Goal: Task Accomplishment & Management: Use online tool/utility

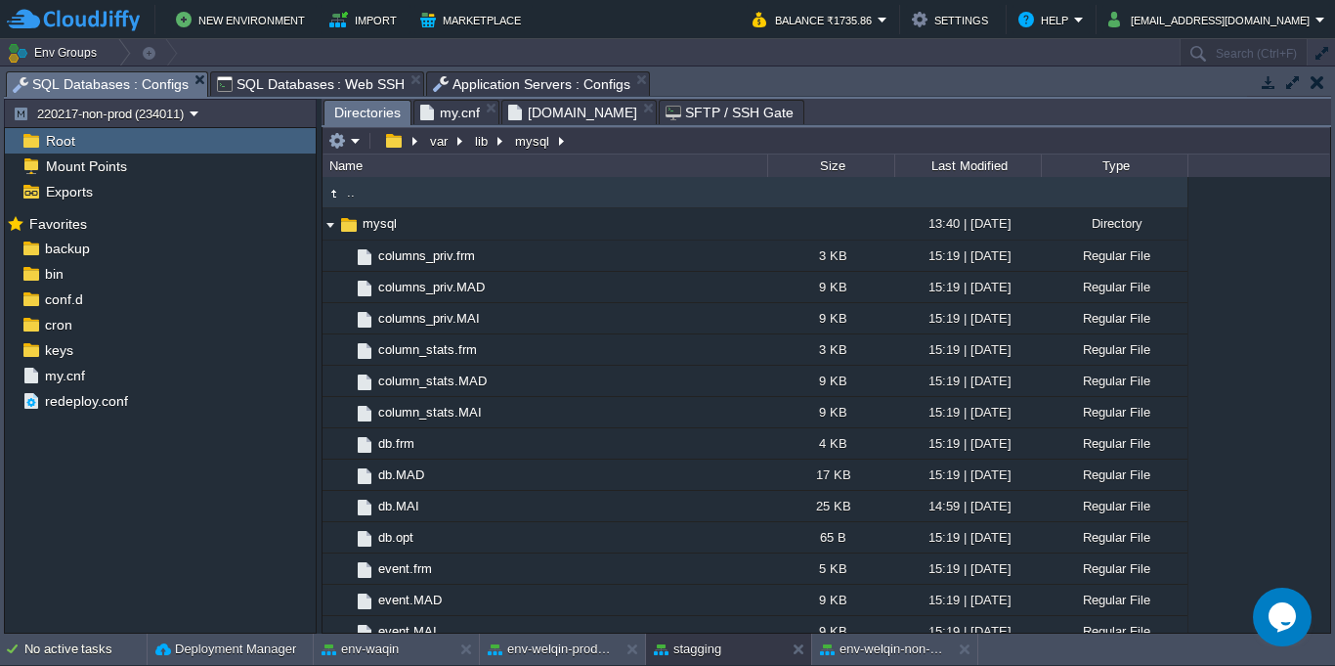
scroll to position [3166, 0]
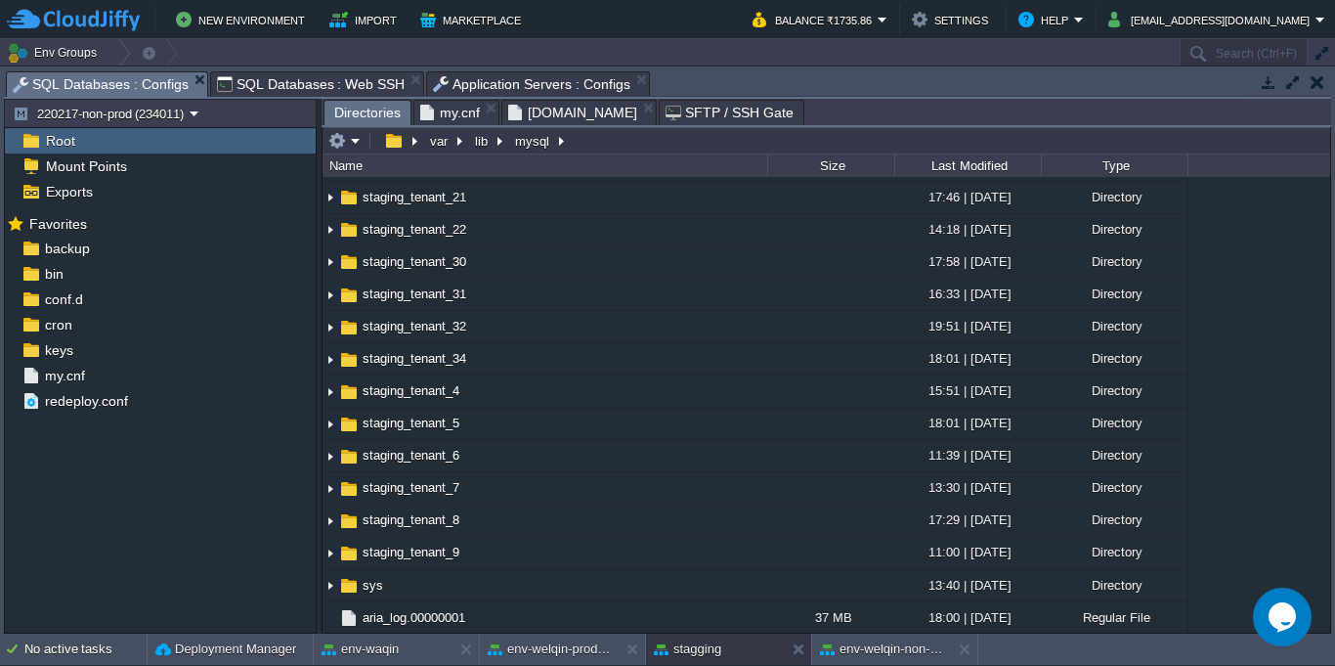
click at [790, 67] on div "Tasks Activity Log Archive Git / SVN SQL Databases : Configs SQL Databases : Co…" at bounding box center [667, 349] width 1335 height 567
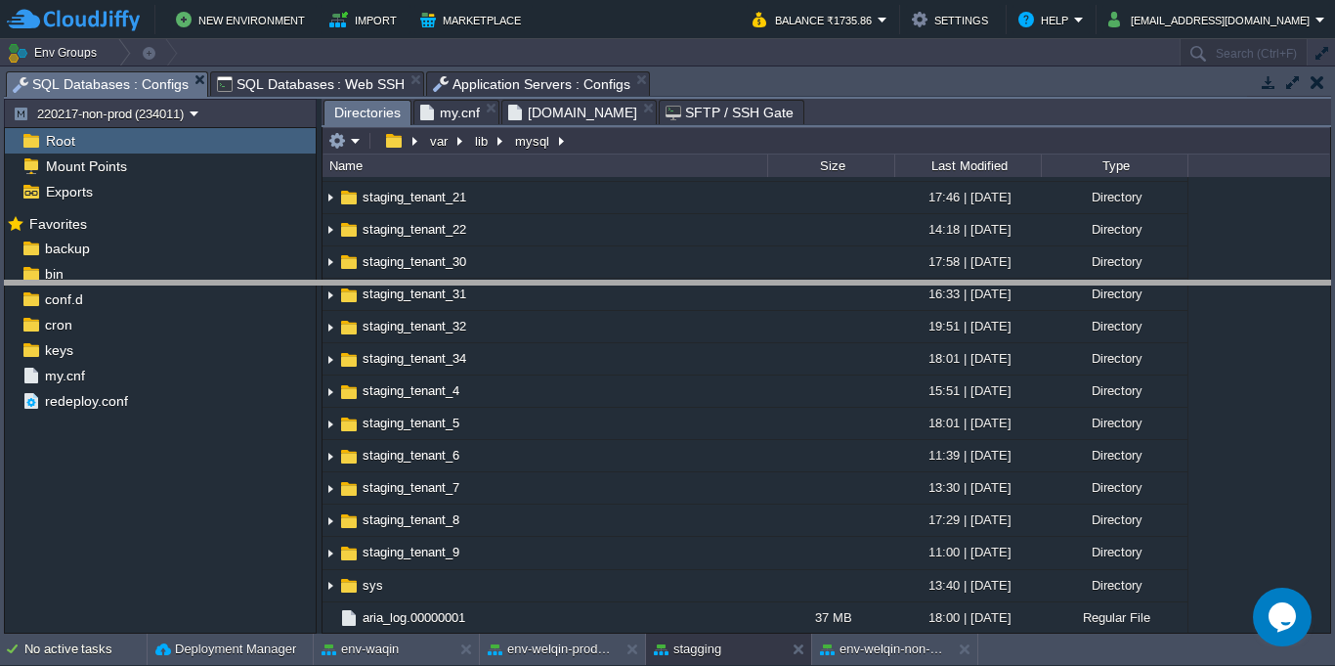
drag, startPoint x: 849, startPoint y: 89, endPoint x: 882, endPoint y: 339, distance: 252.3
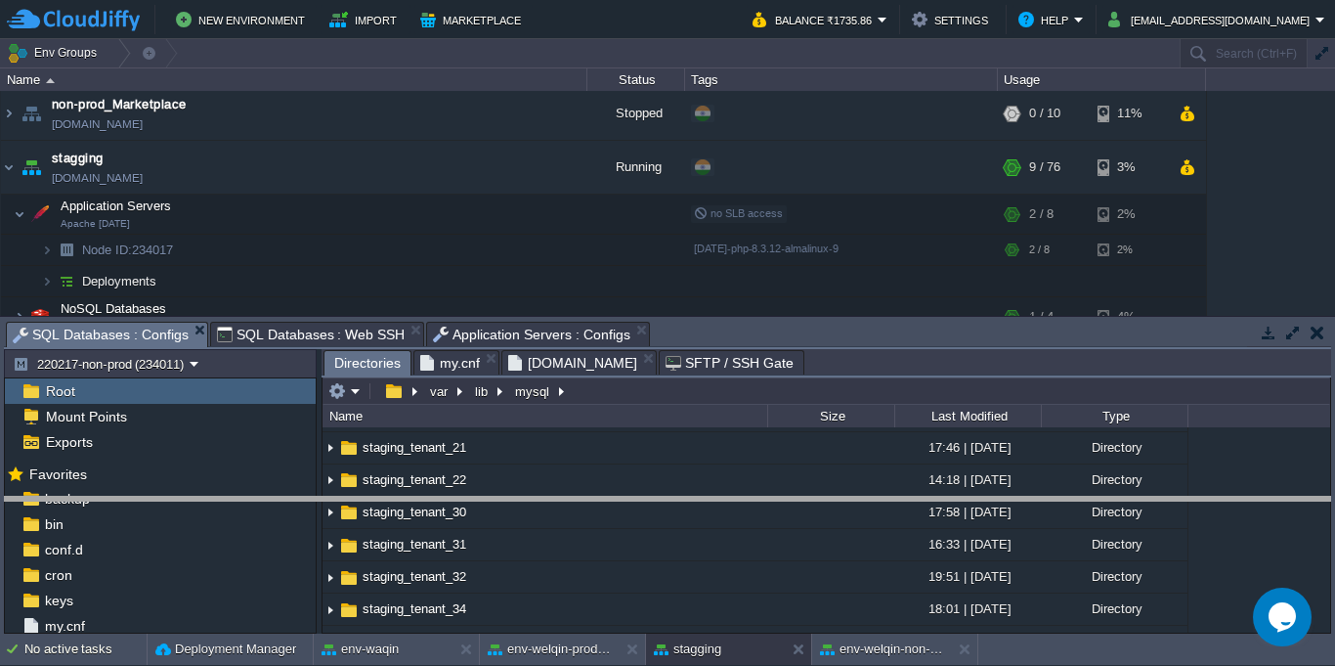
drag, startPoint x: 886, startPoint y: 335, endPoint x: 884, endPoint y: 530, distance: 194.5
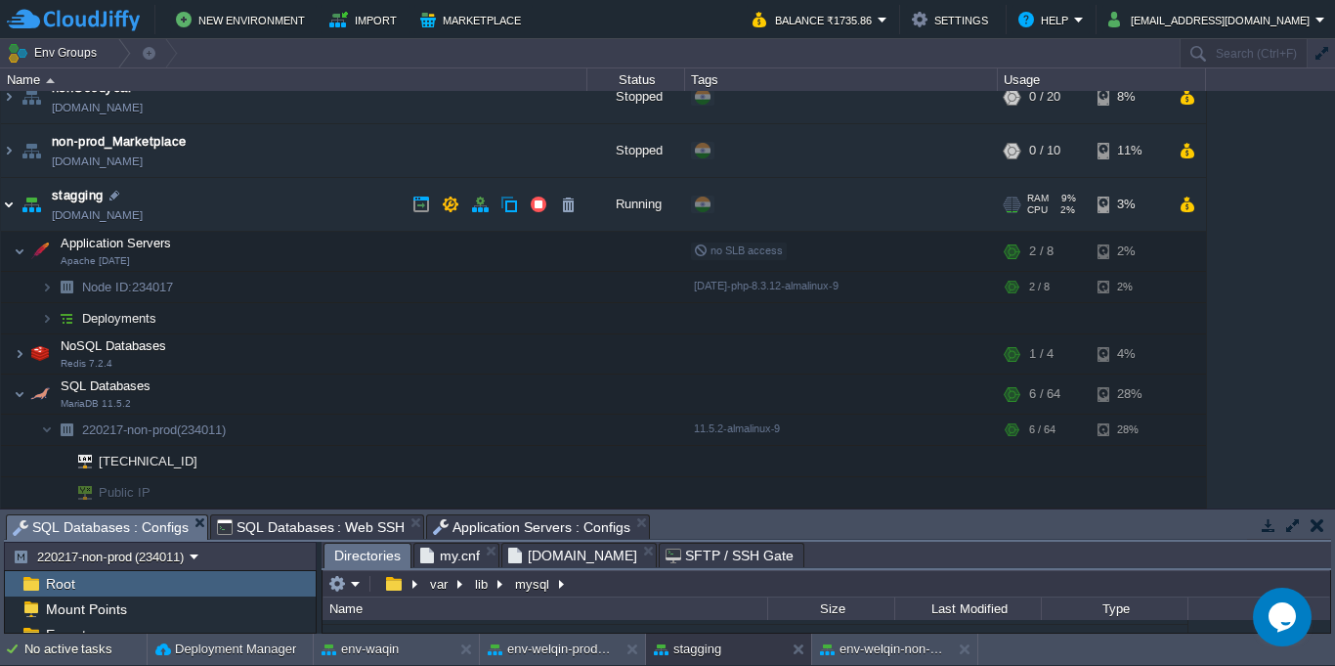
click at [6, 208] on img at bounding box center [9, 204] width 16 height 53
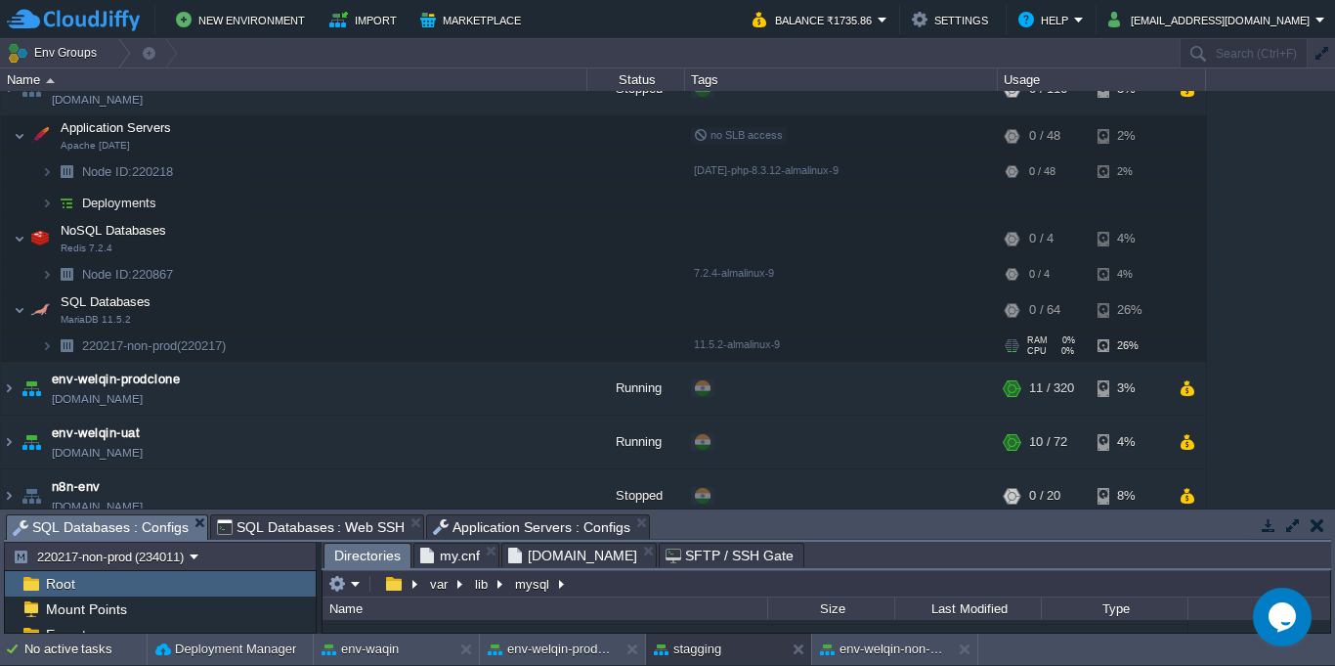
scroll to position [0, 0]
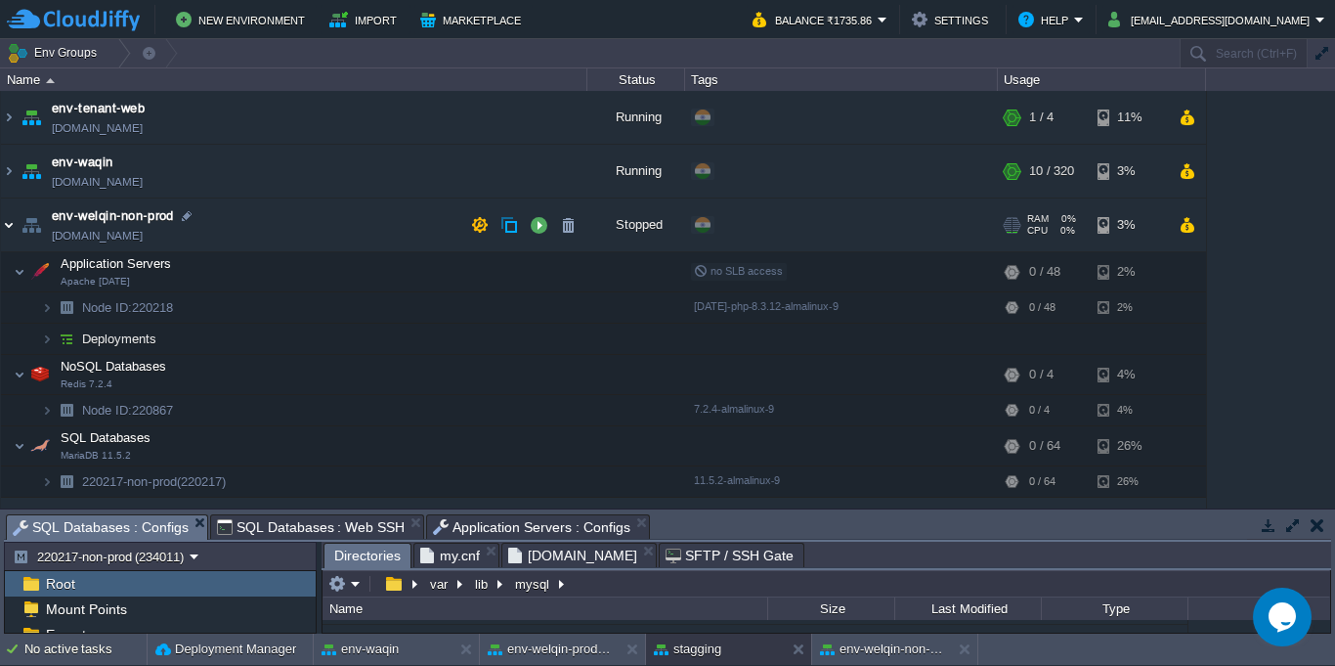
click at [3, 227] on img at bounding box center [9, 224] width 16 height 53
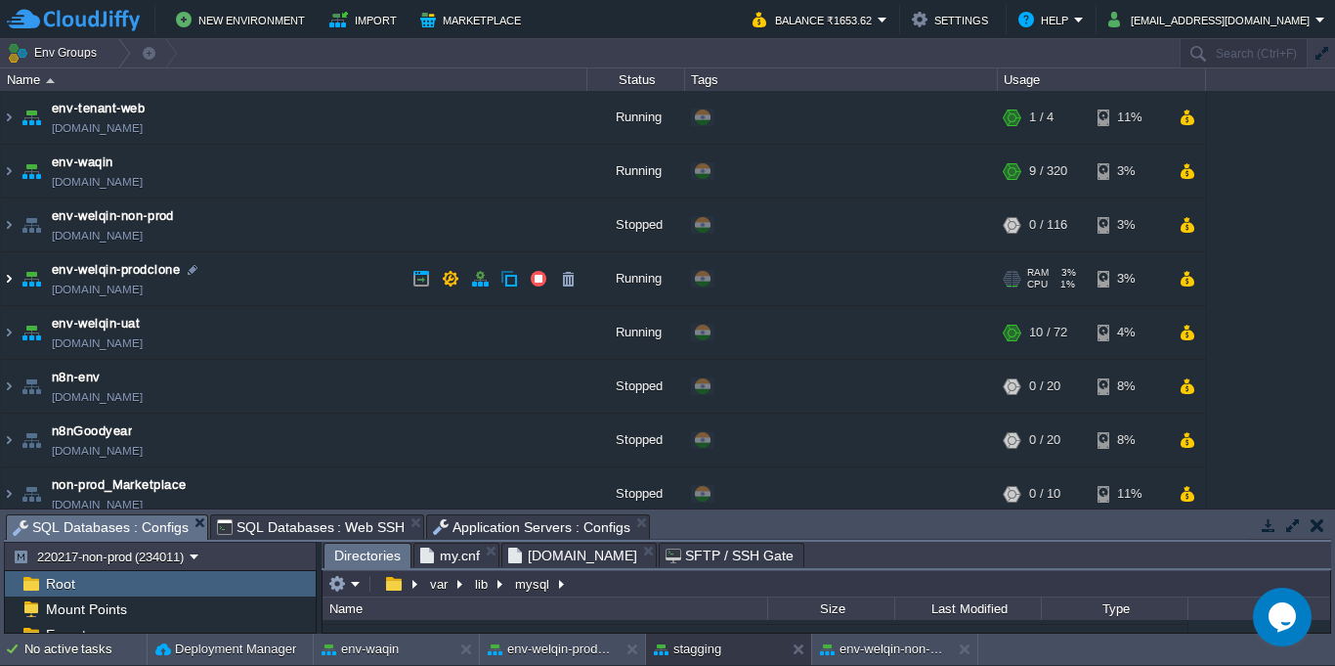
click at [12, 282] on img at bounding box center [9, 278] width 16 height 53
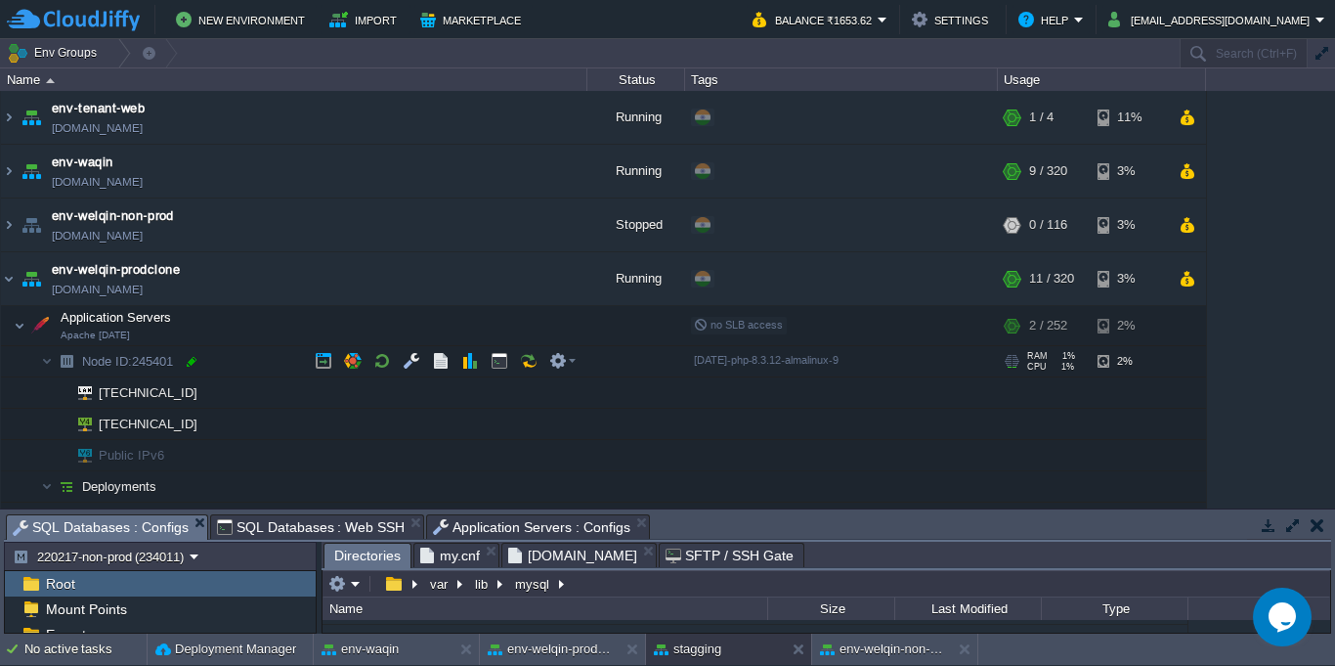
scroll to position [176, 0]
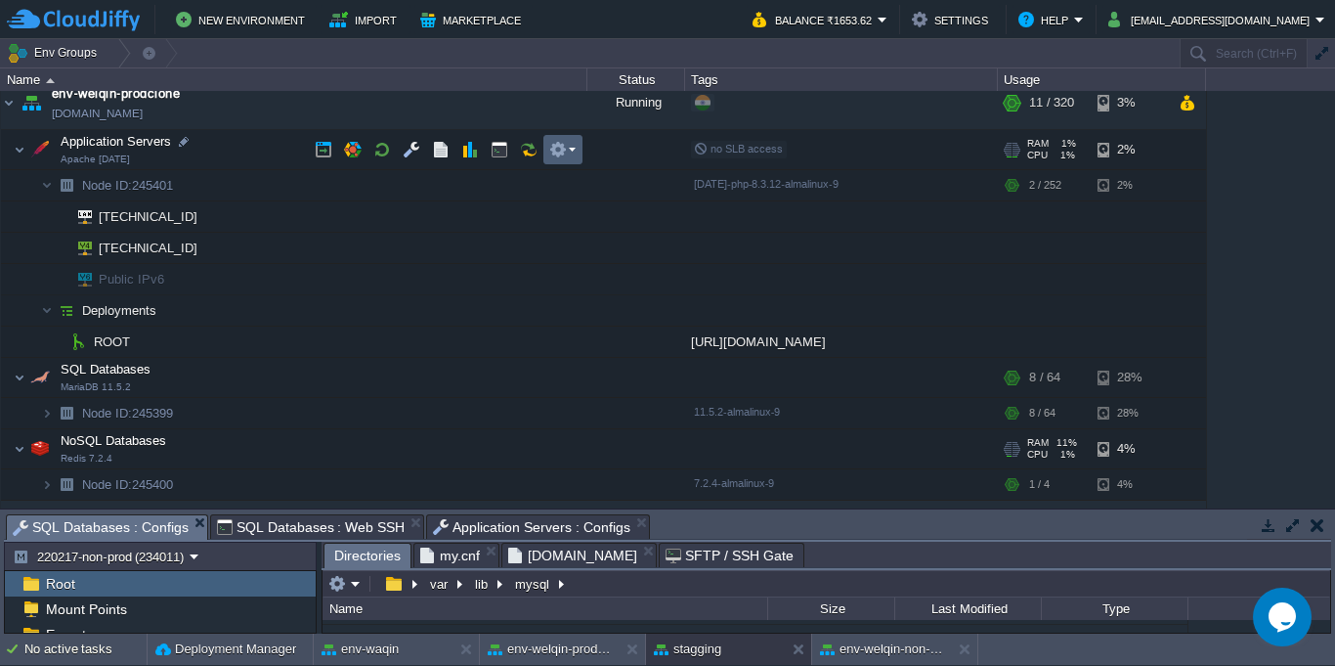
click at [556, 154] on button "button" at bounding box center [558, 150] width 18 height 18
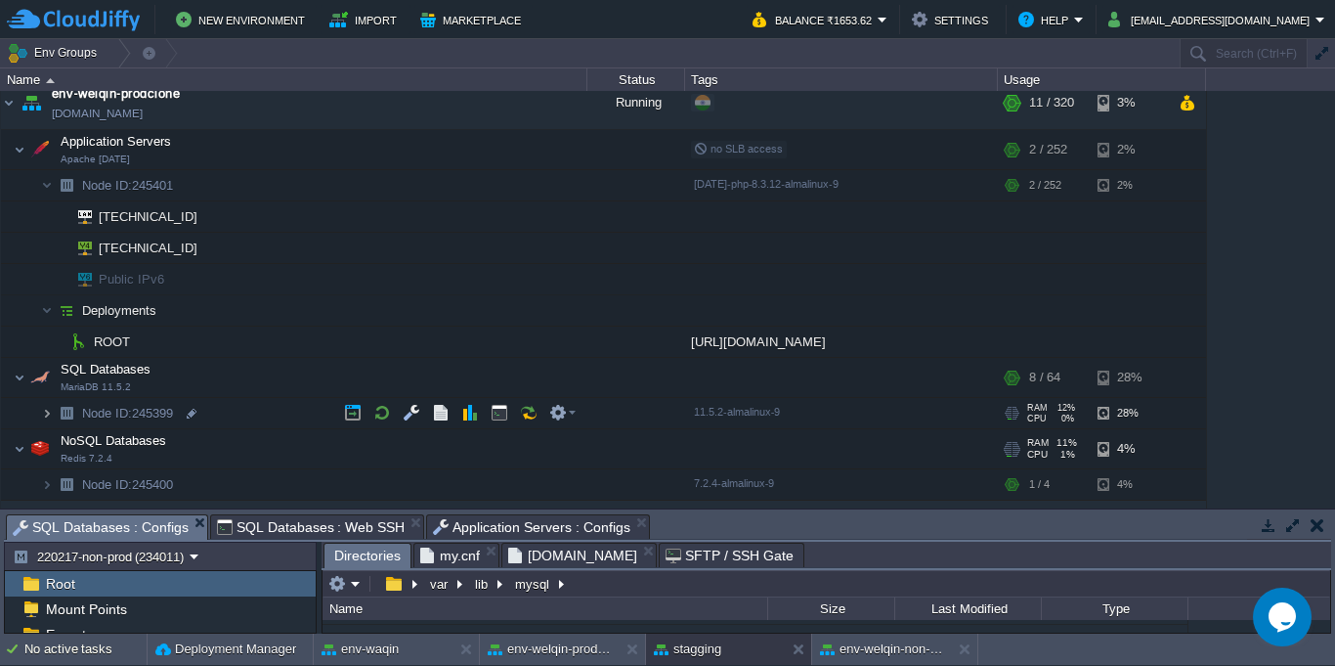
click at [43, 412] on img at bounding box center [47, 413] width 12 height 30
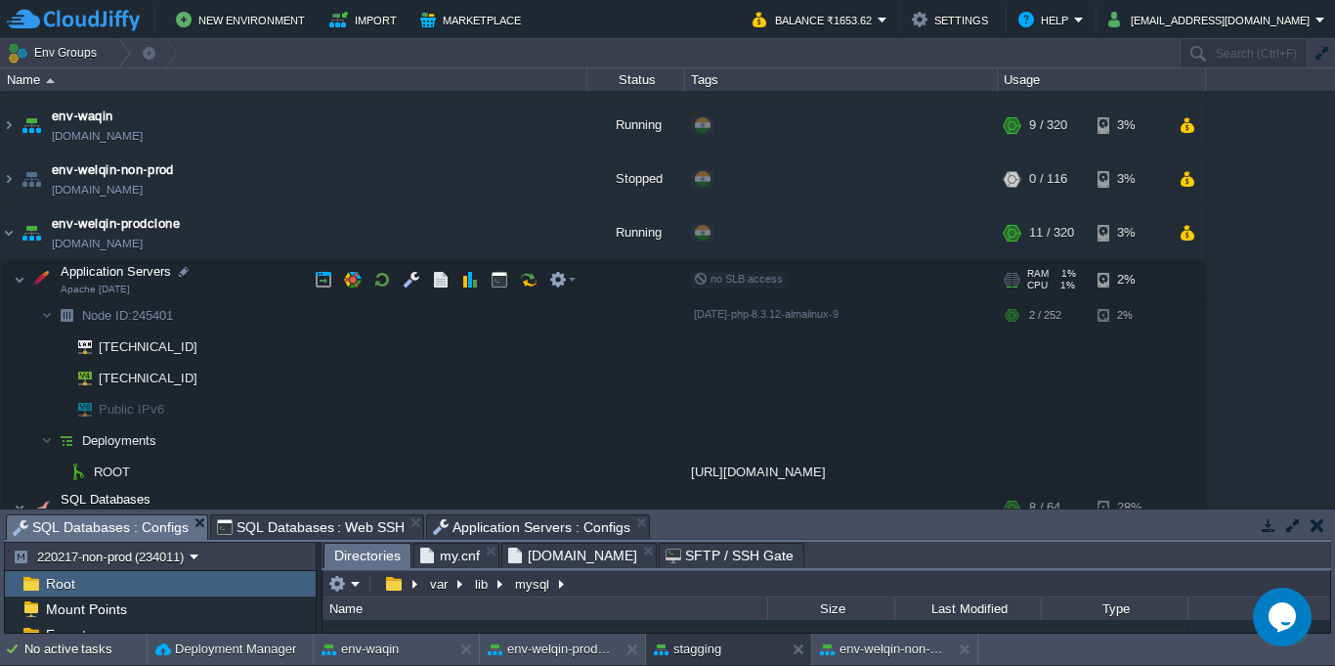
scroll to position [0, 0]
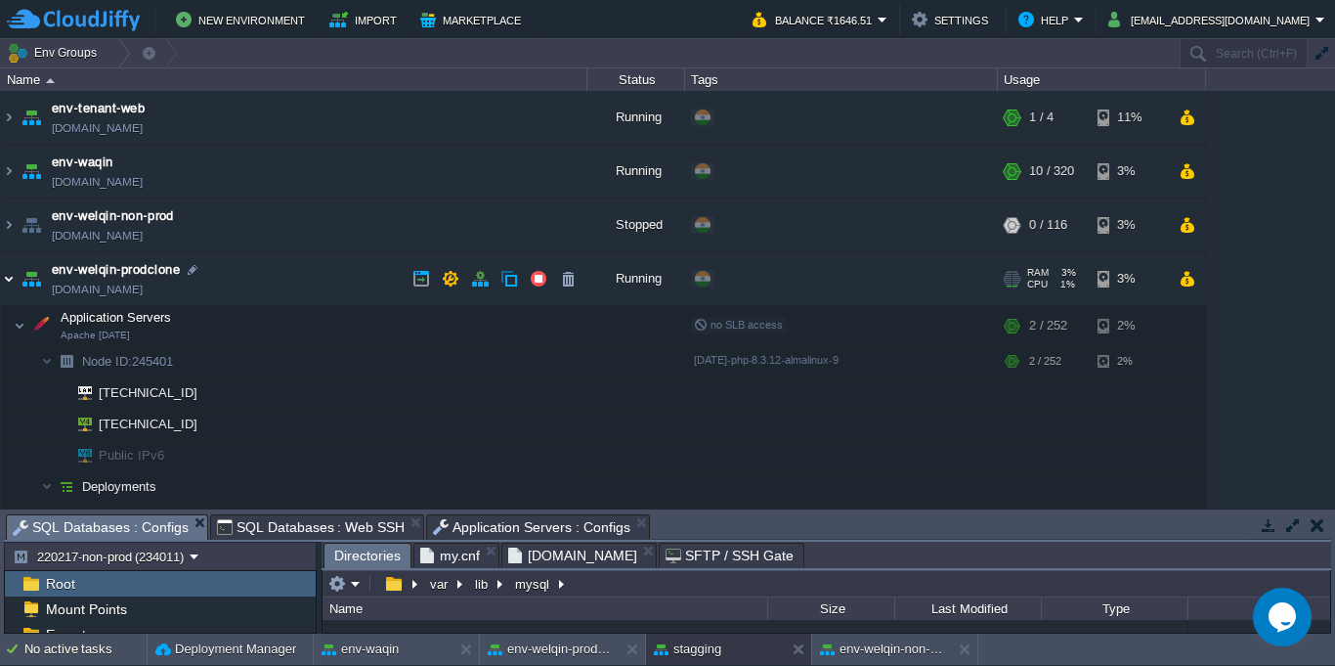
click at [12, 280] on img at bounding box center [9, 278] width 16 height 53
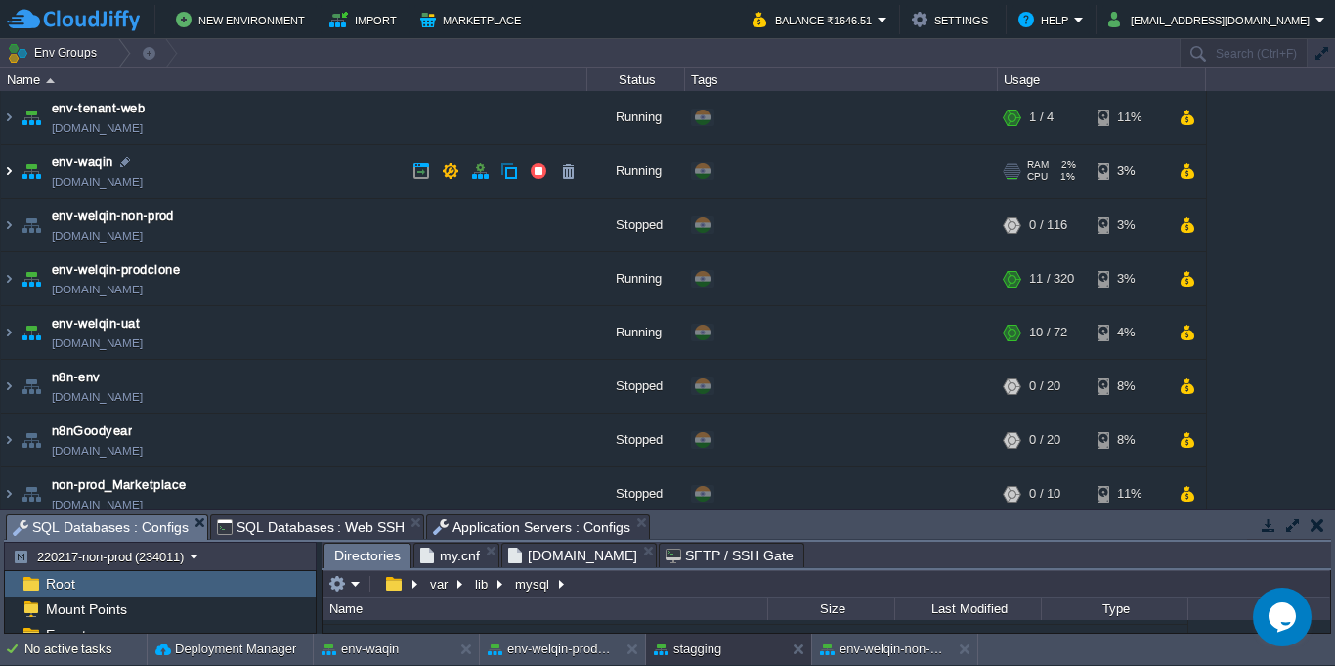
click at [8, 174] on img at bounding box center [9, 171] width 16 height 53
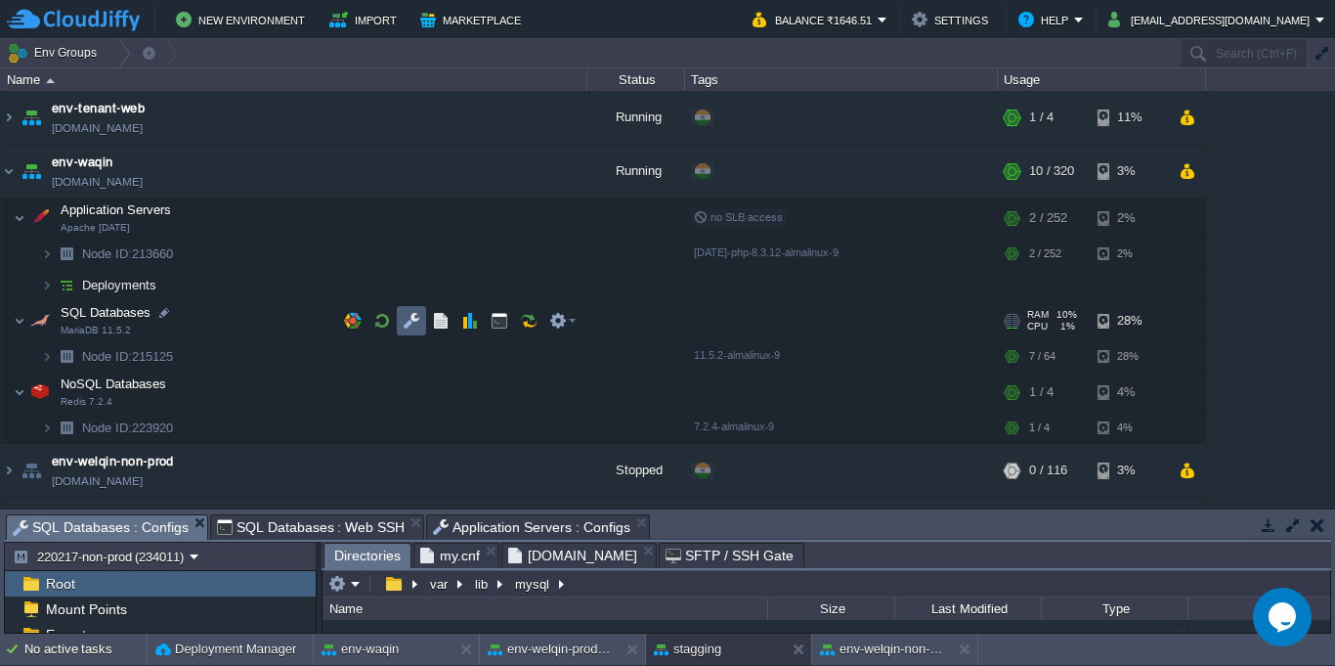
click at [422, 325] on td at bounding box center [411, 320] width 29 height 29
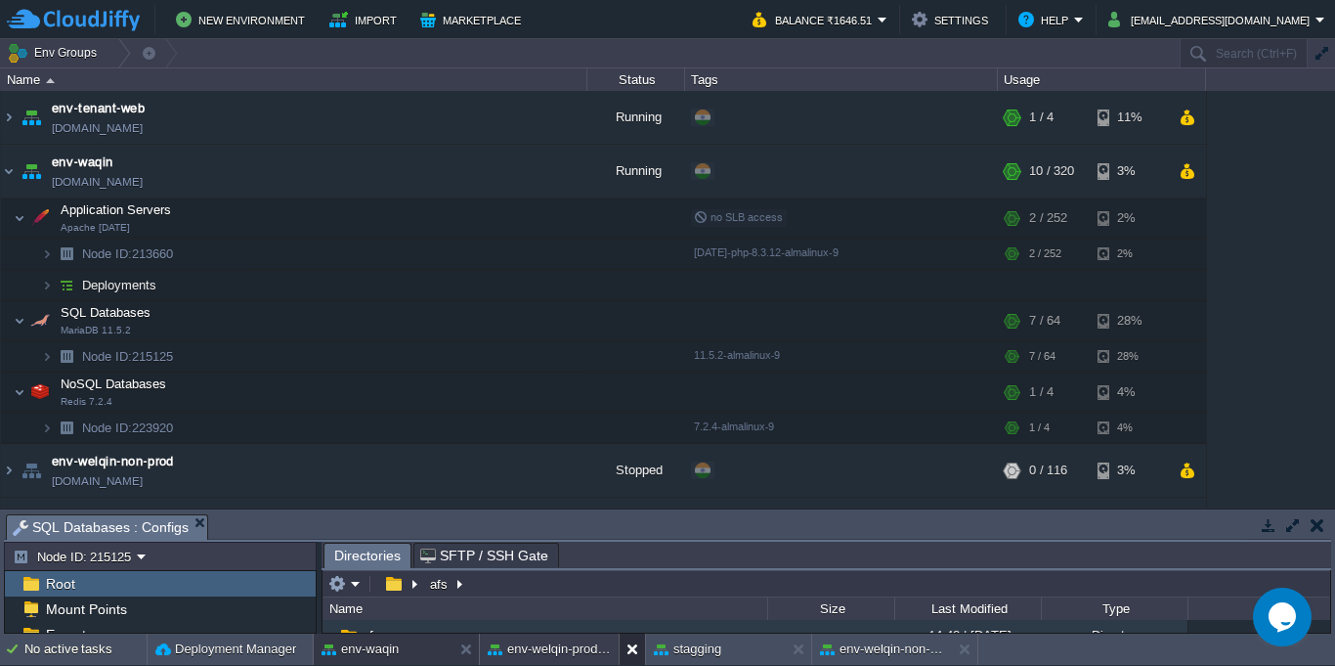
click at [628, 655] on button at bounding box center [636, 649] width 20 height 20
click at [633, 656] on button at bounding box center [636, 649] width 20 height 20
click at [626, 658] on button at bounding box center [636, 649] width 20 height 20
click at [400, 650] on div "env-waqin" at bounding box center [383, 648] width 139 height 31
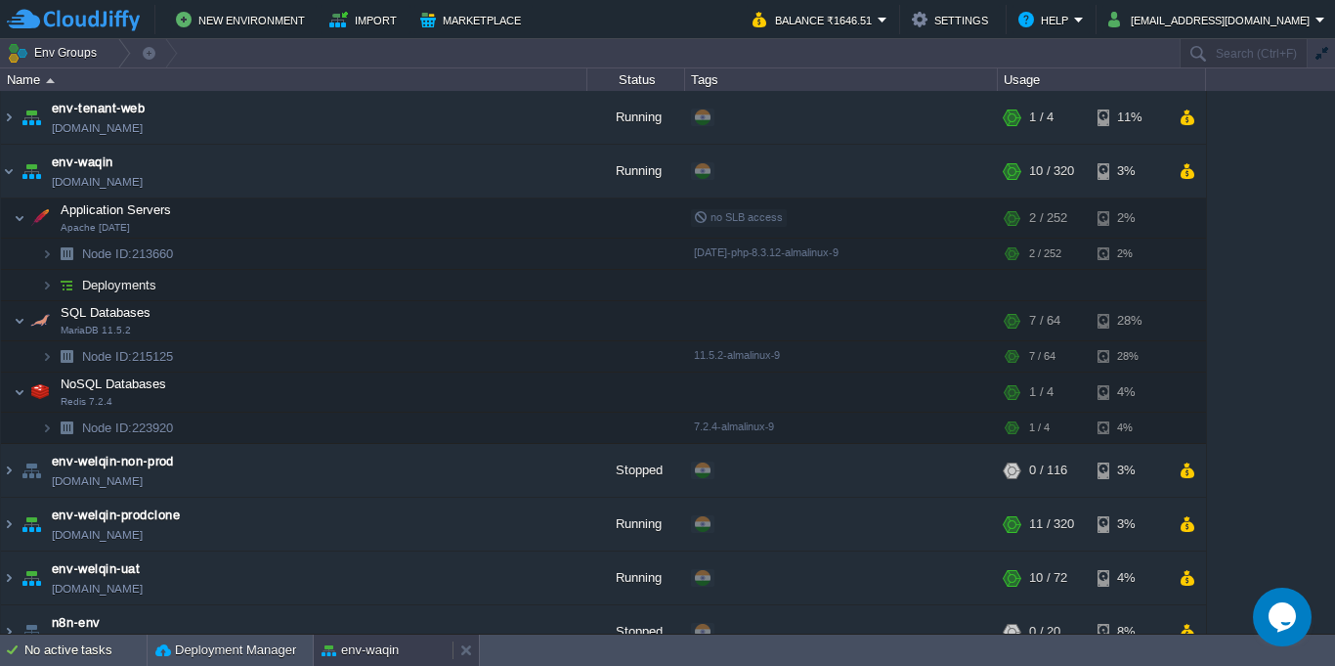
click at [384, 651] on button "env-waqin" at bounding box center [360, 650] width 77 height 20
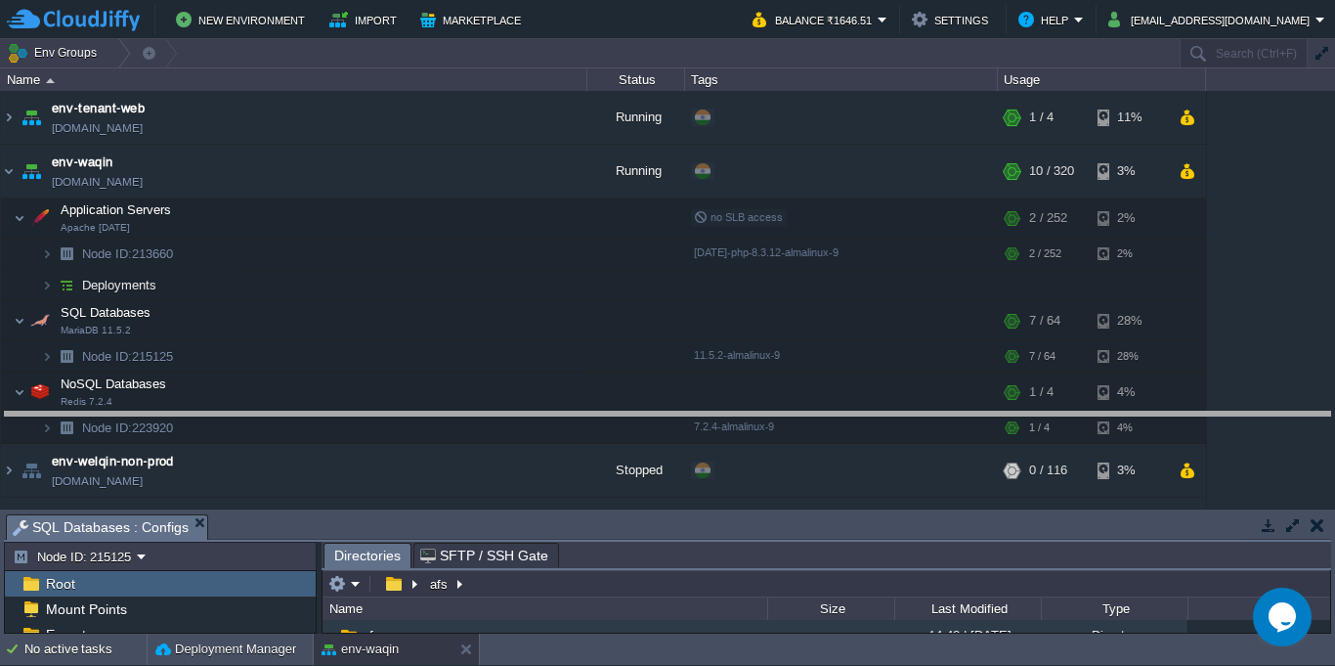
drag, startPoint x: 557, startPoint y: 537, endPoint x: 539, endPoint y: 402, distance: 136.0
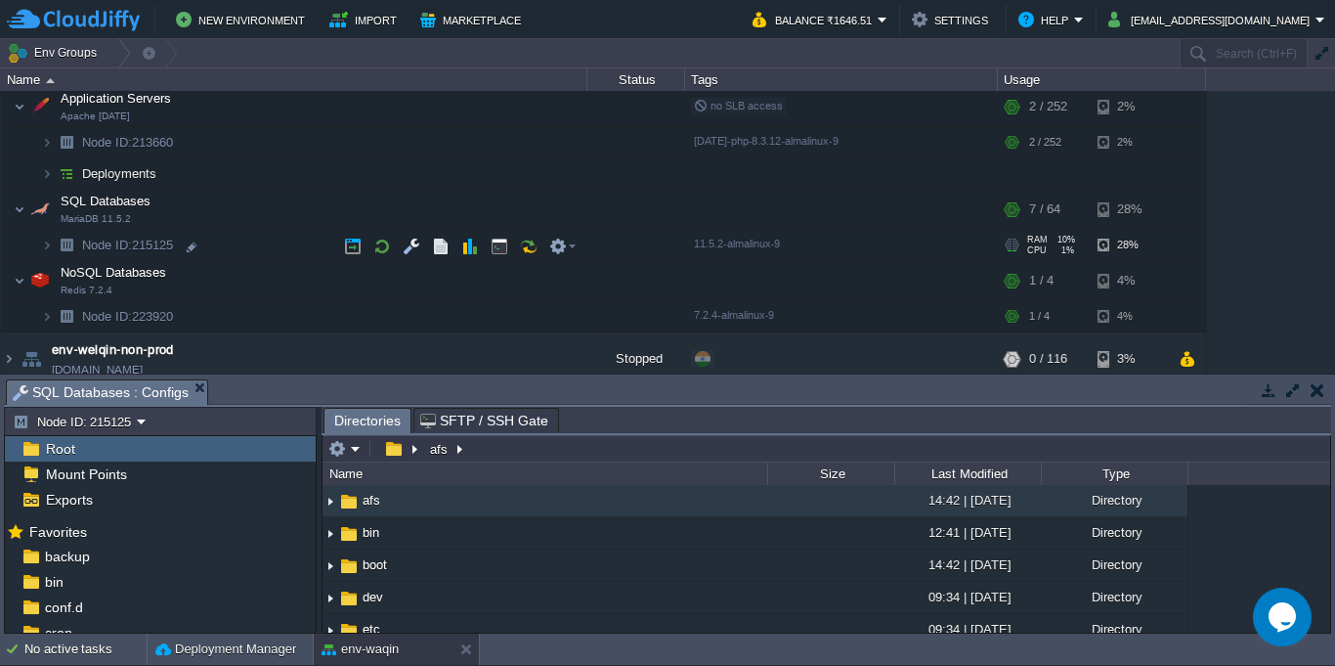
scroll to position [176, 0]
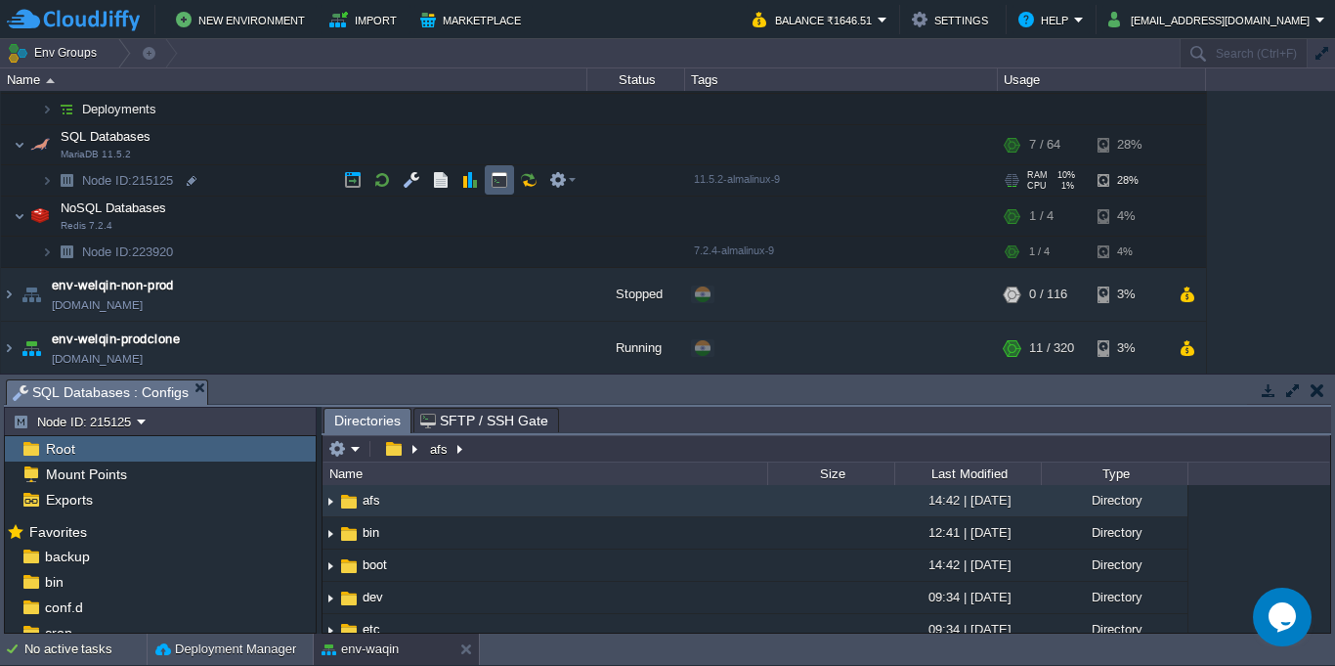
click at [501, 189] on td at bounding box center [499, 179] width 29 height 29
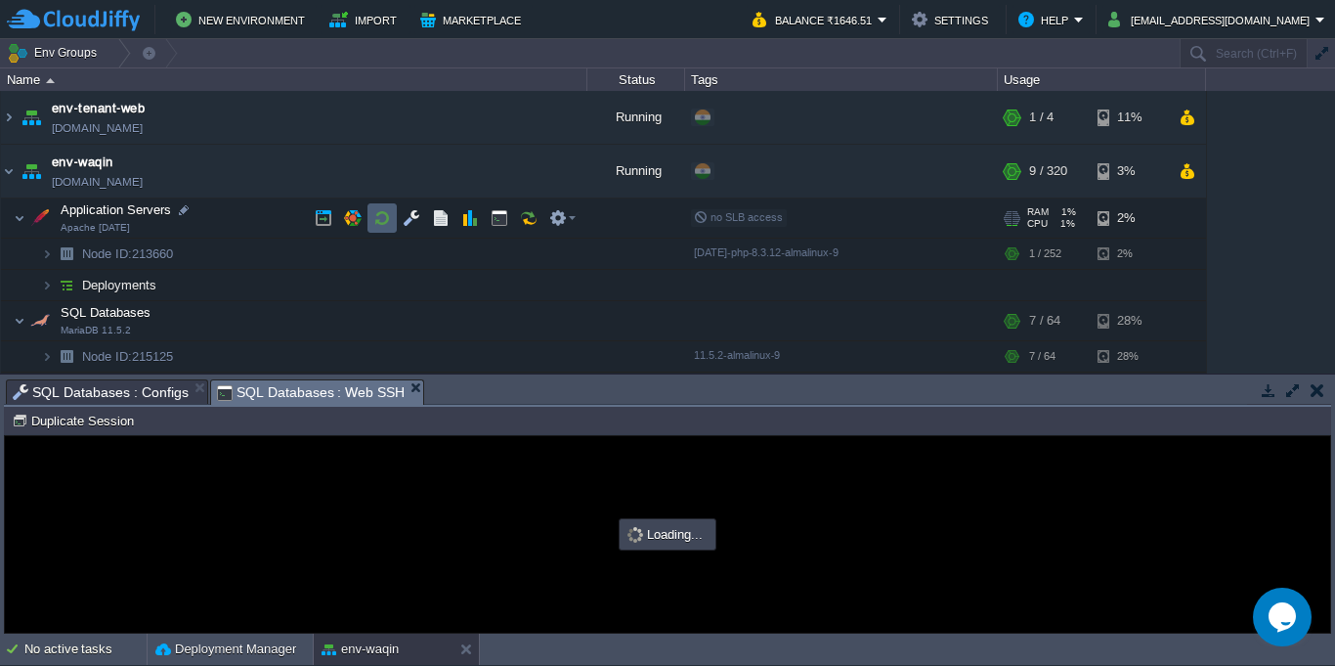
scroll to position [0, 0]
type input "#000000"
drag, startPoint x: 395, startPoint y: 224, endPoint x: 425, endPoint y: 228, distance: 30.5
click at [425, 228] on div at bounding box center [445, 217] width 275 height 29
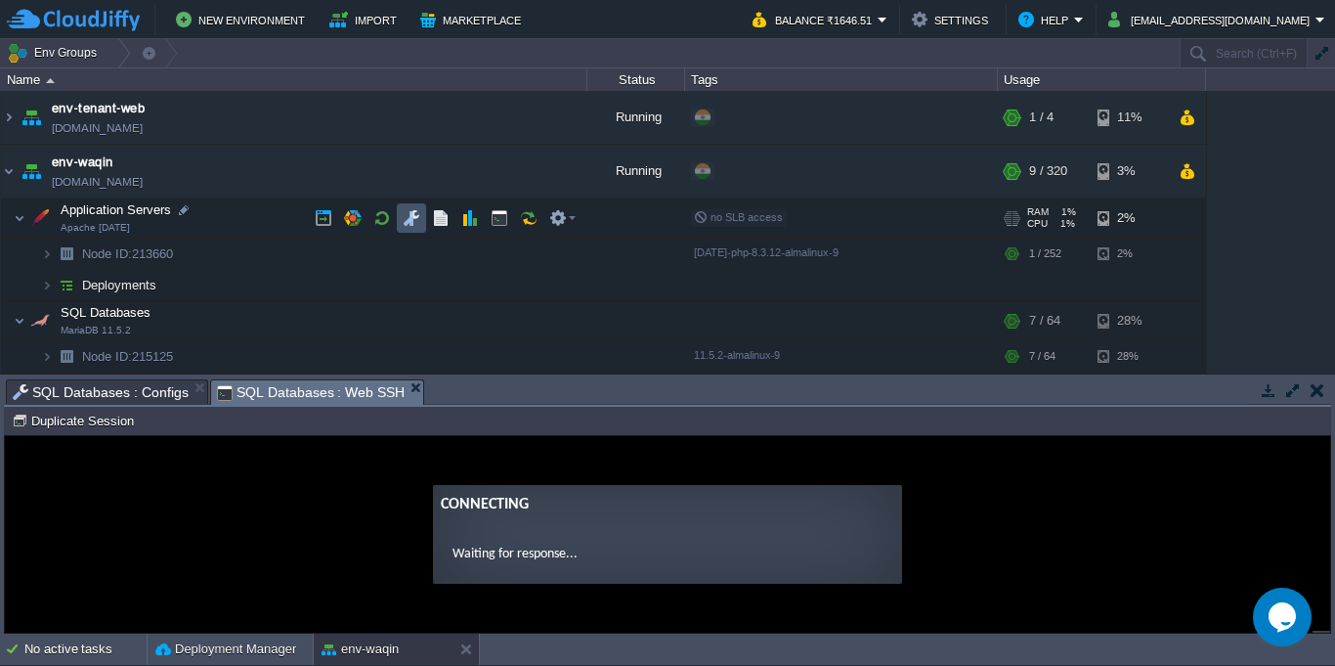
click at [410, 222] on button "button" at bounding box center [412, 218] width 18 height 18
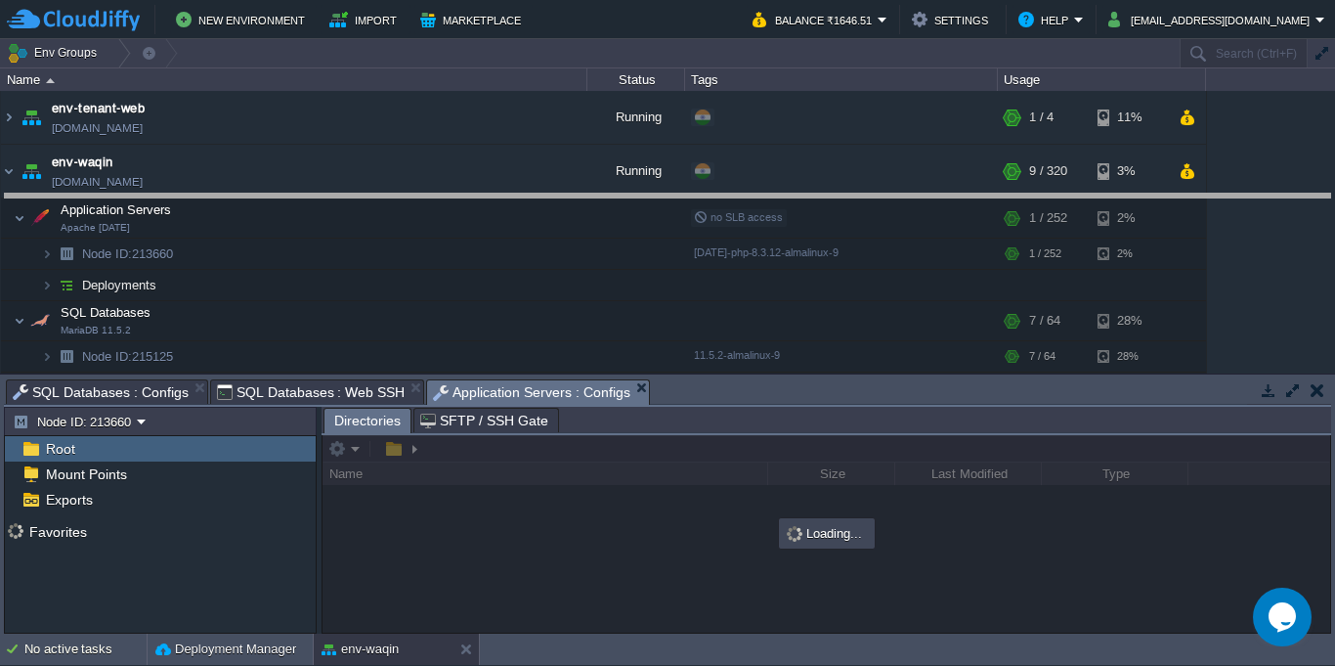
drag, startPoint x: 708, startPoint y: 397, endPoint x: 713, endPoint y: 204, distance: 192.6
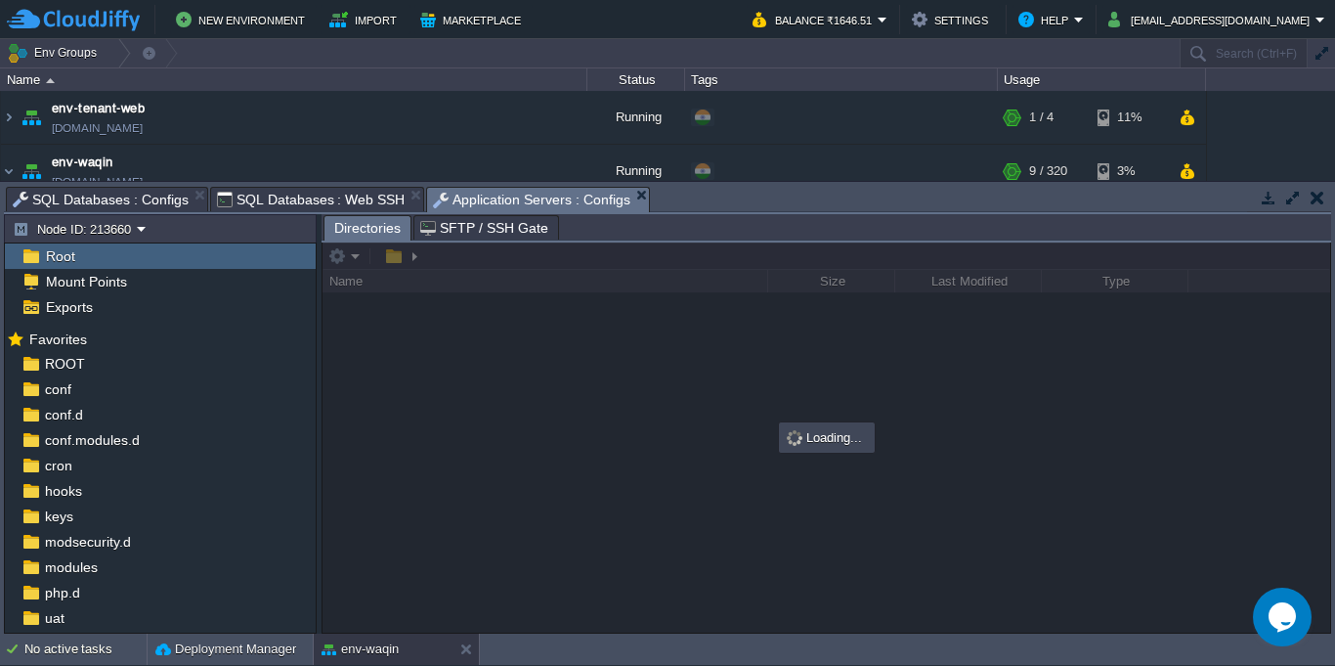
click at [144, 198] on span "SQL Databases : Configs" at bounding box center [101, 199] width 176 height 23
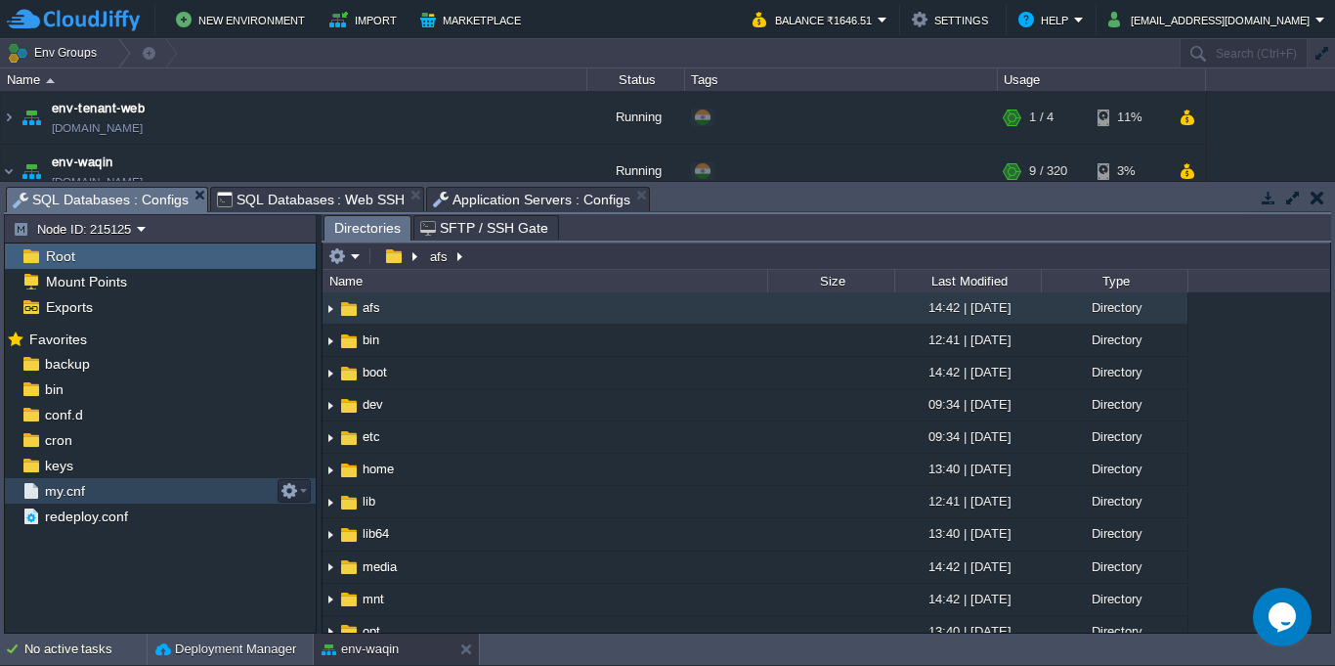
click at [88, 498] on div "my.cnf" at bounding box center [160, 490] width 311 height 25
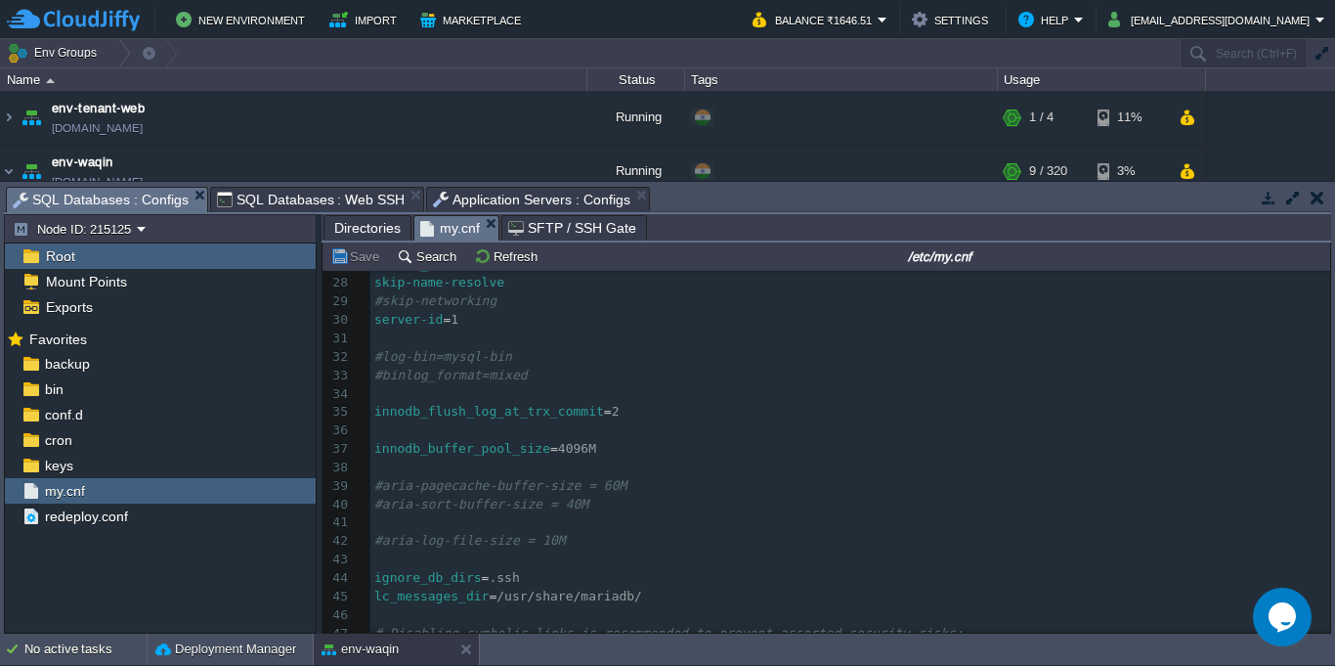
scroll to position [752, 0]
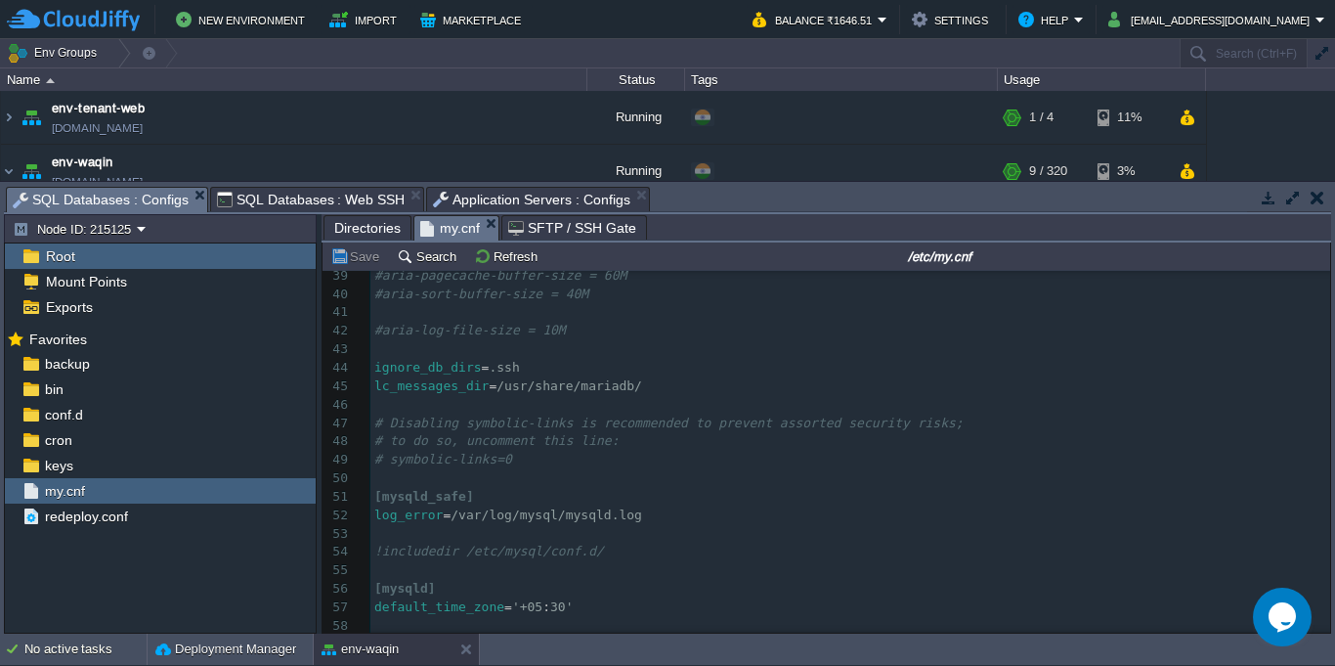
click at [663, 598] on pre "default_time_zone = '+05 : 30'" at bounding box center [850, 607] width 960 height 19
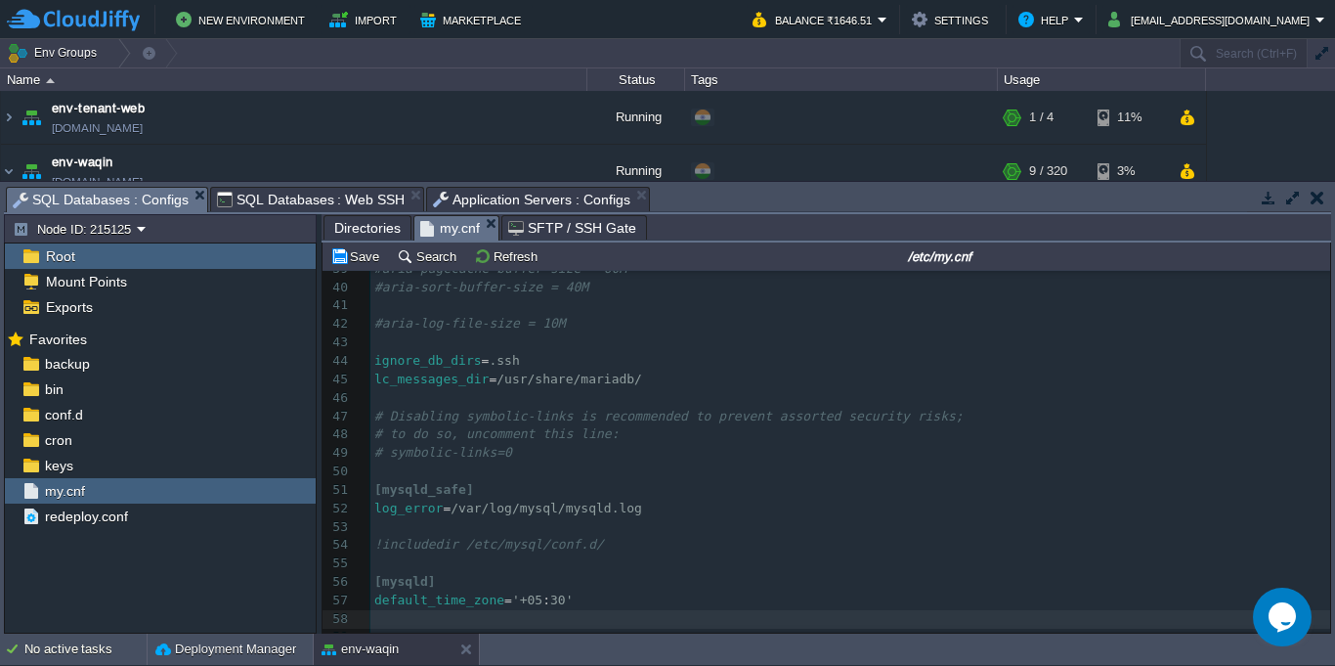
scroll to position [1097, 0]
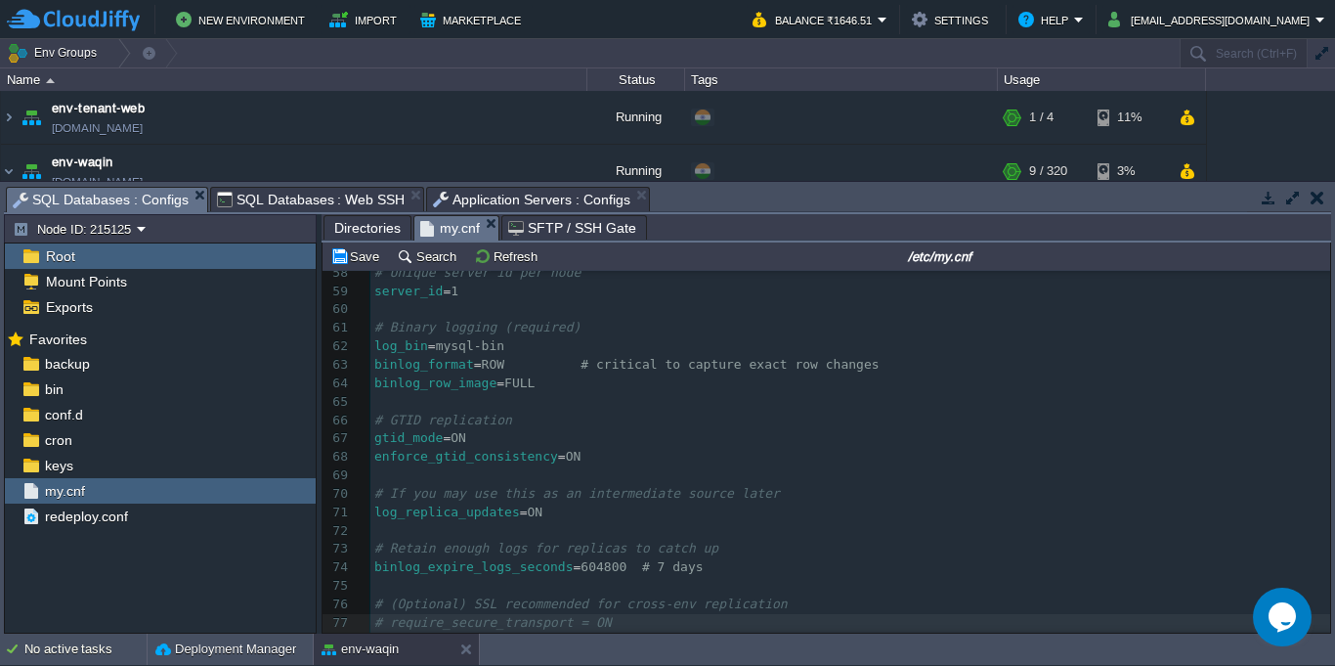
click at [1054, 503] on pre "log_replica_updates = ON" at bounding box center [850, 512] width 960 height 19
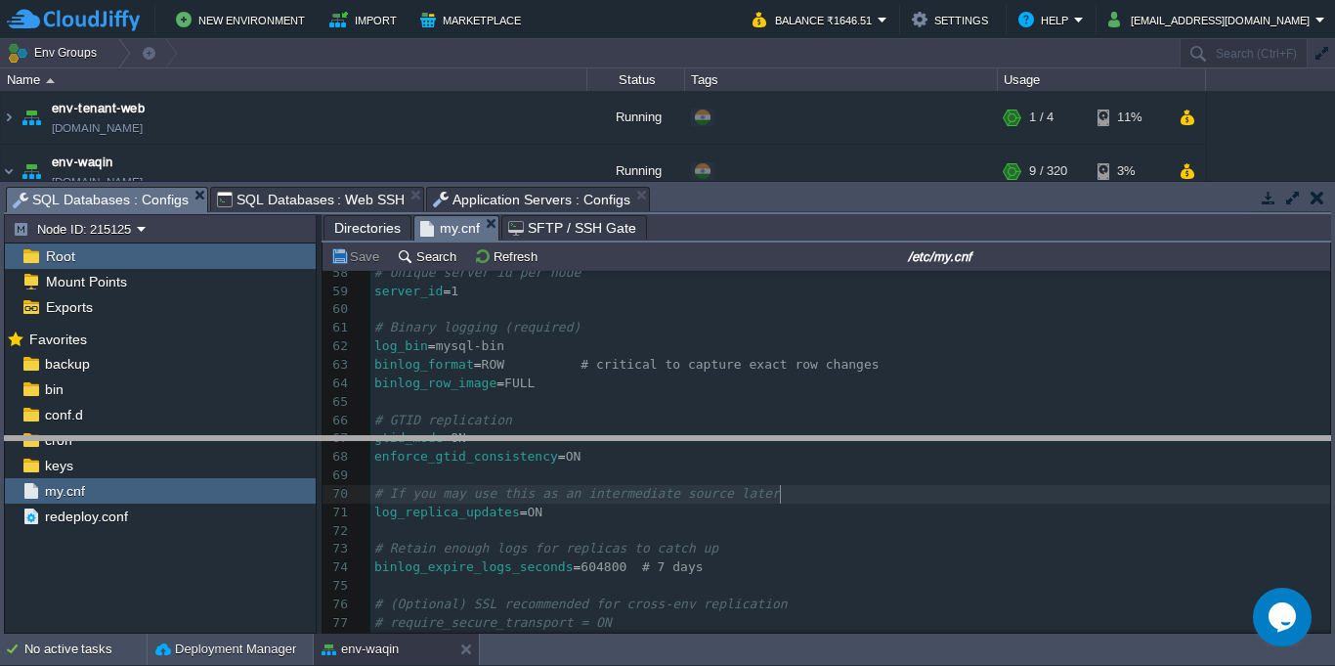
drag, startPoint x: 772, startPoint y: 206, endPoint x: 772, endPoint y: 458, distance: 252.1
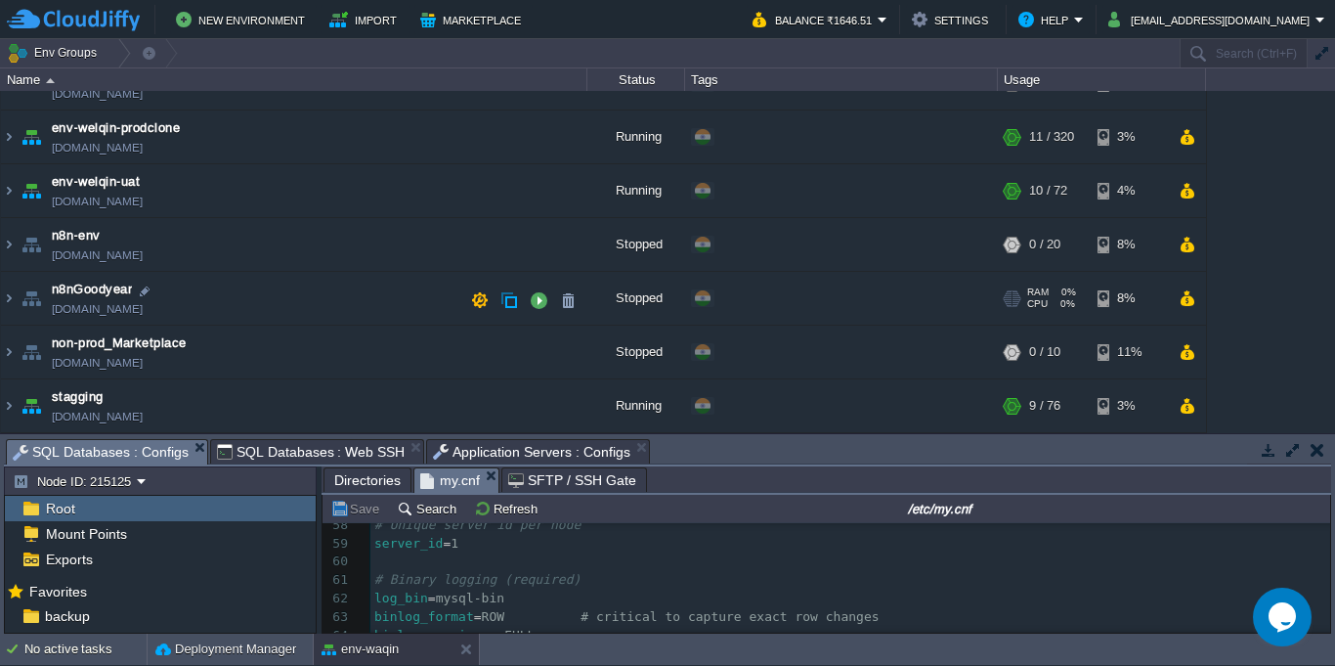
scroll to position [211, 0]
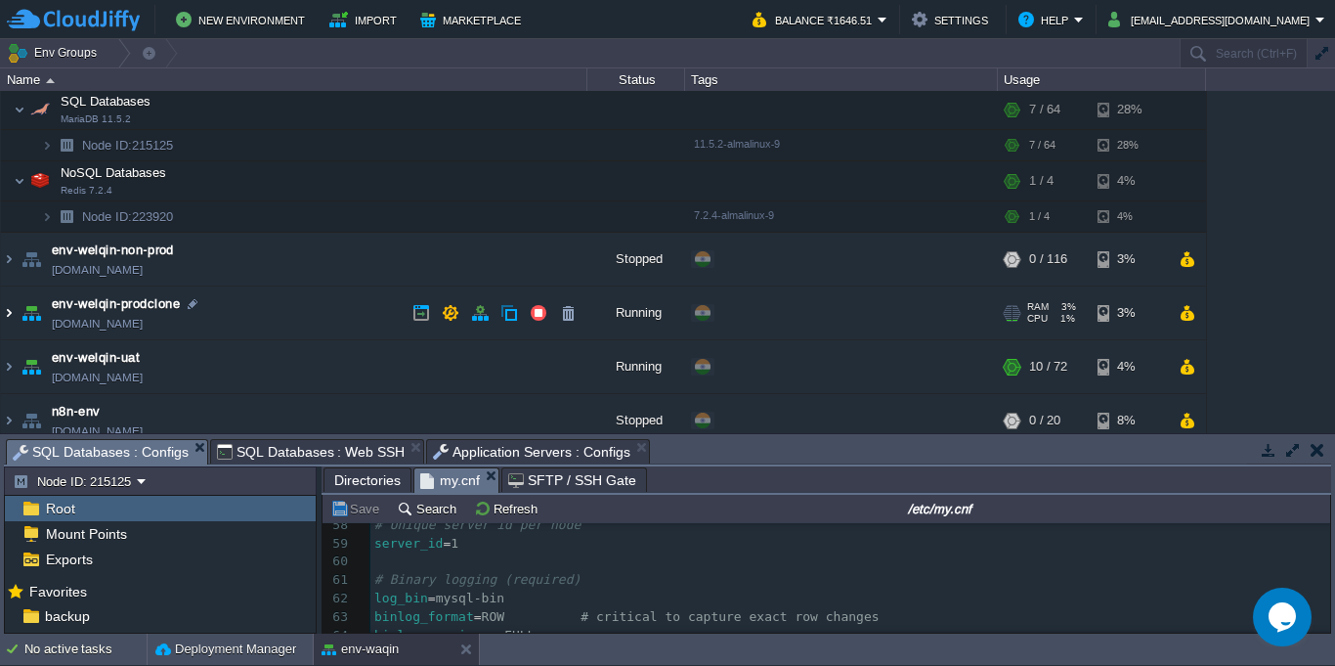
click at [8, 313] on img at bounding box center [9, 312] width 16 height 53
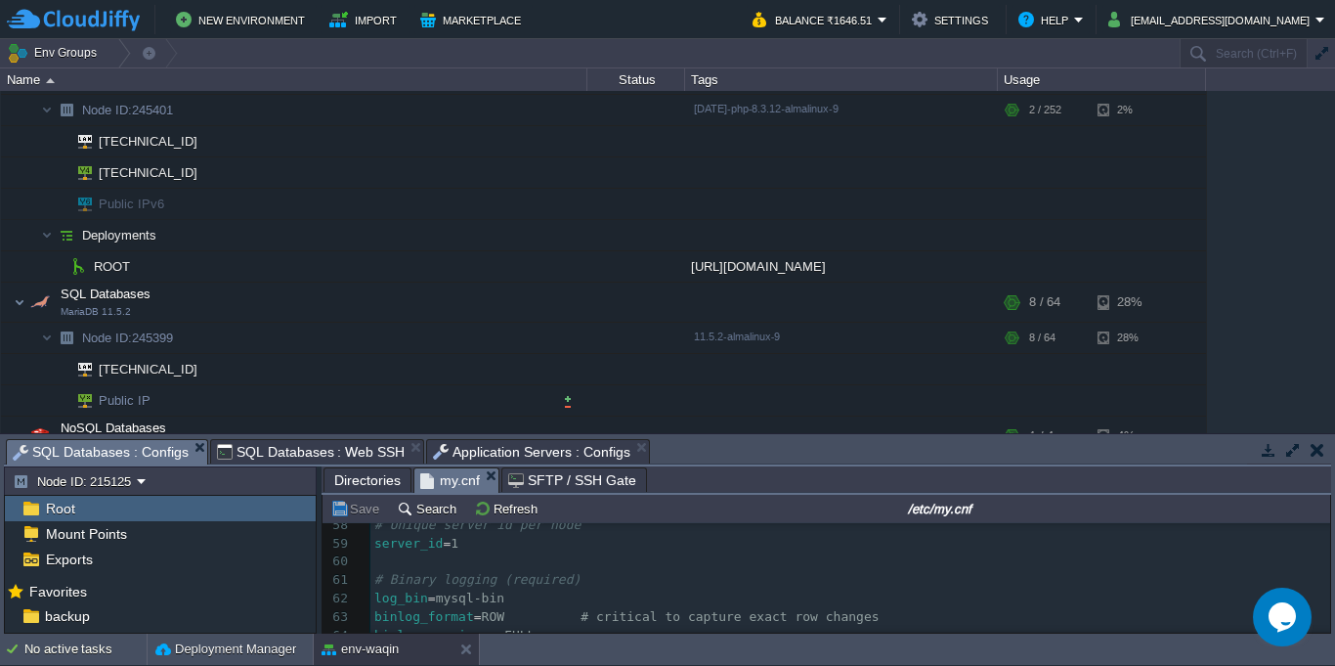
scroll to position [563, 0]
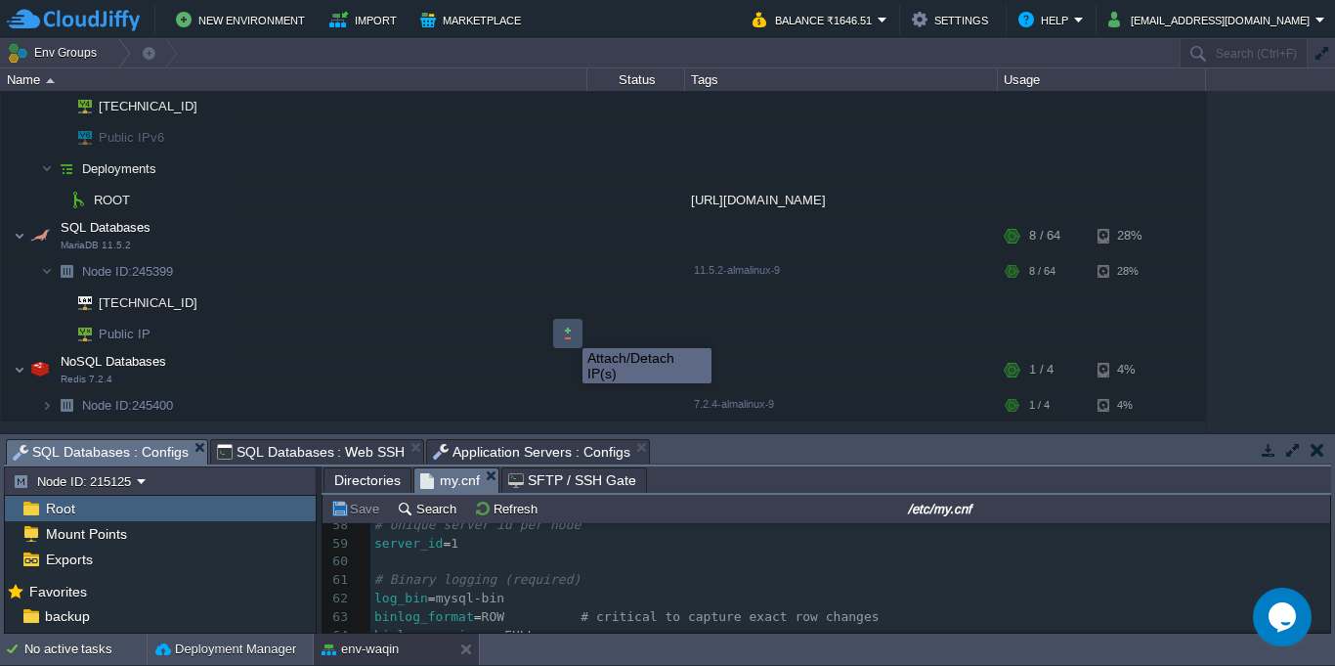
click at [568, 330] on button "button" at bounding box center [568, 333] width 18 height 18
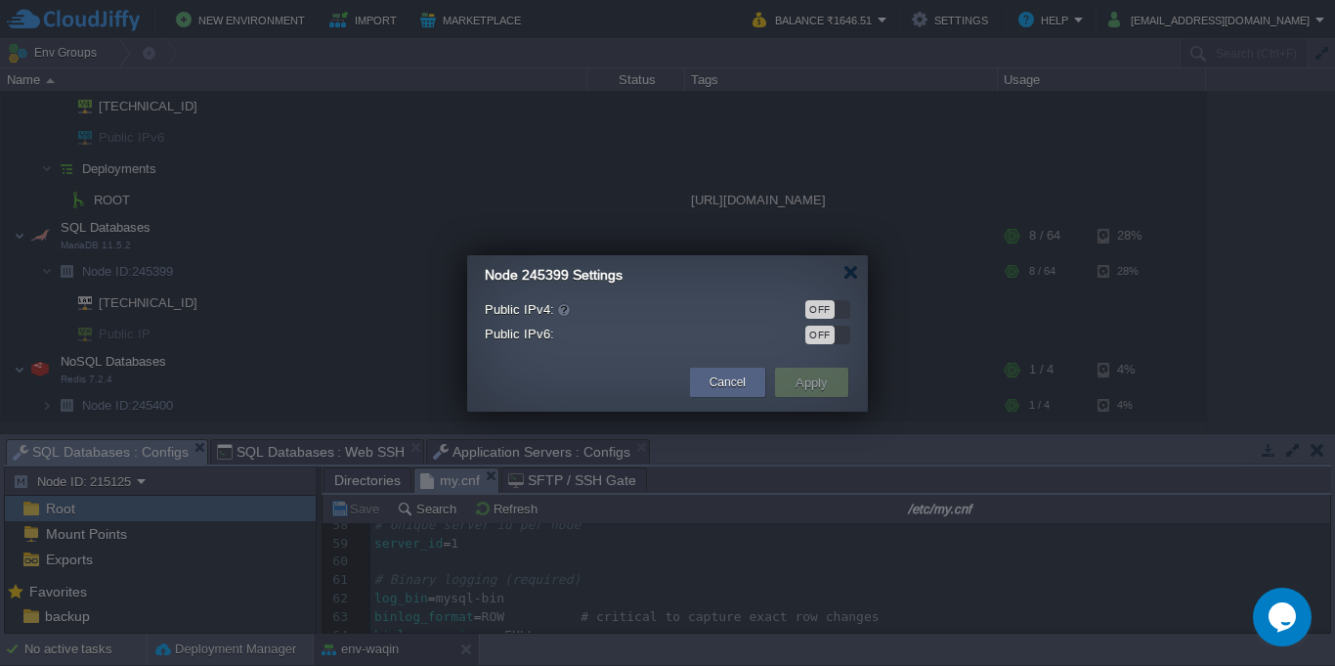
click at [823, 318] on div "OFF" at bounding box center [819, 309] width 29 height 19
click at [812, 389] on button "Apply" at bounding box center [812, 381] width 44 height 23
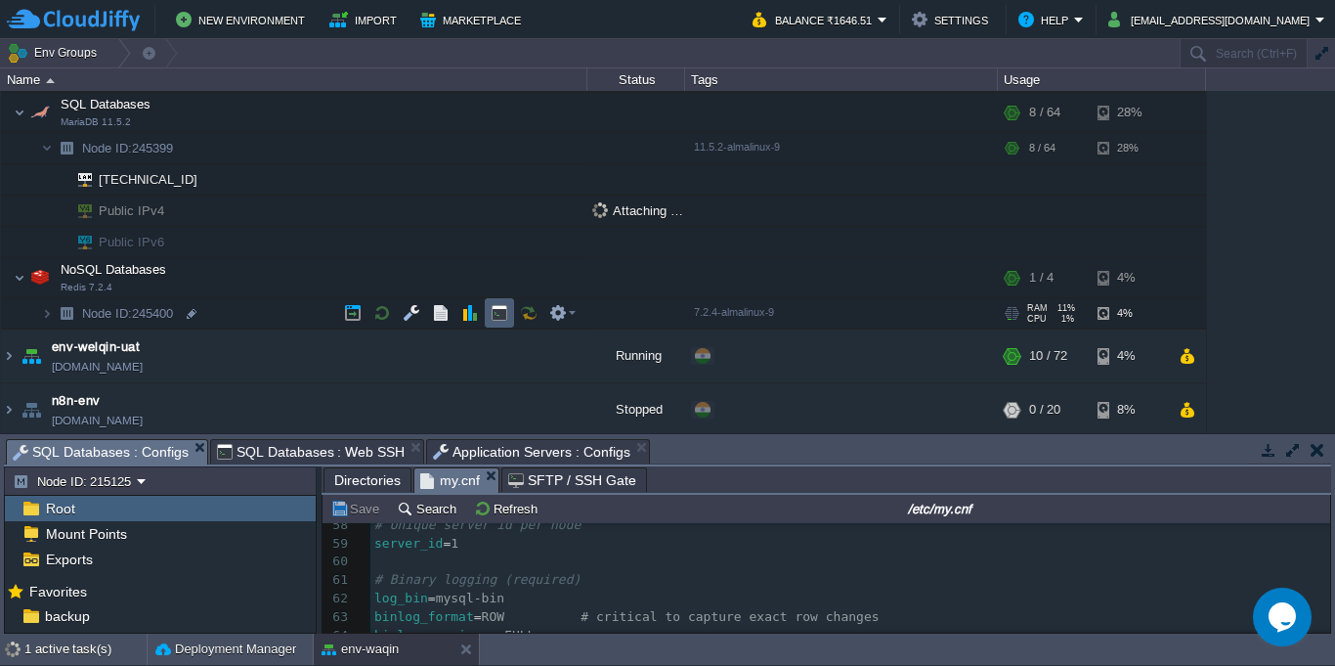
scroll to position [739, 0]
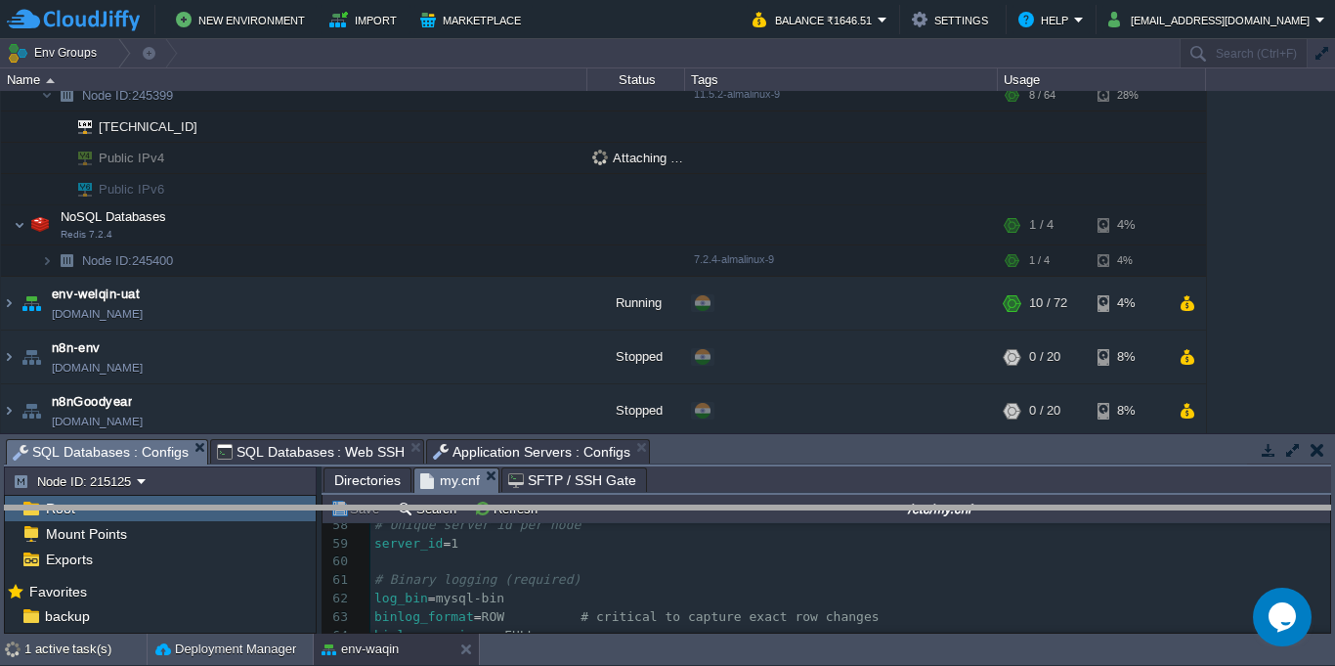
drag, startPoint x: 809, startPoint y: 446, endPoint x: 808, endPoint y: 520, distance: 74.3
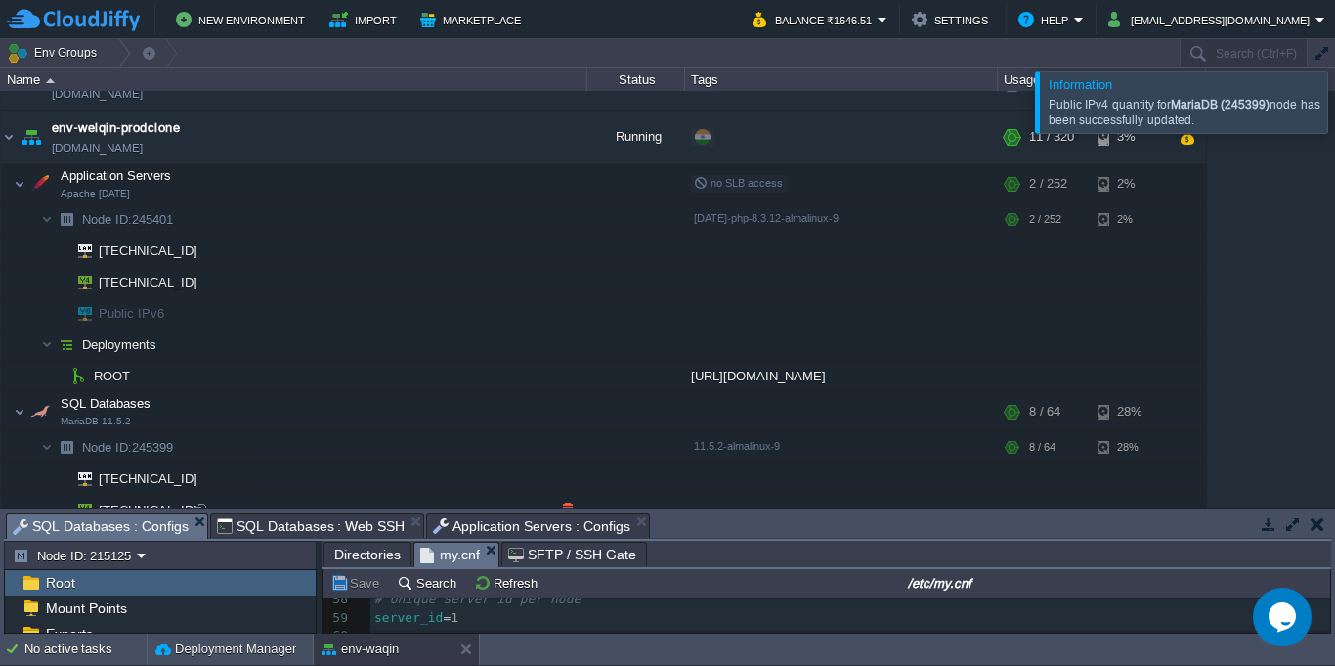
scroll to position [563, 0]
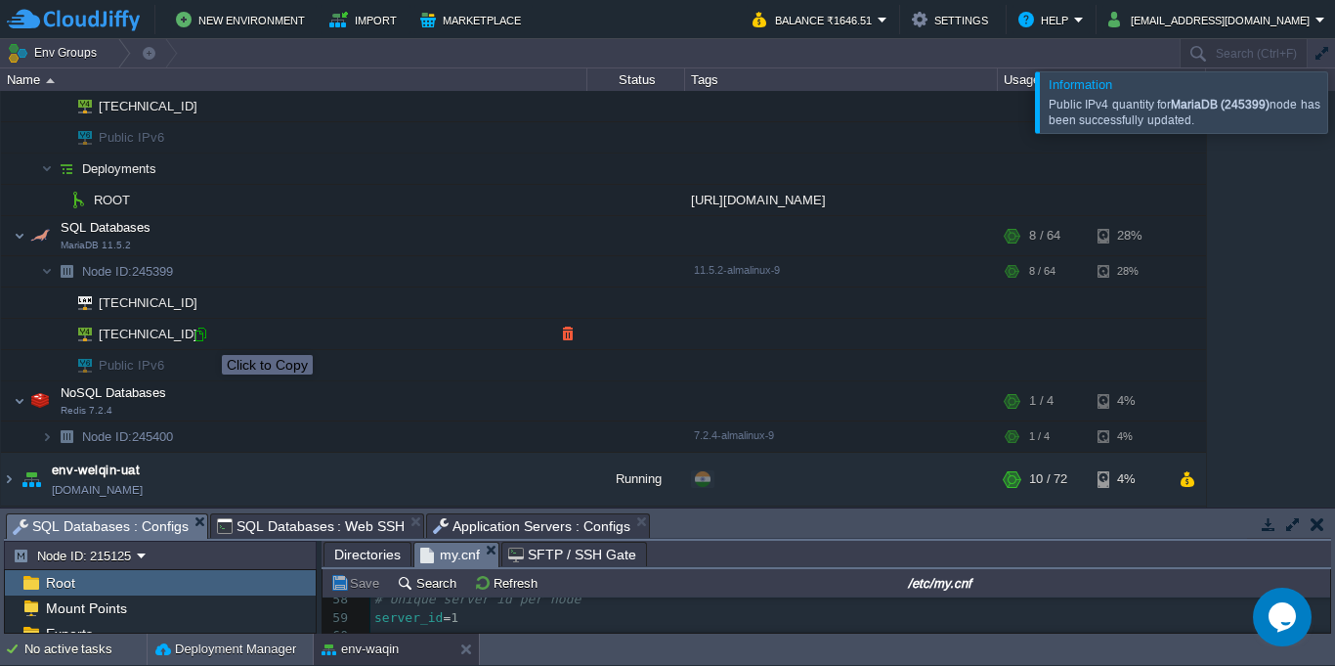
click at [201, 338] on div at bounding box center [201, 334] width 18 height 18
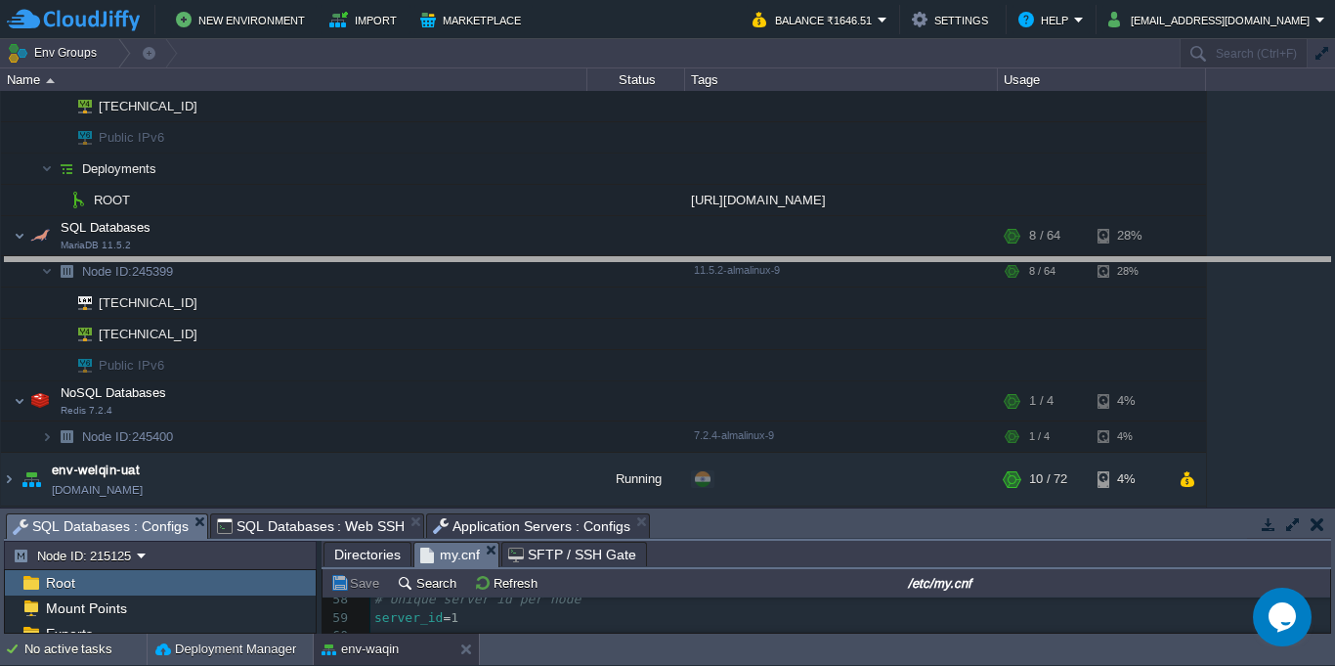
drag, startPoint x: 858, startPoint y: 519, endPoint x: 835, endPoint y: 263, distance: 257.1
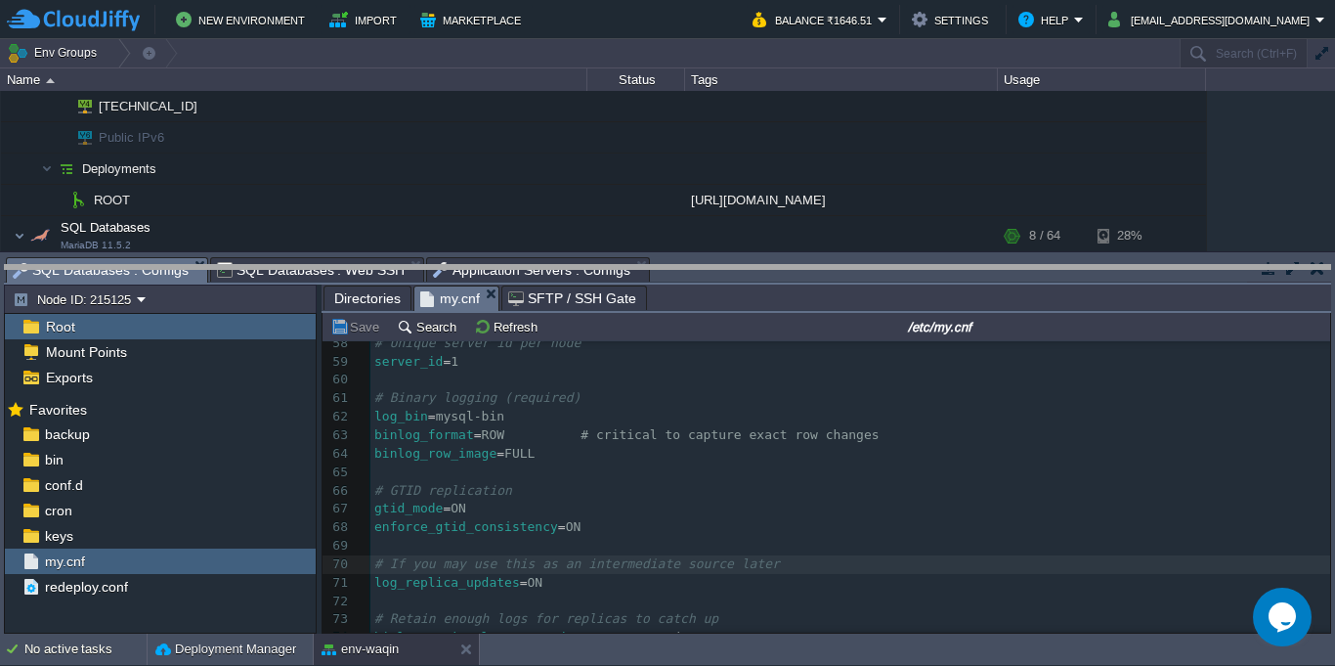
drag, startPoint x: 820, startPoint y: 263, endPoint x: 820, endPoint y: 426, distance: 163.2
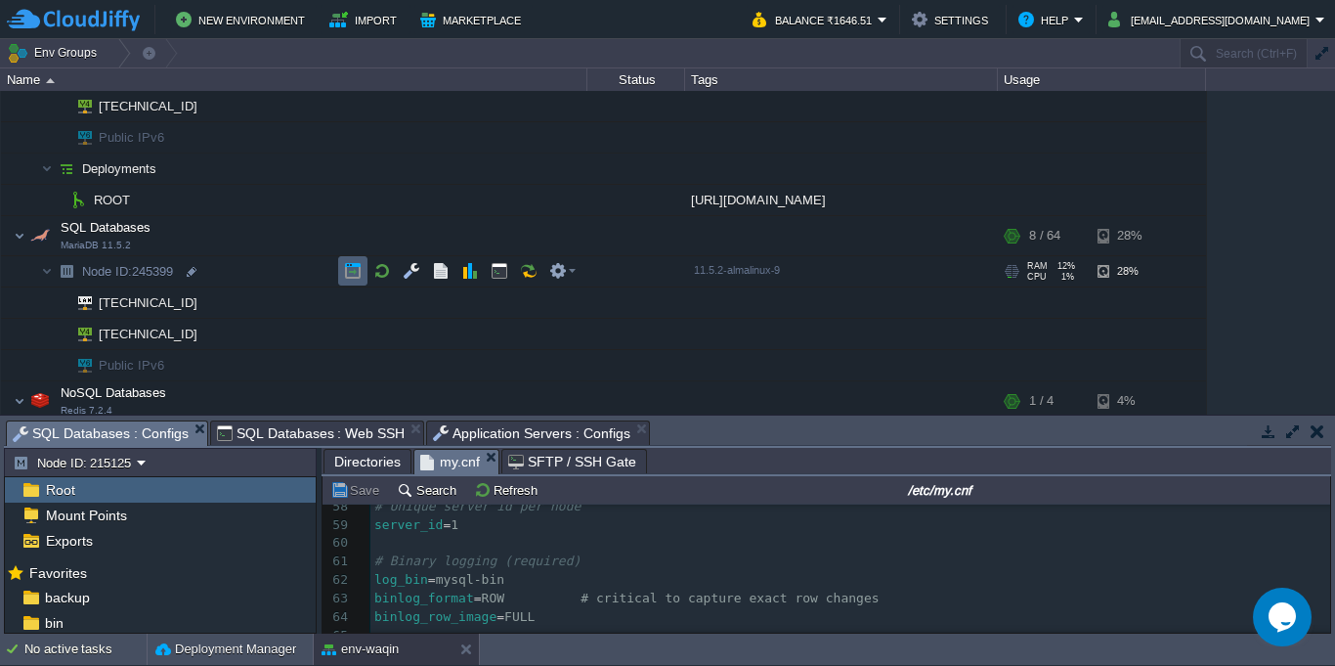
click at [358, 274] on button "button" at bounding box center [353, 271] width 18 height 18
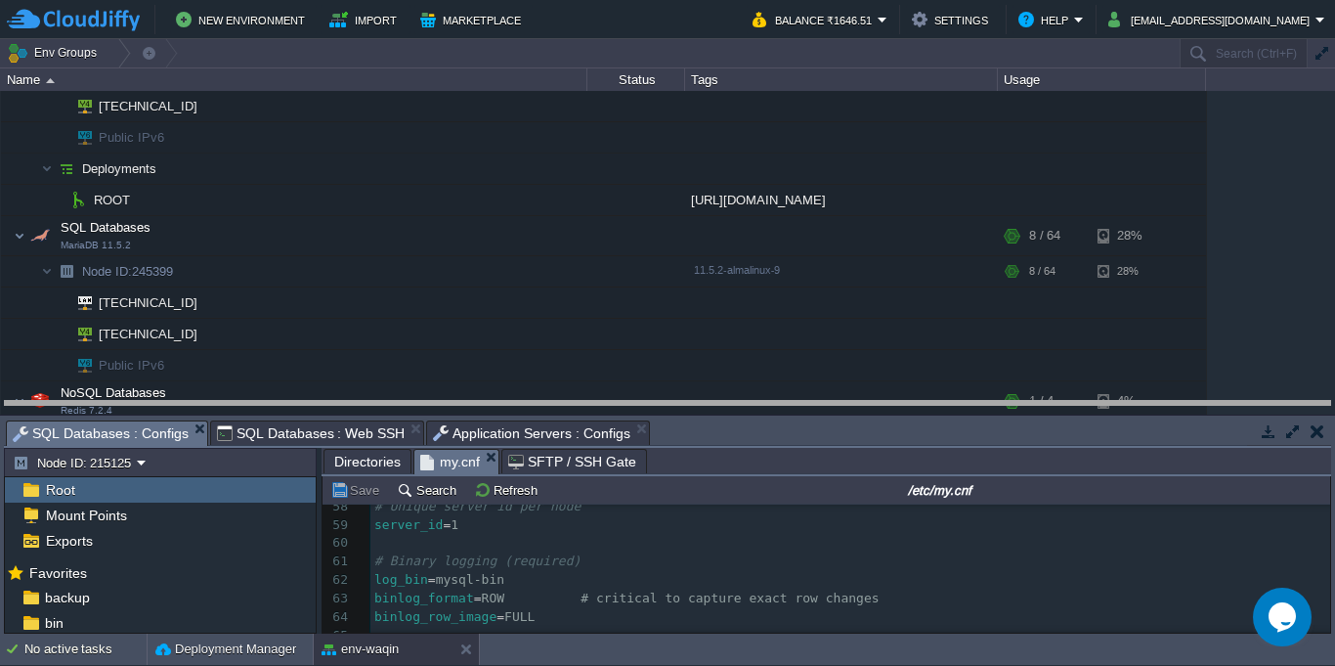
drag, startPoint x: 780, startPoint y: 436, endPoint x: 778, endPoint y: 416, distance: 19.6
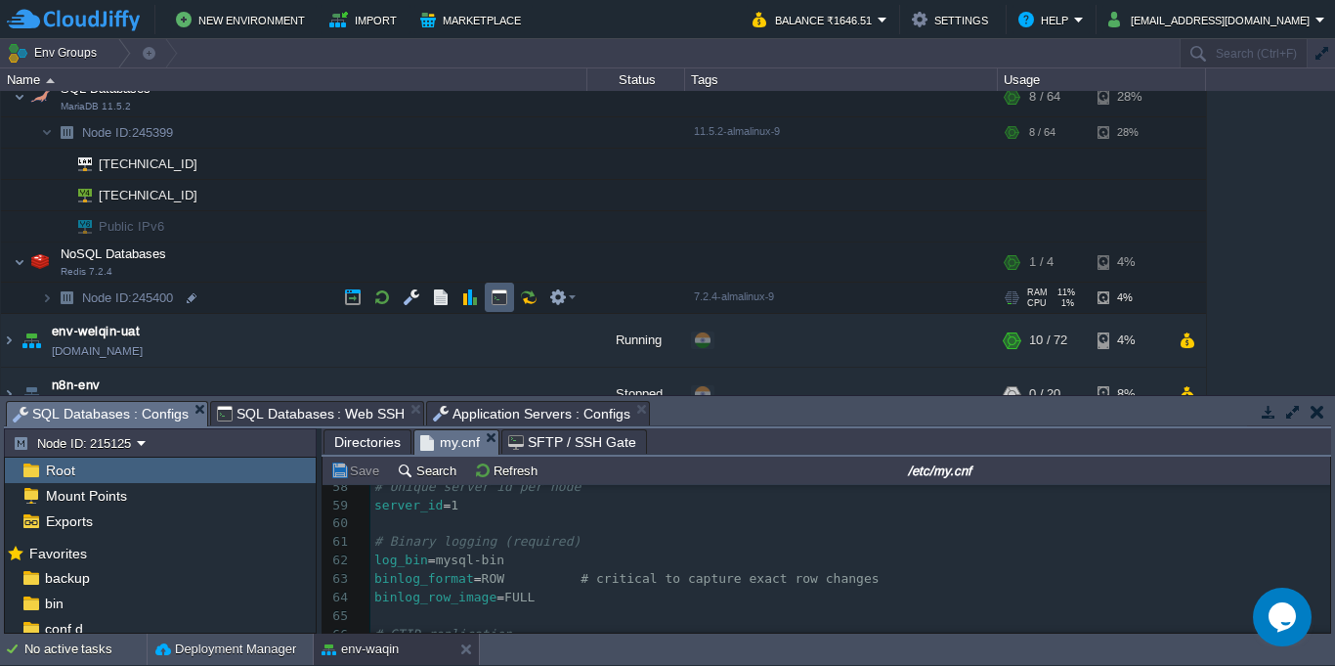
scroll to position [739, 0]
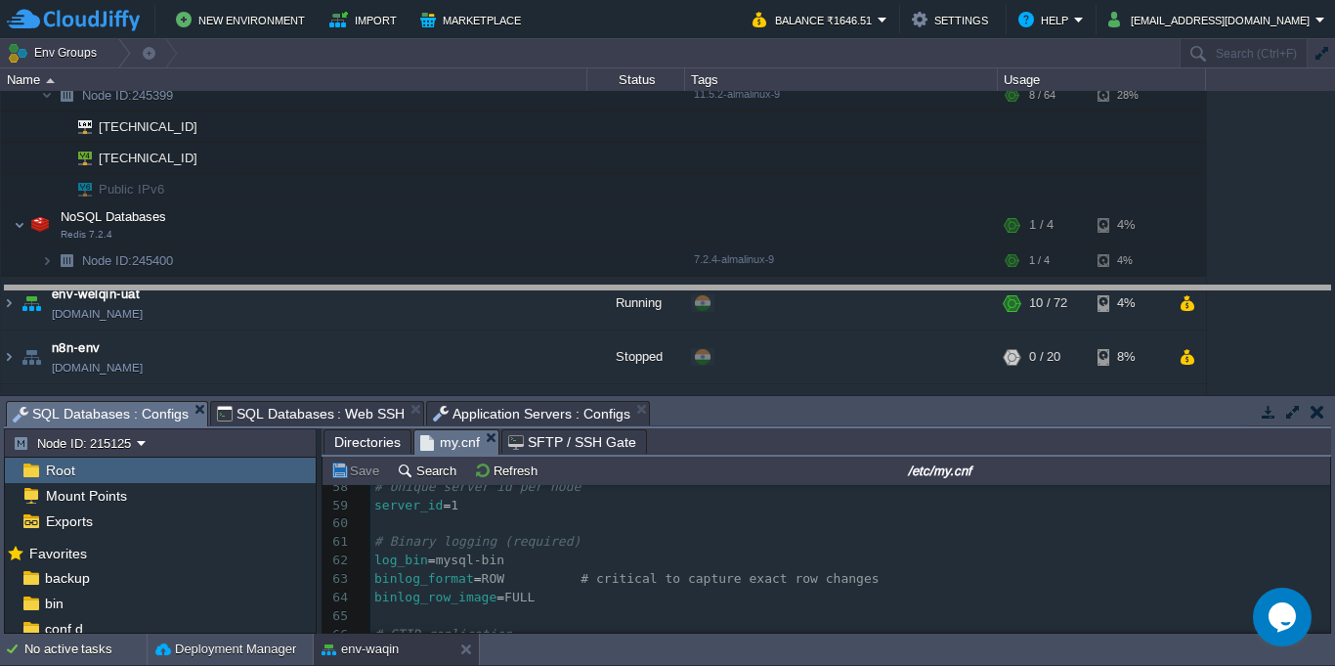
drag, startPoint x: 762, startPoint y: 416, endPoint x: 743, endPoint y: 312, distance: 106.4
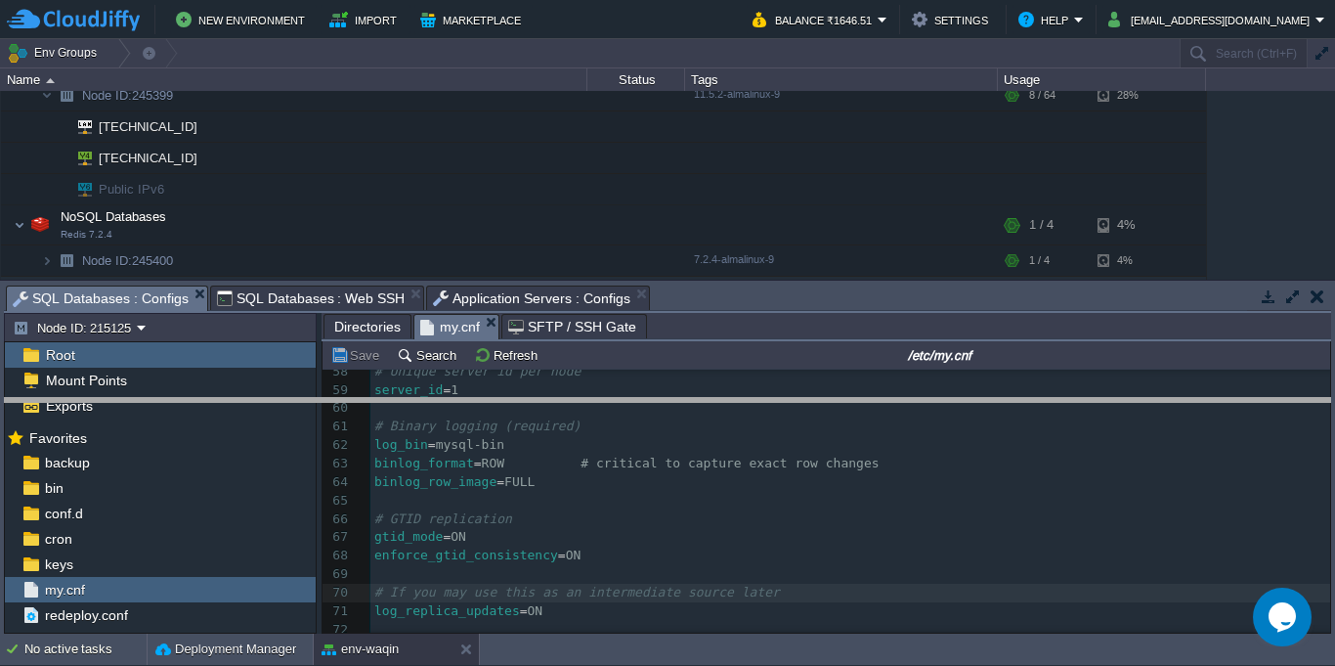
drag, startPoint x: 789, startPoint y: 303, endPoint x: 789, endPoint y: 418, distance: 115.3
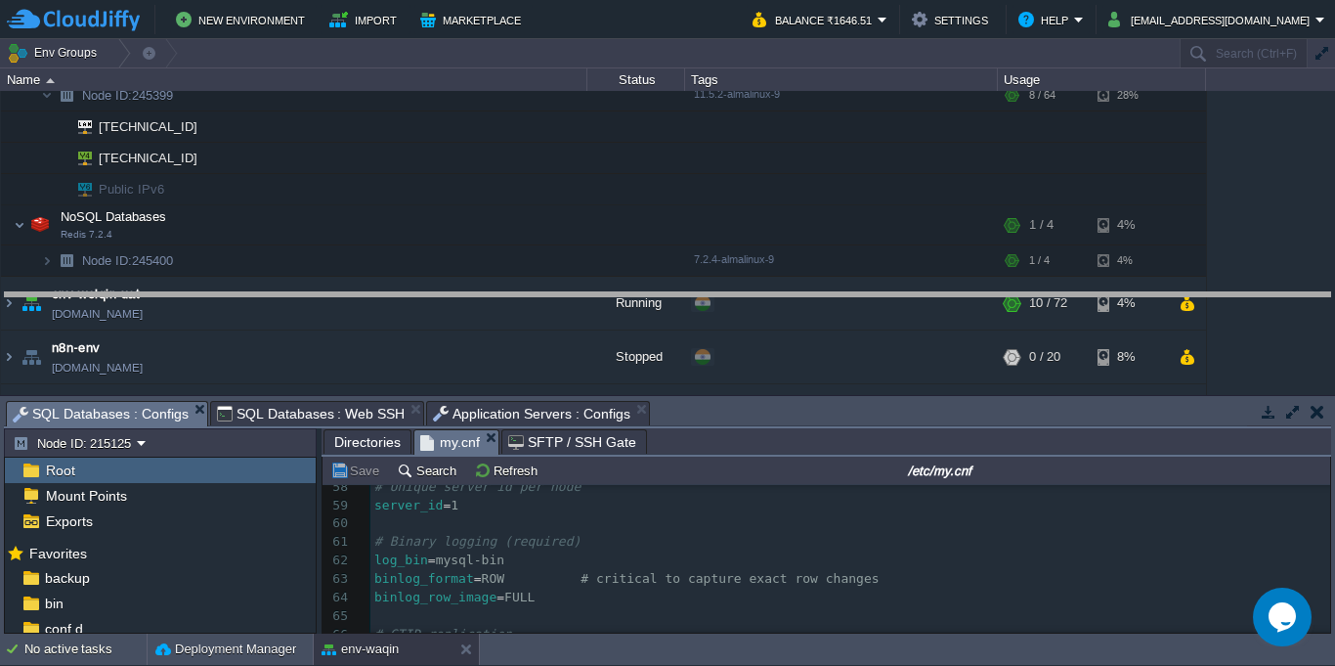
drag, startPoint x: 820, startPoint y: 422, endPoint x: 816, endPoint y: 255, distance: 167.2
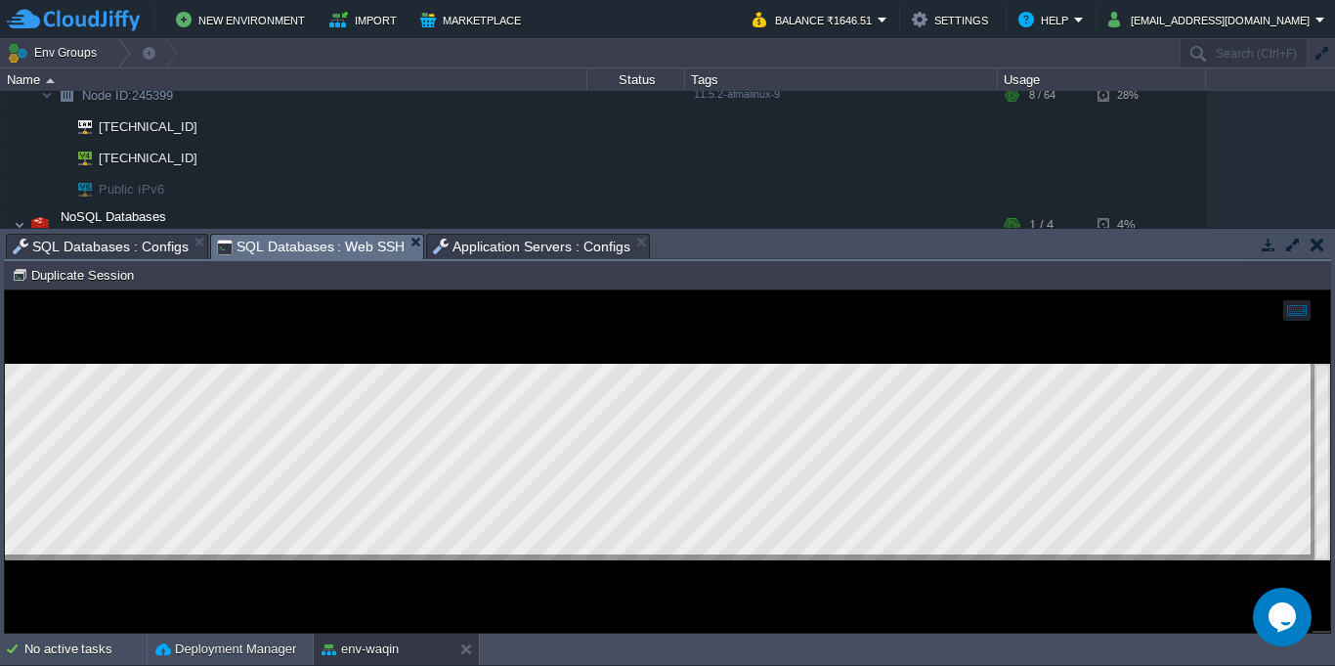
click at [287, 243] on span "SQL Databases : Web SSH" at bounding box center [311, 247] width 189 height 24
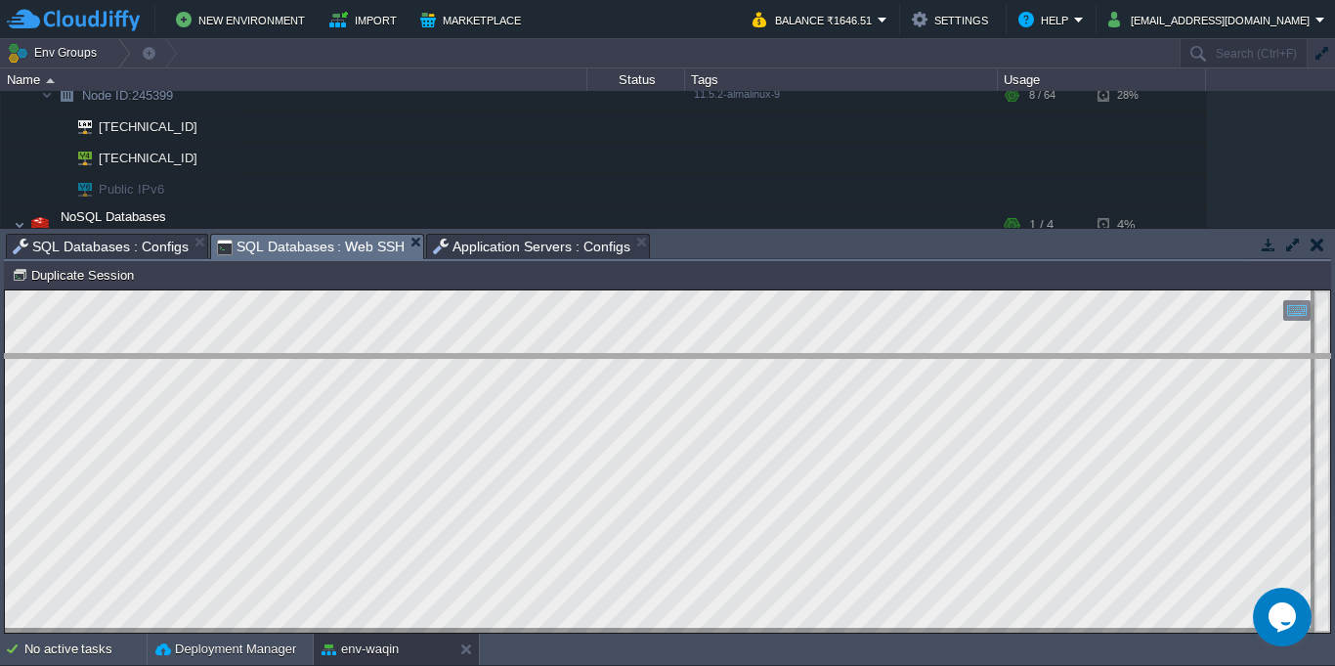
drag, startPoint x: 747, startPoint y: 255, endPoint x: 764, endPoint y: 382, distance: 128.3
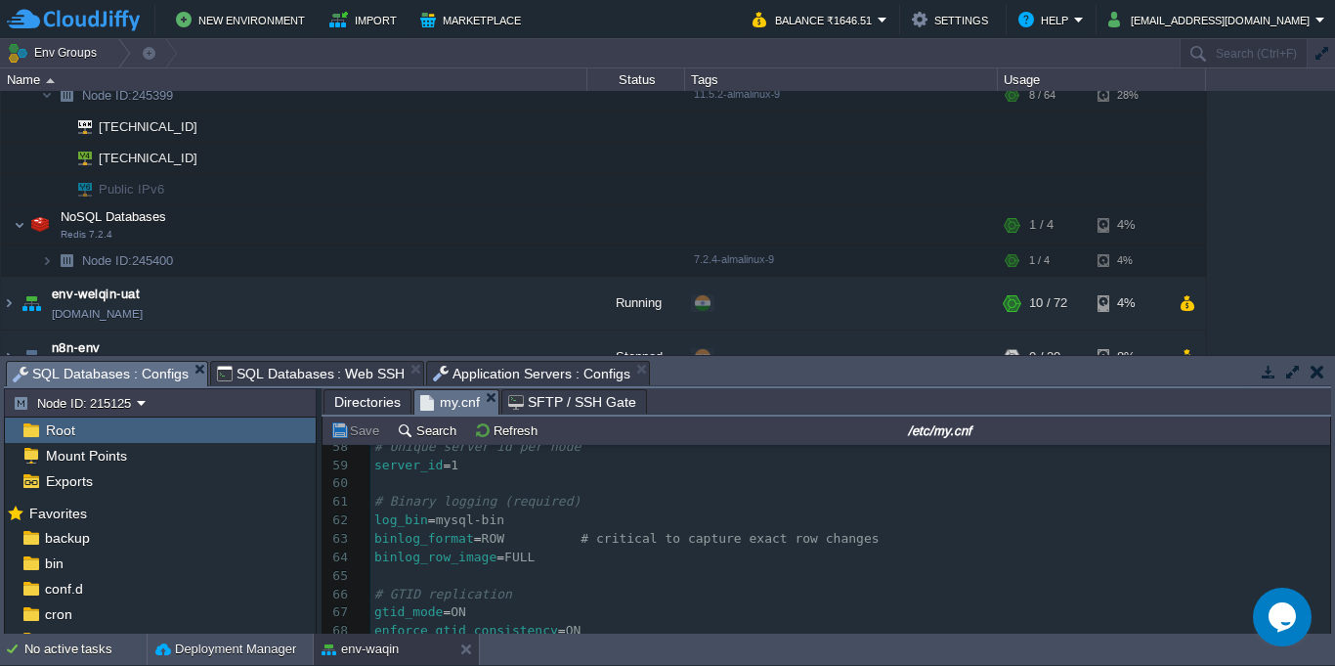
click at [126, 372] on span "SQL Databases : Configs" at bounding box center [101, 374] width 176 height 24
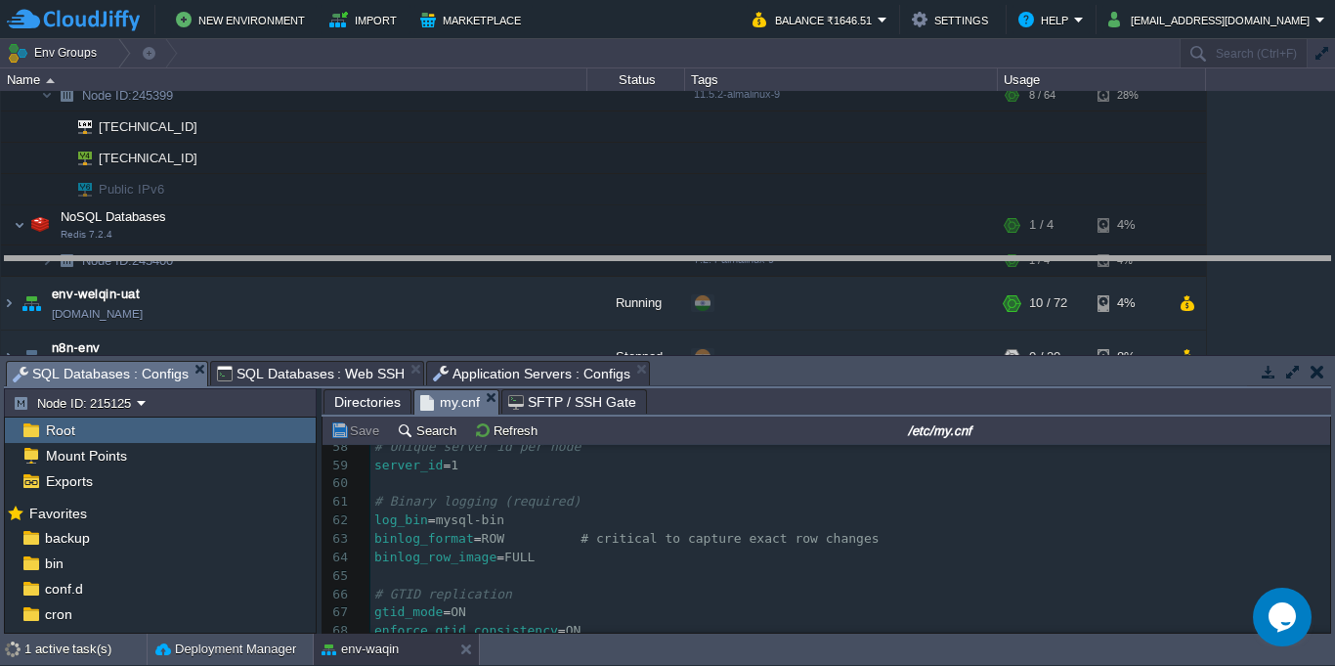
drag, startPoint x: 749, startPoint y: 385, endPoint x: 747, endPoint y: 280, distance: 105.6
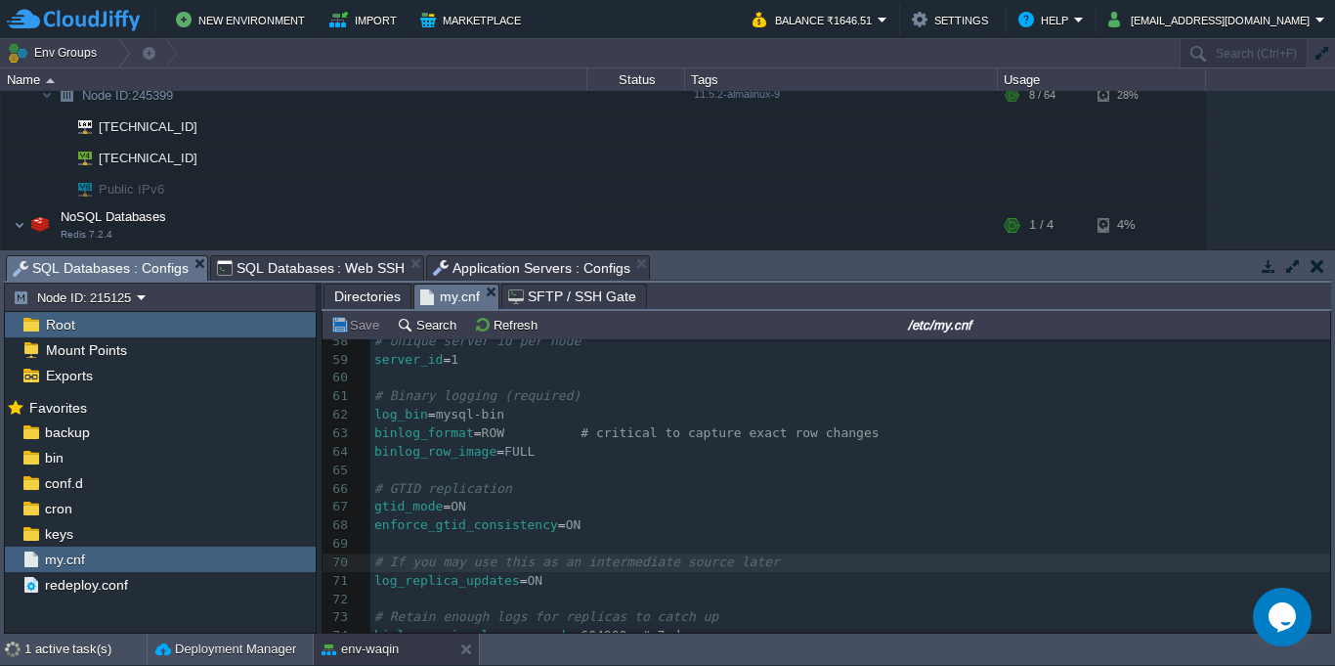
click at [514, 274] on span "Application Servers : Configs" at bounding box center [531, 267] width 197 height 23
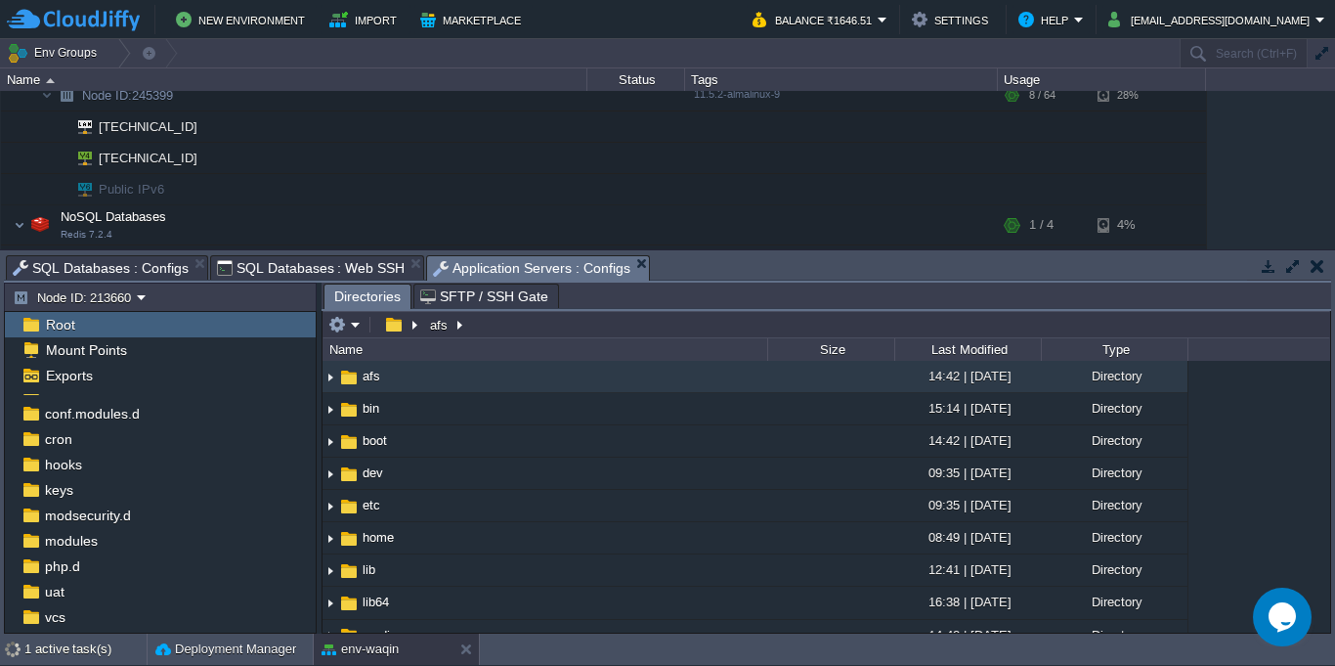
scroll to position [164, 0]
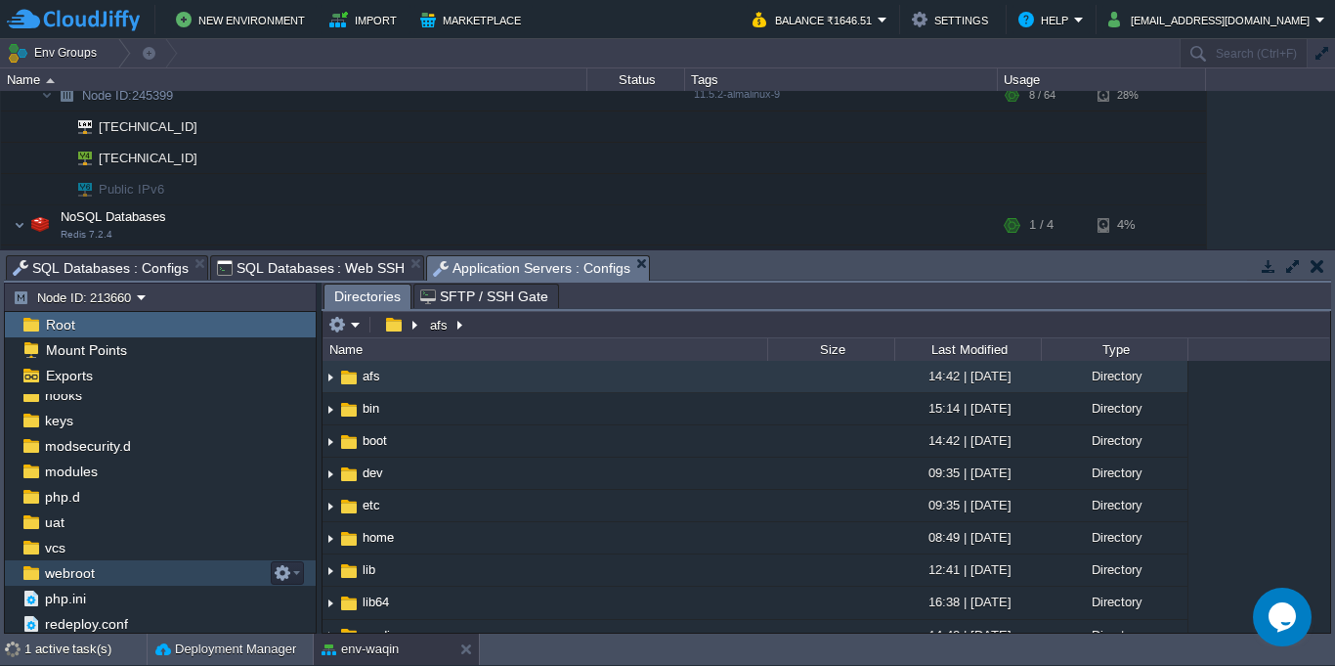
click at [173, 566] on div "webroot" at bounding box center [160, 572] width 311 height 25
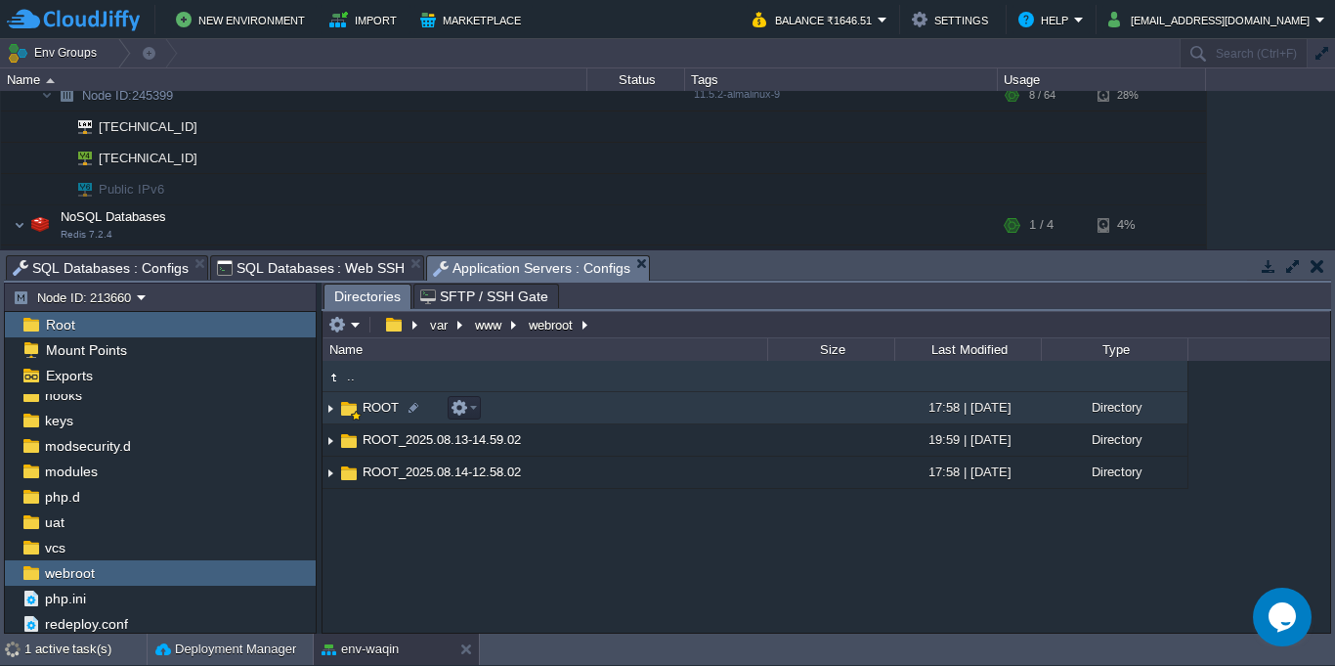
click at [330, 409] on img at bounding box center [331, 408] width 16 height 30
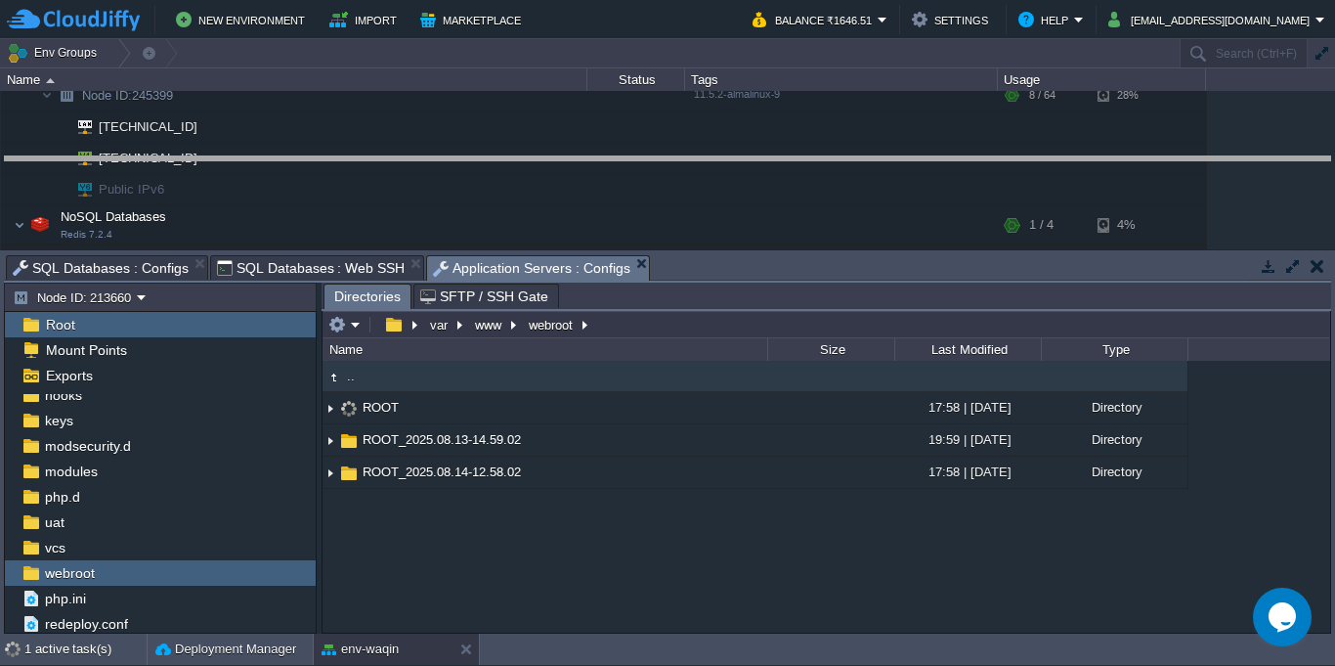
drag, startPoint x: 852, startPoint y: 277, endPoint x: 852, endPoint y: 191, distance: 86.0
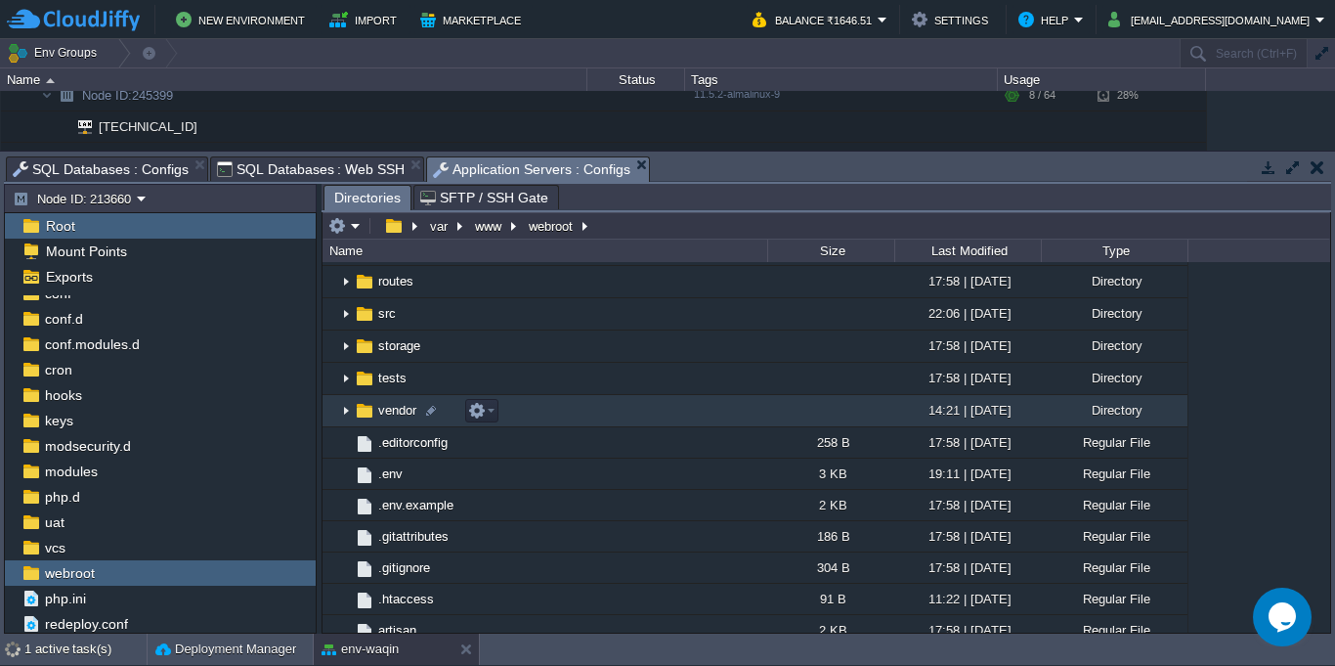
scroll to position [352, 0]
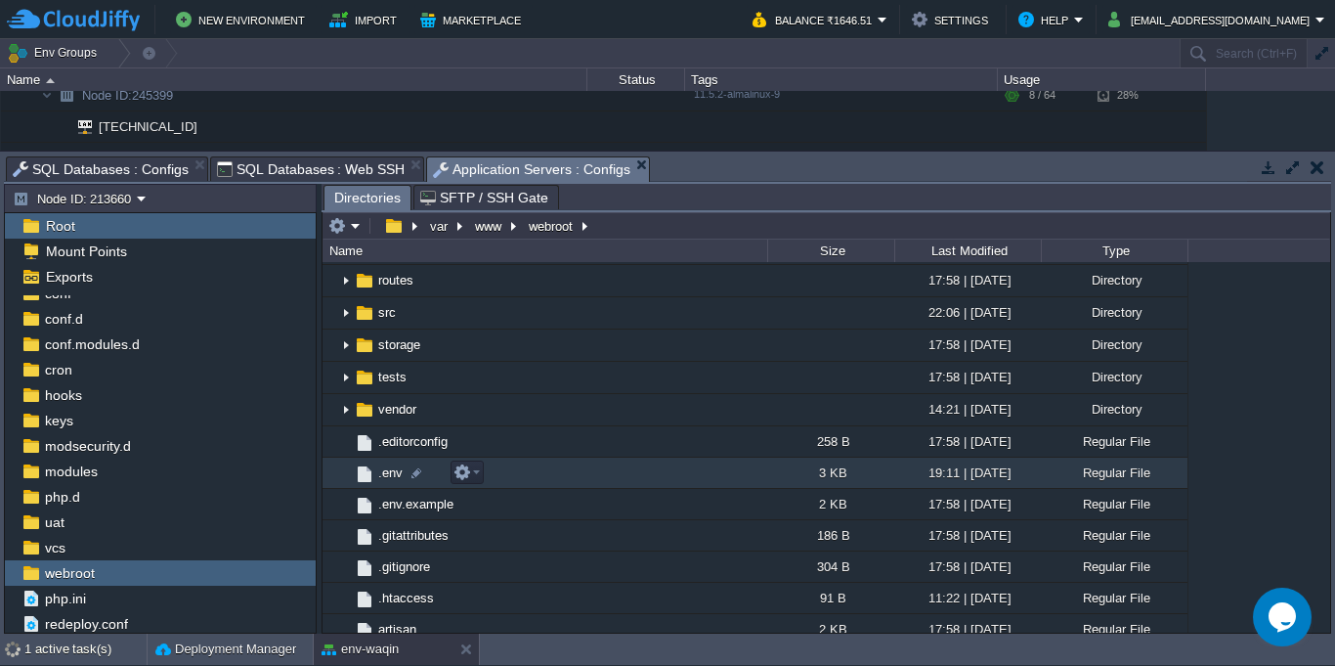
click at [590, 480] on td ".env" at bounding box center [545, 472] width 445 height 31
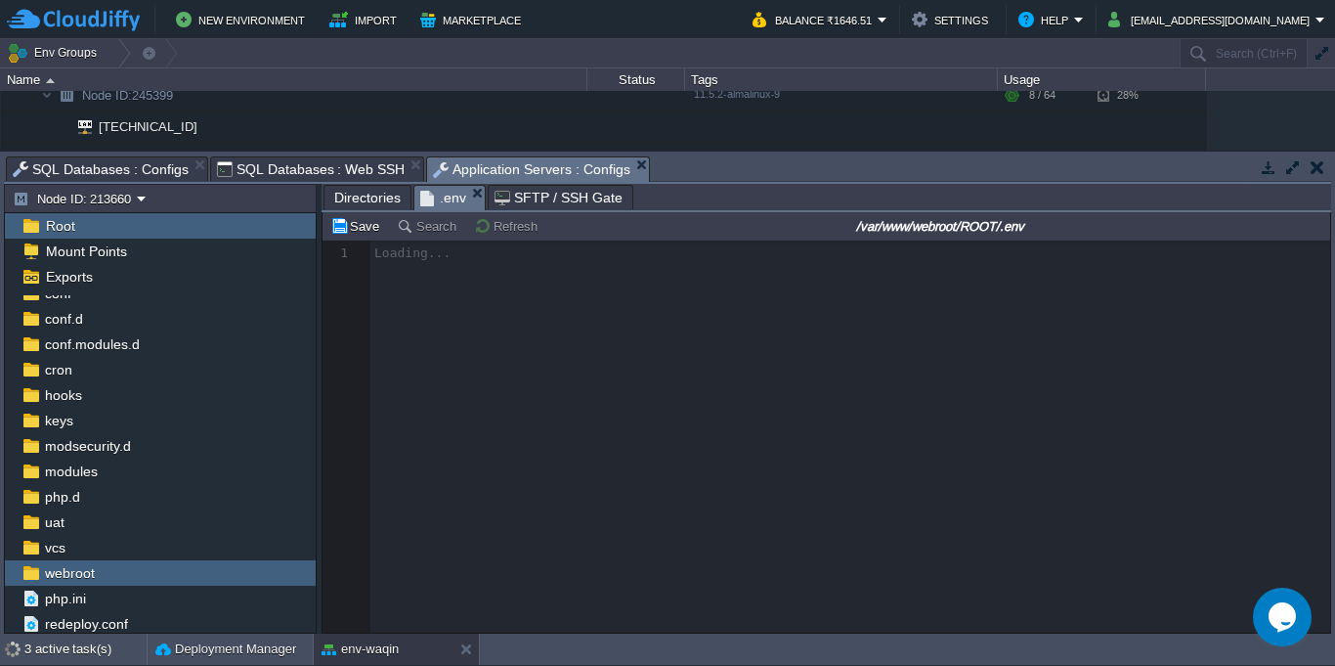
scroll to position [7, 0]
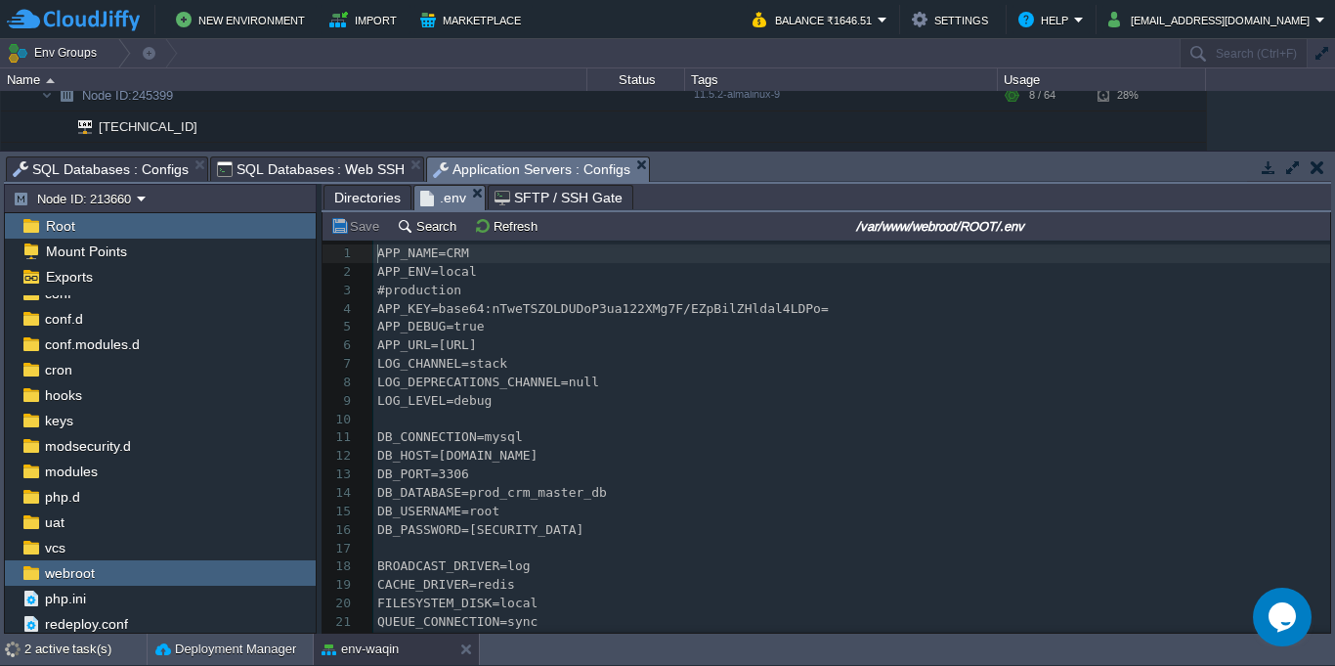
click at [518, 531] on div "115 1 APP_NAME=CRM 2 APP_ENV=local 3 #production 4 APP_KEY=base64:nTweTSZOLDUDo…" at bounding box center [851, 529] width 957 height 571
type textarea "rKLGavcAis"
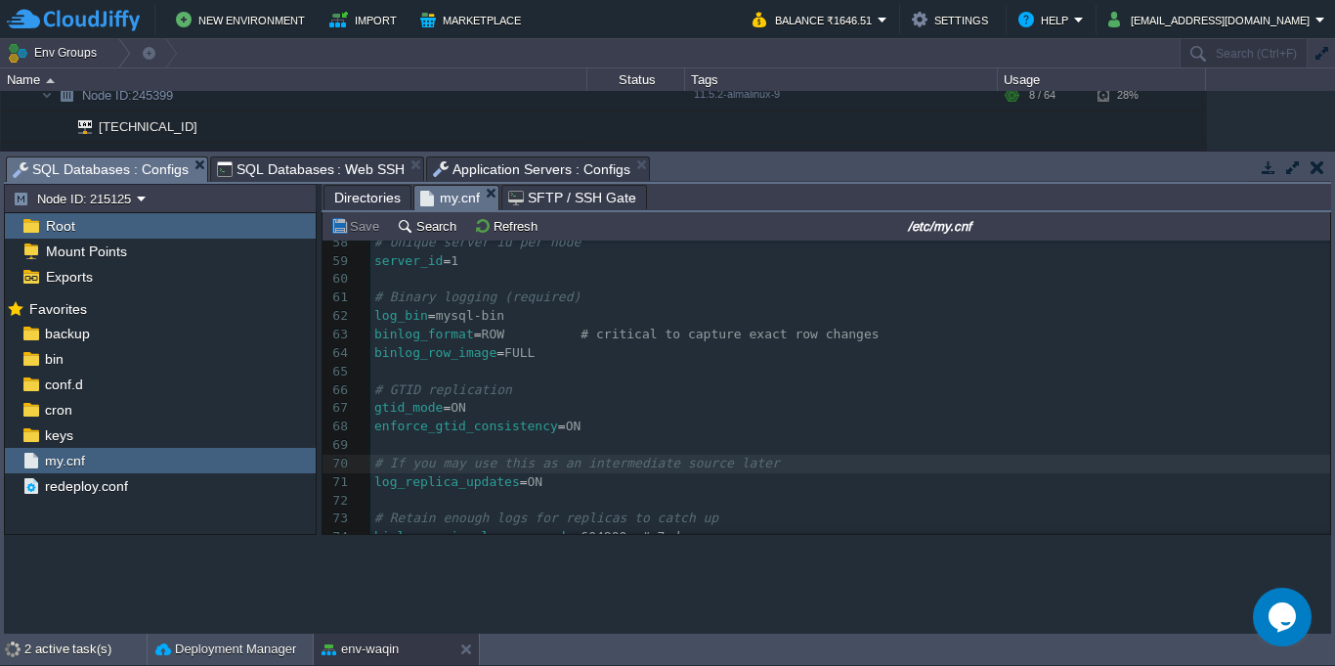
click at [129, 164] on span "SQL Databases : Configs" at bounding box center [101, 169] width 176 height 24
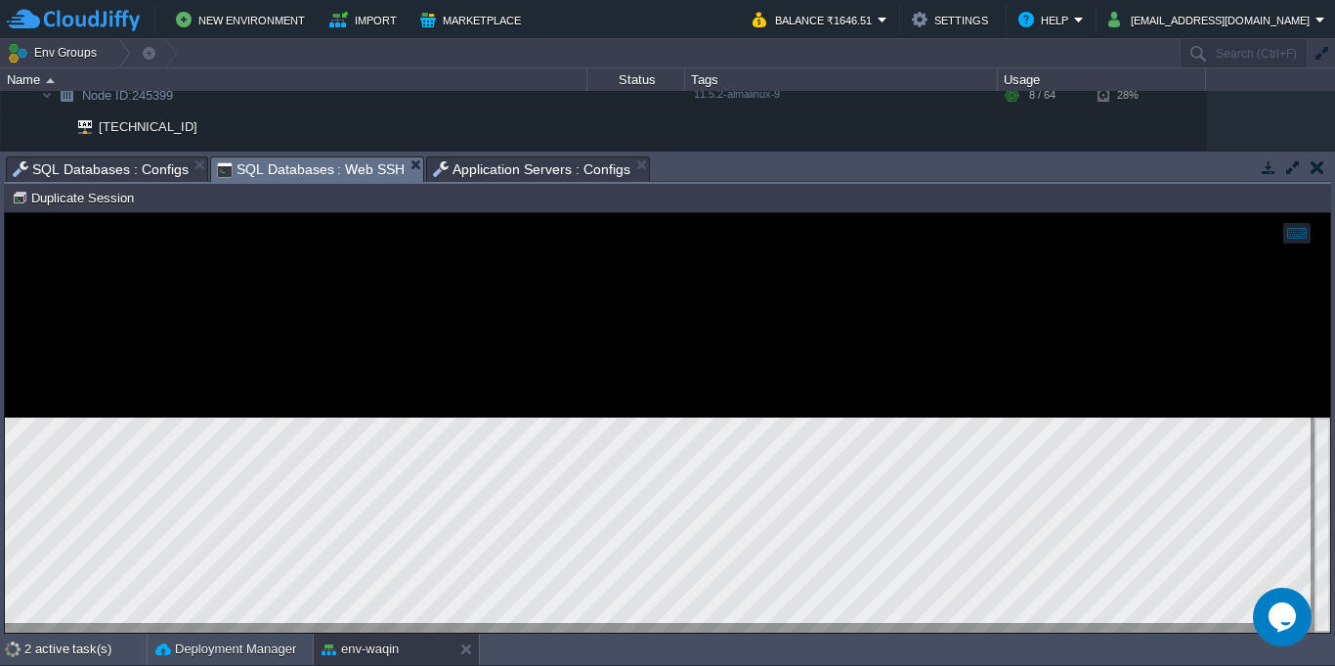
drag, startPoint x: 310, startPoint y: 175, endPoint x: 419, endPoint y: 72, distance: 150.0
click at [310, 175] on span "SQL Databases : Web SSH" at bounding box center [311, 169] width 189 height 24
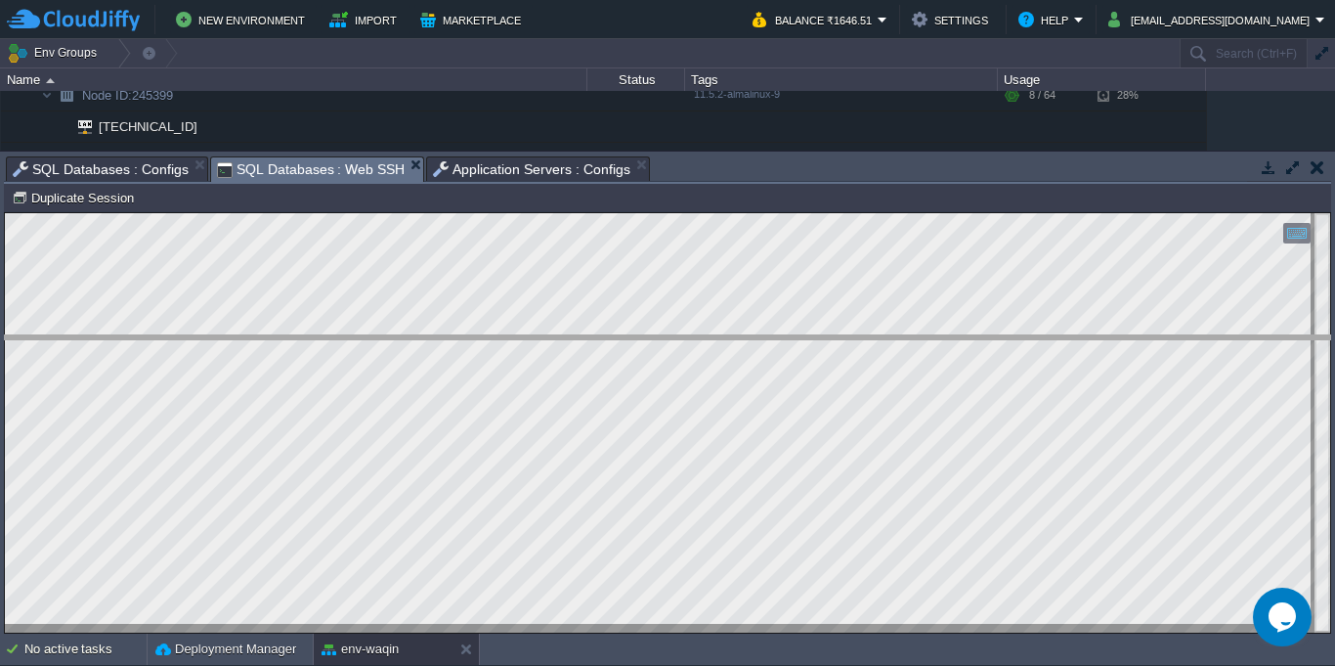
drag, startPoint x: 700, startPoint y: 170, endPoint x: 699, endPoint y: 187, distance: 16.6
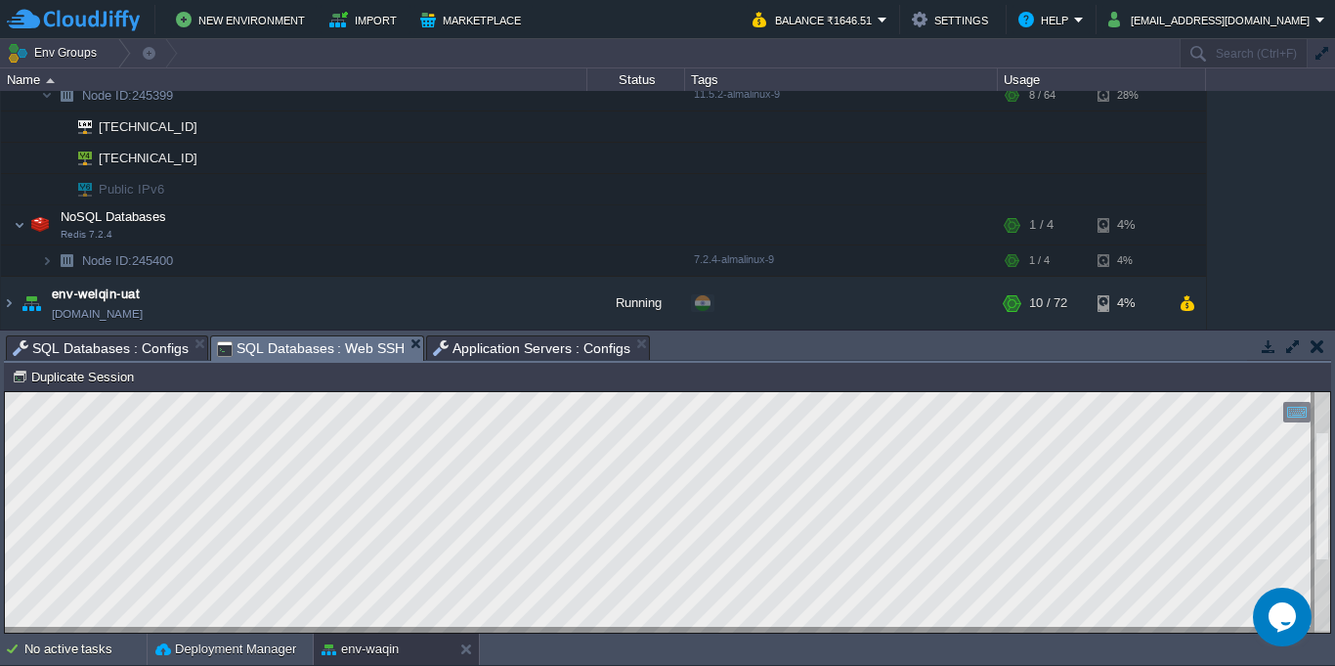
click at [134, 348] on span "SQL Databases : Configs" at bounding box center [101, 347] width 176 height 23
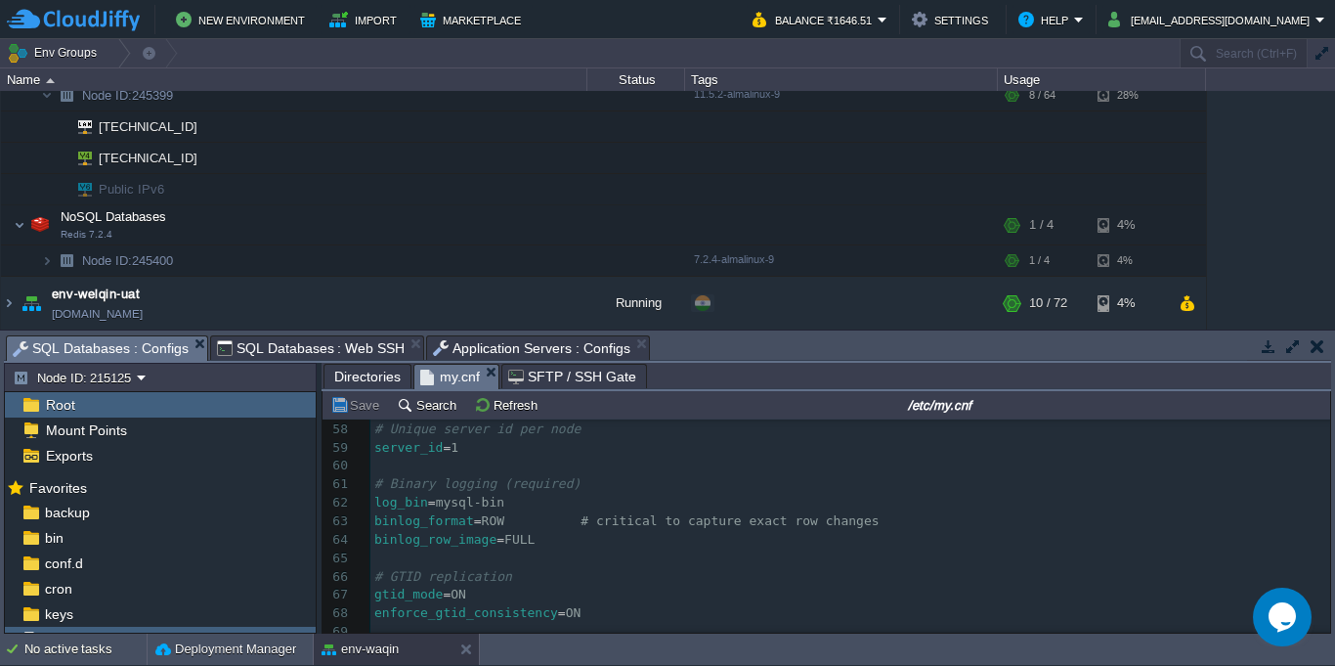
click at [563, 354] on span "Application Servers : Configs" at bounding box center [531, 347] width 197 height 23
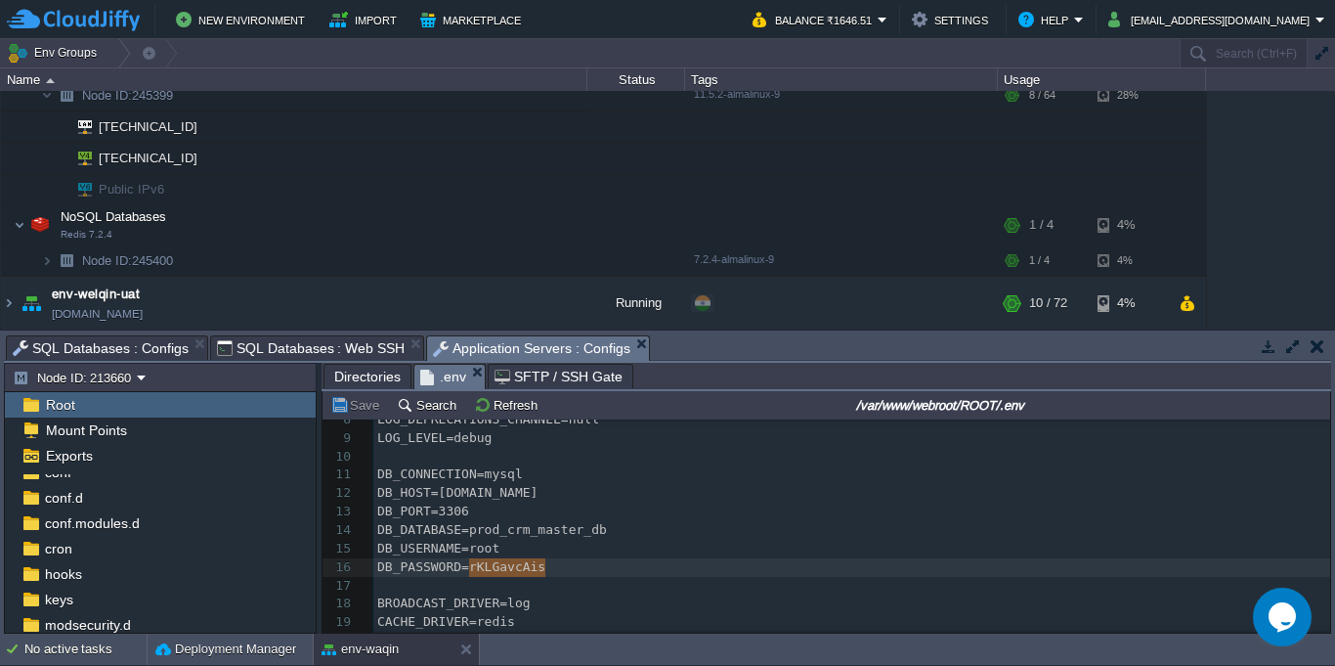
scroll to position [176, 0]
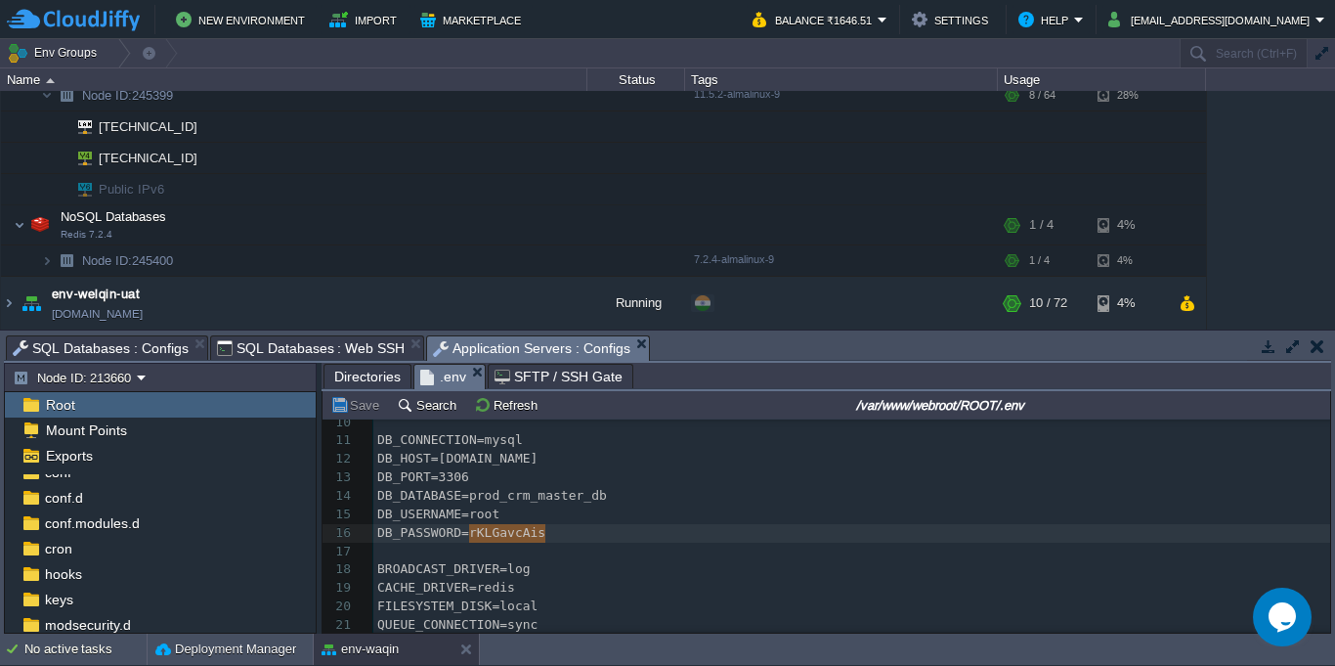
click at [106, 347] on span "SQL Databases : Configs" at bounding box center [101, 347] width 176 height 23
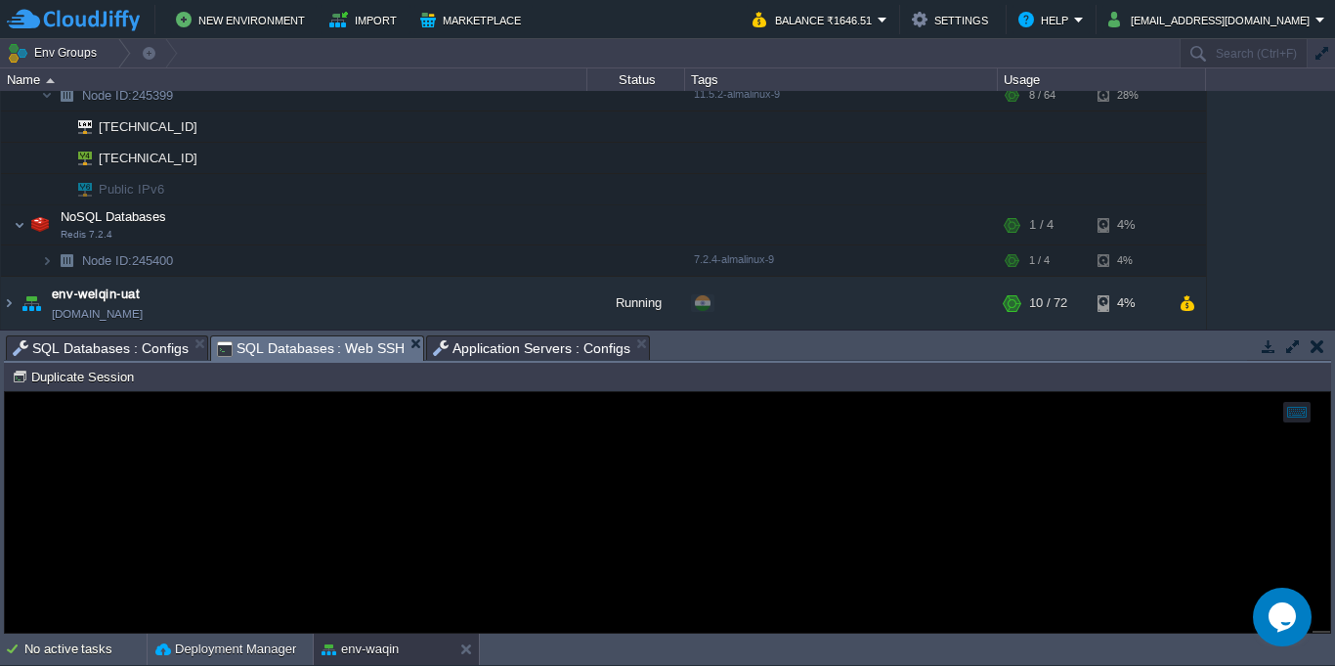
click at [318, 351] on span "SQL Databases : Web SSH" at bounding box center [311, 348] width 189 height 24
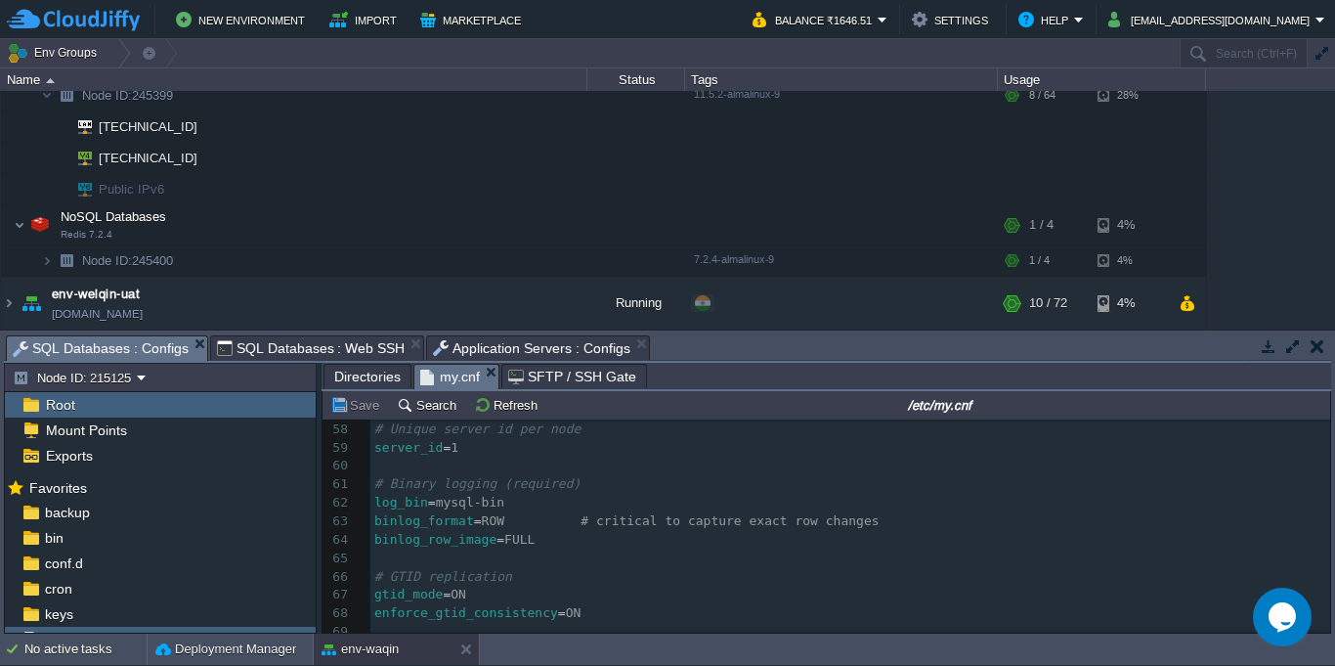
click at [108, 358] on span "SQL Databases : Configs" at bounding box center [101, 348] width 176 height 24
click at [585, 347] on span "Application Servers : Configs" at bounding box center [531, 347] width 197 height 23
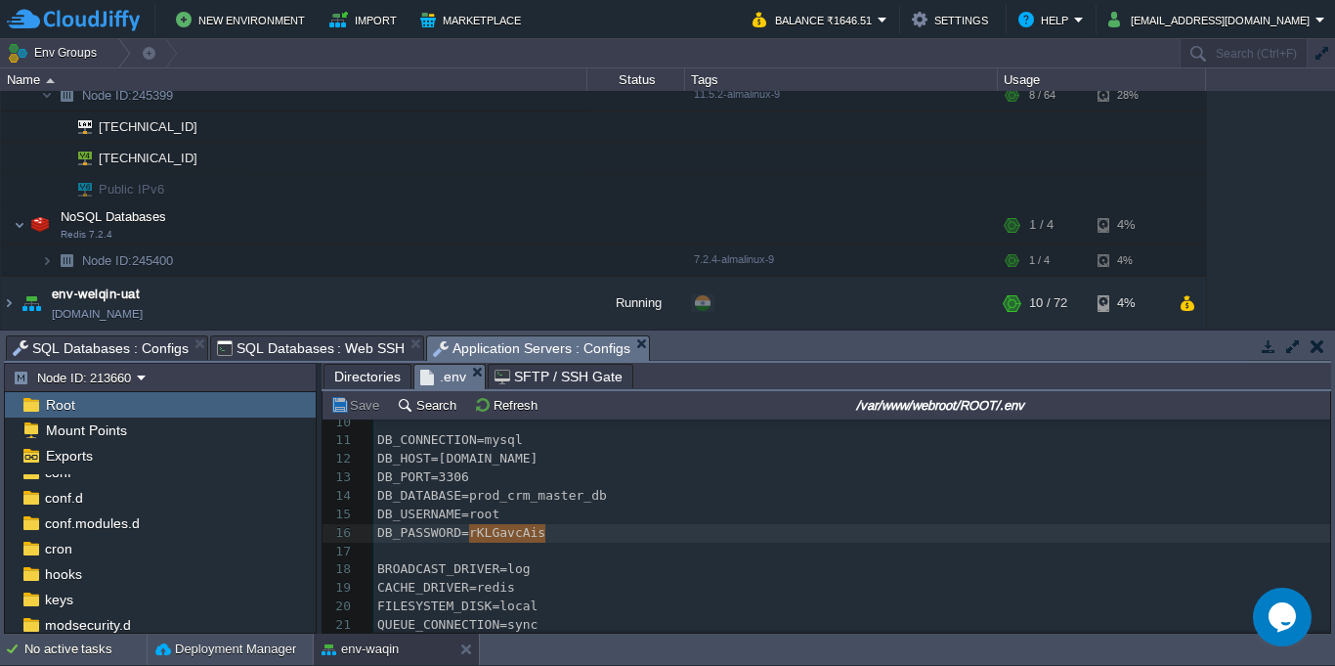
click at [295, 356] on span "SQL Databases : Web SSH" at bounding box center [311, 347] width 189 height 23
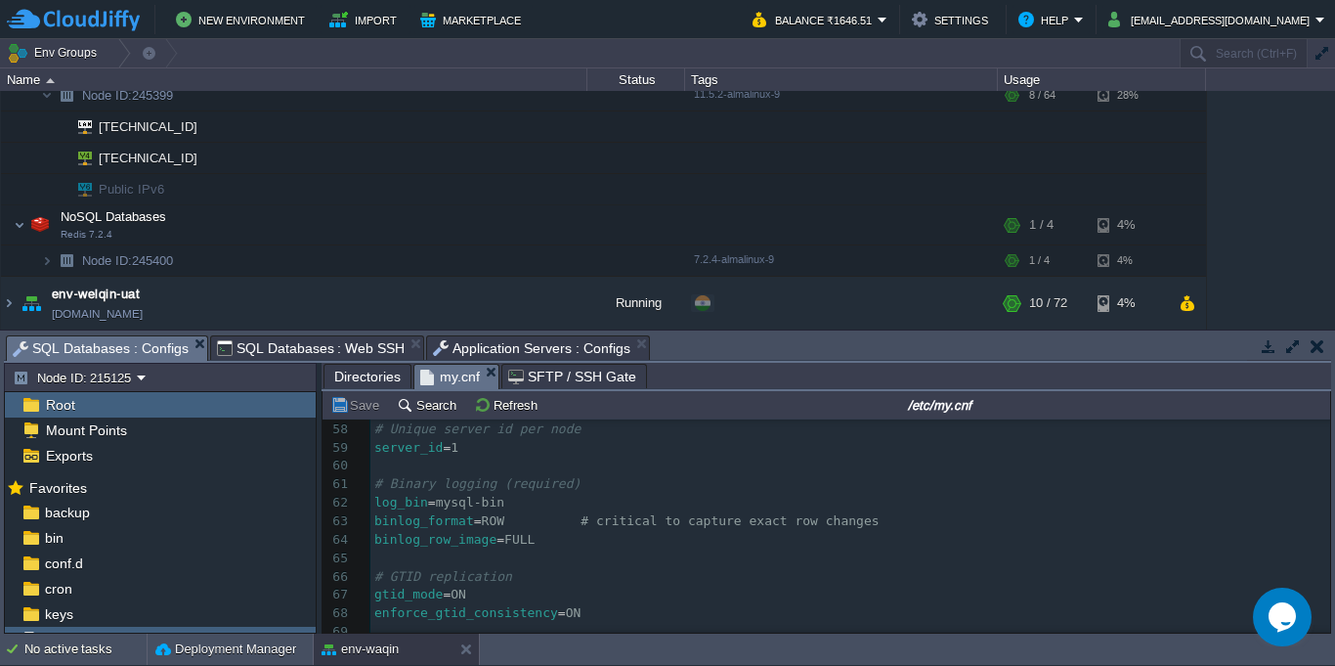
click at [141, 355] on span "SQL Databases : Configs" at bounding box center [101, 348] width 176 height 24
click at [464, 350] on span "Application Servers : Configs" at bounding box center [531, 347] width 197 height 23
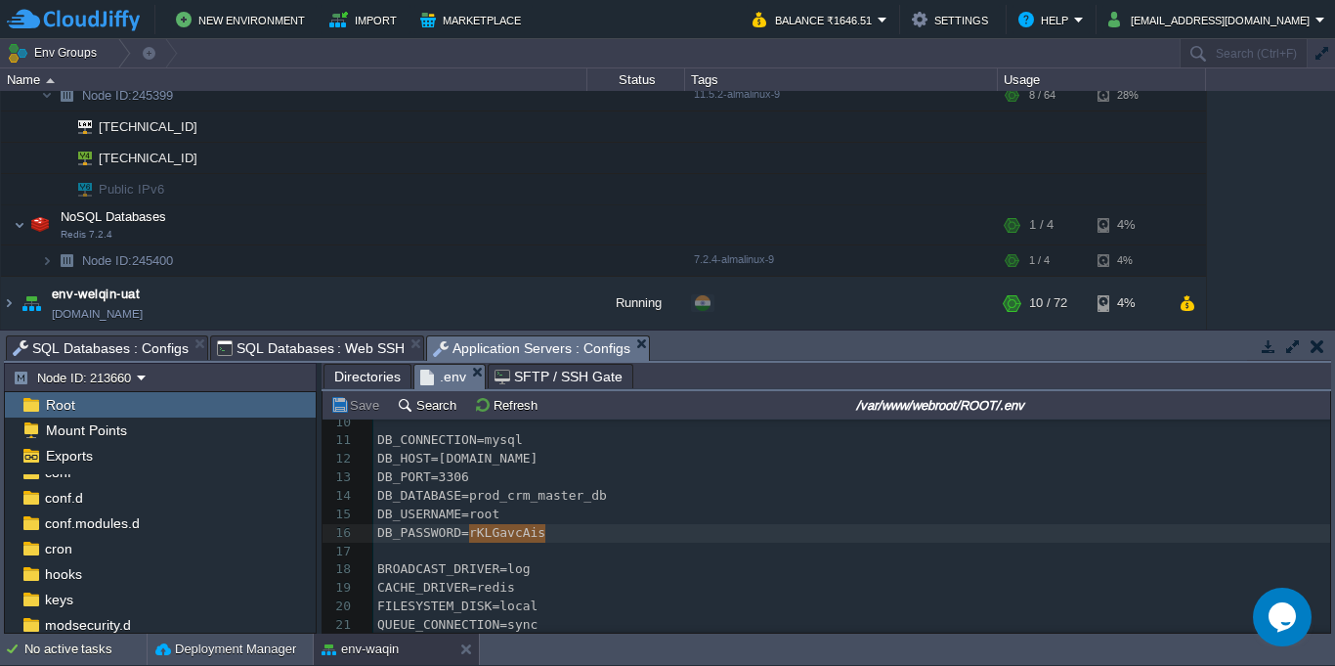
type textarea "​rKLGavcAis"
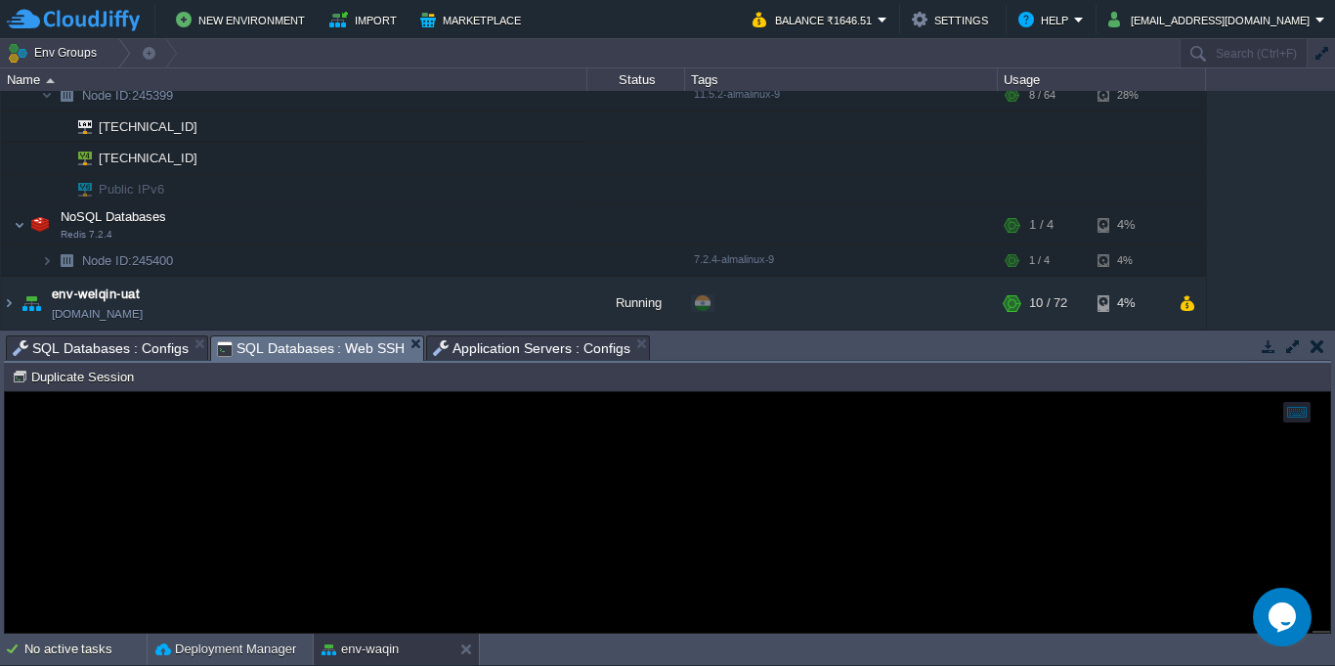
click at [250, 350] on span "SQL Databases : Web SSH" at bounding box center [311, 348] width 189 height 24
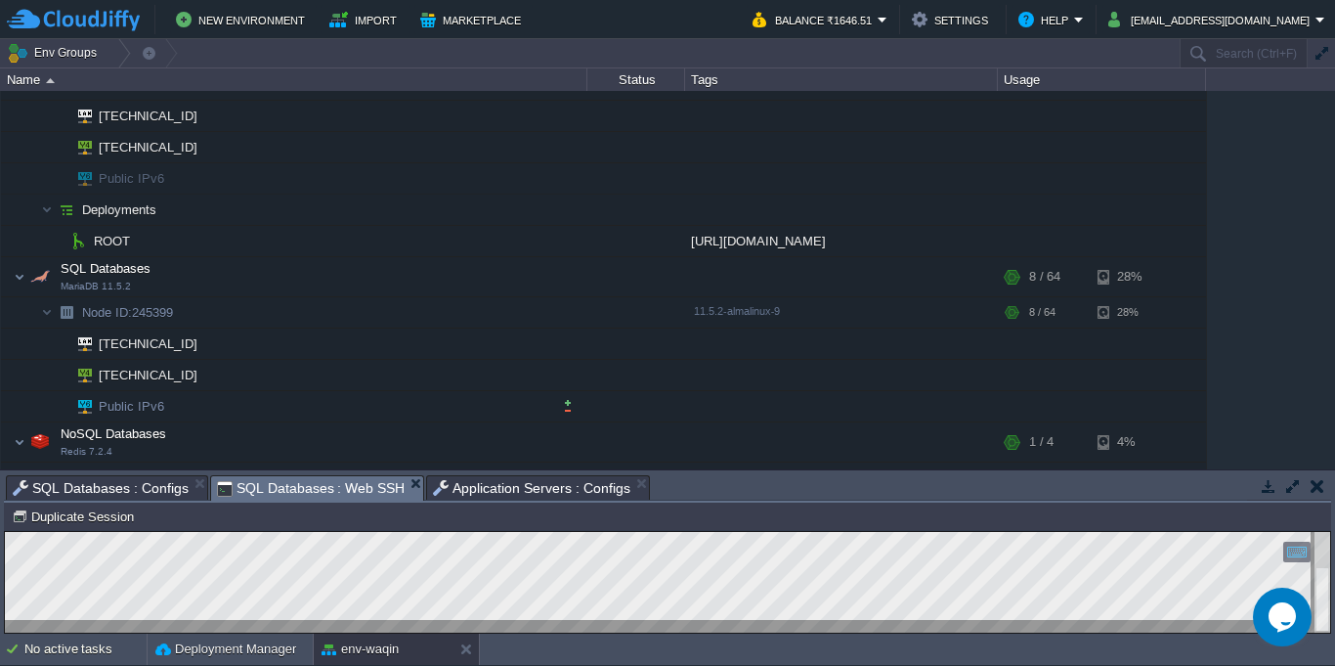
scroll to position [563, 0]
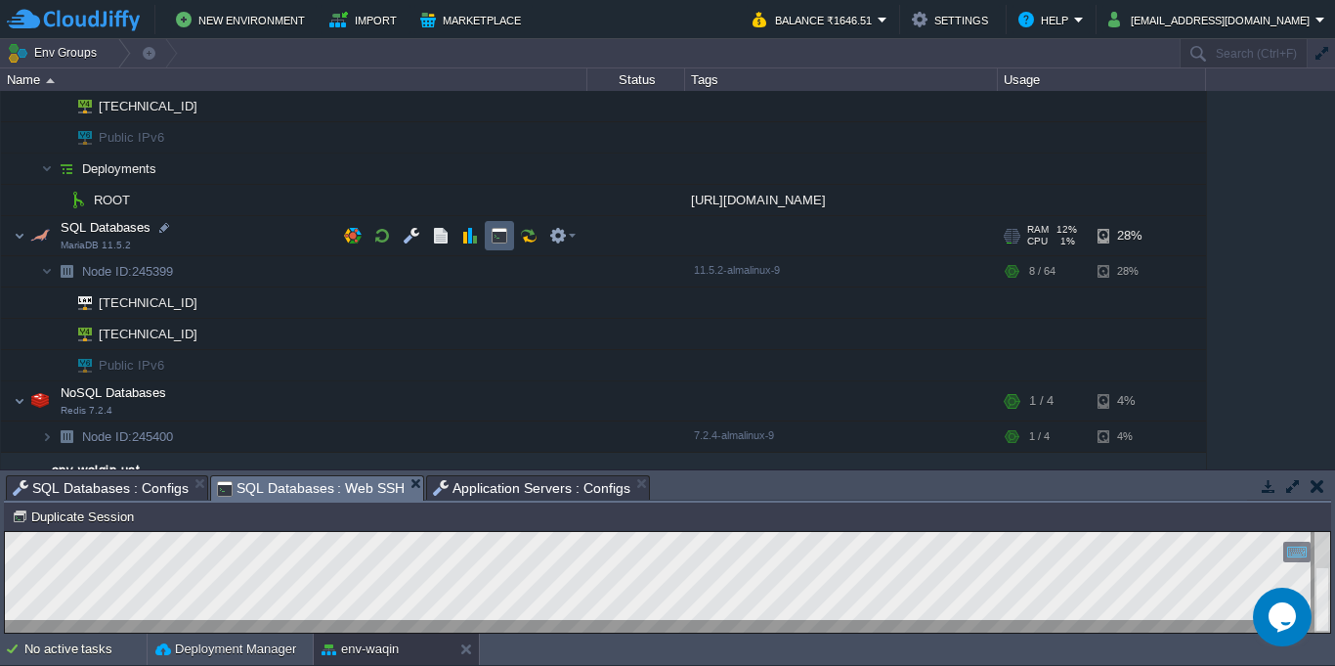
click at [501, 236] on button "button" at bounding box center [500, 236] width 18 height 18
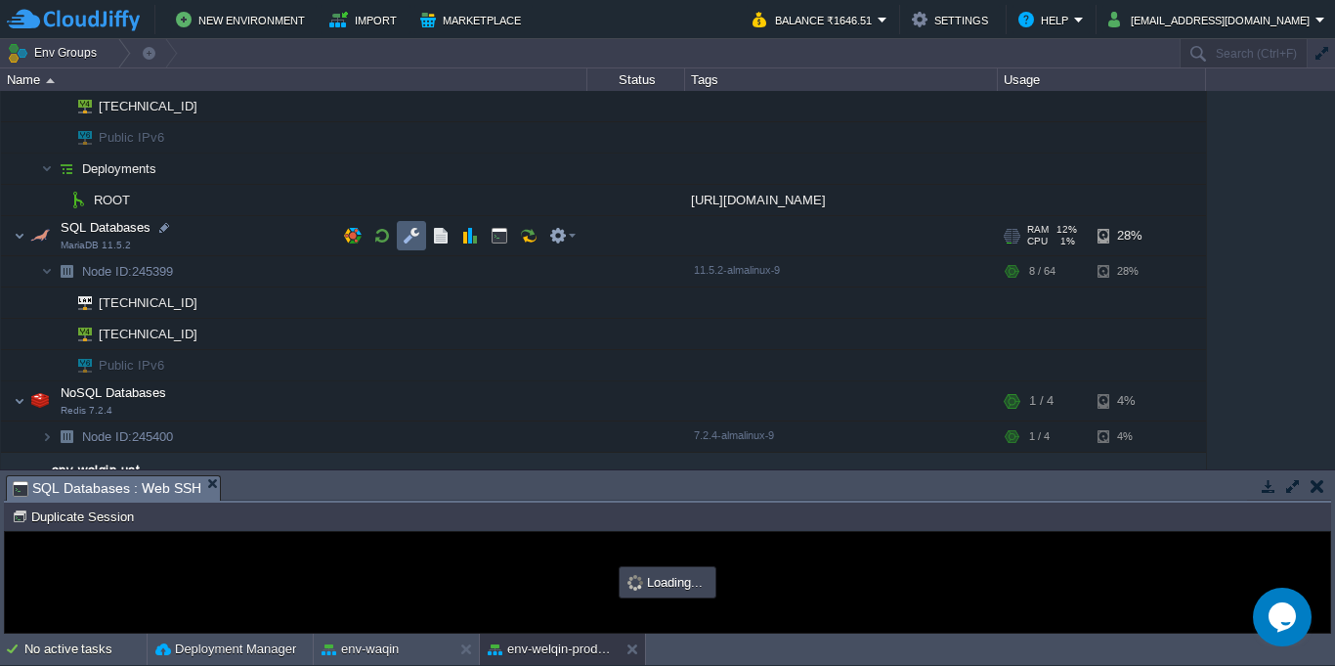
scroll to position [0, 0]
type input "#000000"
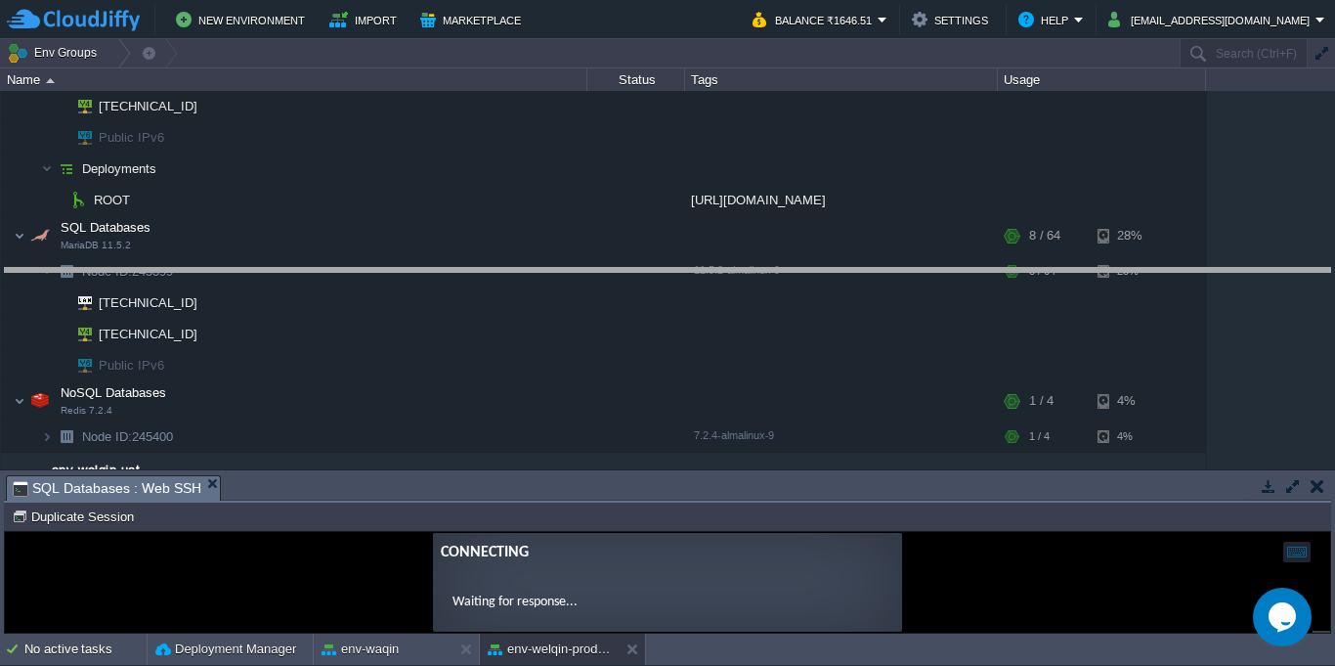
drag, startPoint x: 621, startPoint y: 492, endPoint x: 592, endPoint y: 284, distance: 209.1
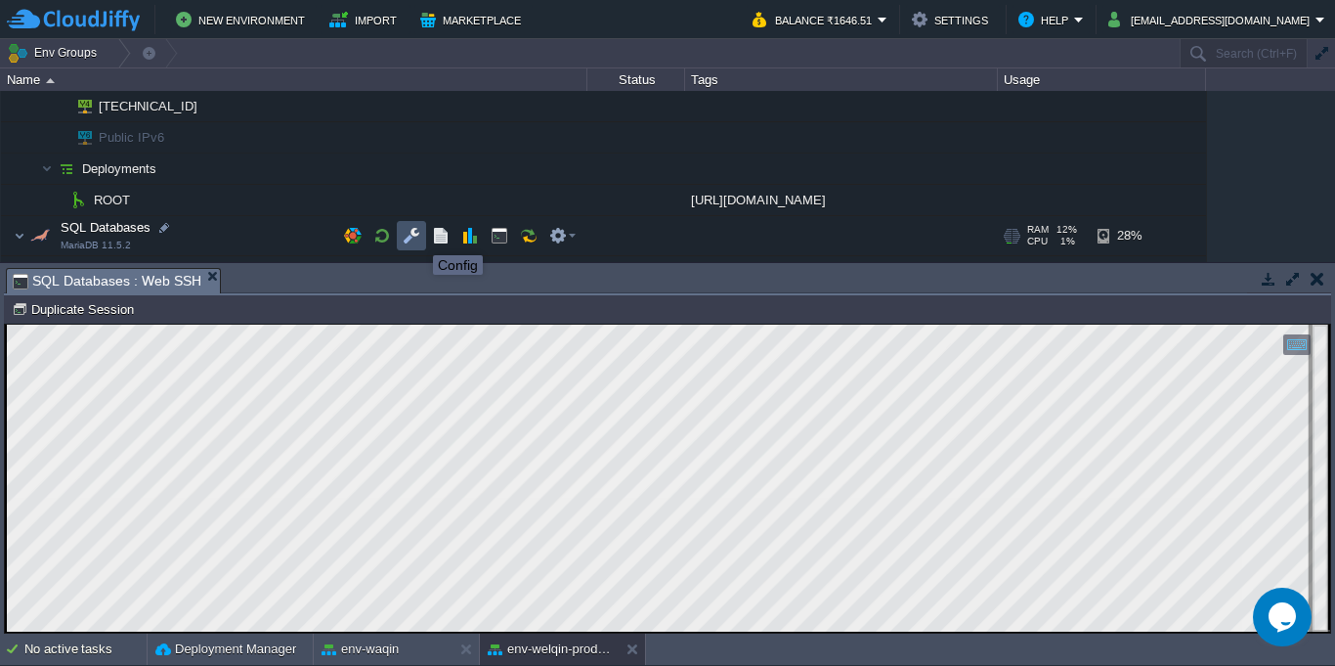
click at [418, 237] on button "button" at bounding box center [412, 236] width 18 height 18
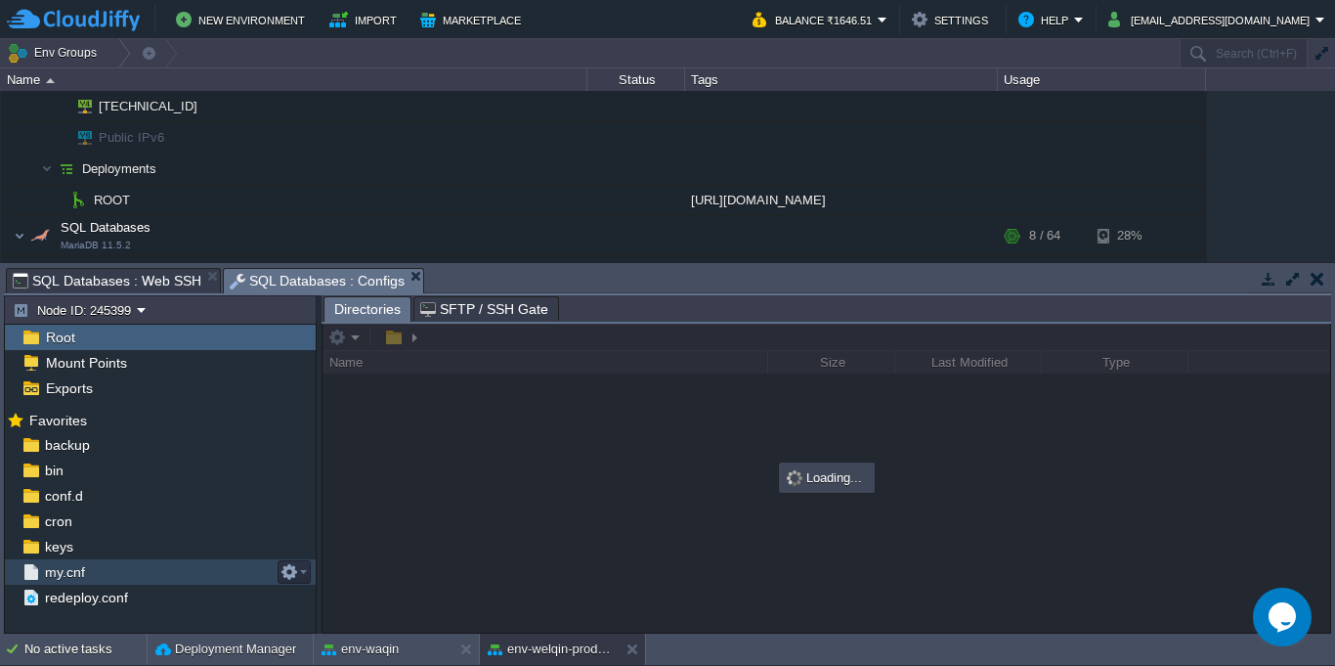
click at [156, 569] on div "my.cnf" at bounding box center [160, 571] width 311 height 25
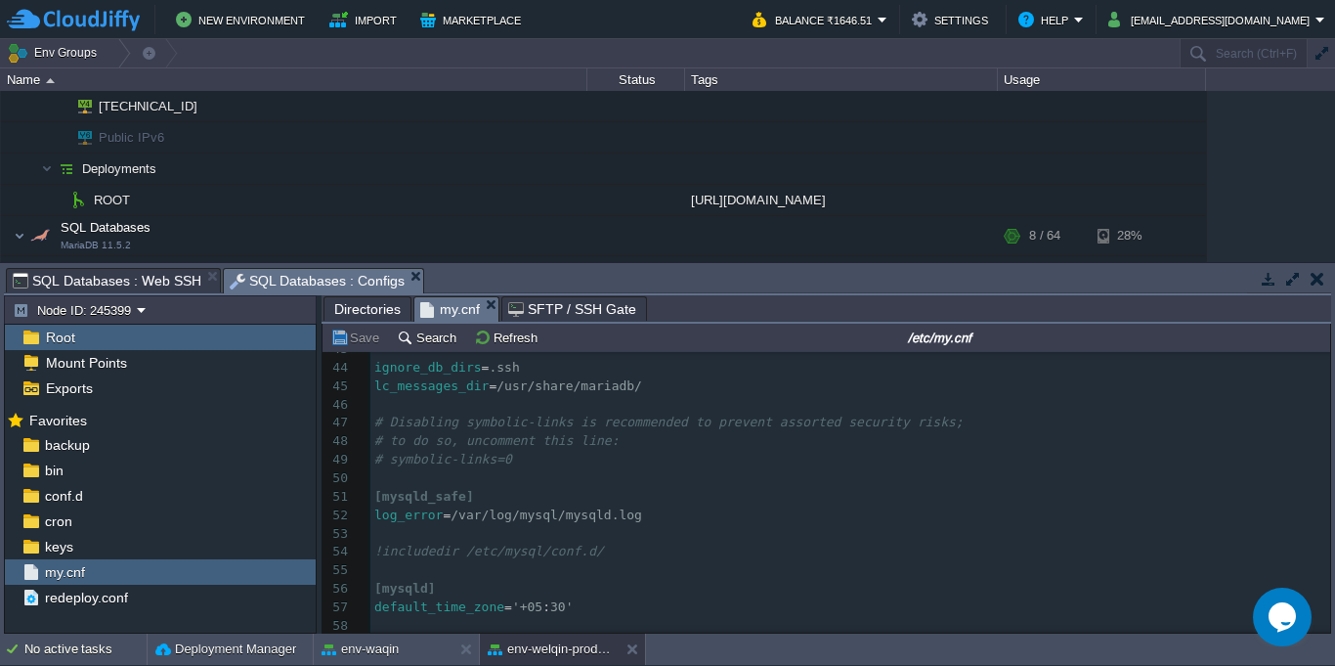
scroll to position [833, 0]
click at [656, 598] on pre "default_time_zone = '+05 : 30'" at bounding box center [850, 607] width 960 height 19
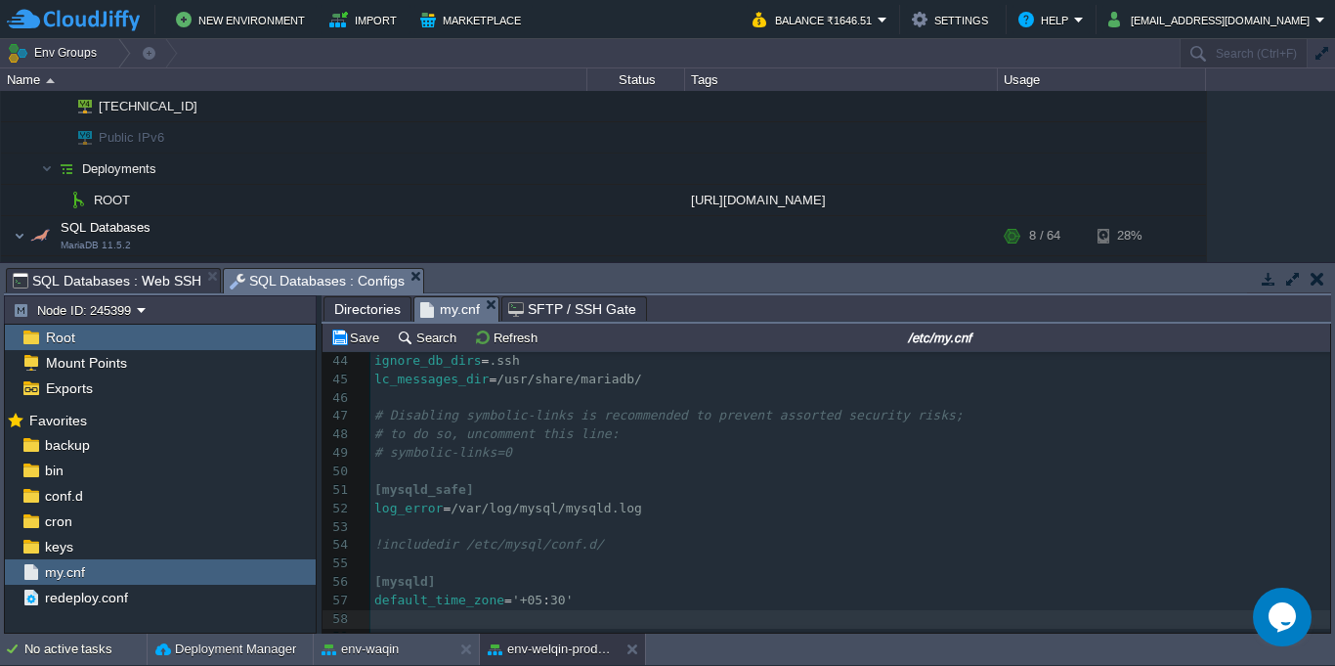
scroll to position [1160, 0]
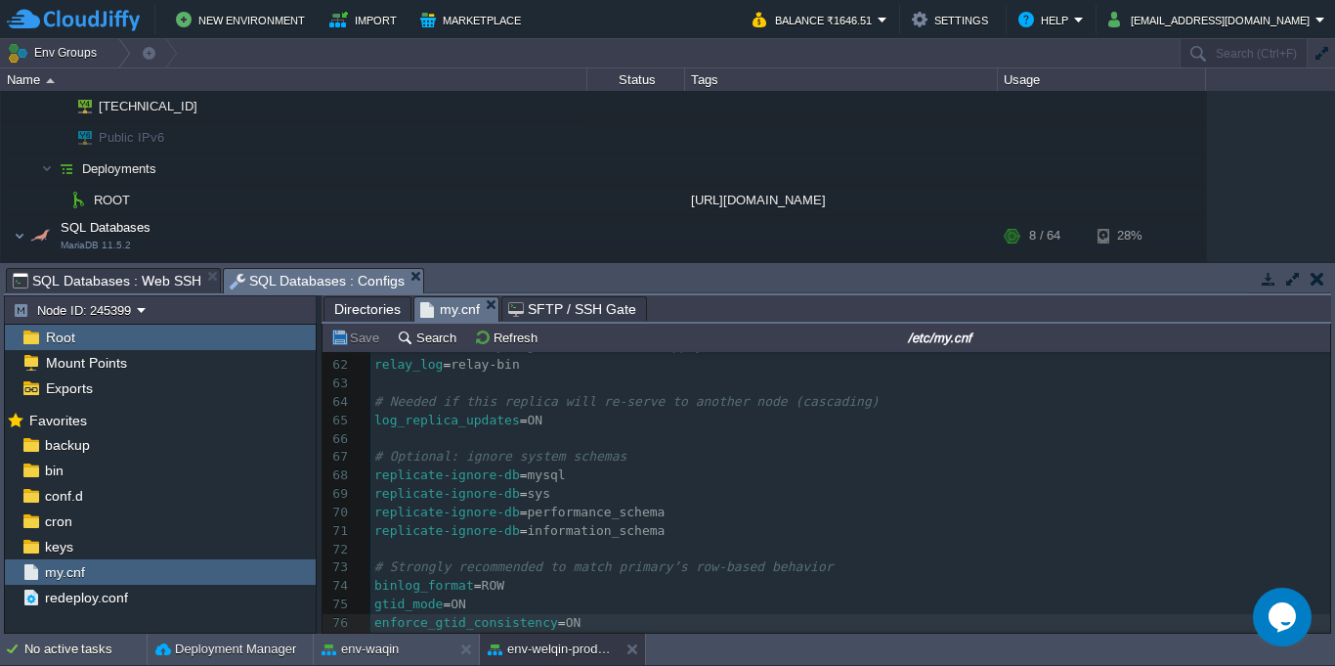
click at [136, 271] on span "SQL Databases : Web SSH" at bounding box center [107, 280] width 189 height 23
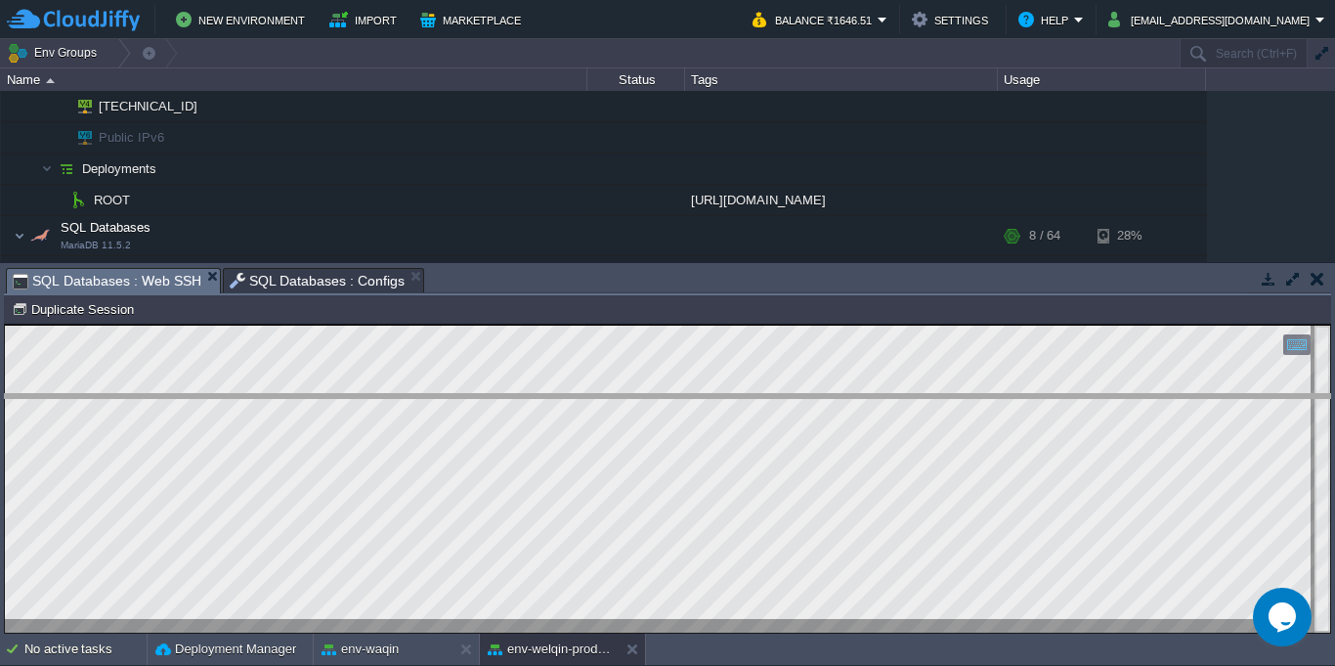
drag, startPoint x: 680, startPoint y: 291, endPoint x: 674, endPoint y: 417, distance: 126.2
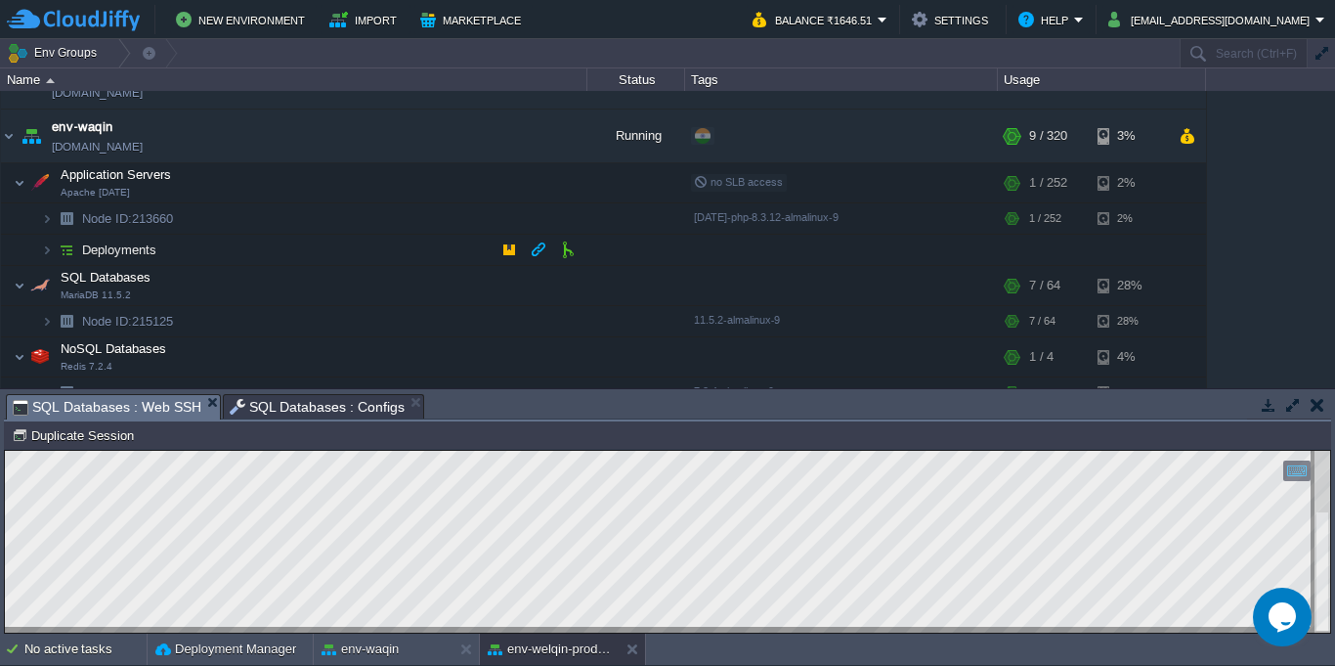
scroll to position [211, 0]
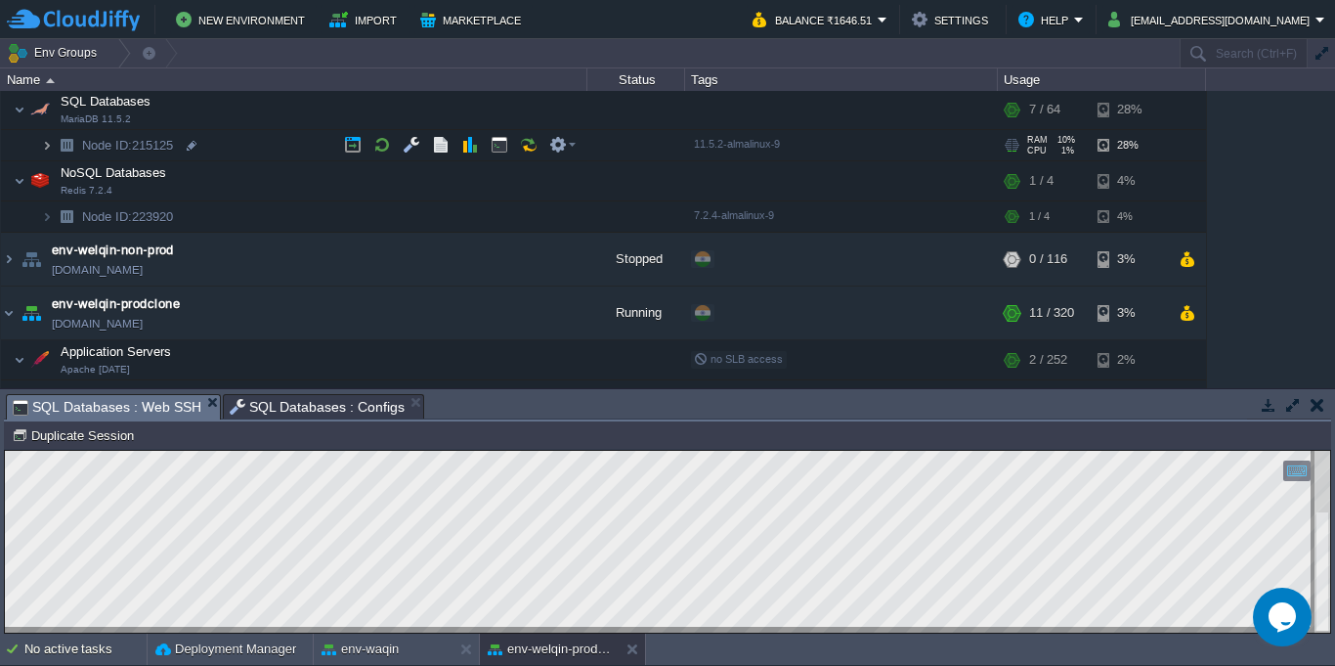
click at [44, 150] on img at bounding box center [47, 145] width 12 height 30
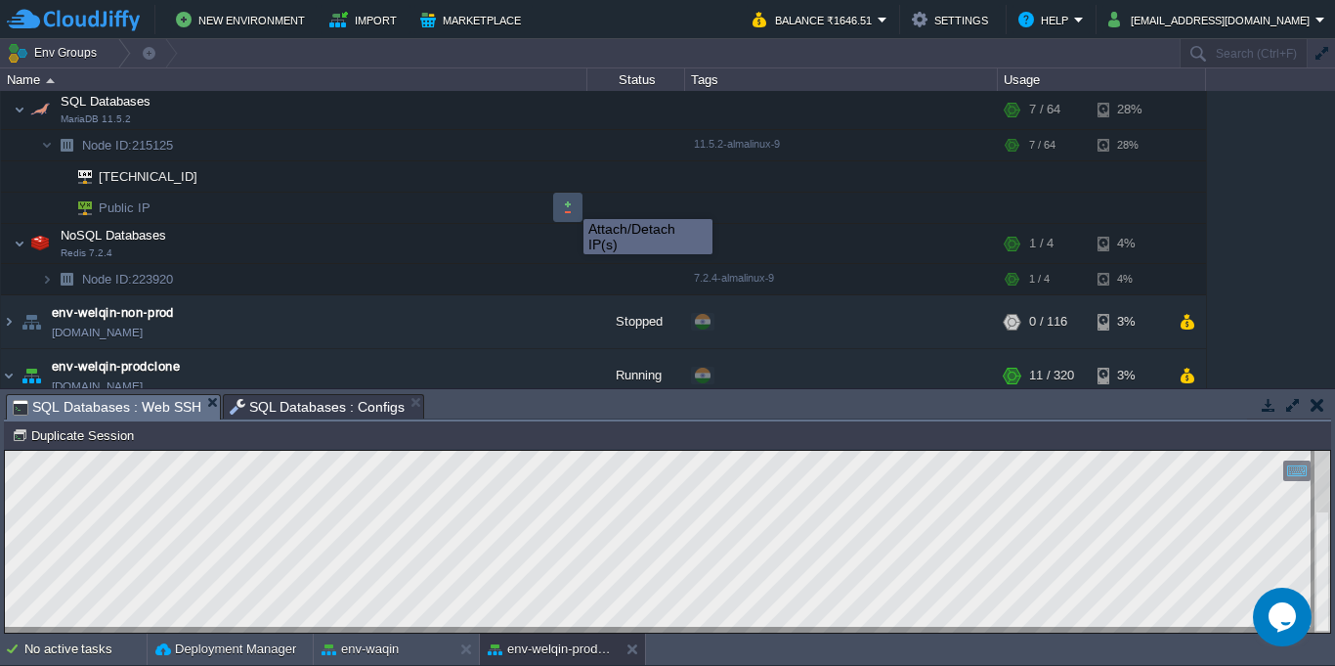
click at [569, 201] on button "button" at bounding box center [568, 207] width 18 height 18
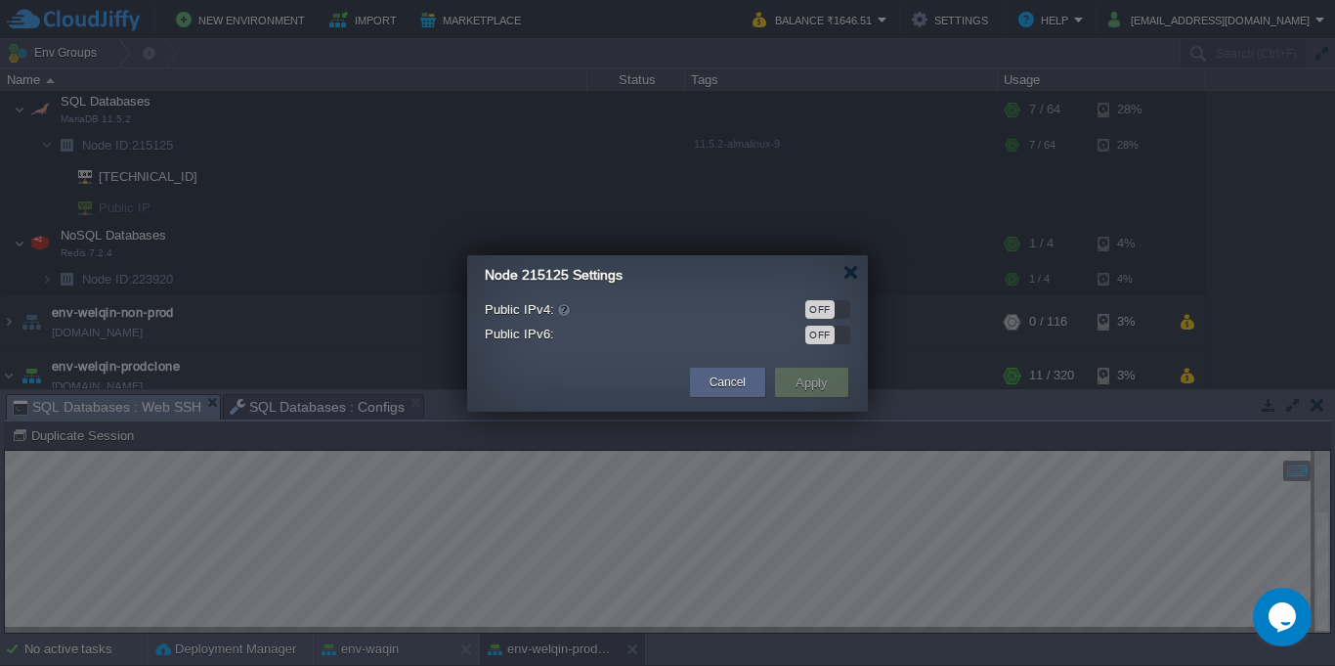
click at [830, 304] on div "OFF" at bounding box center [819, 309] width 29 height 19
click at [805, 370] on button "Apply" at bounding box center [812, 381] width 44 height 23
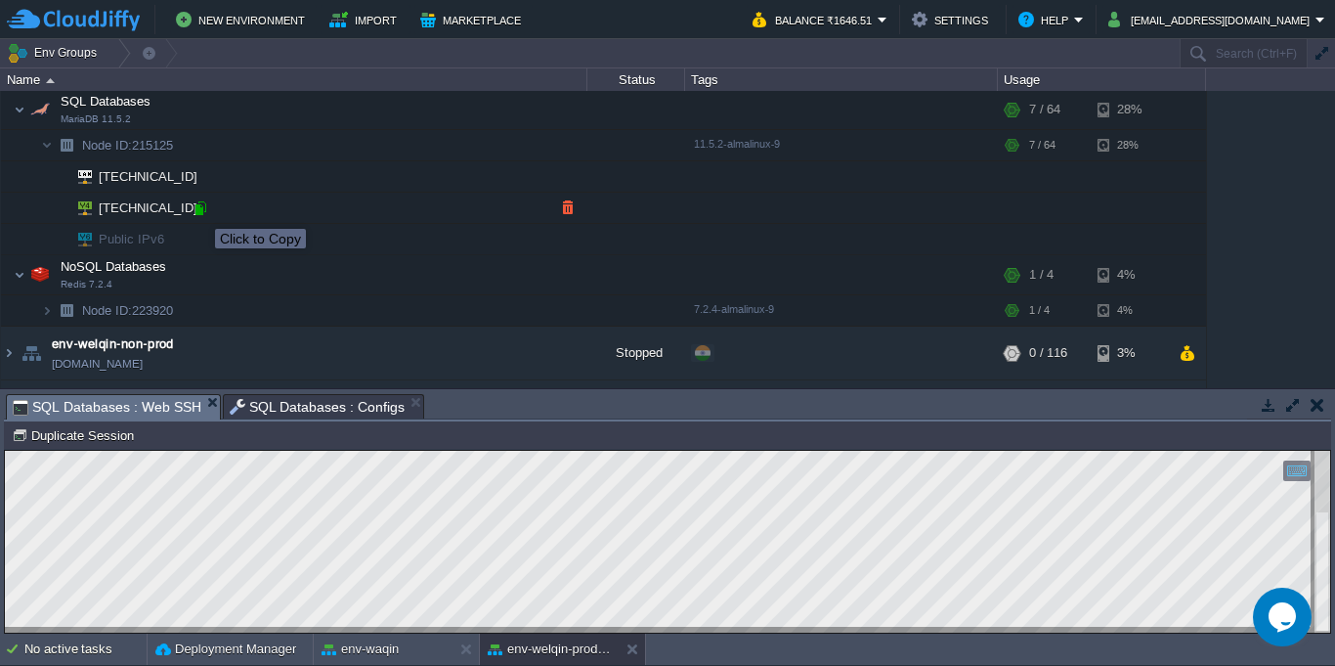
click at [200, 211] on div at bounding box center [201, 208] width 18 height 18
type input "[TECHNICAL_ID]"
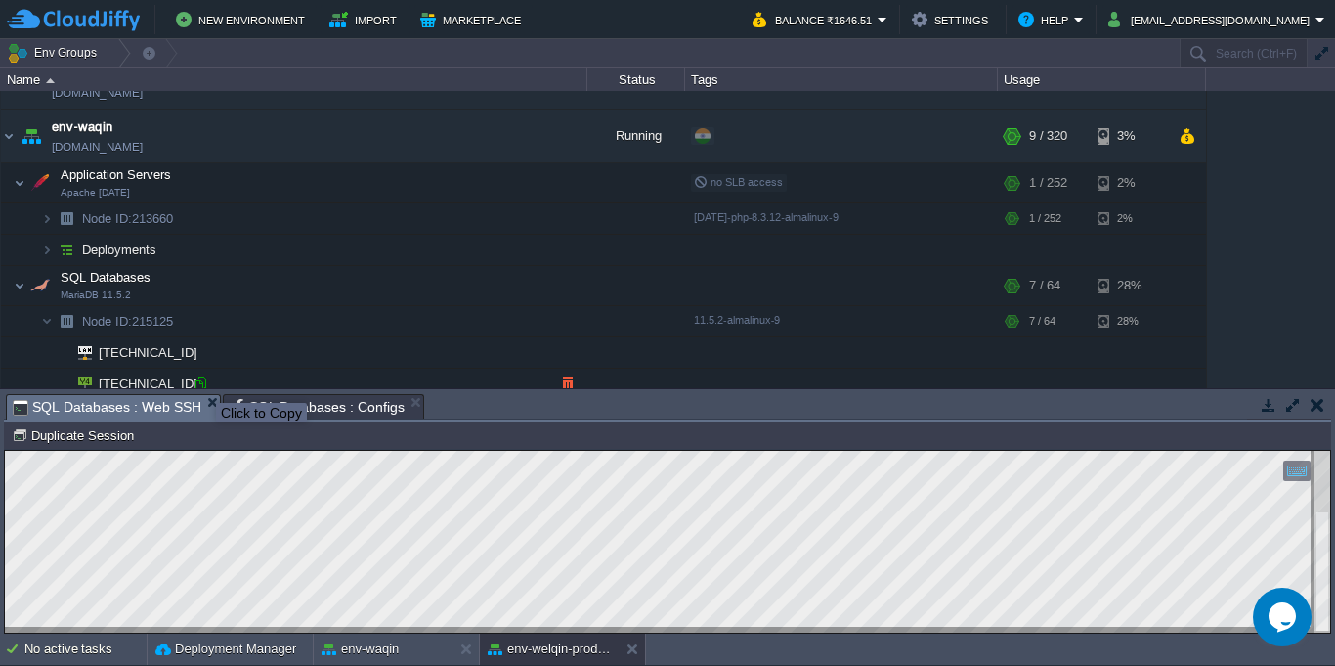
click at [201, 384] on div at bounding box center [201, 384] width 18 height 18
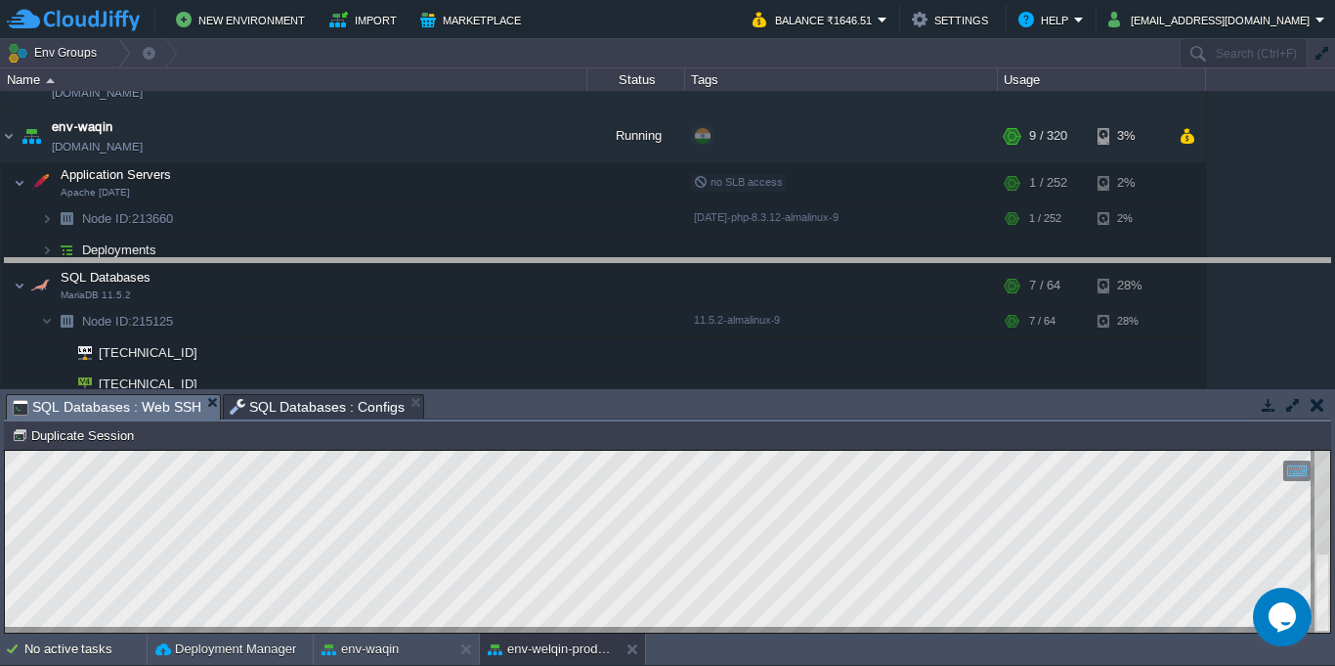
drag, startPoint x: 807, startPoint y: 412, endPoint x: 783, endPoint y: 277, distance: 138.0
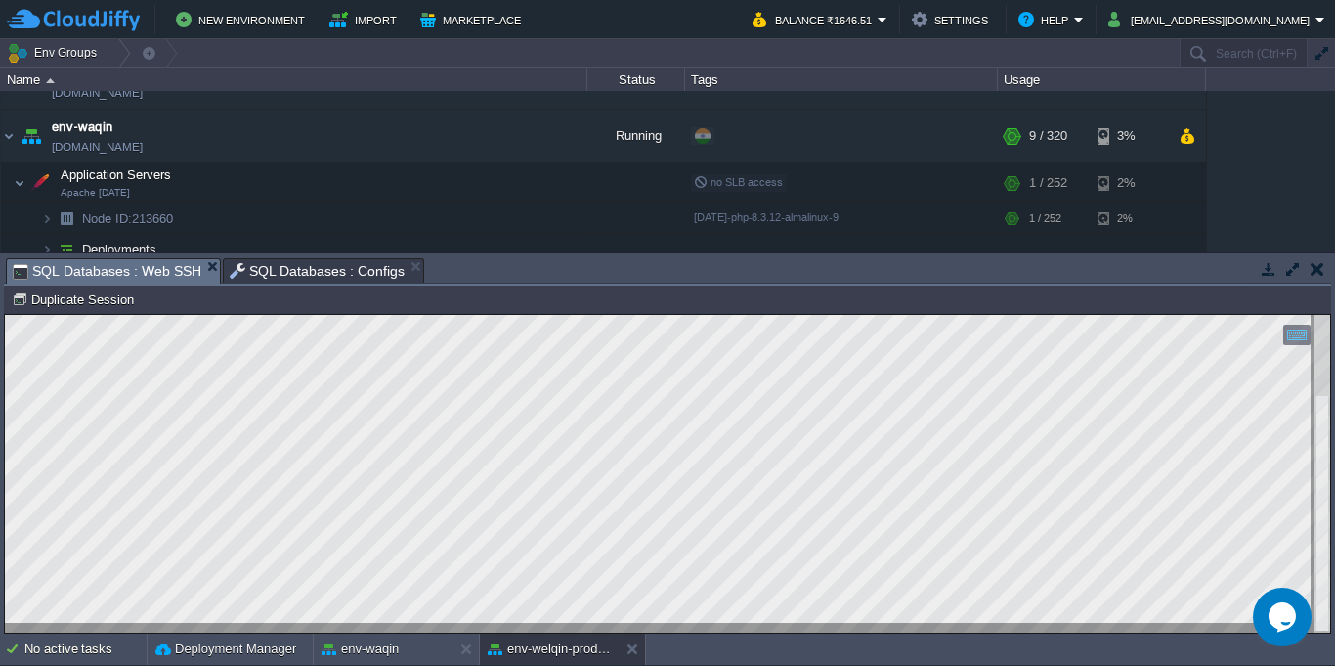
type textarea "MariaDB [(none)]> CHANGE REPLICATION SOURCE TO -> SOURCE_HOST = '[TECHNICAL_ID]…"
click at [398, 642] on button "env-waqin" at bounding box center [360, 649] width 77 height 20
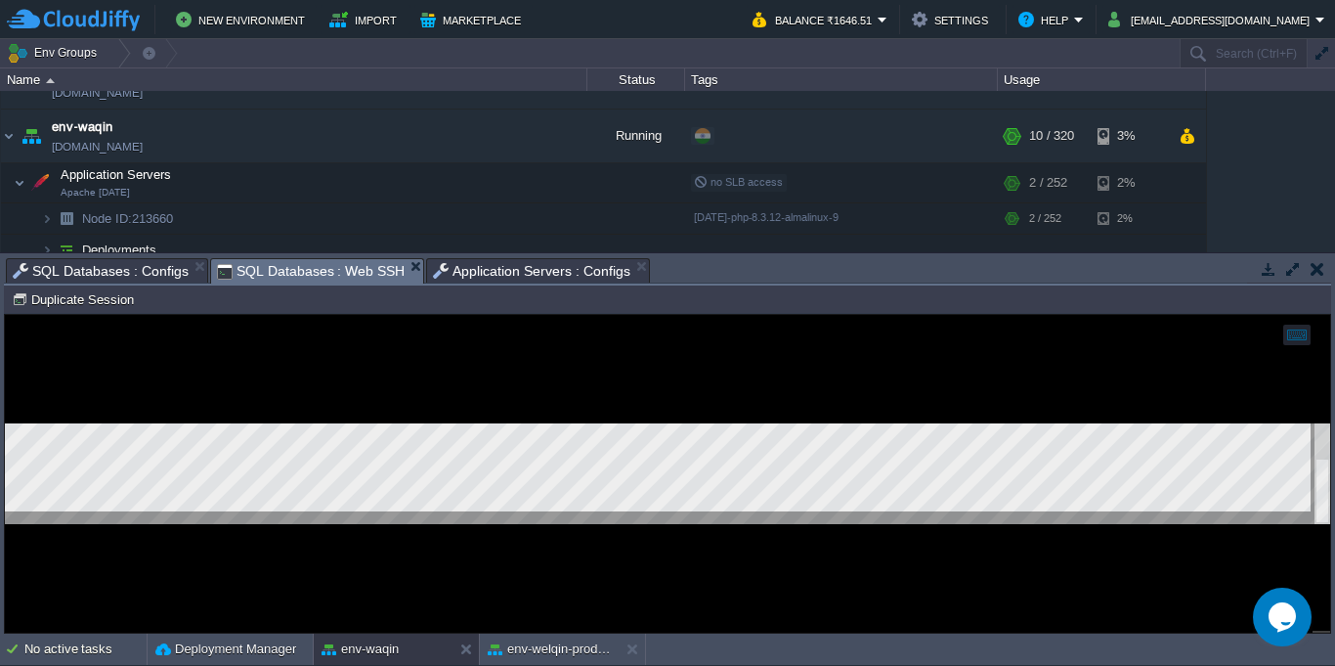
click at [494, 561] on div at bounding box center [667, 474] width 1325 height 318
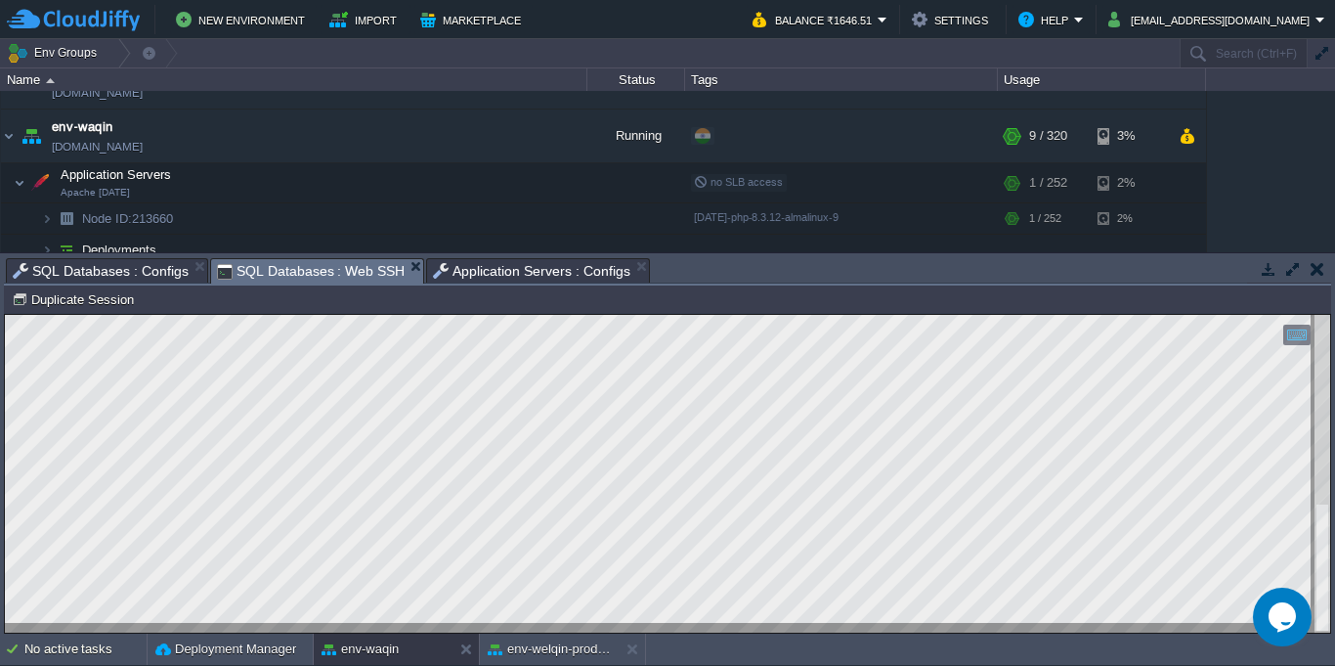
type textarea "SHOW MASTER STATUS\G Empty set (0.000 sec)"
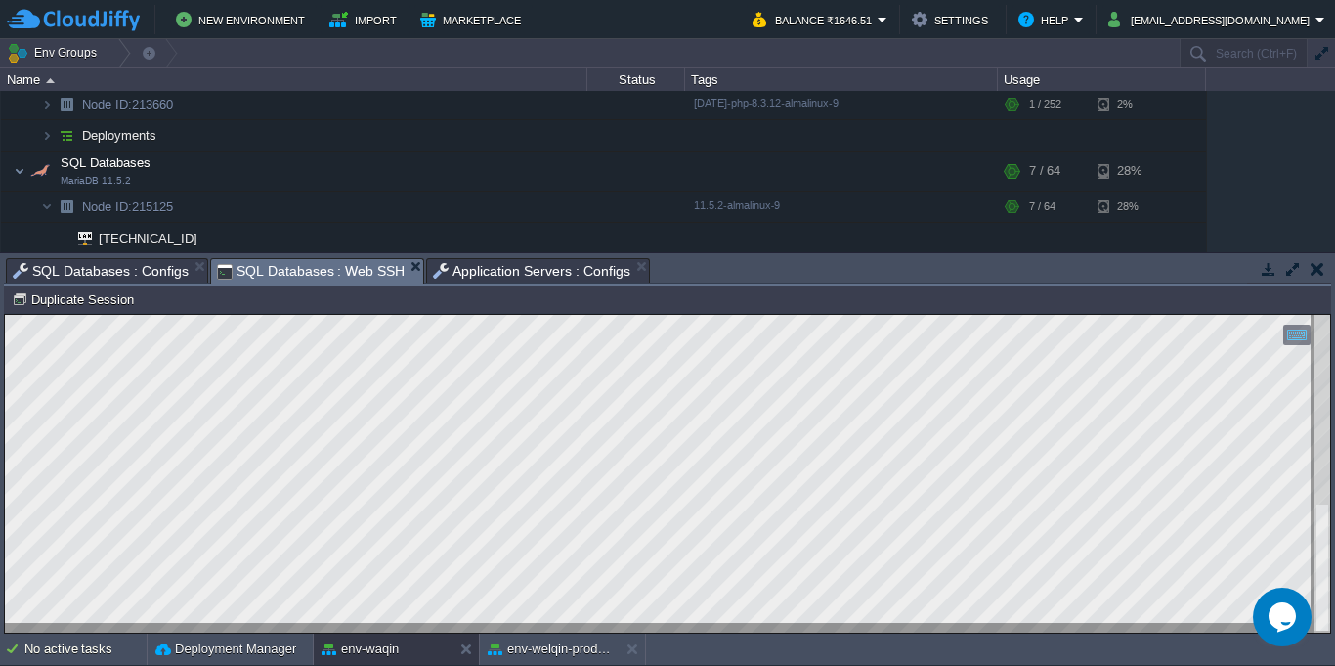
scroll to position [211, 0]
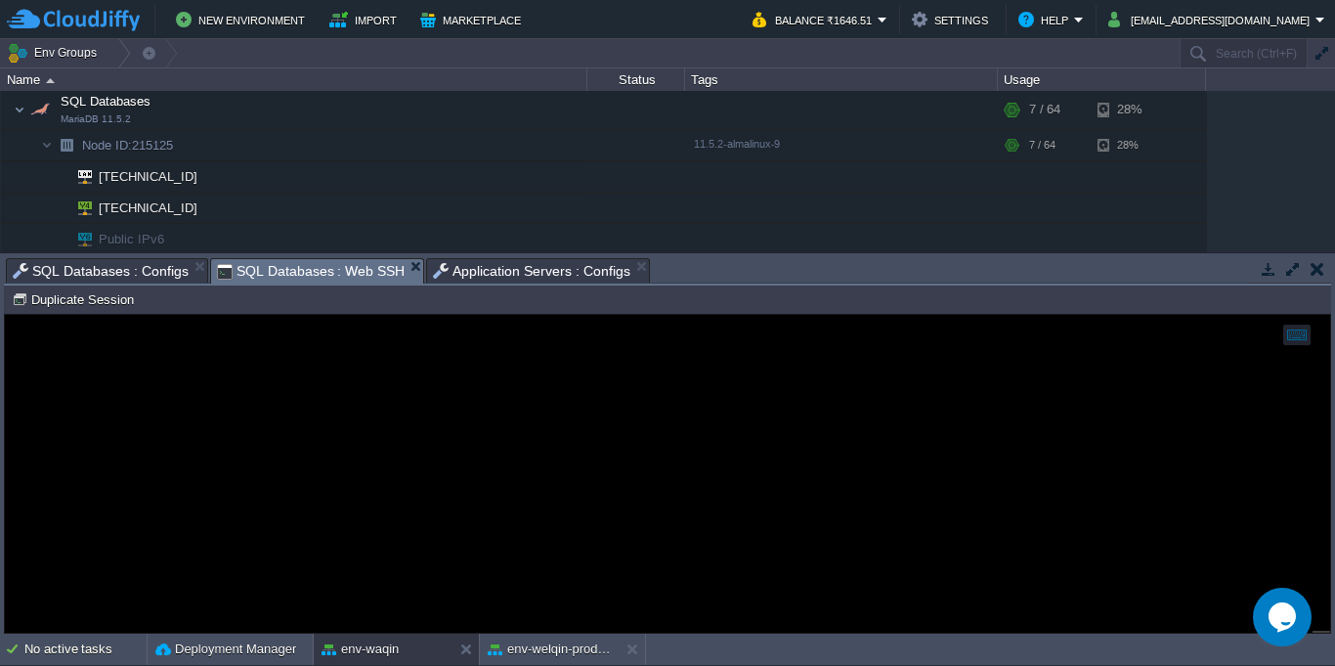
click at [153, 275] on span "SQL Databases : Configs" at bounding box center [101, 270] width 176 height 23
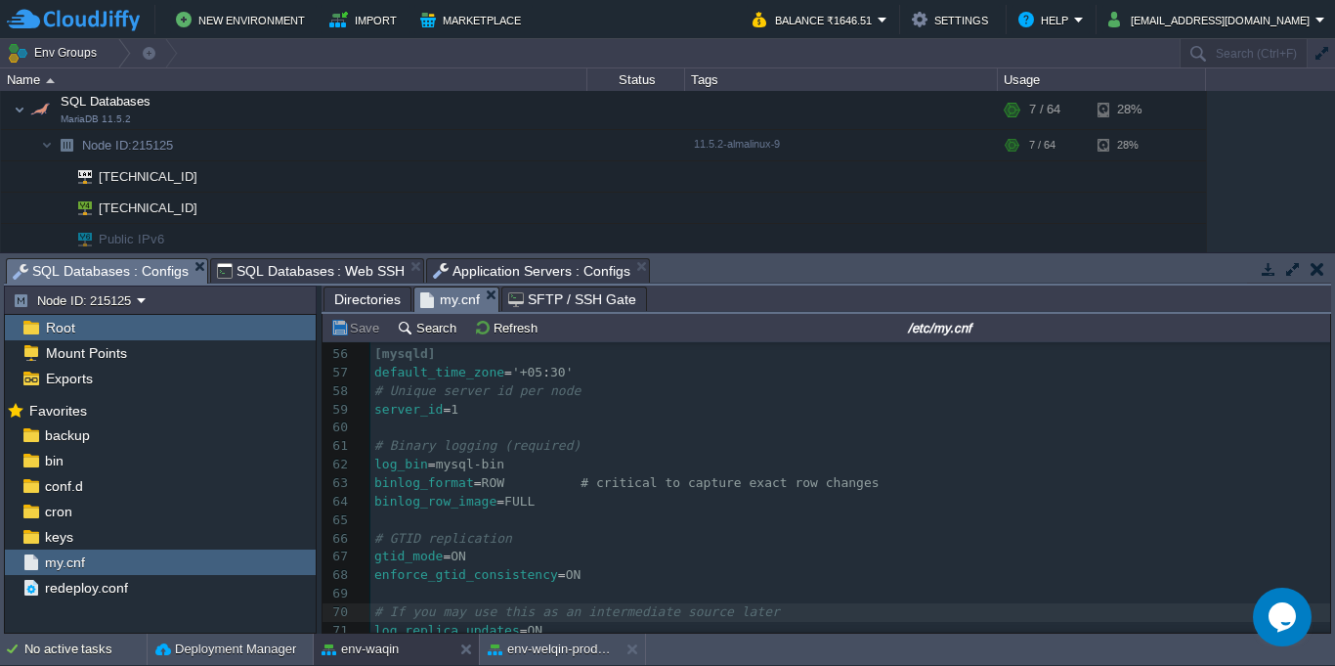
scroll to position [1015, 0]
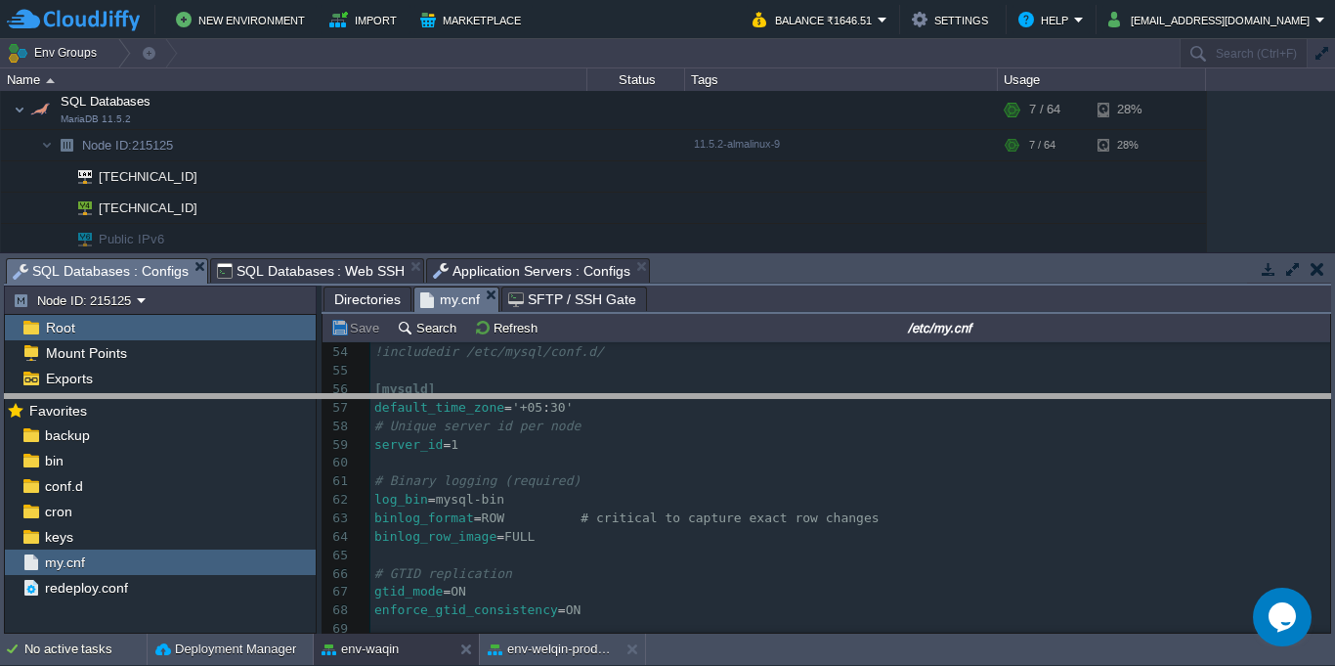
drag, startPoint x: 765, startPoint y: 275, endPoint x: 765, endPoint y: 416, distance: 141.7
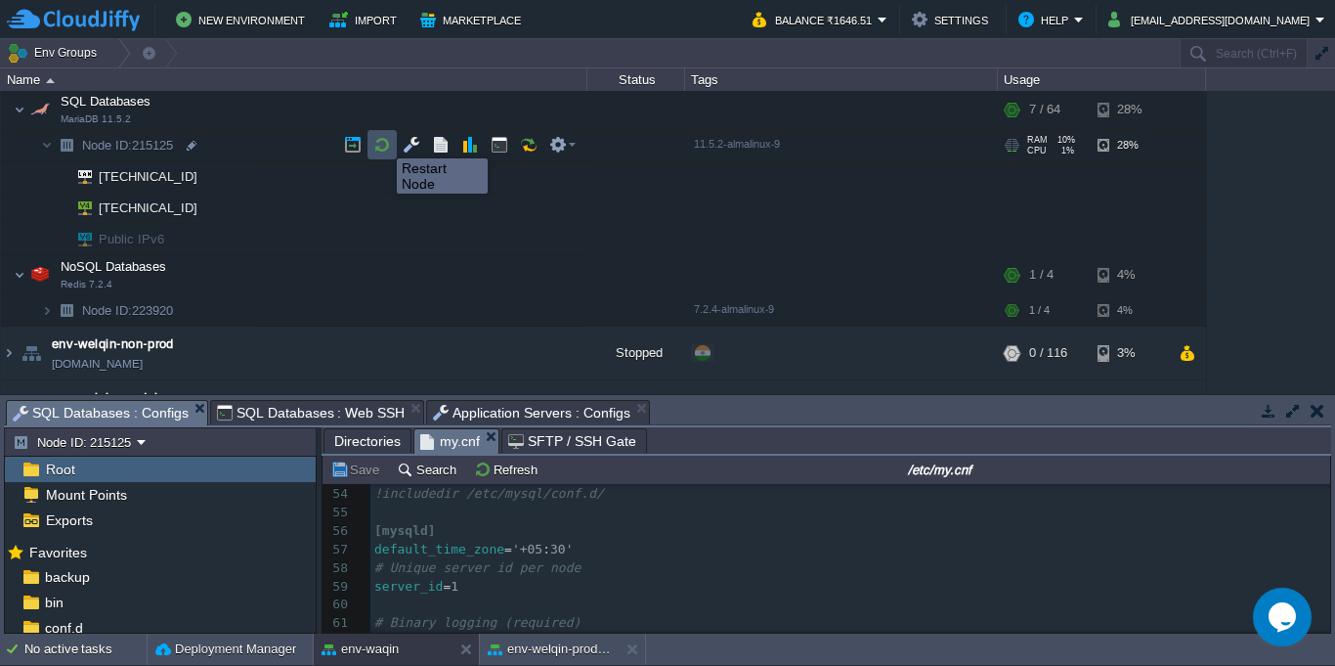
click at [382, 141] on button "button" at bounding box center [382, 145] width 18 height 18
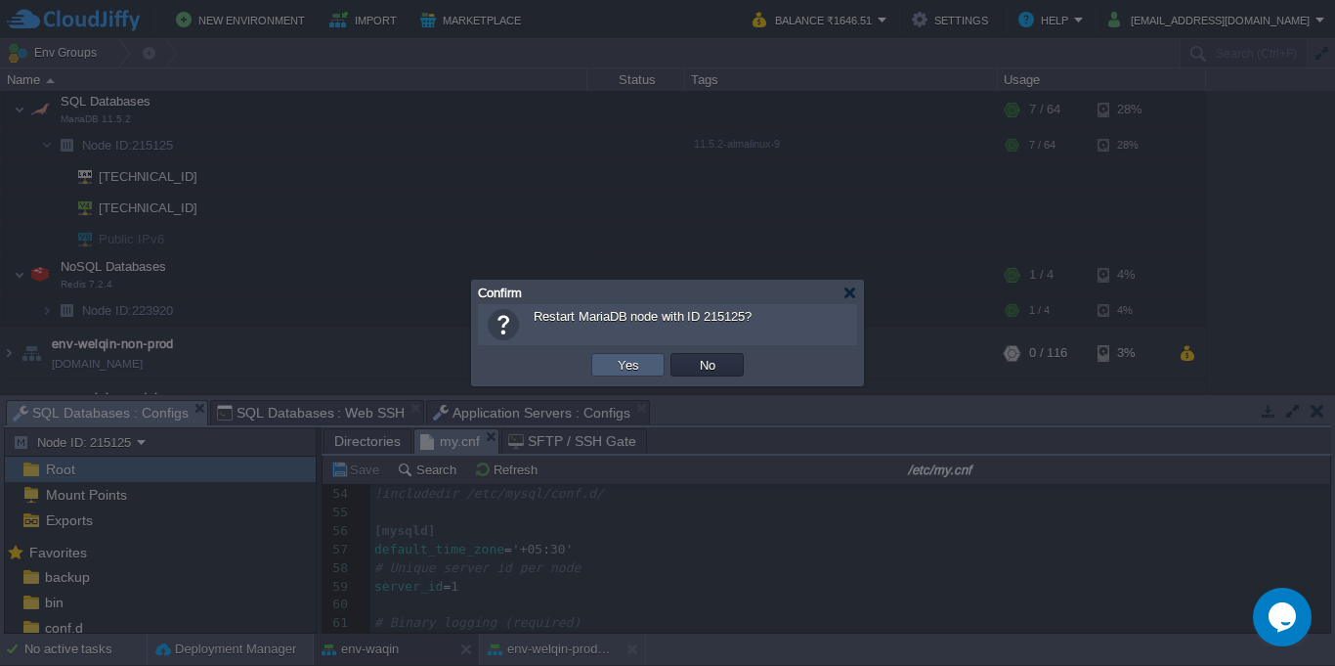
click at [625, 375] on td "Yes" at bounding box center [627, 364] width 73 height 23
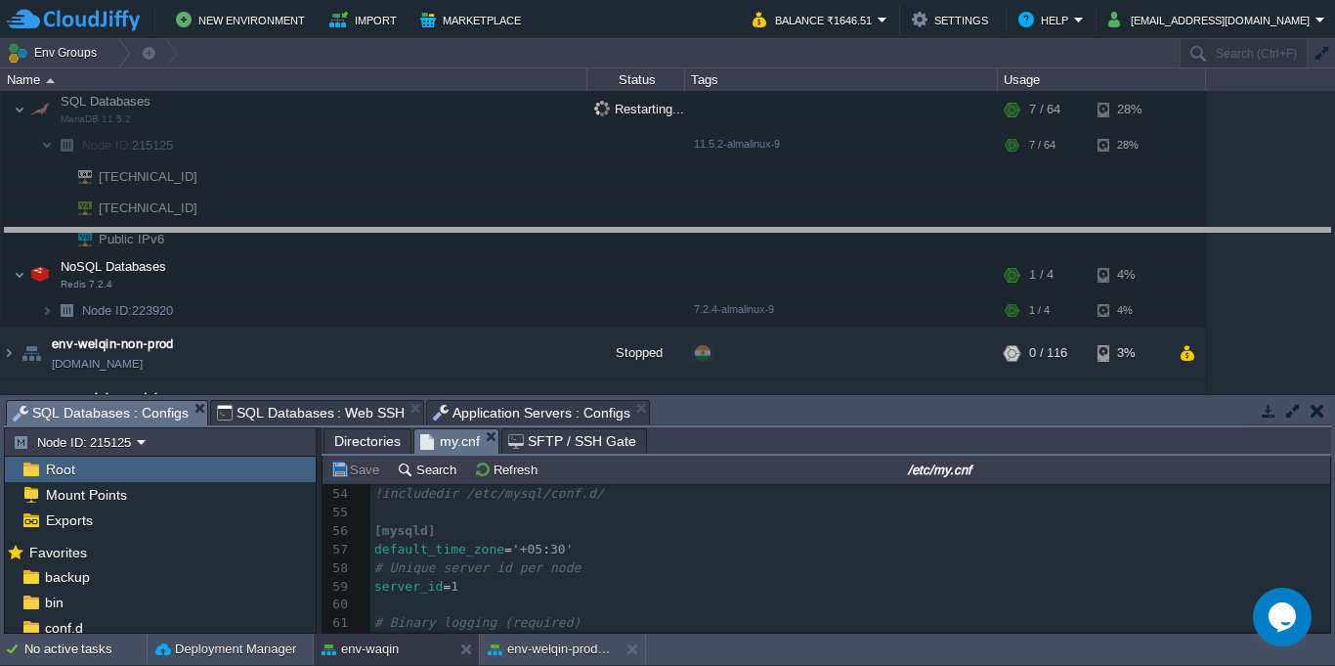
drag, startPoint x: 796, startPoint y: 424, endPoint x: 756, endPoint y: 252, distance: 176.6
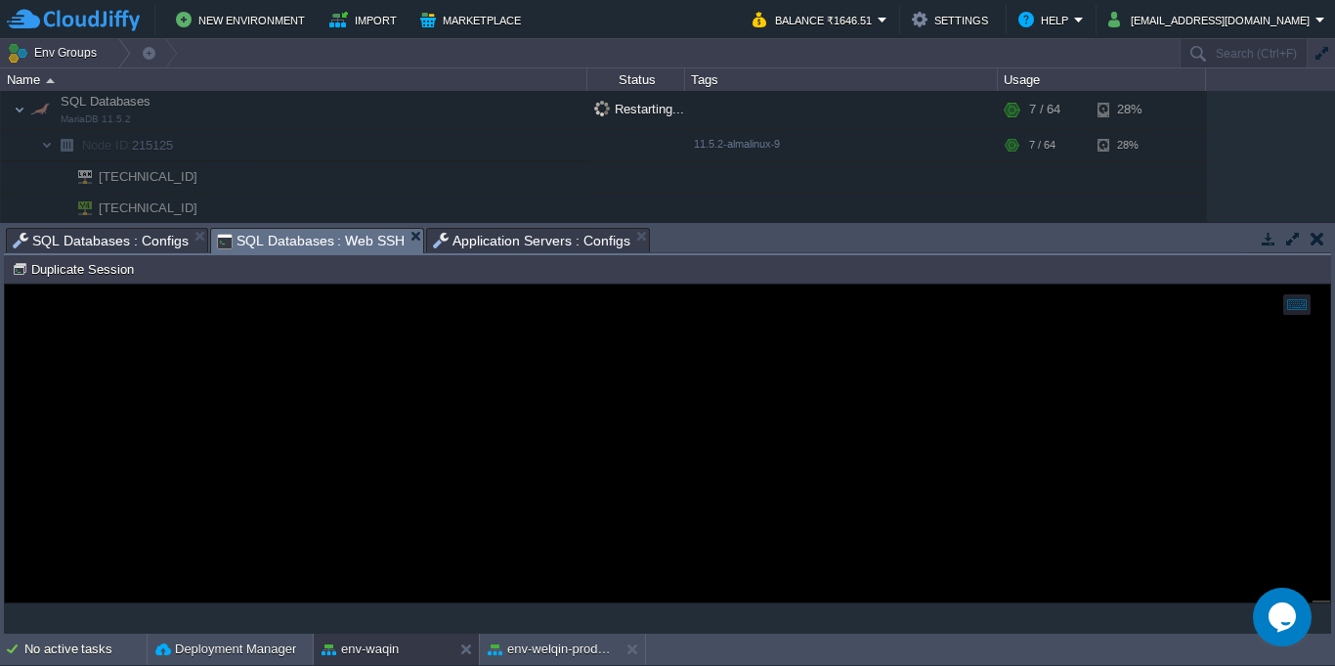
click at [325, 238] on span "SQL Databases : Web SSH" at bounding box center [311, 241] width 189 height 24
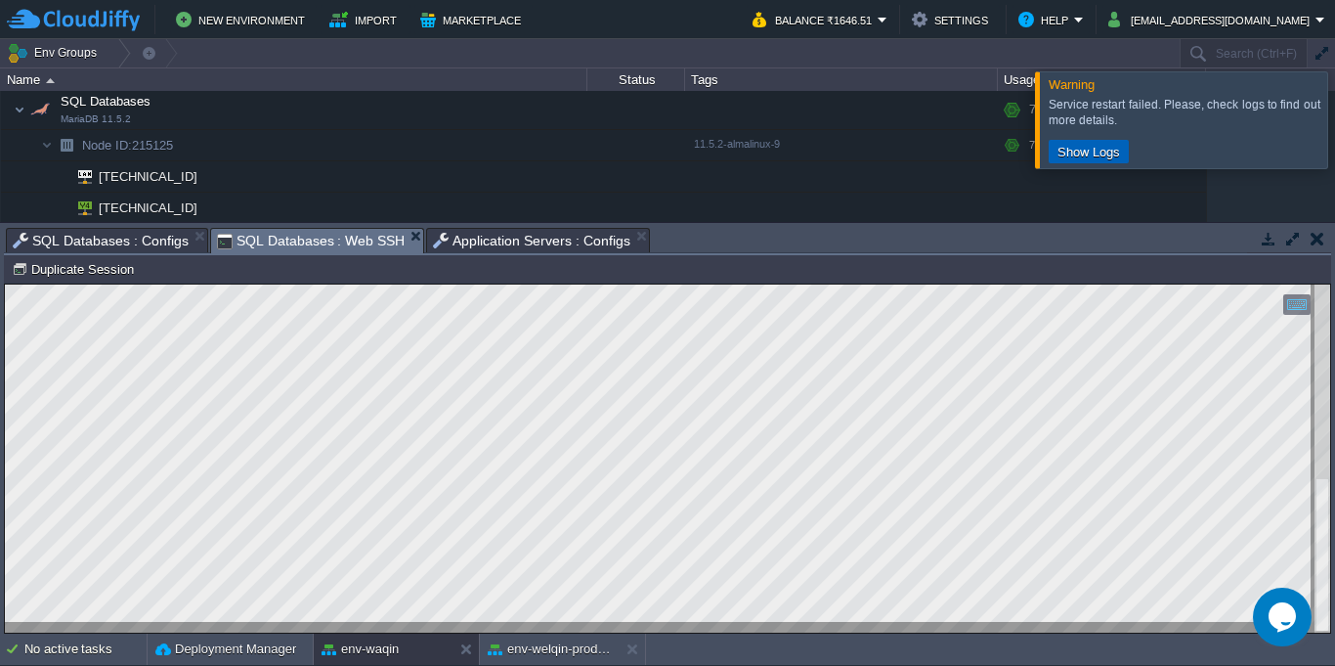
click at [1084, 158] on button "Show Logs" at bounding box center [1089, 152] width 74 height 18
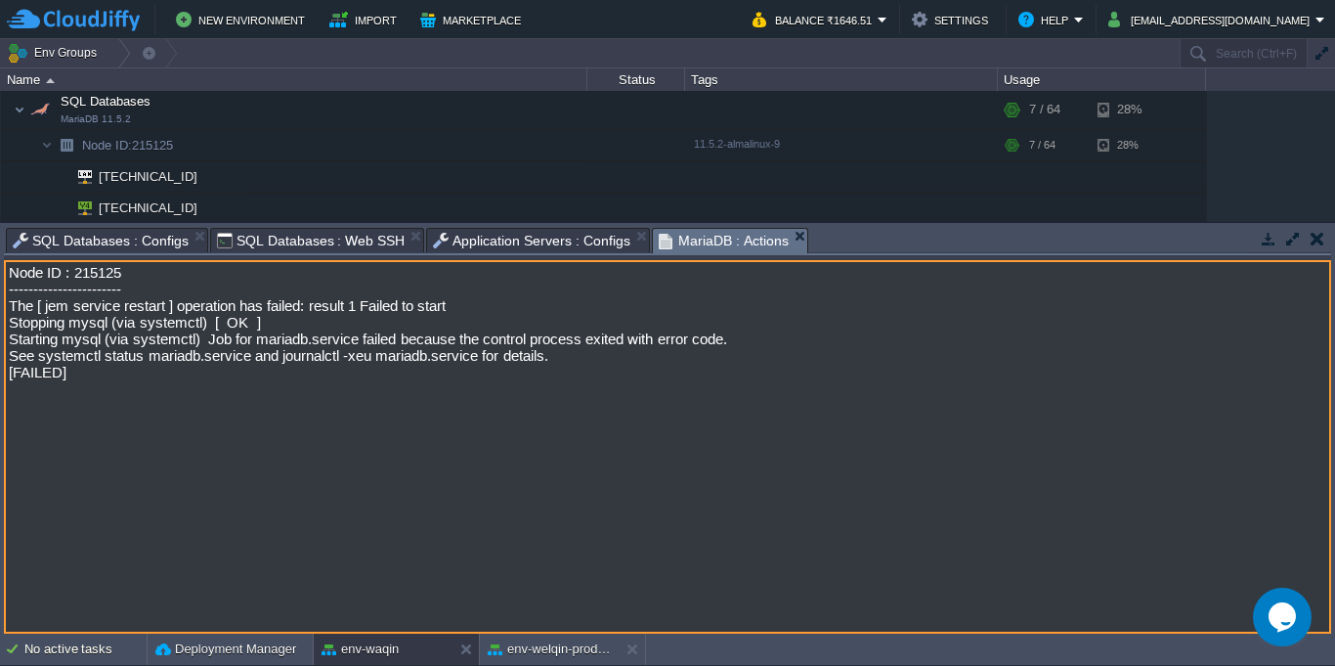
drag, startPoint x: 177, startPoint y: 310, endPoint x: 432, endPoint y: 372, distance: 262.6
click at [432, 372] on textarea "Node ID : 215125 ----------------------- The [ jem service restart ] operation …" at bounding box center [667, 446] width 1327 height 373
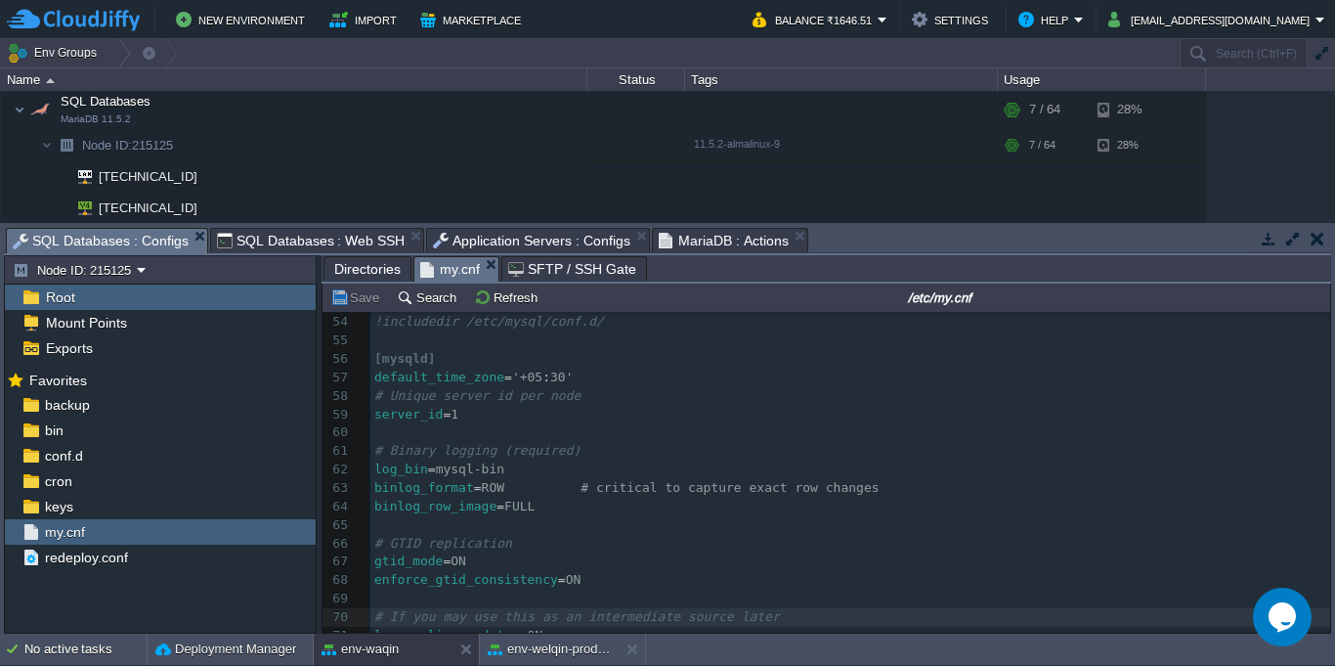
click at [155, 247] on span "SQL Databases : Configs" at bounding box center [101, 241] width 176 height 24
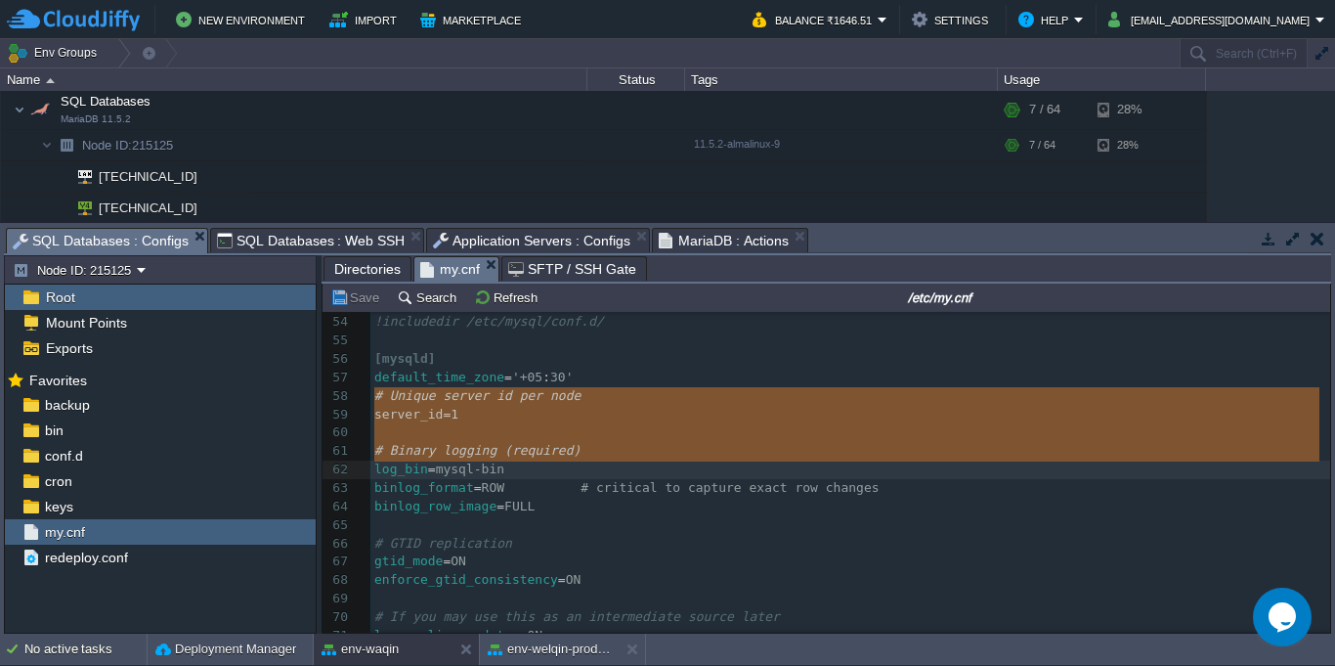
type textarea "# Unique server id per node server_id = 1 # Binary logging (required) log_bin =…"
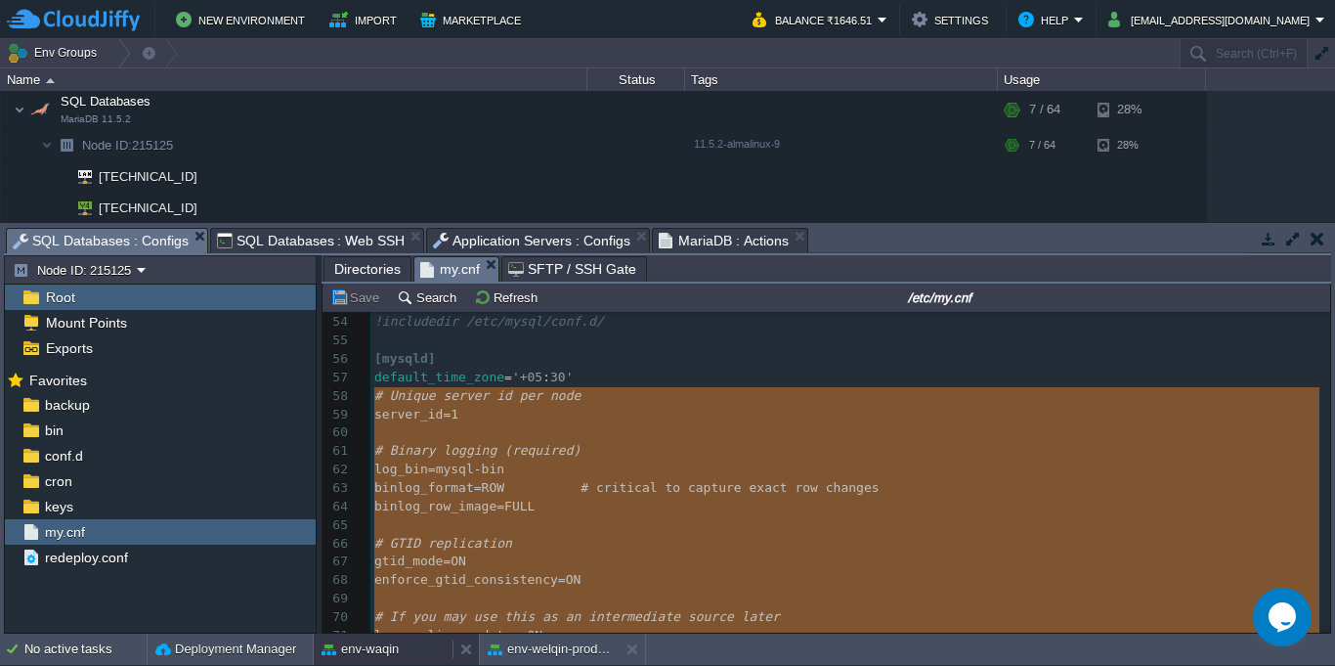
scroll to position [1161, 0]
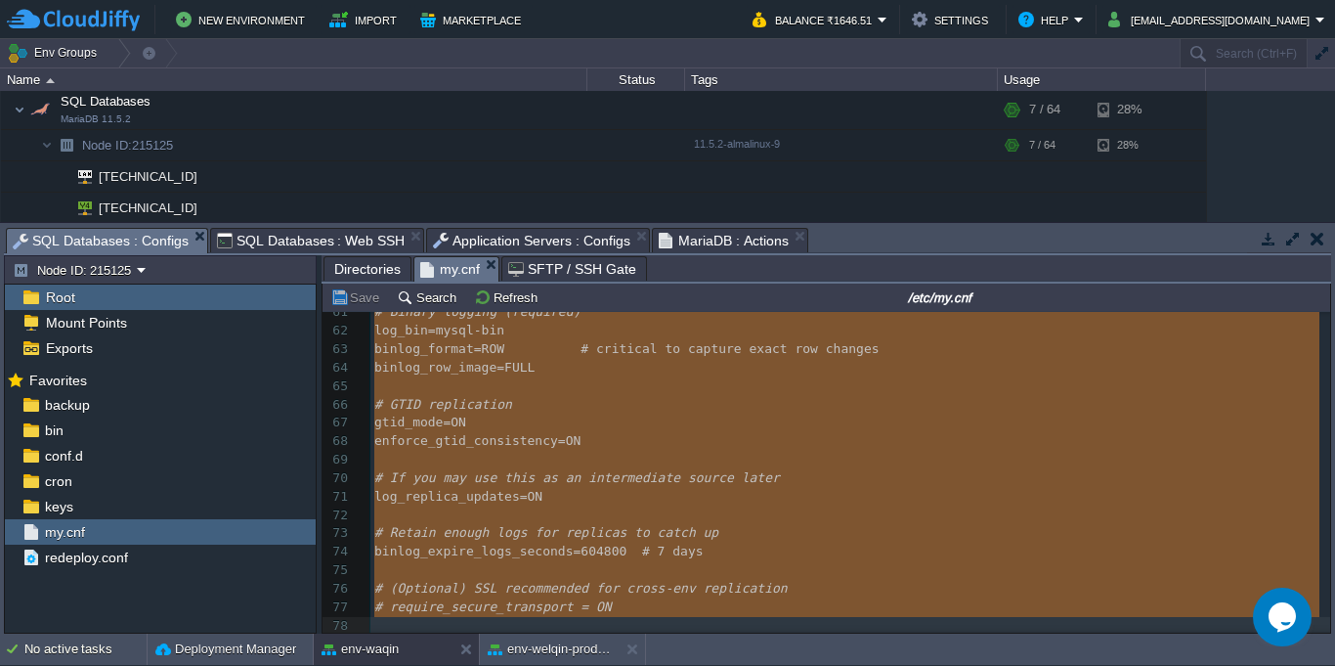
drag, startPoint x: 372, startPoint y: 392, endPoint x: 404, endPoint y: 665, distance: 274.4
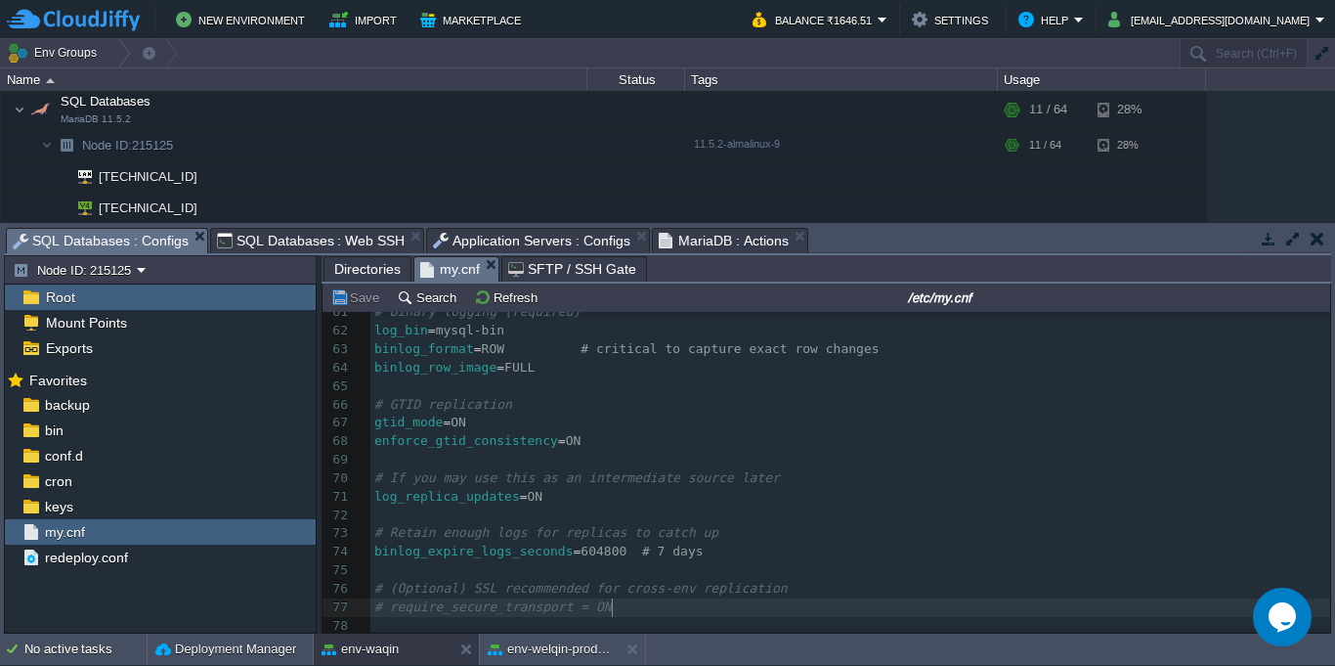
click at [653, 598] on pre "# require_secure_transport = ON" at bounding box center [850, 607] width 960 height 19
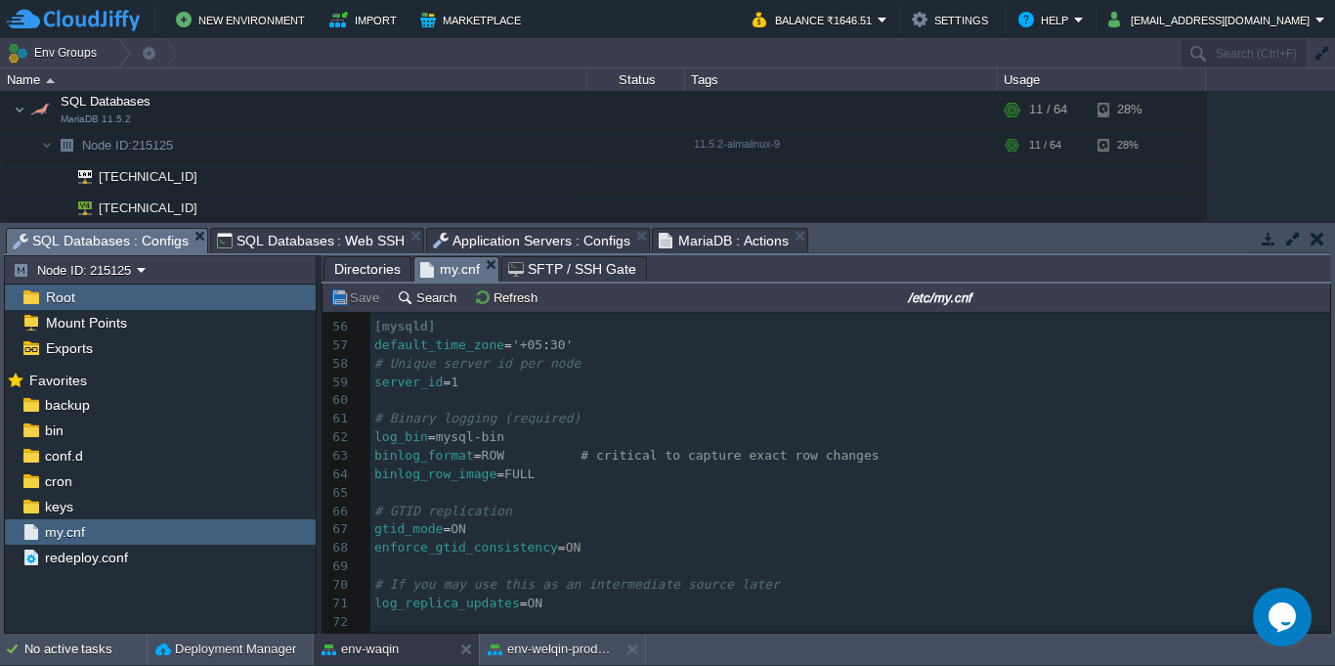
scroll to position [809, 0]
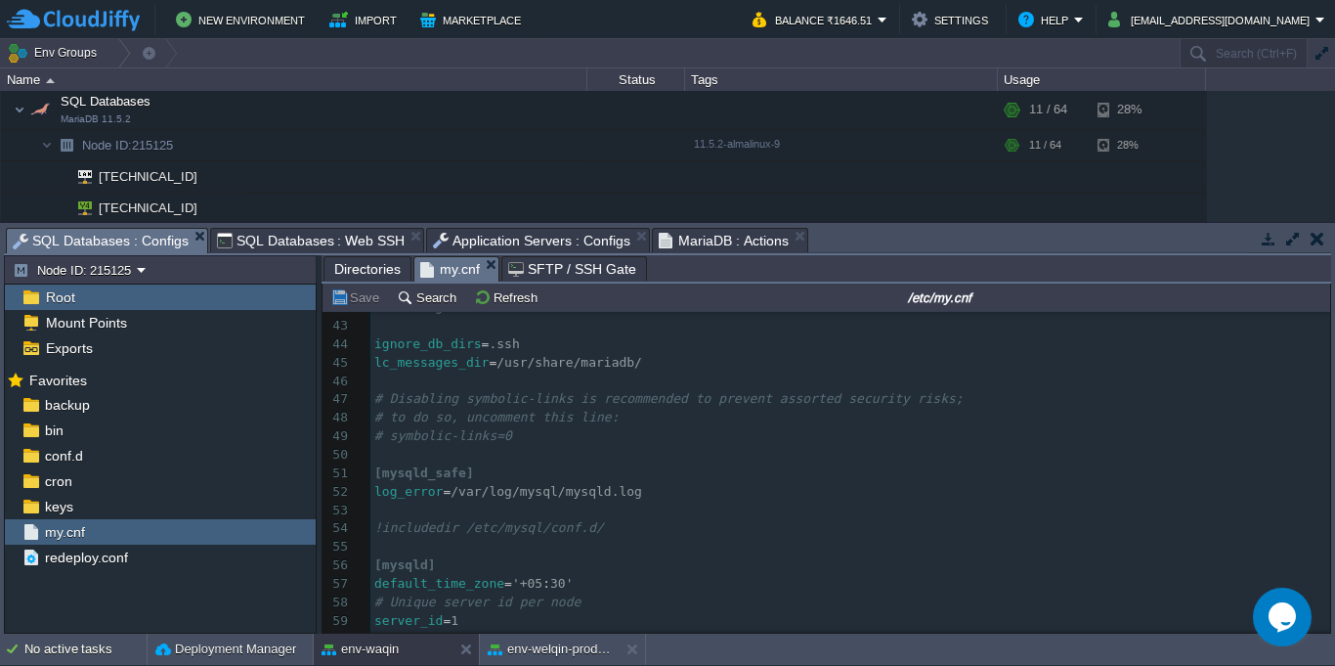
type textarea "# Unique server id per node server_id = 1 # Binary logging (required) log_bin =…"
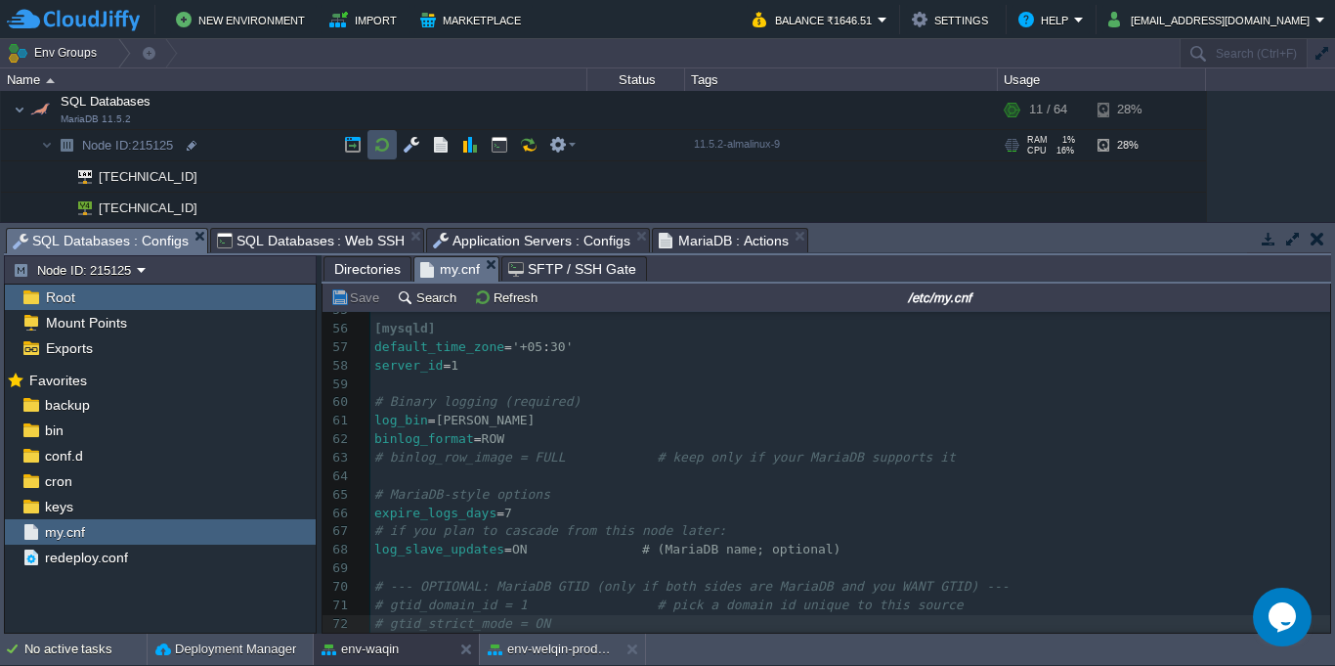
click at [387, 152] on button "button" at bounding box center [382, 145] width 18 height 18
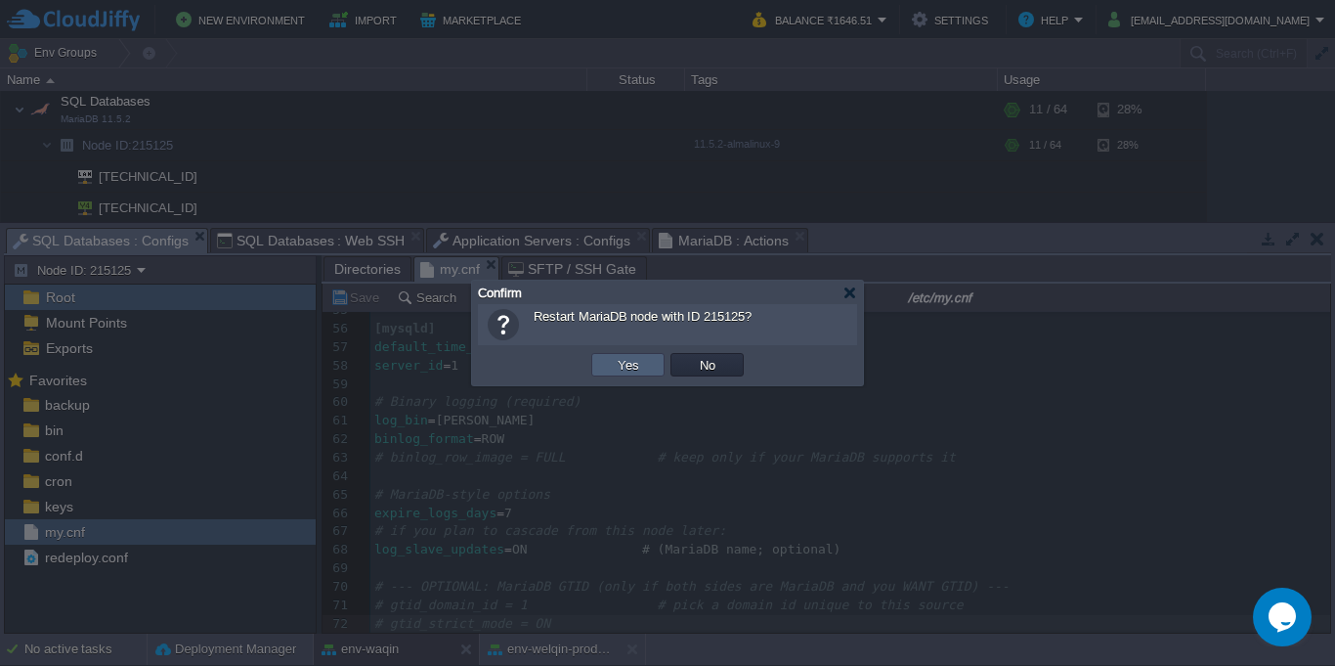
click at [617, 353] on td "Yes" at bounding box center [627, 364] width 73 height 23
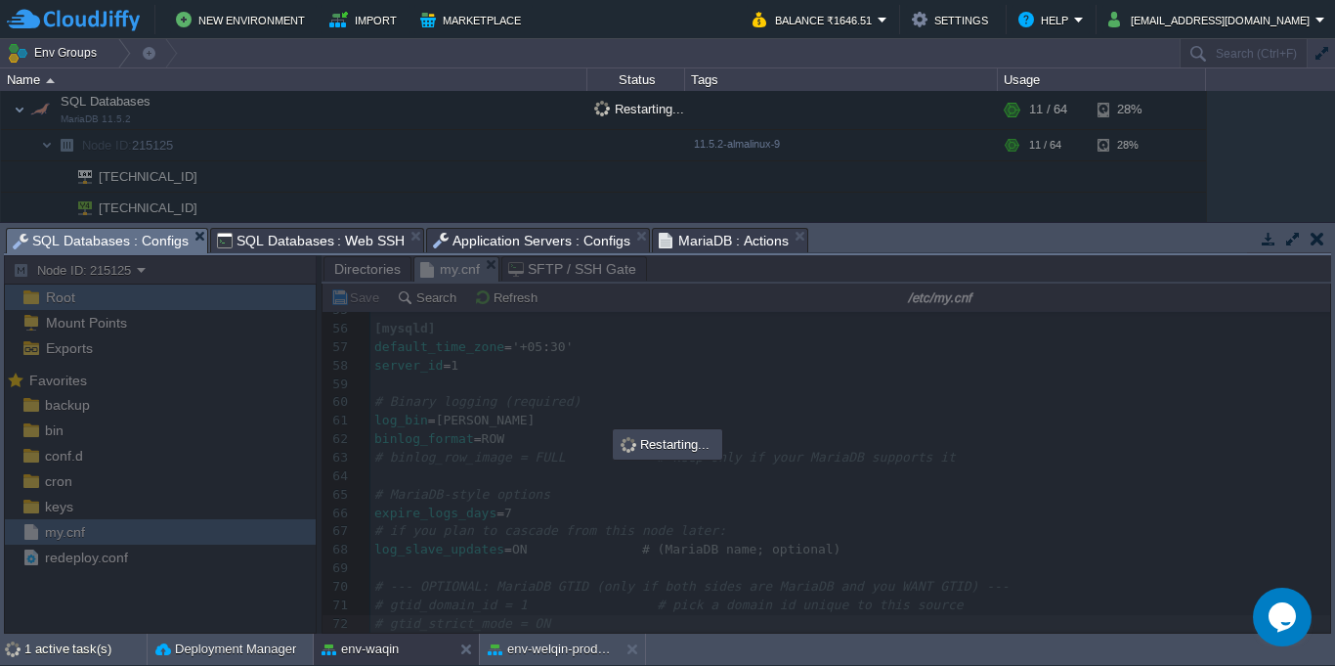
click at [281, 245] on span "SQL Databases : Web SSH" at bounding box center [311, 240] width 189 height 23
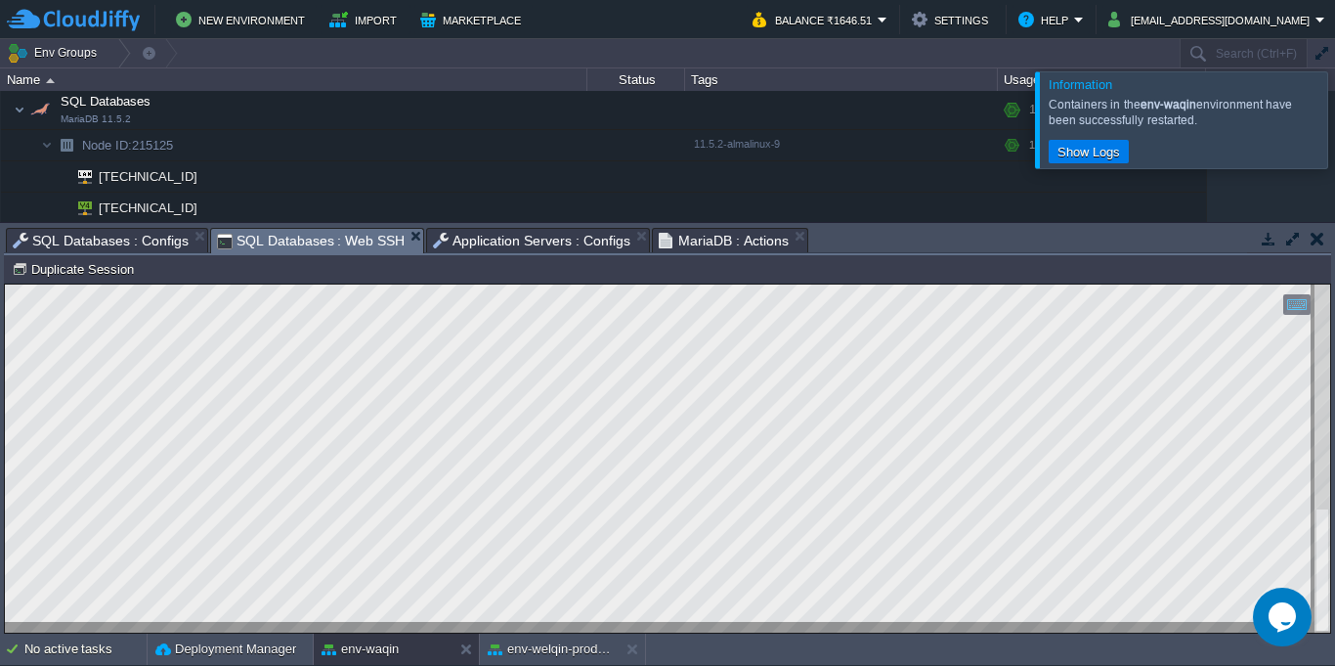
type textarea "**********"
click at [526, 653] on button "env-welqin-prodclone" at bounding box center [549, 649] width 123 height 20
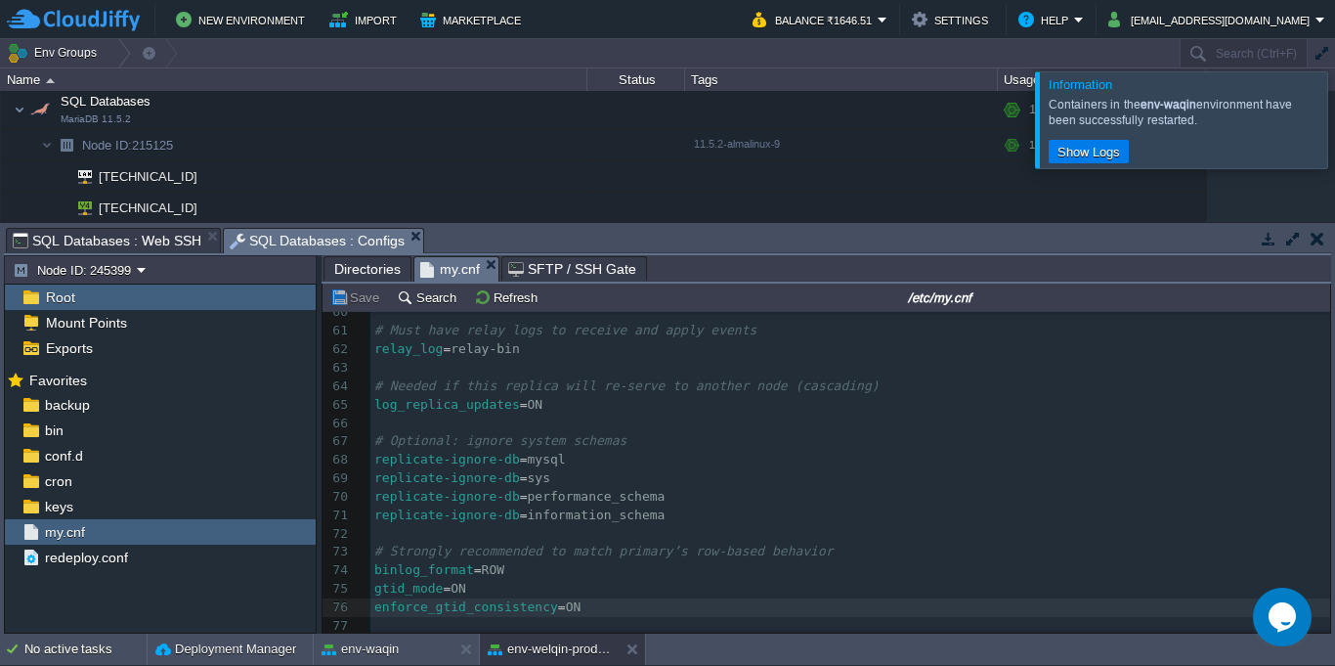
click at [272, 239] on span "SQL Databases : Configs" at bounding box center [318, 241] width 176 height 24
click at [651, 568] on pre "binlog_format = ROW" at bounding box center [850, 570] width 960 height 19
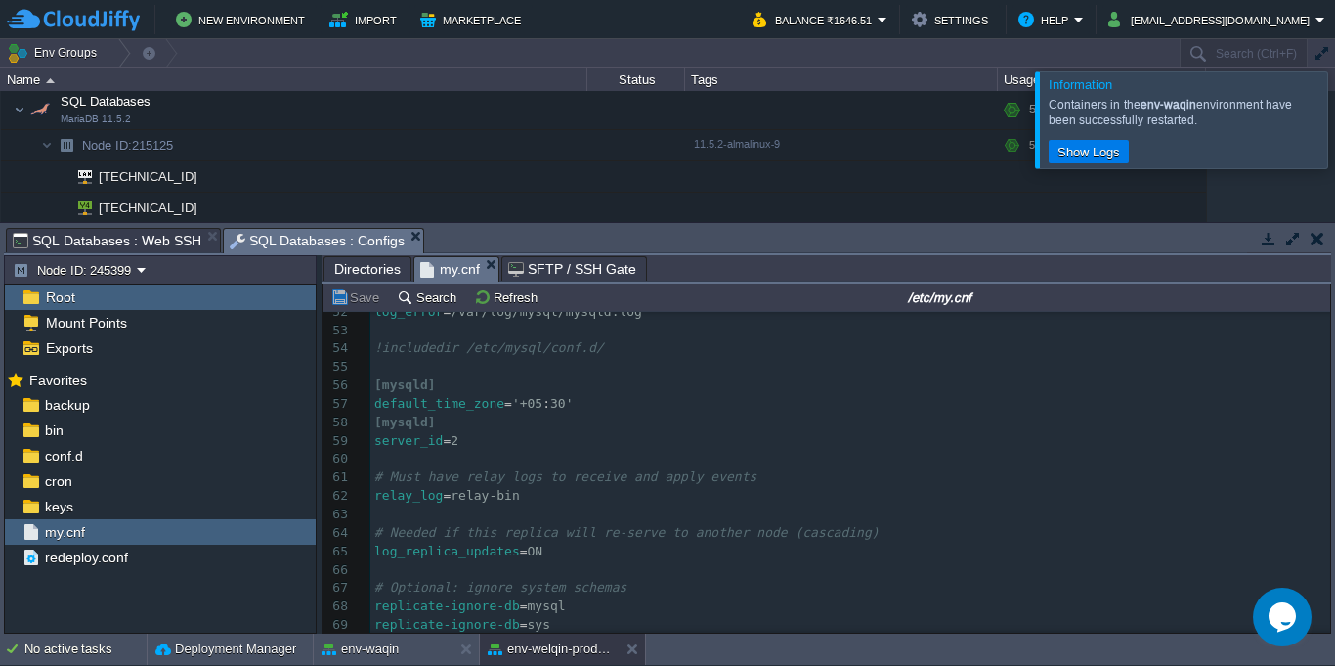
scroll to position [967, 0]
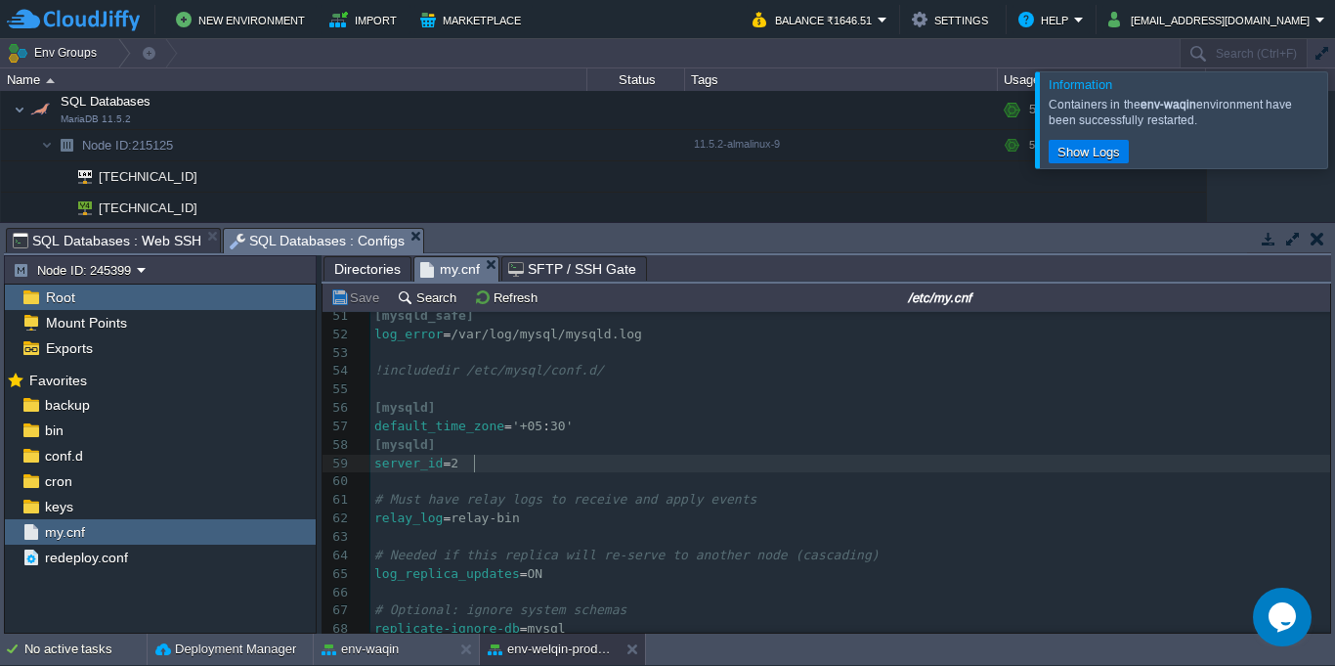
click at [508, 460] on pre "server_id = 2" at bounding box center [850, 463] width 960 height 19
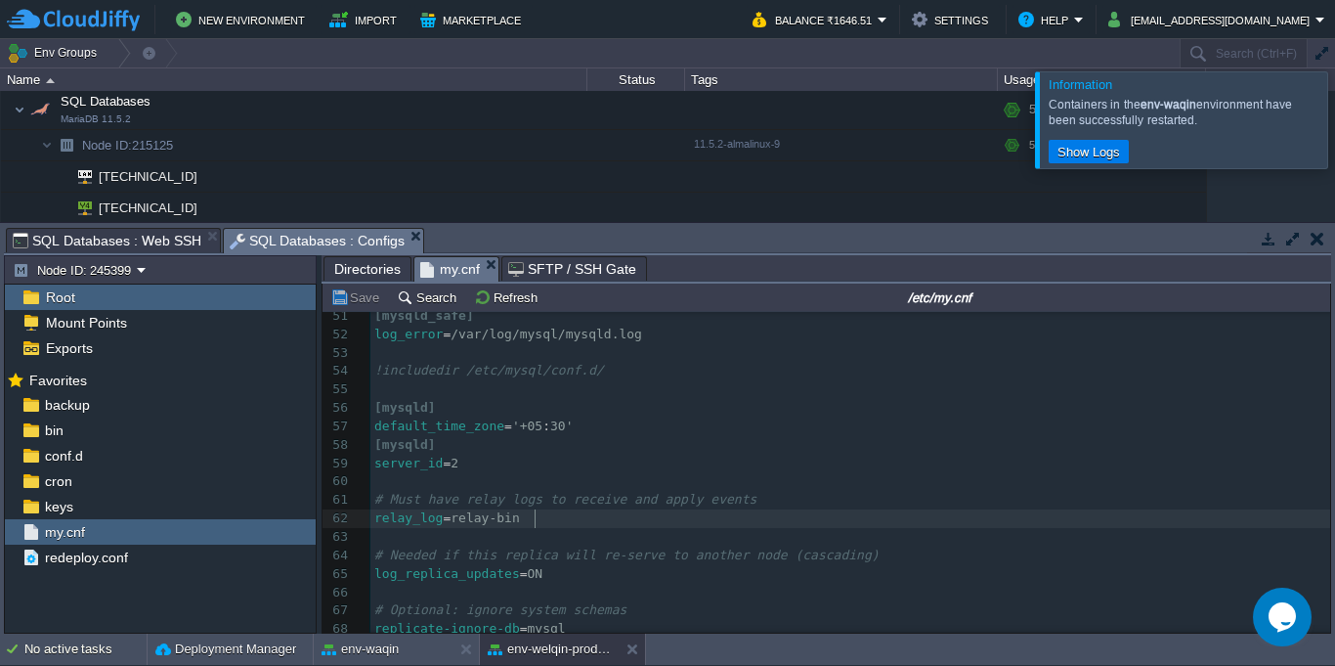
click at [588, 525] on pre "relay_log = relay-bin" at bounding box center [850, 518] width 960 height 19
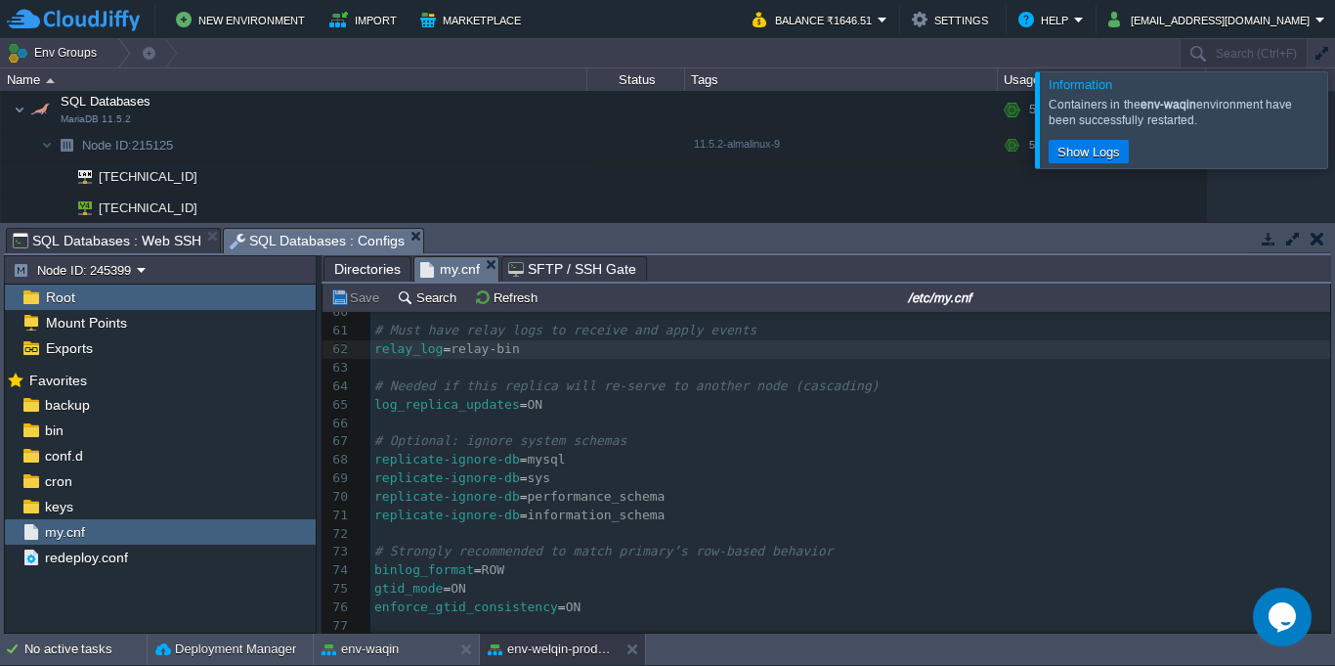
click at [608, 457] on pre "replicate-ignore-db = mysql" at bounding box center [850, 460] width 960 height 19
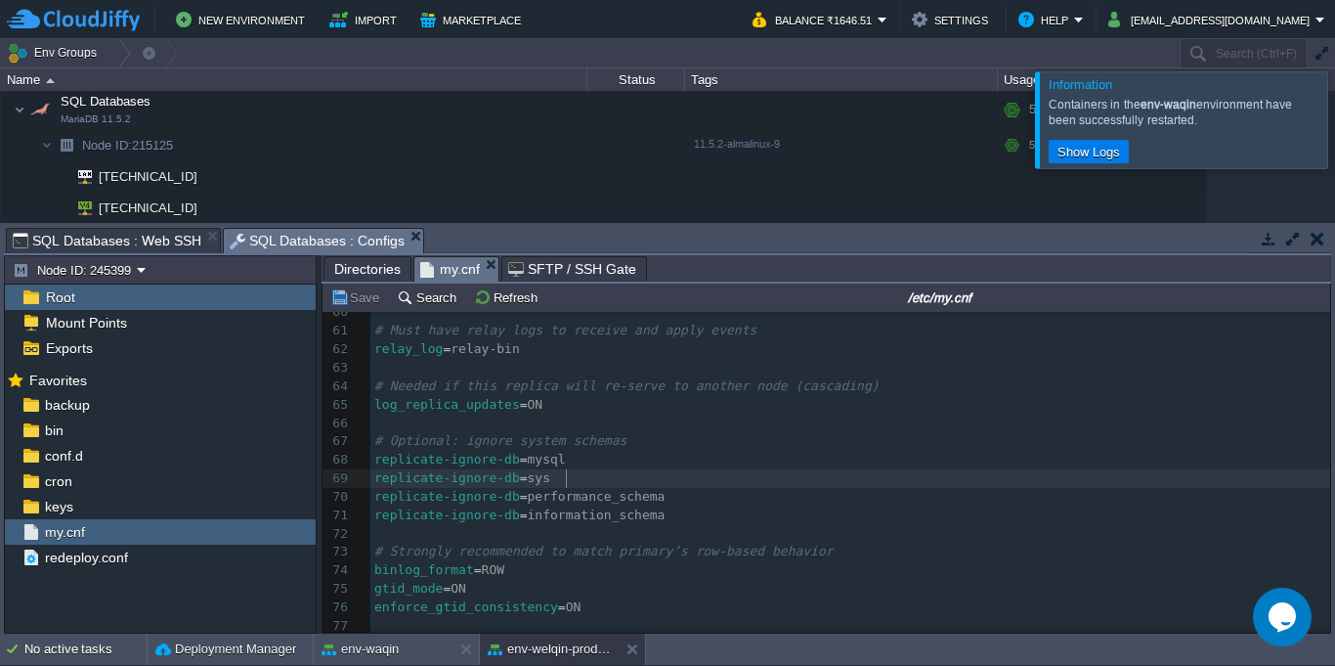
click at [611, 476] on pre "replicate-ignore-db = sys" at bounding box center [850, 478] width 960 height 19
click at [700, 494] on pre "replicate-ignore-db = performance_schema" at bounding box center [850, 497] width 960 height 19
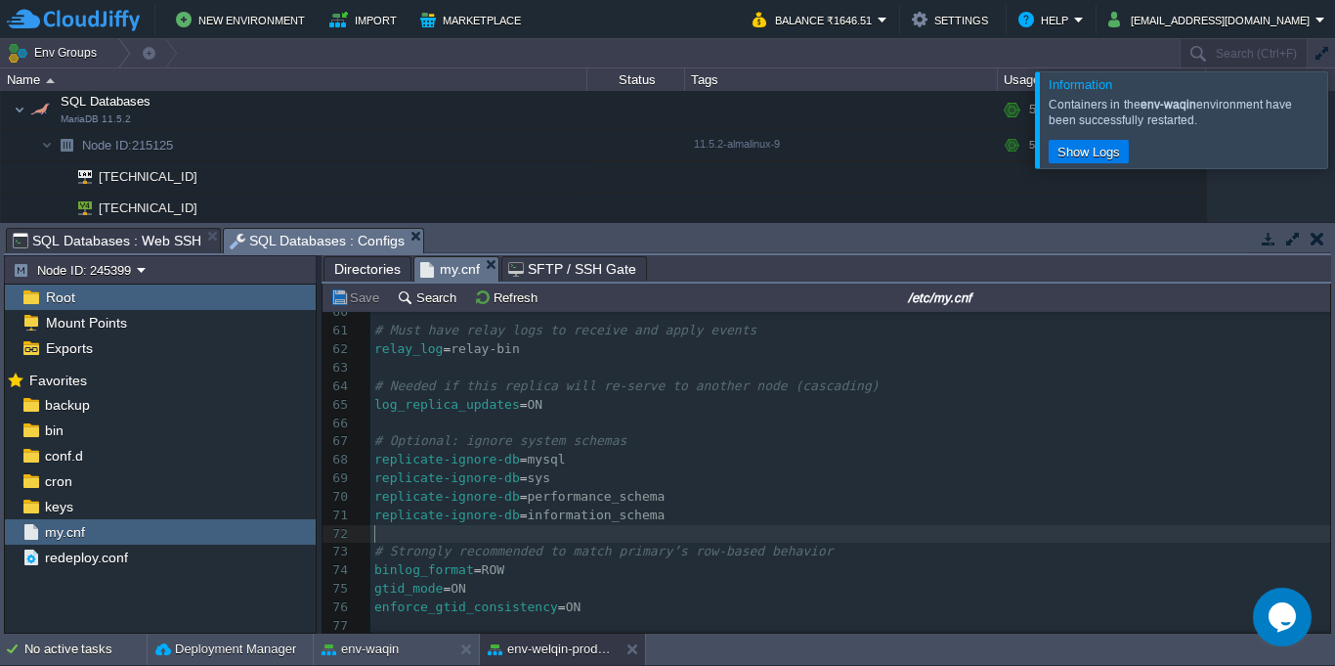
click at [707, 525] on pre "​" at bounding box center [850, 534] width 960 height 19
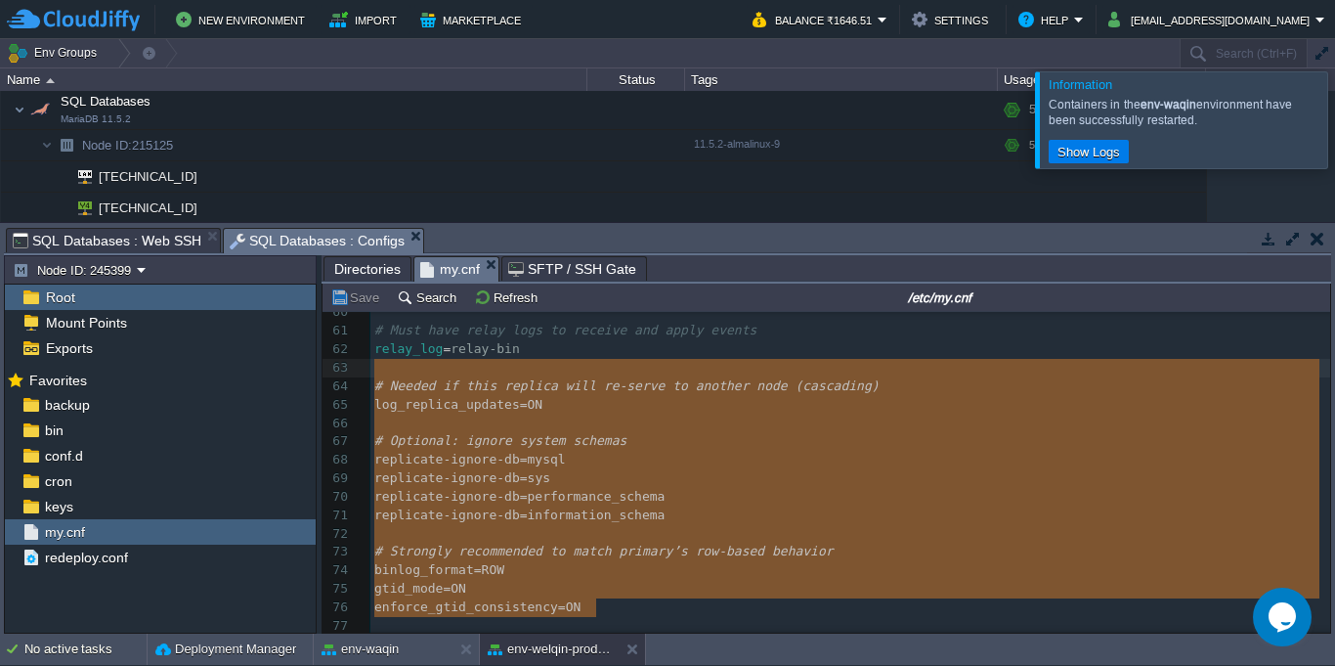
drag, startPoint x: 617, startPoint y: 595, endPoint x: 376, endPoint y: 366, distance: 331.8
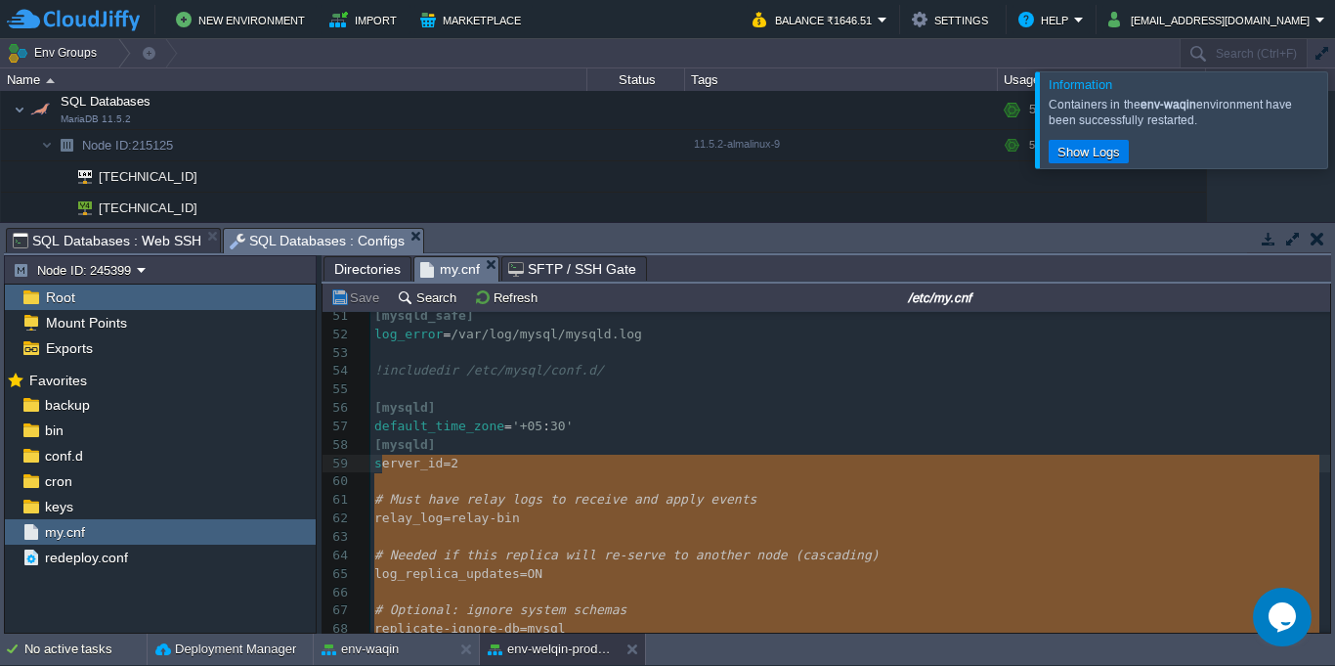
type textarea "server_id = 2 # Must have relay logs to receive and apply events relay_log = re…"
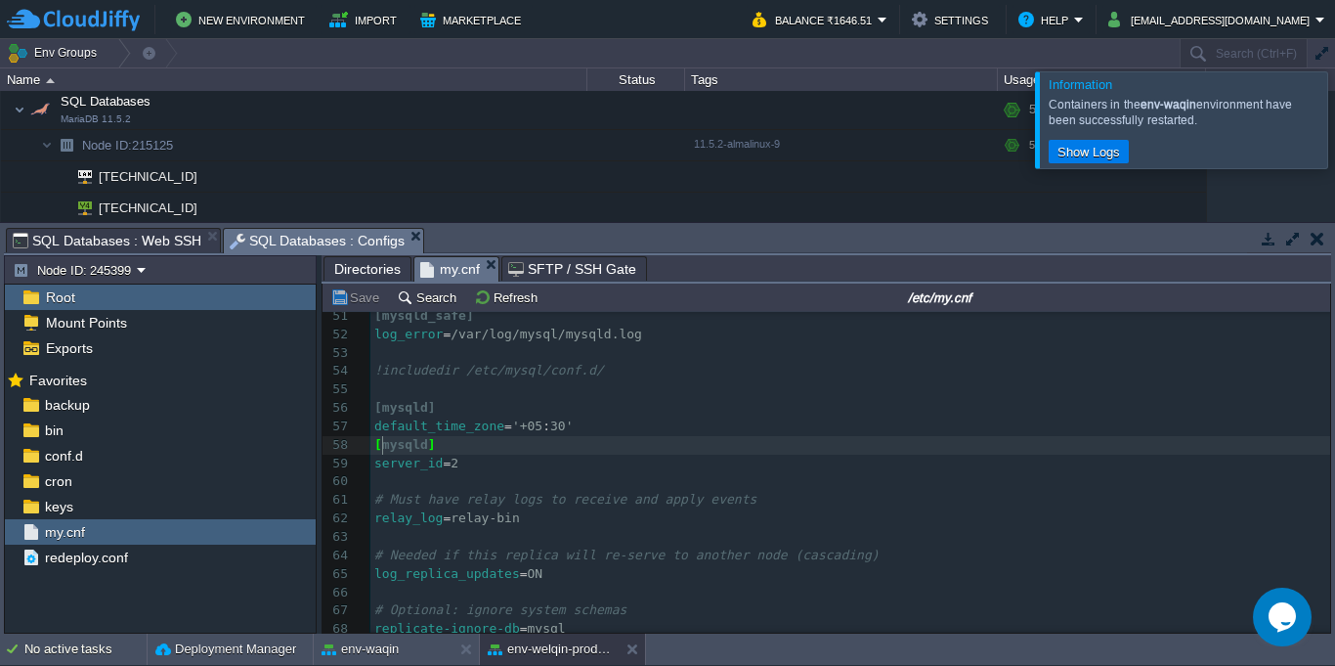
type textarea "mysqld]"
drag, startPoint x: 378, startPoint y: 444, endPoint x: 482, endPoint y: 440, distance: 103.7
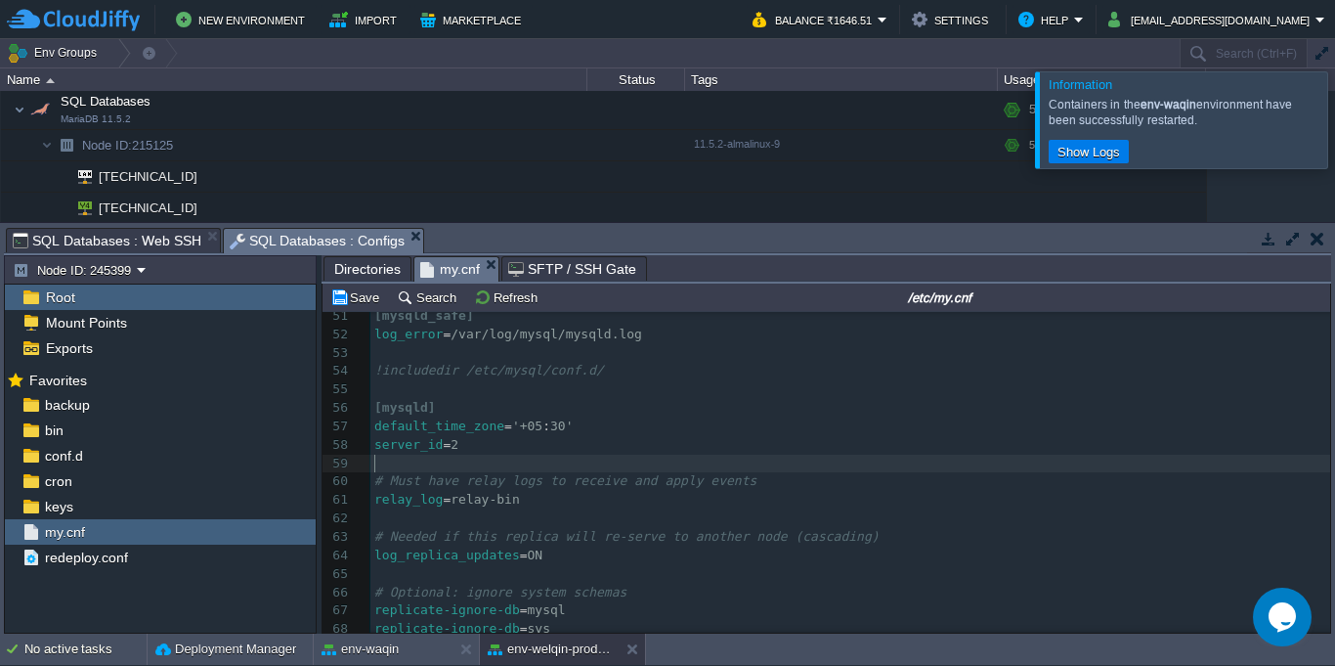
click at [544, 464] on pre "​" at bounding box center [850, 463] width 960 height 19
click at [560, 503] on pre "​" at bounding box center [850, 500] width 960 height 19
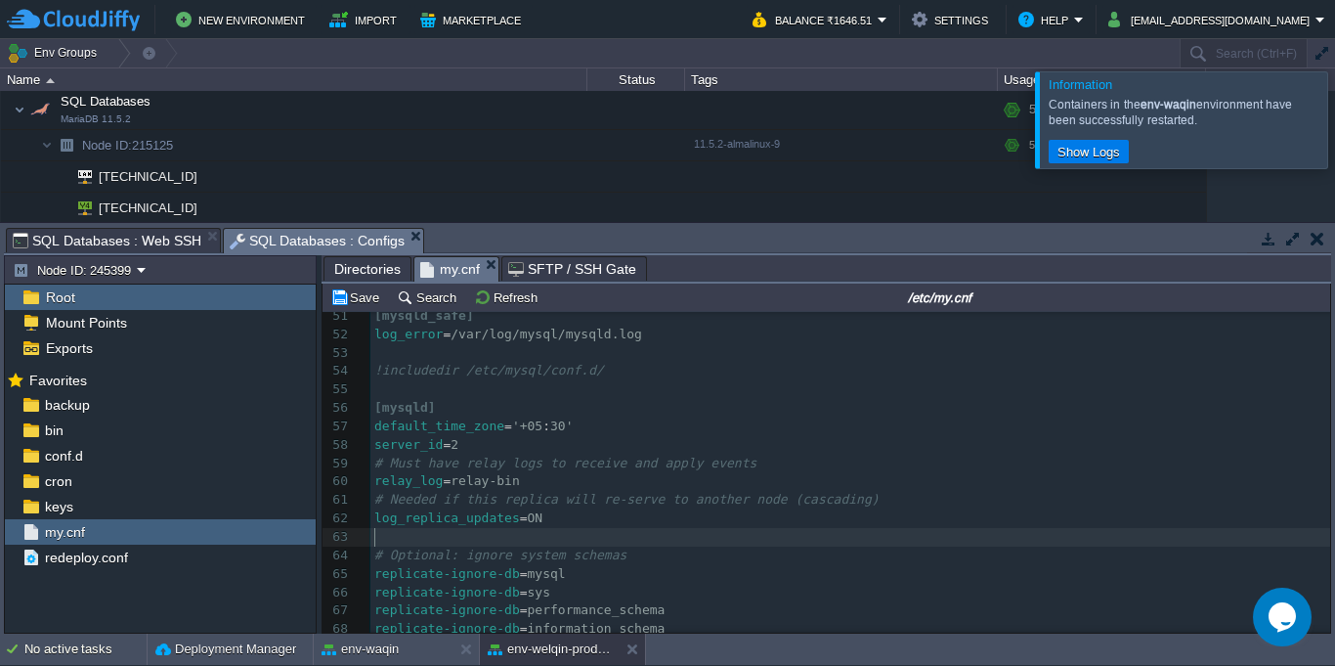
click at [570, 528] on pre "​" at bounding box center [850, 537] width 960 height 19
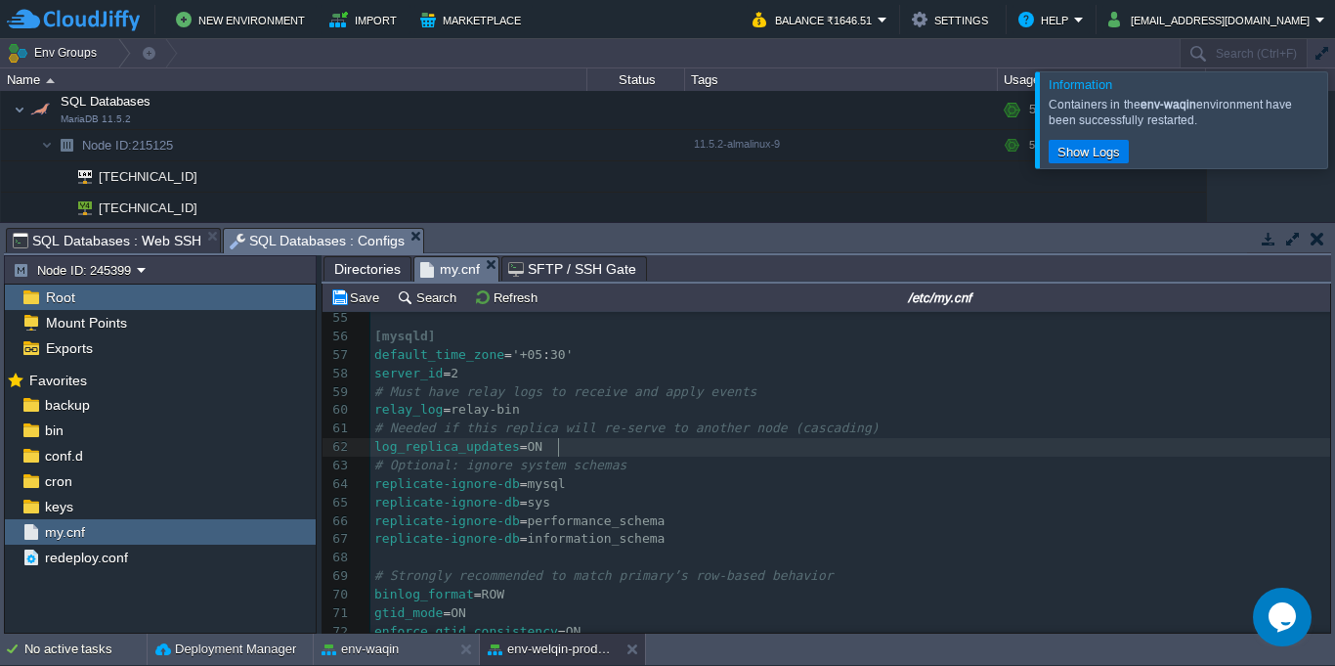
scroll to position [1068, 0]
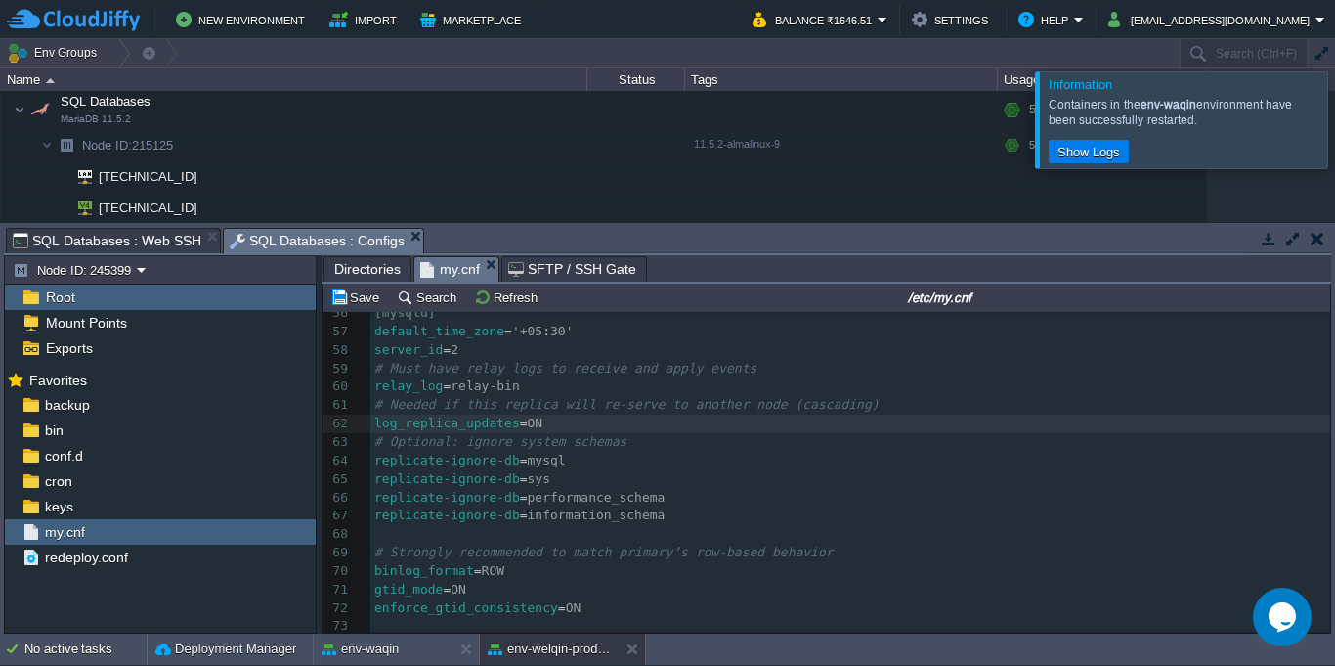
click at [709, 528] on pre "​" at bounding box center [850, 534] width 960 height 19
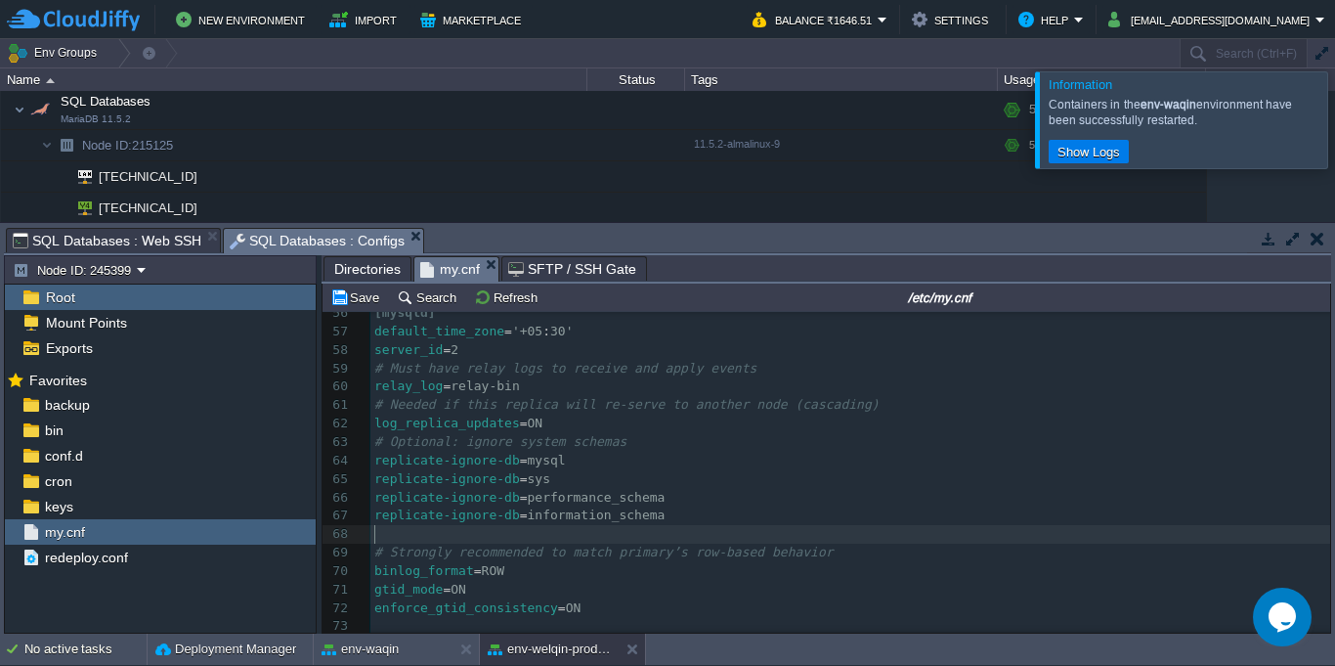
scroll to position [1050, 0]
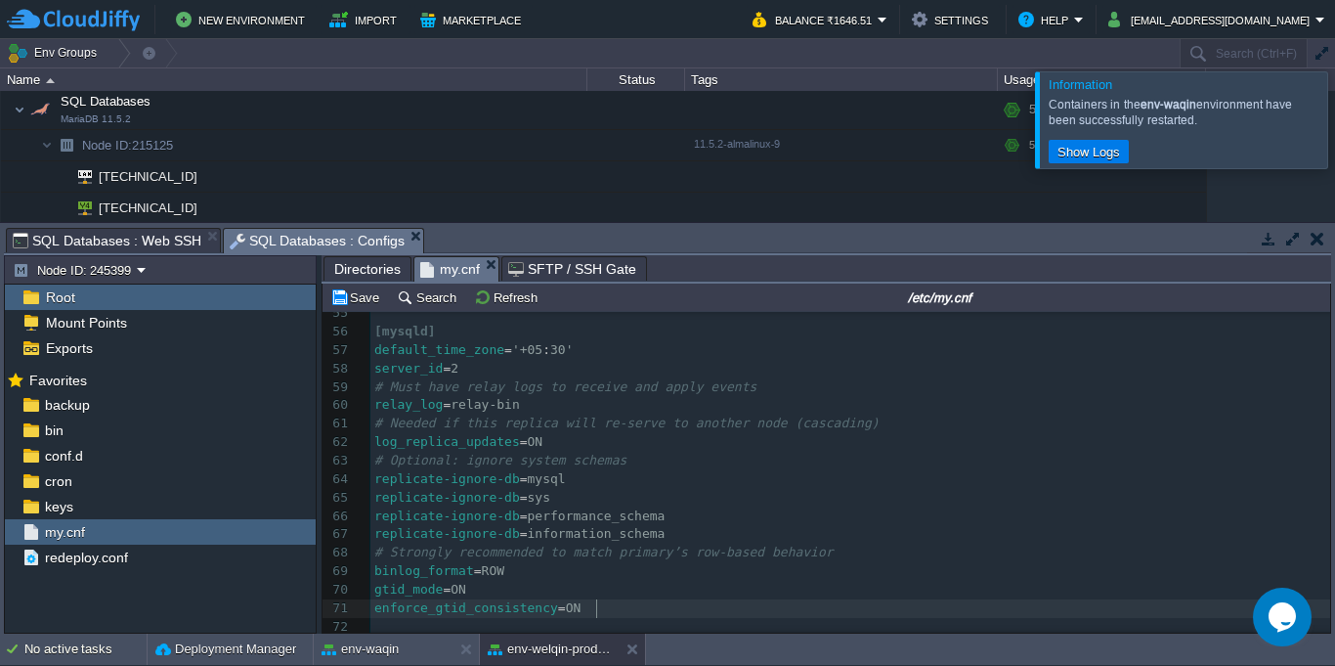
click at [644, 600] on pre "enforce_gtid_consistency = ON" at bounding box center [850, 608] width 960 height 19
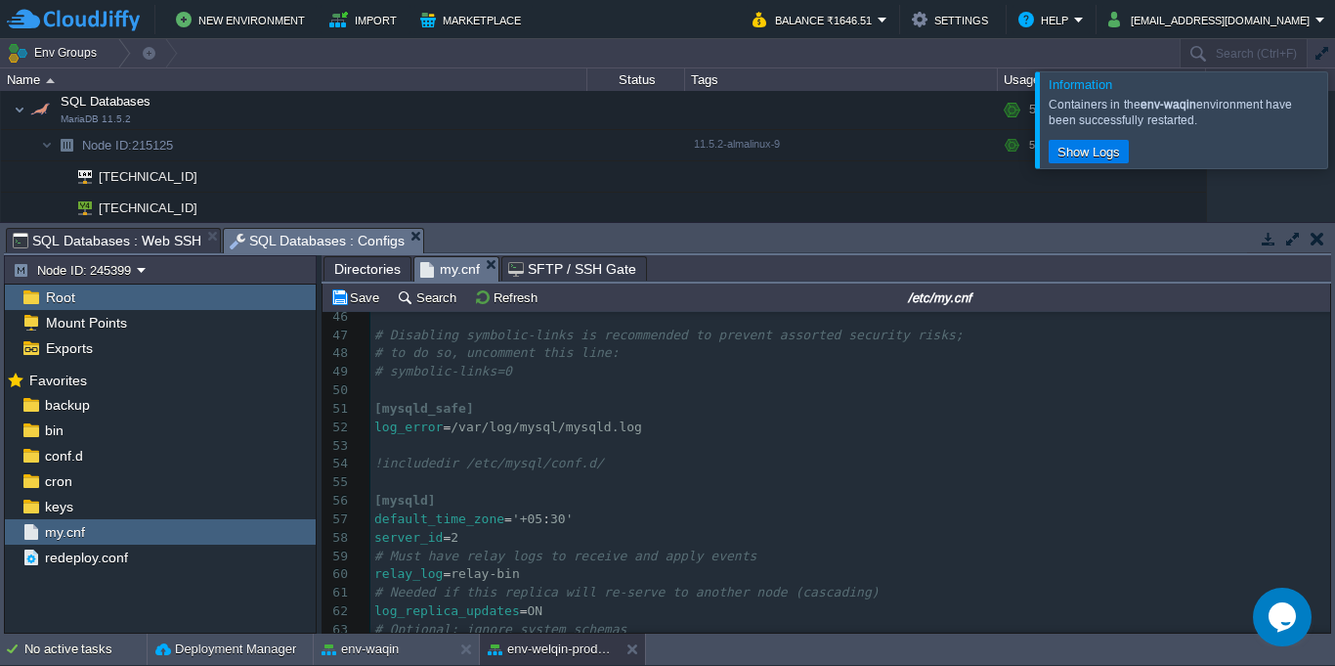
type textarea "[mysqld] default_time_zone = '+05:30' server_id = 2 # Must have relay logs to r…"
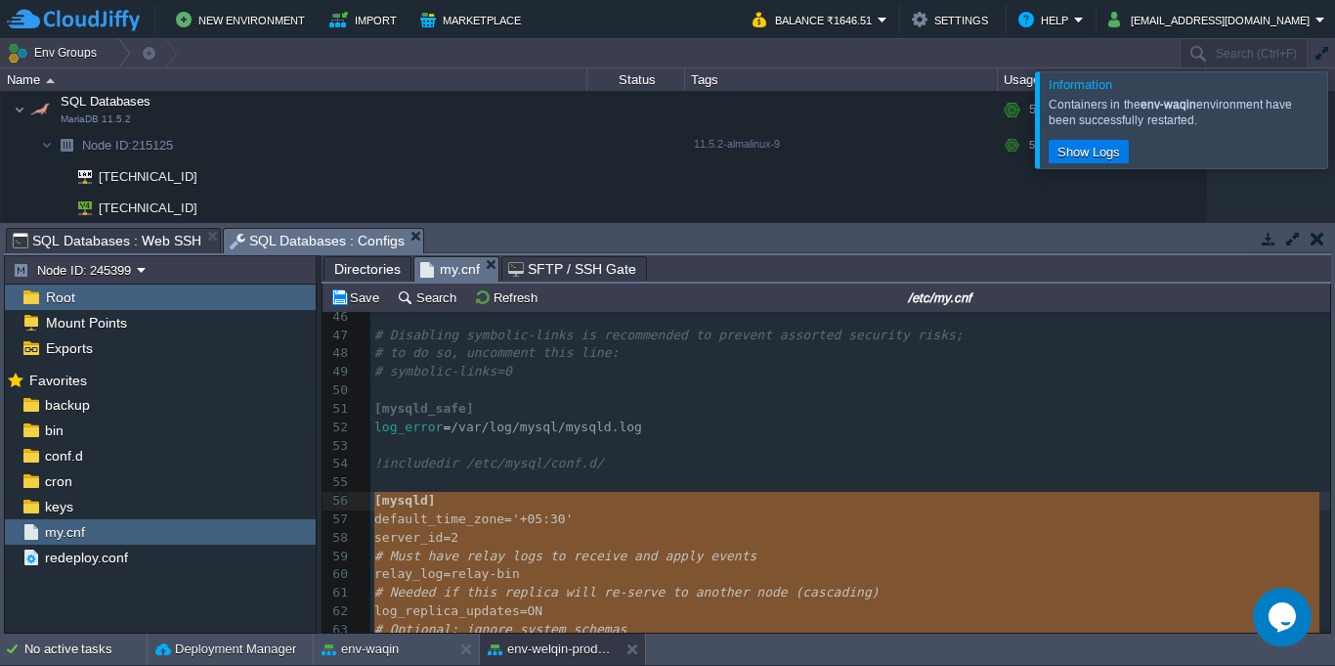
click at [818, 435] on pre "log_error = /var/log/mysql/mysqld.log" at bounding box center [850, 427] width 960 height 19
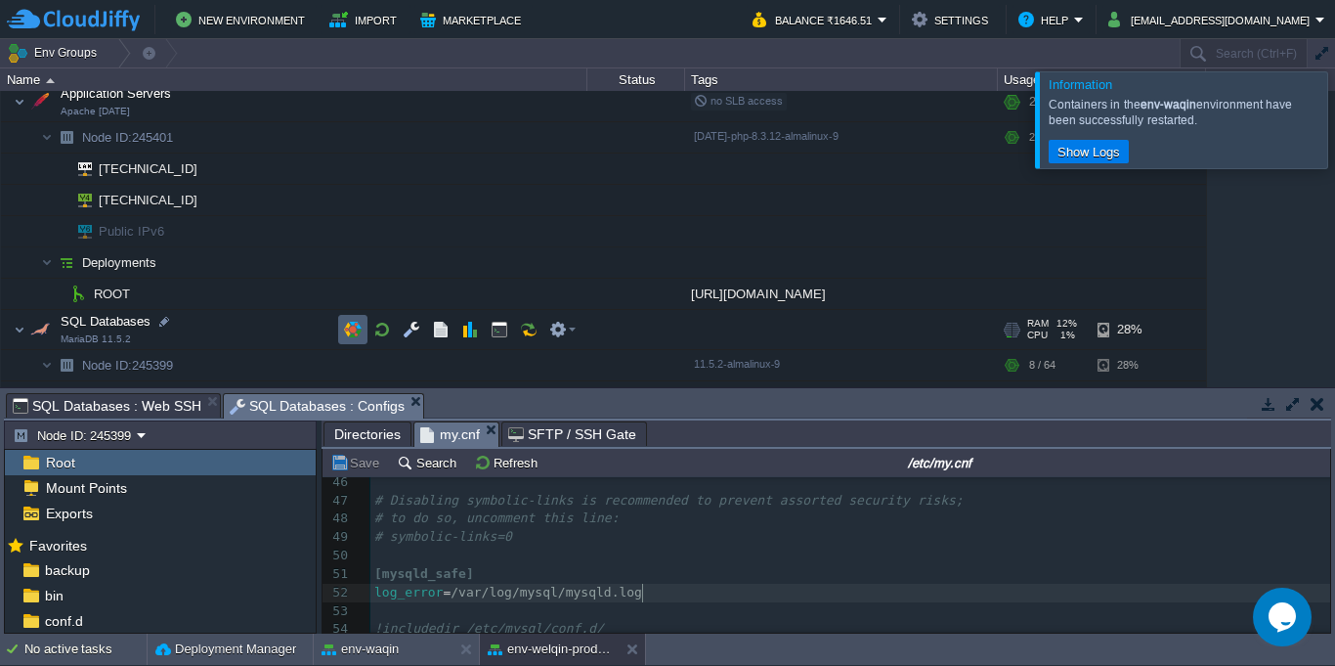
scroll to position [739, 0]
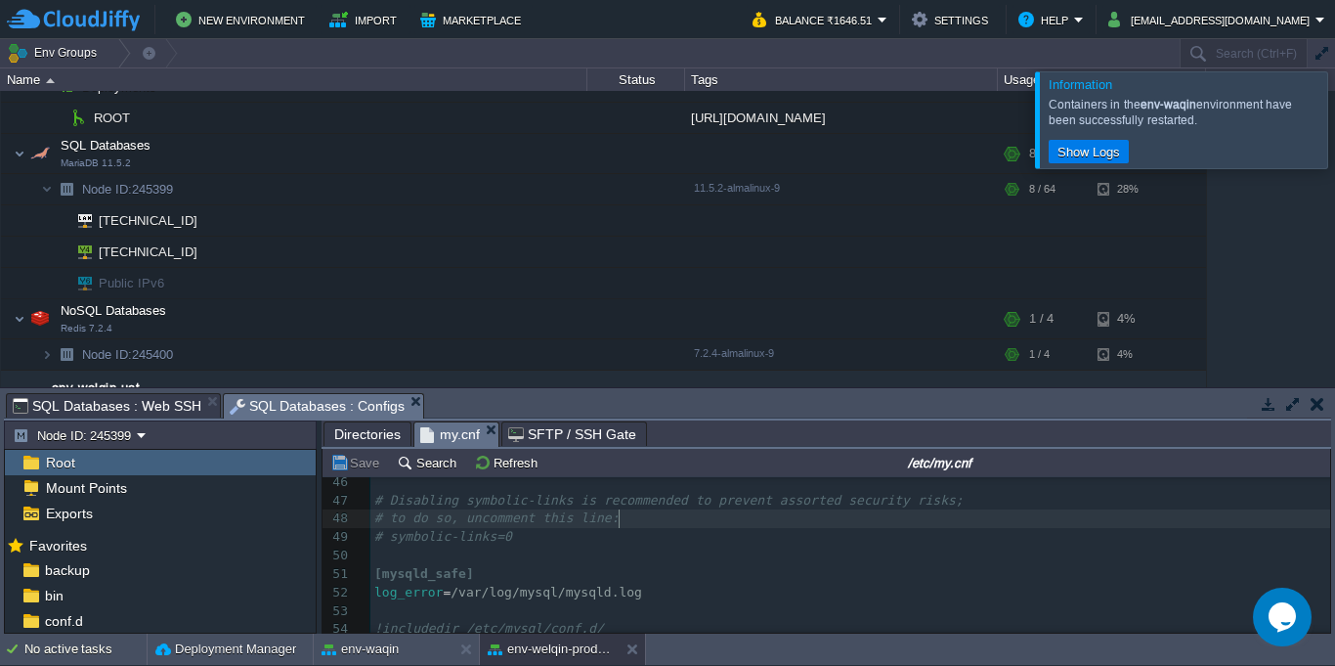
click at [767, 516] on pre "# to do so, uncomment this line:" at bounding box center [850, 518] width 960 height 19
click at [1334, 140] on div at bounding box center [1358, 119] width 0 height 96
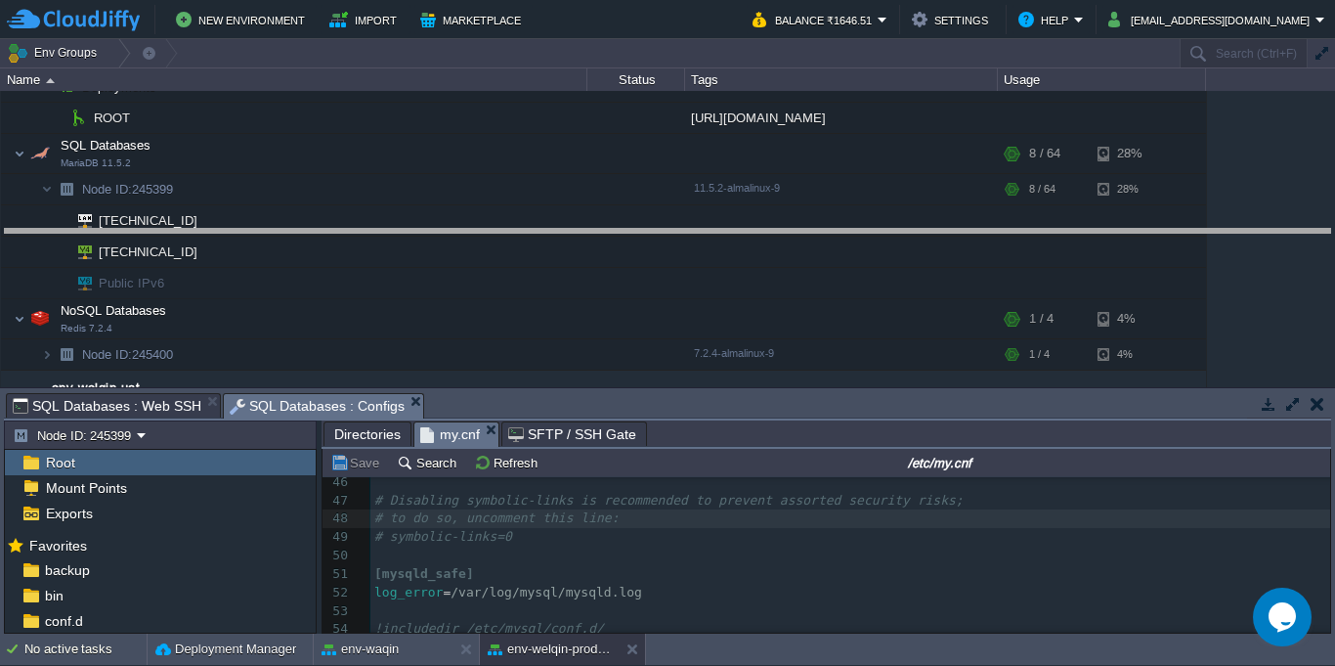
drag, startPoint x: 980, startPoint y: 400, endPoint x: 963, endPoint y: 236, distance: 165.1
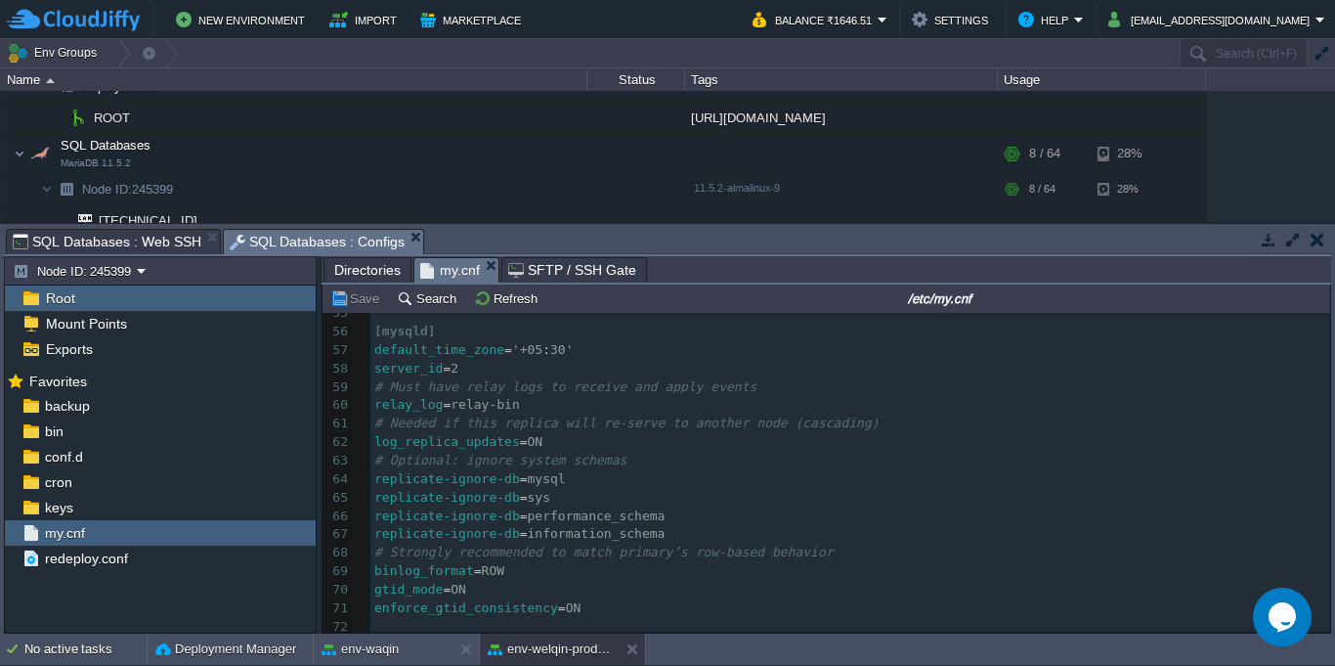
scroll to position [1051, 0]
click at [653, 599] on pre "enforce_gtid_consistency = ON" at bounding box center [850, 608] width 960 height 19
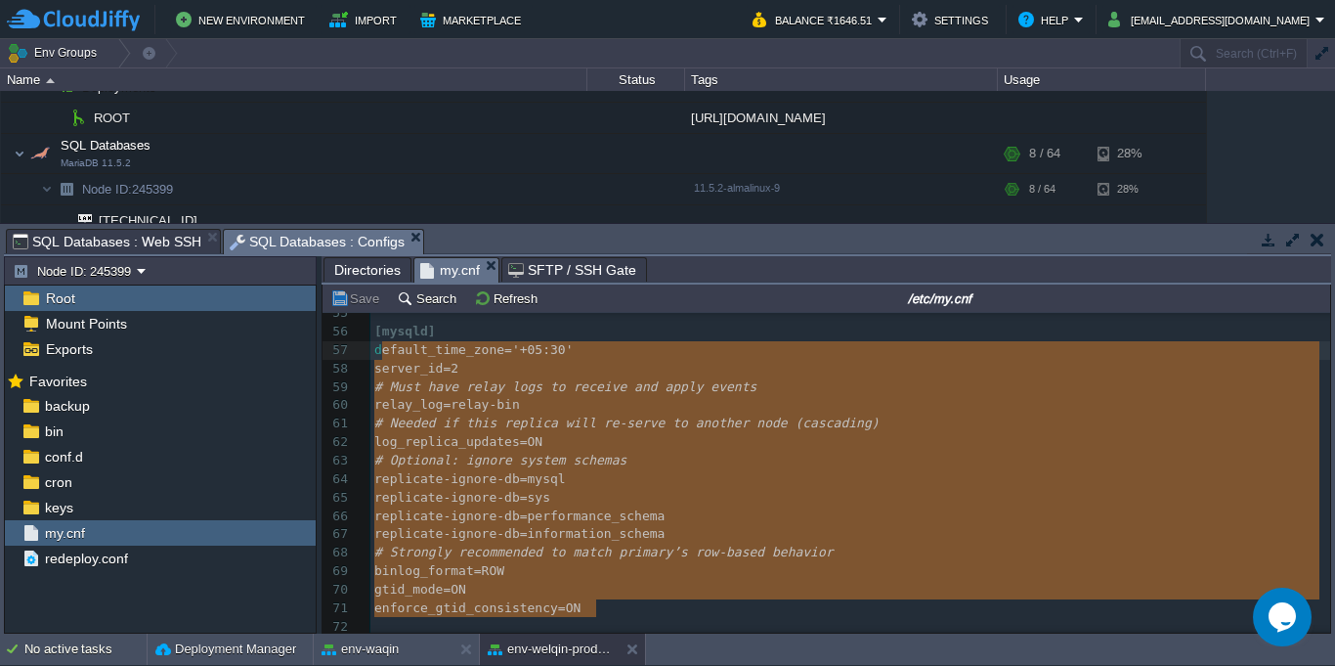
type textarea "default_time_zone = '+05:30' server_id = 2 # Must have relay logs to receive an…"
drag, startPoint x: 647, startPoint y: 597, endPoint x: 377, endPoint y: 343, distance: 370.6
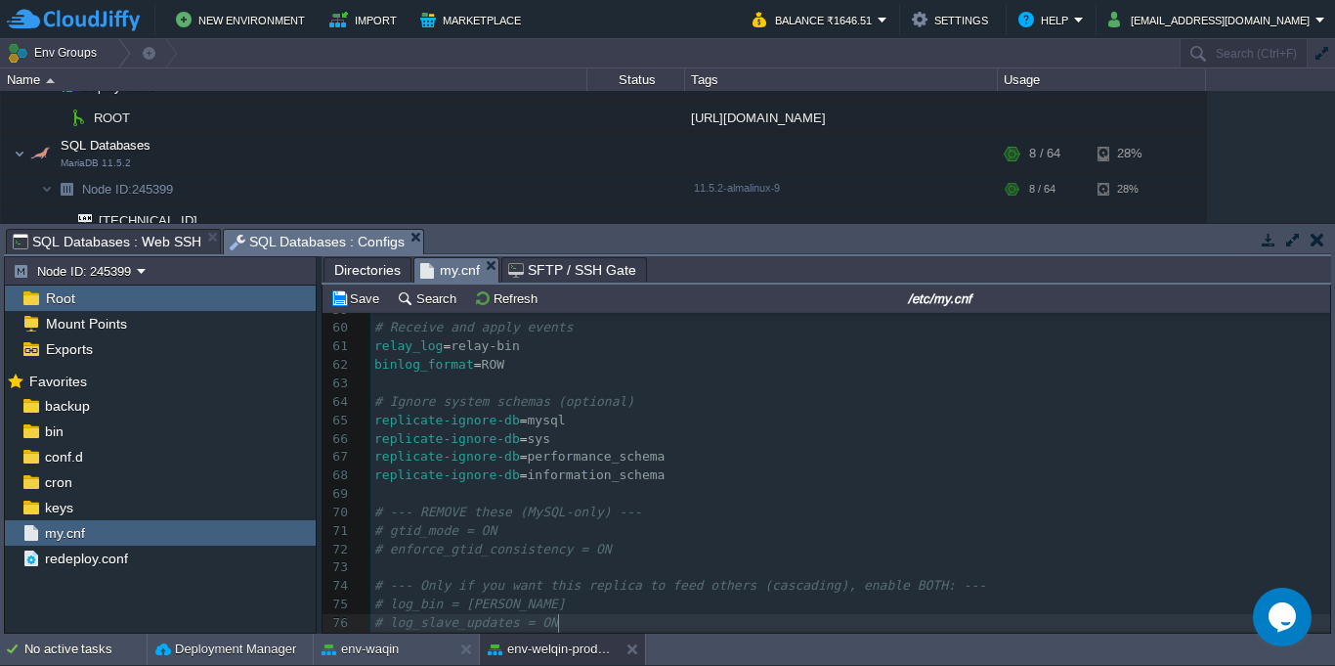
scroll to position [1121, 0]
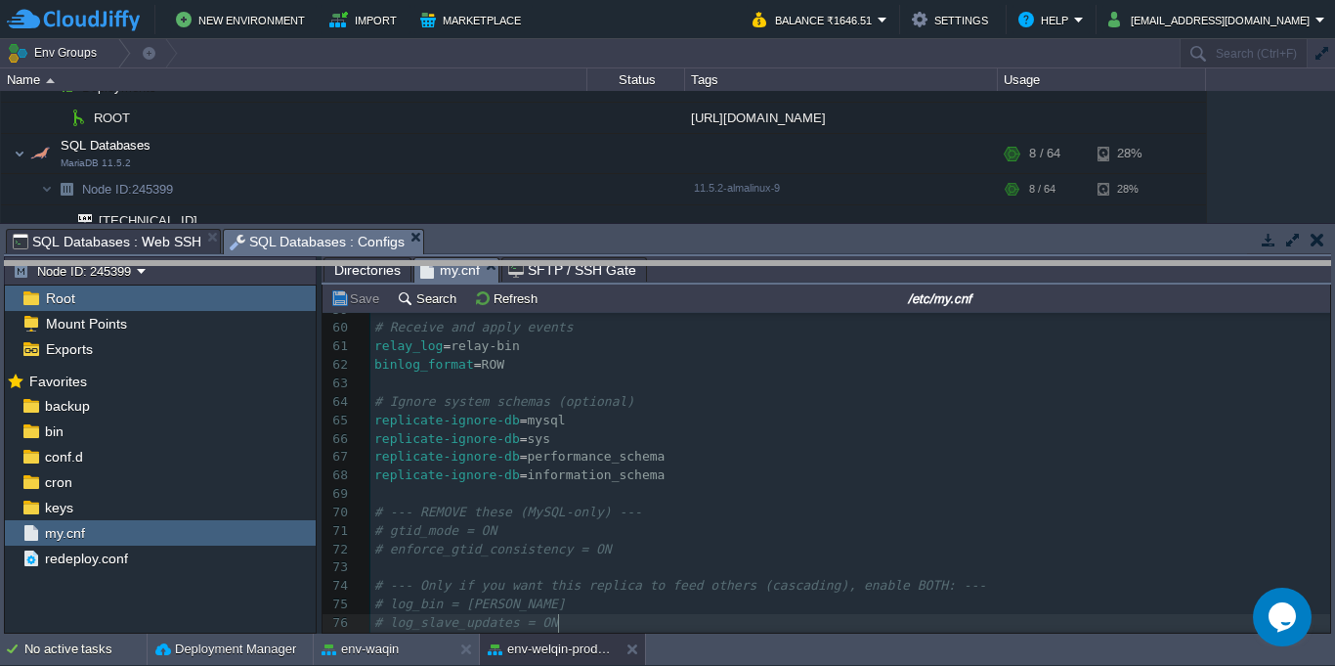
drag, startPoint x: 827, startPoint y: 251, endPoint x: 827, endPoint y: 377, distance: 126.1
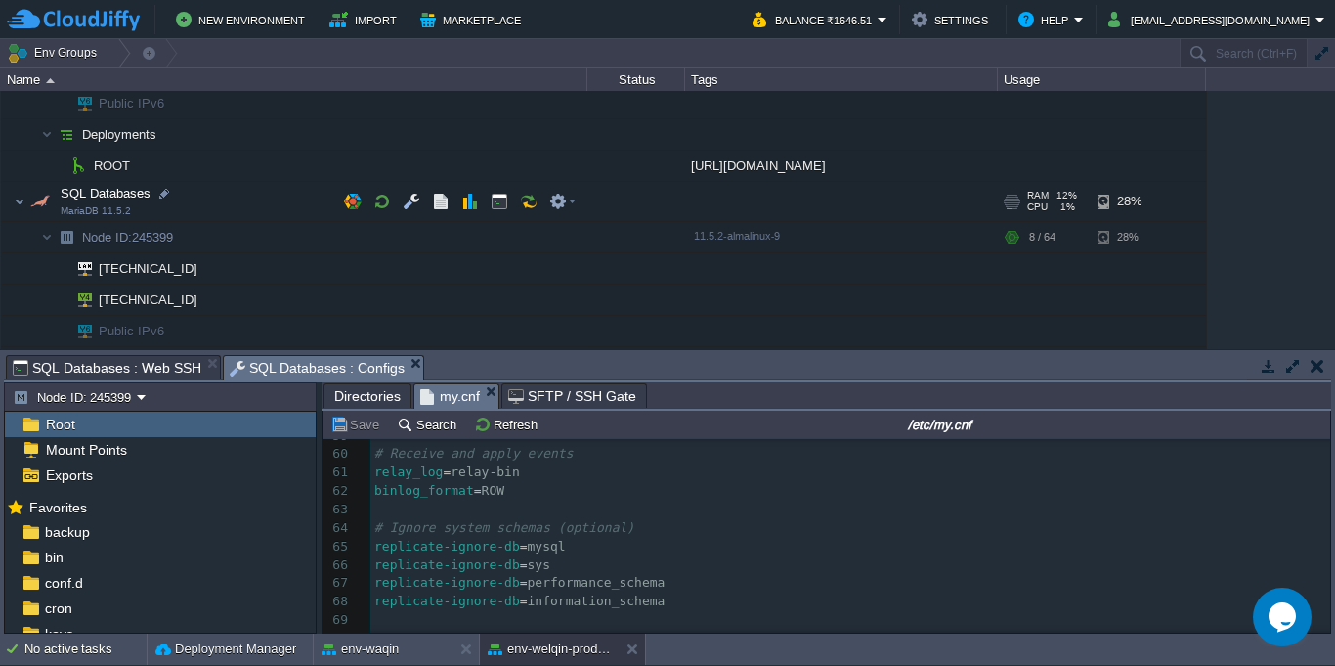
scroll to position [739, 0]
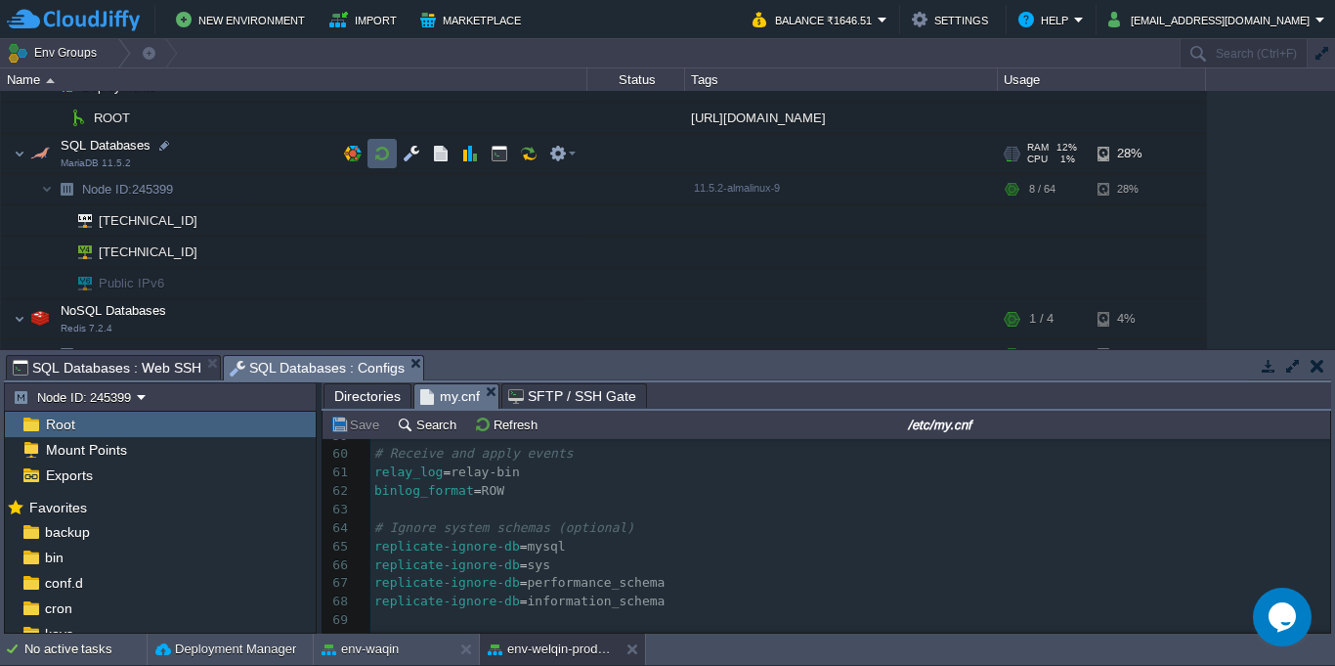
click at [390, 153] on button "button" at bounding box center [382, 154] width 18 height 18
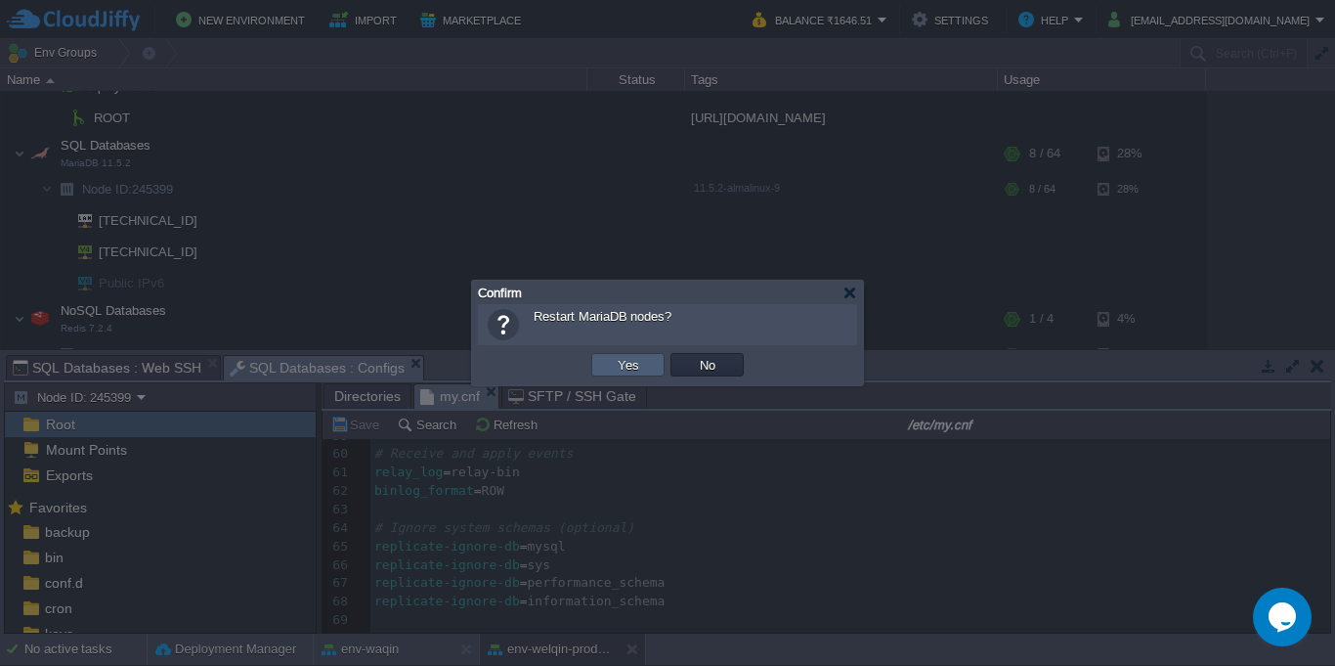
click at [617, 368] on button "Yes" at bounding box center [628, 365] width 33 height 18
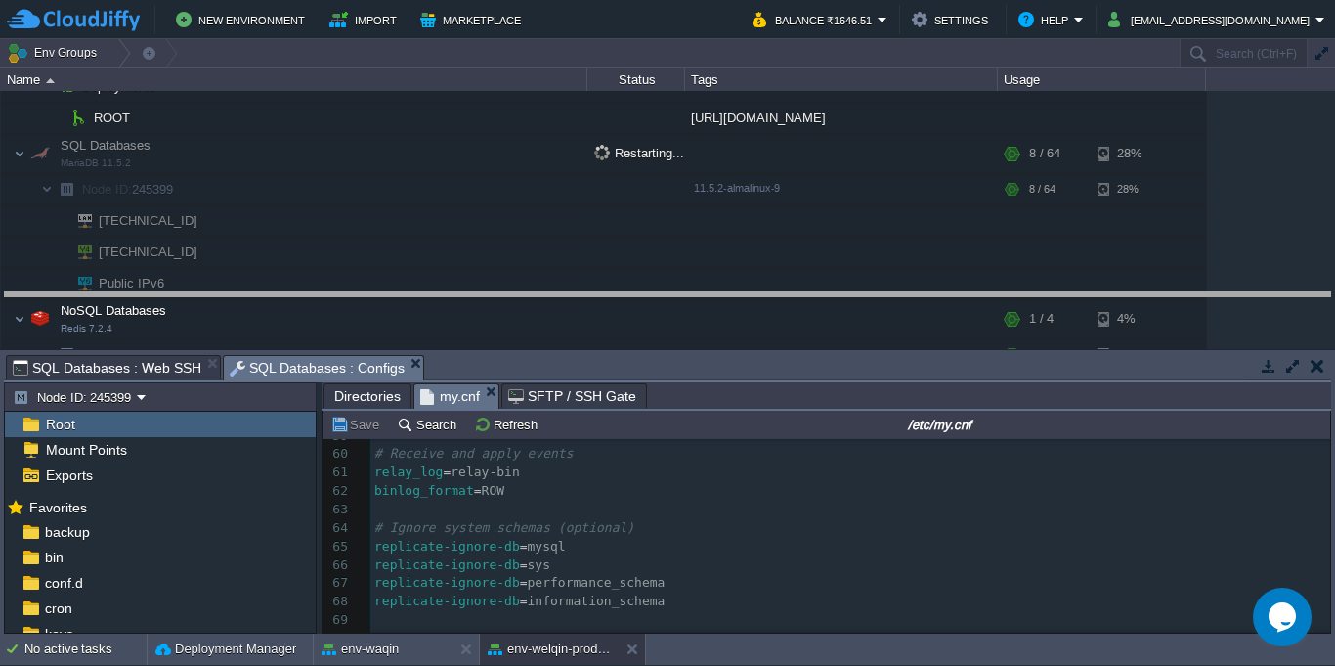
drag, startPoint x: 807, startPoint y: 370, endPoint x: 803, endPoint y: 268, distance: 102.7
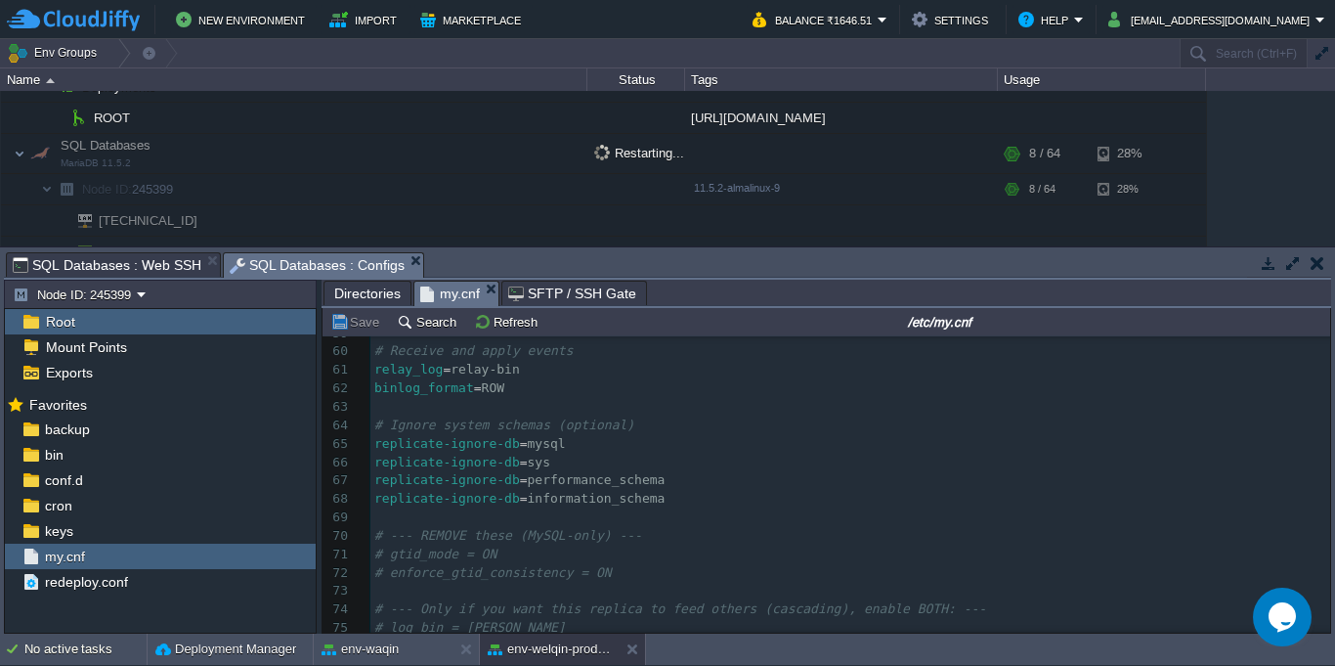
click at [132, 265] on span "SQL Databases : Web SSH" at bounding box center [107, 264] width 189 height 23
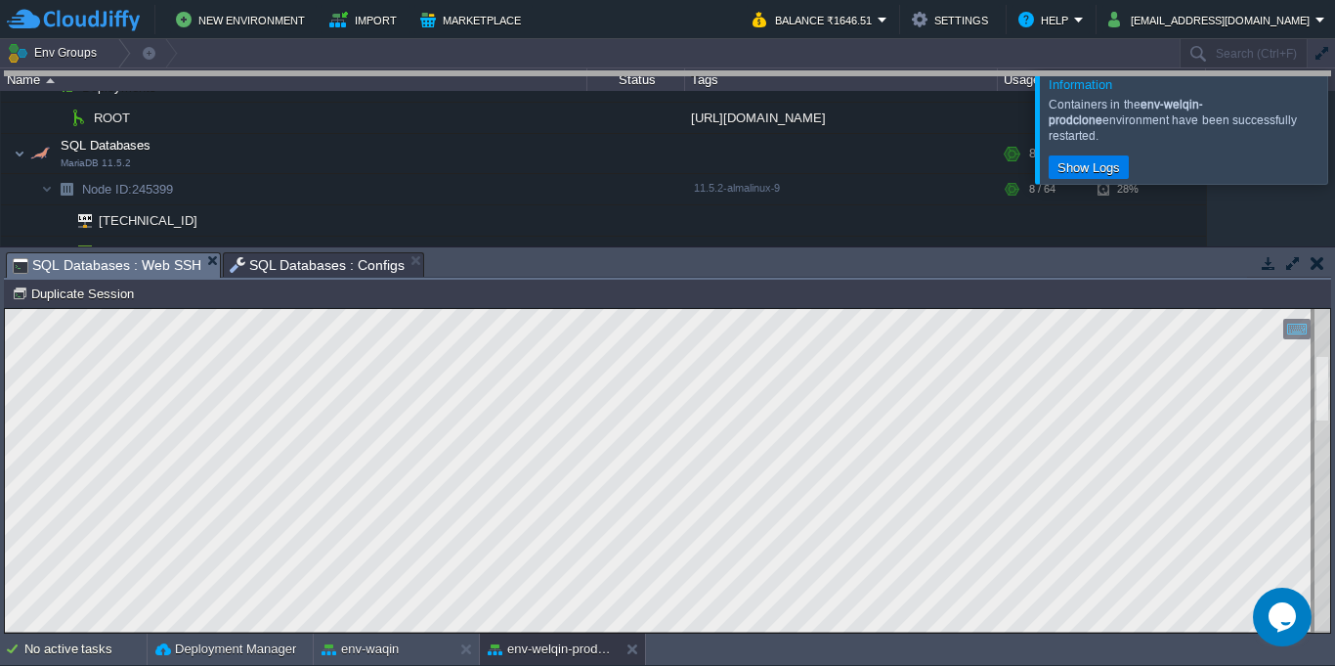
drag, startPoint x: 723, startPoint y: 279, endPoint x: 702, endPoint y: 53, distance: 226.8
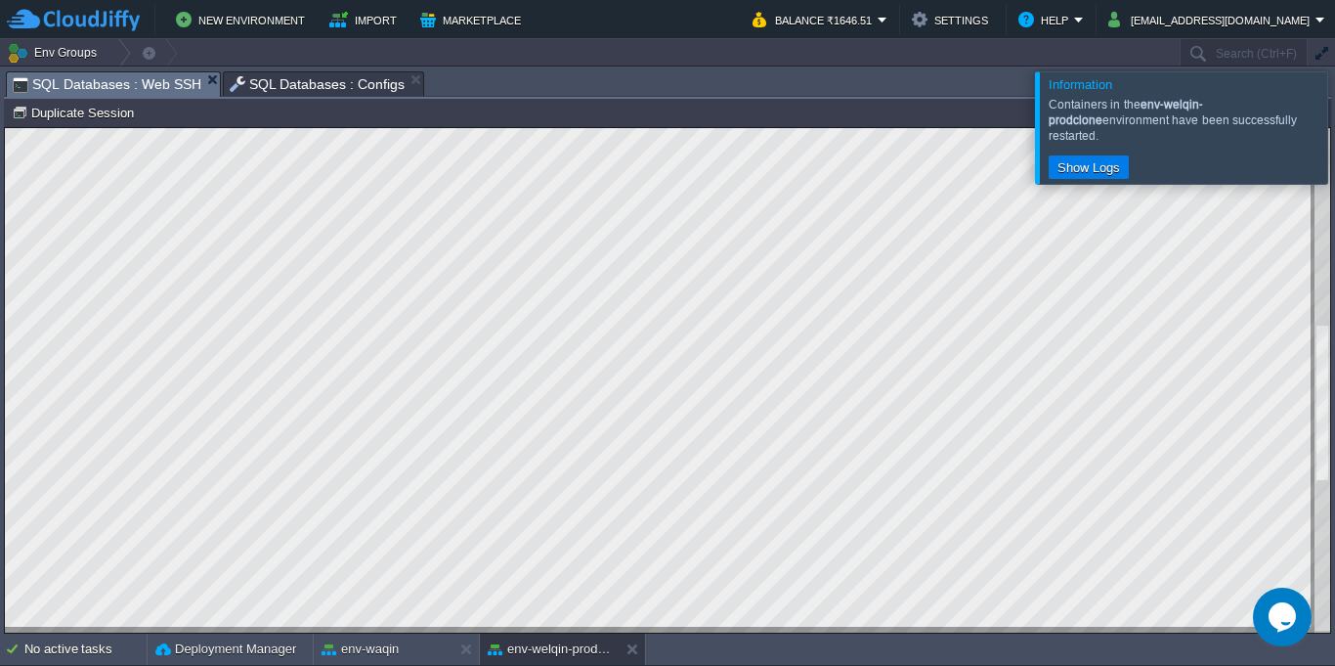
click at [284, 128] on html "Copy: Ctrl + Shift + C Paste: Ctrl + V Settings: Ctrl + Shift + Alt 0" at bounding box center [667, 128] width 1325 height 0
type textarea "**********"
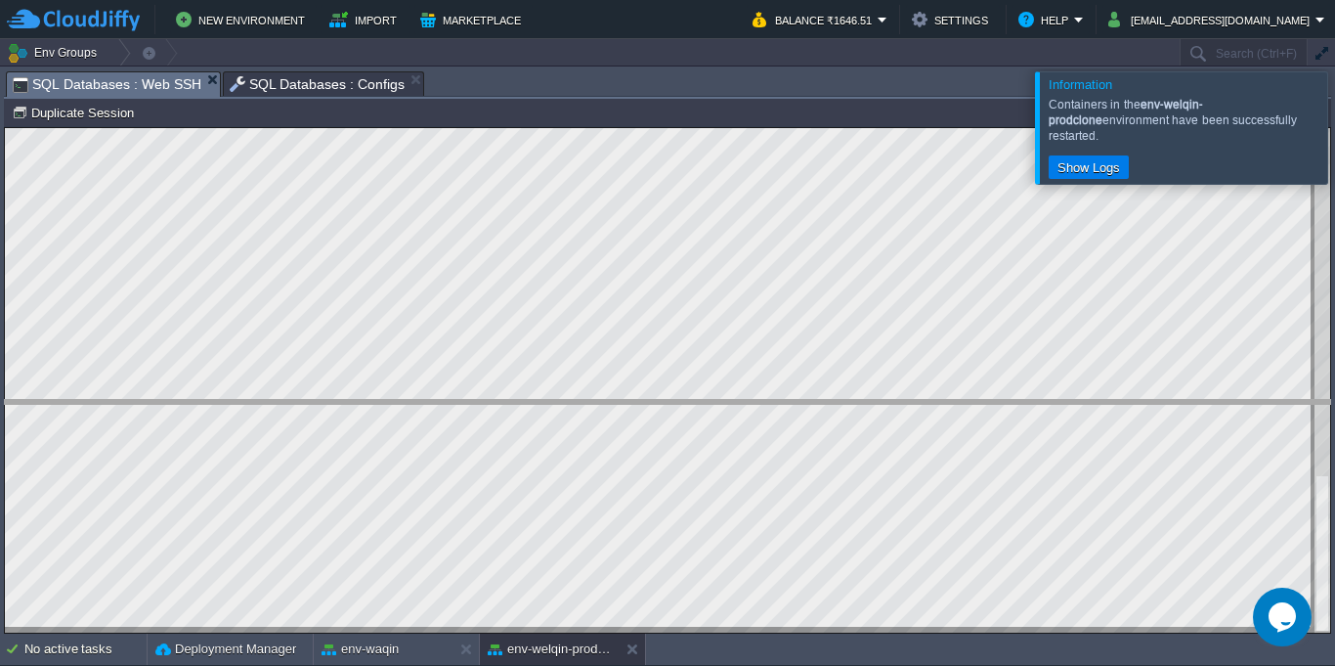
drag, startPoint x: 678, startPoint y: 70, endPoint x: 680, endPoint y: 399, distance: 328.4
click at [680, 399] on body "New Environment Import Marketplace Bonus ₹0.00 Upgrade Account Balance ₹1646.51…" at bounding box center [667, 333] width 1335 height 666
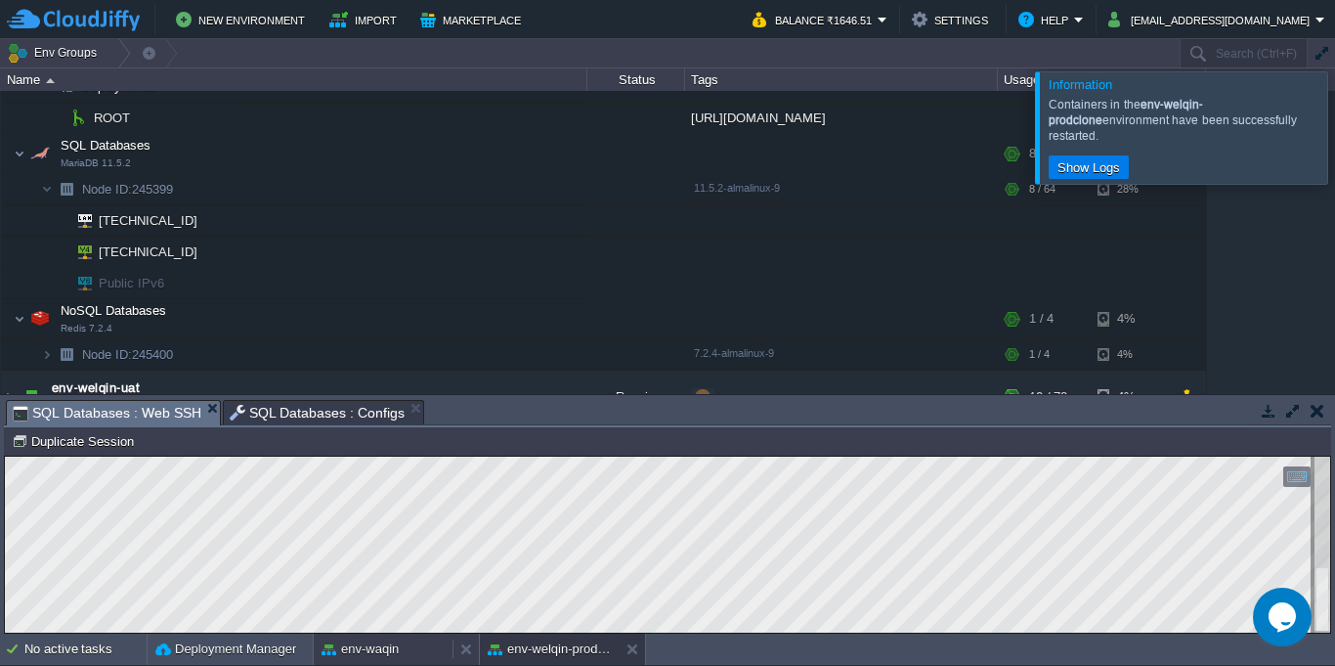
click at [352, 649] on button "env-waqin" at bounding box center [360, 649] width 77 height 20
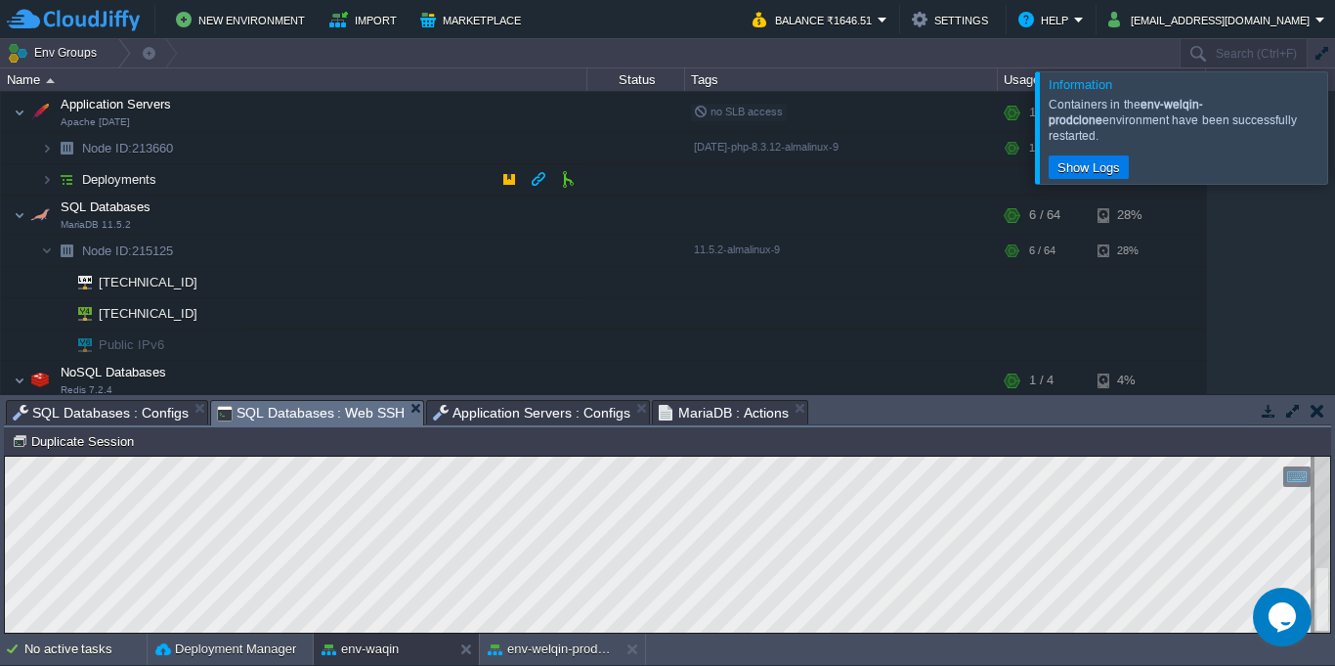
scroll to position [35, 0]
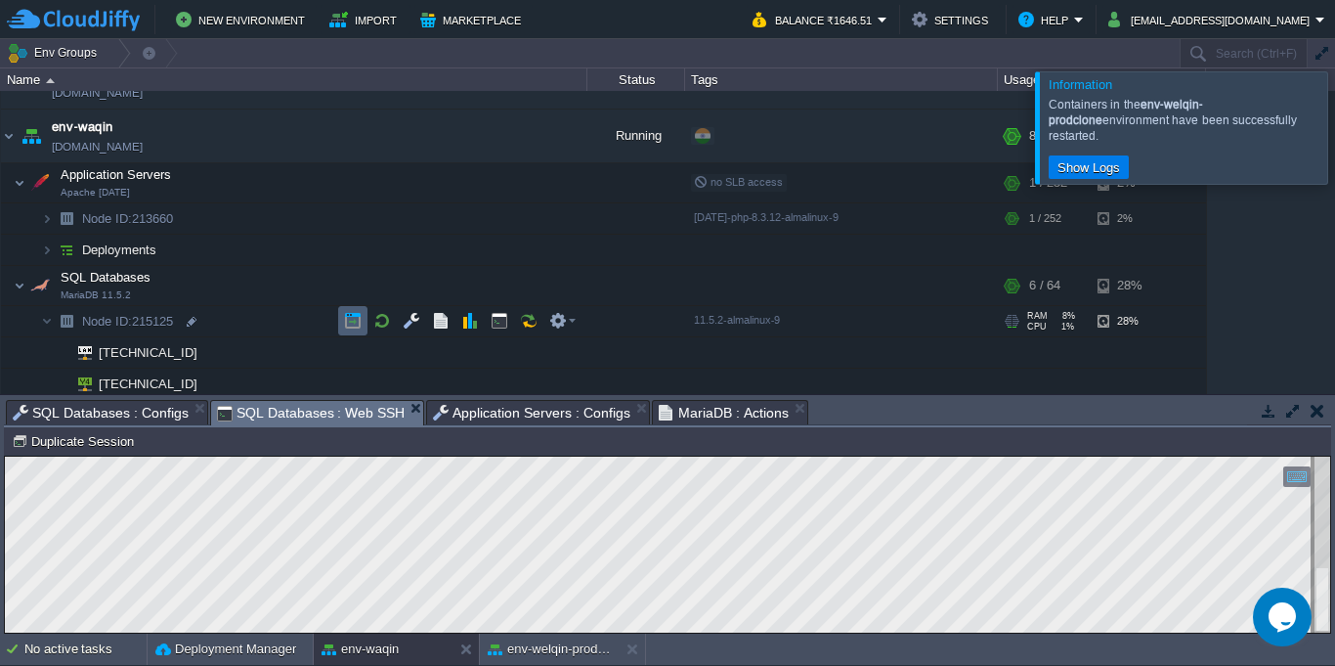
click at [342, 324] on td at bounding box center [352, 320] width 29 height 29
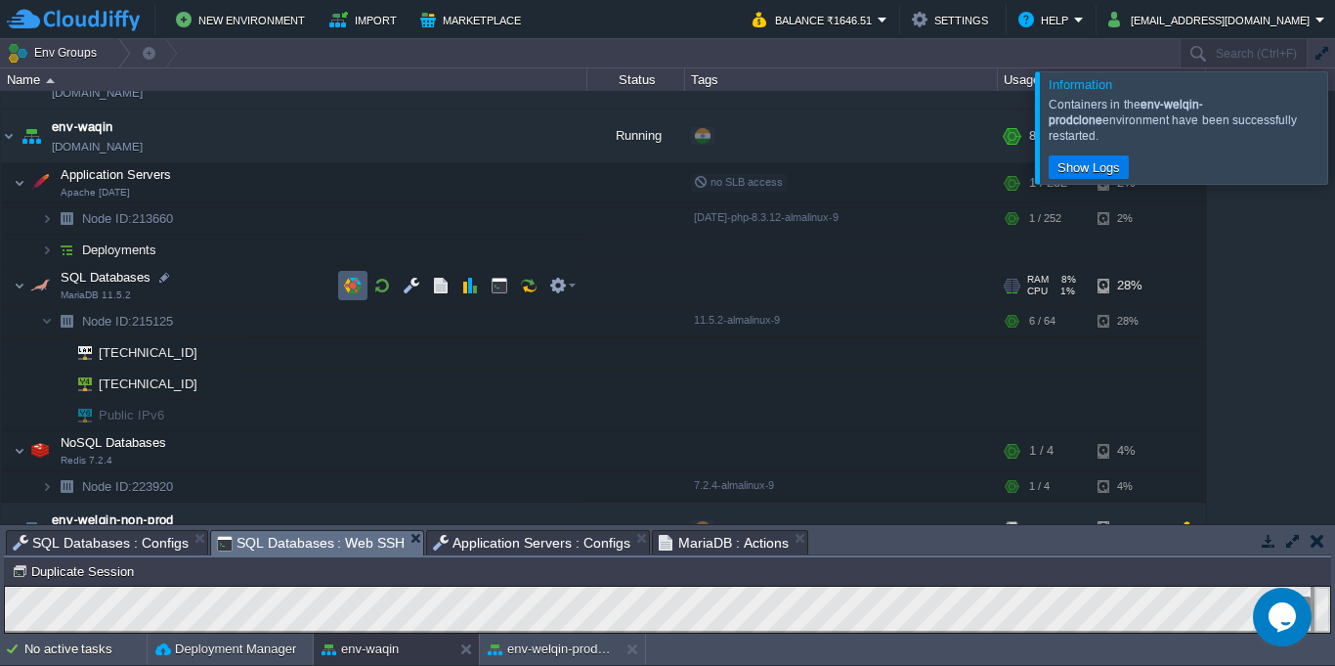
click at [355, 285] on button "button" at bounding box center [353, 286] width 18 height 18
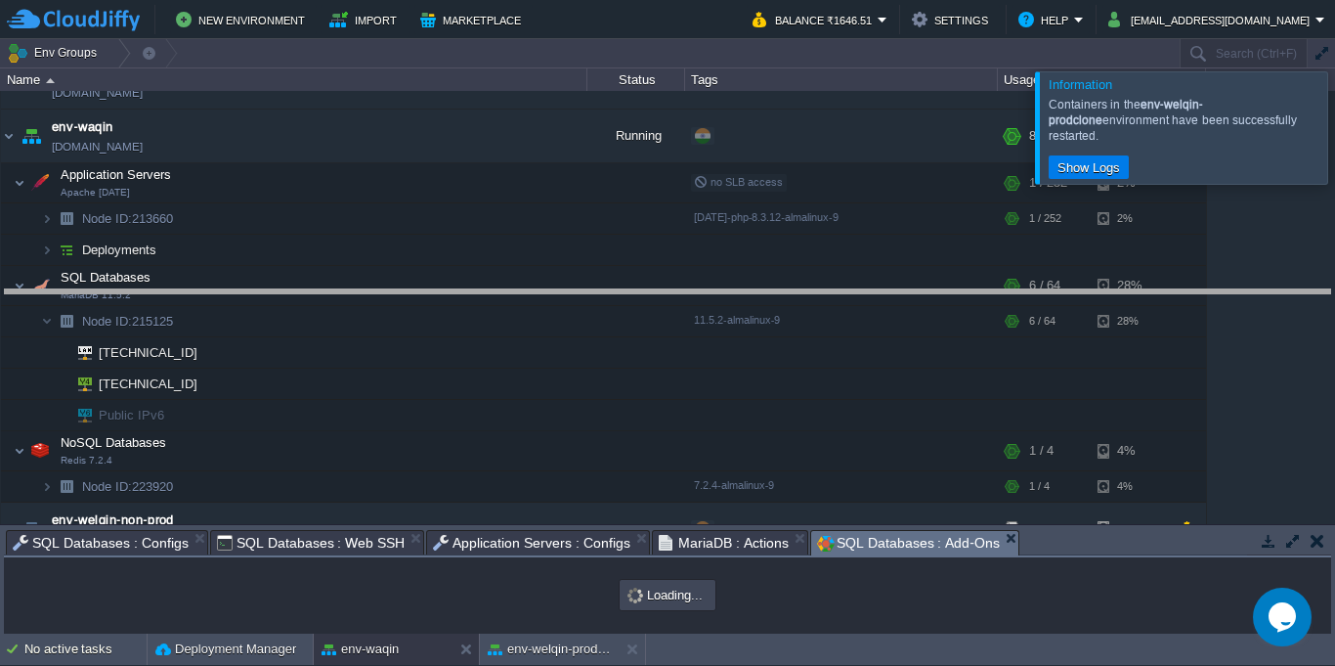
drag, startPoint x: 1044, startPoint y: 536, endPoint x: 1008, endPoint y: 295, distance: 243.1
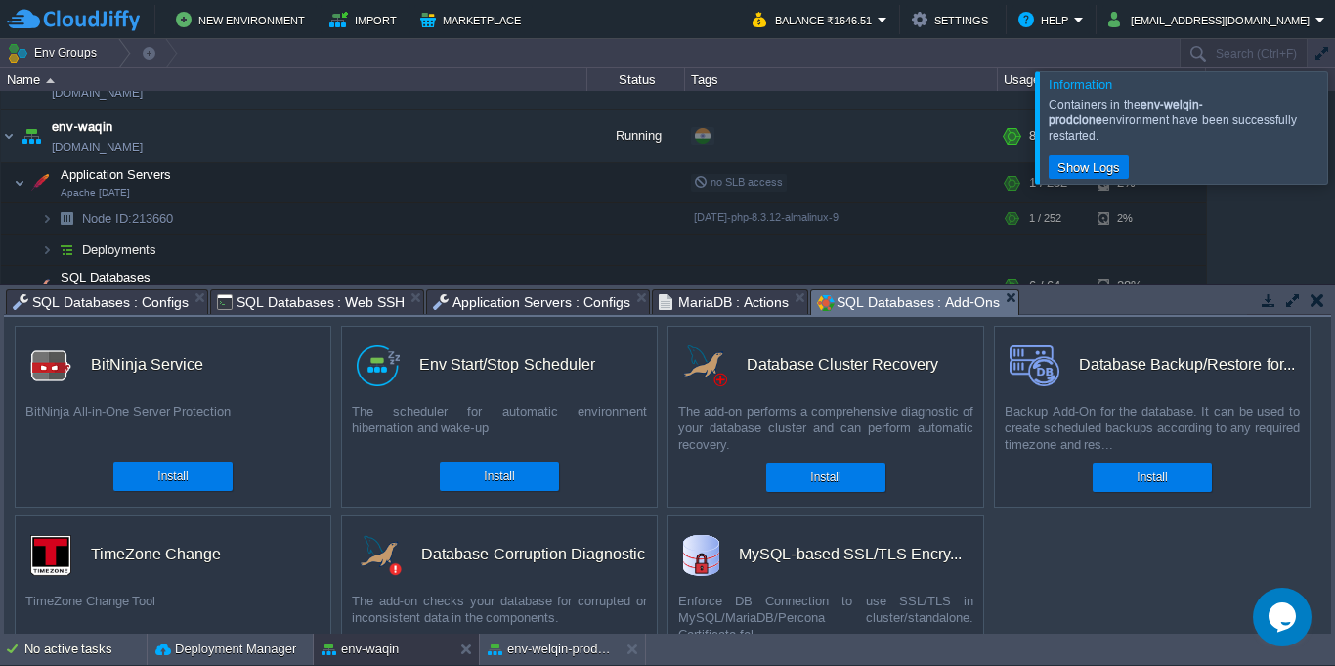
scroll to position [0, 0]
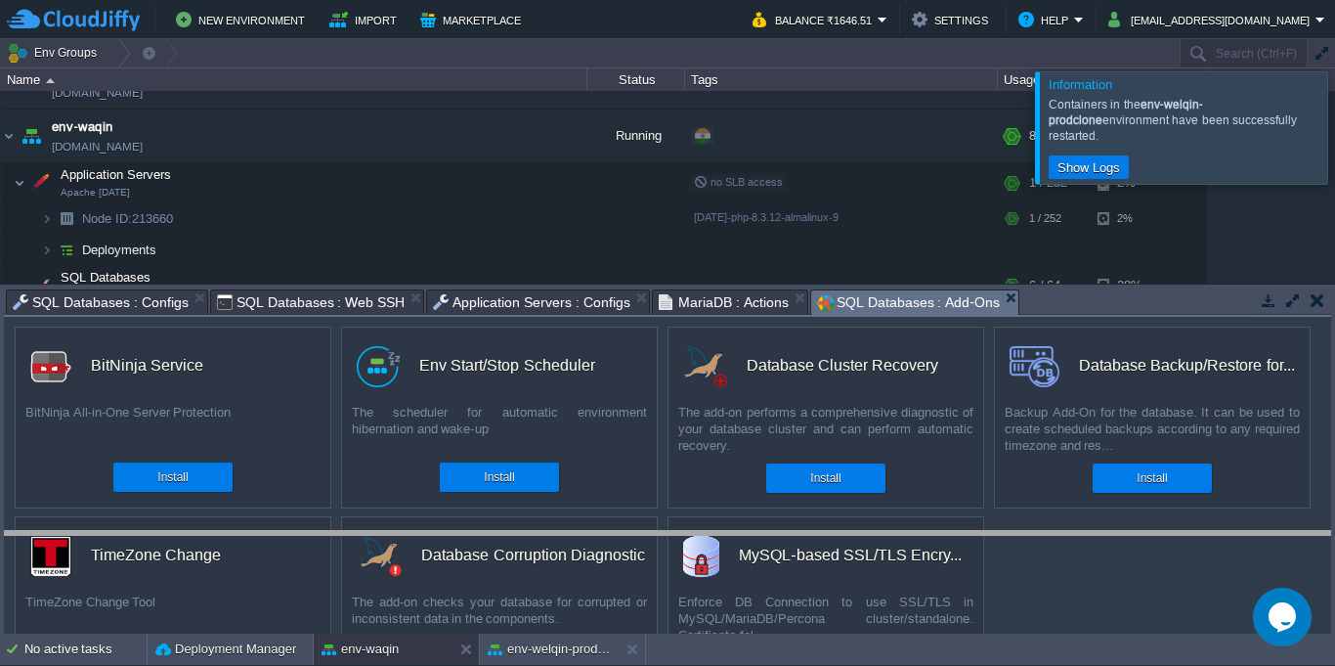
drag, startPoint x: 1079, startPoint y: 303, endPoint x: 1076, endPoint y: 315, distance: 12.1
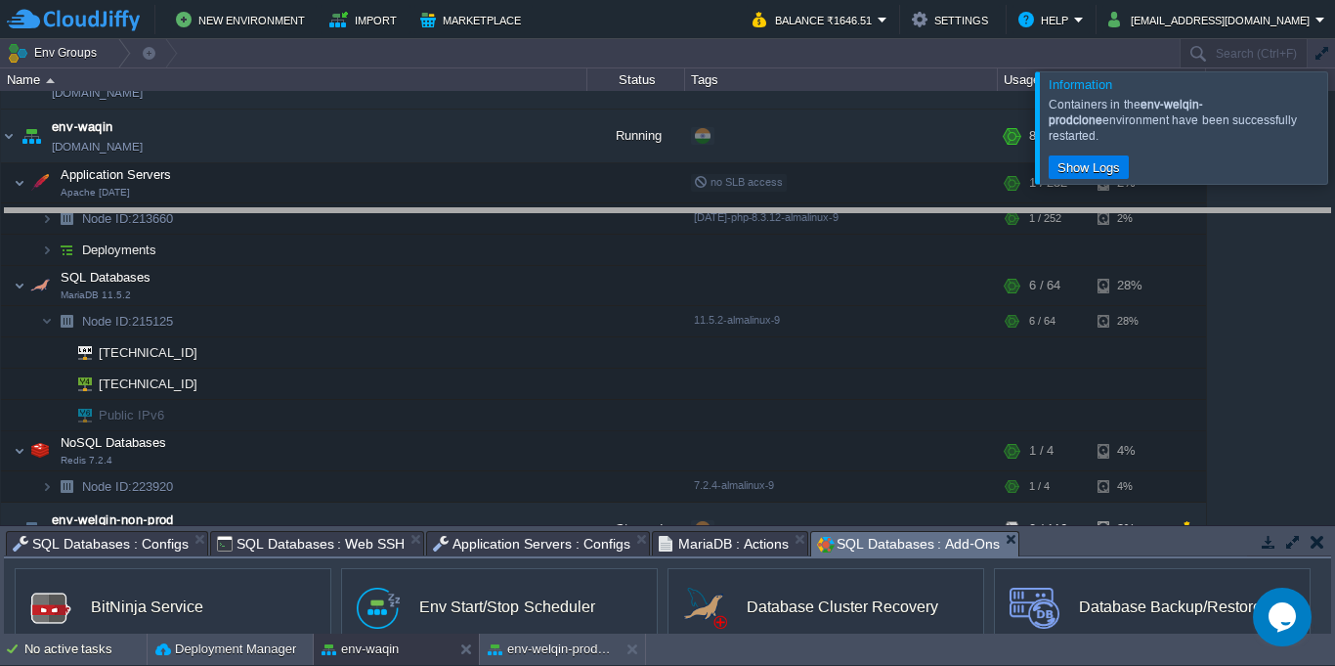
drag, startPoint x: 1071, startPoint y: 549, endPoint x: 1018, endPoint y: 233, distance: 321.0
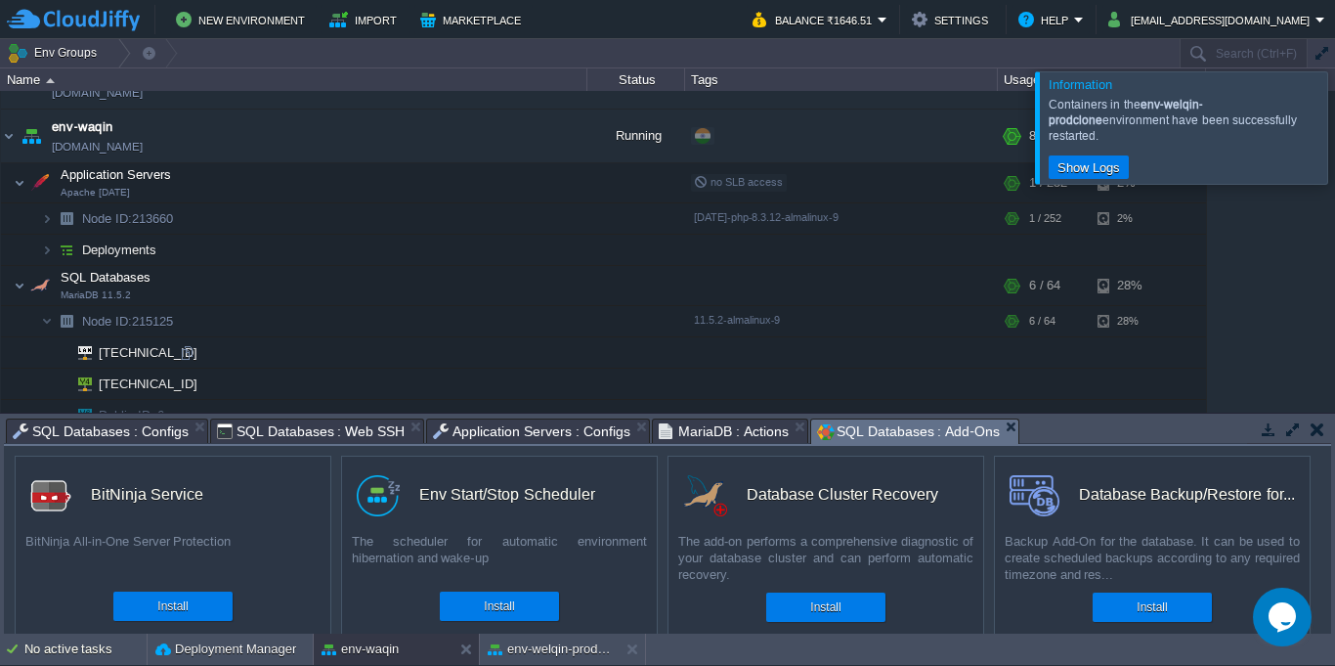
scroll to position [211, 0]
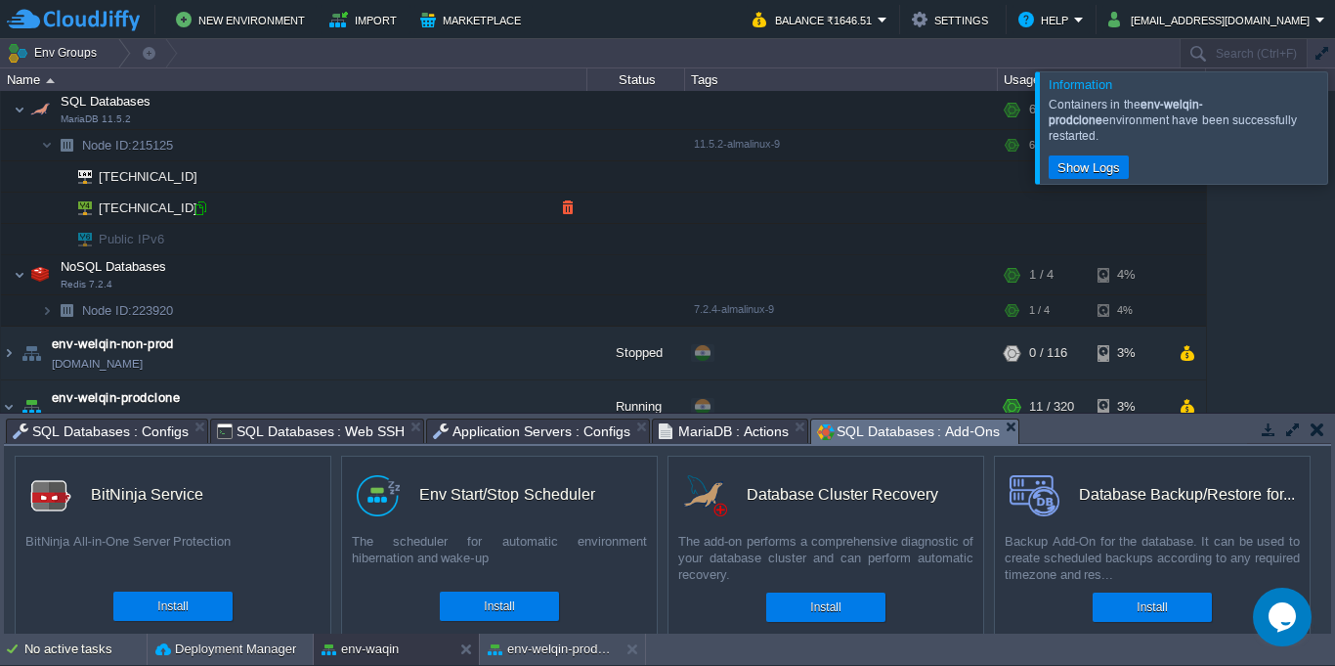
click at [208, 208] on div at bounding box center [201, 208] width 18 height 18
click at [386, 650] on button "env-waqin" at bounding box center [360, 649] width 77 height 20
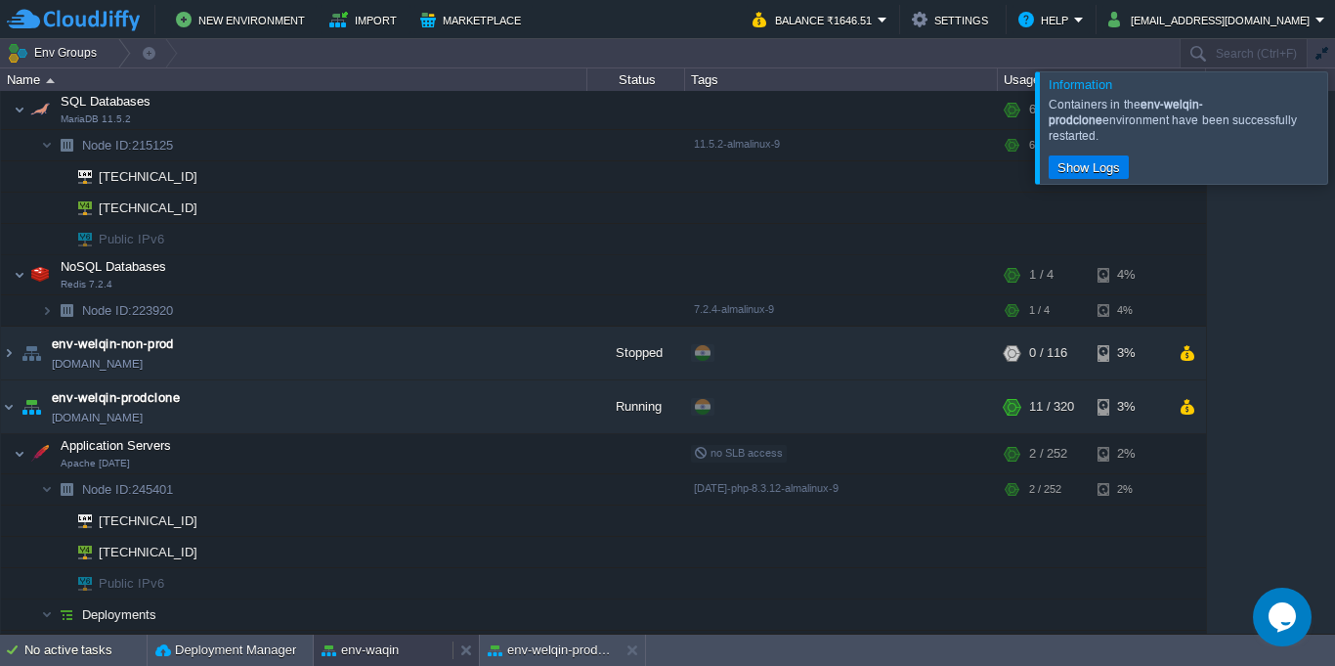
click at [404, 652] on div "env-waqin" at bounding box center [383, 649] width 139 height 31
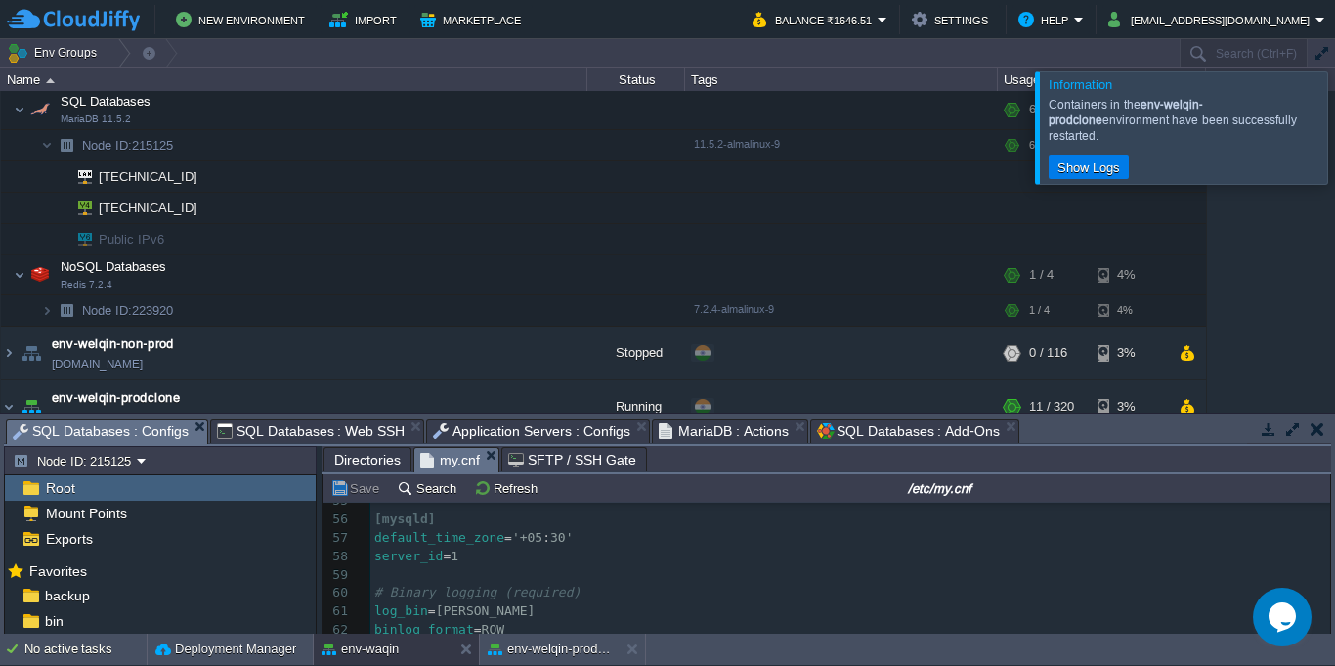
click at [163, 430] on span "SQL Databases : Configs" at bounding box center [101, 431] width 176 height 24
click at [505, 433] on span "Application Servers : Configs" at bounding box center [531, 430] width 197 height 23
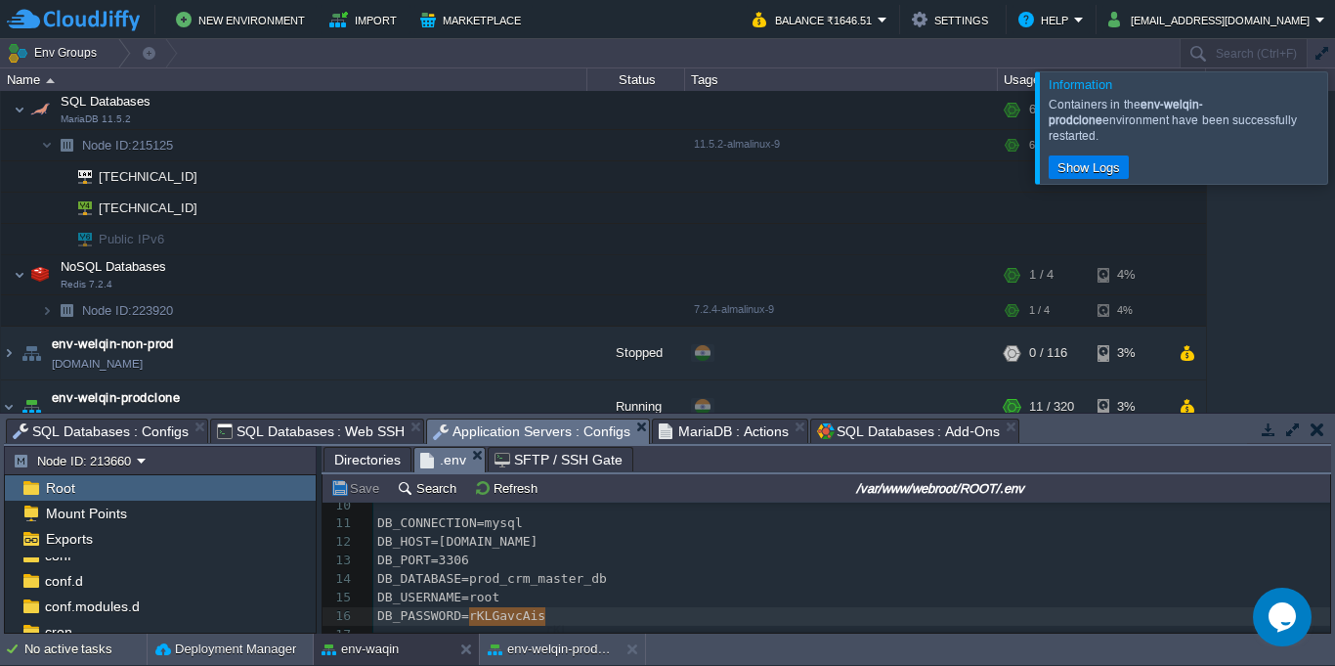
scroll to position [0, 0]
type textarea "rKLGavcAis"
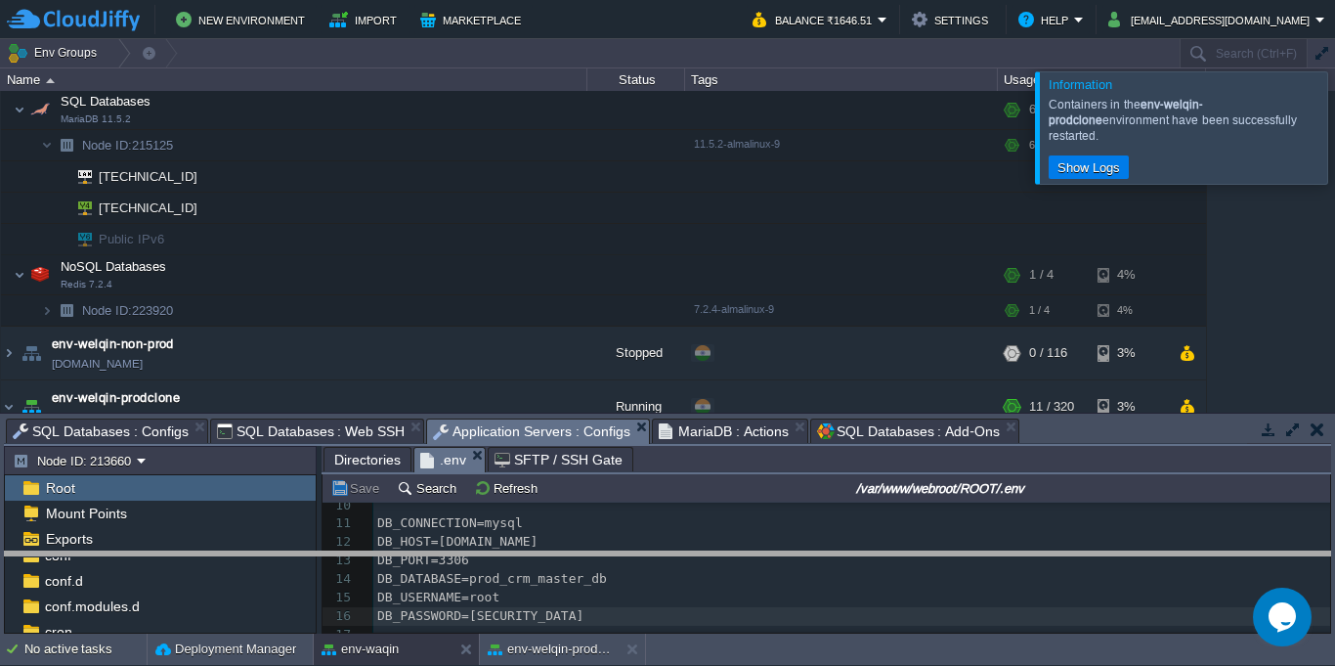
drag, startPoint x: 1089, startPoint y: 440, endPoint x: 1103, endPoint y: 575, distance: 135.7
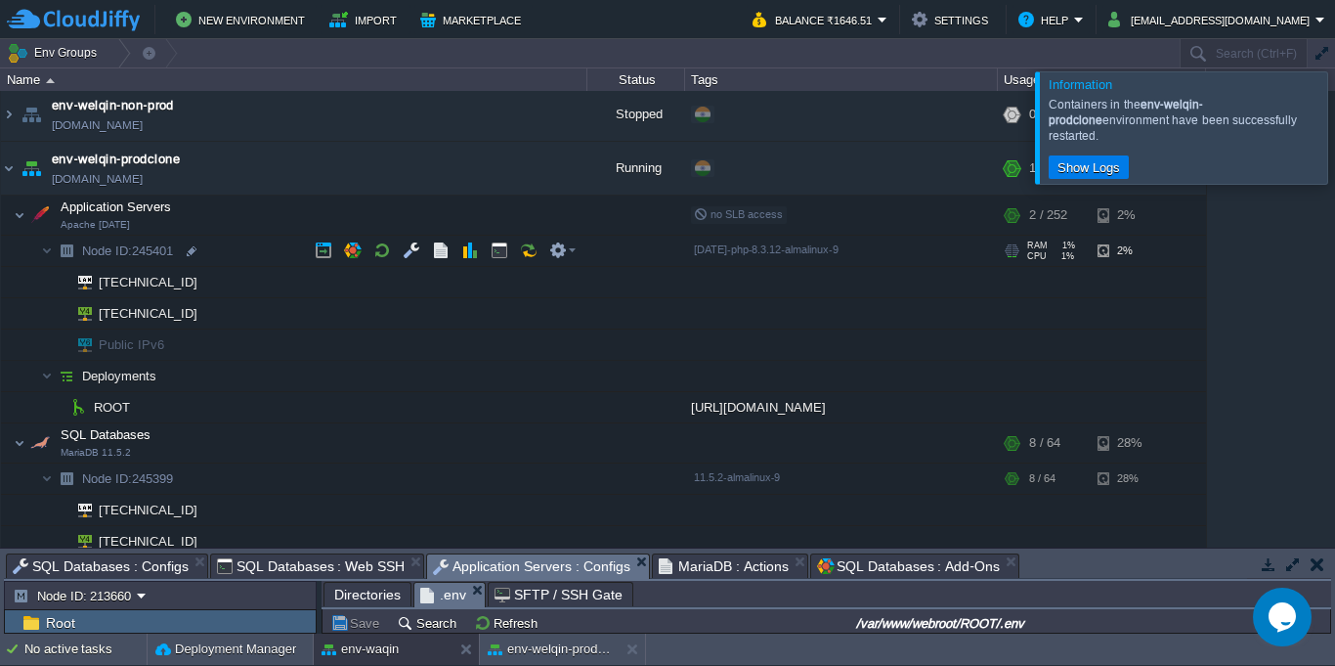
scroll to position [387, 0]
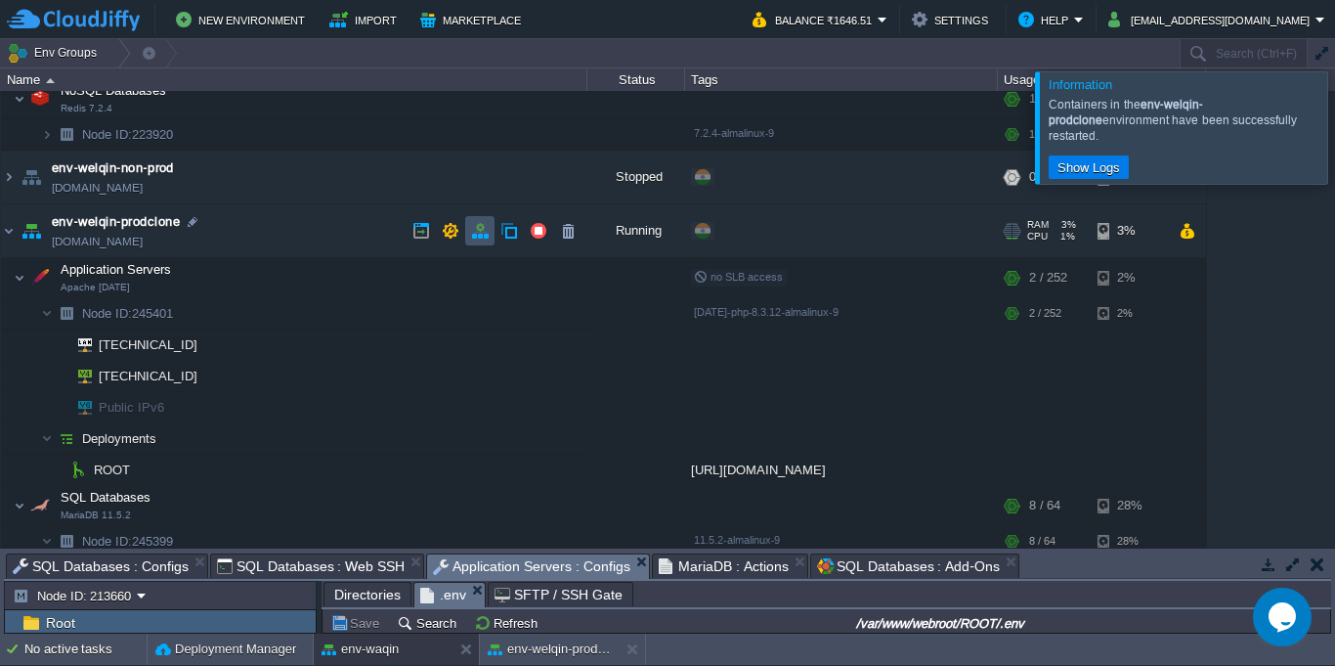
click at [482, 233] on button "button" at bounding box center [480, 231] width 18 height 18
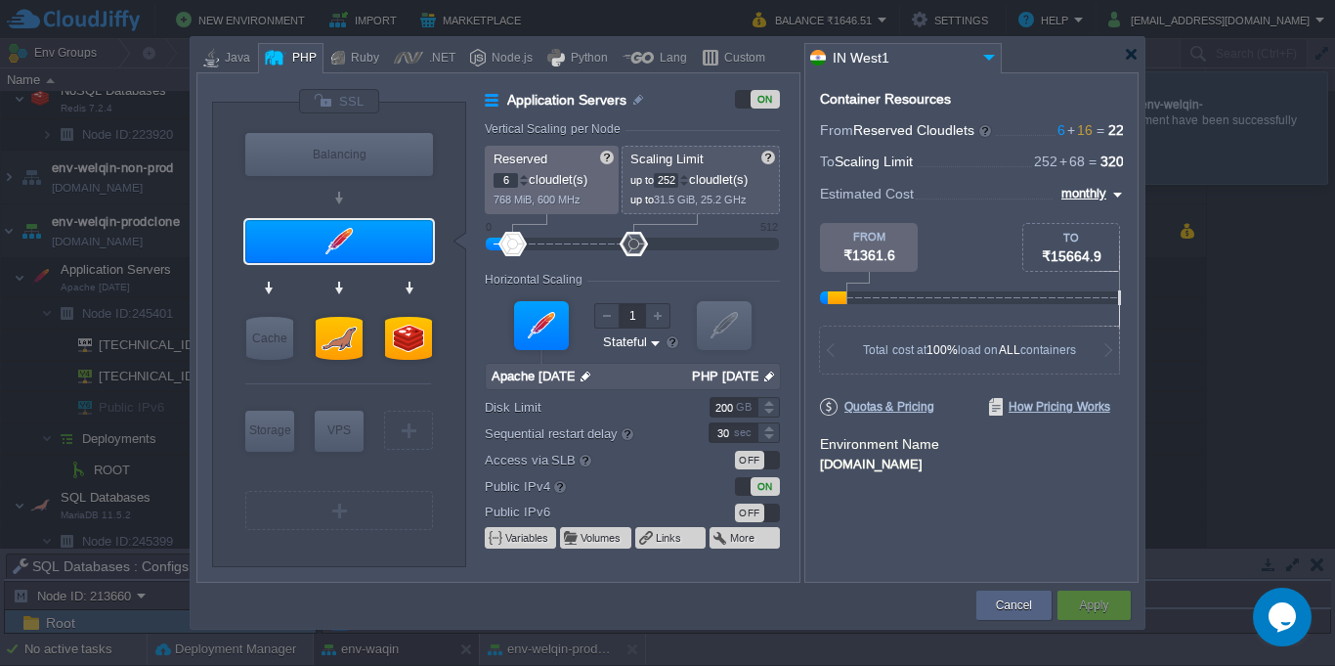
type input "Redis 7.2.4"
click at [396, 339] on div at bounding box center [408, 338] width 47 height 43
type input "NoSQL Databases"
type input "1"
type input "4"
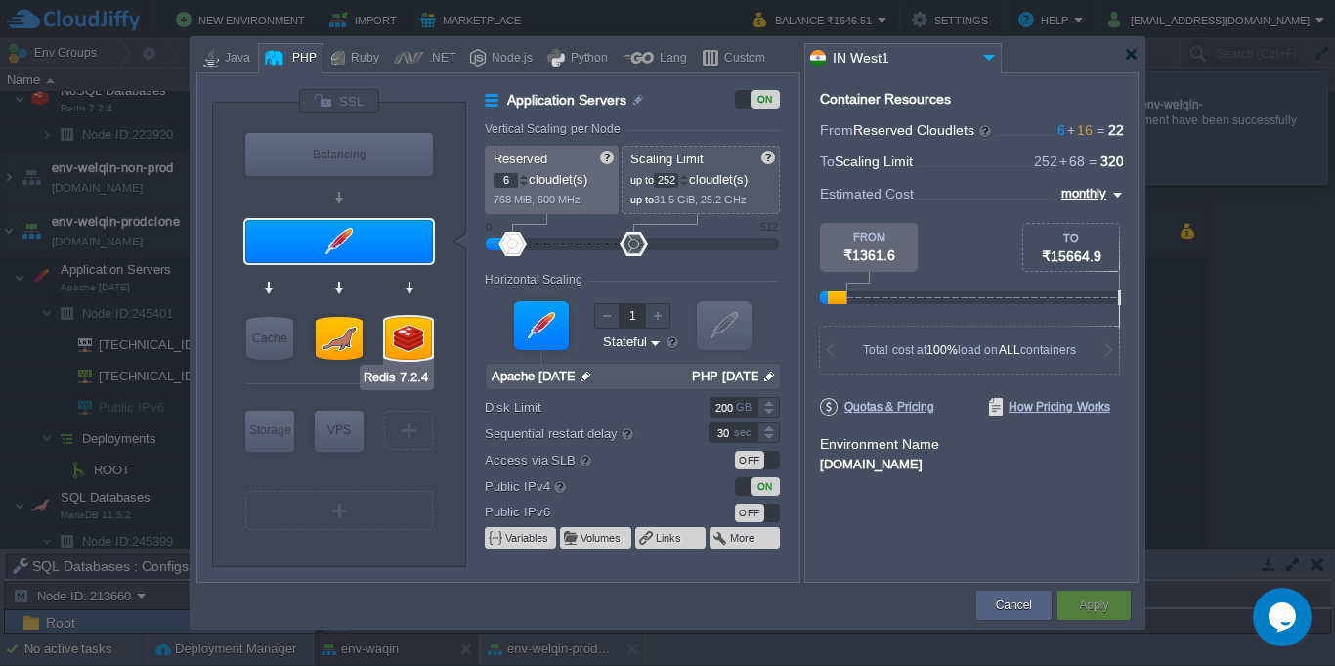
type input "Redis 7.2.4"
type input "null"
type input "7.2.4-almalinux-9"
type input "Stateless"
type input "20"
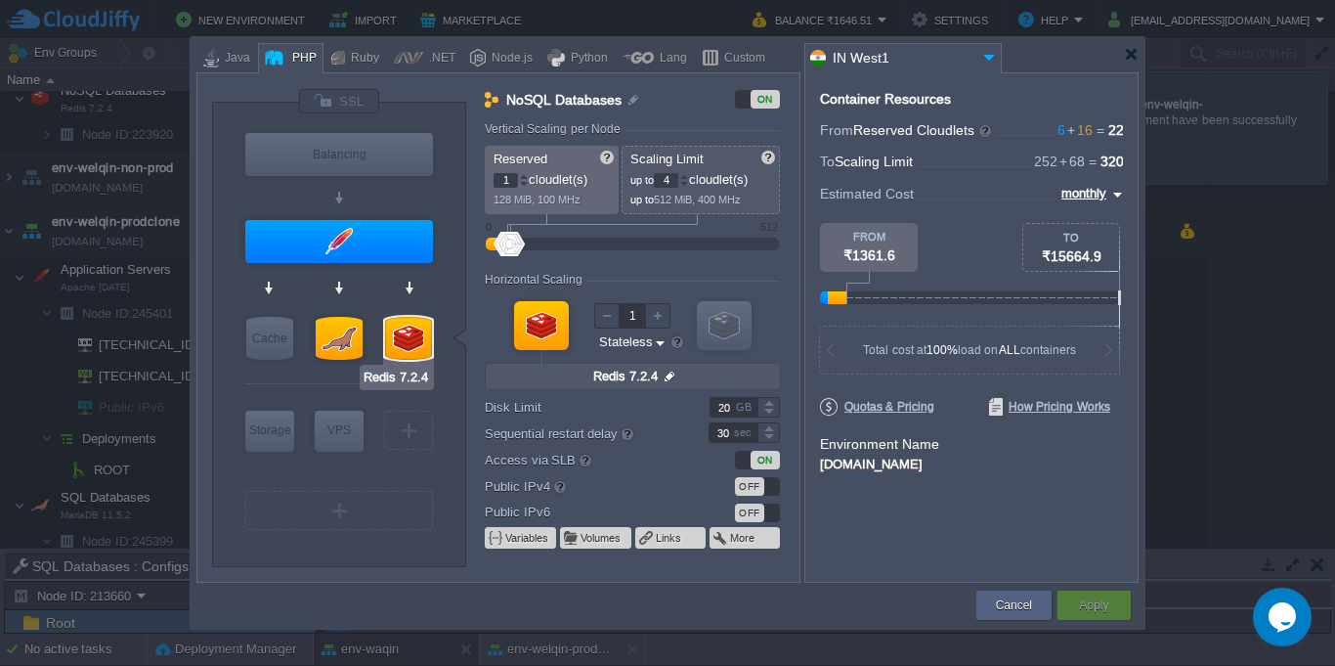
click at [417, 342] on div at bounding box center [408, 338] width 47 height 43
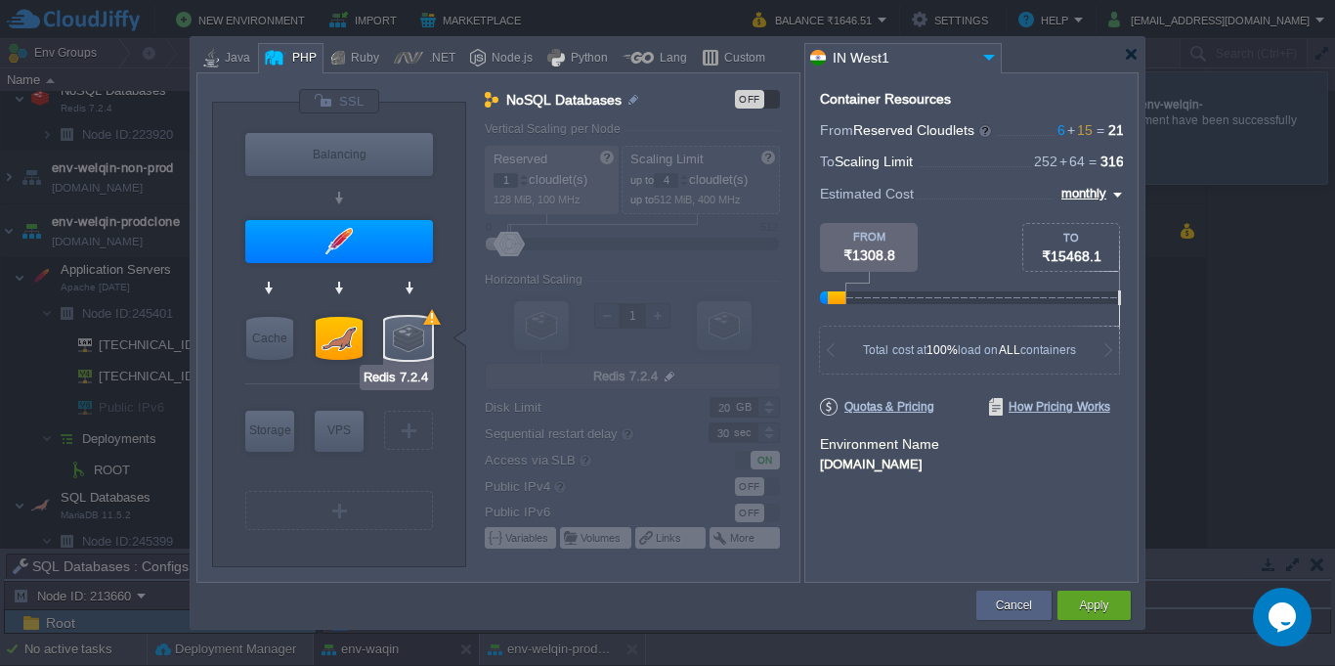
type input "Apache [DATE]"
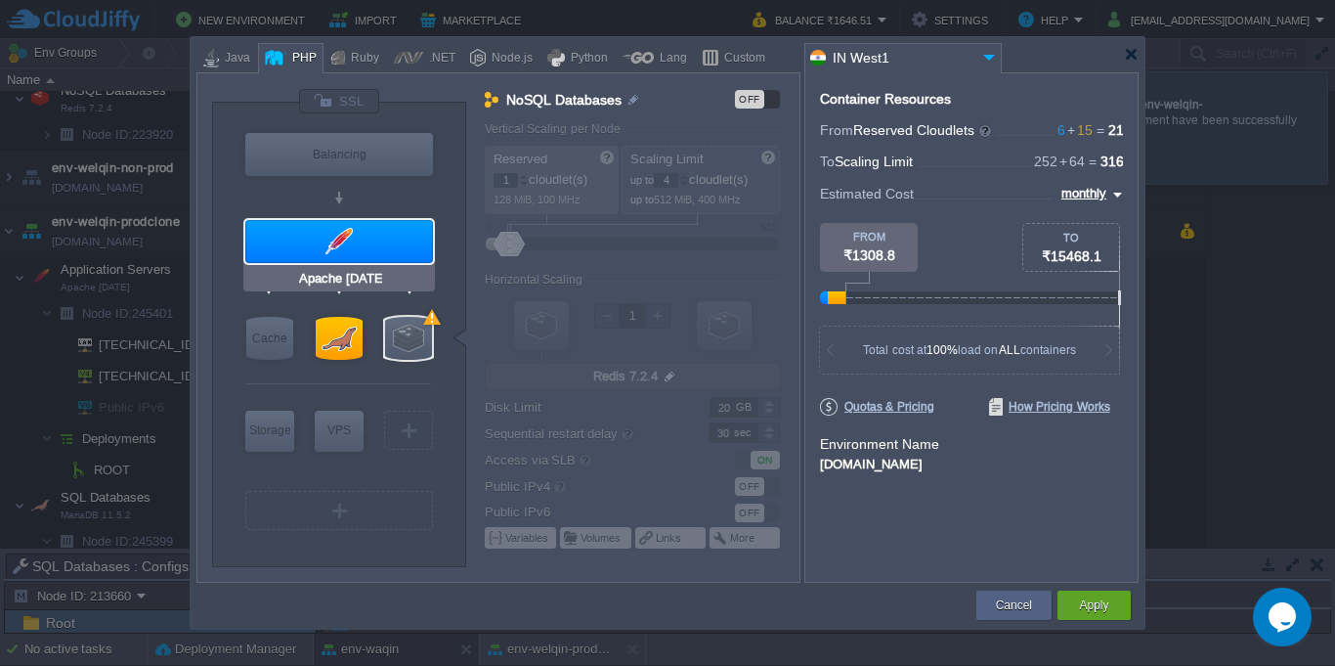
click at [366, 240] on div at bounding box center [339, 241] width 188 height 43
type input "Application Servers"
type input "6"
type input "252"
type input "Apache [DATE]"
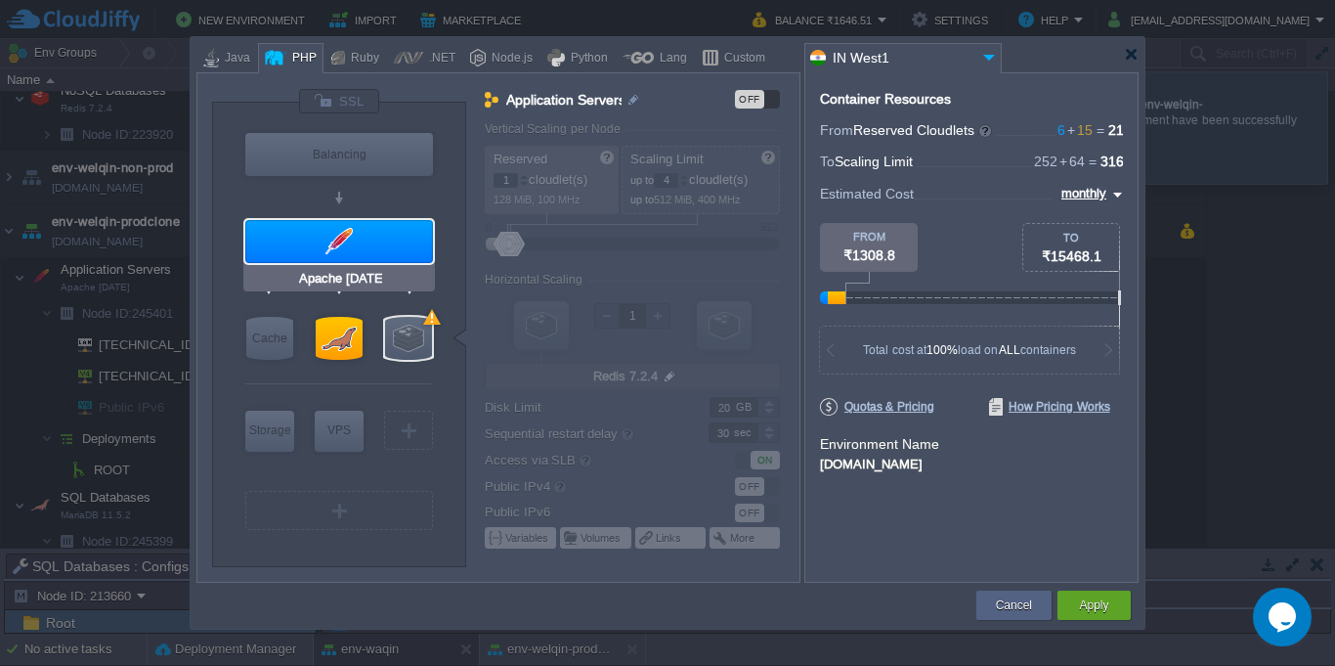
type input "null"
type input "PHP [DATE]"
type input "Stateful"
type input "200"
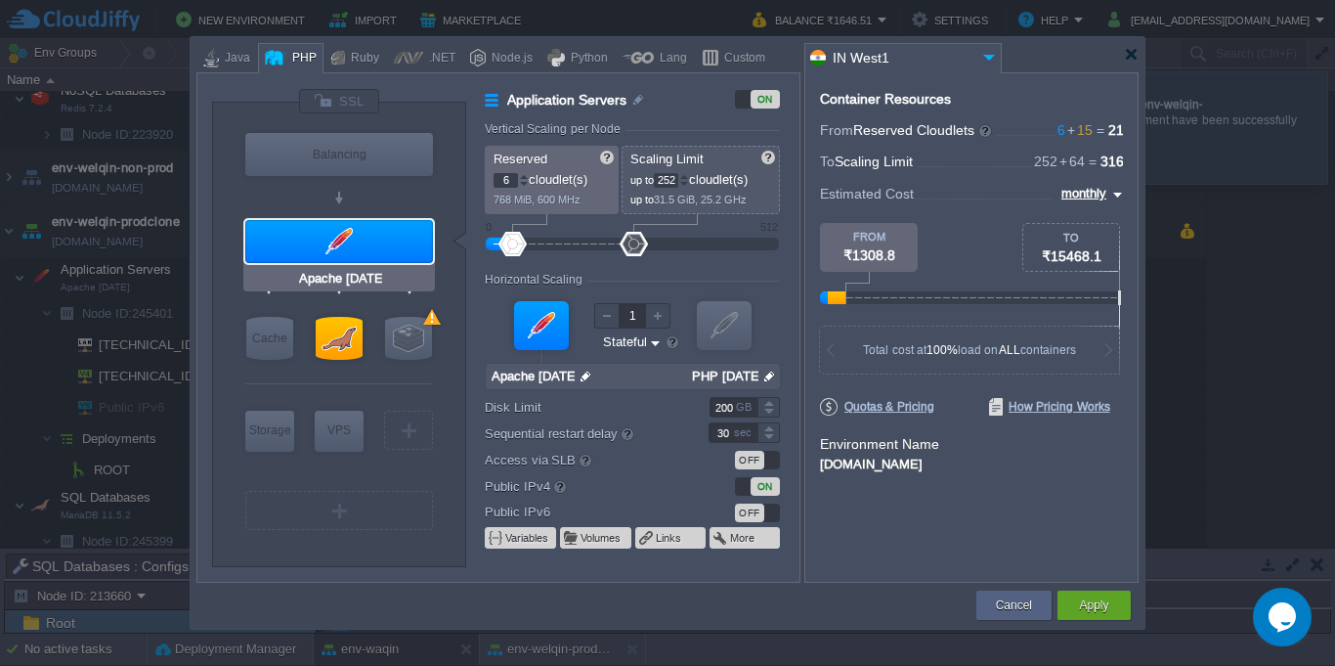
click at [347, 253] on div at bounding box center [339, 241] width 188 height 43
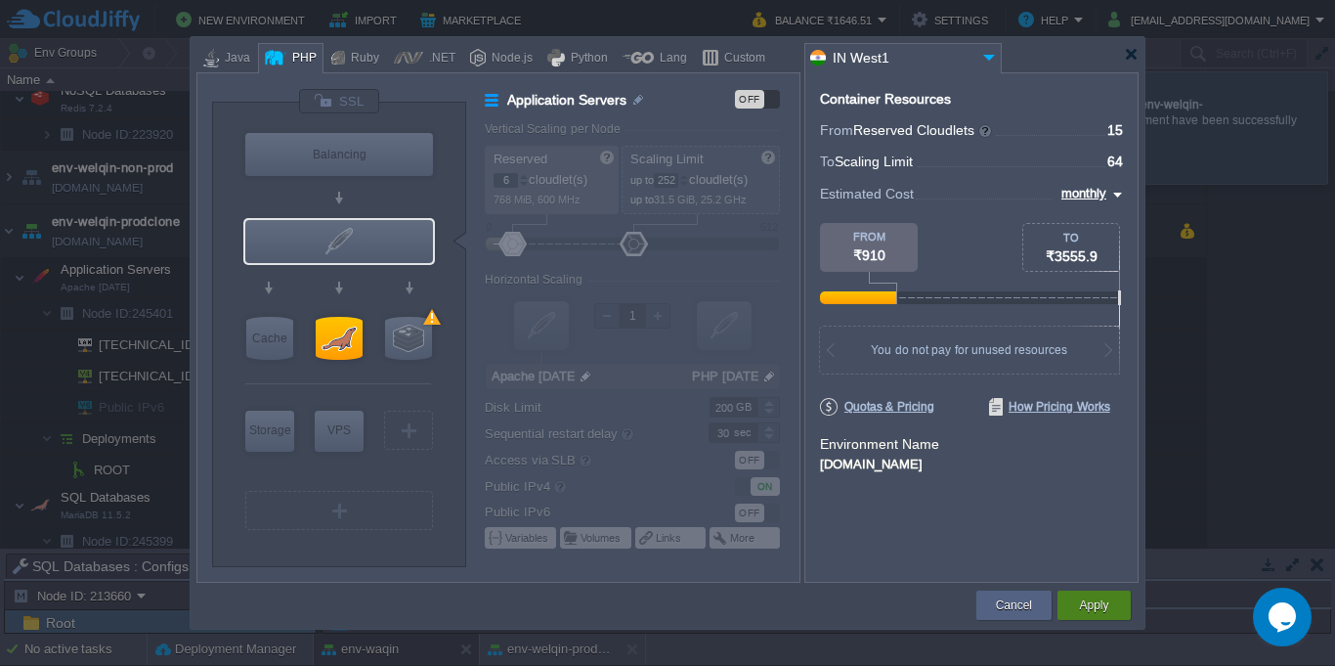
click at [1092, 600] on button "Apply" at bounding box center [1093, 605] width 29 height 20
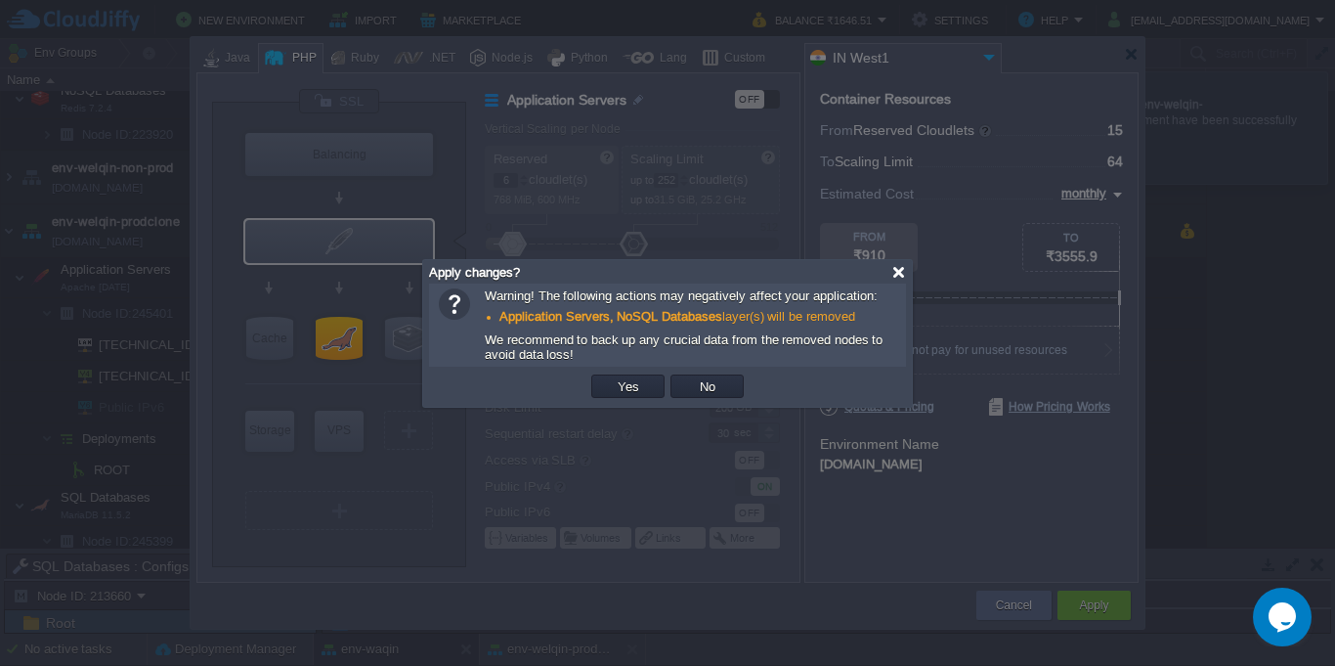
click at [900, 272] on div at bounding box center [898, 272] width 15 height 15
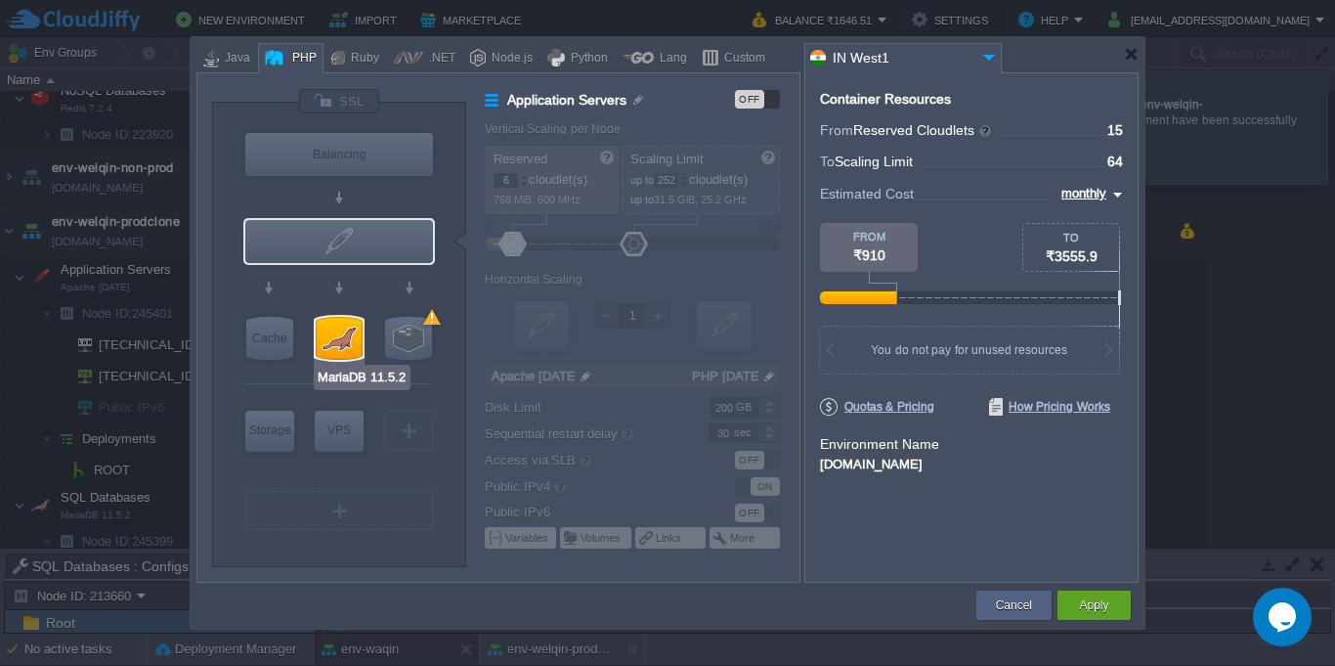
type input "Apache [DATE]"
click at [322, 242] on div at bounding box center [339, 241] width 188 height 43
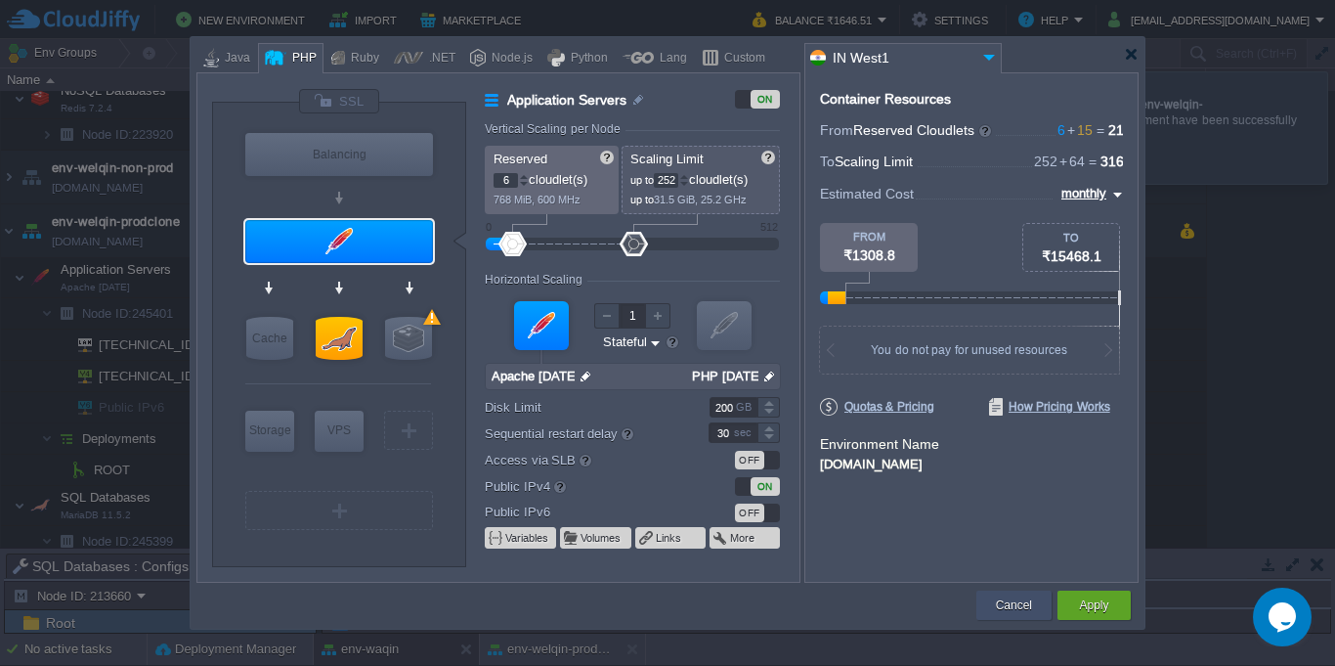
click at [1011, 604] on button "Cancel" at bounding box center [1014, 605] width 36 height 20
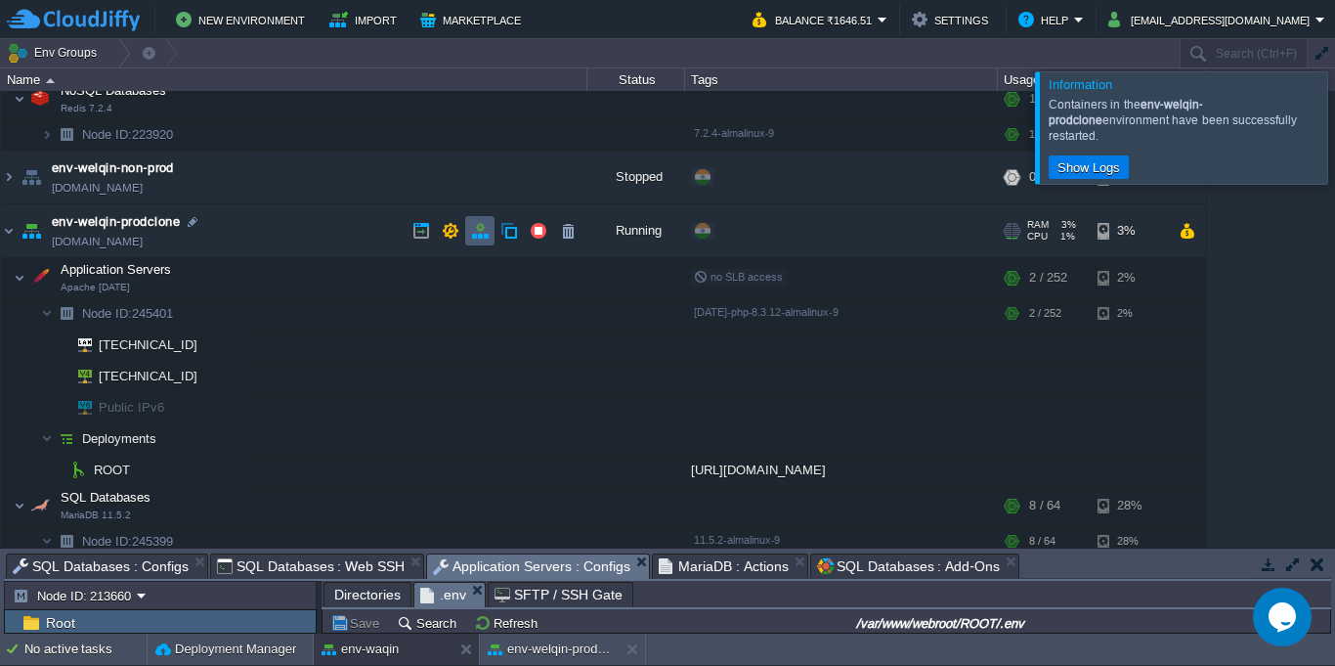
click at [474, 233] on button "button" at bounding box center [480, 231] width 18 height 18
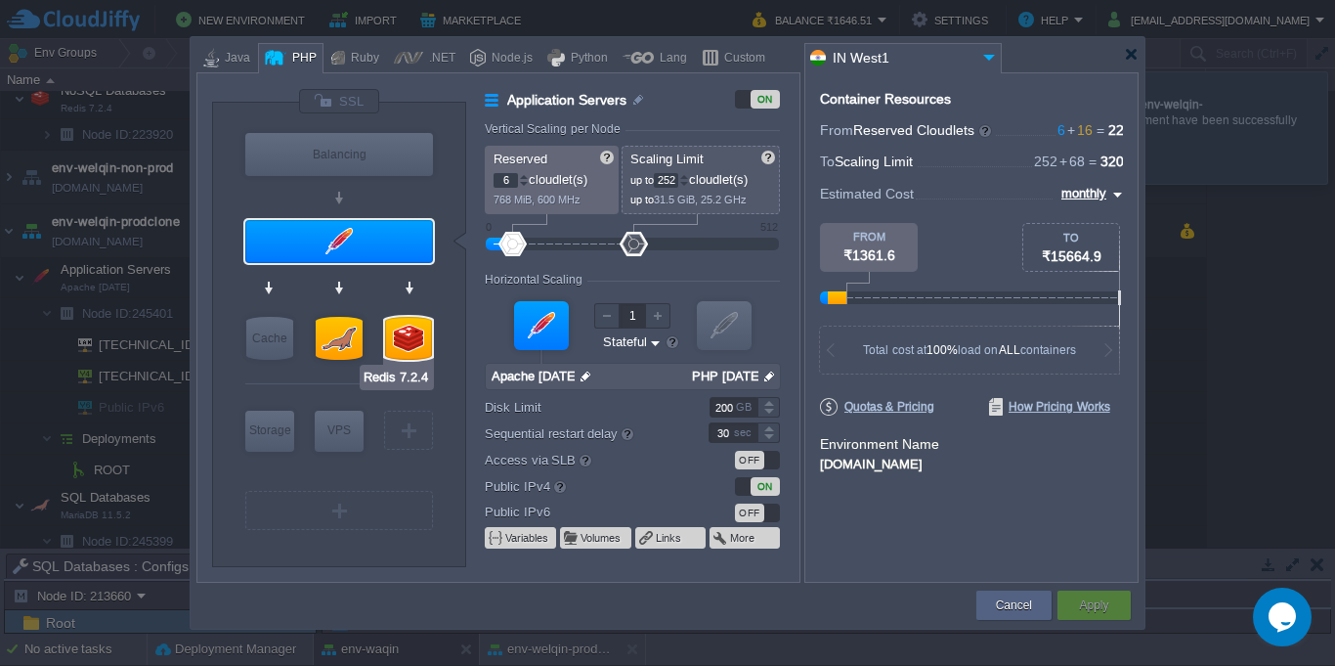
click at [400, 332] on div at bounding box center [408, 338] width 47 height 43
type input "NoSQL Databases"
type input "1"
type input "4"
type input "Redis 7.2.4"
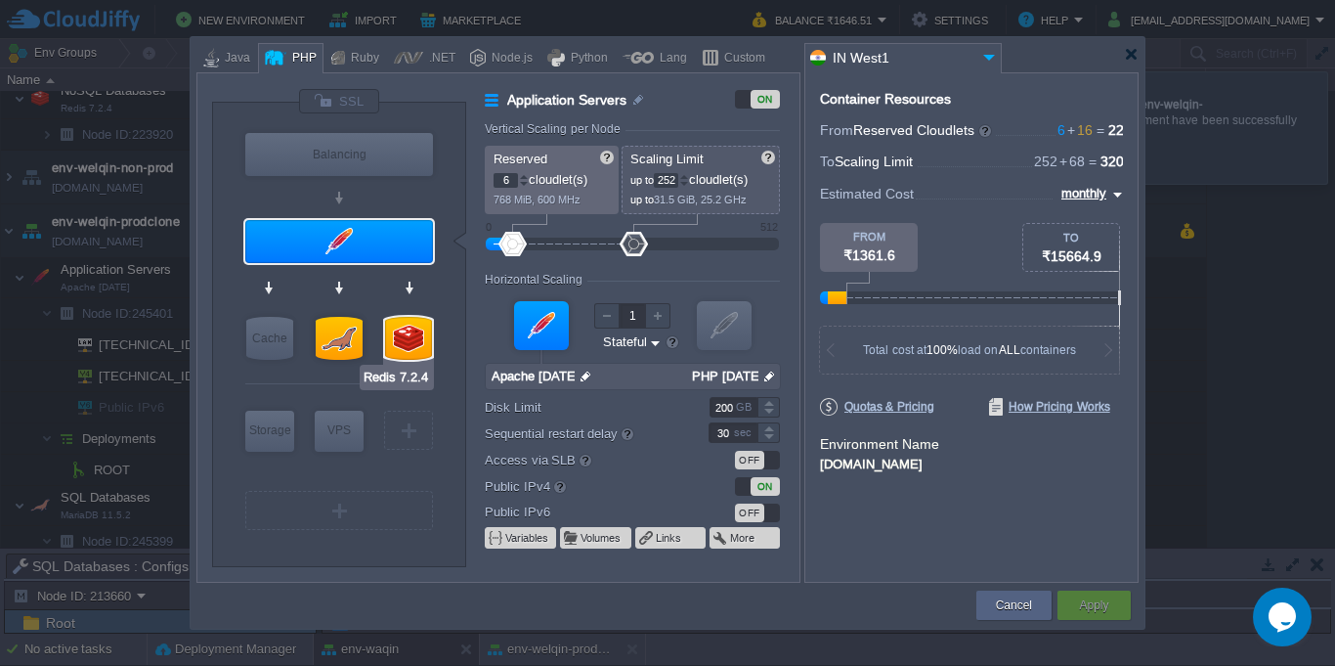
type input "null"
type input "7.2.4-almalinux-9"
type input "Stateless"
type input "20"
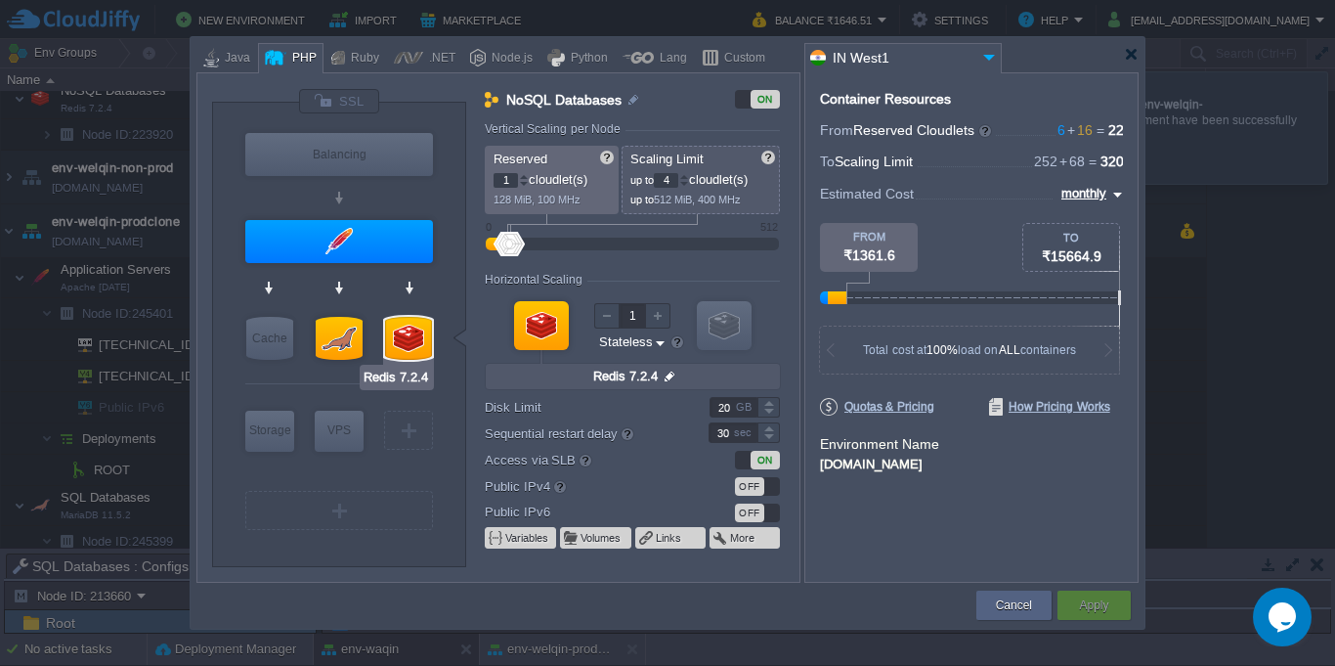
click at [420, 327] on div at bounding box center [408, 338] width 47 height 43
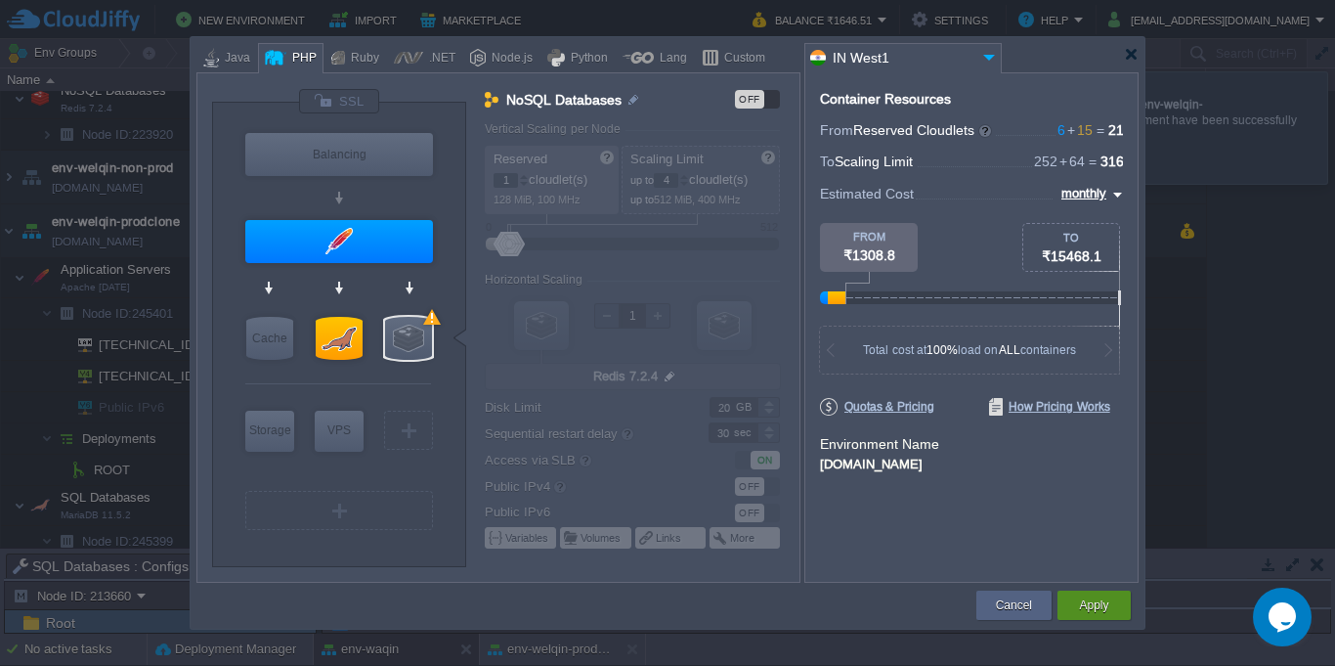
click at [1081, 605] on button "Apply" at bounding box center [1093, 605] width 29 height 20
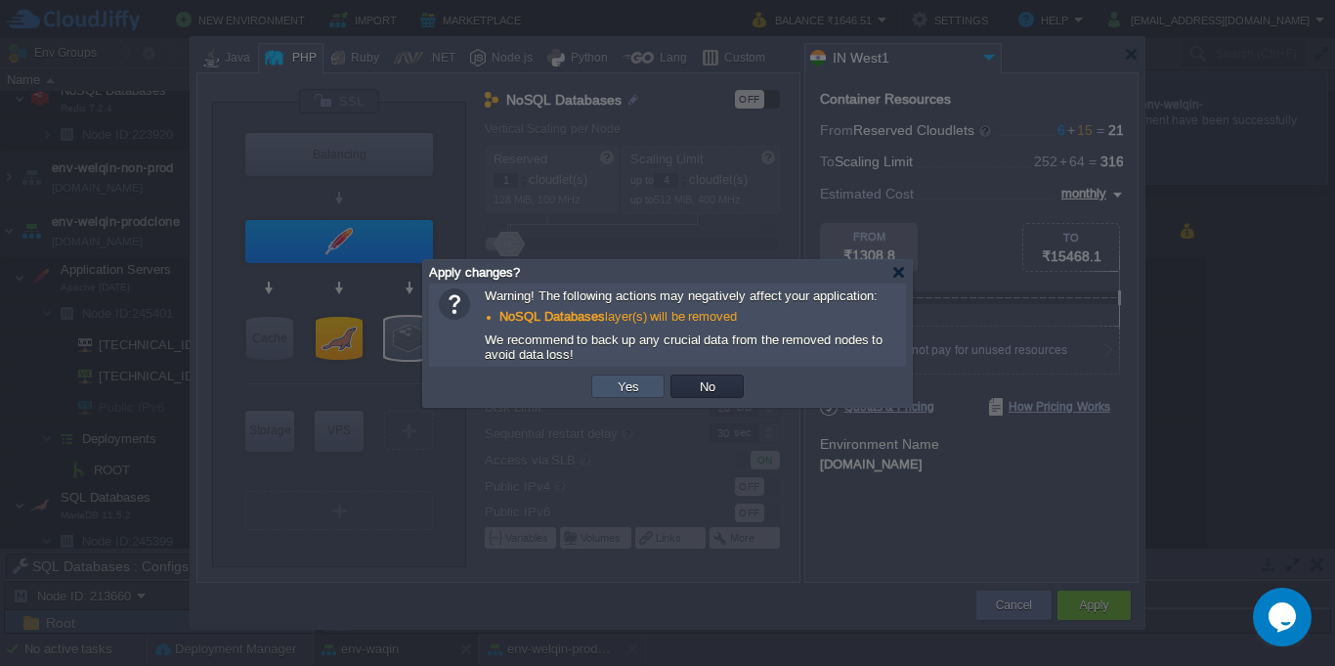
click at [638, 392] on button "Yes" at bounding box center [628, 386] width 33 height 18
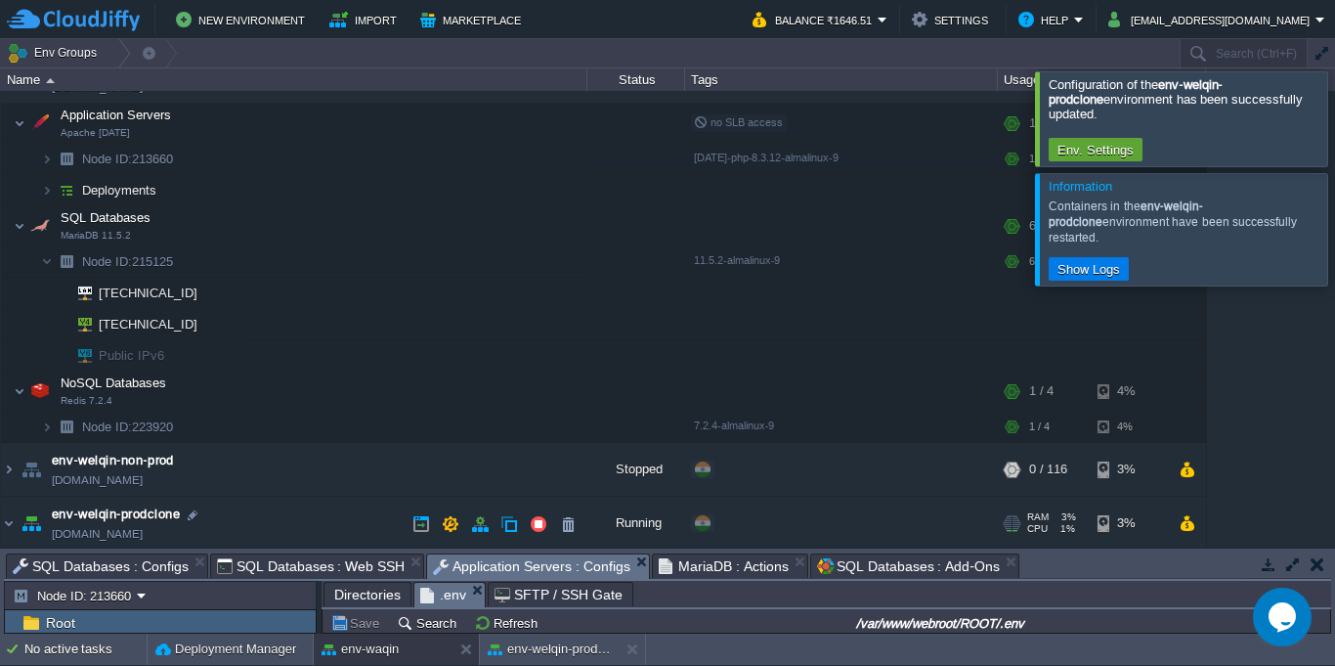
scroll to position [15, 0]
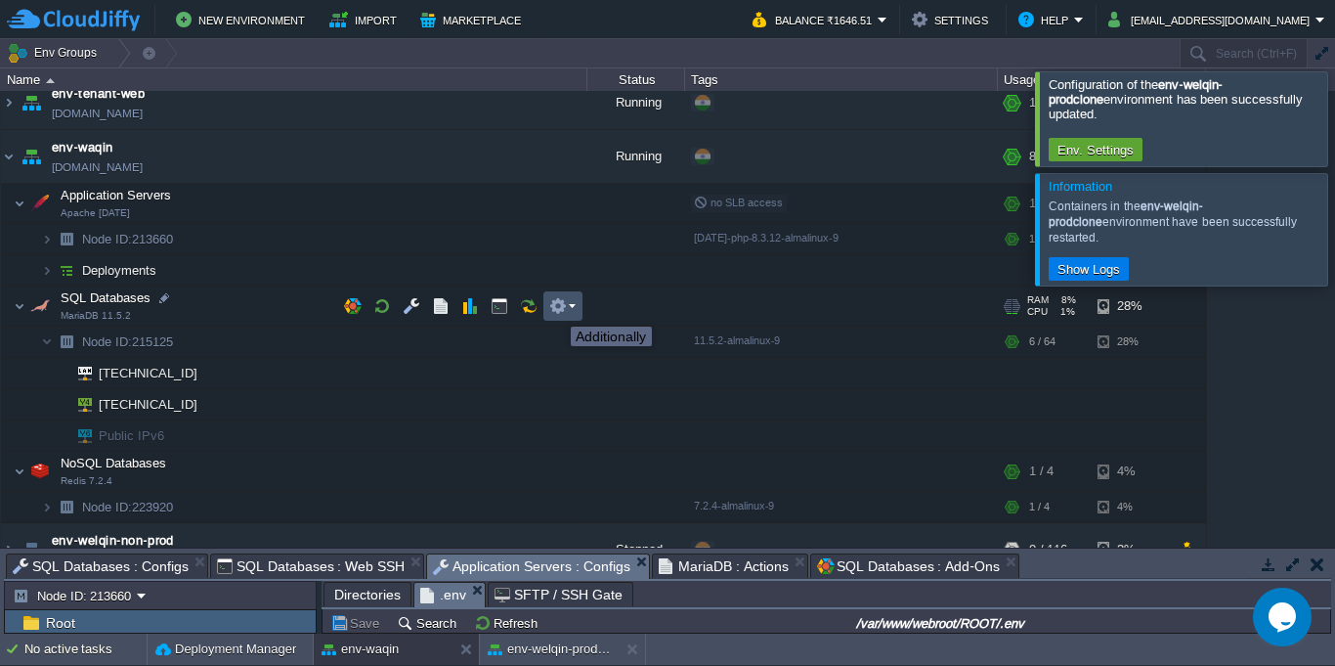
click at [561, 309] on button "button" at bounding box center [558, 306] width 18 height 18
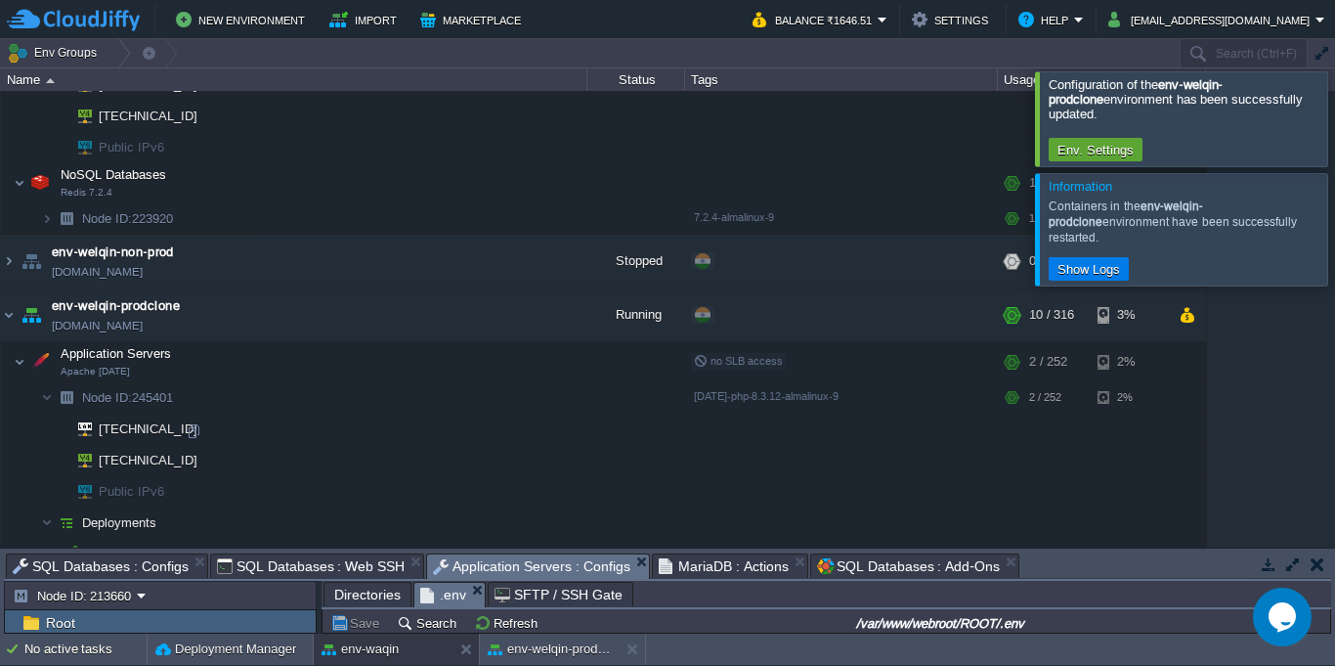
scroll to position [366, 0]
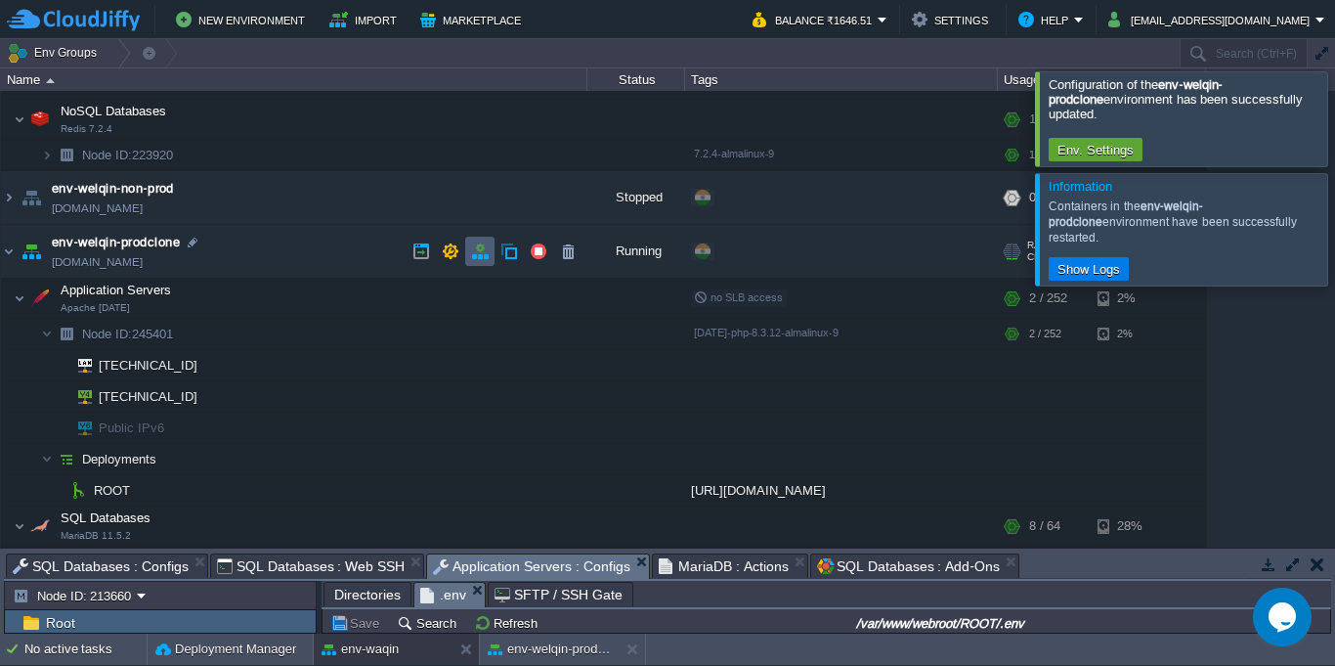
click at [472, 256] on button "button" at bounding box center [480, 251] width 18 height 18
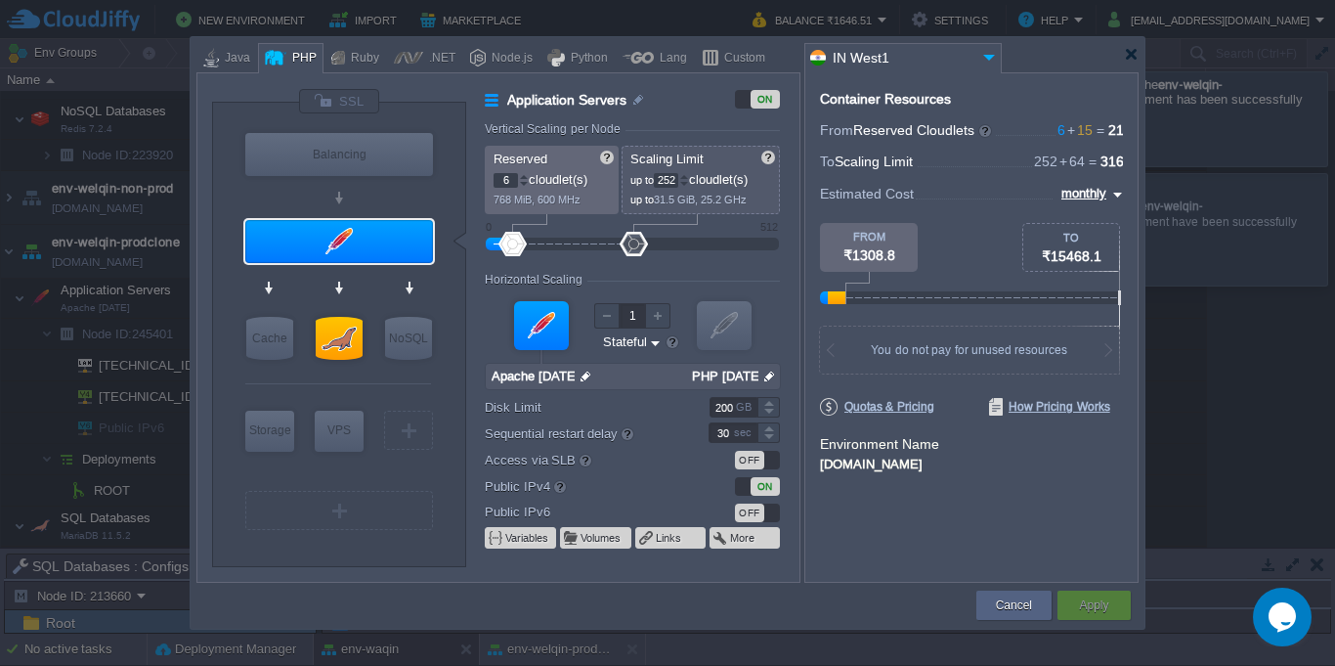
type input "Redis 7.2.4"
click at [996, 608] on button "Cancel" at bounding box center [1014, 605] width 36 height 20
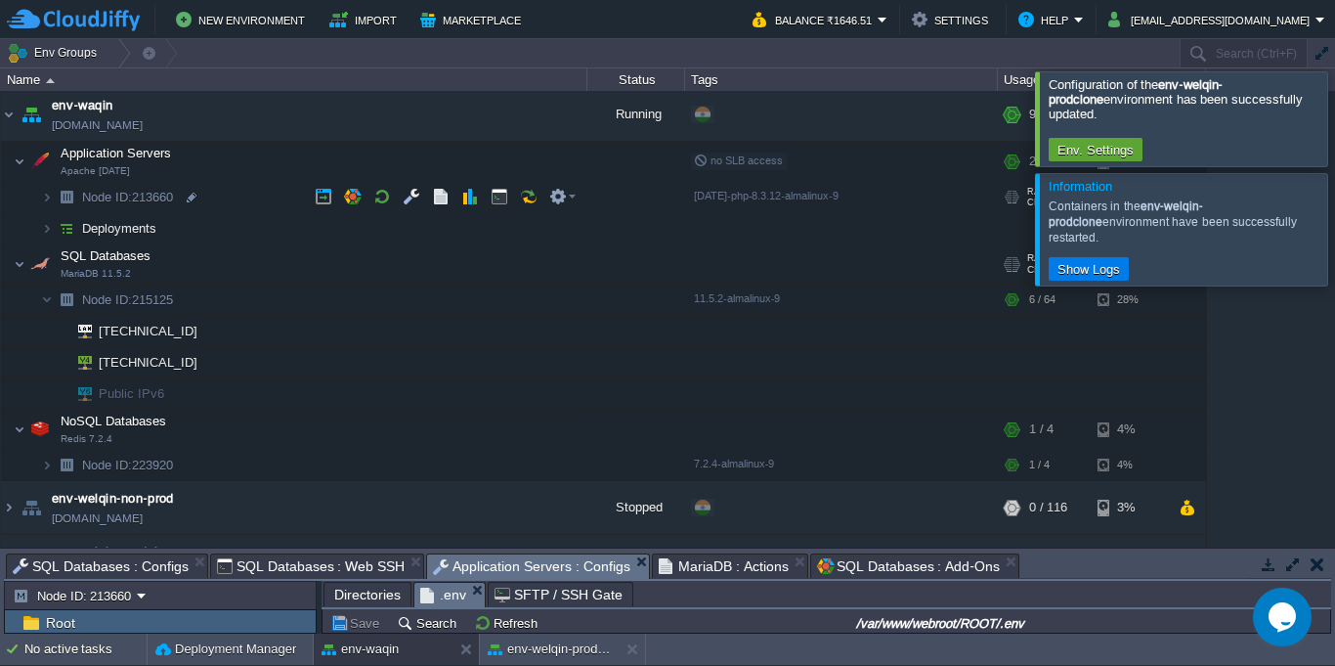
scroll to position [15, 0]
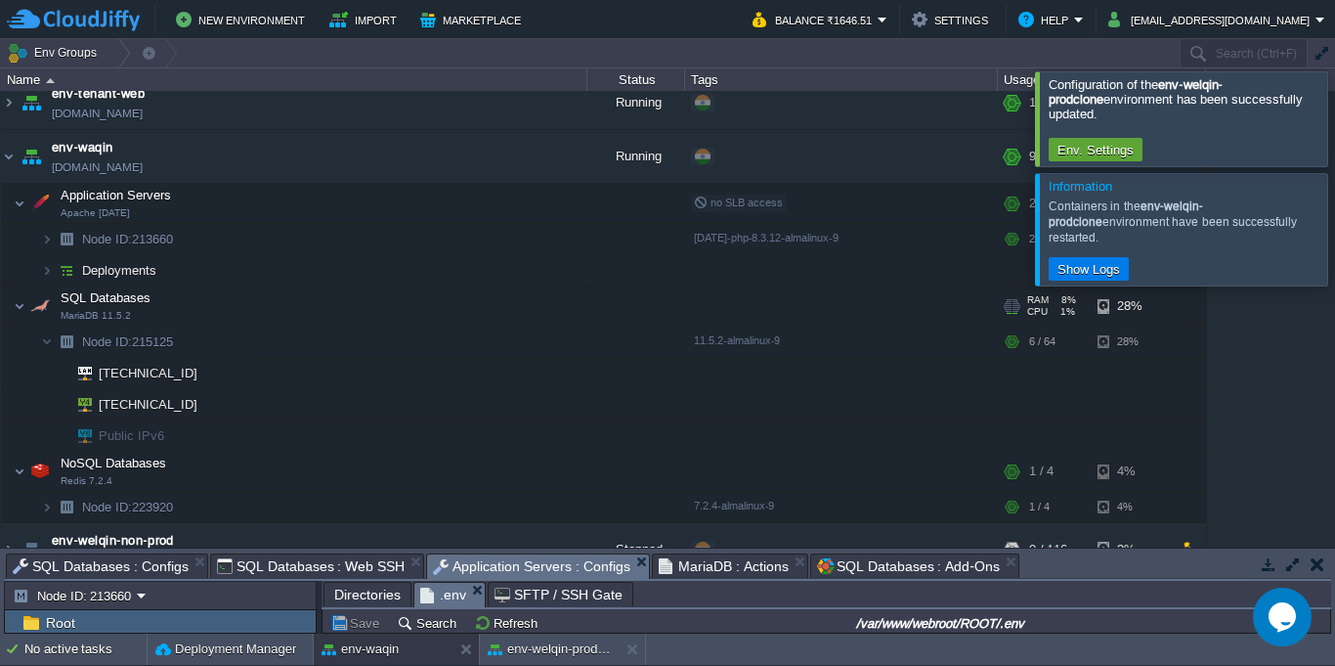
click at [1334, 130] on div at bounding box center [1358, 118] width 0 height 94
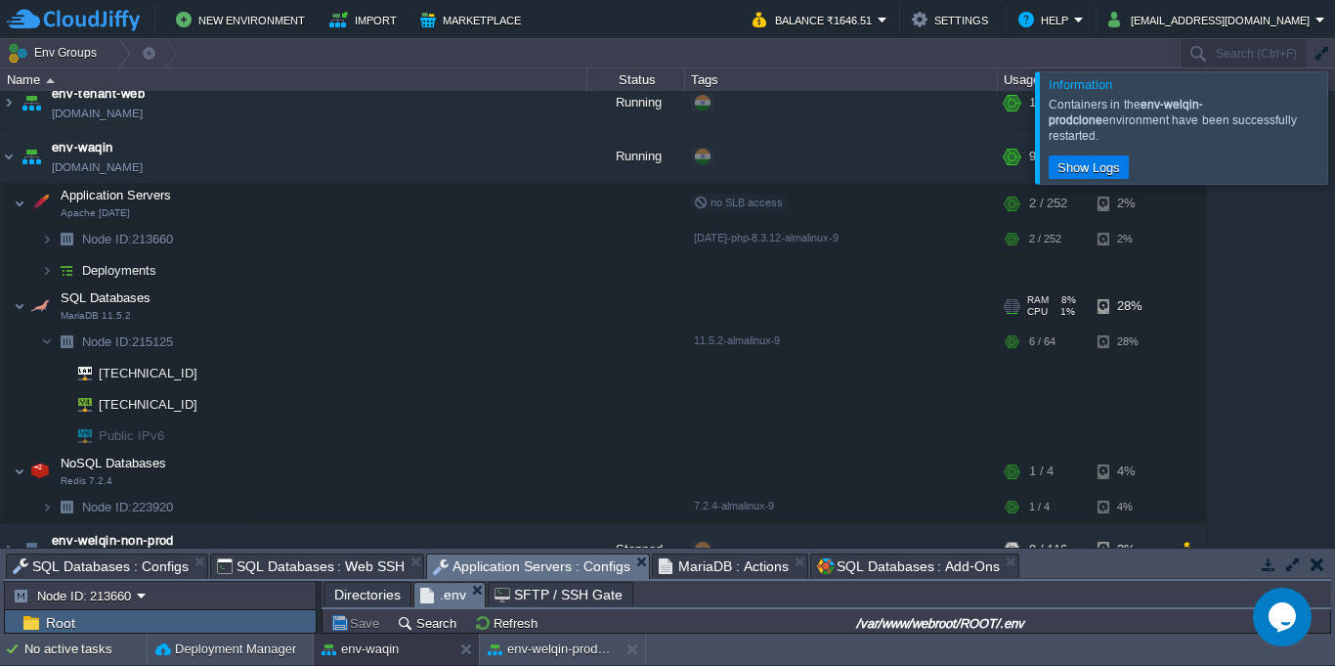
click at [1334, 151] on div at bounding box center [1358, 126] width 0 height 111
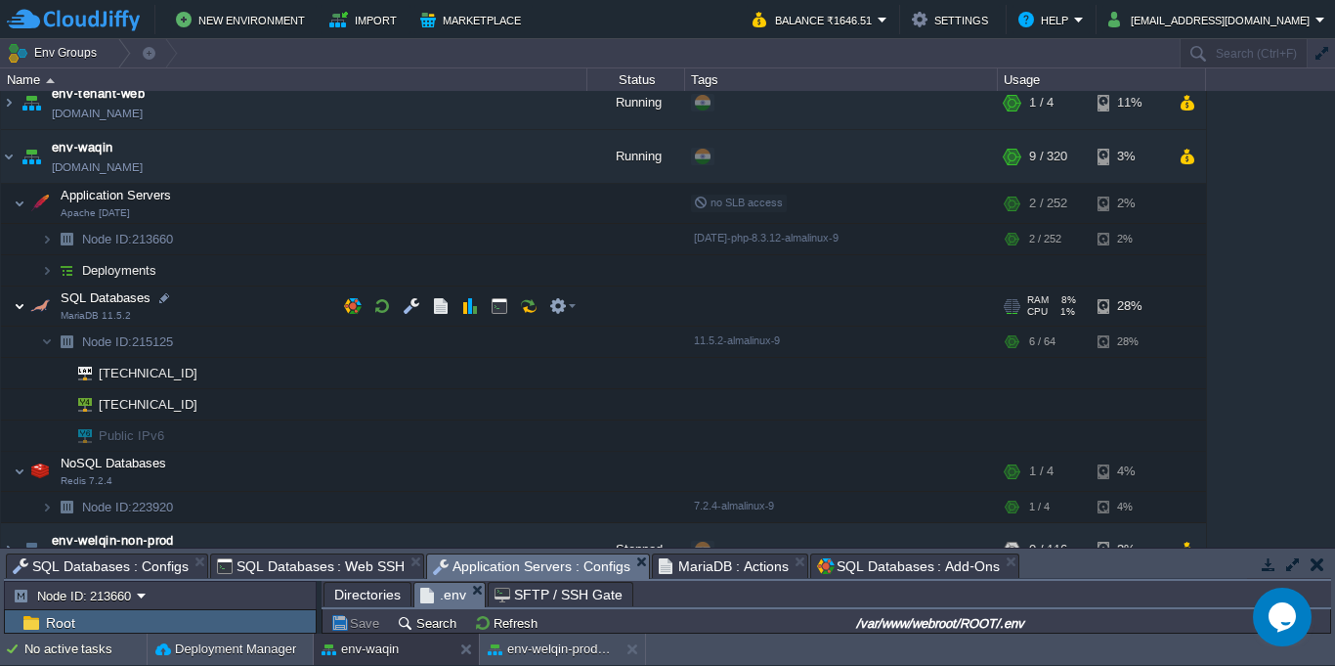
click at [22, 310] on img at bounding box center [20, 305] width 12 height 39
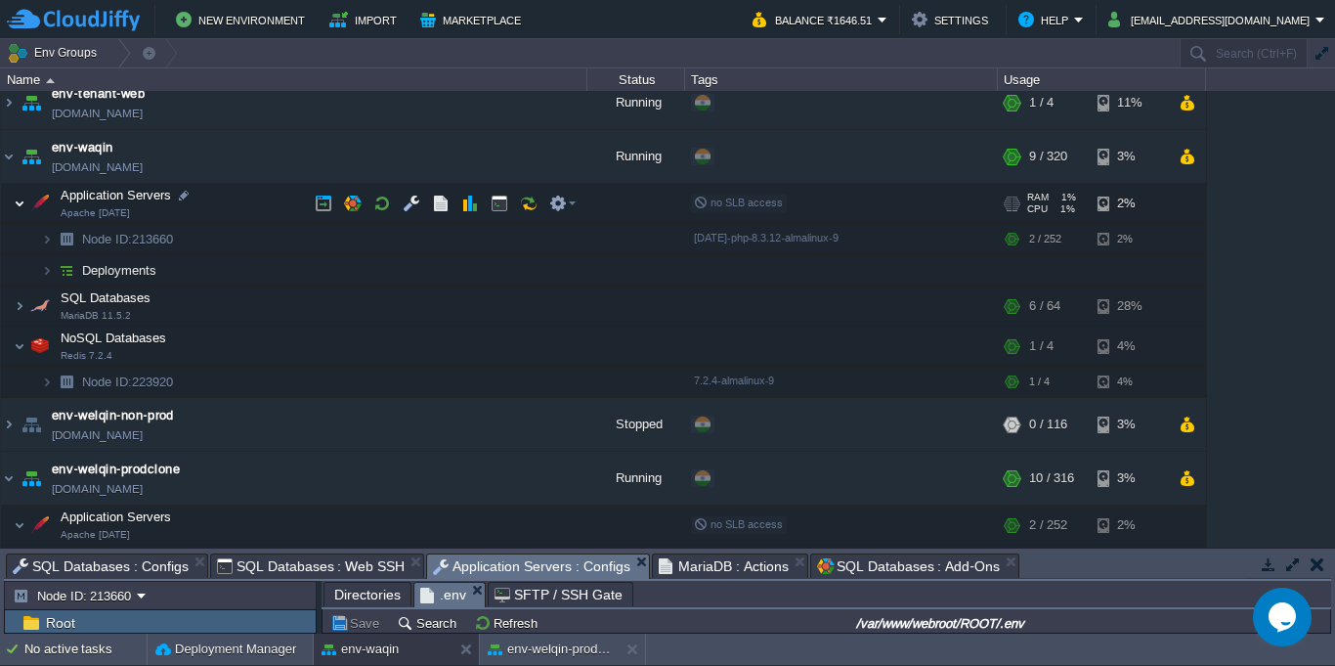
click at [21, 205] on img at bounding box center [20, 203] width 12 height 39
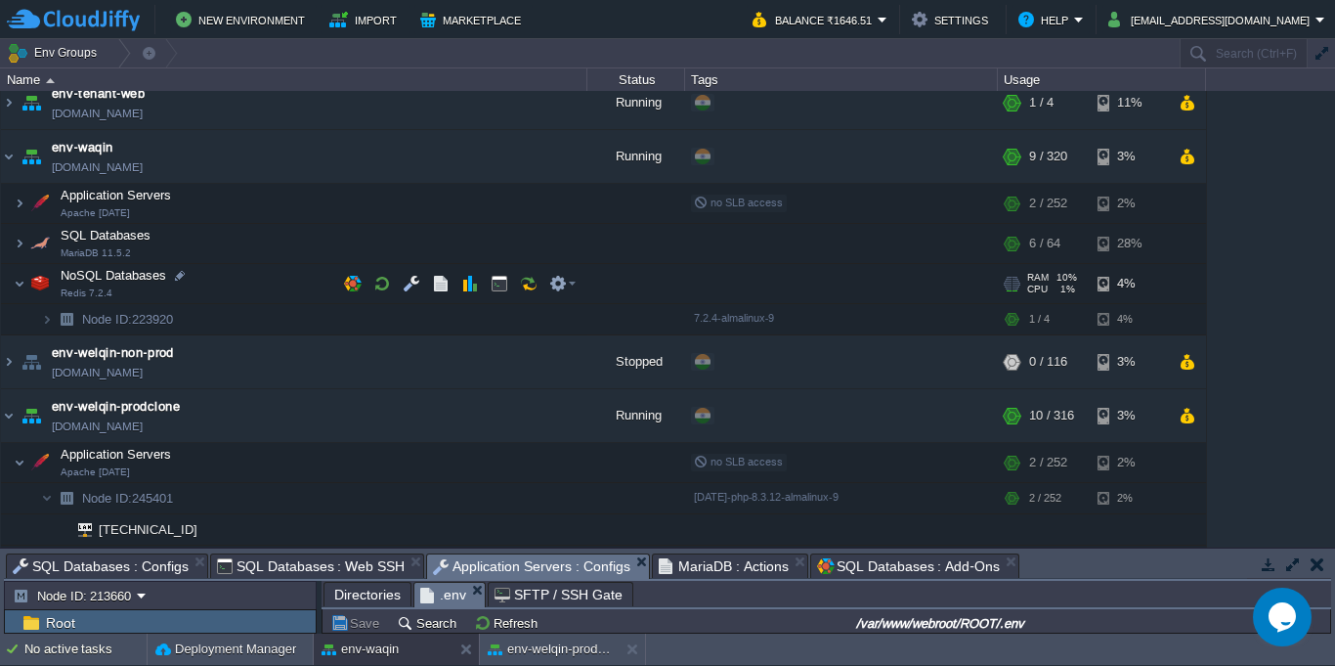
click at [12, 288] on span at bounding box center [7, 283] width 13 height 15
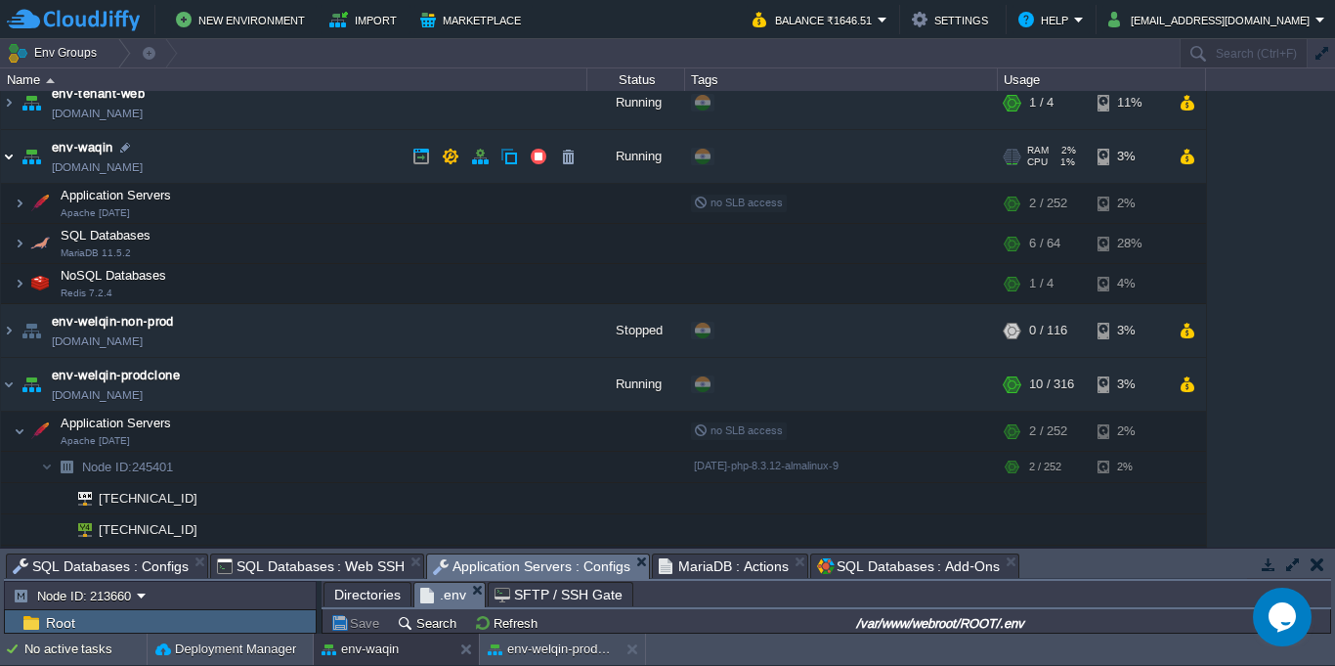
click at [1, 161] on img at bounding box center [9, 156] width 16 height 53
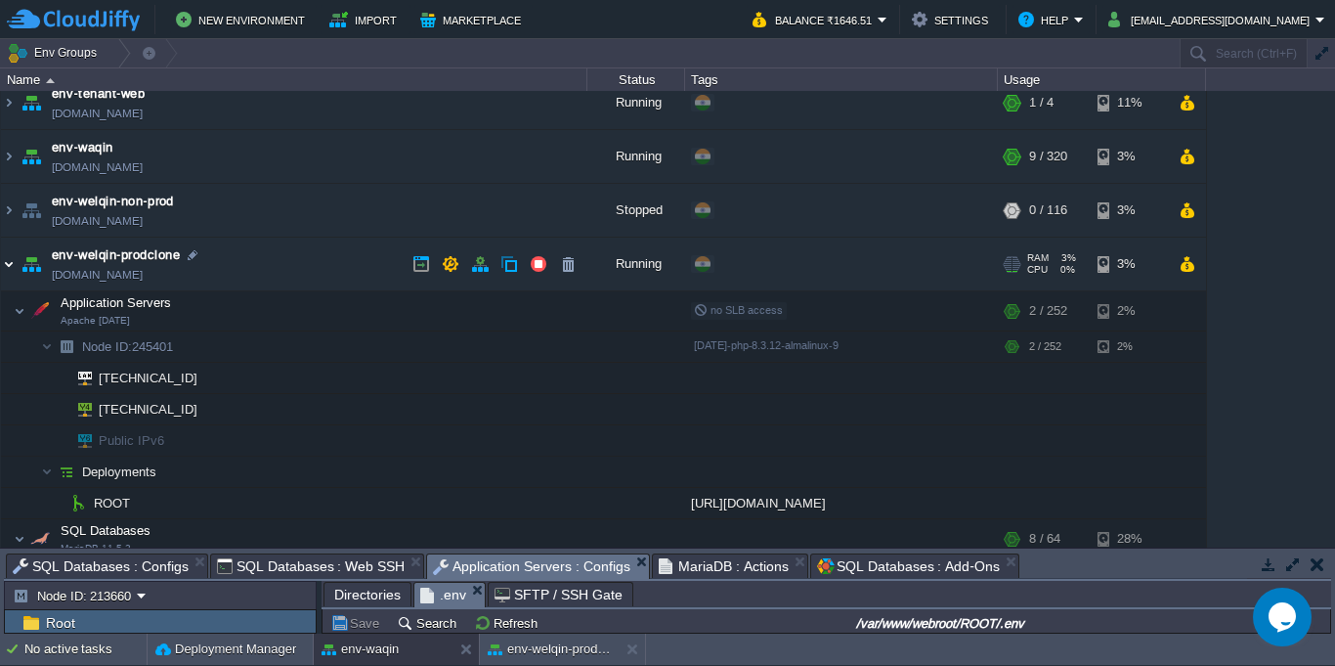
click at [6, 268] on img at bounding box center [9, 263] width 16 height 53
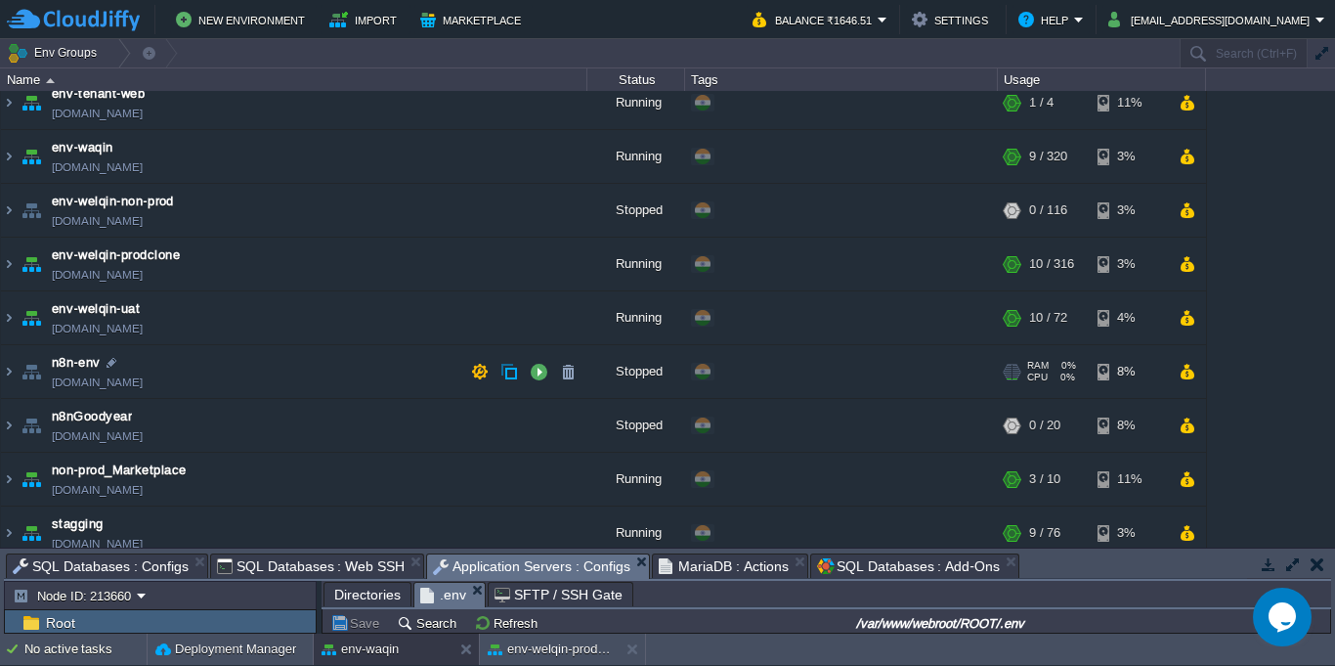
scroll to position [0, 0]
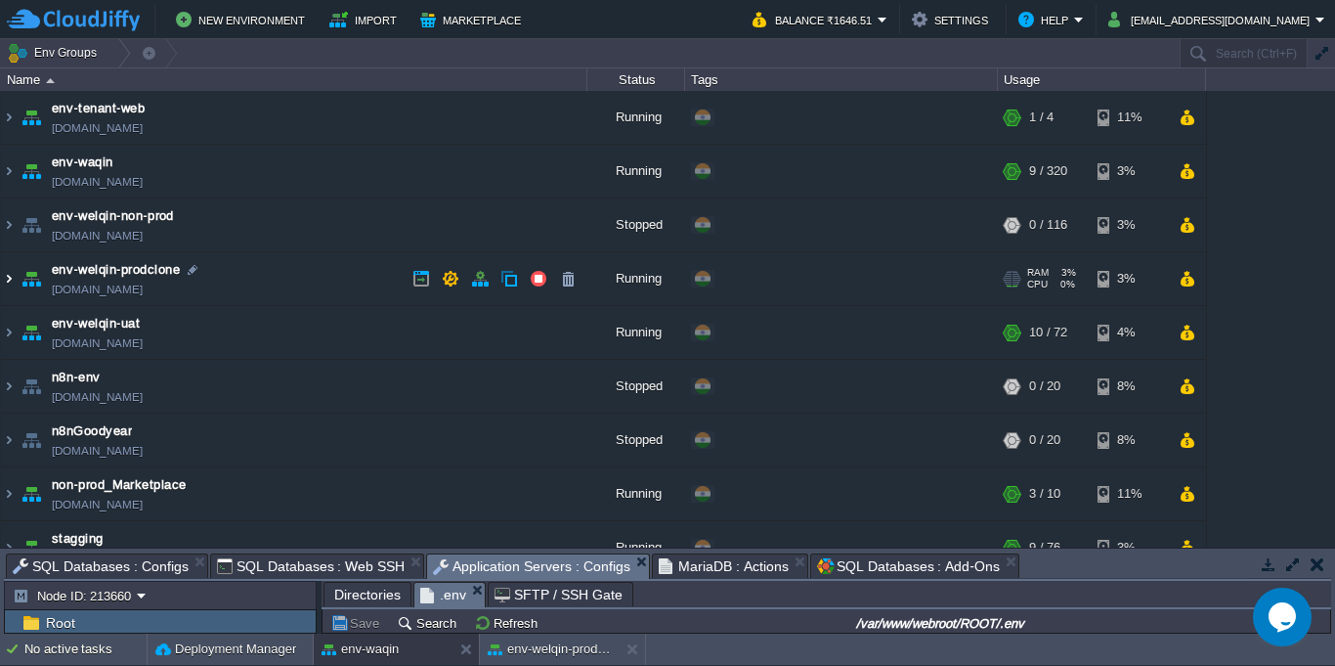
click at [13, 286] on img at bounding box center [9, 278] width 16 height 53
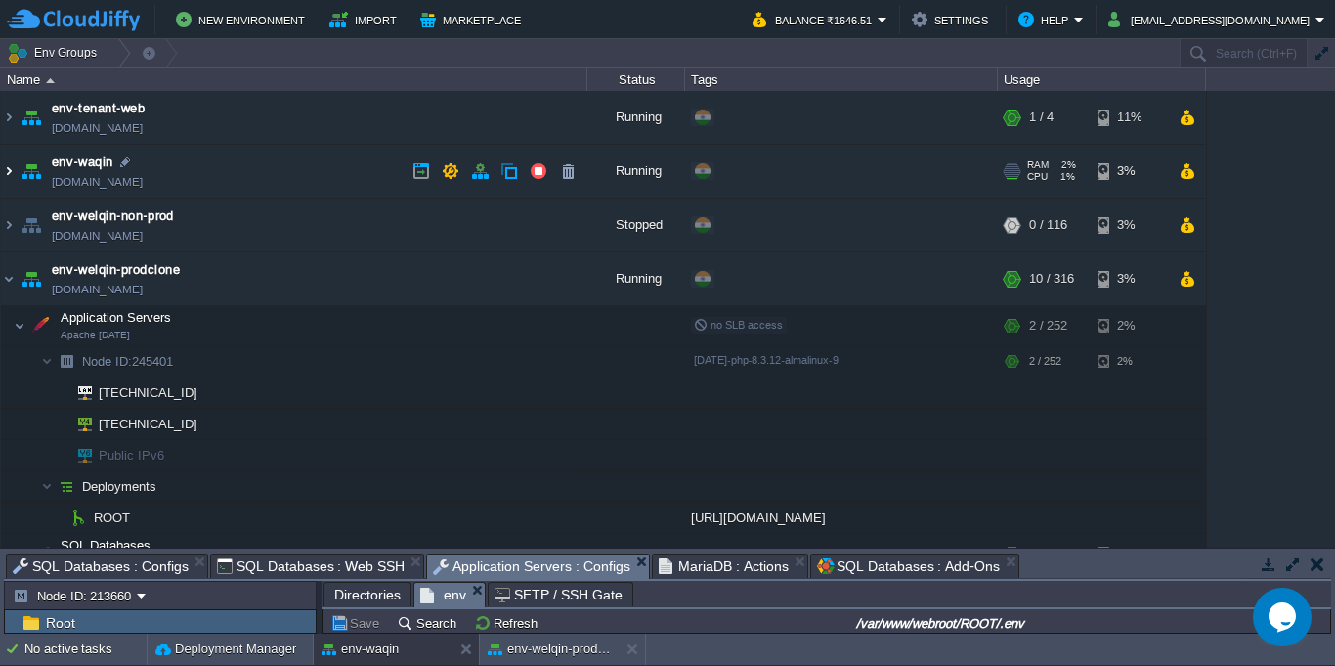
click at [7, 175] on img at bounding box center [9, 171] width 16 height 53
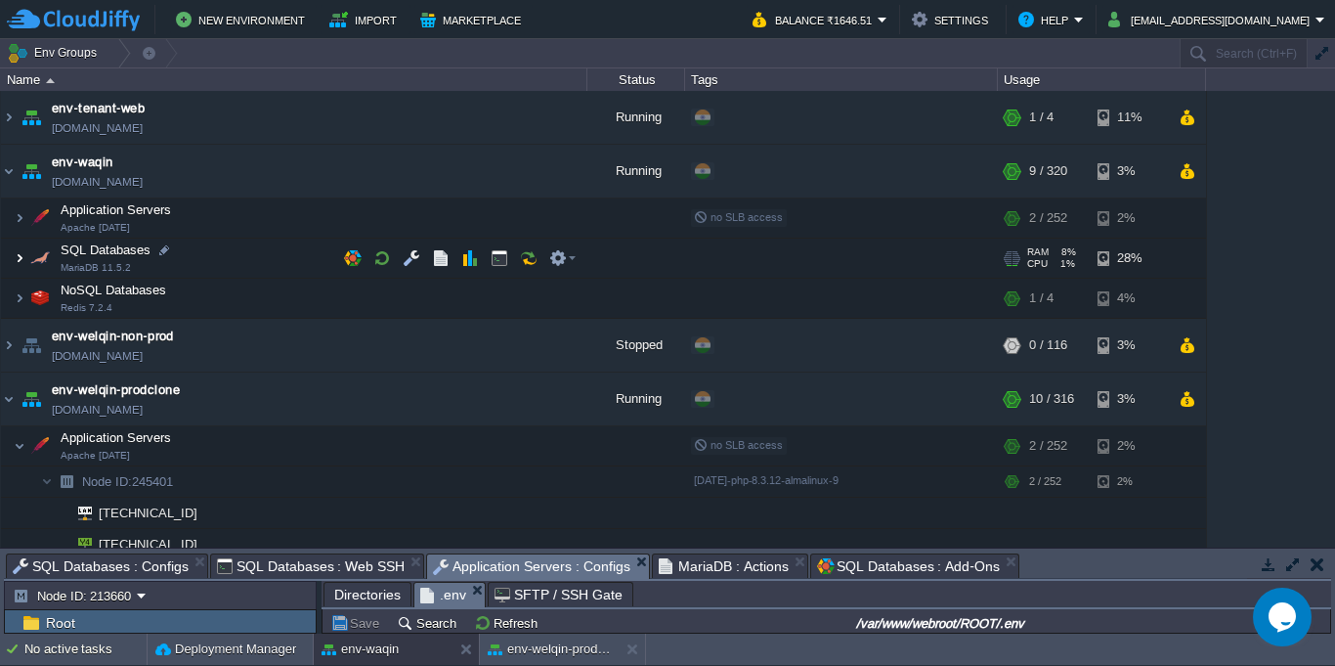
click at [20, 259] on img at bounding box center [20, 257] width 12 height 39
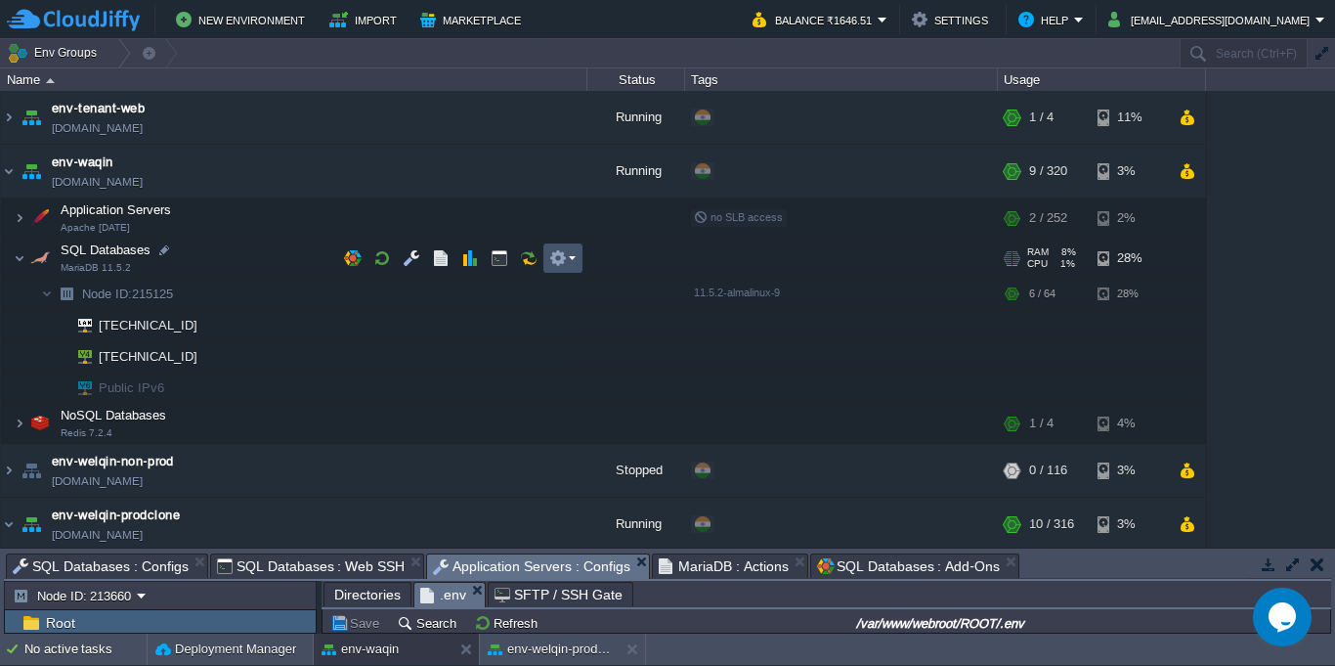
click at [563, 262] on button "button" at bounding box center [558, 258] width 18 height 18
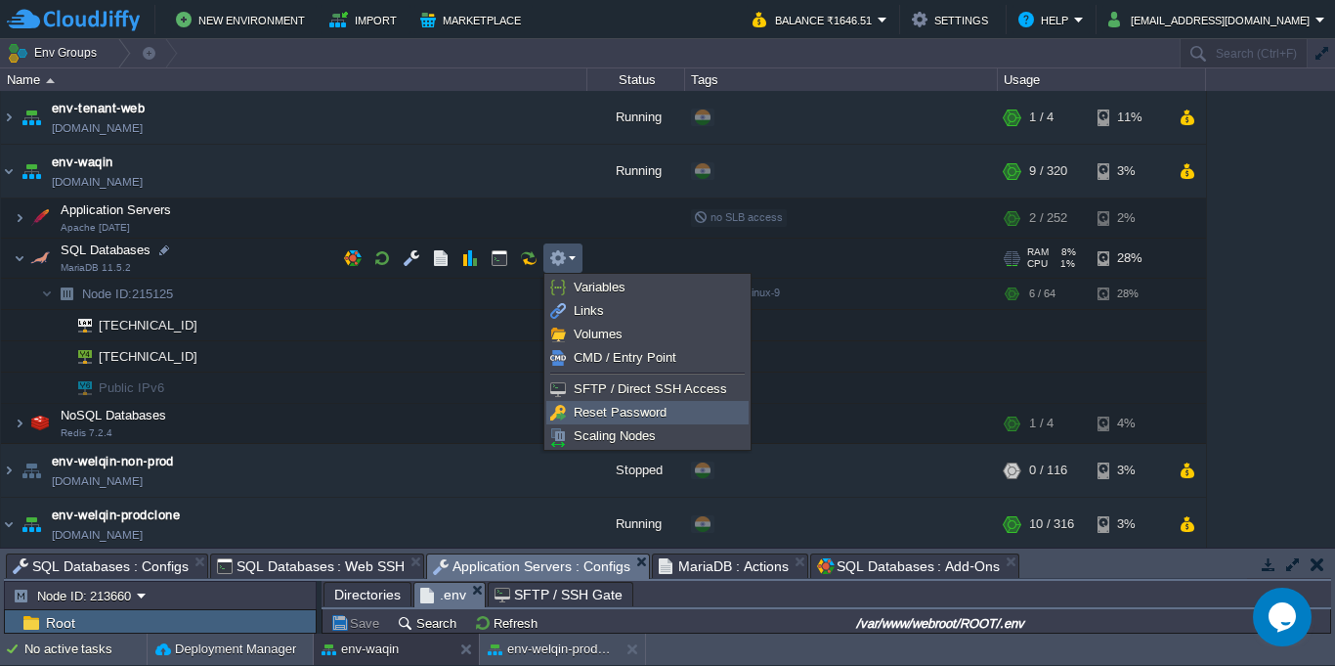
click at [586, 408] on span "Reset Password" at bounding box center [620, 412] width 93 height 15
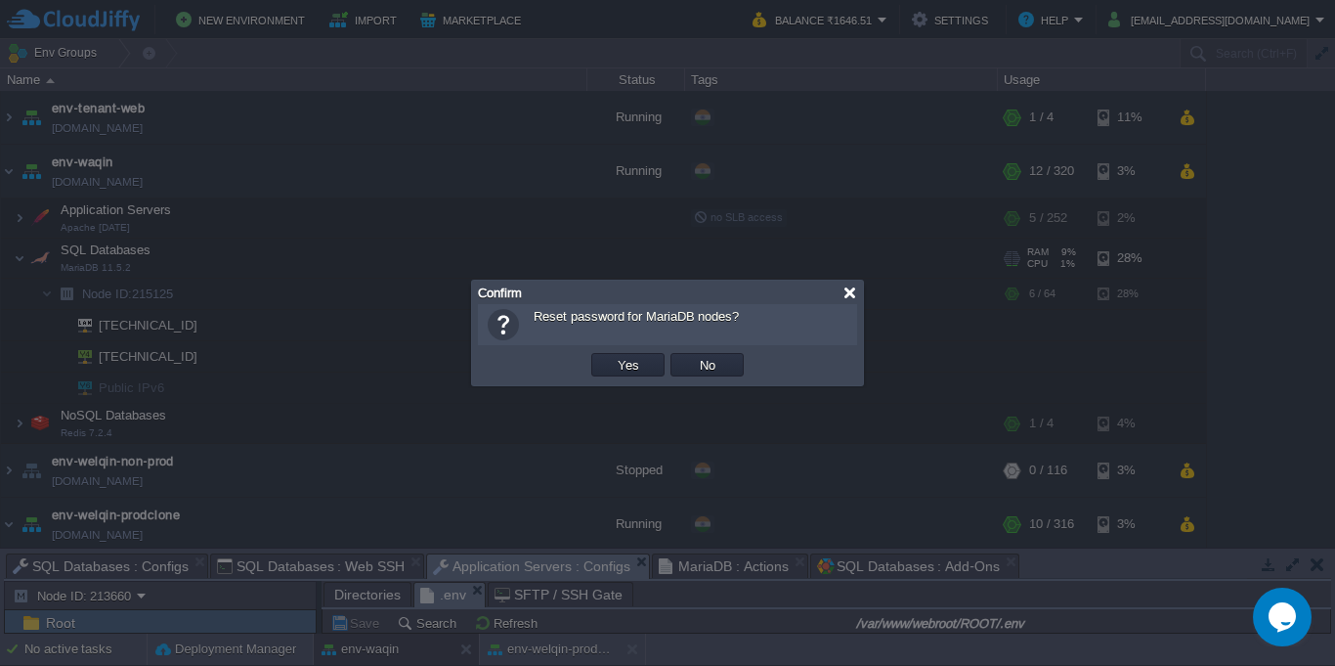
click at [849, 292] on div at bounding box center [849, 292] width 15 height 15
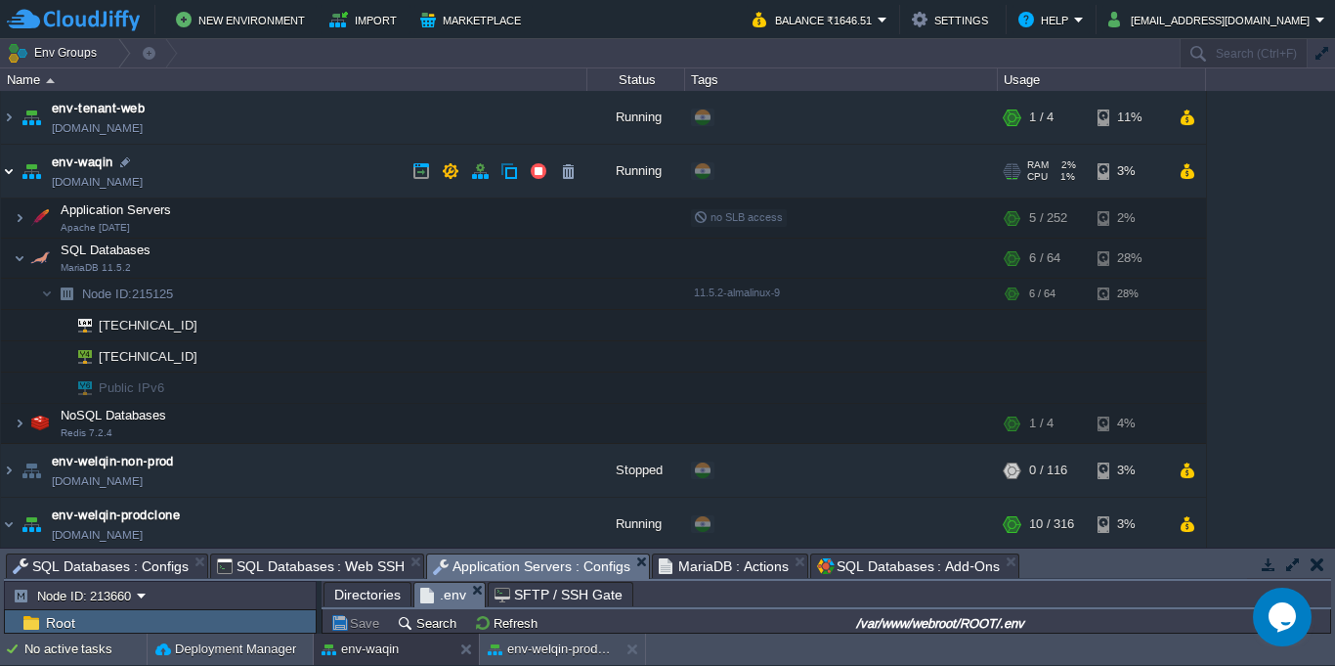
click at [13, 170] on img at bounding box center [9, 171] width 16 height 53
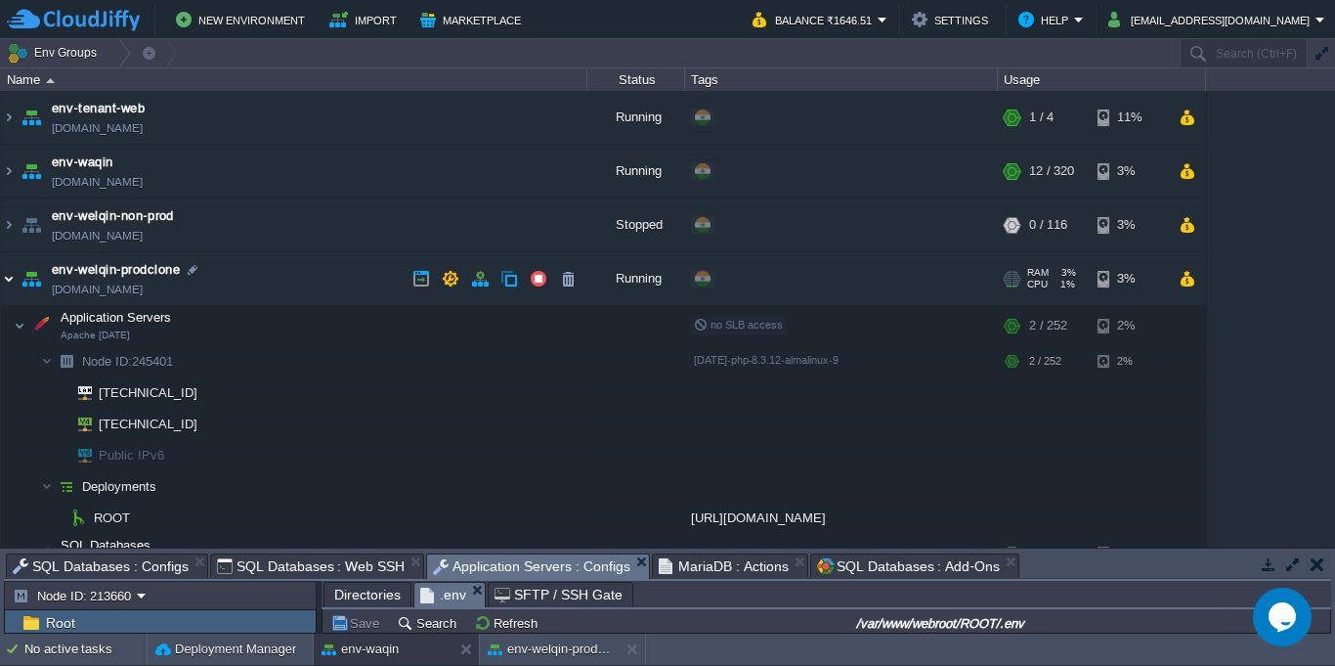
click at [9, 281] on img at bounding box center [9, 278] width 16 height 53
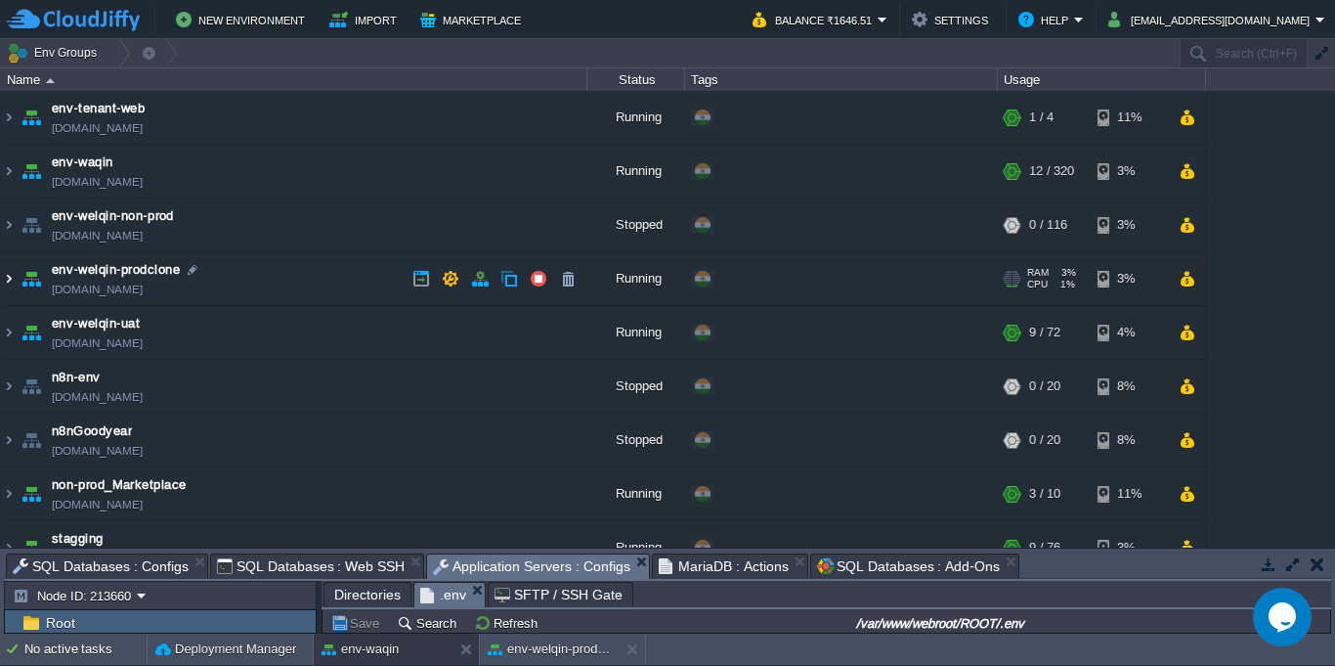
click at [10, 283] on img at bounding box center [9, 278] width 16 height 53
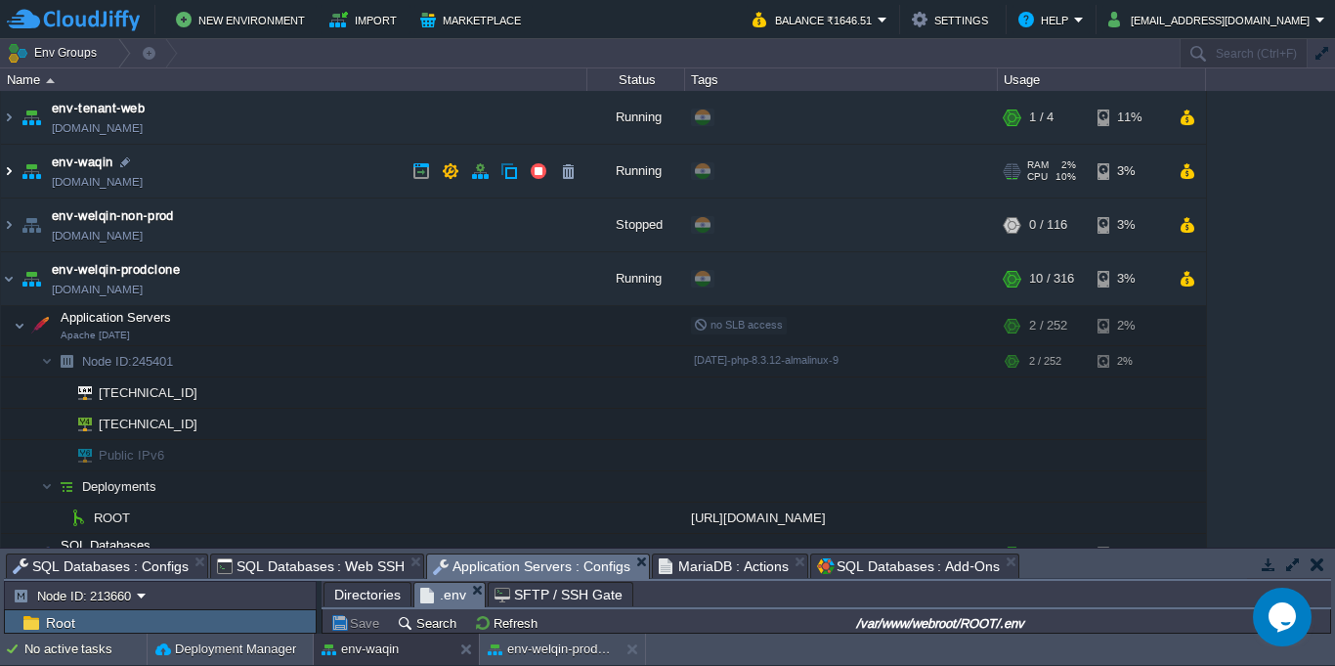
click at [11, 175] on img at bounding box center [9, 171] width 16 height 53
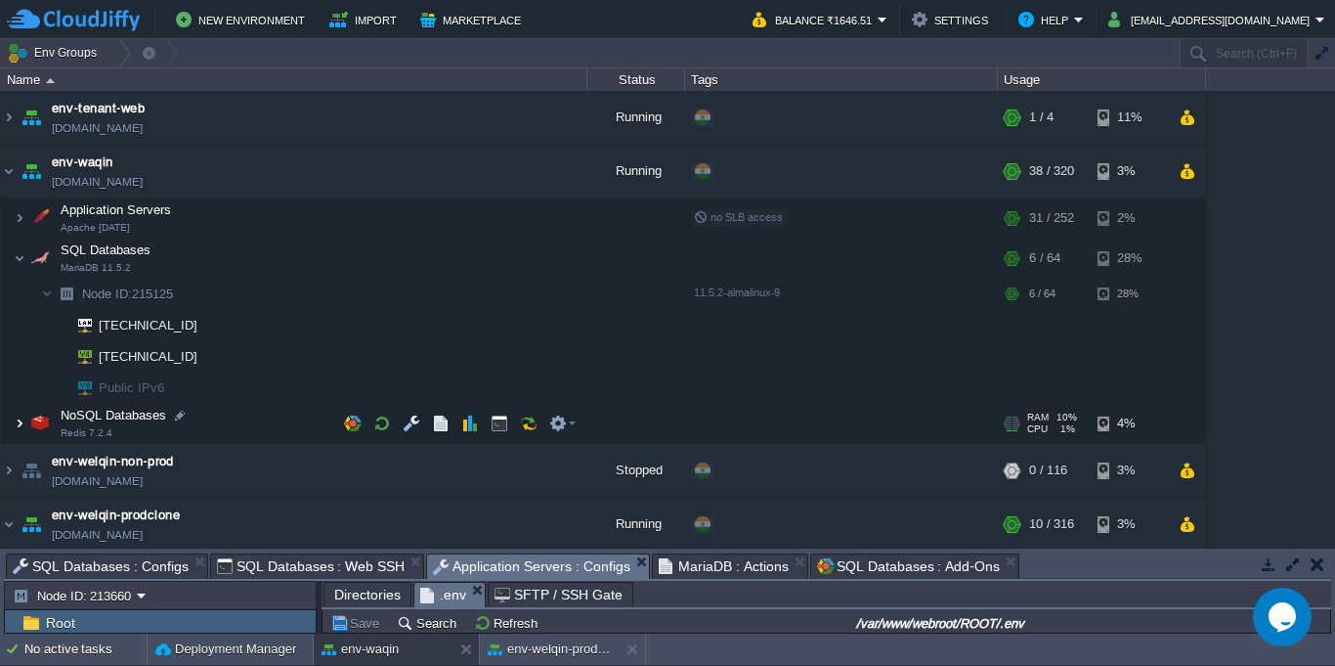
click at [21, 427] on img at bounding box center [20, 423] width 12 height 39
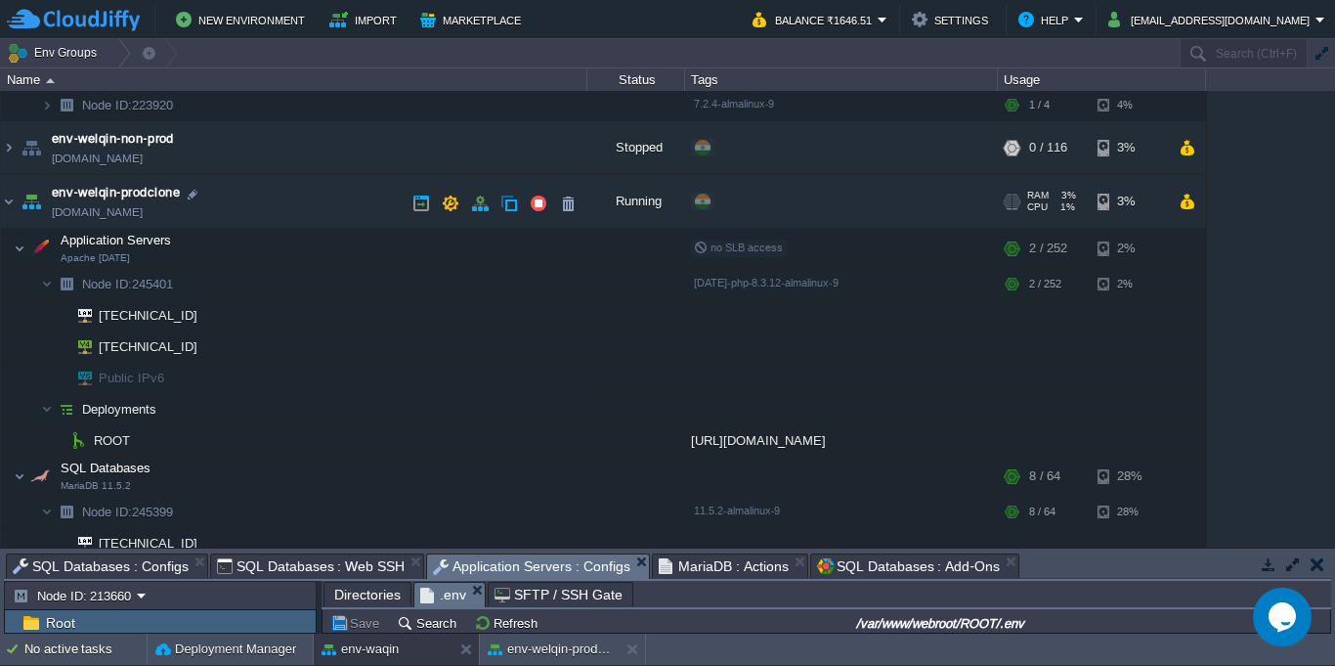
scroll to position [176, 0]
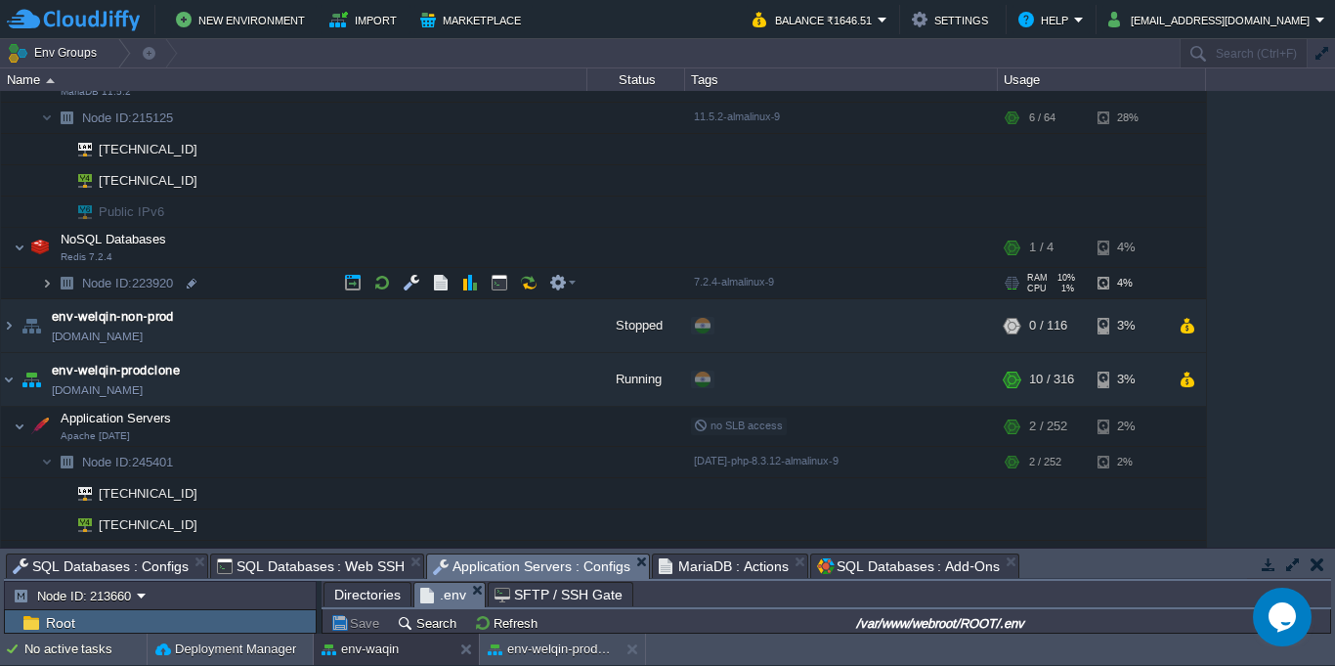
click at [50, 291] on img at bounding box center [47, 283] width 12 height 30
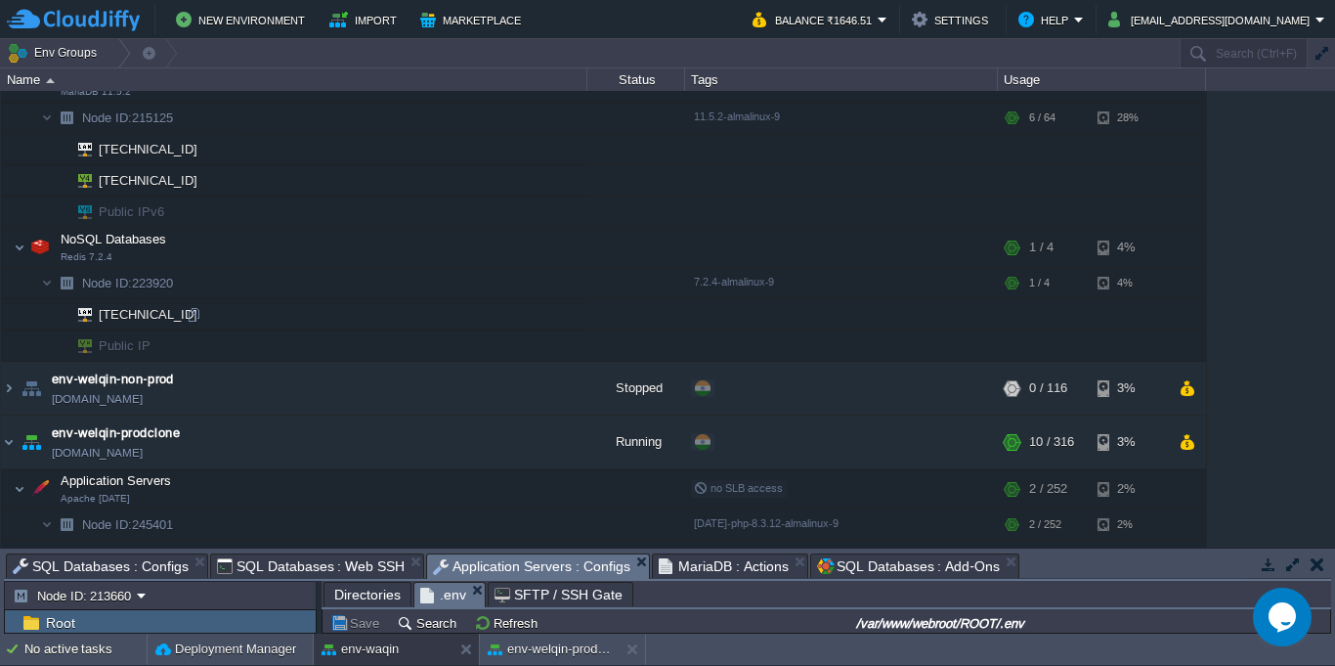
scroll to position [0, 0]
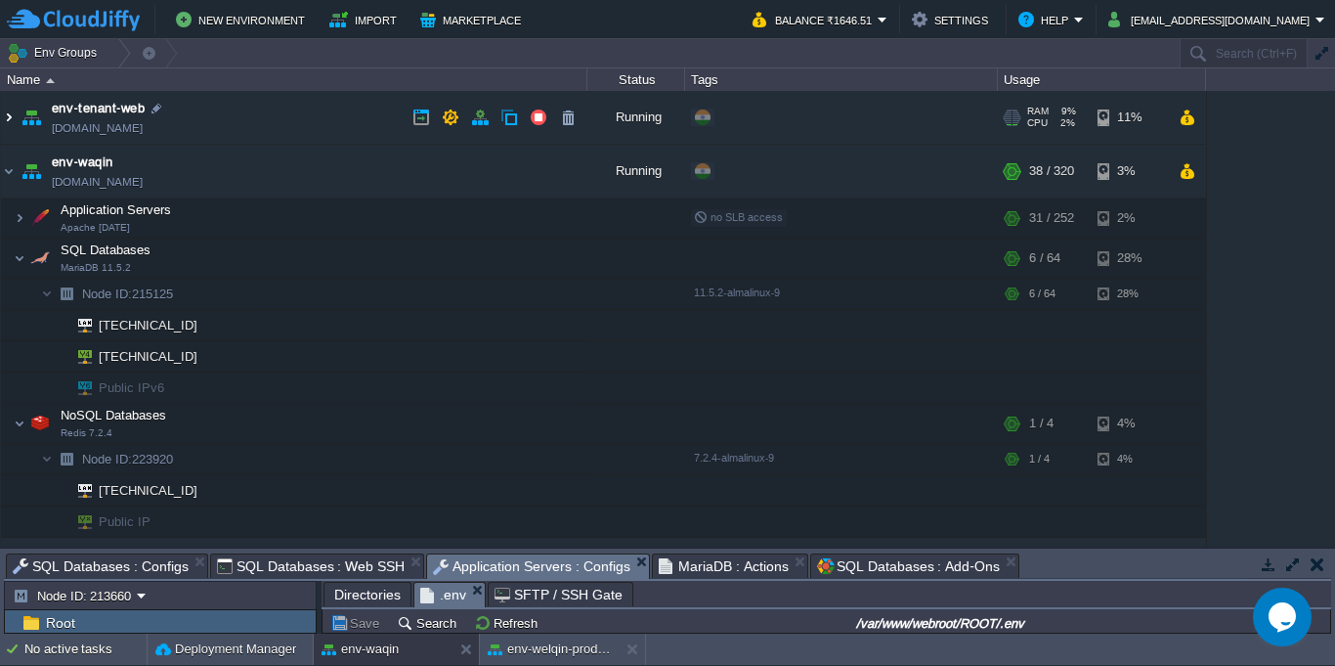
click at [5, 113] on img at bounding box center [9, 117] width 16 height 53
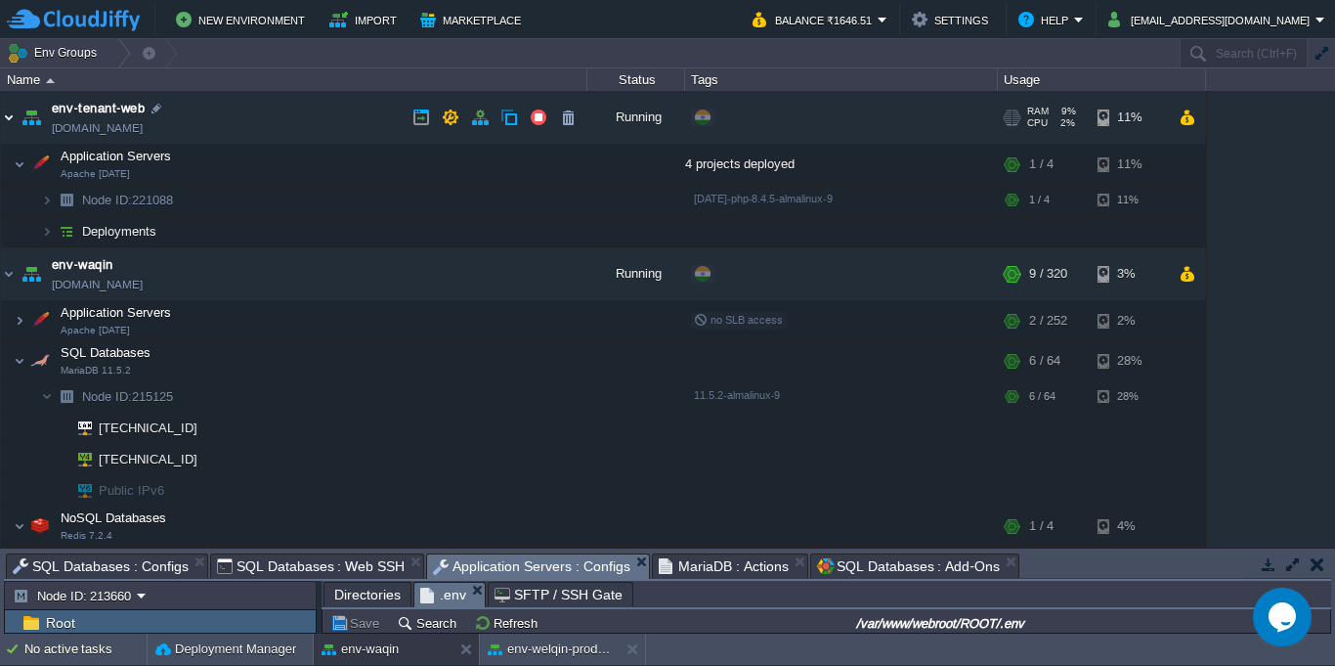
click at [5, 113] on img at bounding box center [9, 117] width 16 height 53
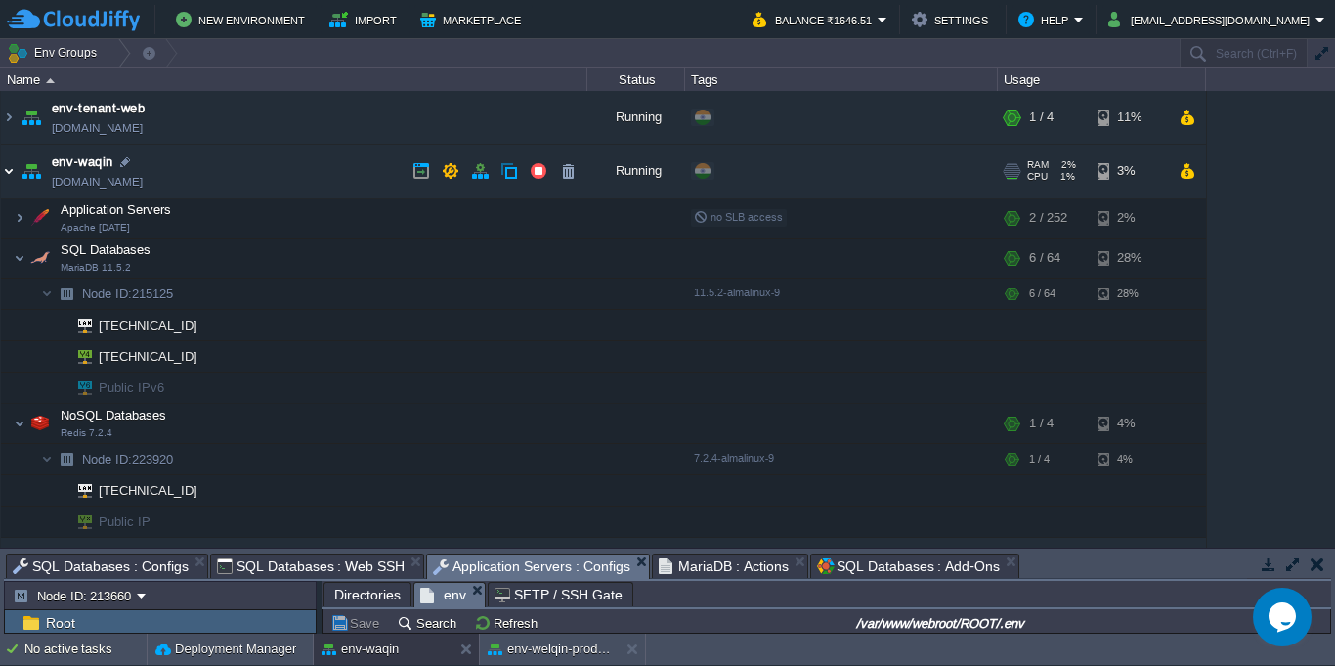
click at [8, 176] on img at bounding box center [9, 171] width 16 height 53
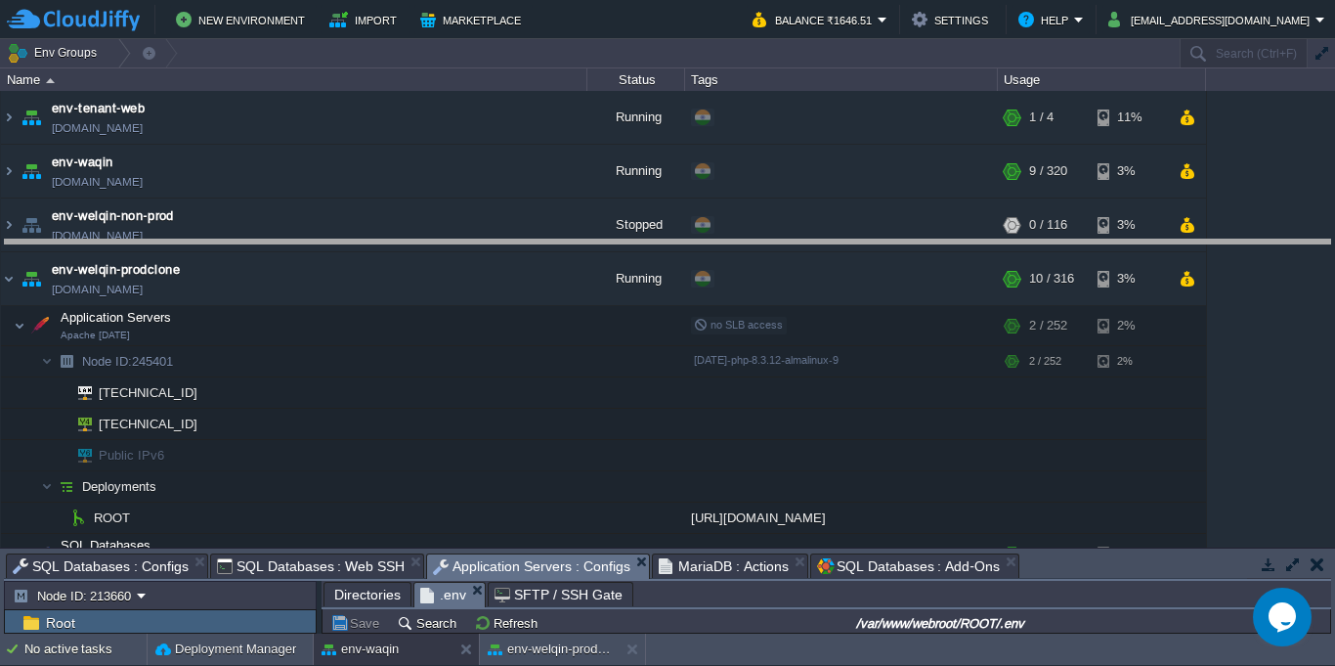
drag, startPoint x: 1069, startPoint y: 564, endPoint x: 1053, endPoint y: 250, distance: 314.1
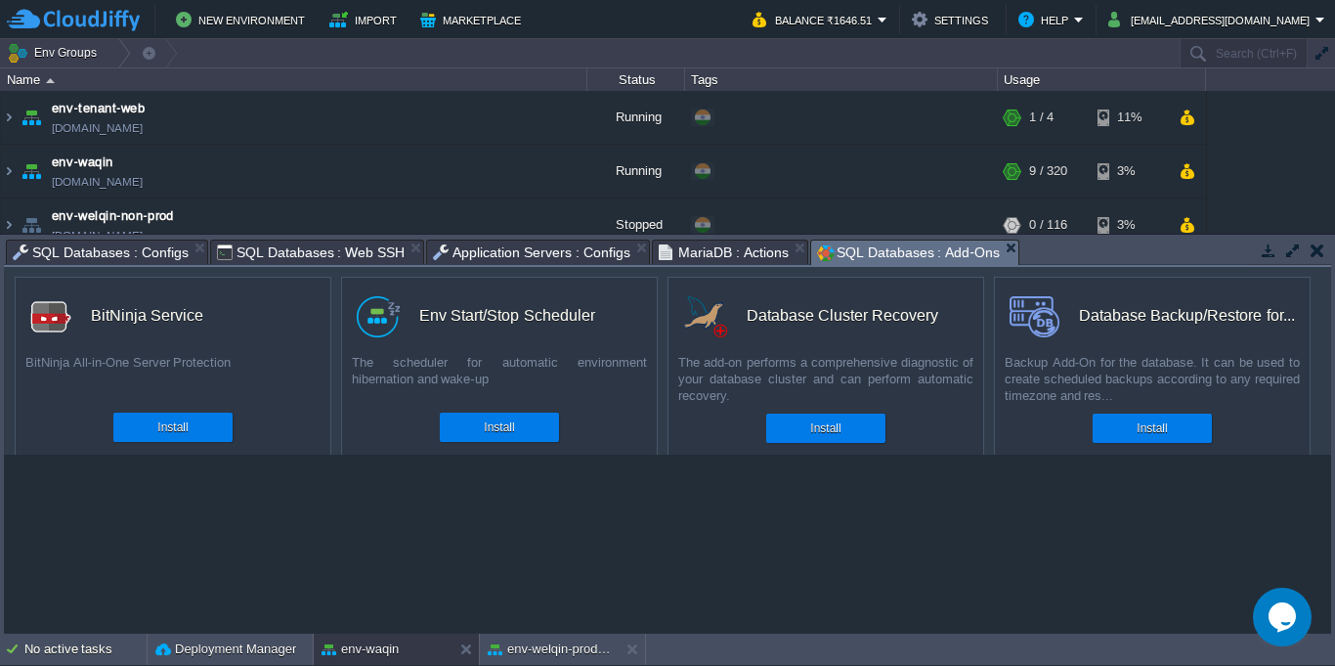
click at [901, 258] on span "SQL Databases : Add-Ons" at bounding box center [908, 252] width 183 height 24
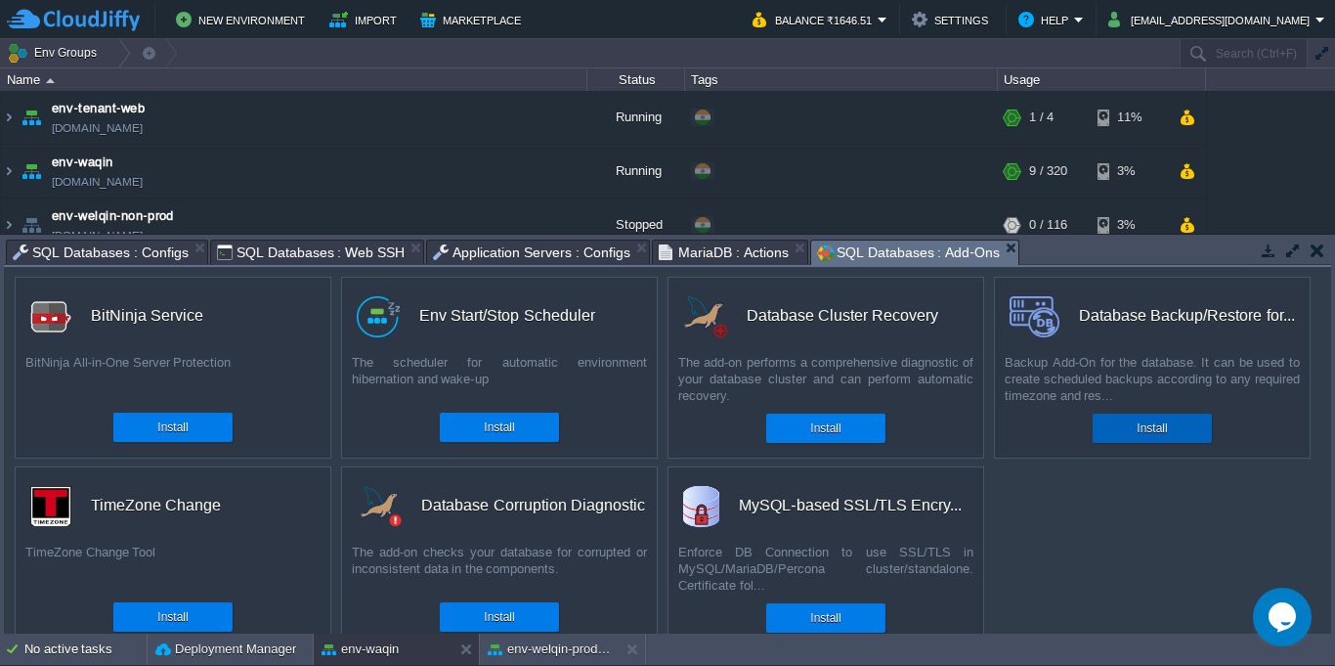
click at [1160, 435] on button "Install" at bounding box center [1152, 428] width 30 height 20
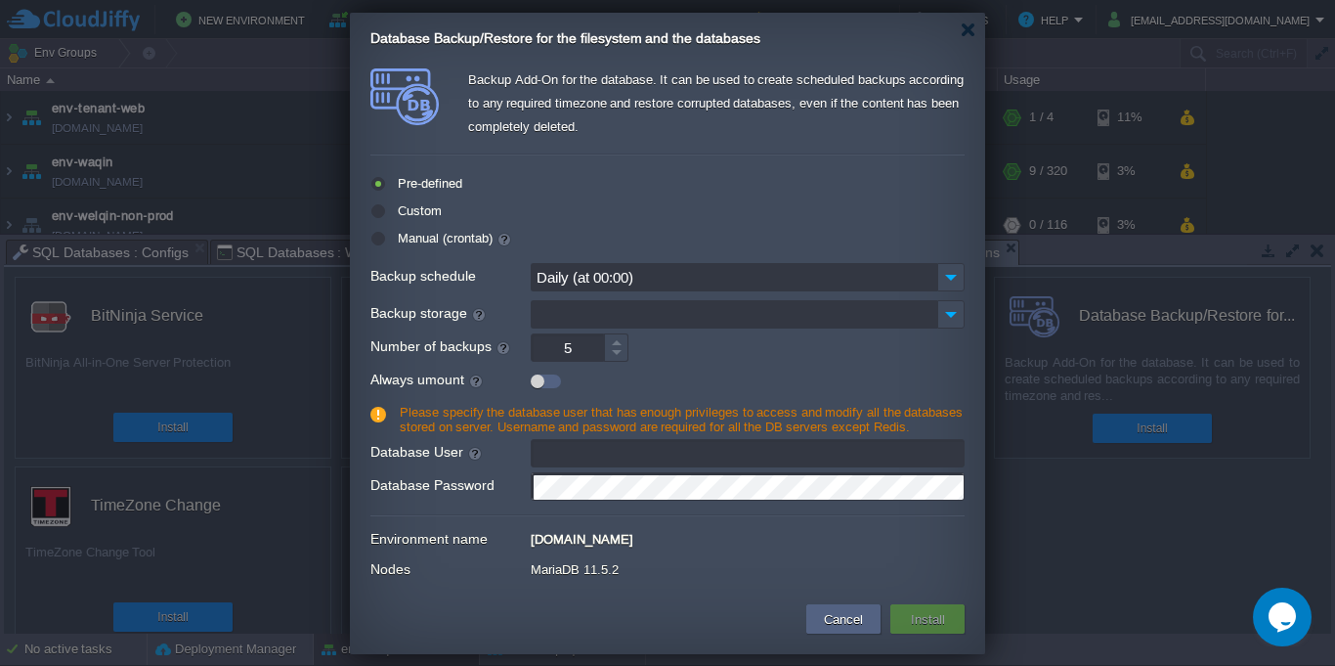
type input "[EMAIL_ADDRESS][DOMAIN_NAME]"
click at [694, 275] on input "Daily (at 00:00)" at bounding box center [734, 277] width 407 height 28
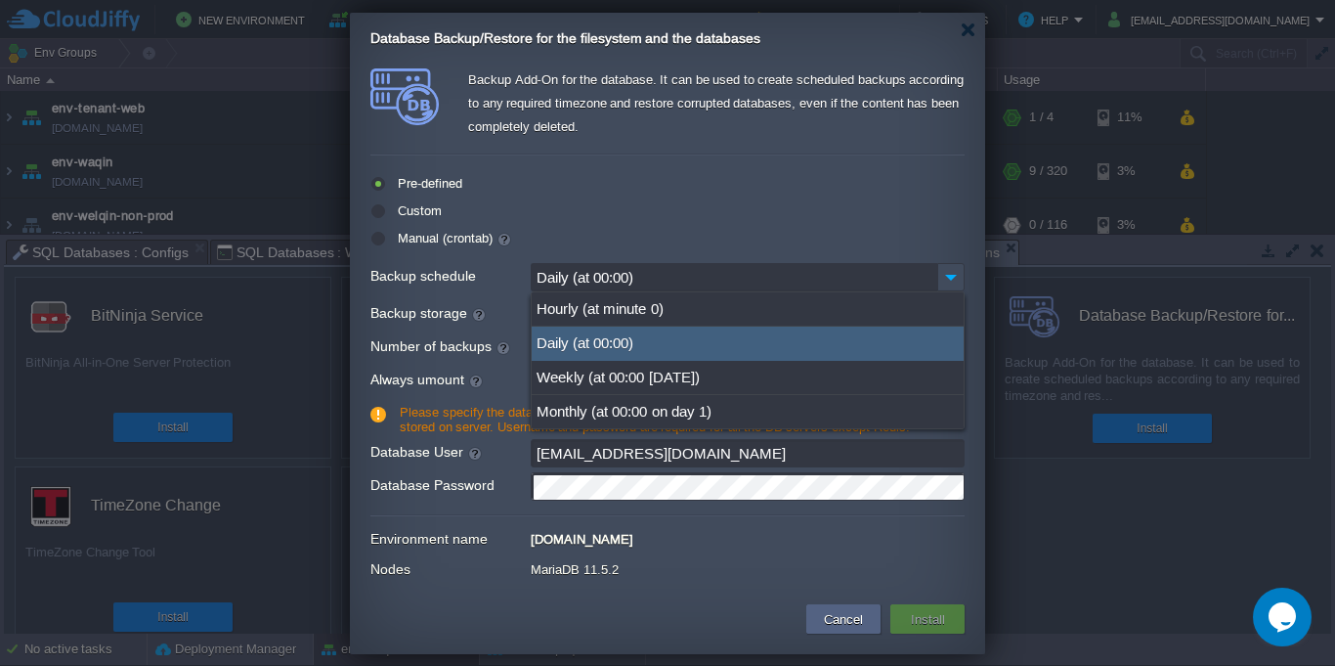
click at [718, 346] on div "Daily (at 00:00)" at bounding box center [748, 343] width 432 height 34
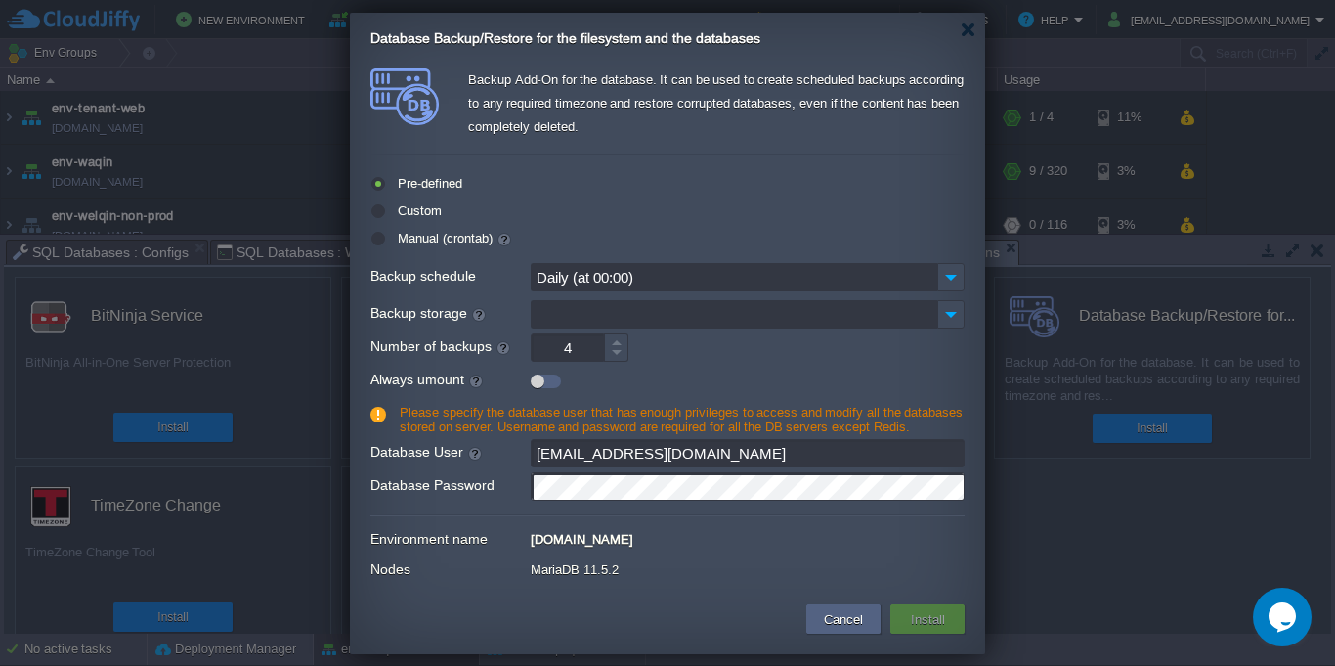
click at [617, 355] on div at bounding box center [616, 355] width 24 height 14
type input "1"
click at [617, 355] on div at bounding box center [616, 355] width 24 height 14
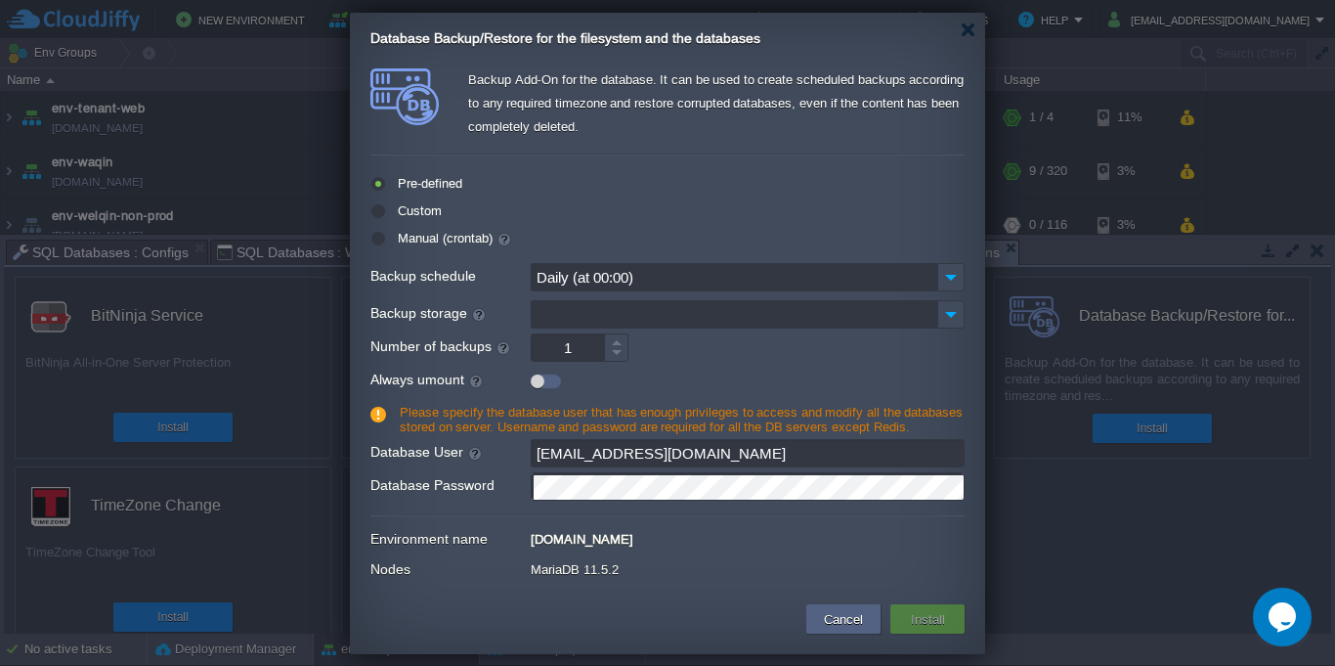
click at [667, 311] on input "Backup storage" at bounding box center [734, 314] width 407 height 28
click at [663, 344] on div "No items to display" at bounding box center [747, 341] width 418 height 25
click at [962, 317] on img at bounding box center [950, 314] width 27 height 28
click at [674, 337] on div "No items to display" at bounding box center [747, 341] width 418 height 25
click at [542, 385] on div at bounding box center [546, 381] width 30 height 14
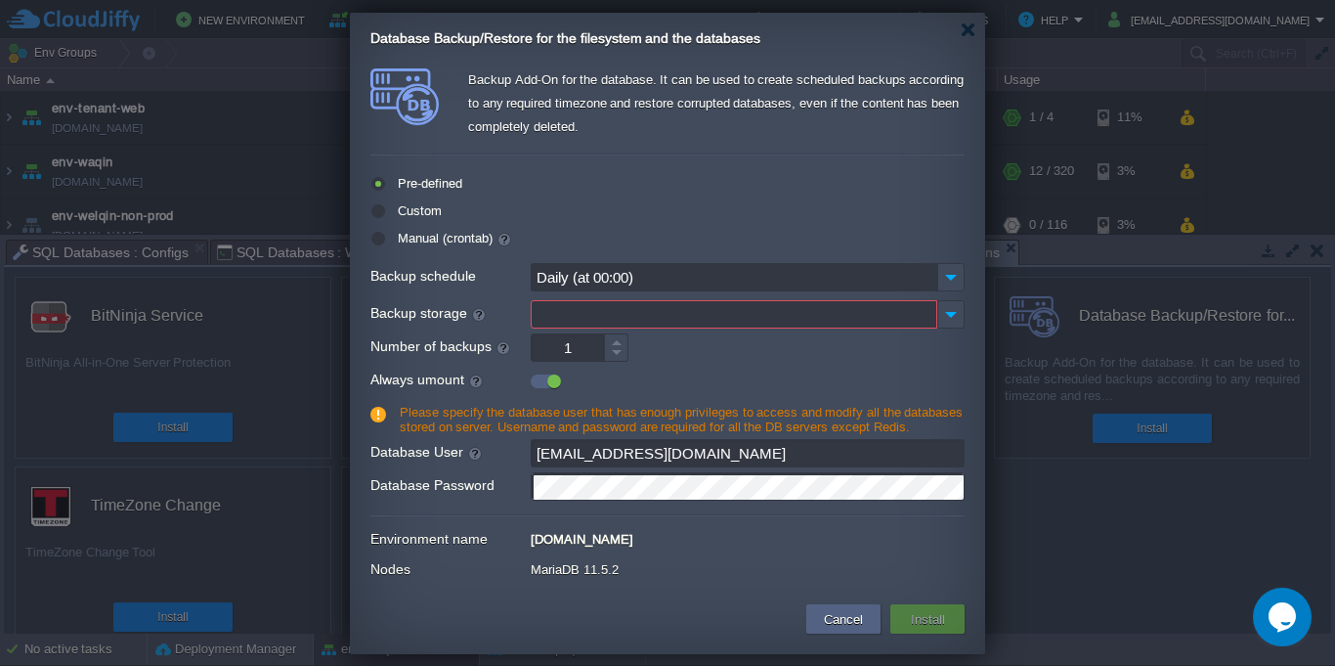
click at [542, 385] on div at bounding box center [546, 381] width 30 height 14
click at [726, 374] on div at bounding box center [667, 377] width 594 height 22
click at [770, 331] on form "Pre-defined Custom Manual (crontab) Backup schedule Daily (at 00:00) Time 09:00…" at bounding box center [667, 333] width 594 height 341
click at [761, 320] on input "Backup storage" at bounding box center [734, 314] width 407 height 28
click at [1018, 509] on div at bounding box center [667, 403] width 1335 height 807
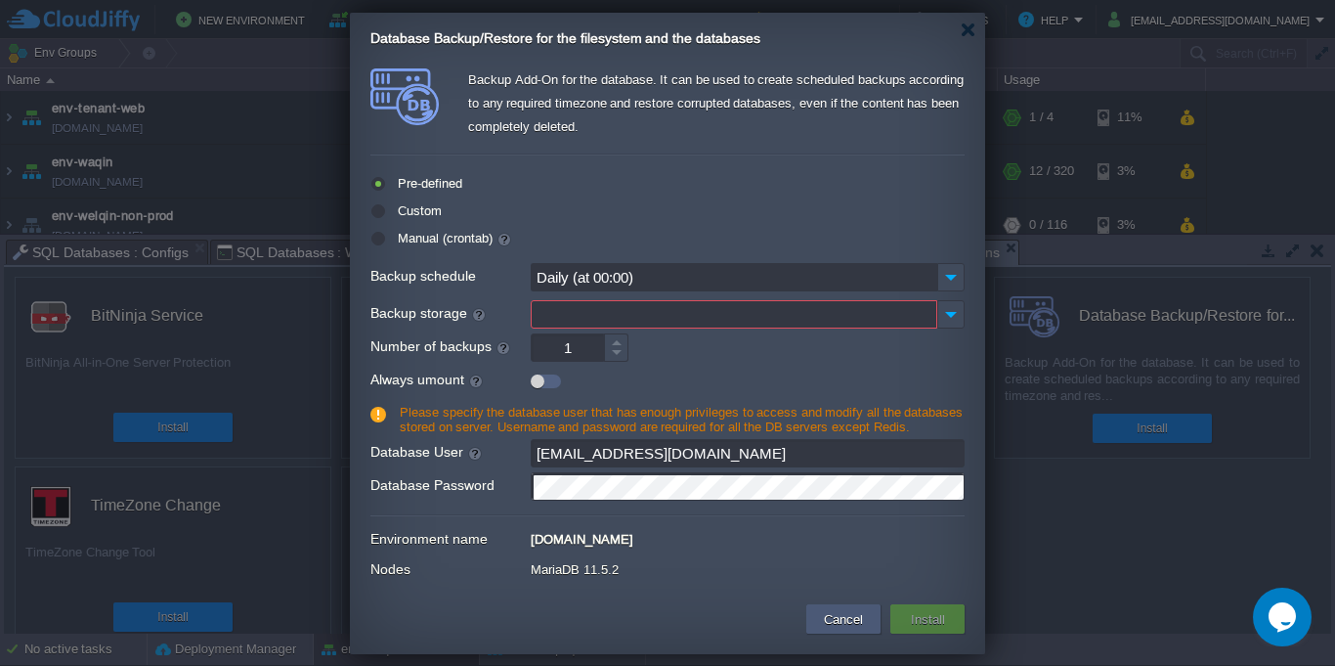
click at [819, 618] on button "Cancel" at bounding box center [843, 618] width 51 height 23
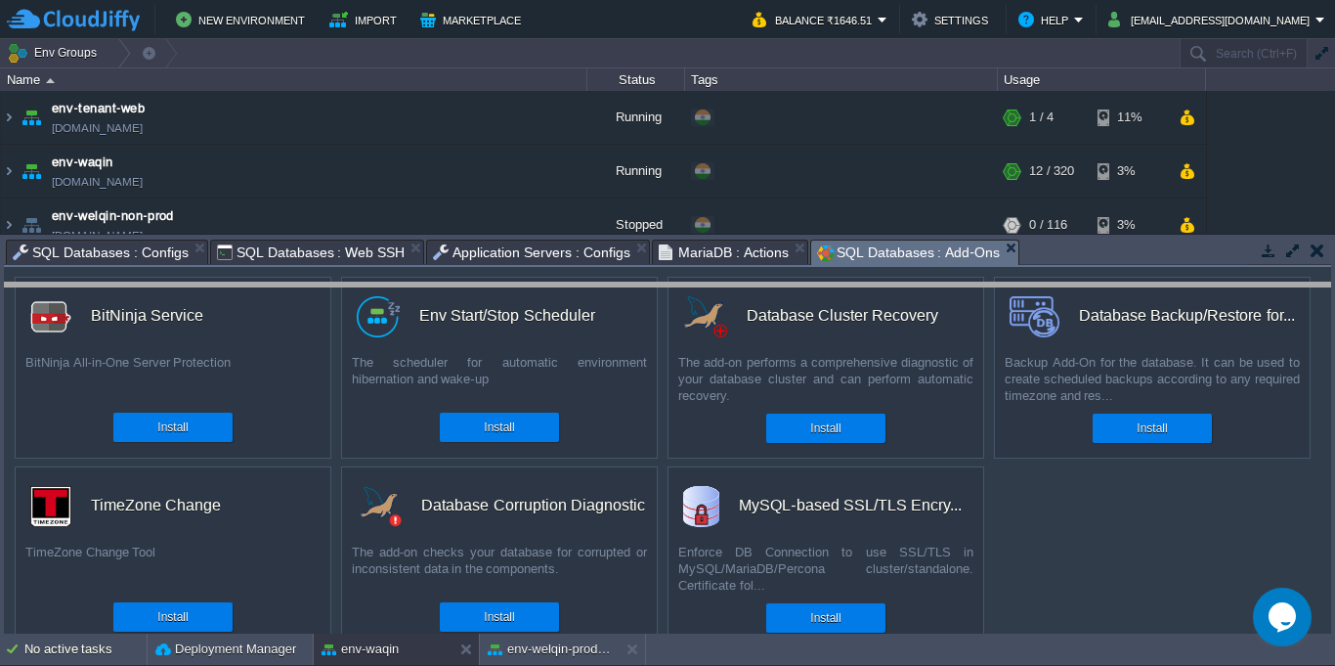
drag, startPoint x: 1115, startPoint y: 255, endPoint x: 1097, endPoint y: 416, distance: 162.2
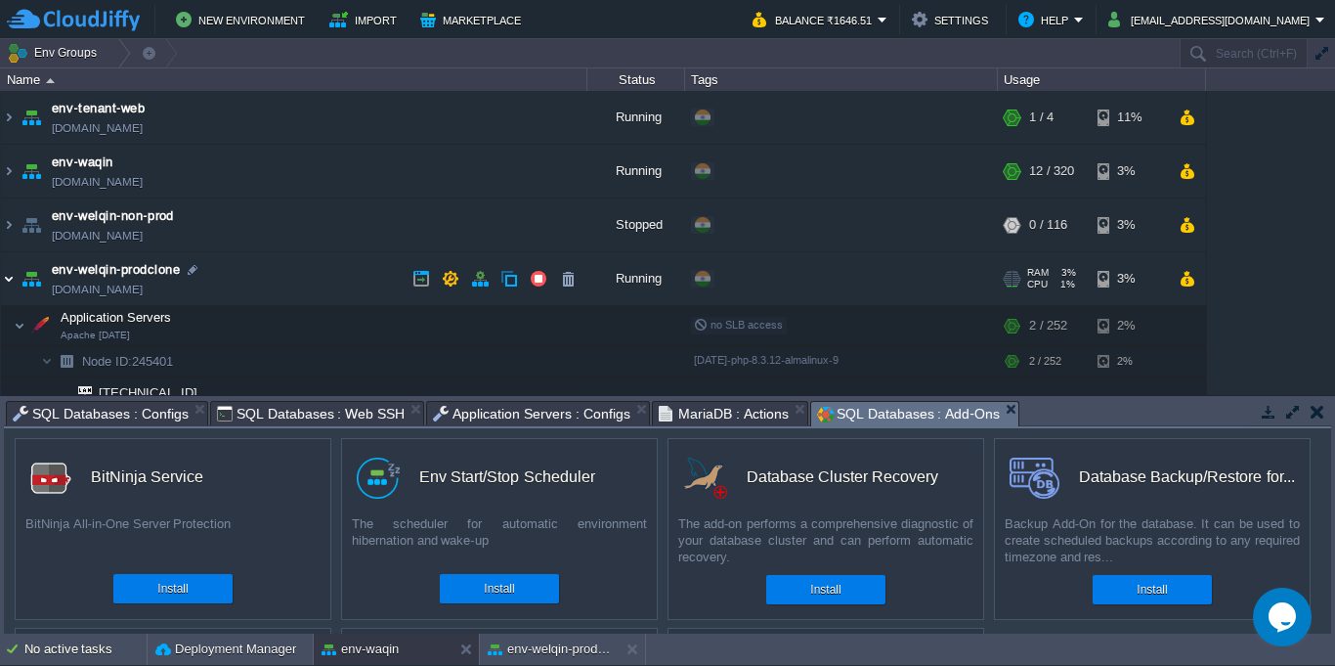
click at [3, 282] on img at bounding box center [9, 278] width 16 height 53
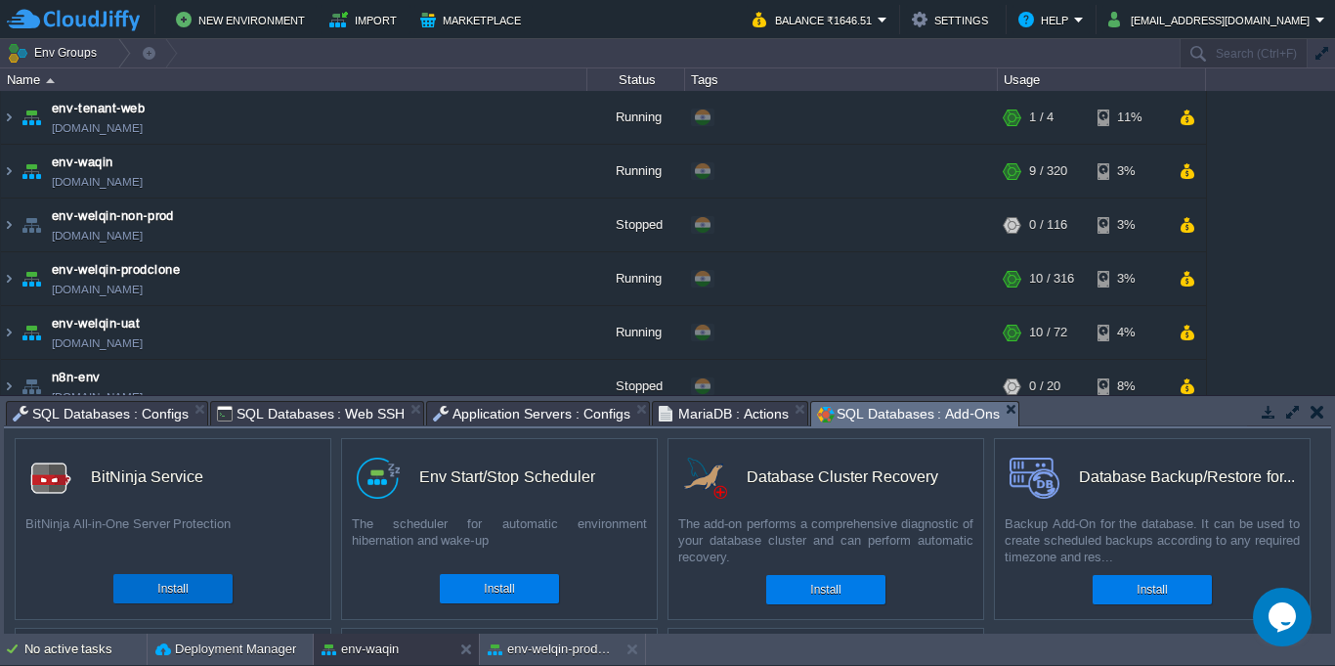
click at [180, 591] on button "Install" at bounding box center [172, 589] width 30 height 20
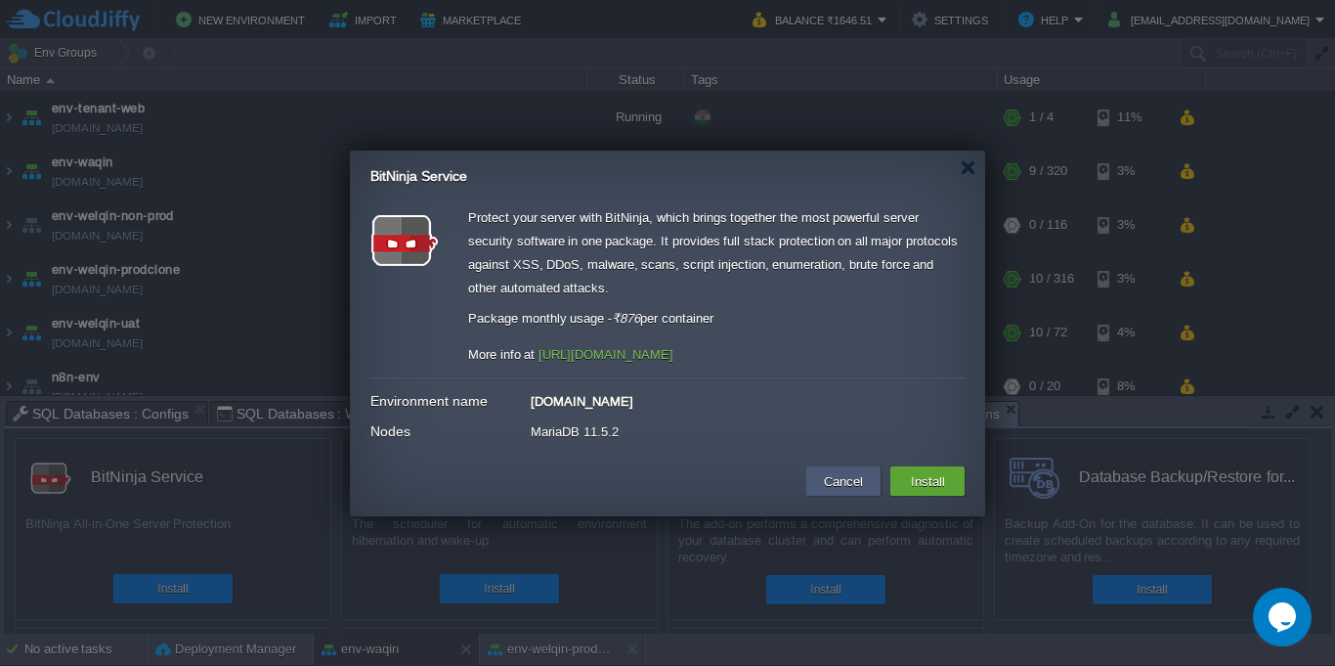
click at [839, 474] on button "Cancel" at bounding box center [843, 480] width 51 height 23
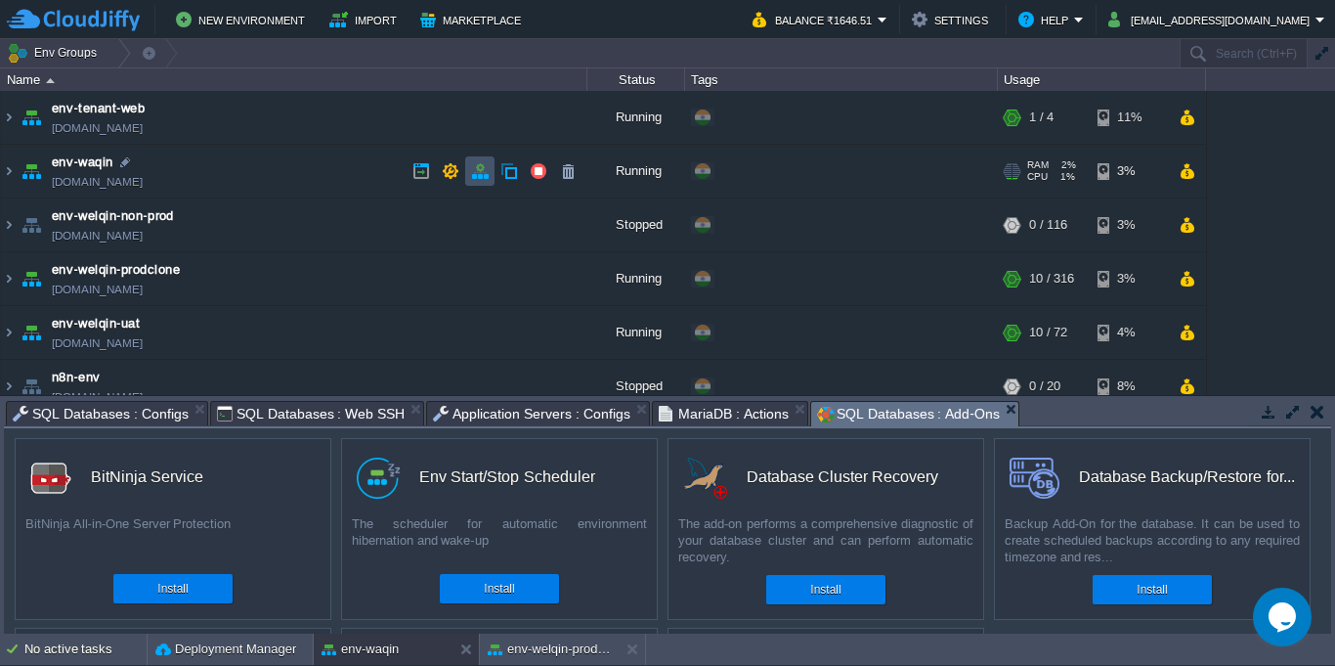
click at [475, 173] on button "button" at bounding box center [480, 171] width 18 height 18
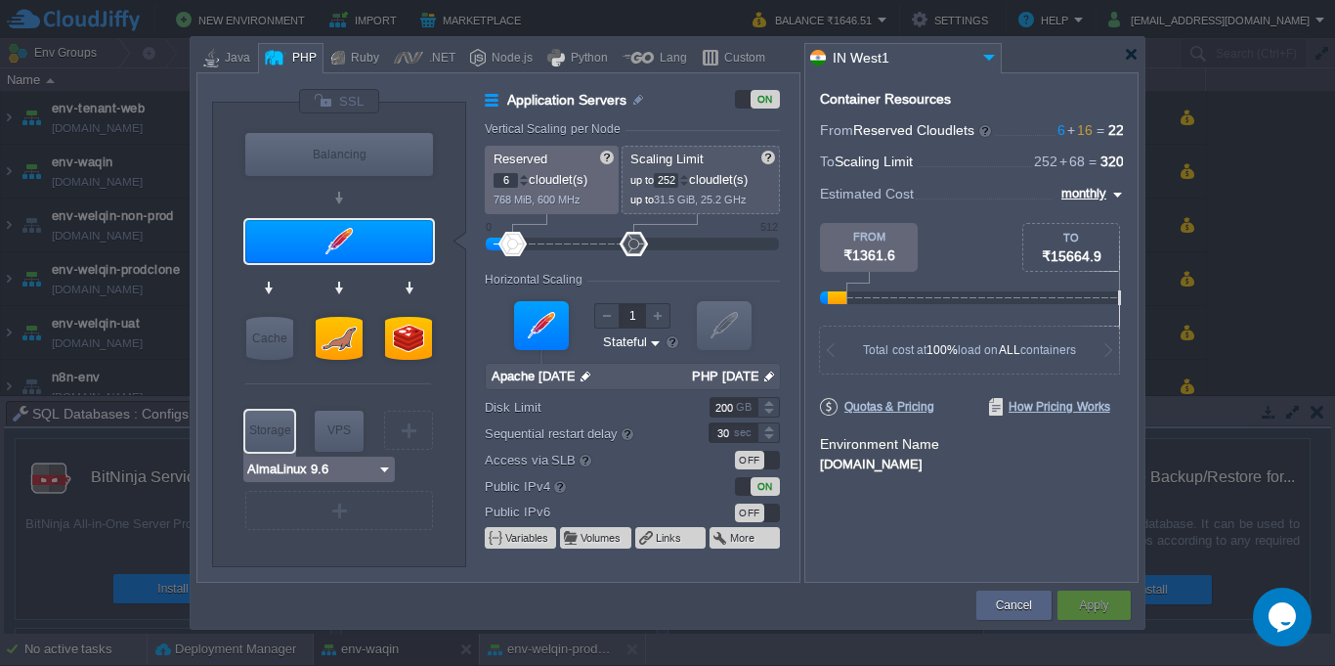
type input "Redis 7.2.4"
click at [415, 336] on div at bounding box center [408, 338] width 47 height 43
type input "NoSQL Databases"
type input "1"
type input "4"
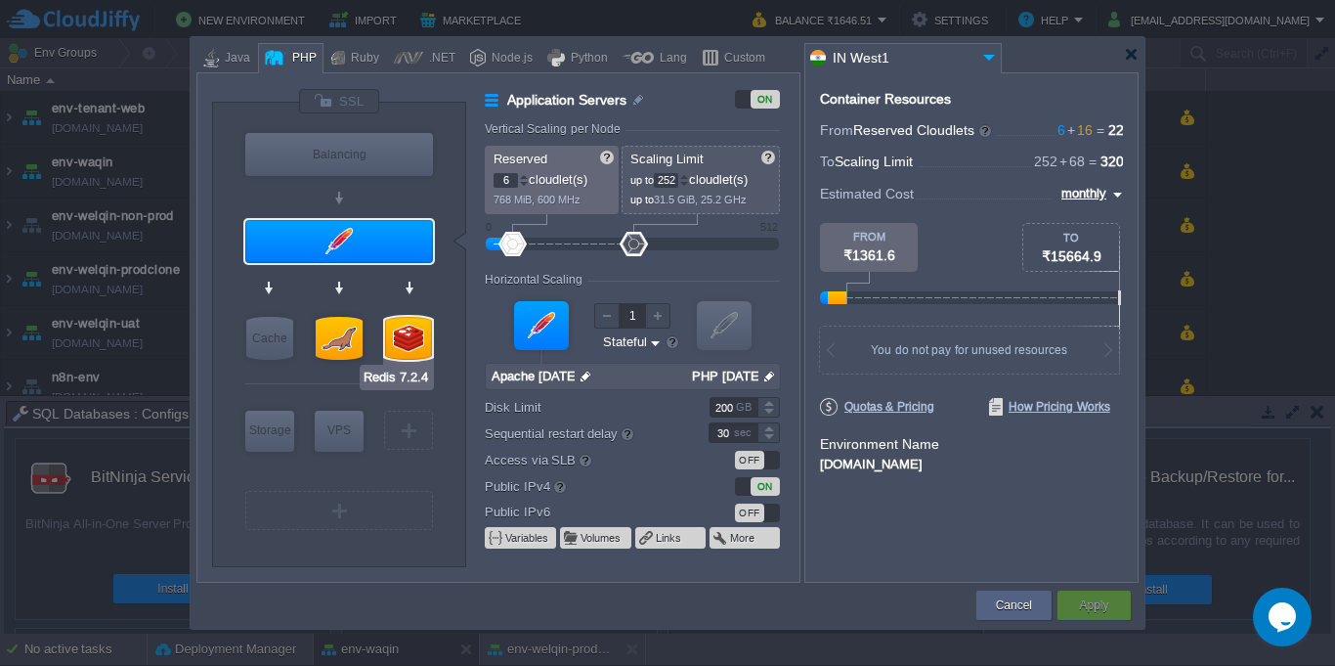
type input "Redis 7.2.4"
type input "null"
type input "7.2.4-almalinux-9"
type input "Stateless"
type input "20"
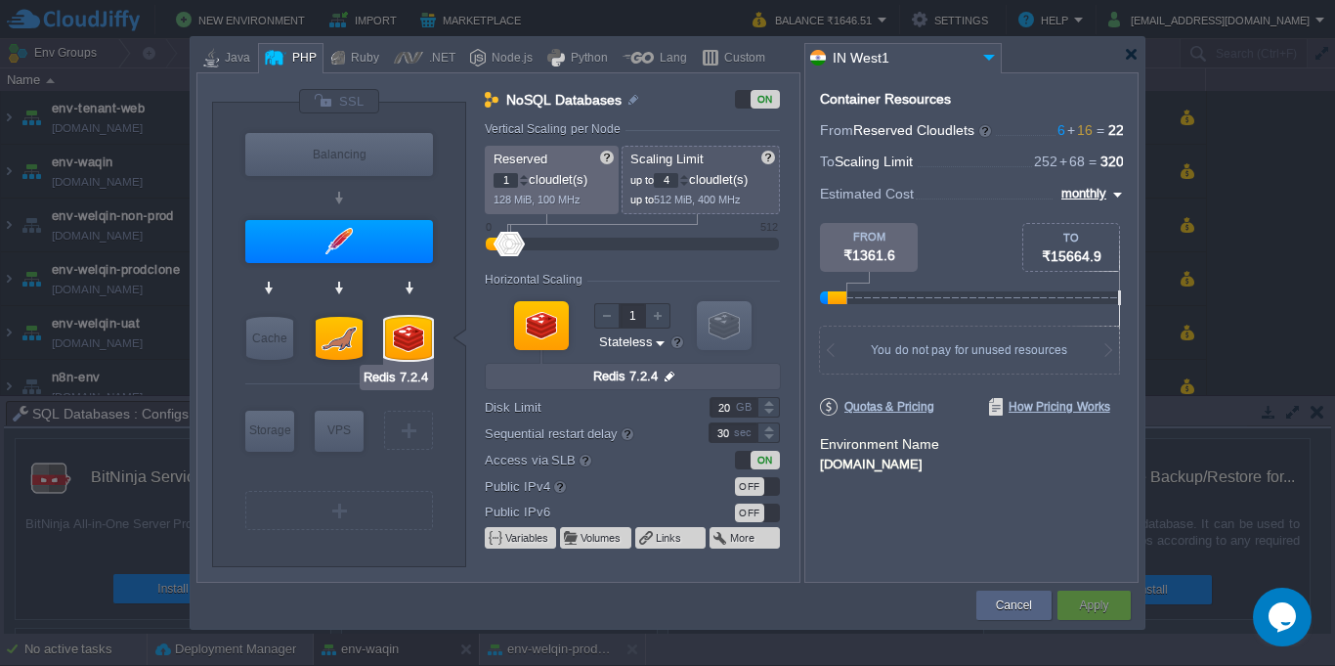
click at [415, 336] on div at bounding box center [408, 338] width 47 height 43
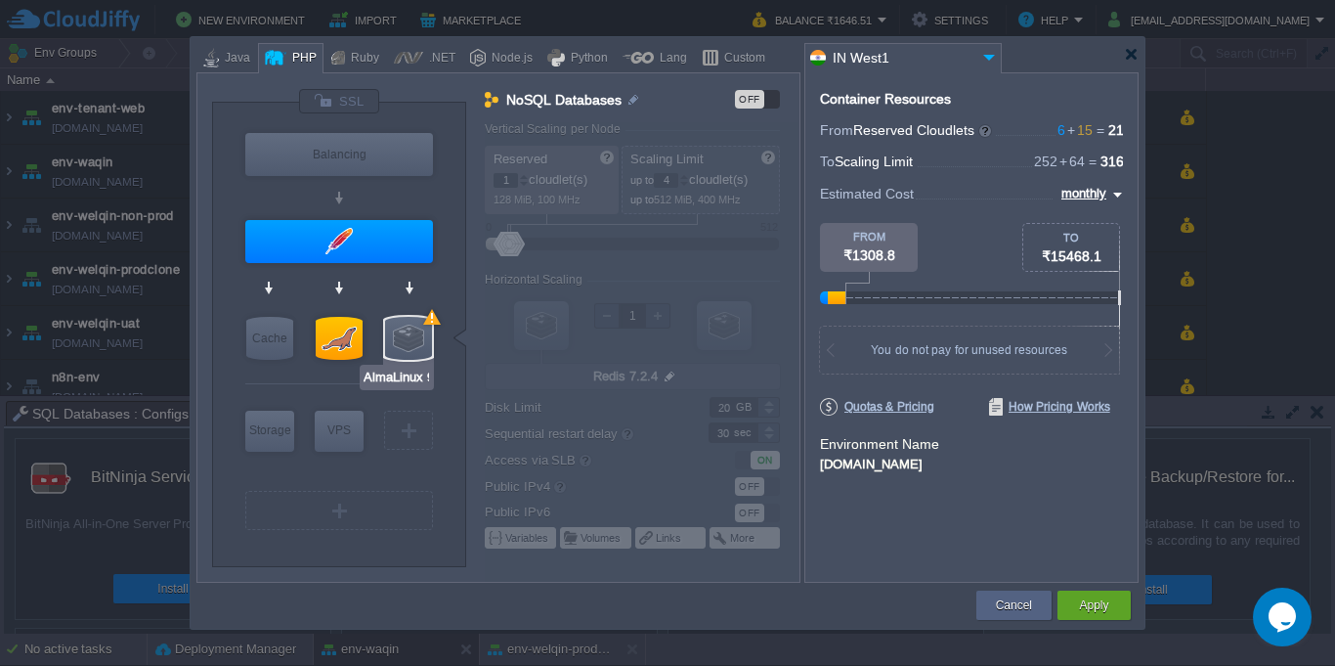
type input "Extra Storage 2.0-10.5"
click at [256, 435] on div "Storage" at bounding box center [269, 429] width 49 height 39
type input "Storage Containers"
type input "6"
type input "Extra Storage 2.0-10.5"
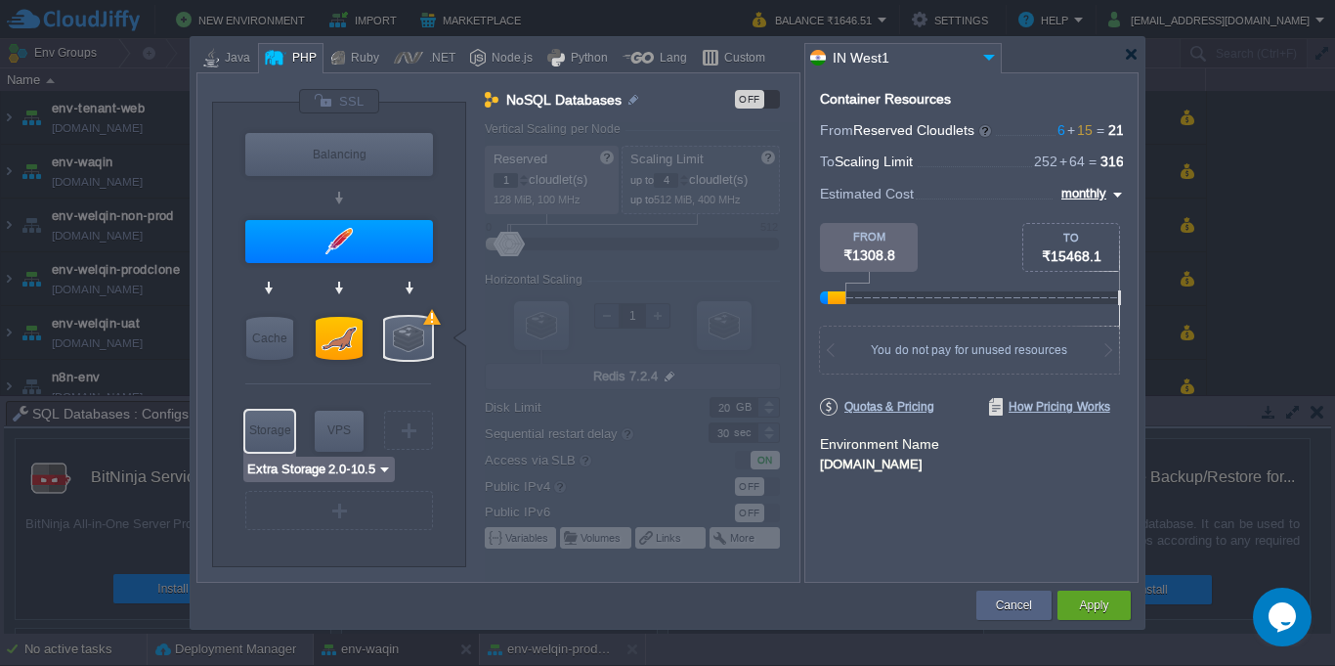
type input "2.0-10.5-almalinux-9"
type input "100"
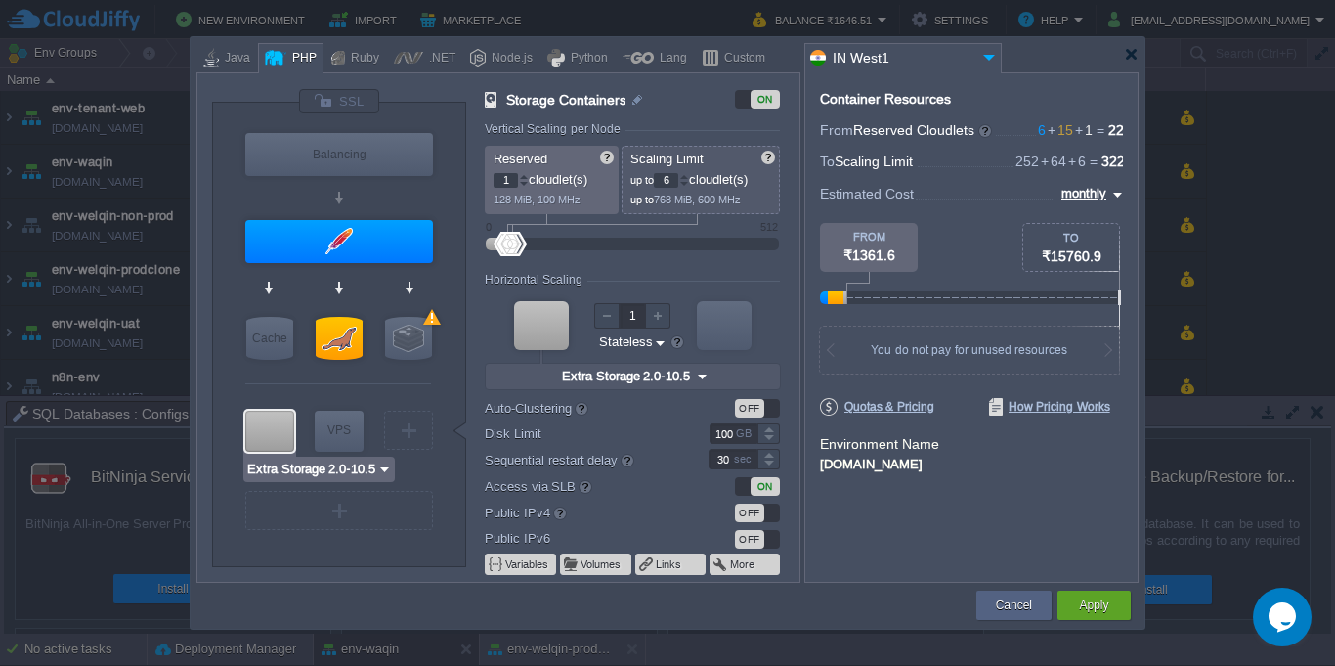
type input "AlmaLinux 9.6"
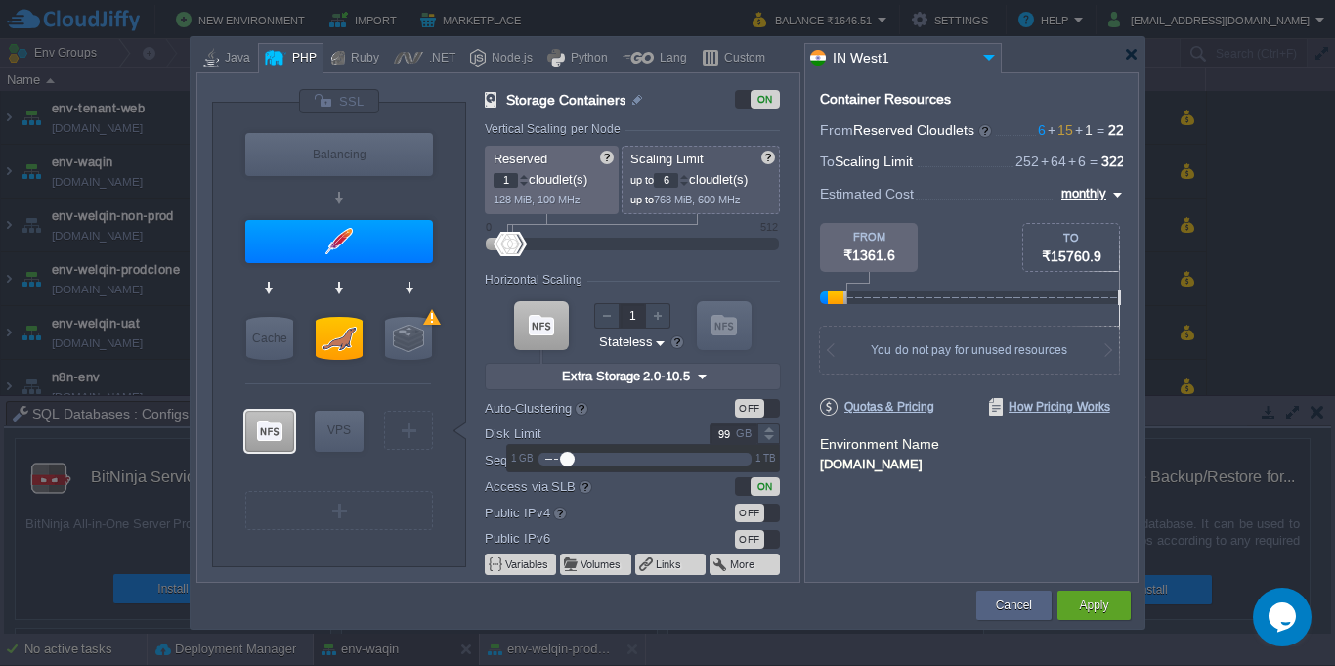
click at [770, 441] on div at bounding box center [768, 439] width 22 height 10
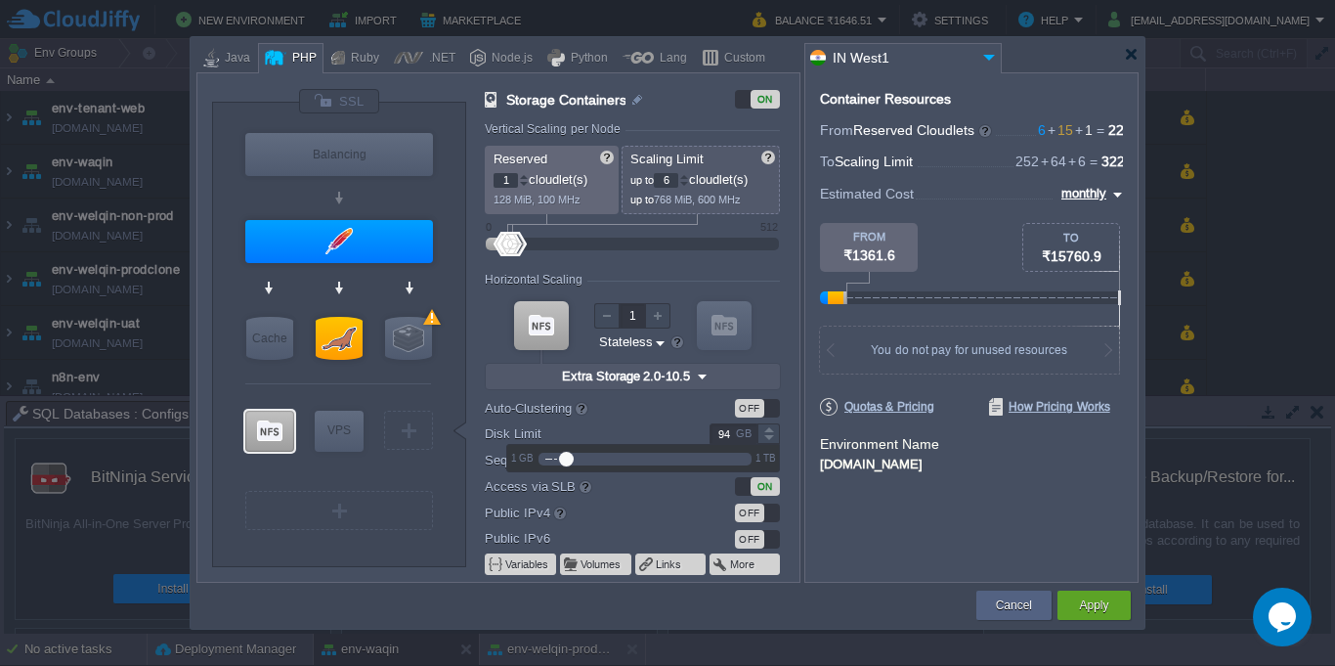
click at [770, 441] on div at bounding box center [768, 439] width 22 height 10
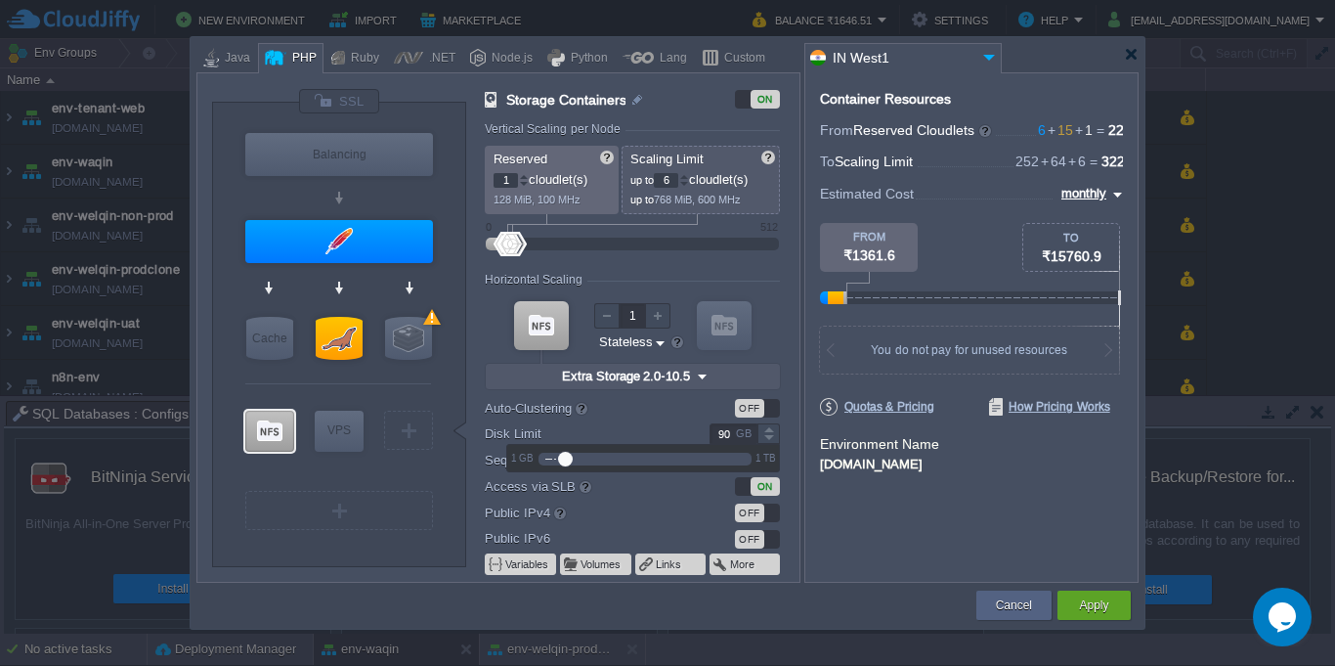
click at [772, 445] on div "1 GB 1 TB" at bounding box center [643, 458] width 272 height 26
drag, startPoint x: 556, startPoint y: 462, endPoint x: 571, endPoint y: 462, distance: 14.7
click at [571, 462] on div at bounding box center [644, 459] width 213 height 22
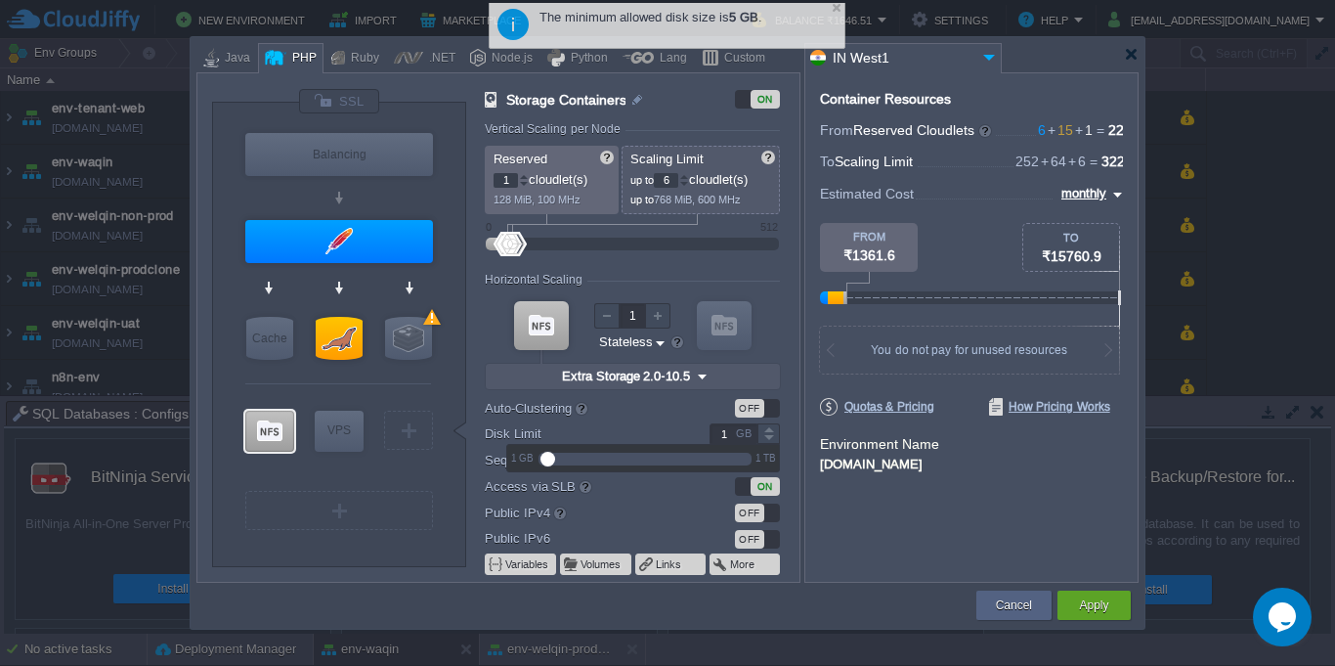
drag, startPoint x: 559, startPoint y: 461, endPoint x: 521, endPoint y: 457, distance: 38.3
click at [521, 457] on div "1 GB 1 TB" at bounding box center [643, 458] width 272 height 26
type input "5"
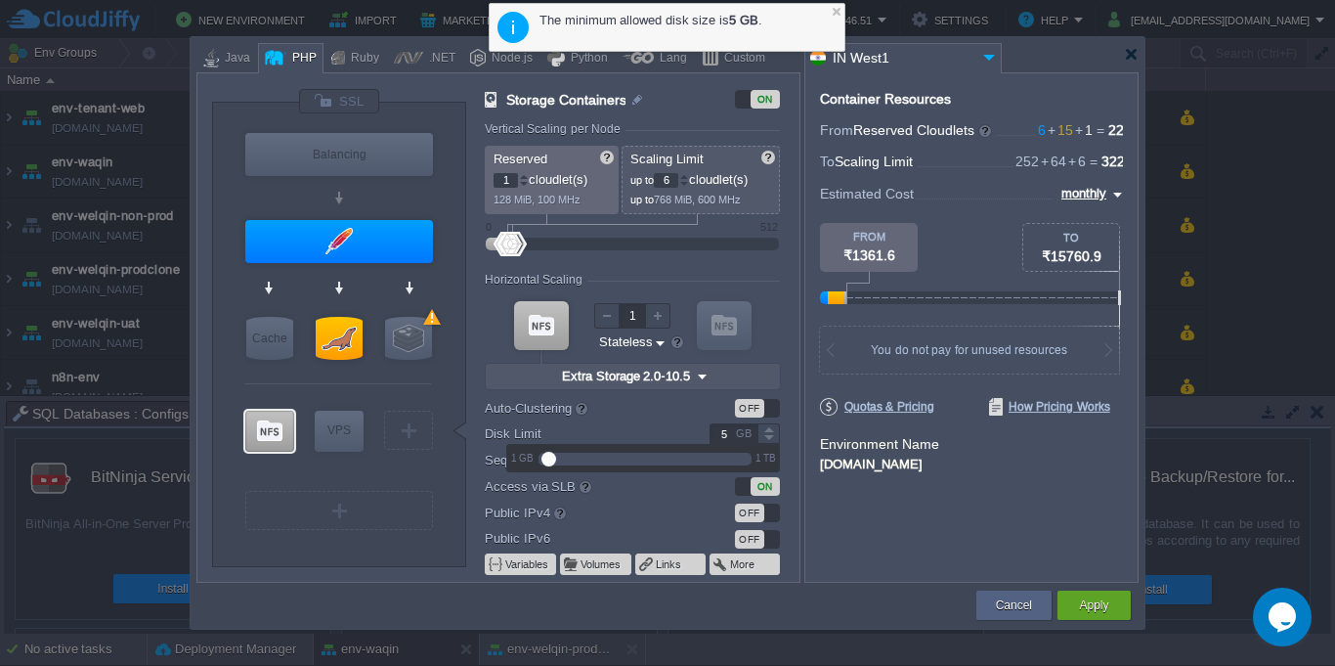
click at [873, 513] on div "Container Resources From Reserved Cloudlets 6 + 15 + 1 ... = 22 not added To Sc…" at bounding box center [971, 327] width 334 height 510
click at [1089, 606] on button "Apply" at bounding box center [1093, 605] width 29 height 20
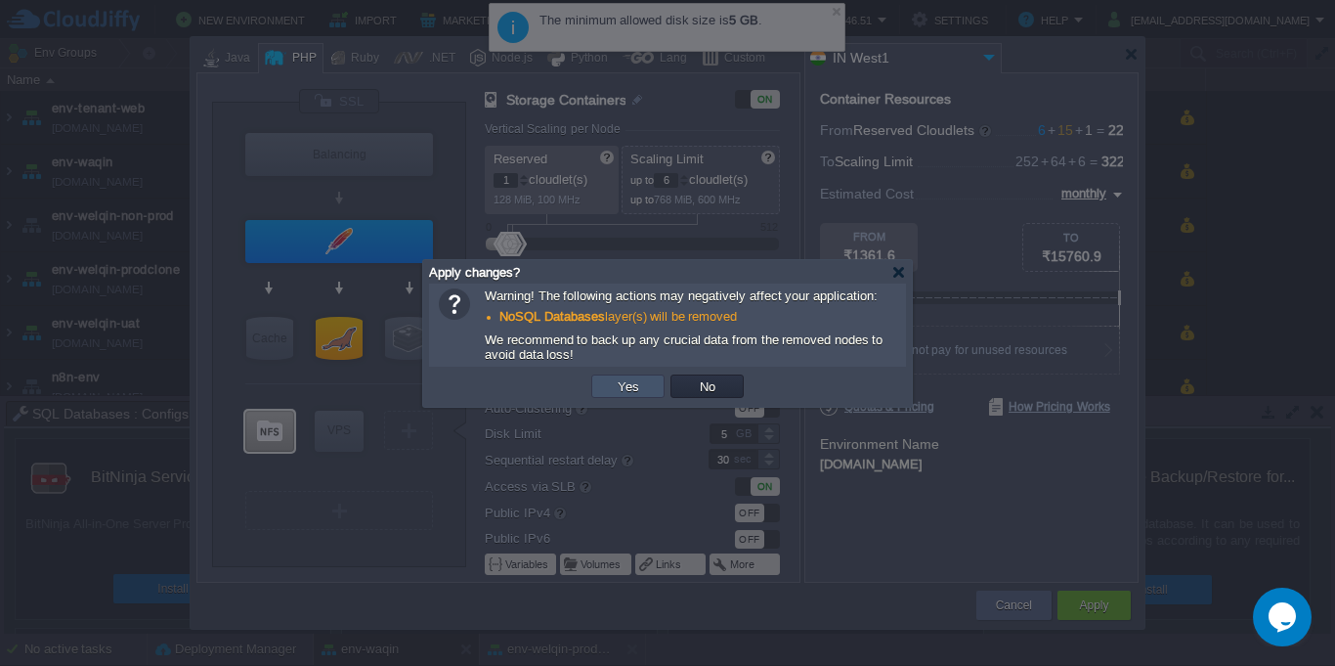
click at [618, 381] on button "Yes" at bounding box center [628, 386] width 33 height 18
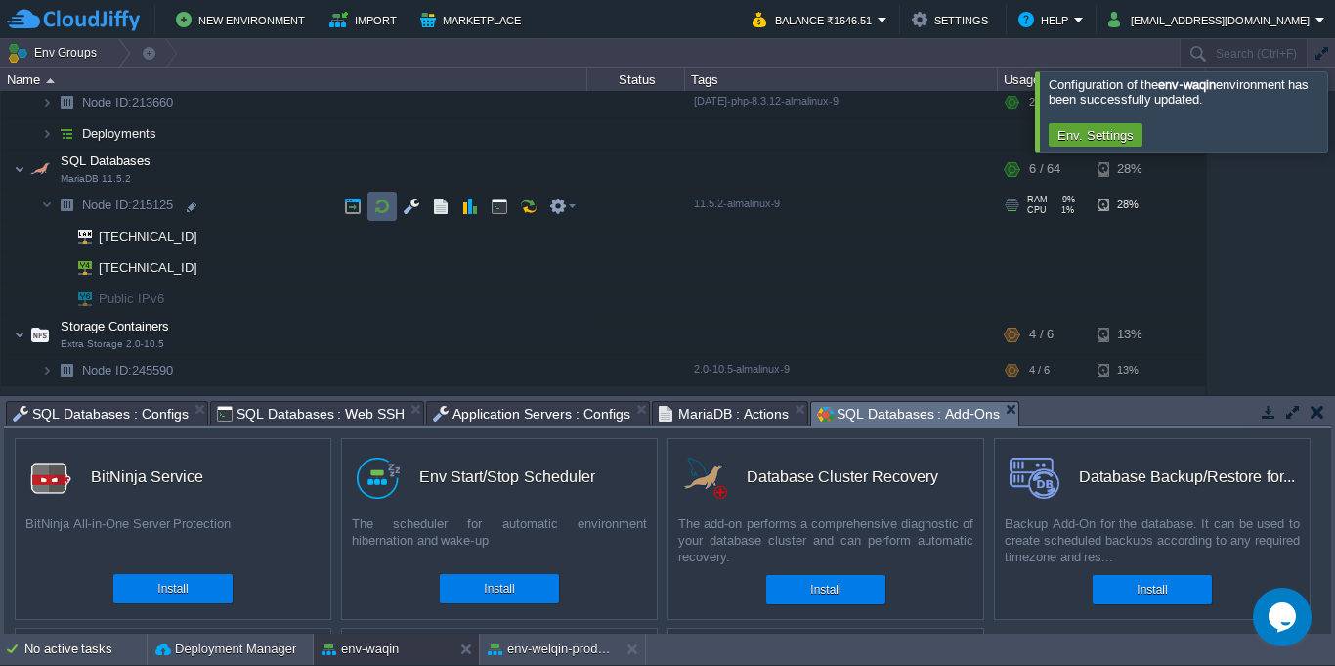
scroll to position [248, 0]
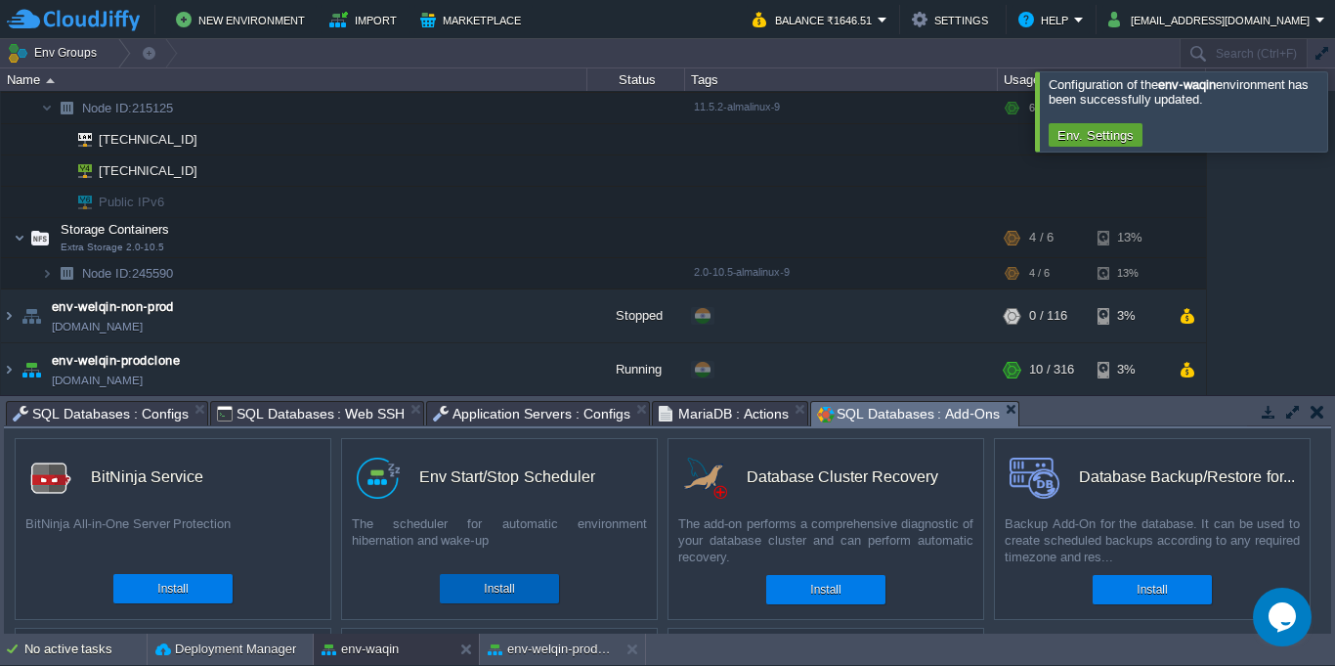
click at [530, 593] on div "Install" at bounding box center [499, 588] width 90 height 29
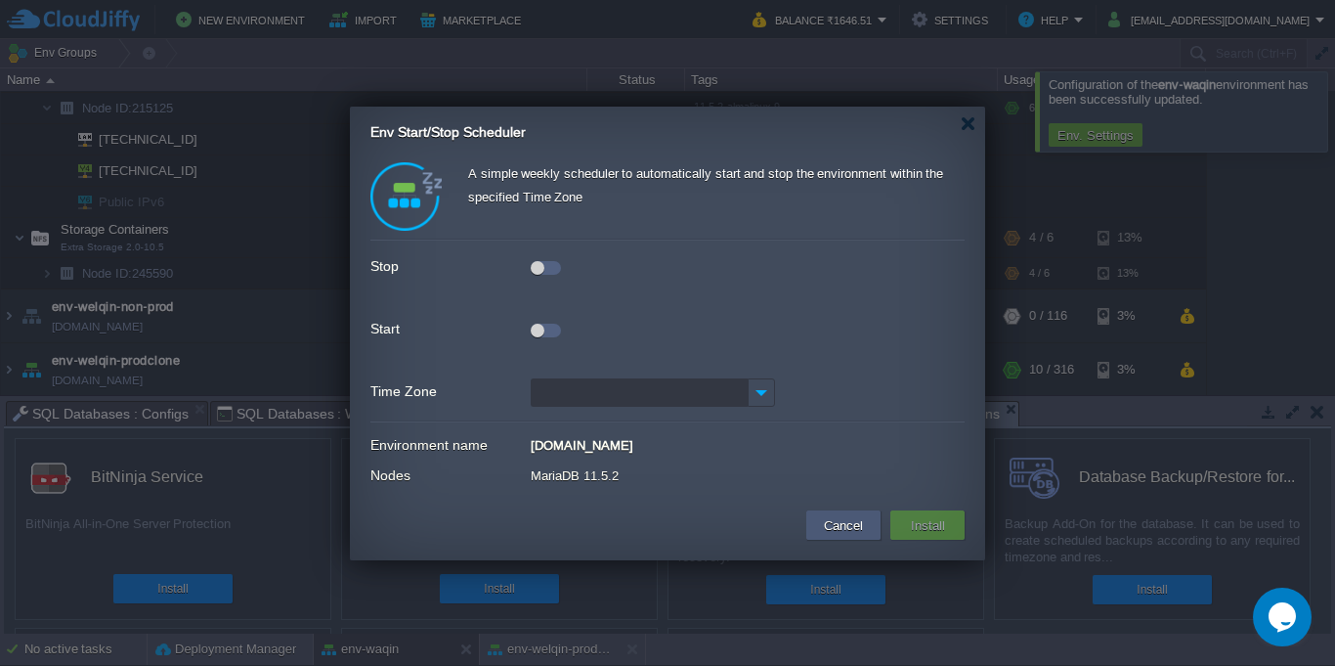
click at [837, 525] on button "Cancel" at bounding box center [843, 524] width 51 height 23
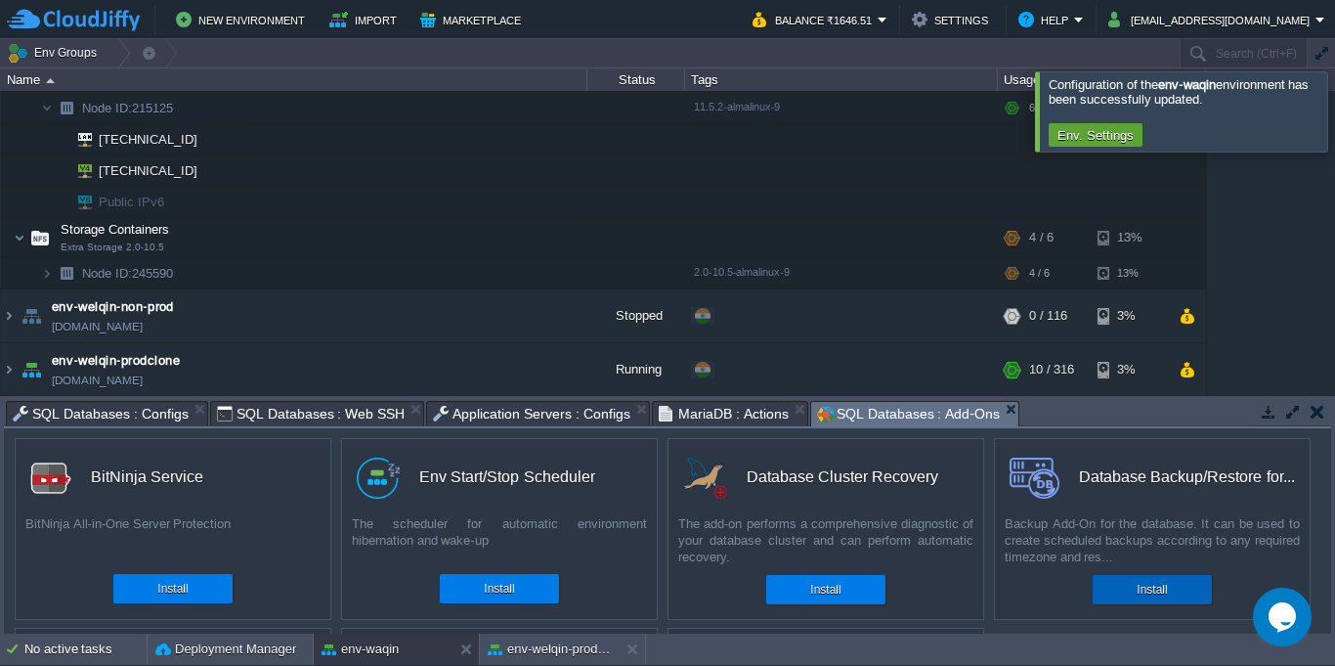
click at [1155, 593] on button "Install" at bounding box center [1152, 590] width 30 height 20
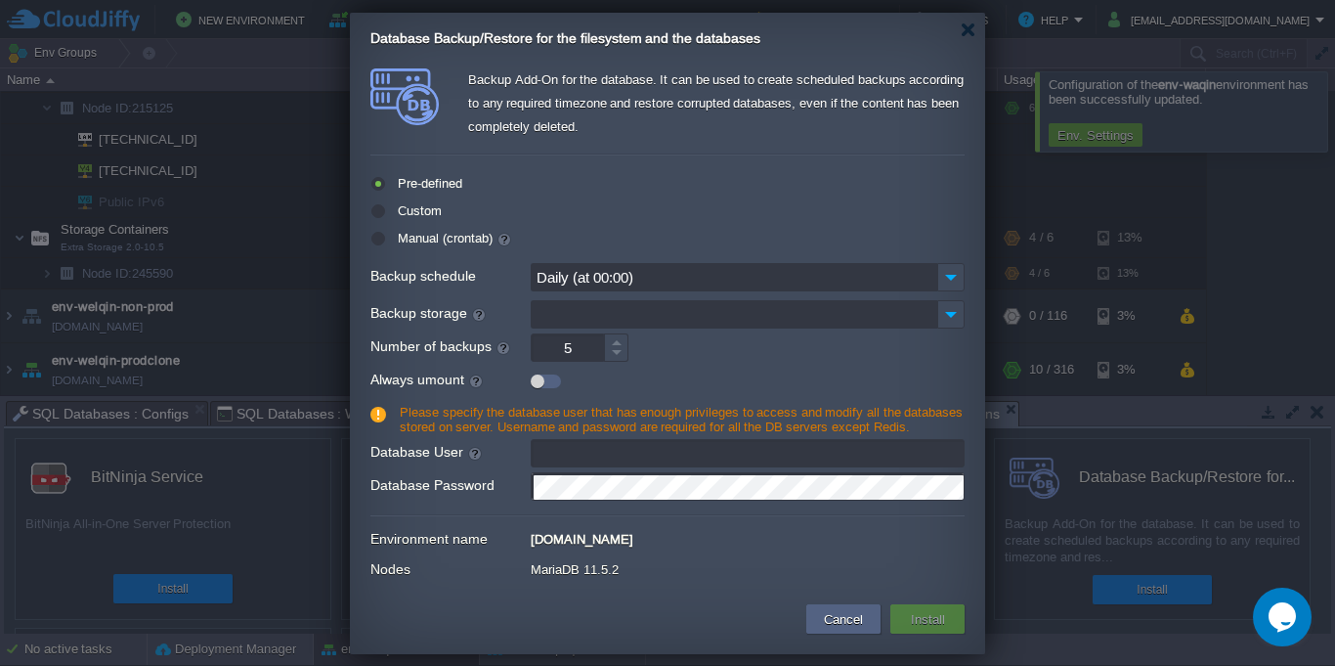
type input "[EMAIL_ADDRESS][DOMAIN_NAME]"
click at [656, 311] on input "Backup storage" at bounding box center [734, 314] width 407 height 28
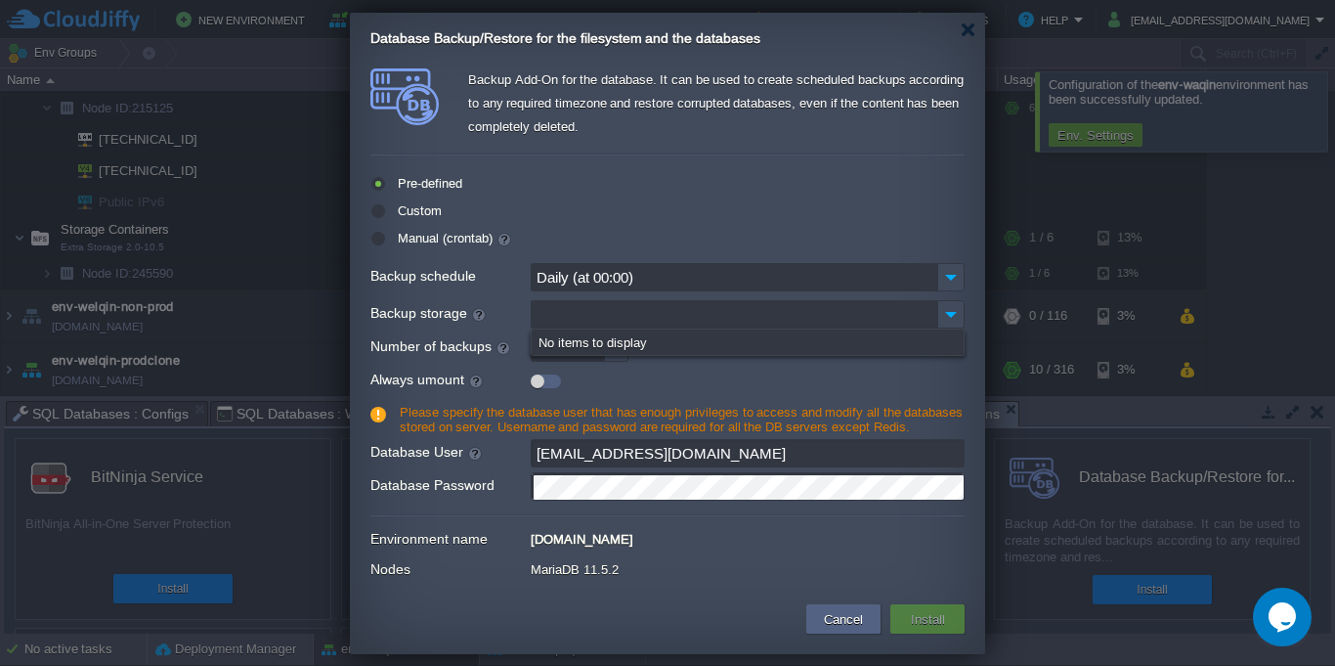
click at [679, 315] on input "Backup storage" at bounding box center [734, 314] width 407 height 28
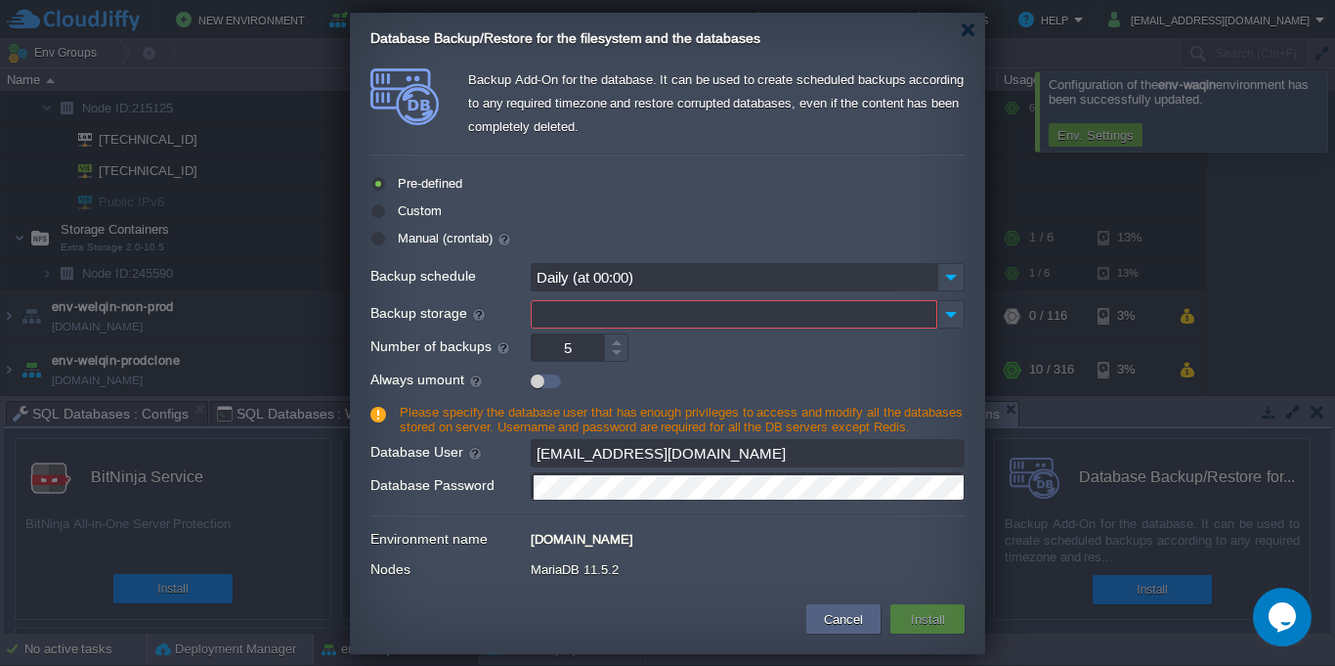
click at [688, 280] on input "Daily (at 00:00)" at bounding box center [734, 277] width 407 height 28
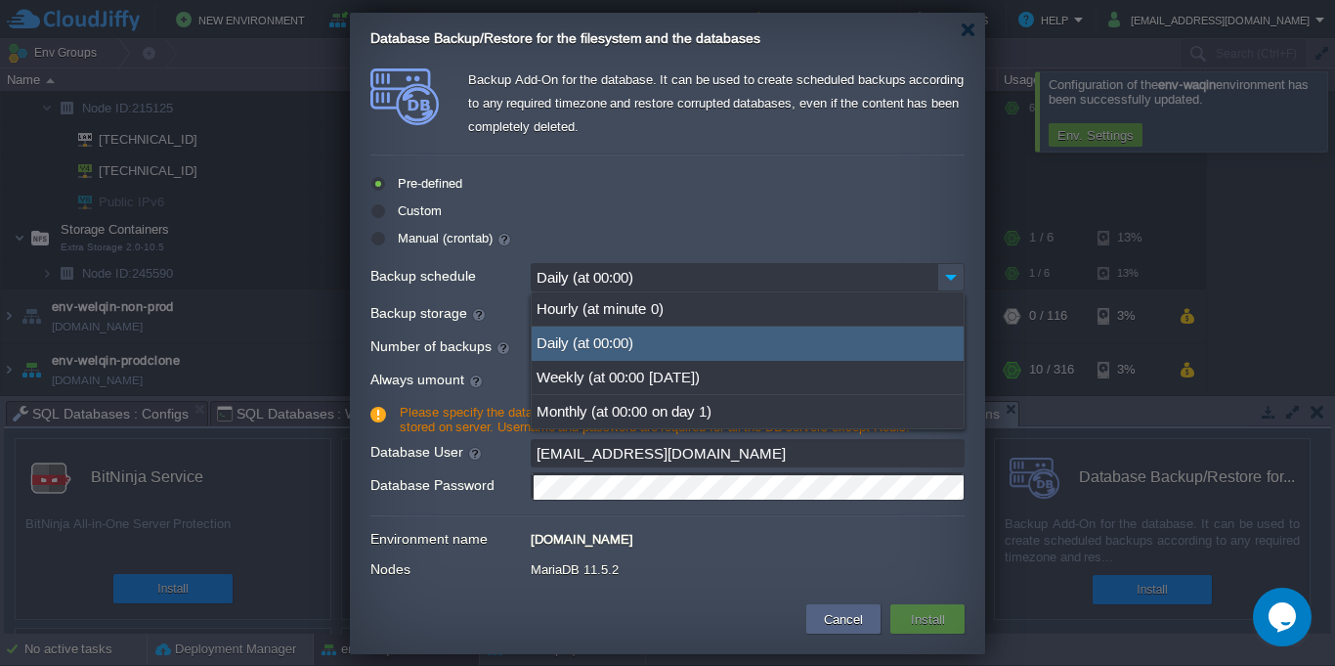
click at [688, 279] on input "Daily (at 00:00)" at bounding box center [734, 277] width 407 height 28
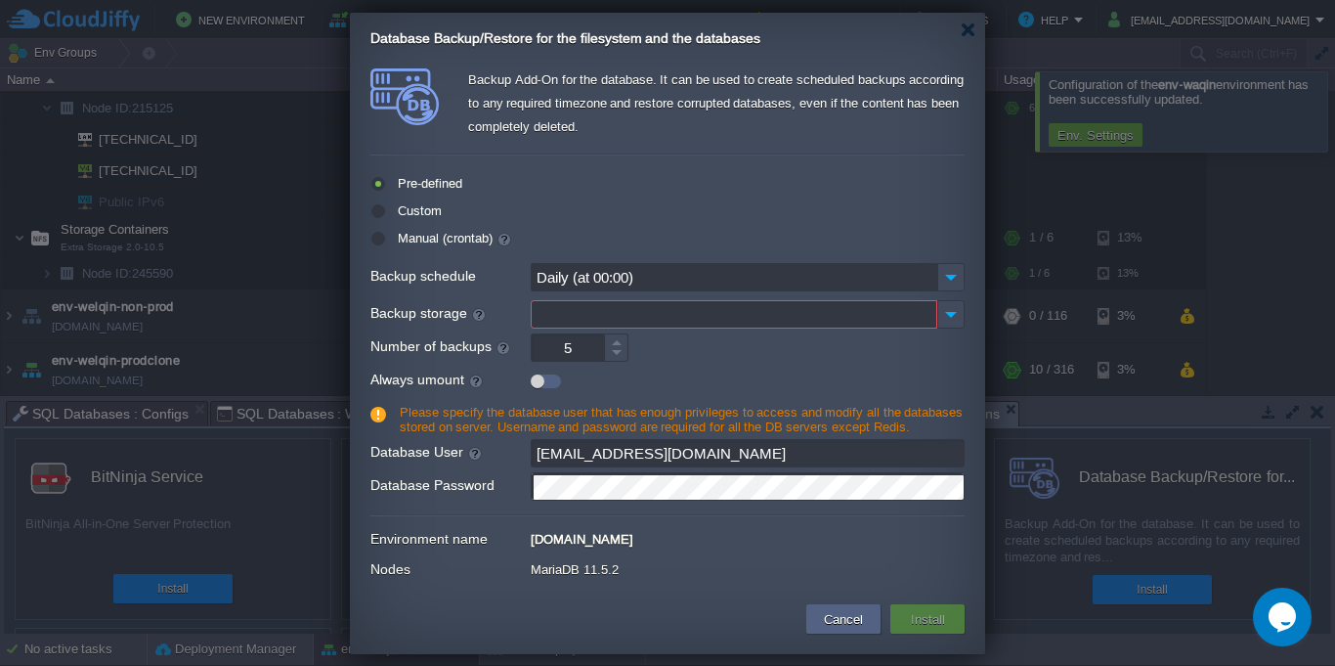
click at [400, 212] on label "Custom" at bounding box center [417, 210] width 49 height 15
click at [383, 212] on input "radio" at bounding box center [376, 215] width 13 height 13
radio input "true"
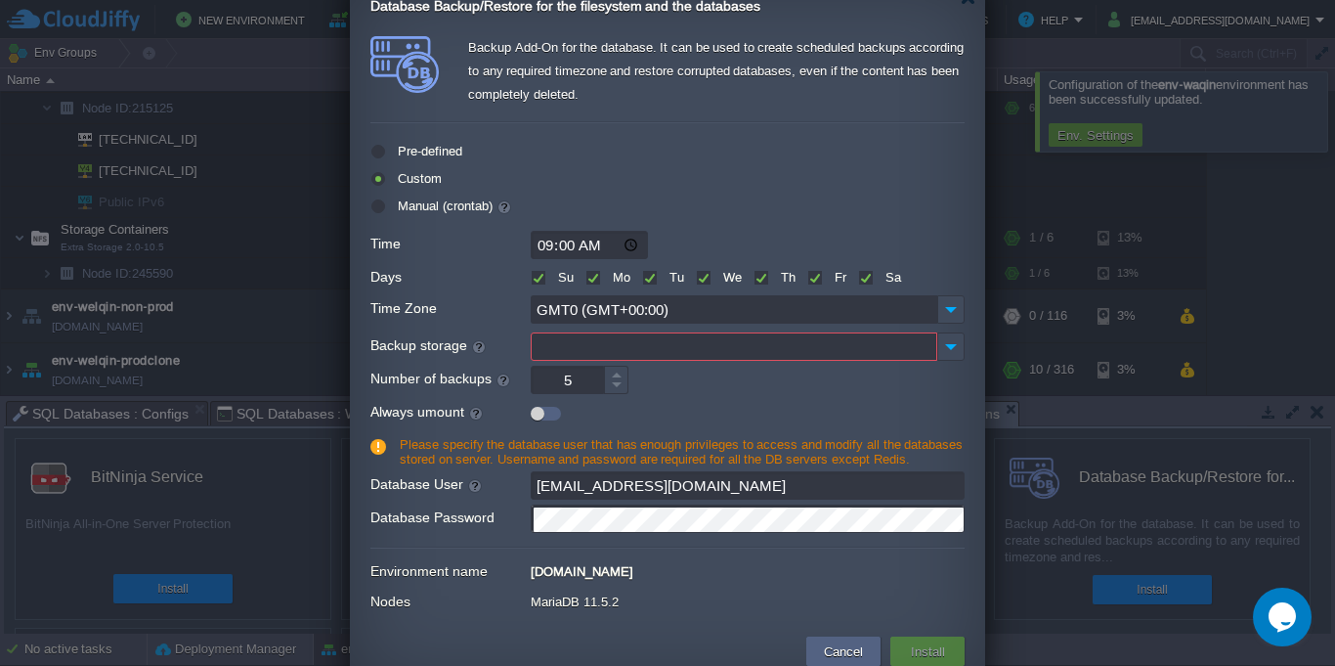
click at [409, 152] on label "Pre-defined" at bounding box center [427, 151] width 69 height 15
click at [383, 152] on input "radio" at bounding box center [376, 156] width 13 height 13
radio input "true"
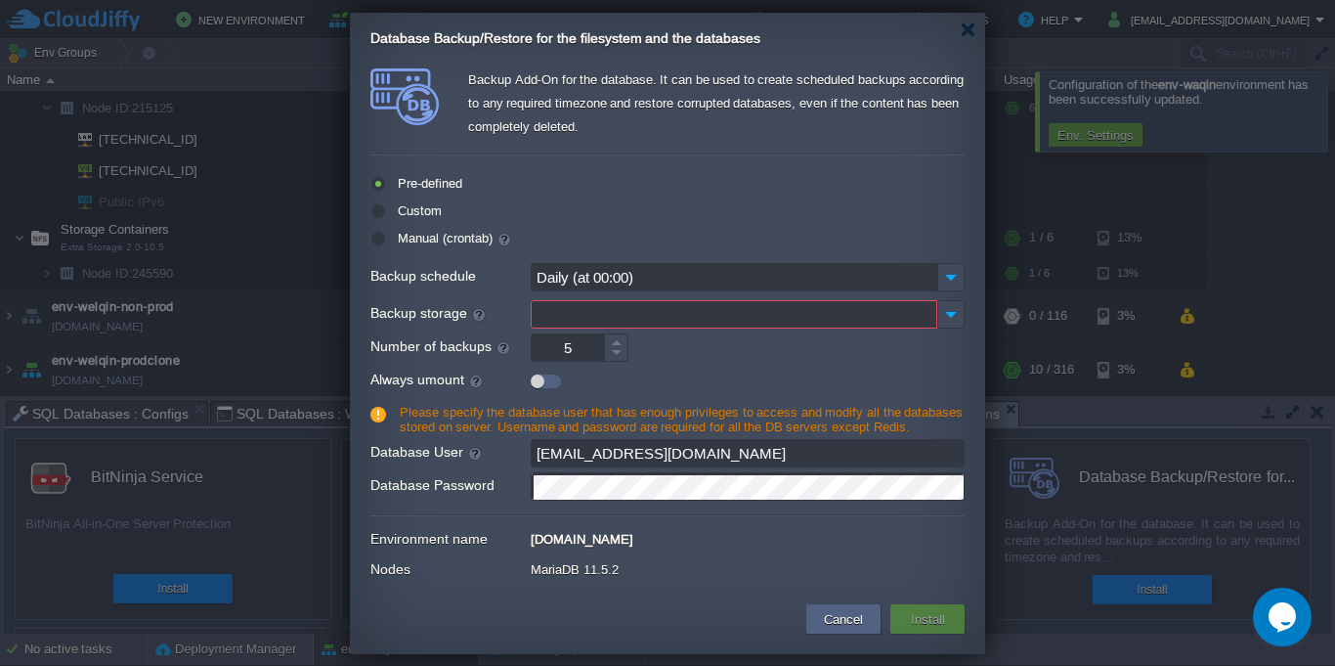
click at [430, 237] on label "Manual (crontab)" at bounding box center [452, 238] width 119 height 15
click at [383, 237] on input "radio" at bounding box center [376, 243] width 13 height 13
radio input "true"
click at [414, 181] on label "Pre-defined" at bounding box center [427, 183] width 69 height 15
click at [383, 182] on input "radio" at bounding box center [376, 188] width 13 height 13
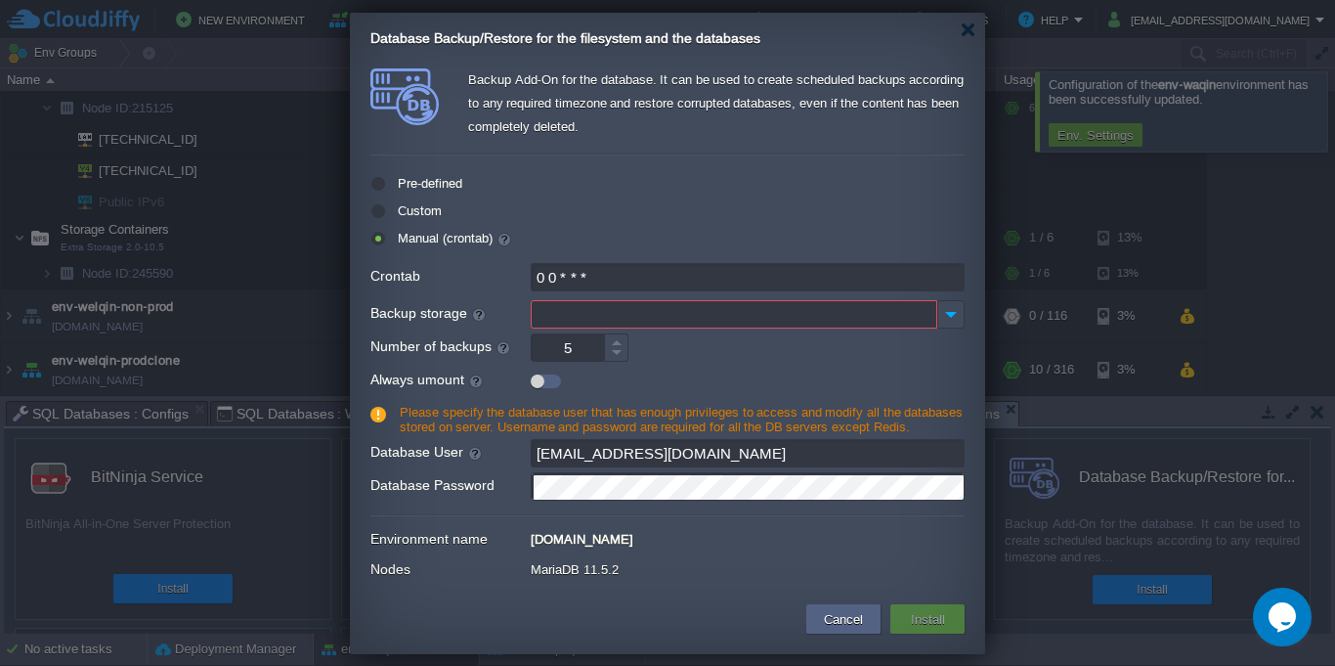
radio input "true"
click at [642, 331] on form "Pre-defined Custom Manual (crontab) Backup schedule Daily (at 00:00) Time 09:00…" at bounding box center [667, 333] width 594 height 341
click at [644, 314] on input "Backup storage" at bounding box center [734, 314] width 407 height 28
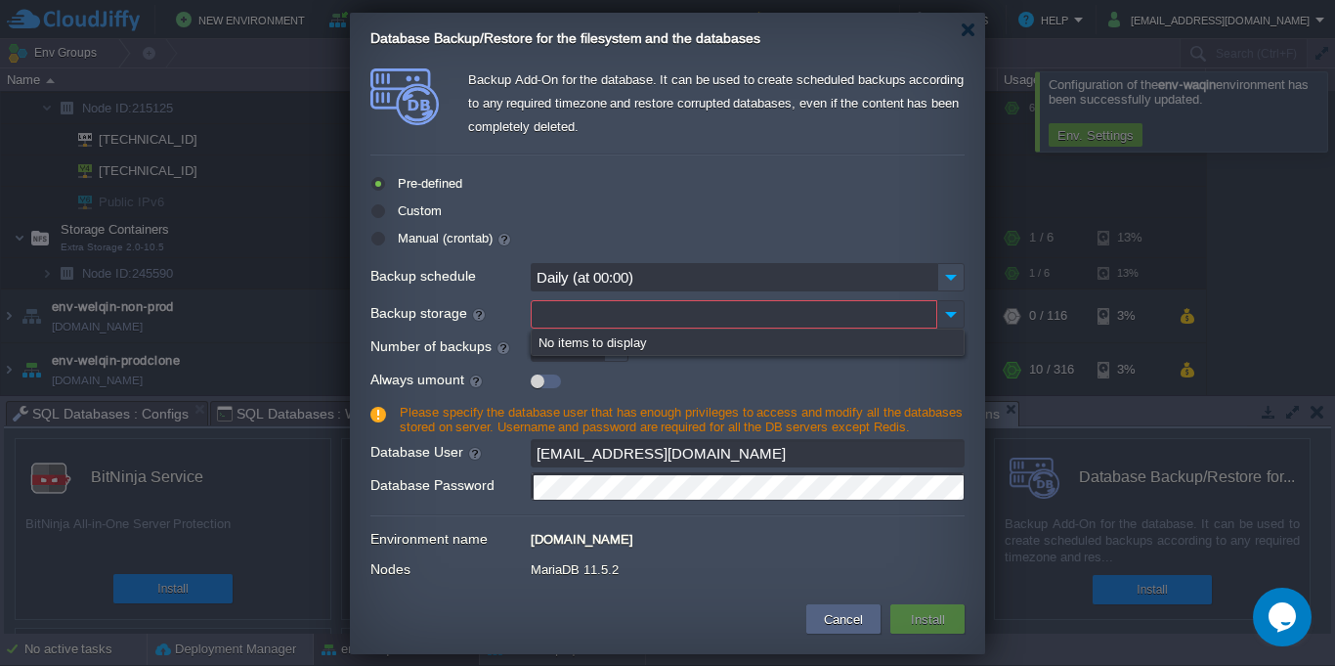
click at [952, 313] on img at bounding box center [950, 314] width 27 height 28
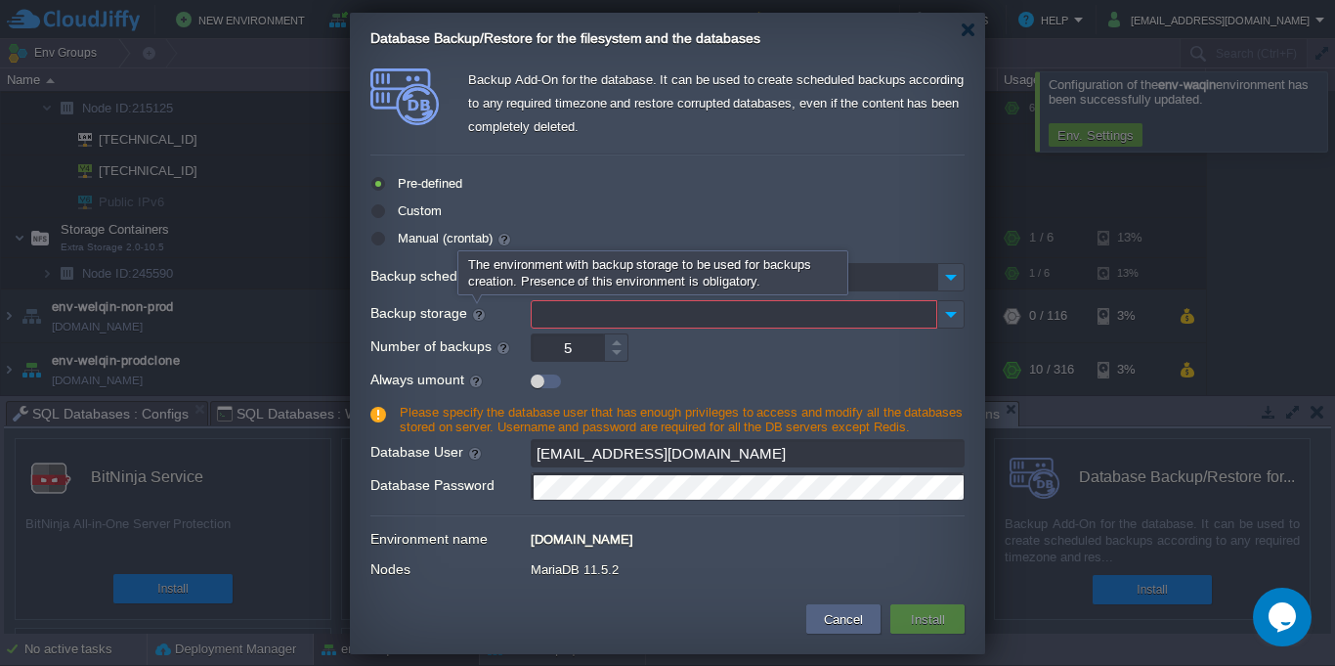
click at [471, 314] on div at bounding box center [479, 314] width 20 height 21
click at [531, 314] on input "Backup storage" at bounding box center [734, 314] width 407 height 28
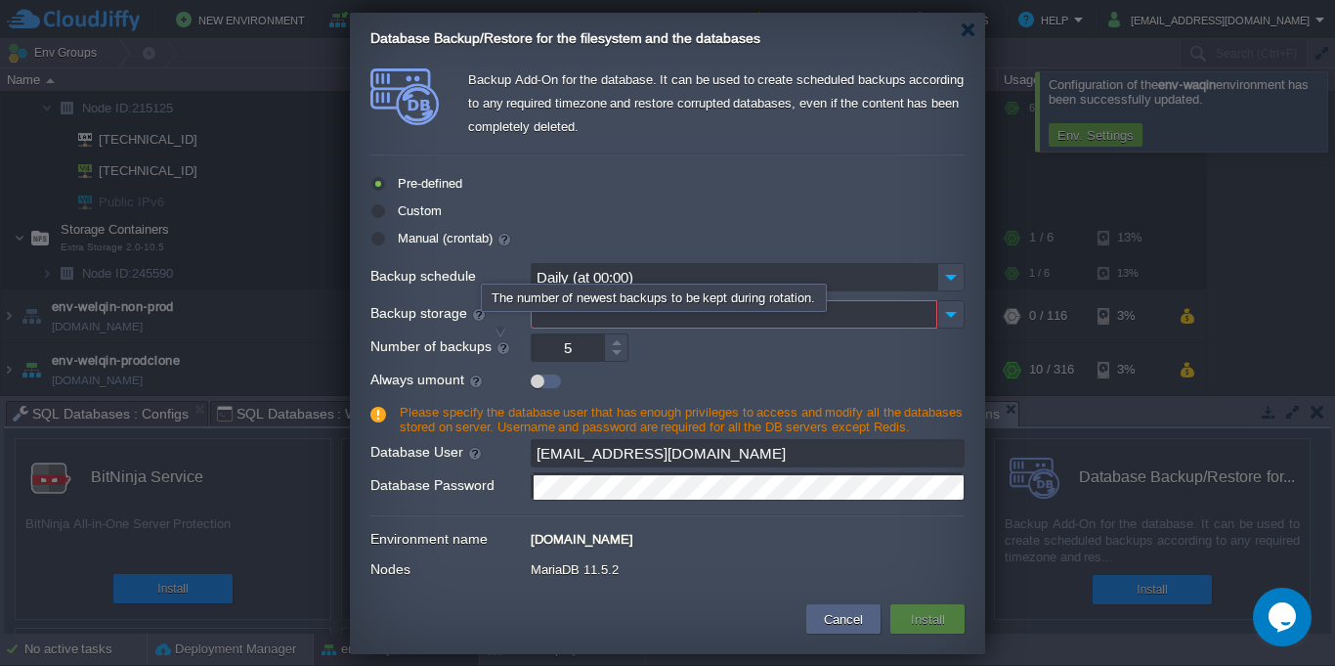
click at [501, 346] on div at bounding box center [504, 347] width 20 height 21
click at [531, 346] on input "5" at bounding box center [567, 347] width 73 height 28
click at [618, 360] on div at bounding box center [616, 355] width 24 height 14
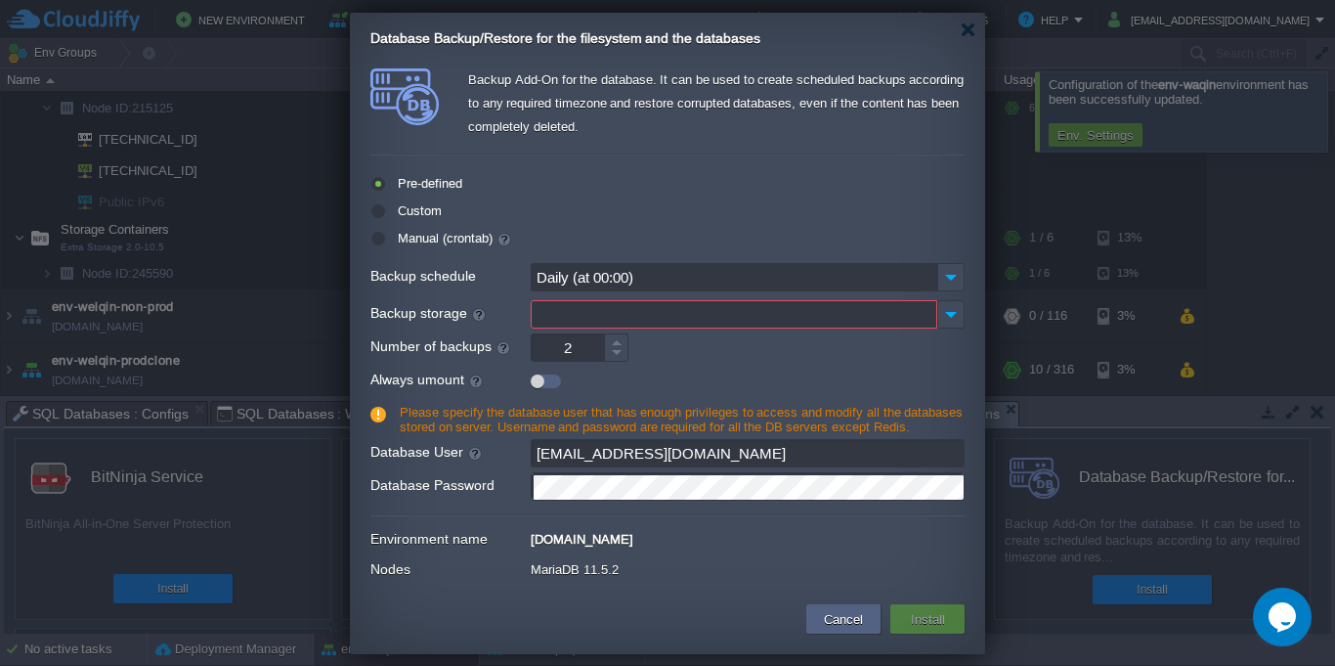
type input "1"
click at [618, 360] on div at bounding box center [616, 355] width 24 height 14
click at [653, 458] on input "[EMAIL_ADDRESS][DOMAIN_NAME]" at bounding box center [748, 453] width 434 height 28
click at [678, 584] on form "Environment name [DOMAIN_NAME] Nodes MariaDB 11.5.2" at bounding box center [667, 556] width 594 height 61
click at [667, 318] on input "Backup storage" at bounding box center [734, 314] width 407 height 28
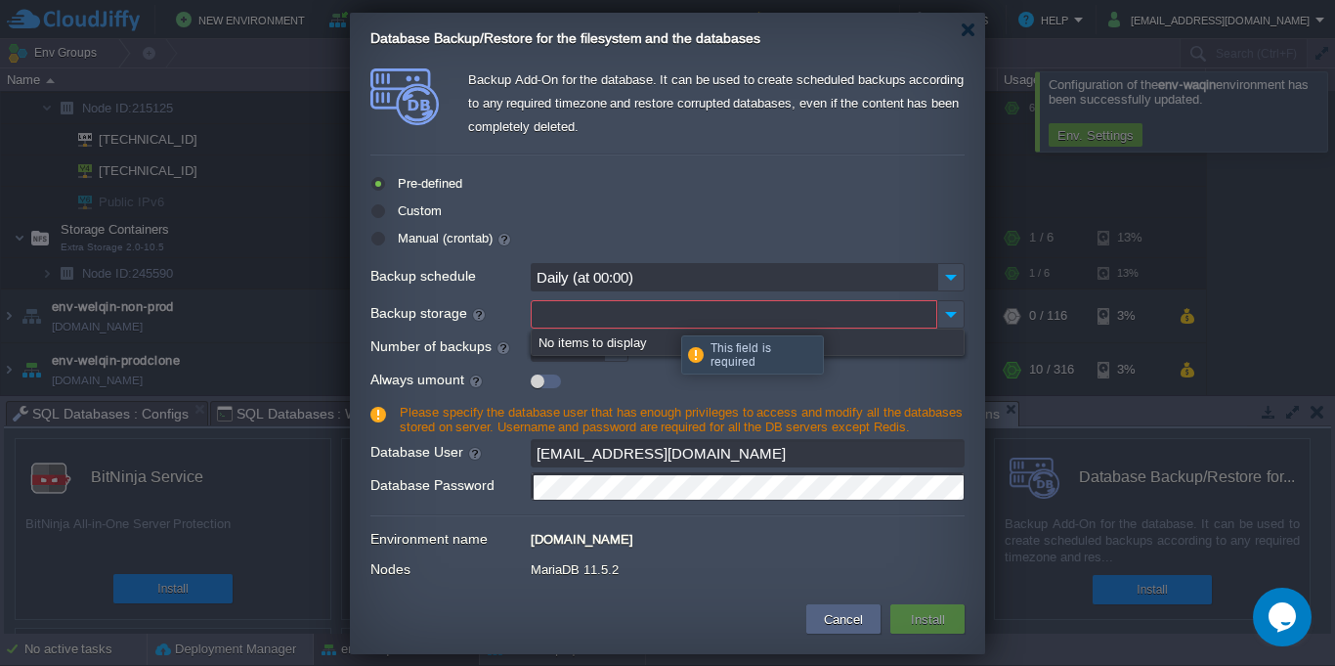
click at [667, 318] on input "Backup storage" at bounding box center [734, 314] width 407 height 28
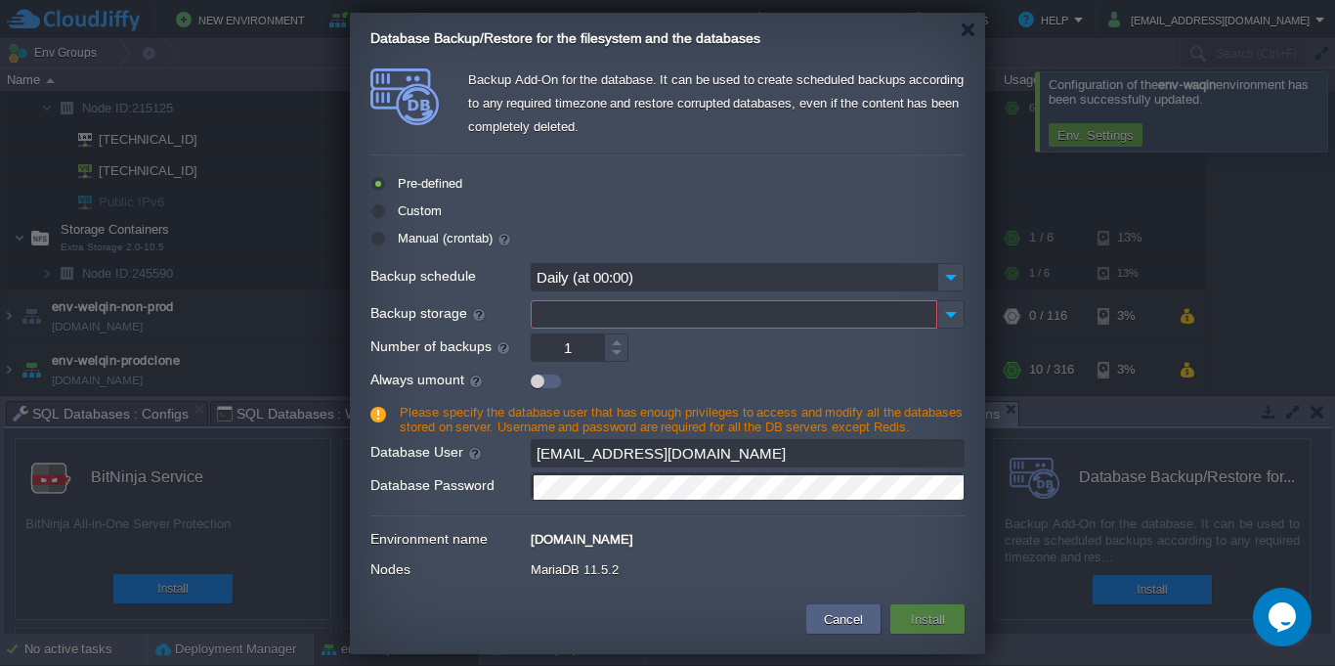
click at [667, 318] on input "Backup storage" at bounding box center [734, 314] width 407 height 28
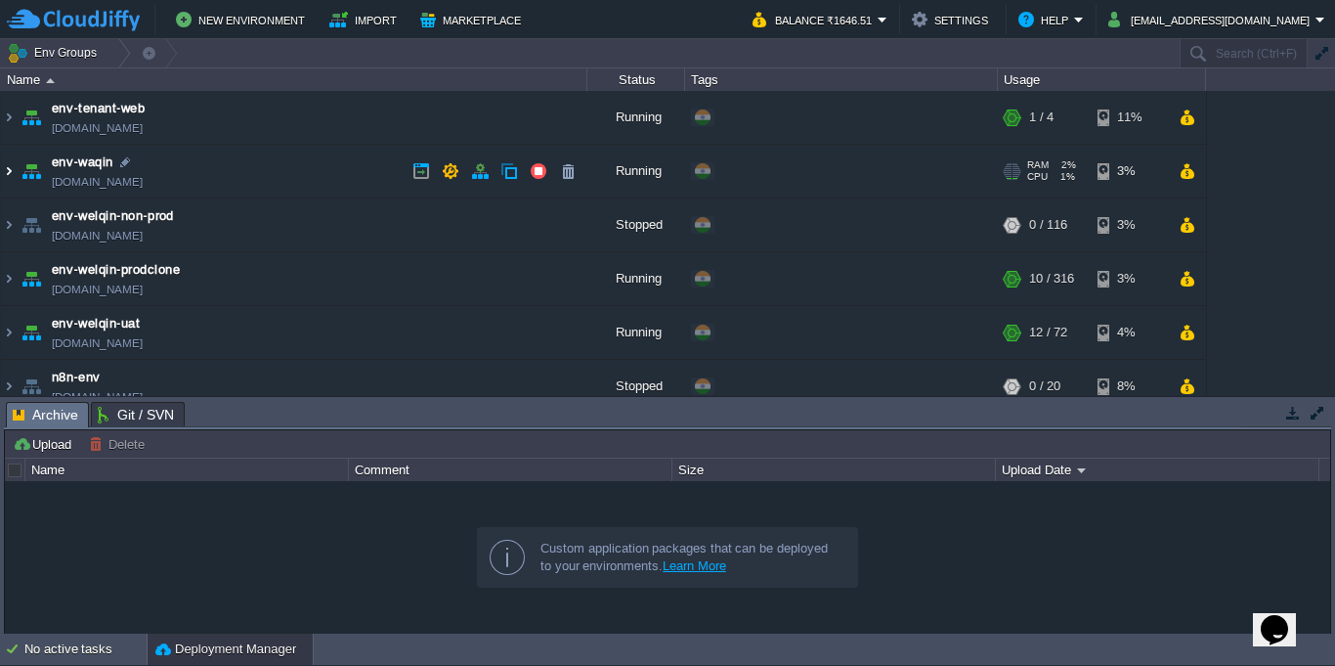
click at [10, 175] on img at bounding box center [9, 171] width 16 height 53
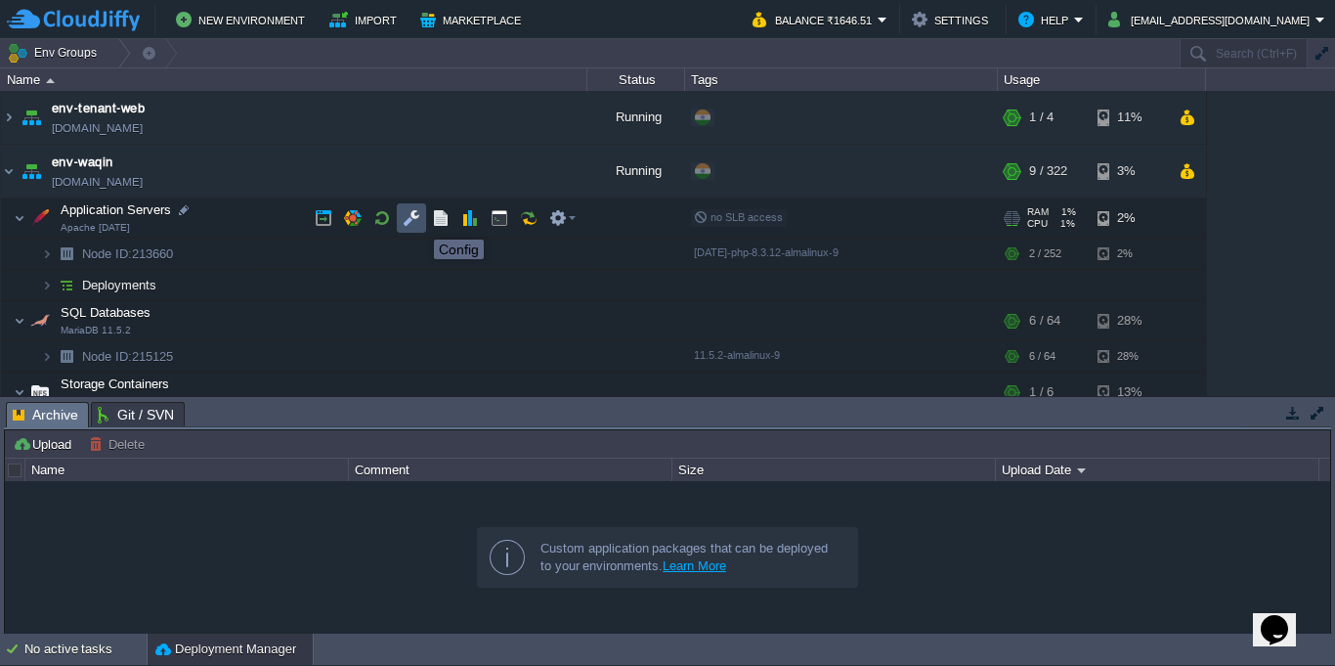
click at [419, 222] on button "button" at bounding box center [412, 218] width 18 height 18
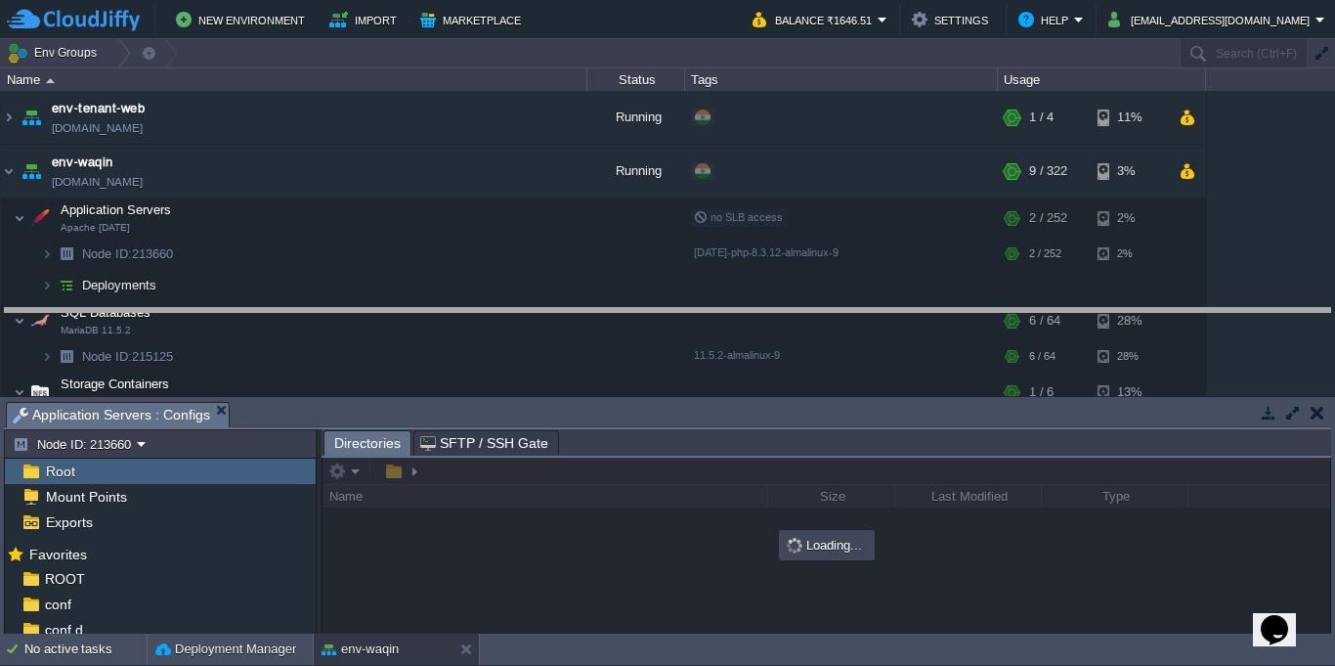
drag, startPoint x: 770, startPoint y: 416, endPoint x: 770, endPoint y: 288, distance: 128.0
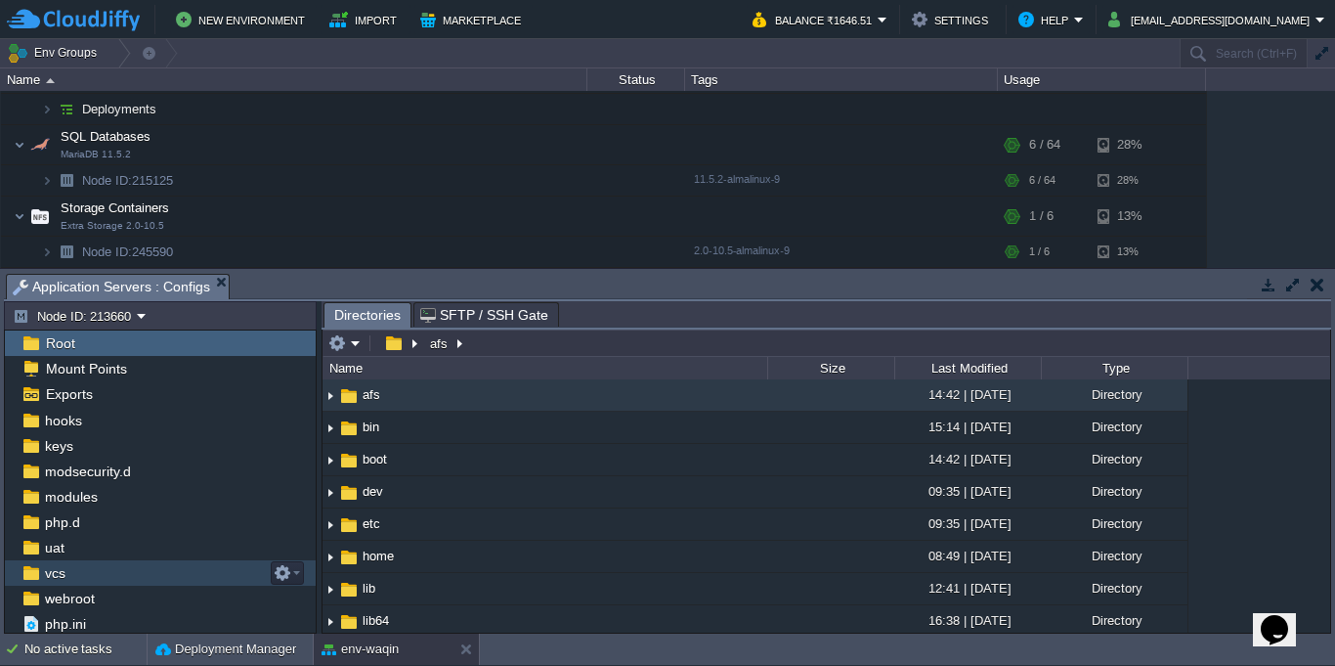
scroll to position [183, 0]
click at [157, 578] on div "webroot" at bounding box center [160, 572] width 311 height 25
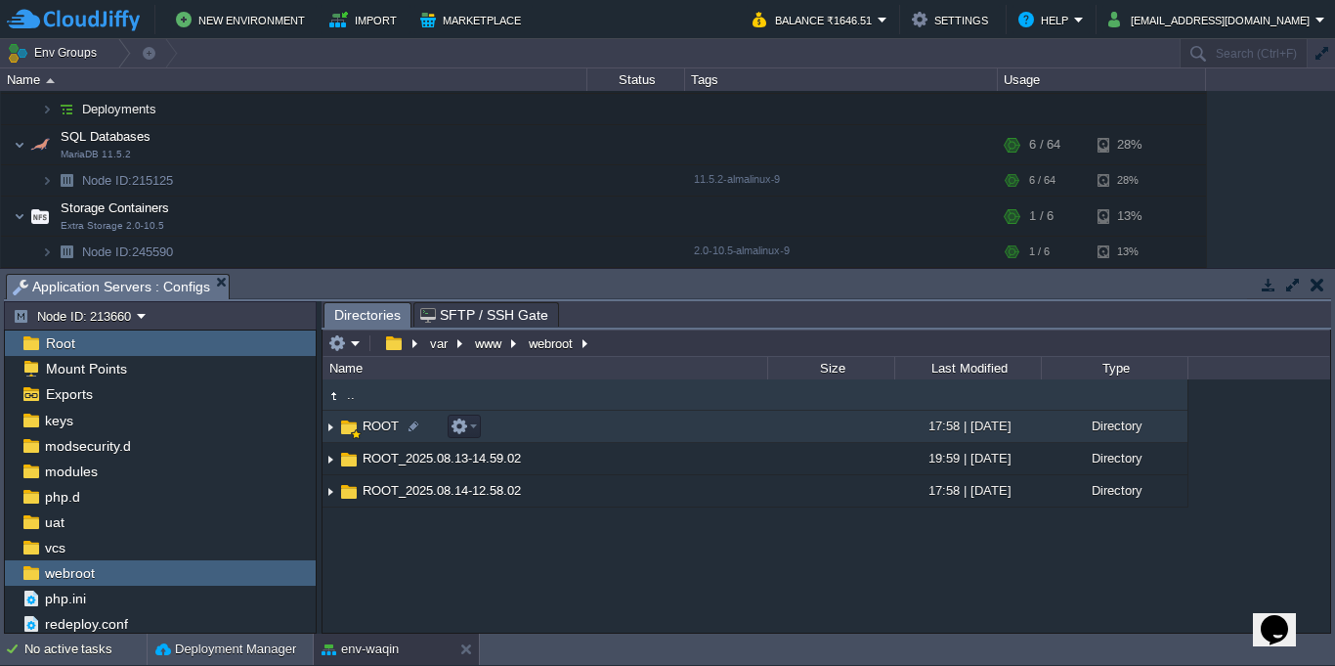
click at [329, 427] on img at bounding box center [331, 426] width 16 height 30
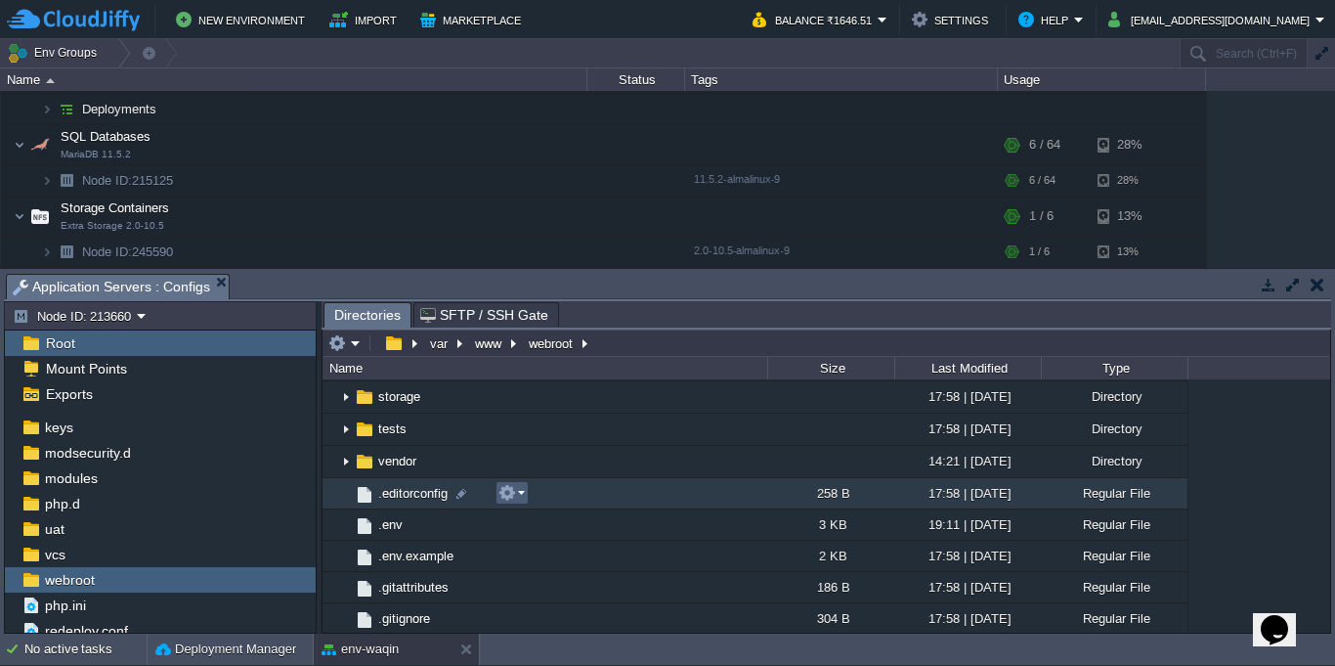
scroll to position [352, 0]
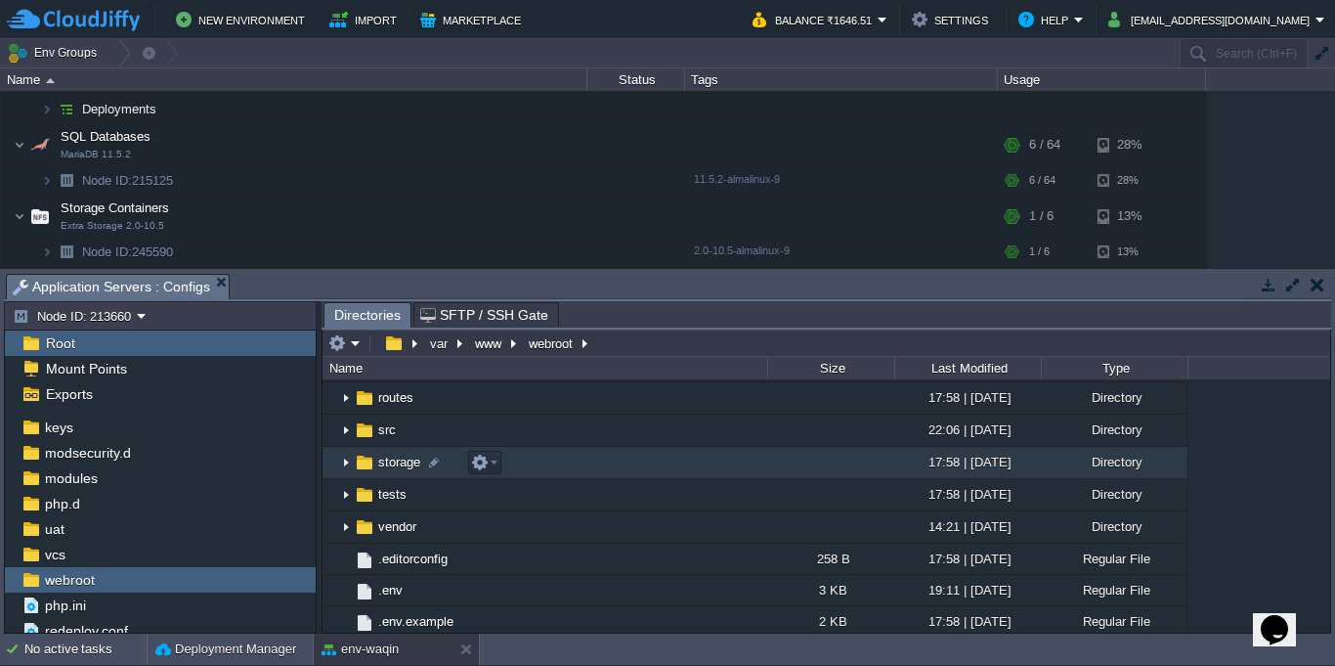
click at [339, 466] on img at bounding box center [346, 463] width 16 height 30
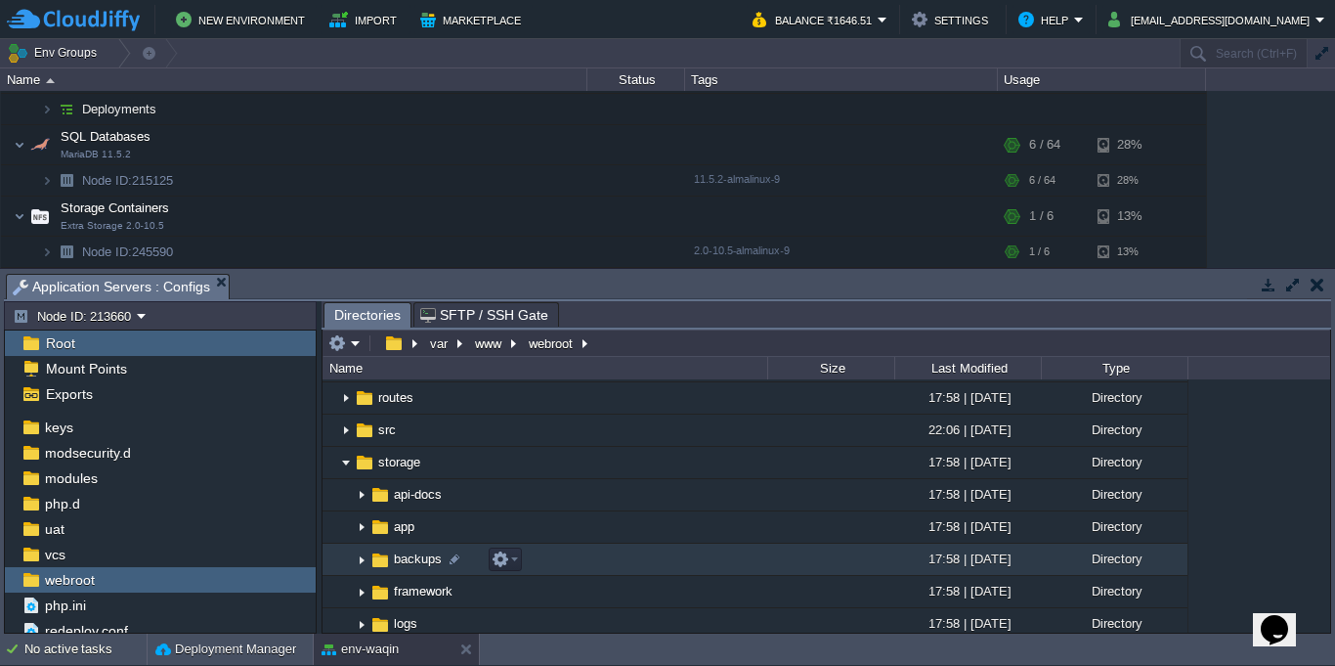
click at [361, 565] on img at bounding box center [362, 559] width 16 height 30
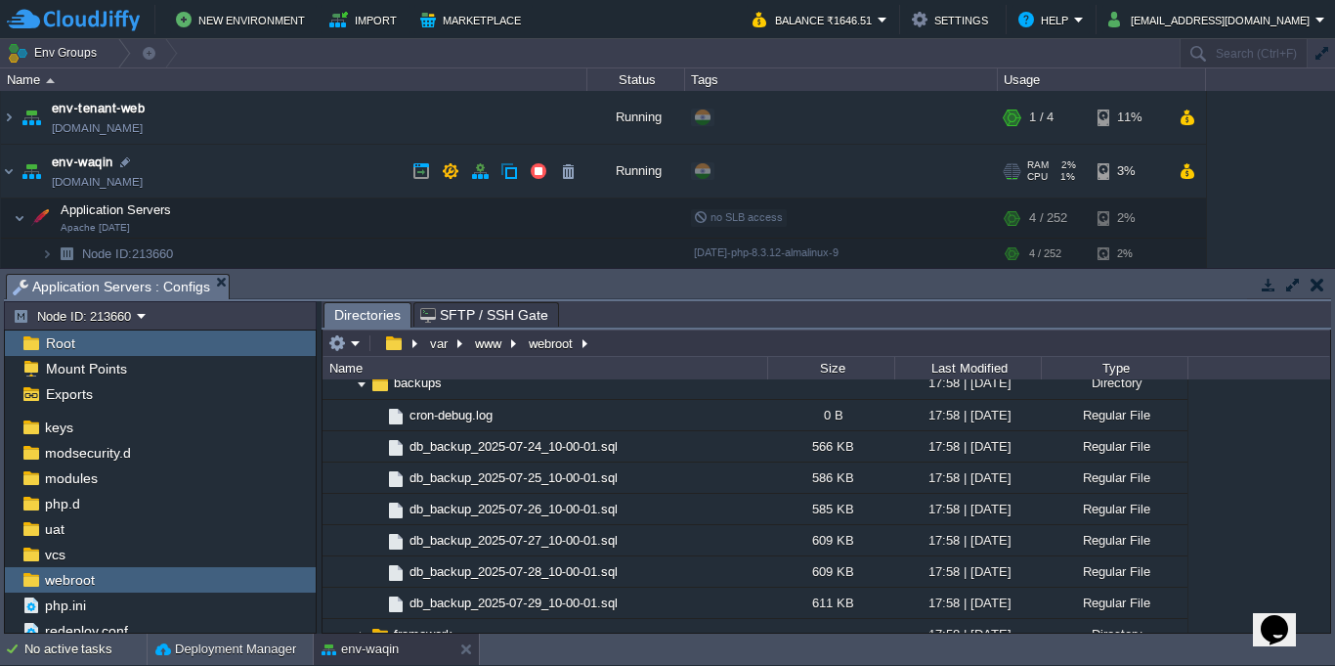
scroll to position [176, 0]
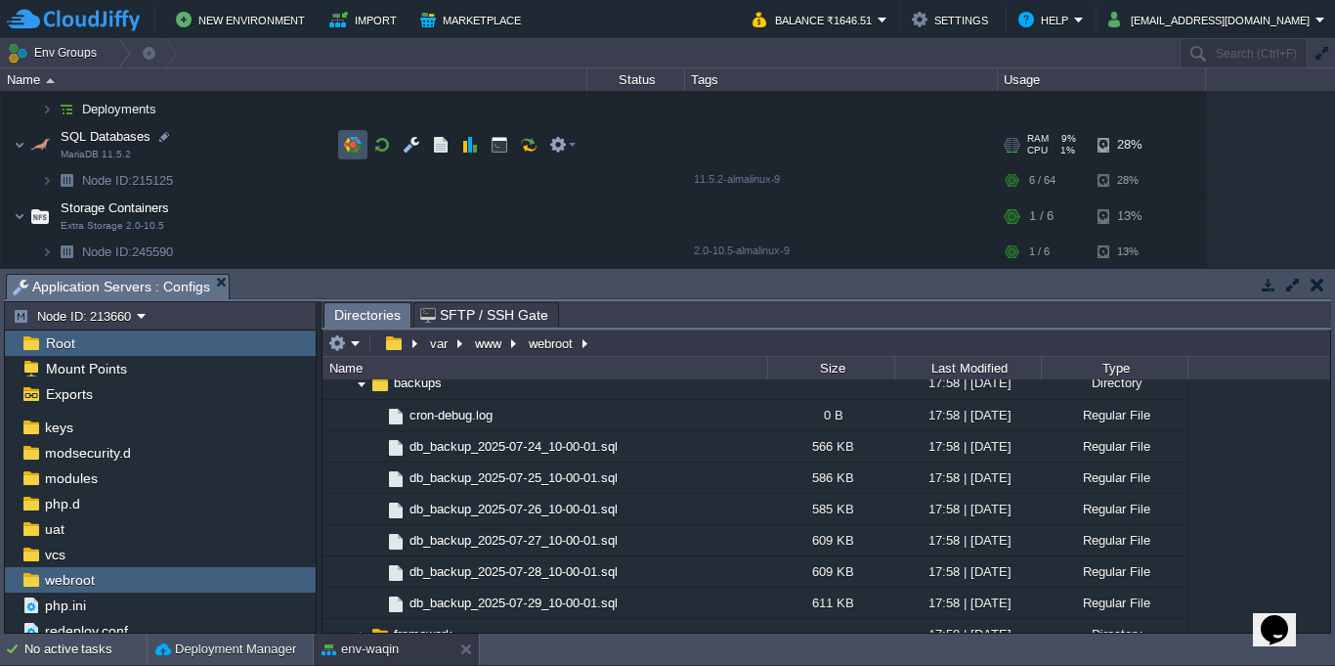
click at [355, 146] on button "button" at bounding box center [353, 145] width 18 height 18
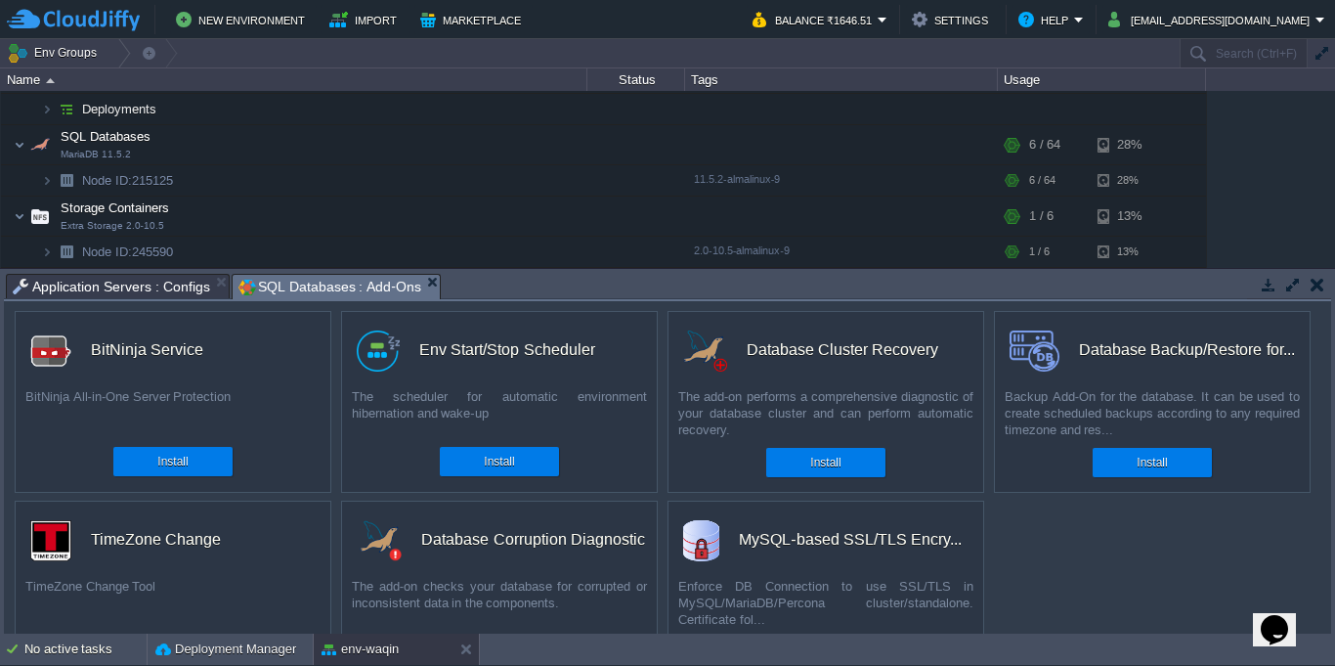
scroll to position [62, 0]
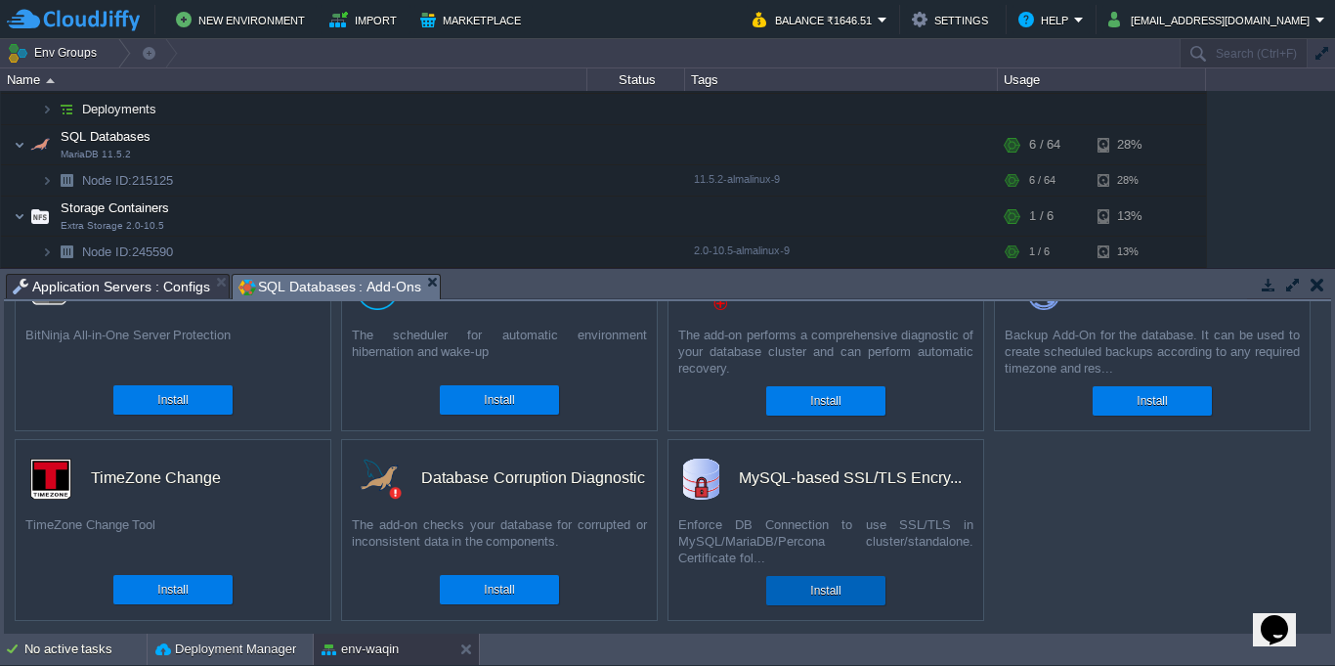
click at [827, 598] on button "Install" at bounding box center [825, 591] width 30 height 20
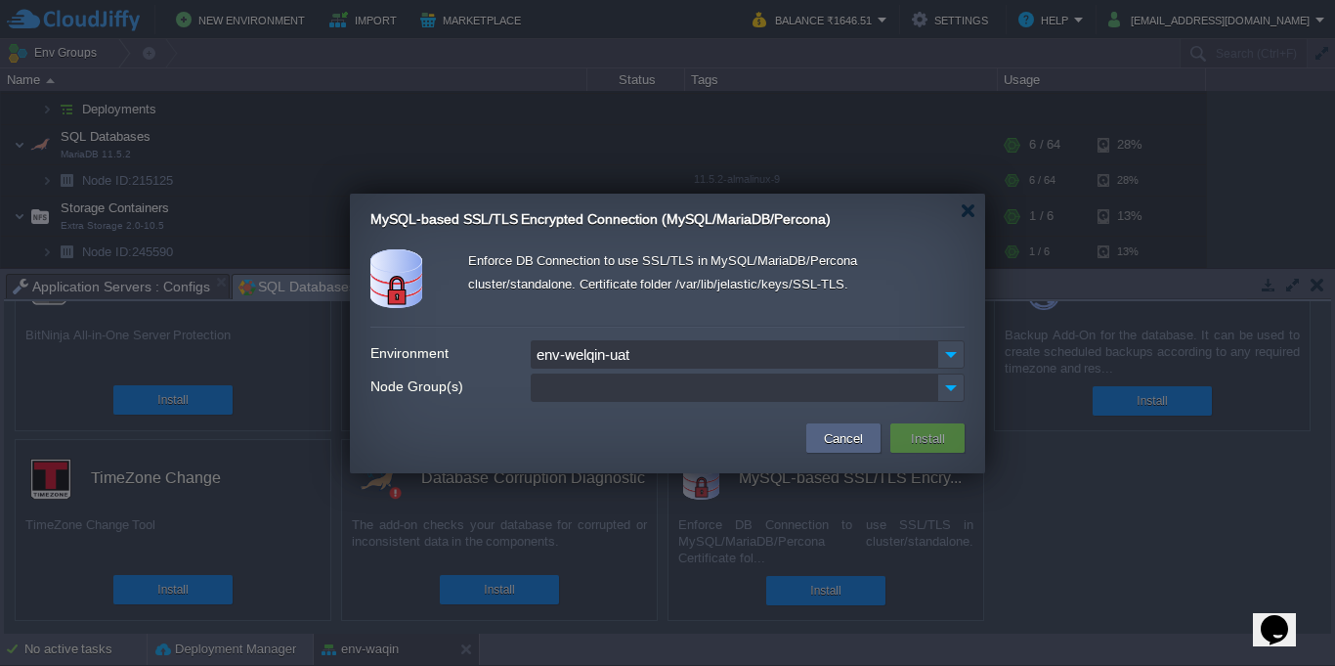
click at [712, 357] on input "env-welqin-uat" at bounding box center [734, 354] width 407 height 28
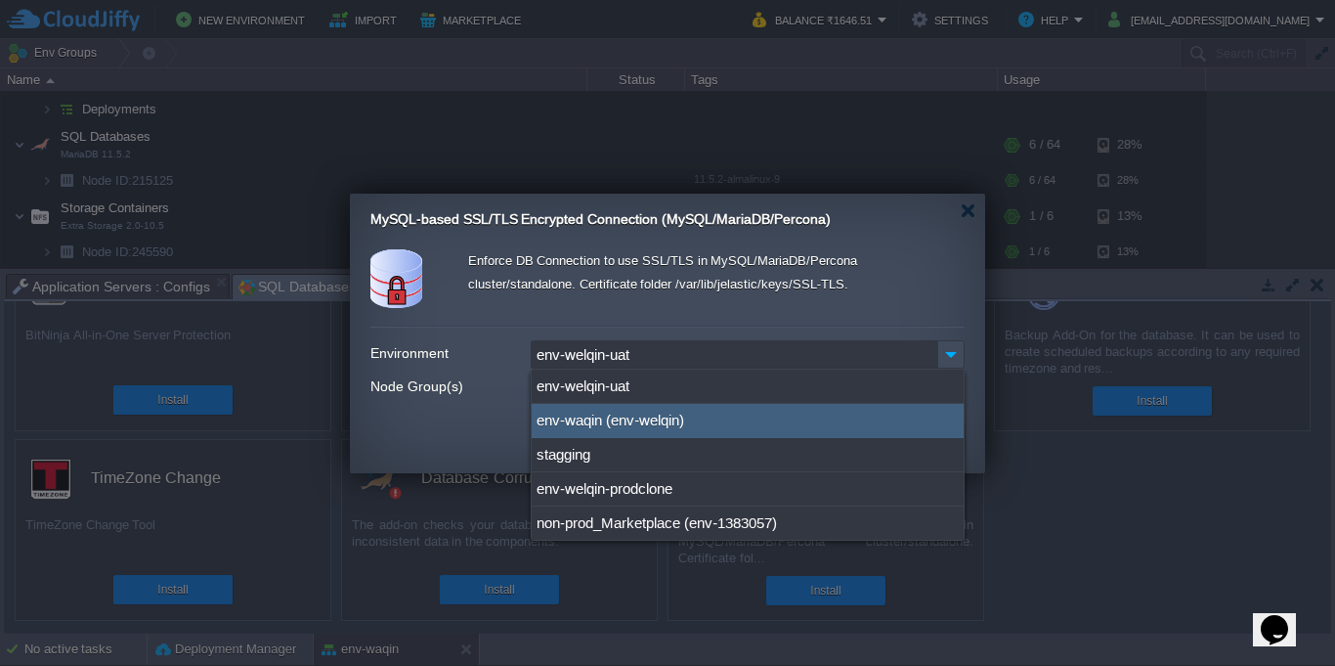
click at [707, 422] on div "env-waqin (env-welqin)" at bounding box center [748, 421] width 432 height 34
type input "env-waqin (env-welqin)"
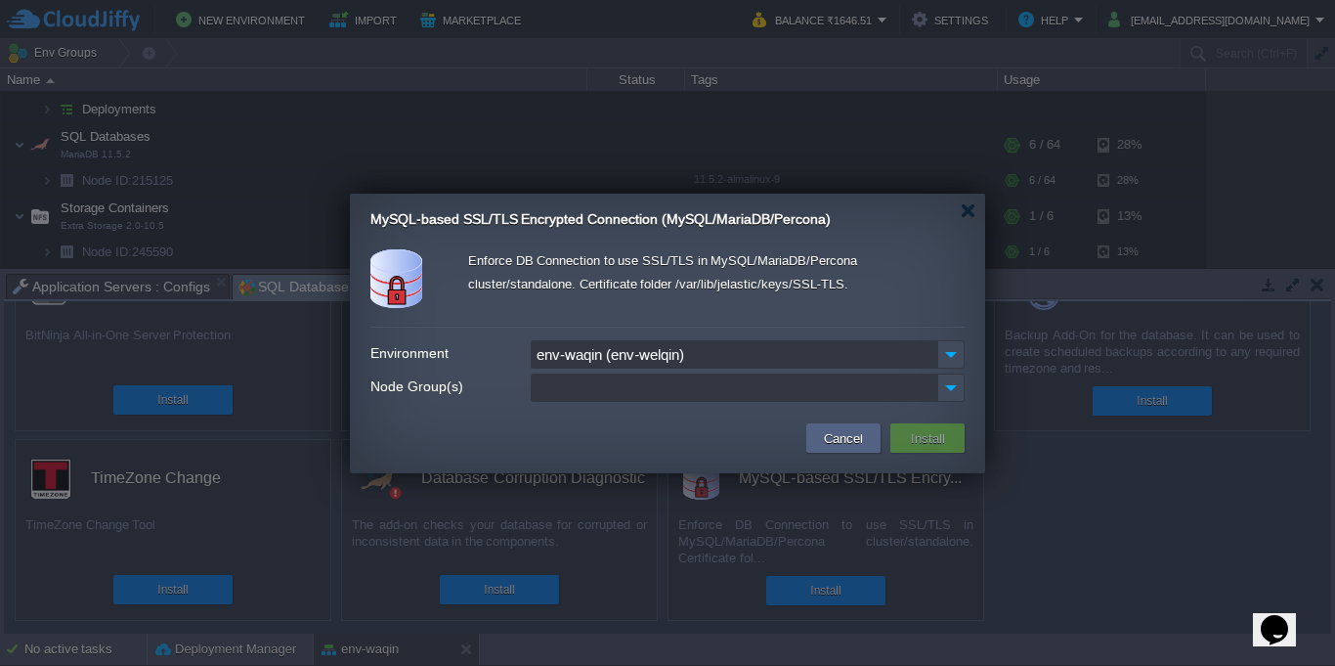
click at [740, 385] on ul at bounding box center [735, 387] width 405 height 26
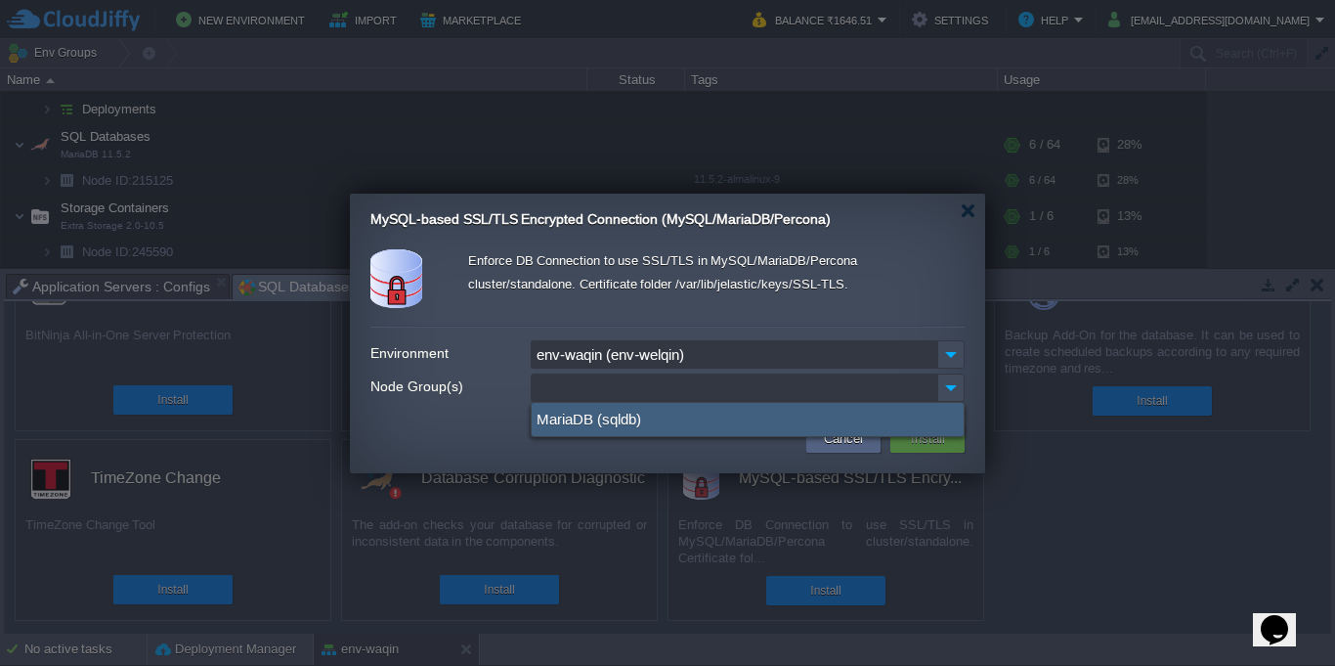
click at [646, 423] on div "MariaDB (sqldb)" at bounding box center [748, 419] width 432 height 33
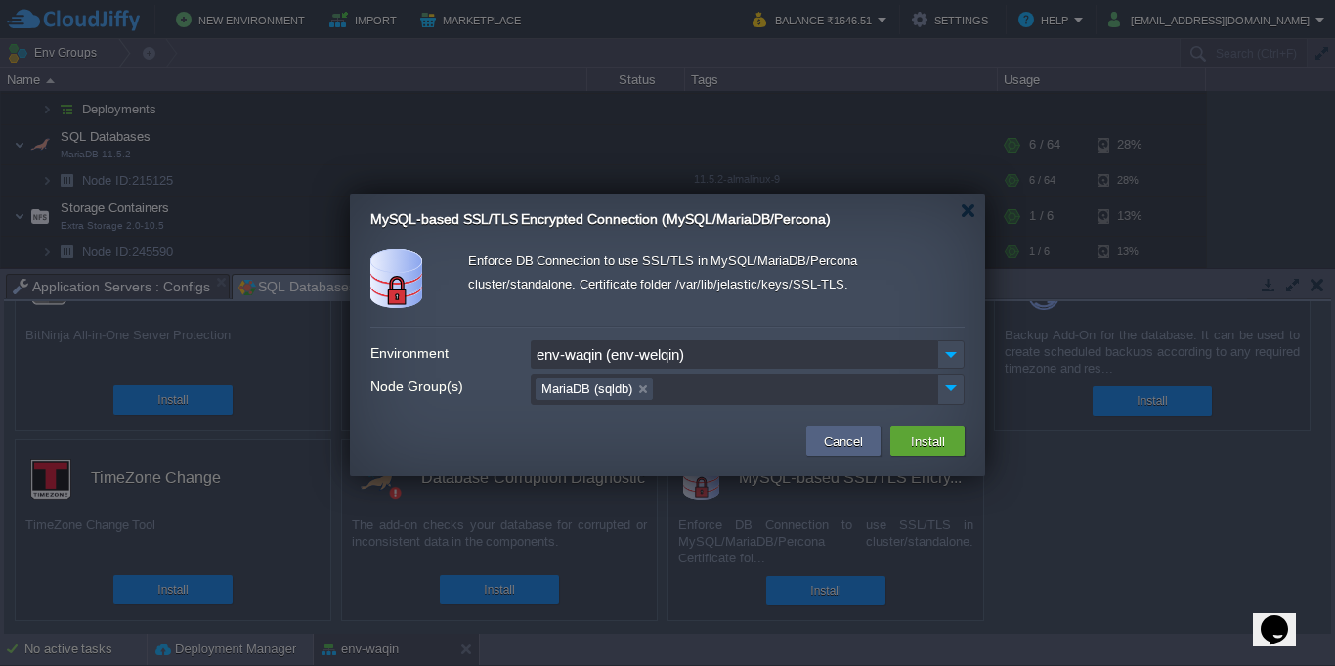
click at [833, 385] on ul "MariaDB (sqldb)" at bounding box center [735, 389] width 405 height 28
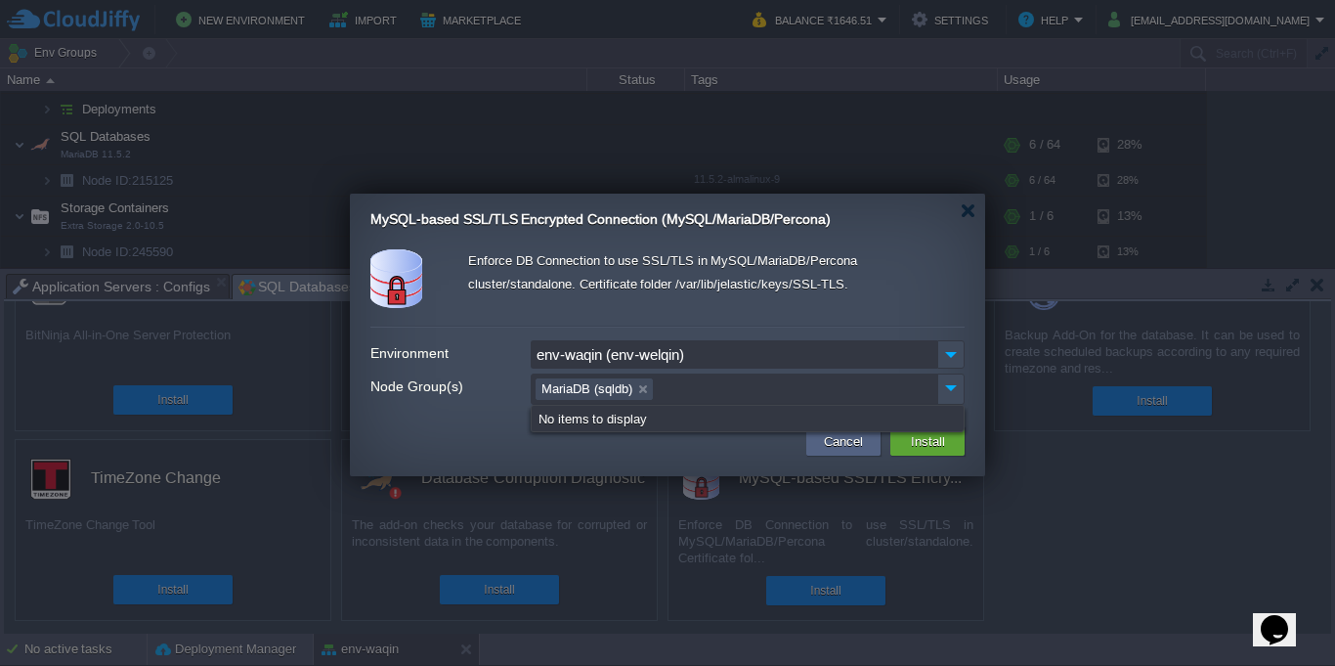
click at [833, 385] on ul "MariaDB (sqldb)" at bounding box center [735, 389] width 405 height 28
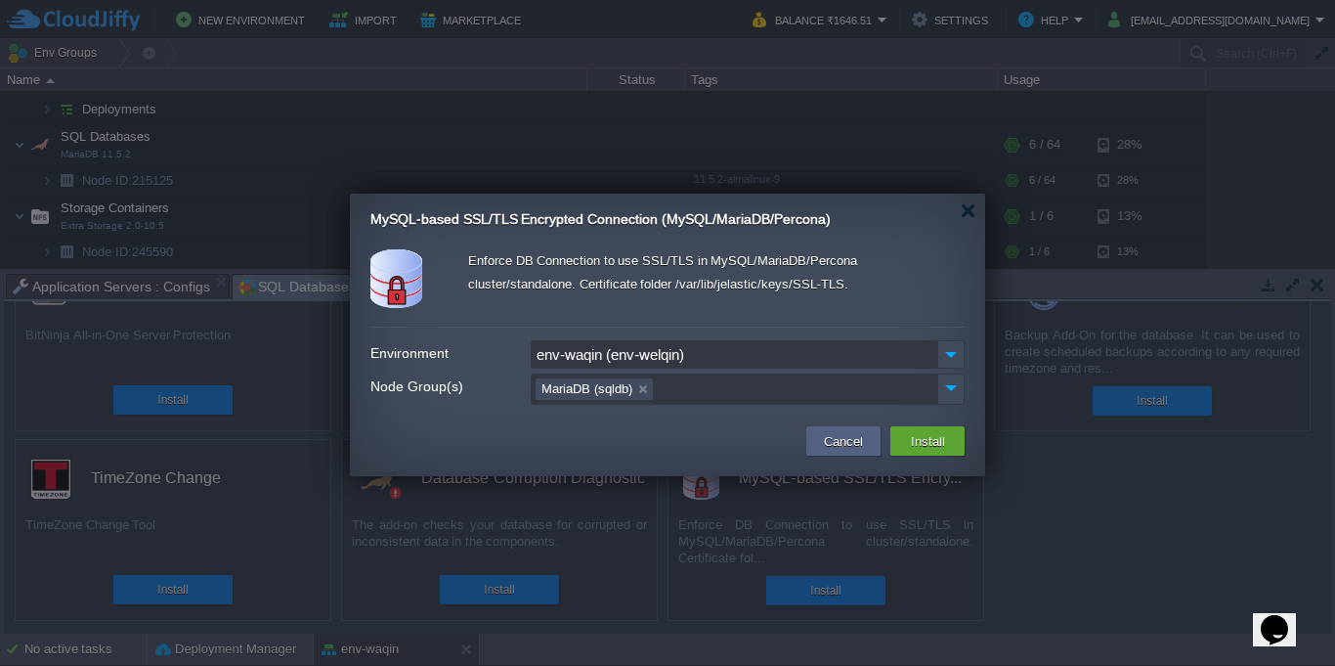
click at [817, 357] on input "env-waqin (env-welqin)" at bounding box center [734, 354] width 407 height 28
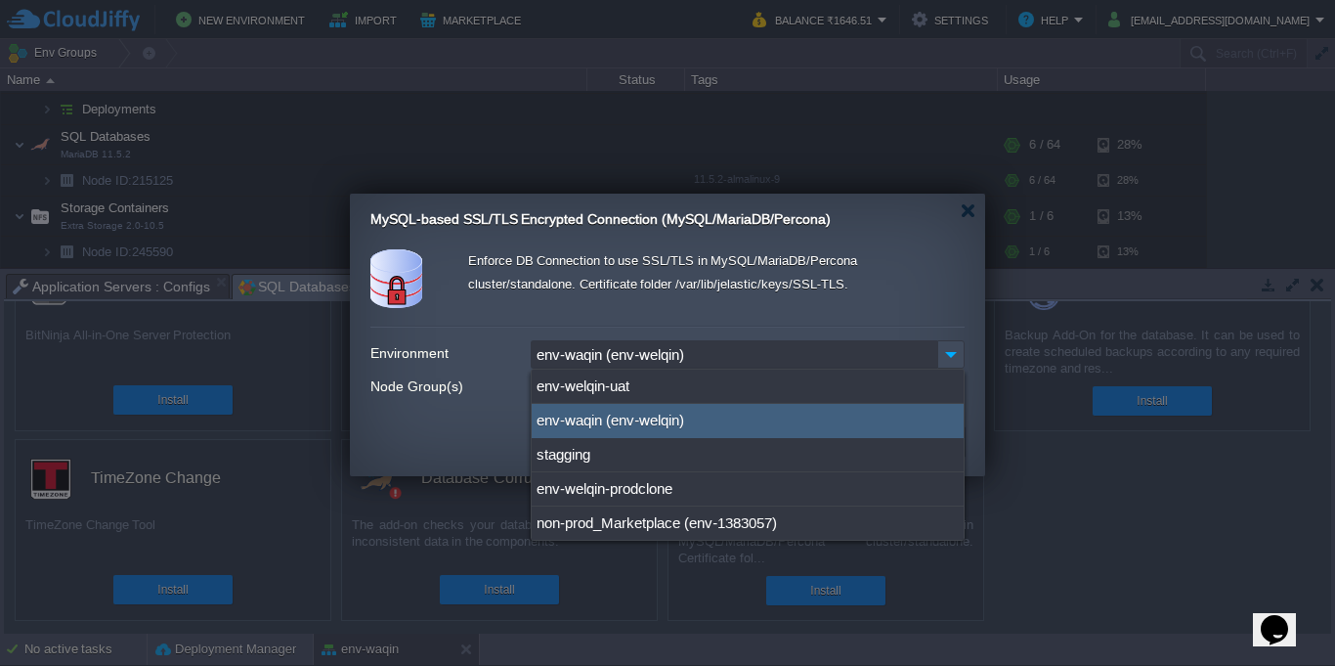
click at [817, 357] on input "env-waqin (env-welqin)" at bounding box center [734, 354] width 407 height 28
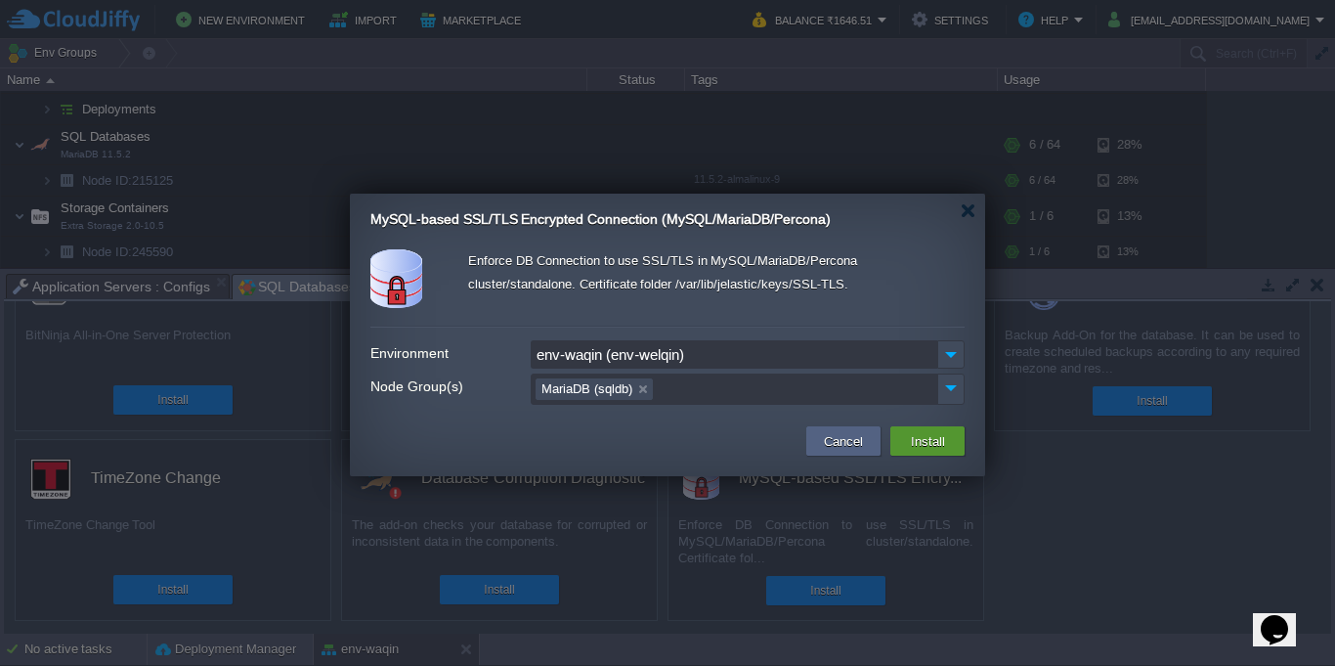
click at [899, 443] on td "Install" at bounding box center [927, 440] width 74 height 29
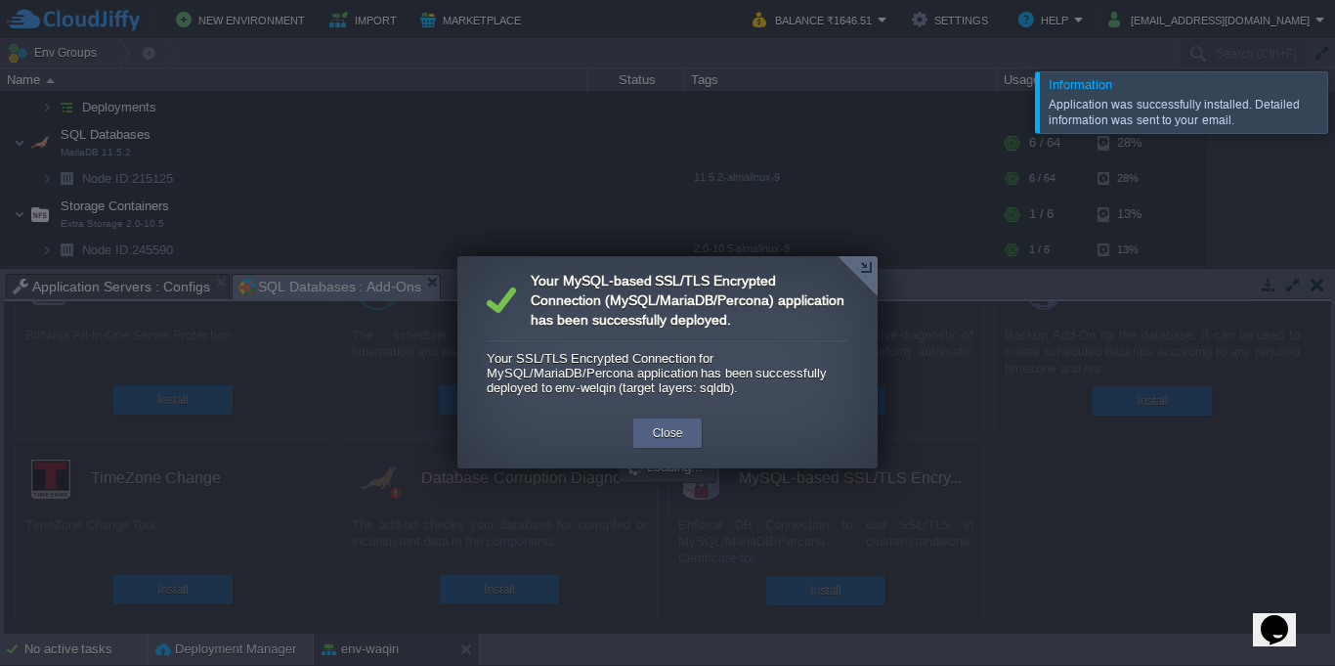
scroll to position [0, 0]
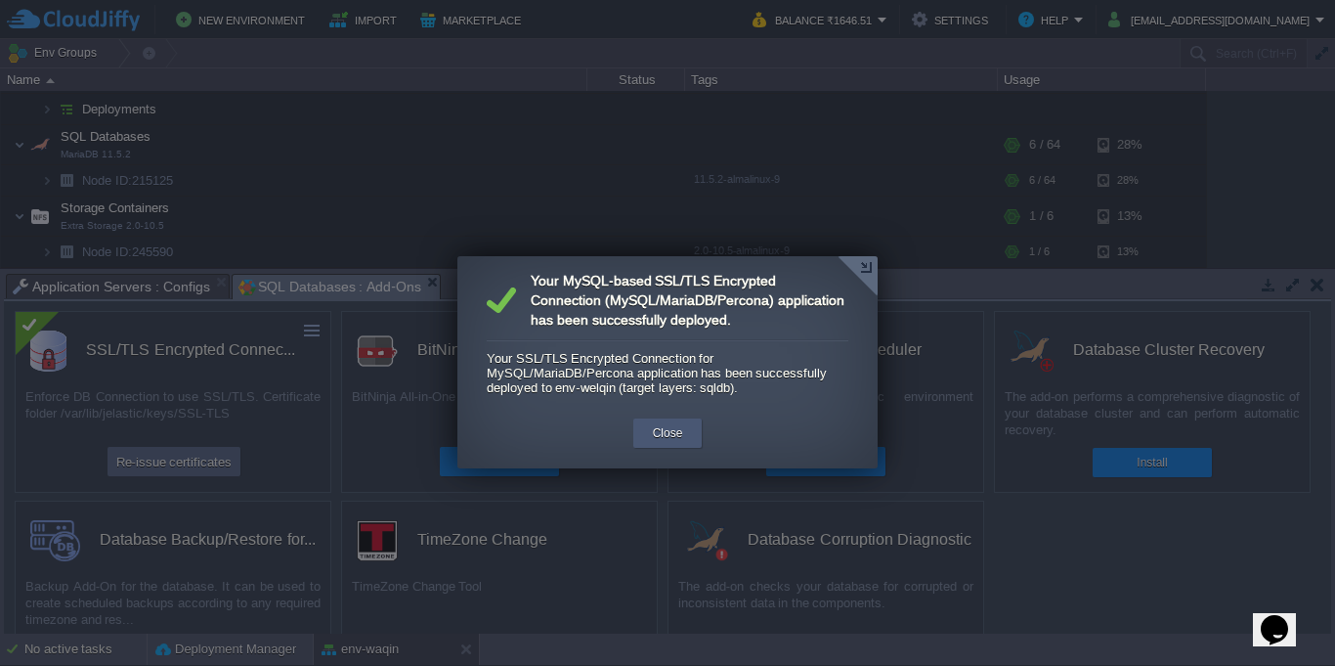
click at [672, 436] on button "Close" at bounding box center [668, 433] width 30 height 20
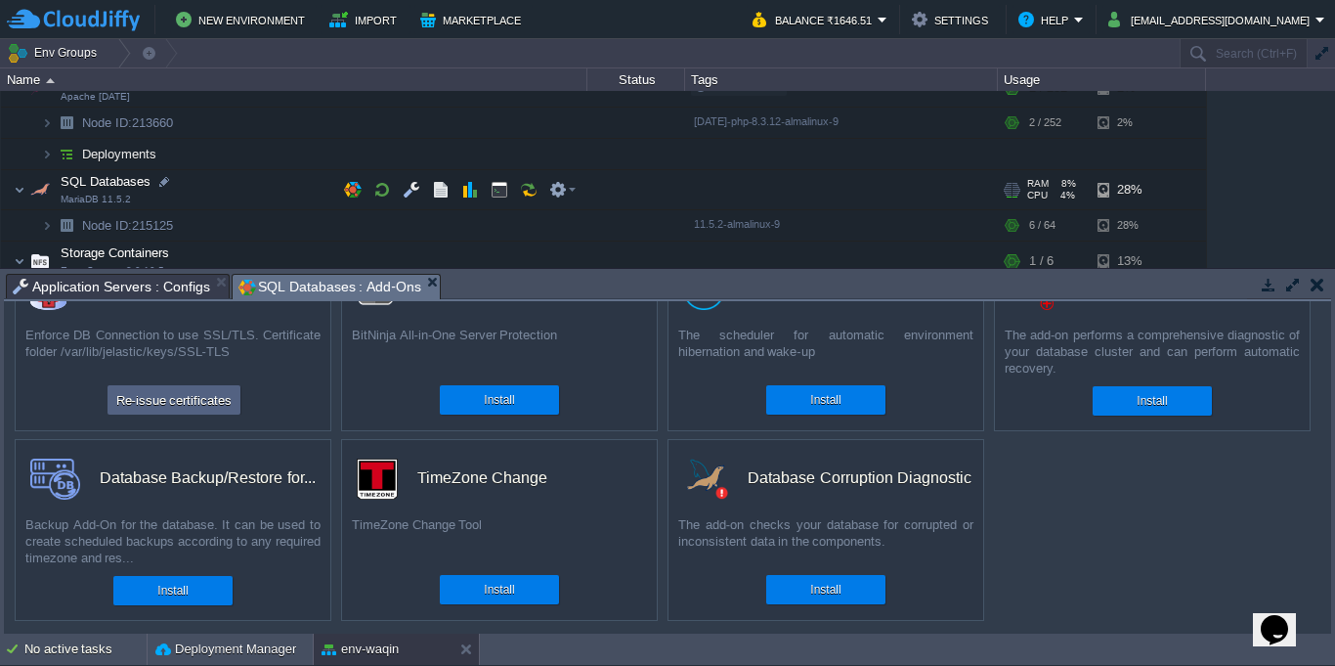
scroll to position [176, 0]
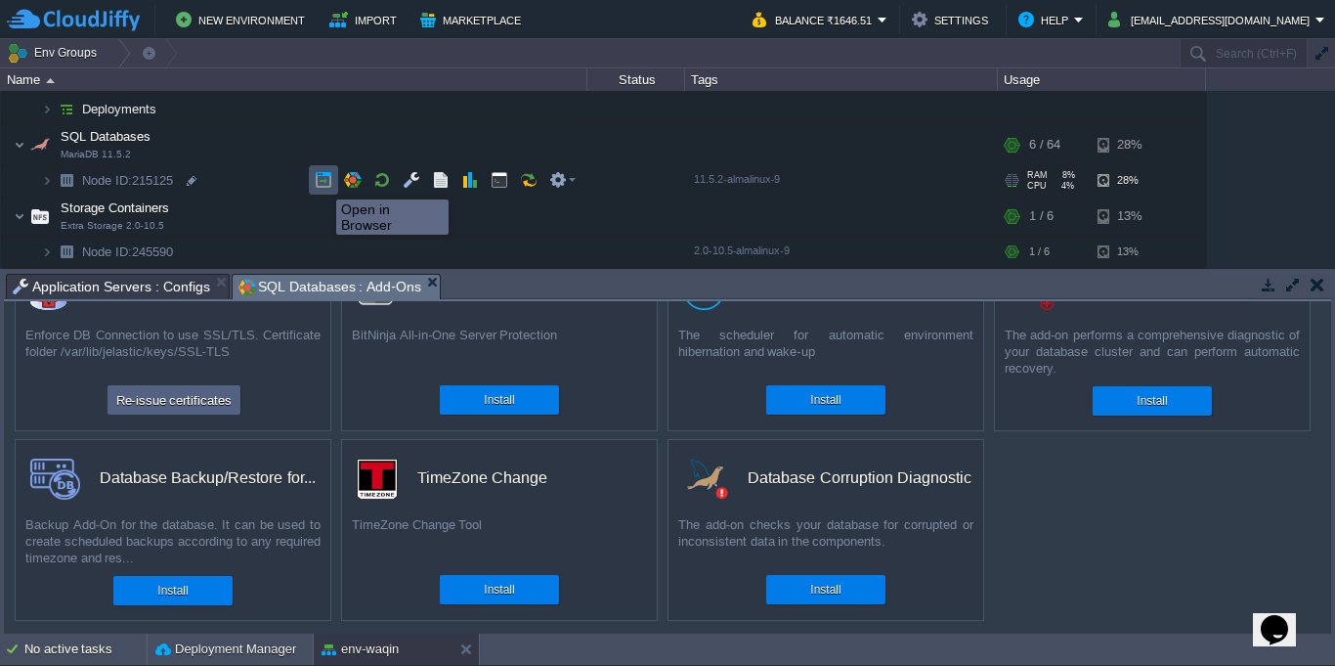
click at [322, 182] on button "button" at bounding box center [324, 180] width 18 height 18
click at [42, 183] on img at bounding box center [47, 180] width 12 height 30
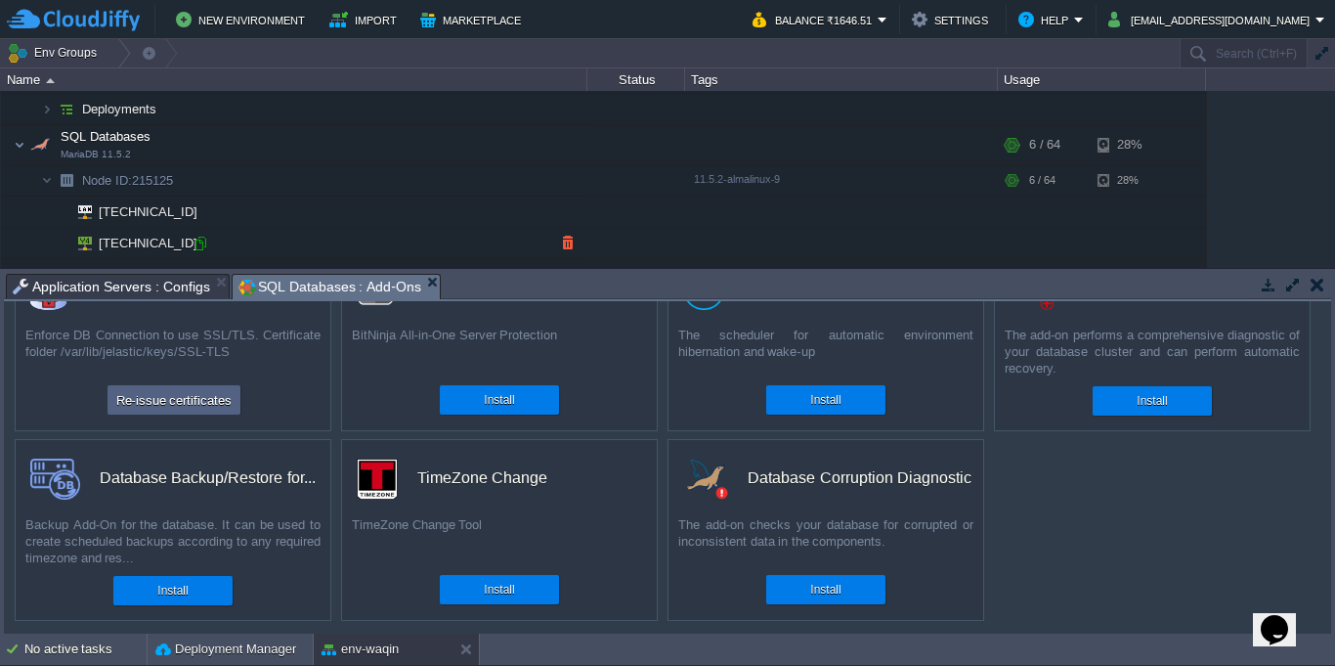
click at [198, 245] on div at bounding box center [201, 244] width 18 height 18
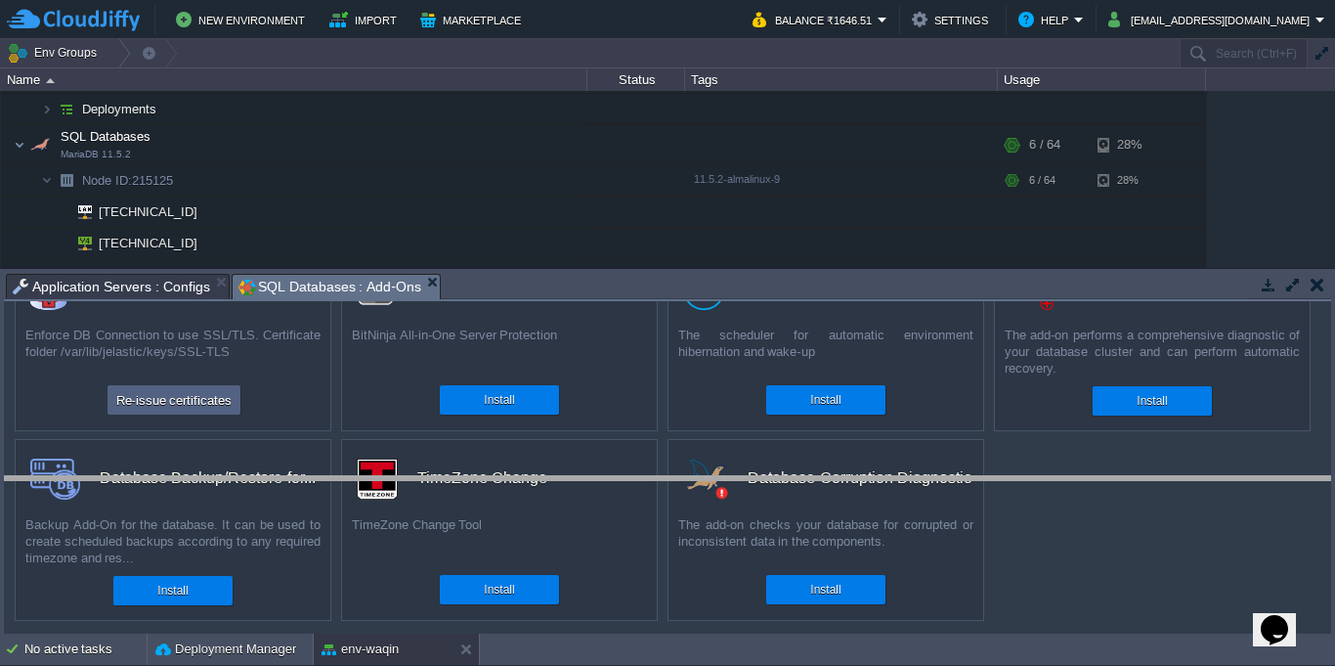
drag, startPoint x: 688, startPoint y: 287, endPoint x: 693, endPoint y: 599, distance: 311.8
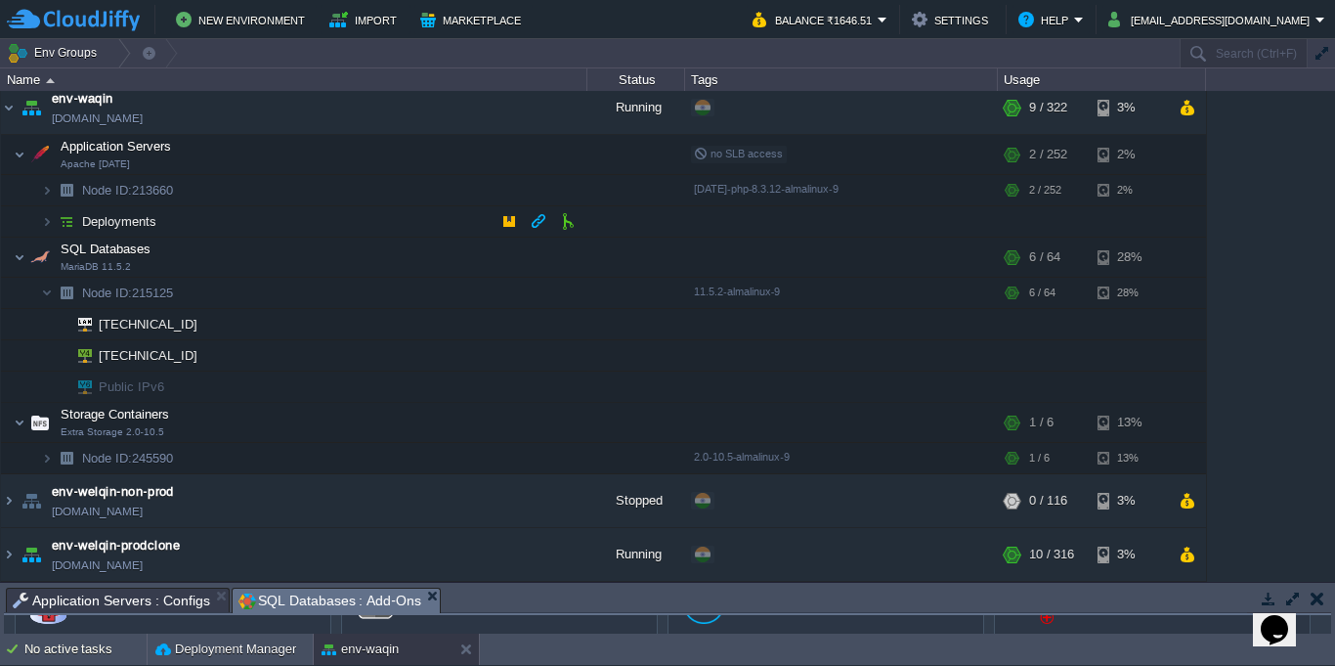
scroll to position [0, 0]
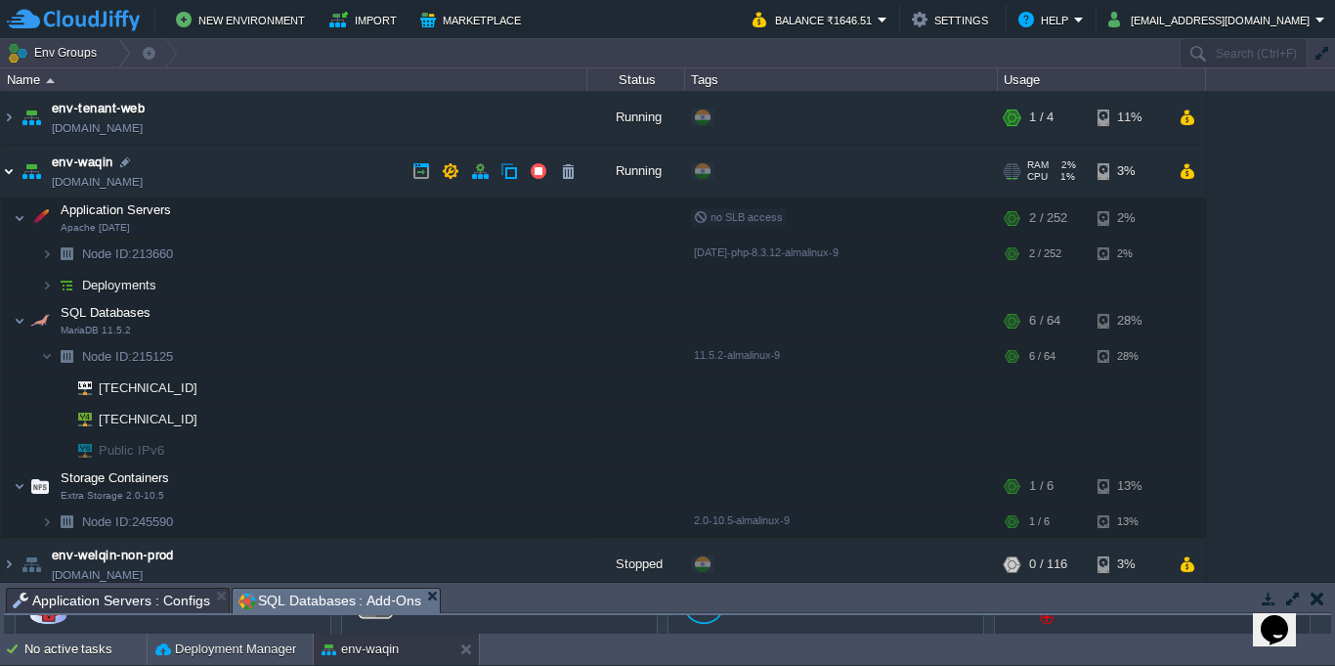
click at [1, 174] on img at bounding box center [9, 171] width 16 height 53
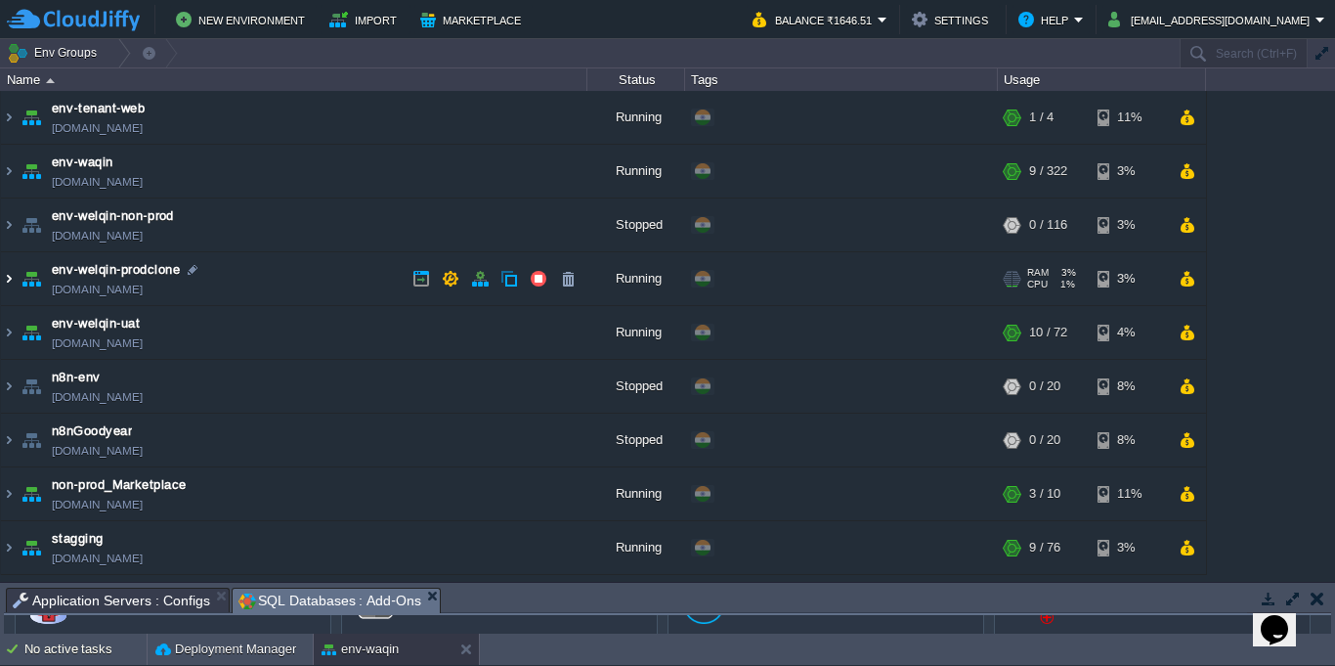
click at [12, 283] on img at bounding box center [9, 278] width 16 height 53
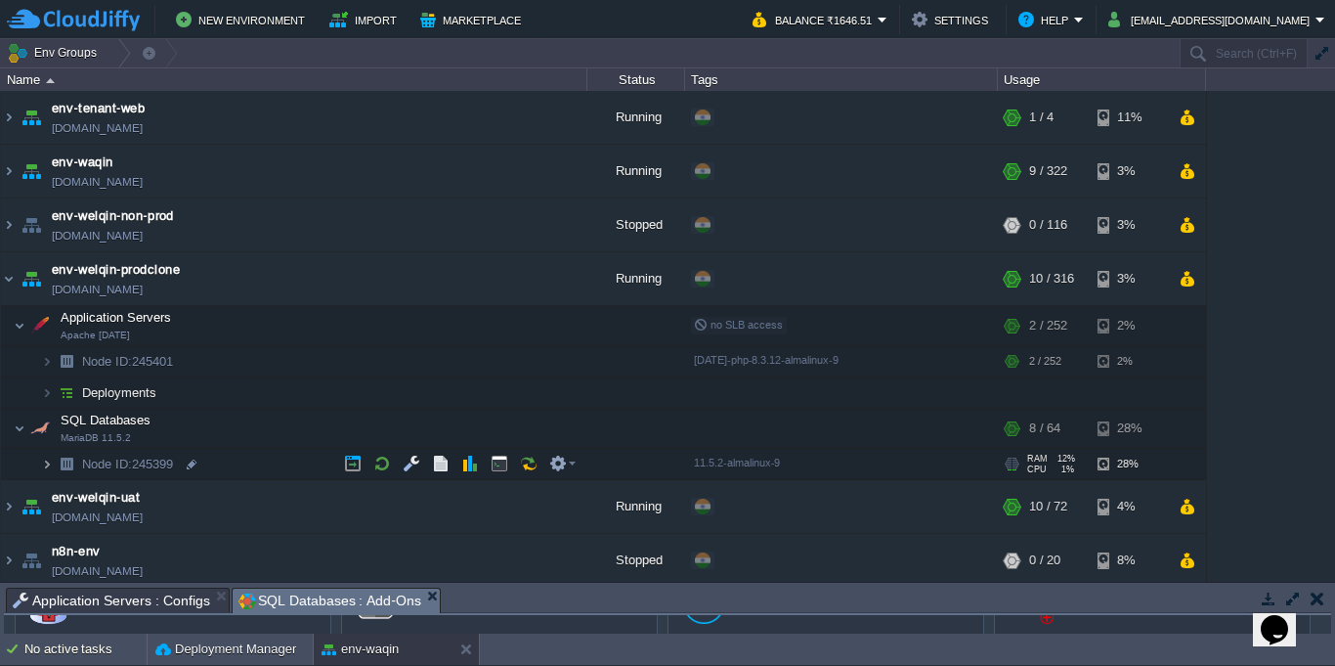
click at [46, 464] on img at bounding box center [47, 464] width 12 height 30
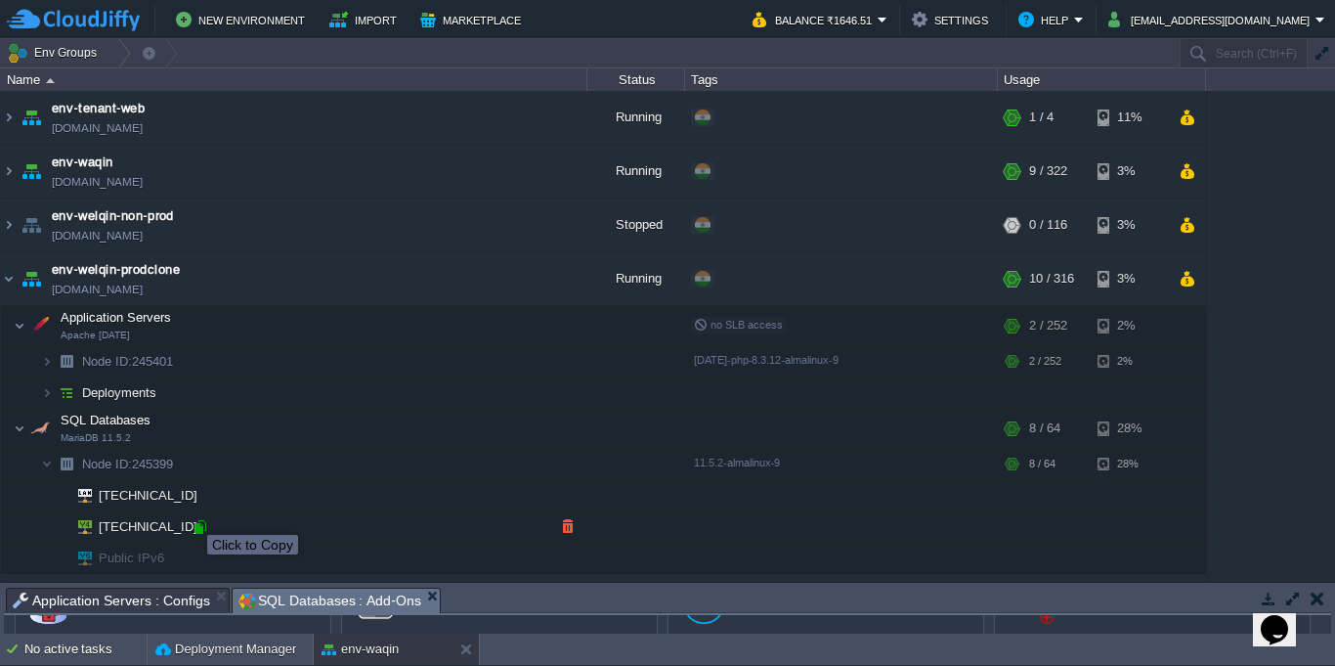
drag, startPoint x: 187, startPoint y: 500, endPoint x: 196, endPoint y: 533, distance: 33.7
click at [196, 533] on div at bounding box center [201, 527] width 18 height 18
type input "[TECHNICAL_ID]"
click at [201, 531] on div at bounding box center [201, 527] width 18 height 18
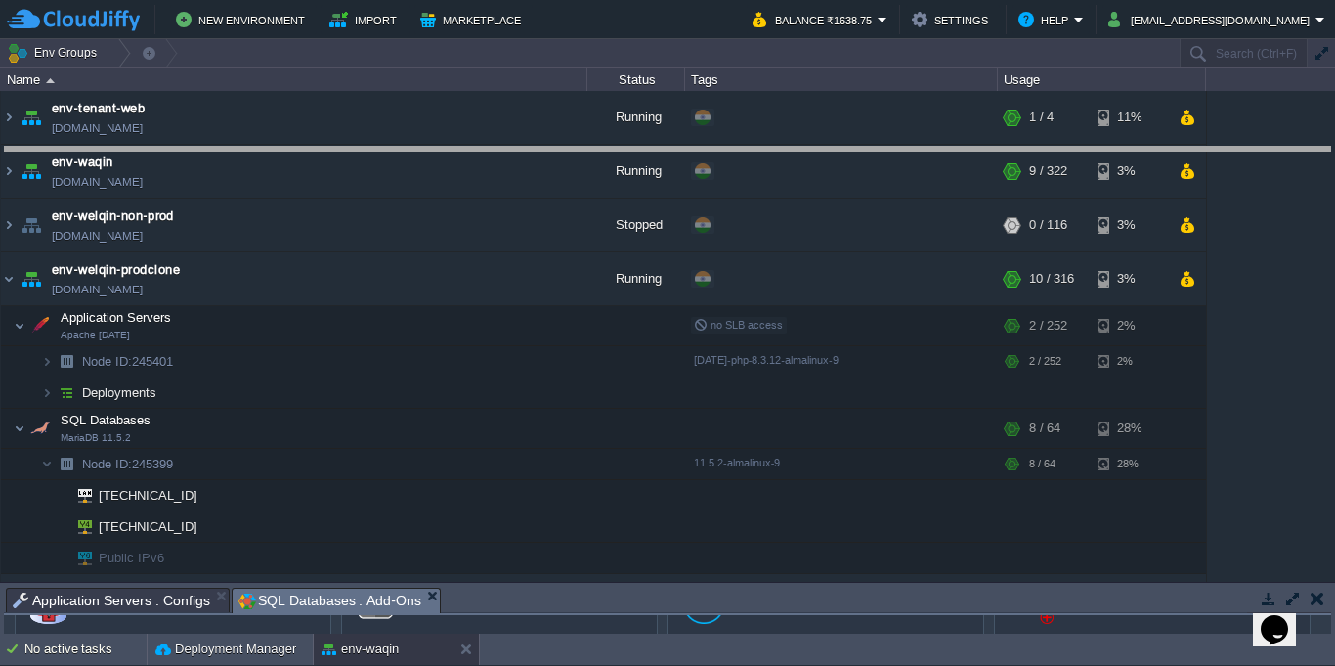
drag, startPoint x: 697, startPoint y: 589, endPoint x: 668, endPoint y: 149, distance: 441.7
click at [668, 149] on body "New Environment Import Marketplace Bonus ₹0.00 Upgrade Account Balance ₹1638.75…" at bounding box center [667, 333] width 1335 height 666
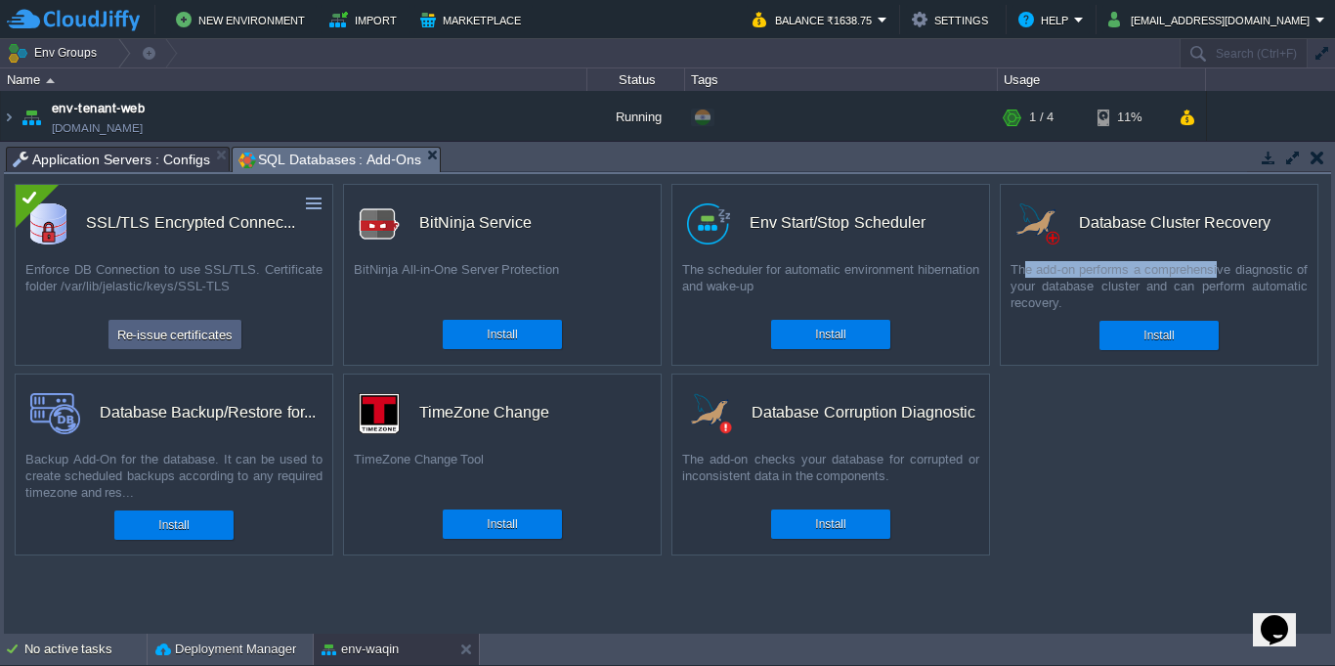
drag, startPoint x: 1024, startPoint y: 277, endPoint x: 1221, endPoint y: 273, distance: 196.5
click at [1221, 273] on div "The add-on performs a comprehensive diagnostic of your database cluster and can…" at bounding box center [1159, 286] width 317 height 50
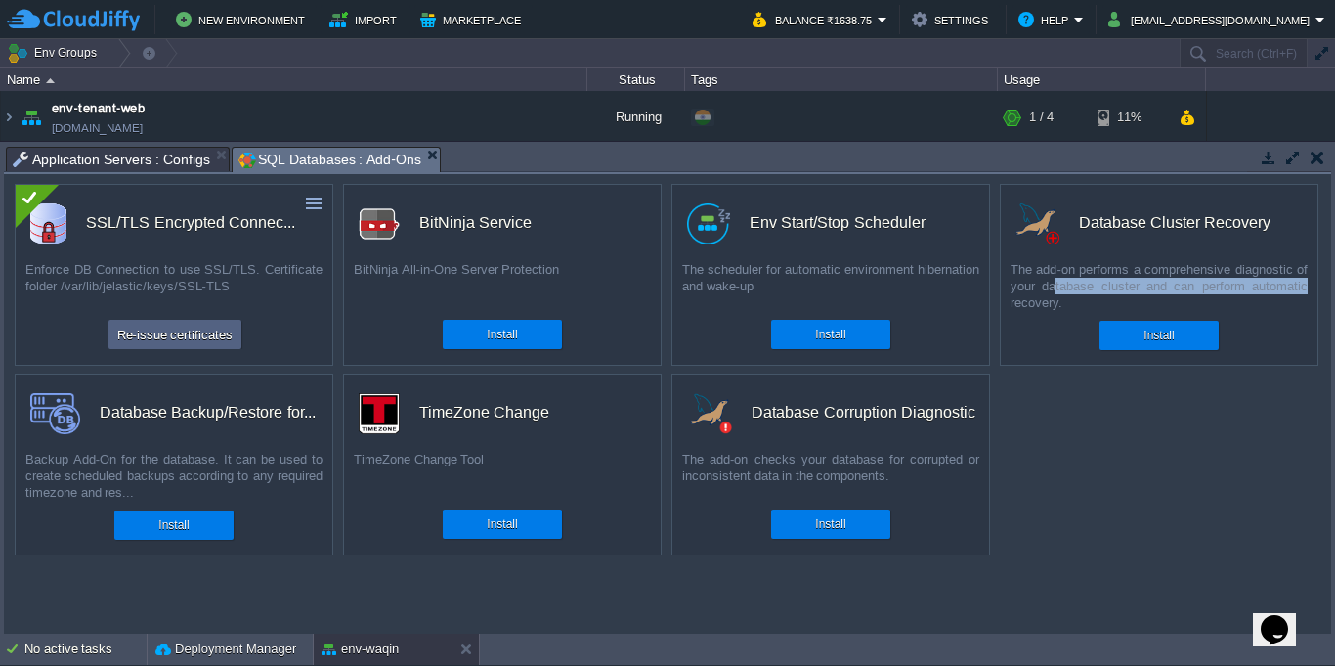
drag, startPoint x: 1057, startPoint y: 290, endPoint x: 1310, endPoint y: 287, distance: 252.2
click at [1310, 287] on div "The add-on performs a comprehensive diagnostic of your database cluster and can…" at bounding box center [1159, 286] width 317 height 50
click at [1042, 302] on div "The add-on performs a comprehensive diagnostic of your database cluster and can…" at bounding box center [1159, 286] width 317 height 50
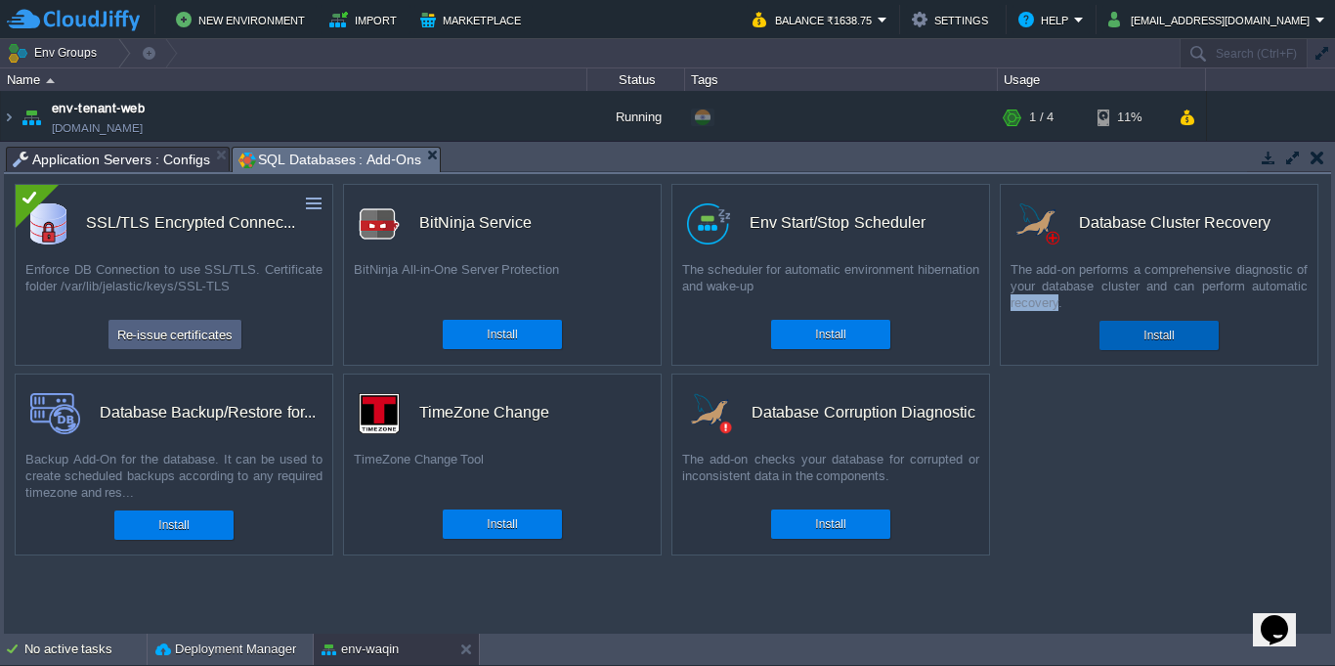
click at [1162, 341] on button "Install" at bounding box center [1158, 335] width 30 height 20
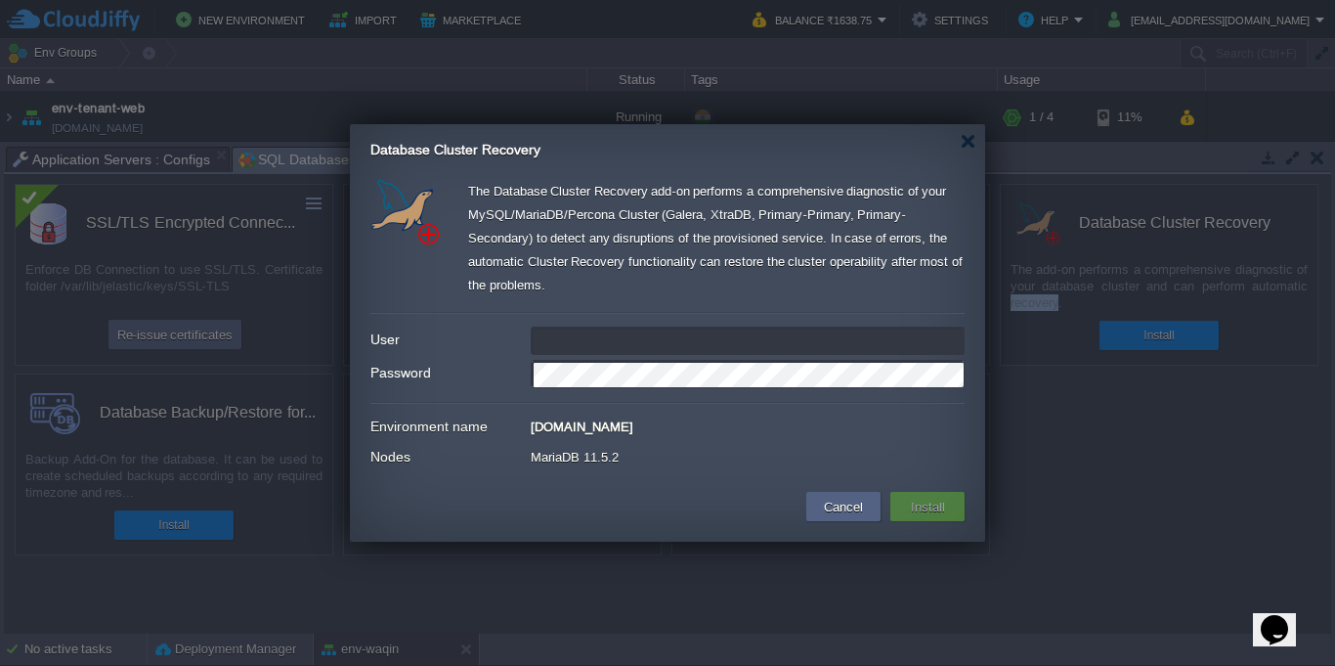
type input "[EMAIL_ADDRESS][DOMAIN_NAME]"
click at [830, 503] on button "Cancel" at bounding box center [843, 506] width 51 height 23
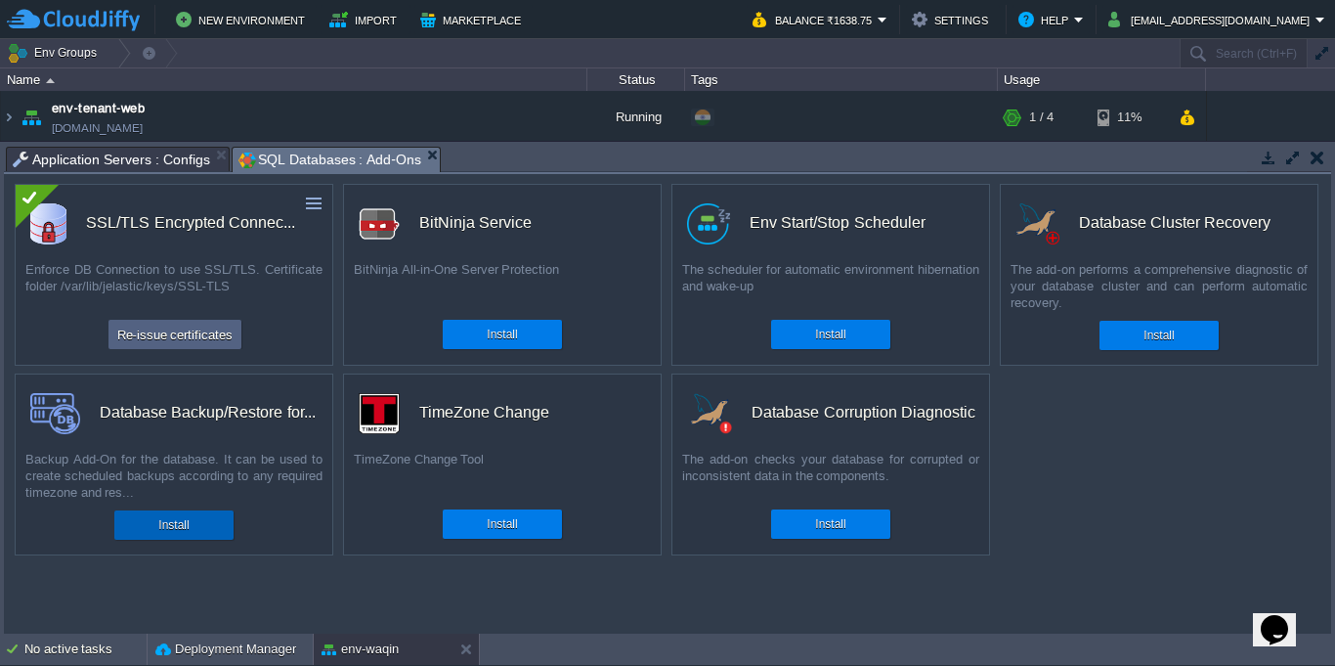
click at [194, 534] on div "Install" at bounding box center [174, 524] width 90 height 29
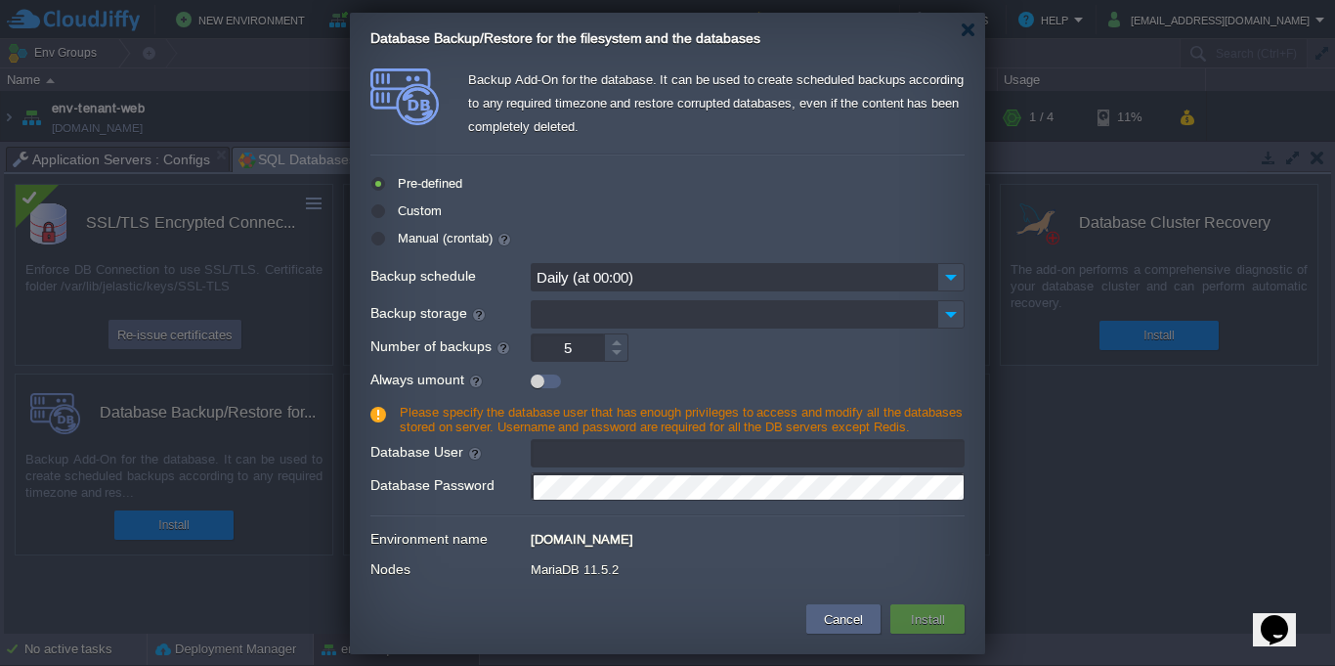
type input "[EMAIL_ADDRESS][DOMAIN_NAME]"
click at [642, 309] on input "Backup storage" at bounding box center [734, 314] width 407 height 28
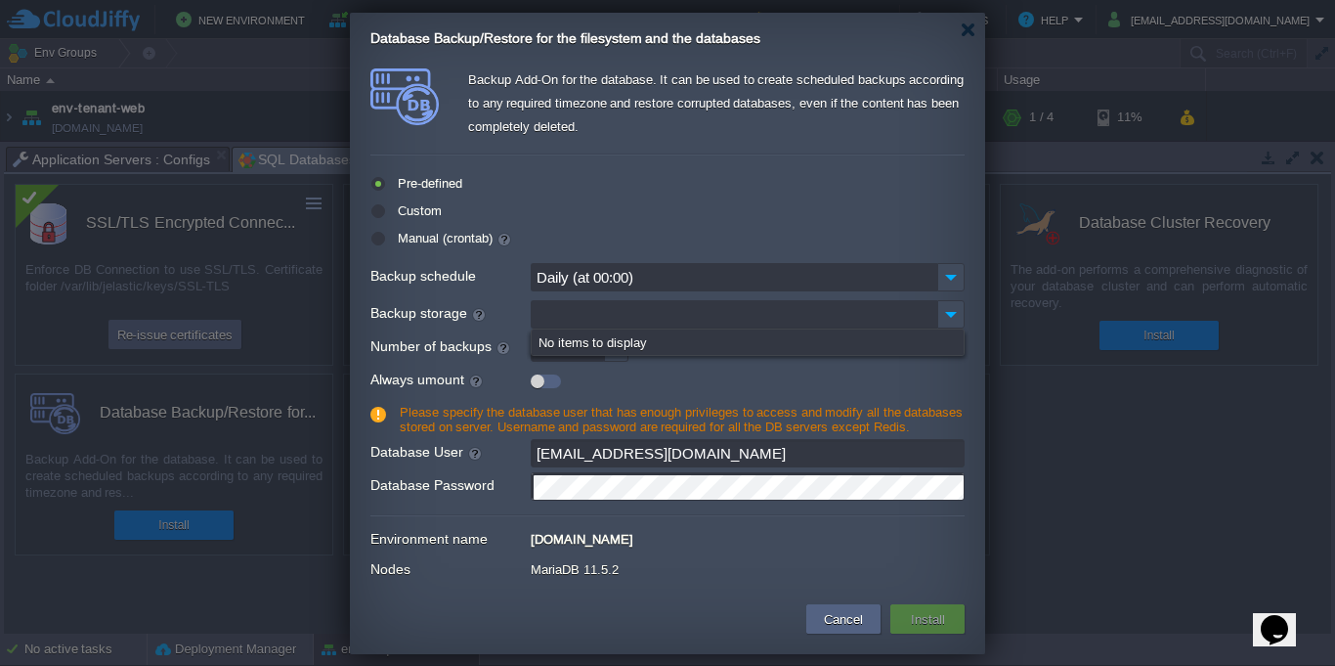
click at [577, 347] on div "No items to display" at bounding box center [747, 341] width 418 height 25
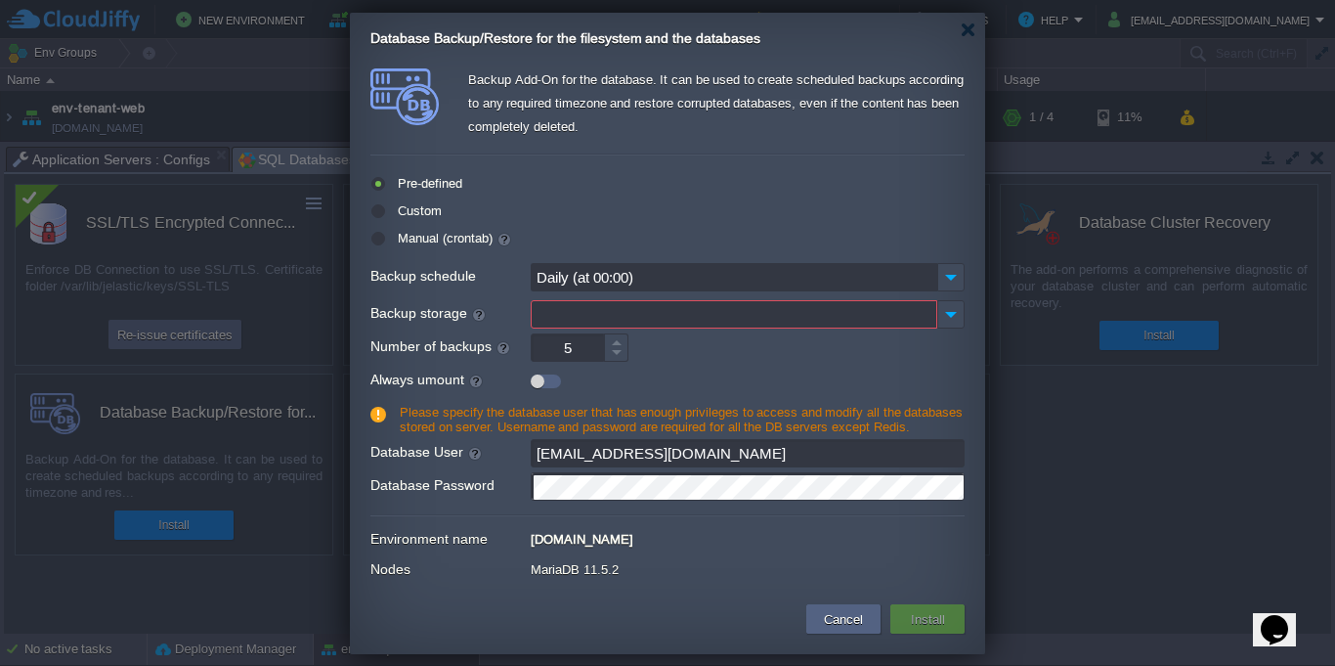
click at [577, 347] on input "5" at bounding box center [567, 347] width 73 height 28
click at [843, 618] on button "Cancel" at bounding box center [843, 618] width 51 height 23
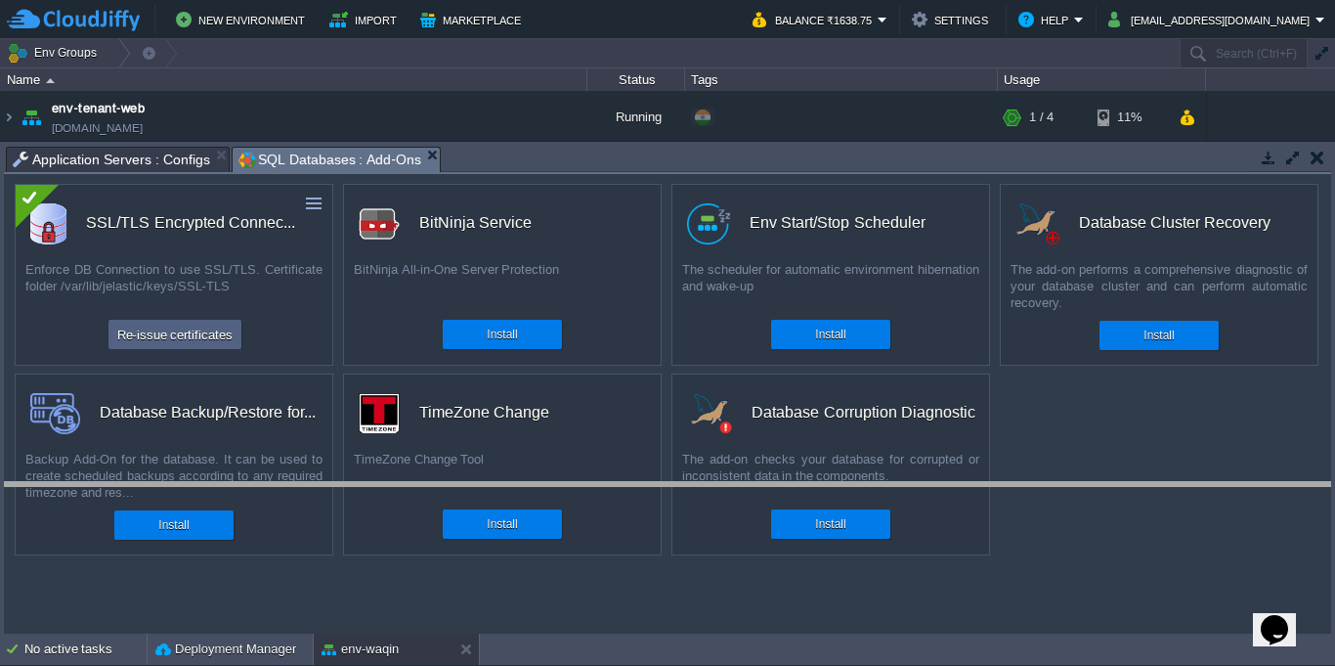
drag, startPoint x: 926, startPoint y: 148, endPoint x: 974, endPoint y: 483, distance: 338.6
click at [974, 483] on body "New Environment Import Marketplace Bonus ₹0.00 Upgrade Account Balance ₹1638.75…" at bounding box center [667, 333] width 1335 height 666
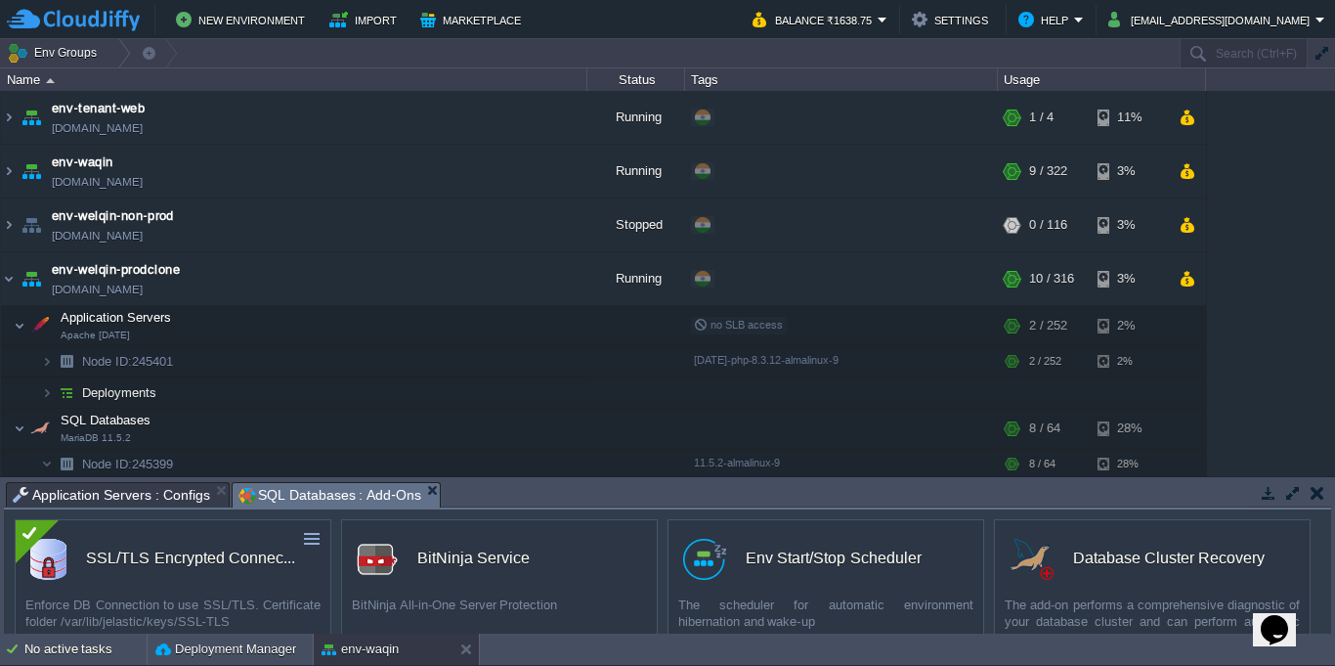
click at [0, 278] on table "env-tenant-web env-tenant-web.cloudjiffy.net Running + Add to Env Group RAM 9% …" at bounding box center [603, 467] width 1207 height 752
click at [8, 272] on img at bounding box center [9, 278] width 16 height 53
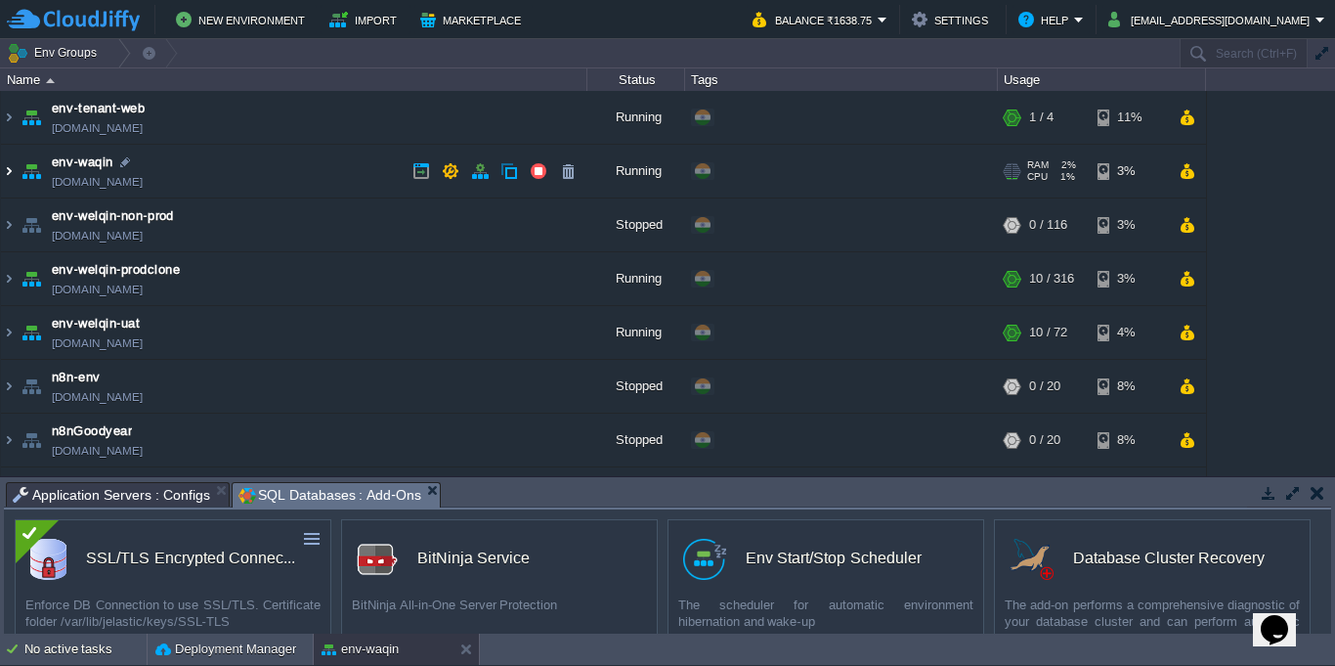
click at [14, 164] on img at bounding box center [9, 171] width 16 height 53
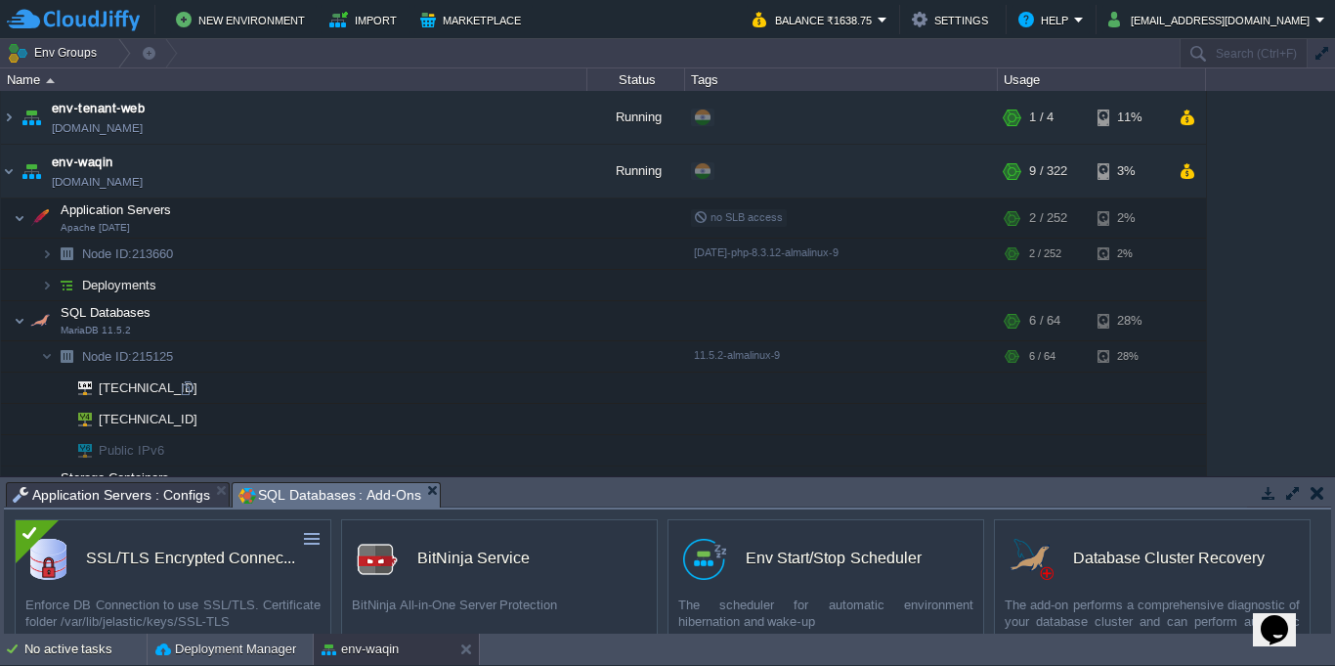
scroll to position [176, 0]
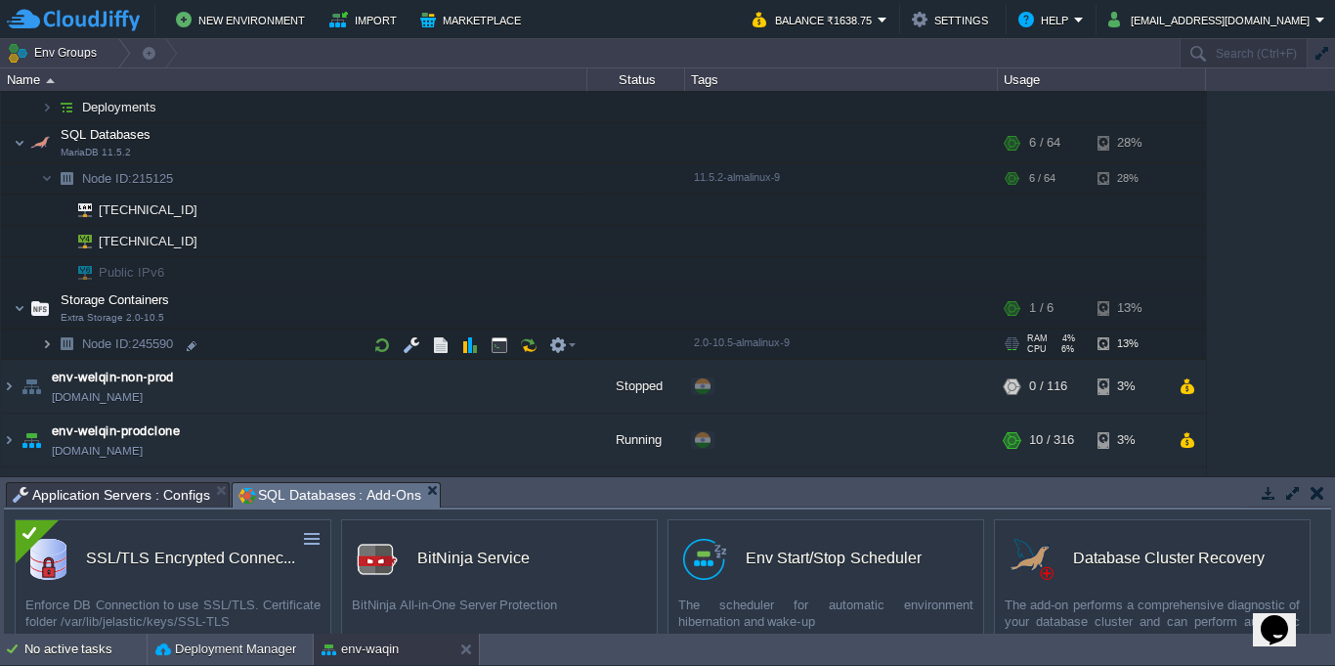
click at [49, 349] on img at bounding box center [47, 345] width 12 height 30
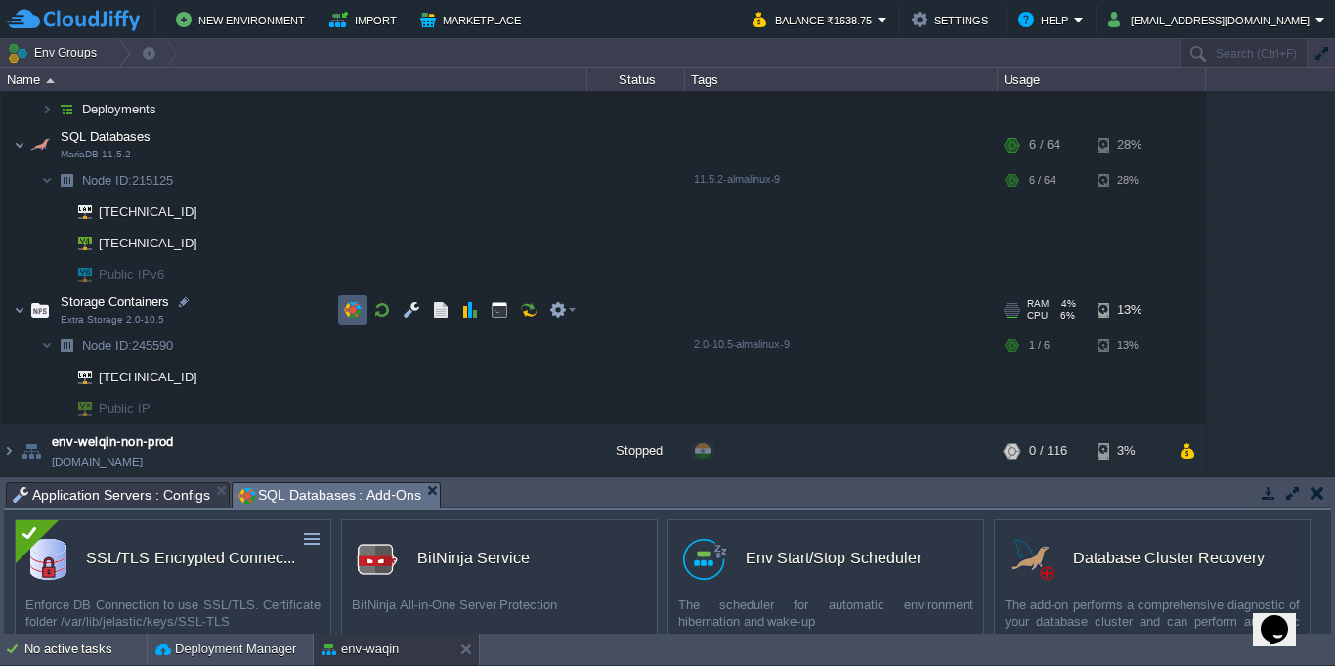
click at [362, 308] on td at bounding box center [352, 309] width 29 height 29
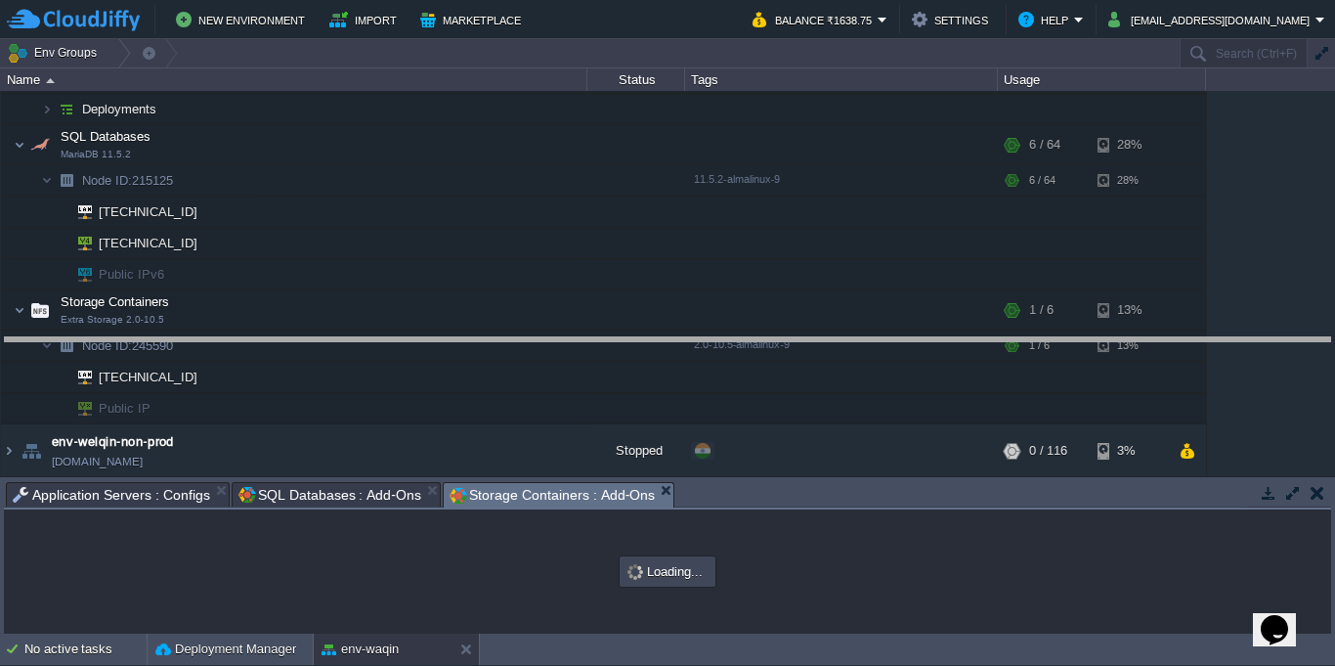
drag, startPoint x: 934, startPoint y: 493, endPoint x: 926, endPoint y: 345, distance: 147.8
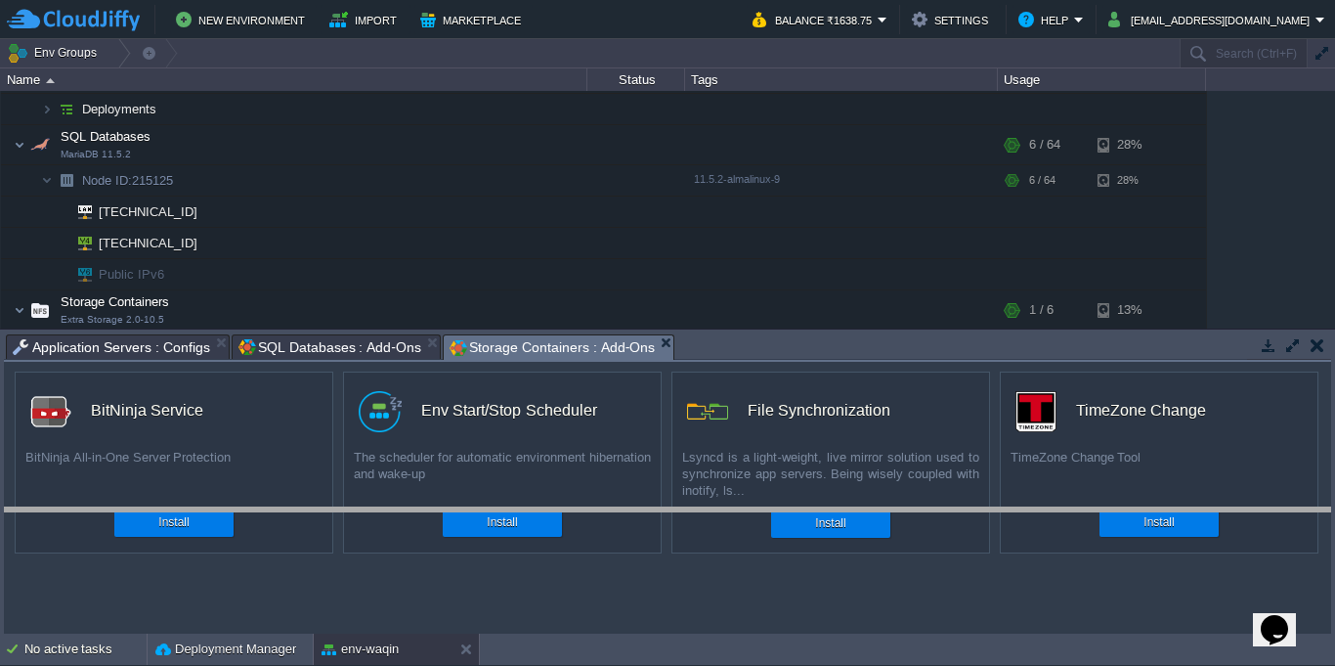
drag, startPoint x: 797, startPoint y: 354, endPoint x: 806, endPoint y: 531, distance: 177.1
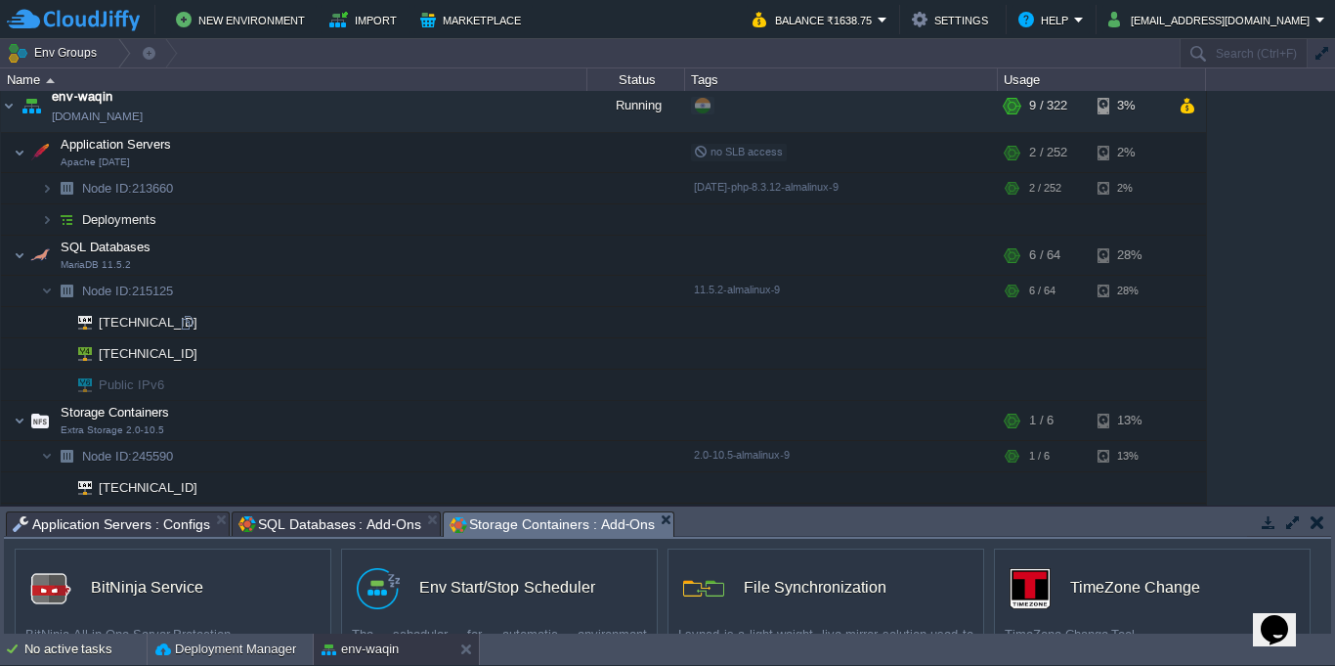
scroll to position [0, 0]
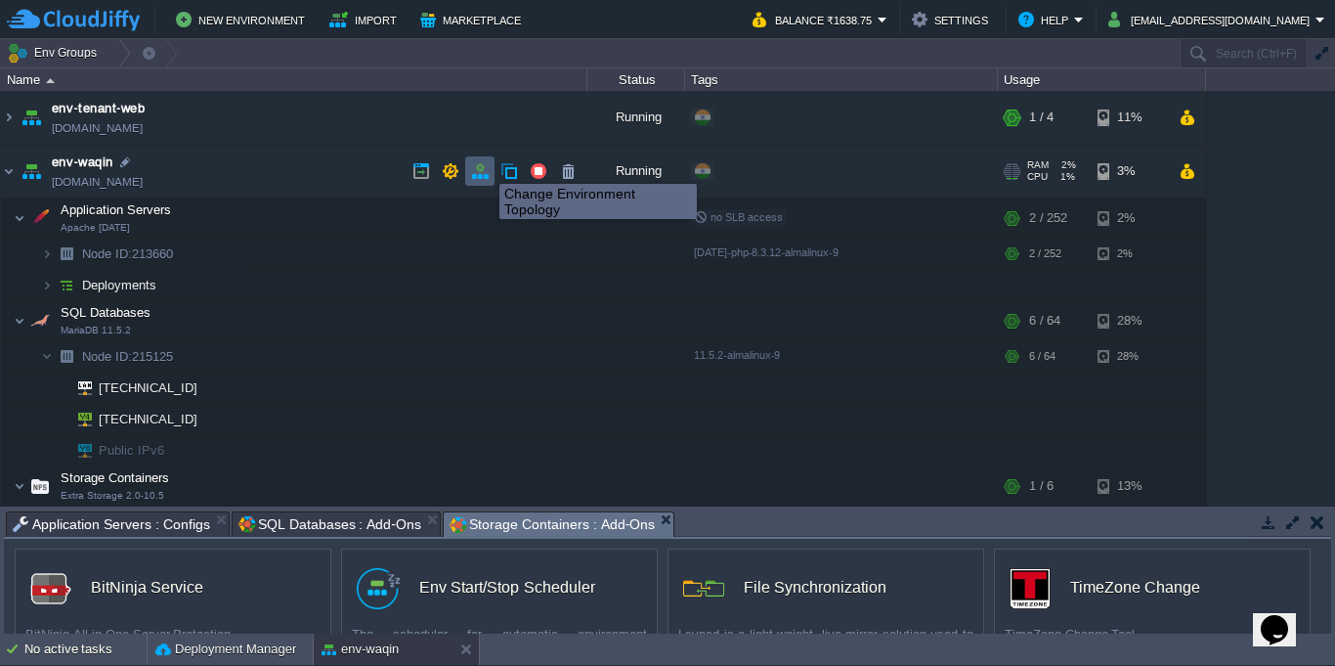
click at [485, 166] on button "button" at bounding box center [480, 171] width 18 height 18
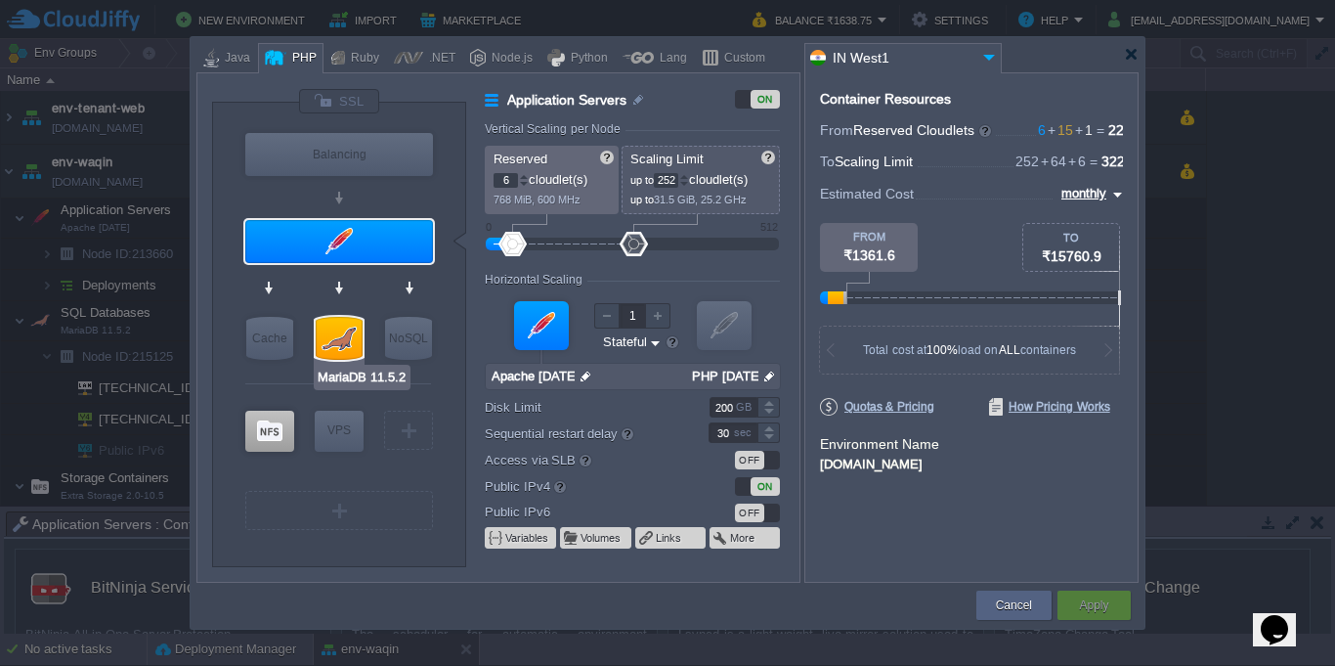
type input "Extra Storage 2.0-10.5"
click at [263, 426] on div at bounding box center [269, 430] width 49 height 41
type input "Storage Containers"
type input "1"
type input "6"
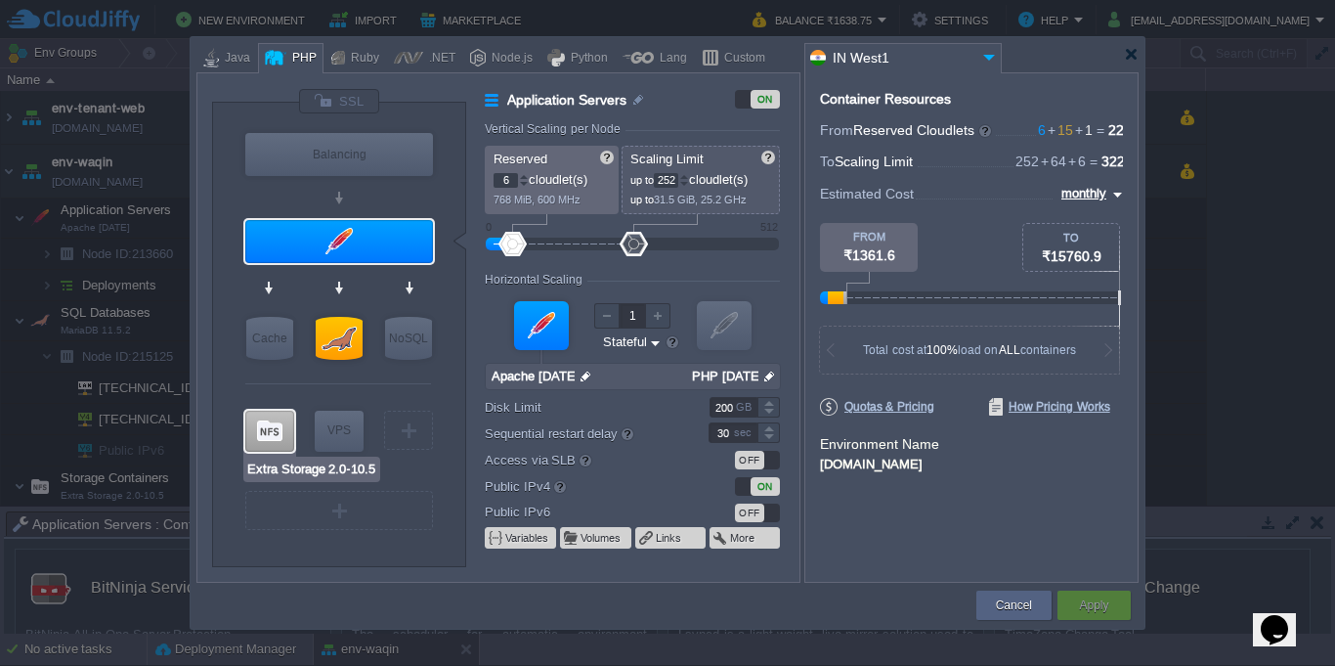
type input "Extra Storage 2.0-10.5"
type input "null"
type input "2.0-10.5-almalinux-9"
type input "Stateless"
type input "5"
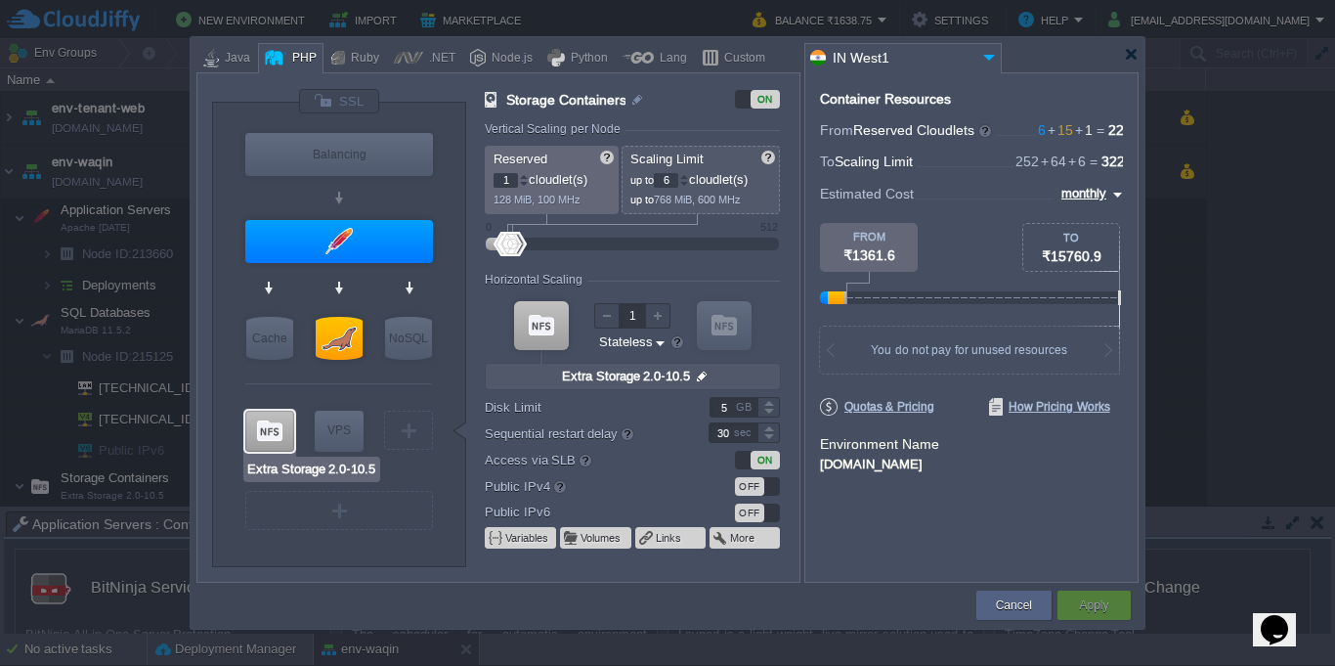
click at [263, 426] on div at bounding box center [269, 430] width 49 height 41
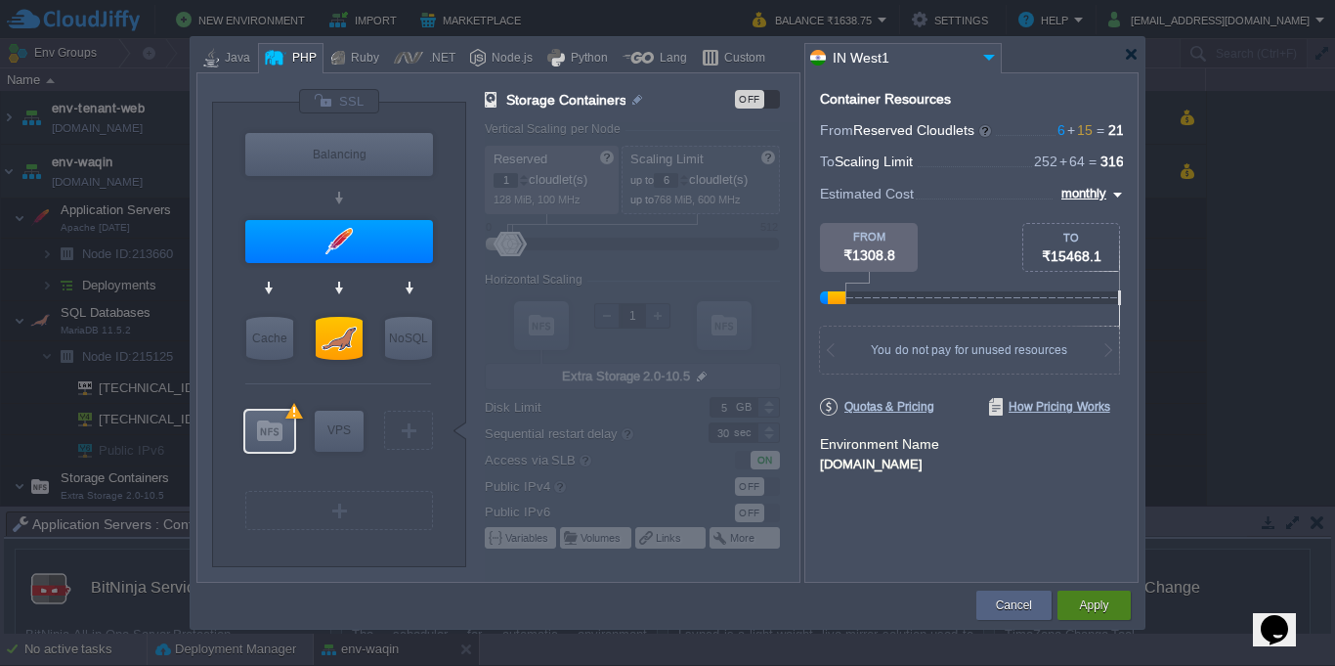
click at [1103, 605] on button "Apply" at bounding box center [1093, 605] width 29 height 20
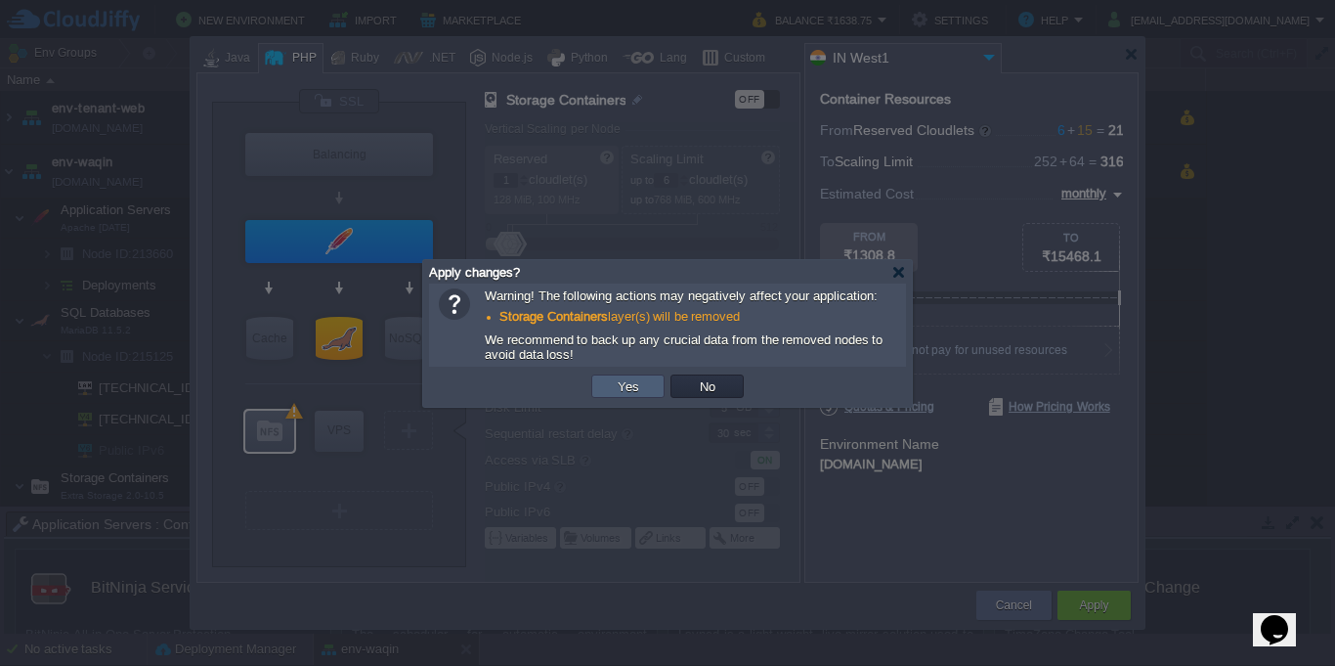
click at [630, 397] on td "Yes" at bounding box center [627, 385] width 73 height 23
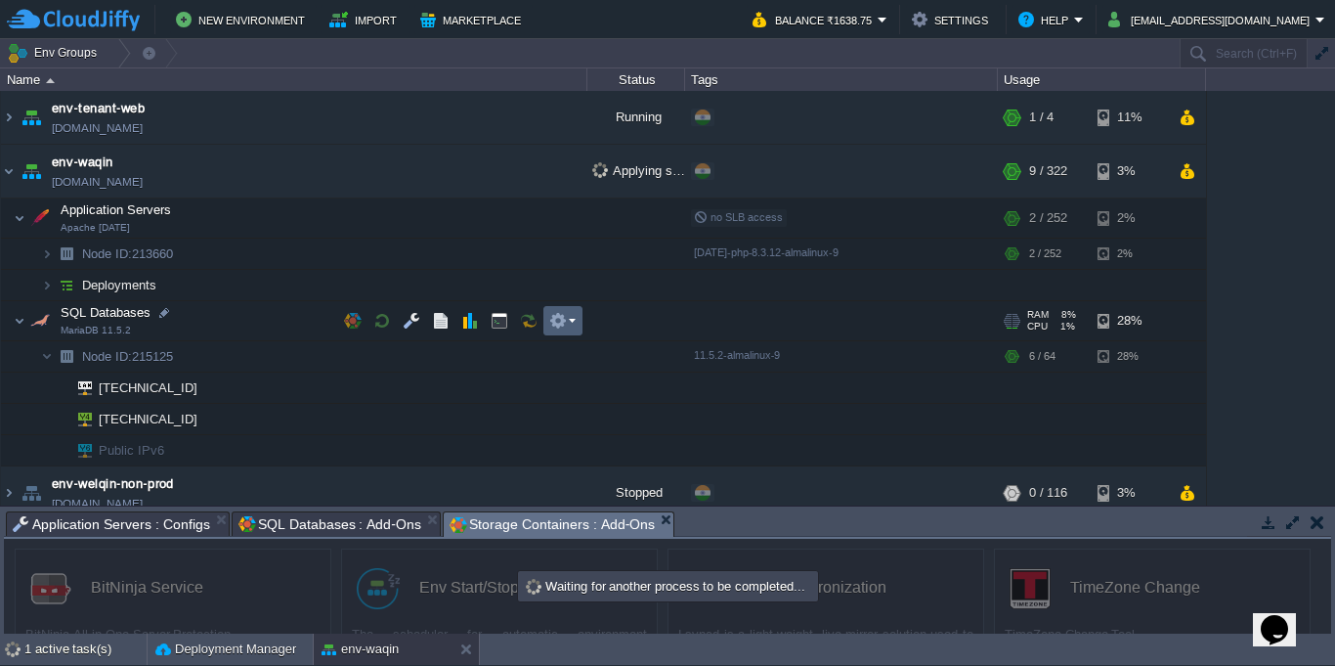
scroll to position [24, 0]
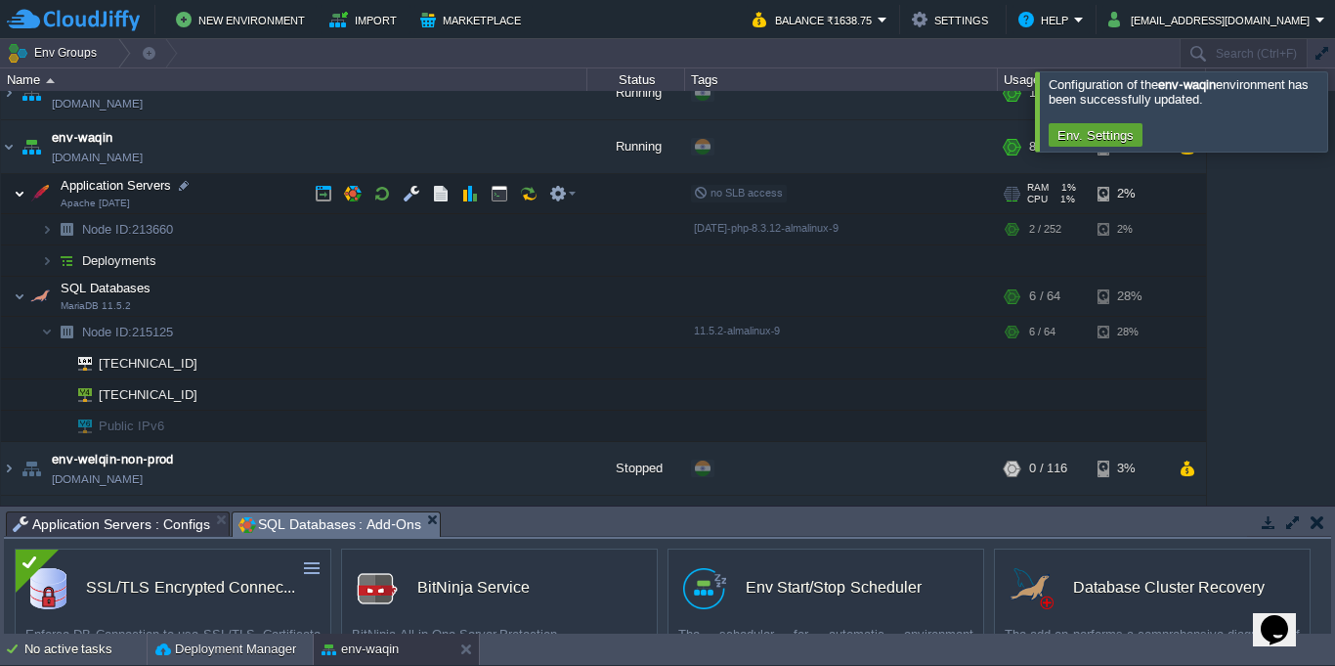
click at [16, 196] on img at bounding box center [20, 193] width 12 height 39
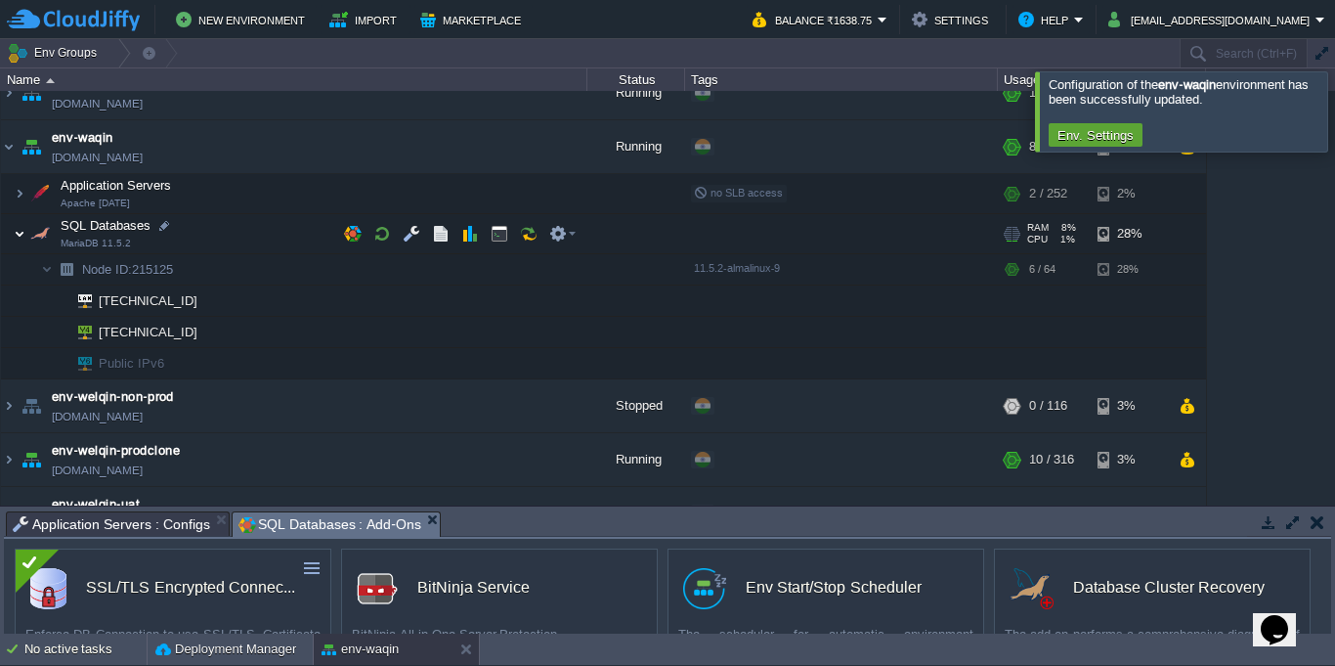
click at [19, 238] on img at bounding box center [20, 233] width 12 height 39
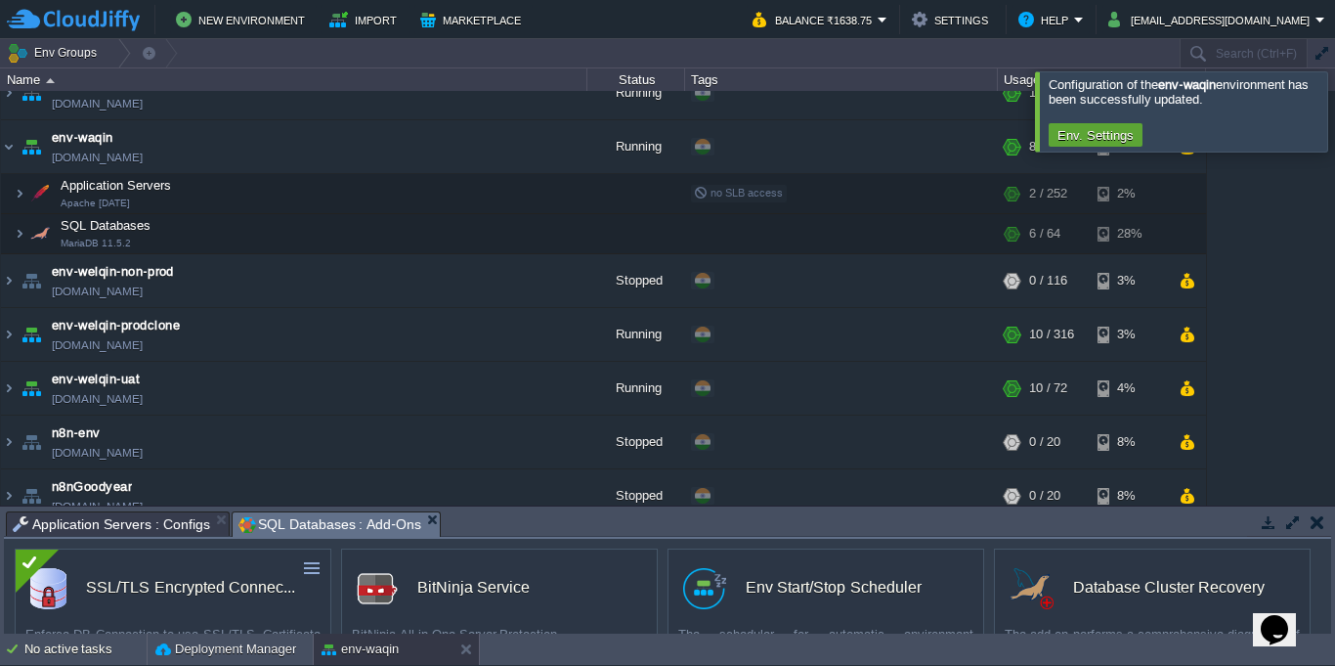
click at [1334, 120] on div at bounding box center [1358, 110] width 0 height 79
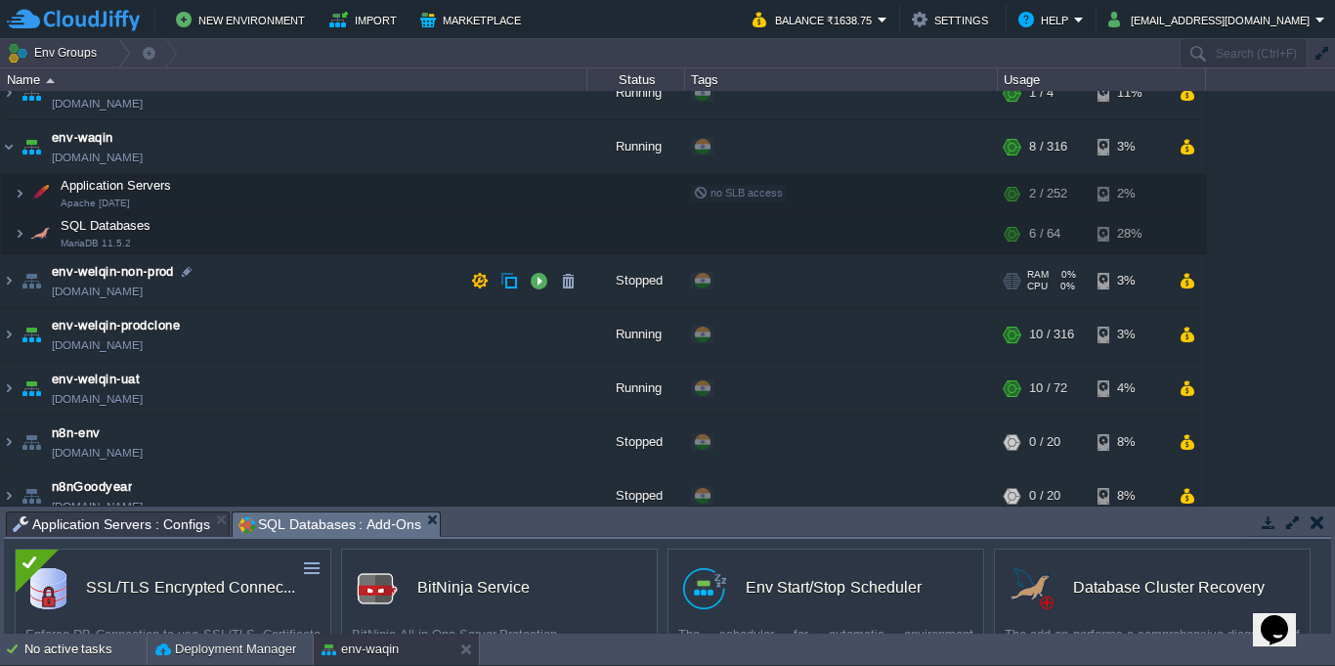
scroll to position [0, 0]
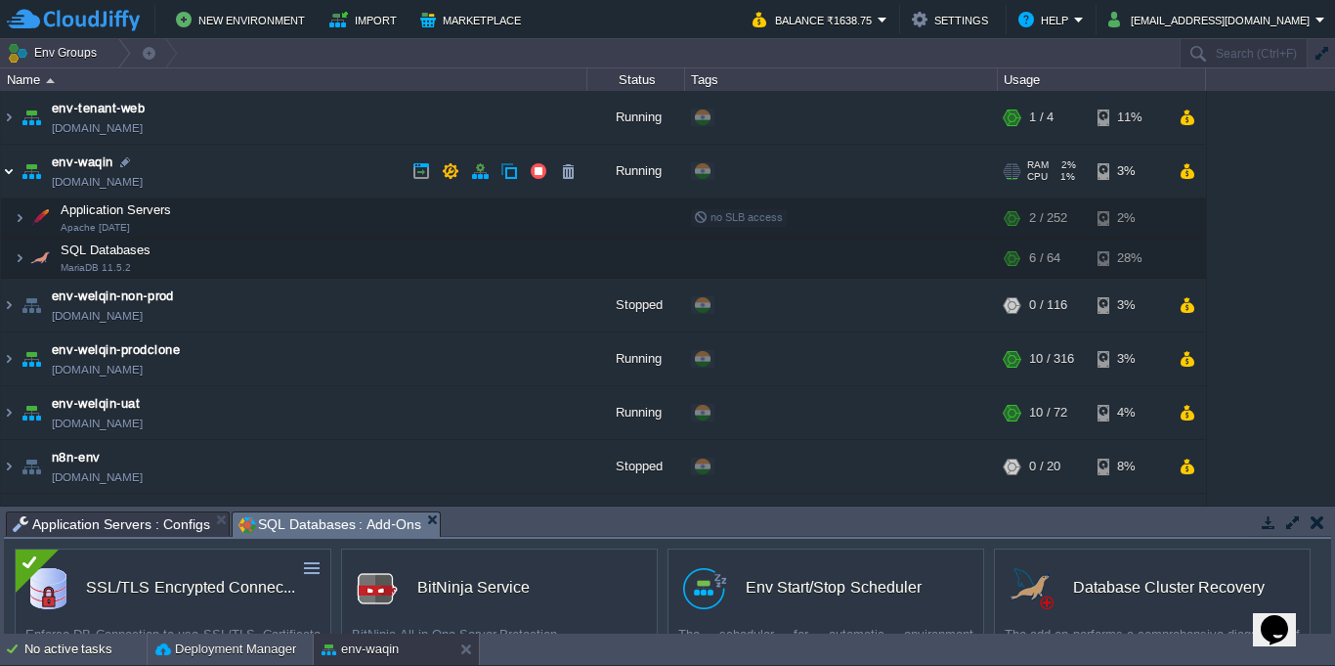
click at [3, 176] on img at bounding box center [9, 171] width 16 height 53
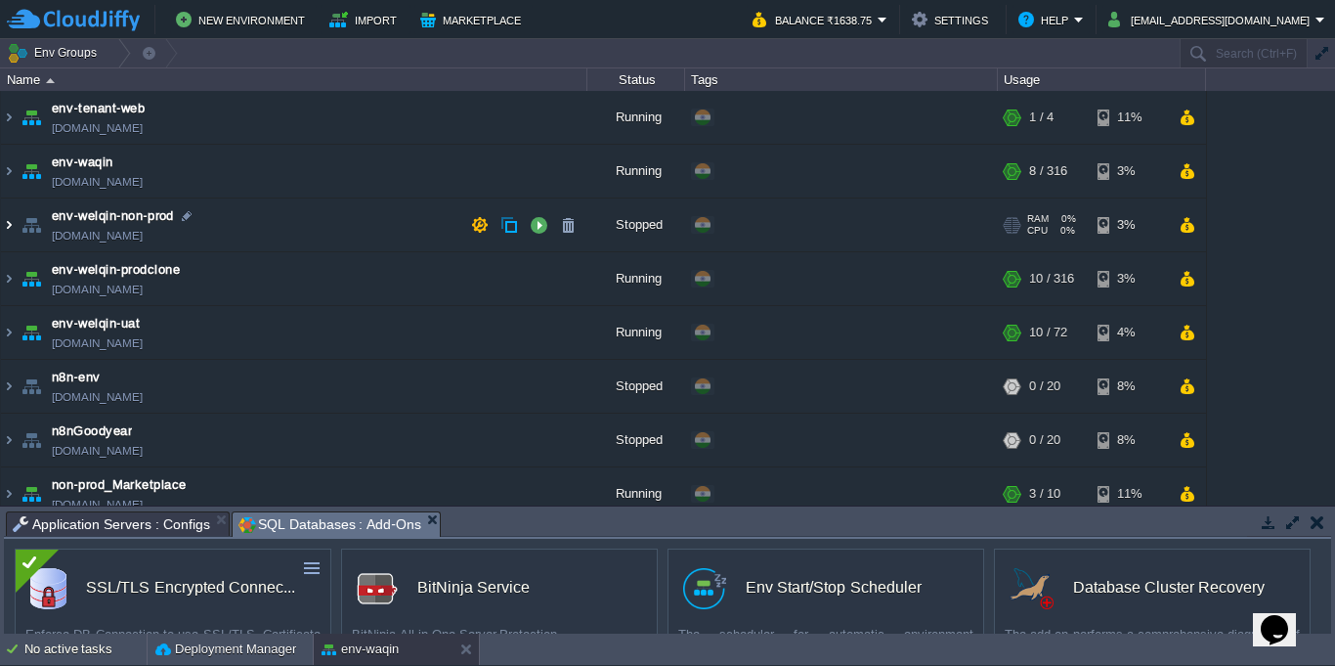
click at [7, 221] on img at bounding box center [9, 224] width 16 height 53
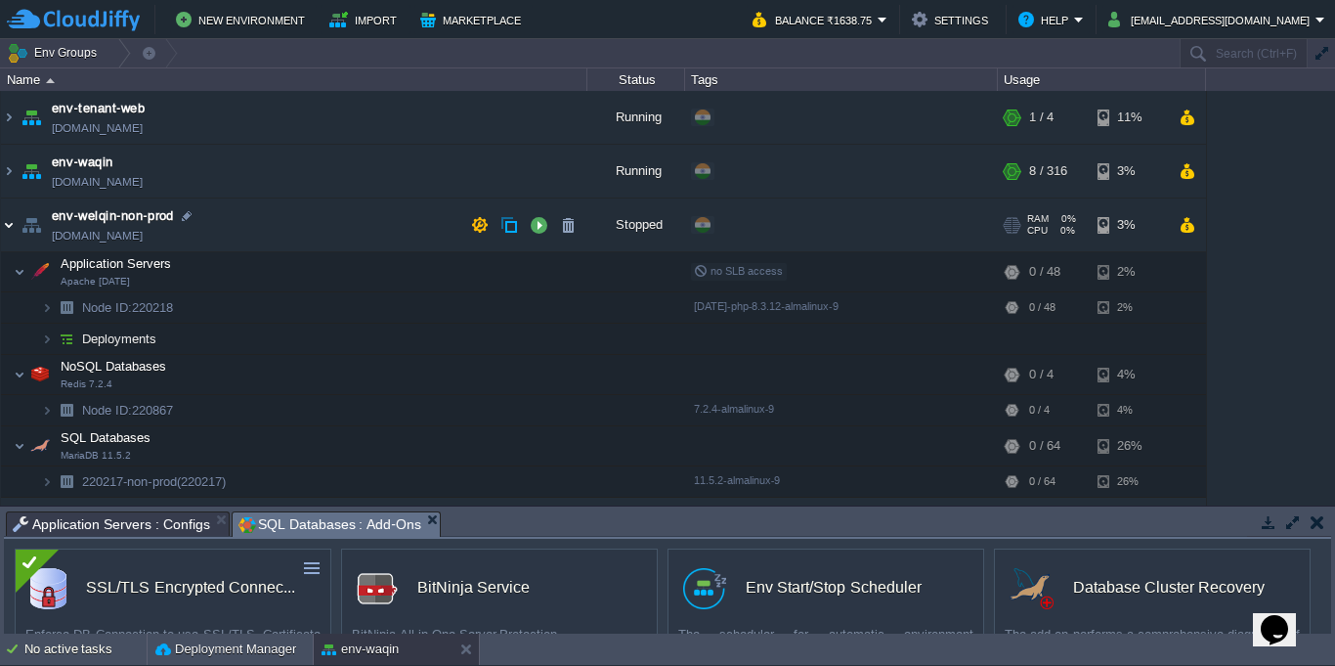
click at [7, 221] on img at bounding box center [9, 224] width 16 height 53
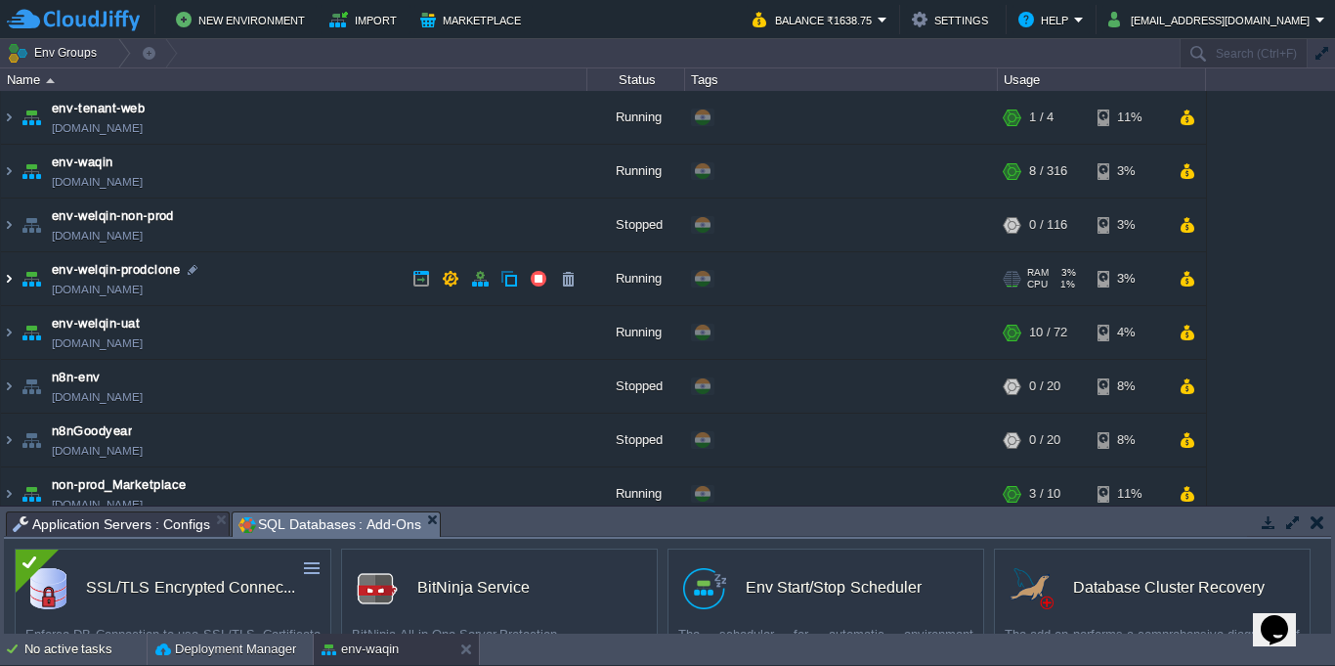
click at [7, 276] on img at bounding box center [9, 278] width 16 height 53
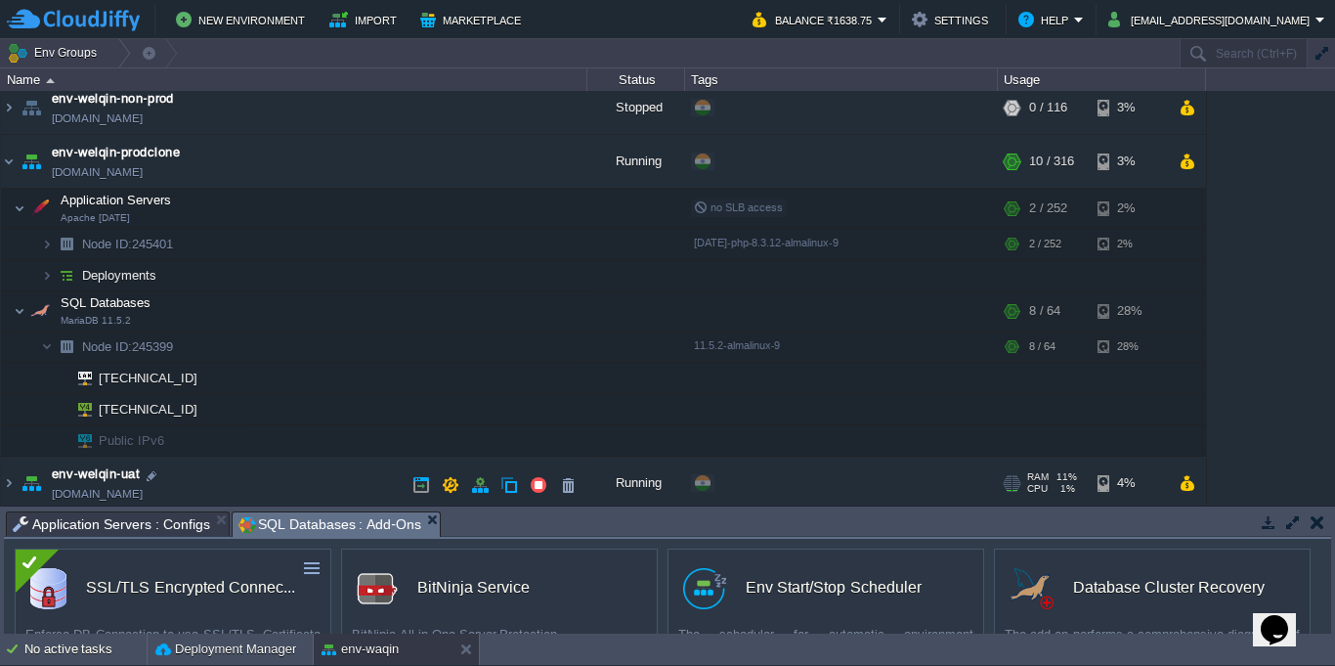
scroll to position [176, 0]
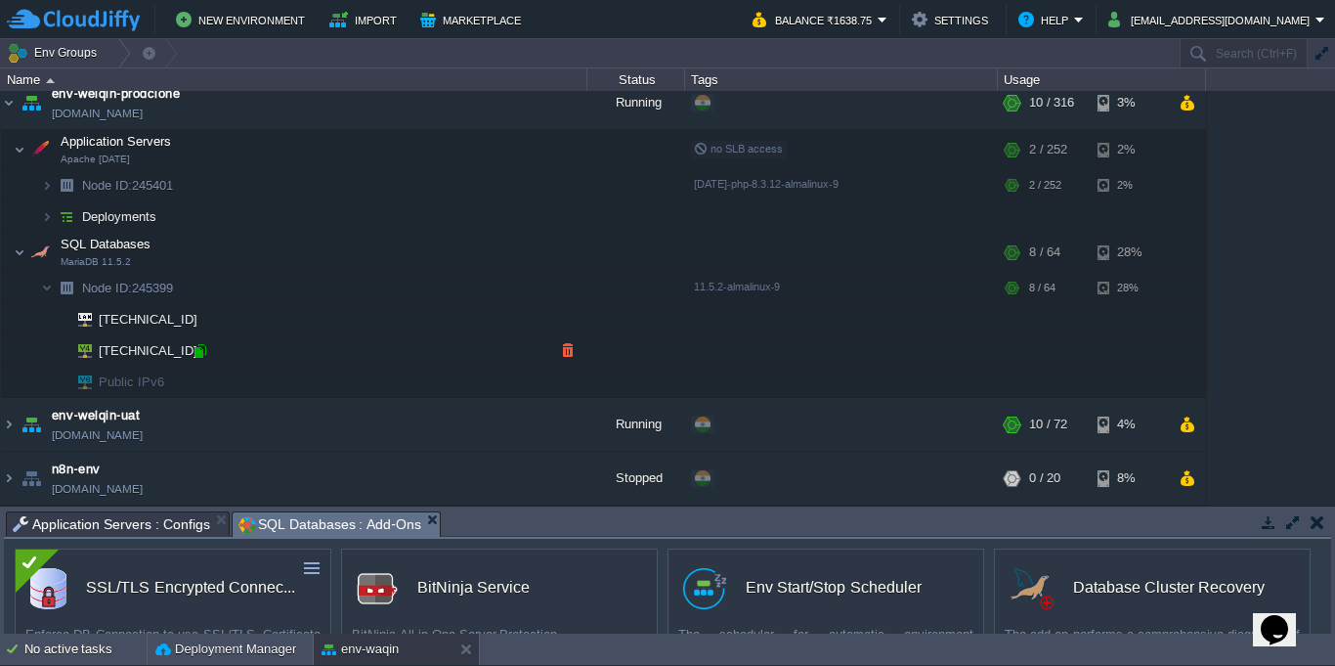
click at [196, 357] on div at bounding box center [201, 351] width 18 height 18
click at [15, 157] on img at bounding box center [20, 149] width 12 height 39
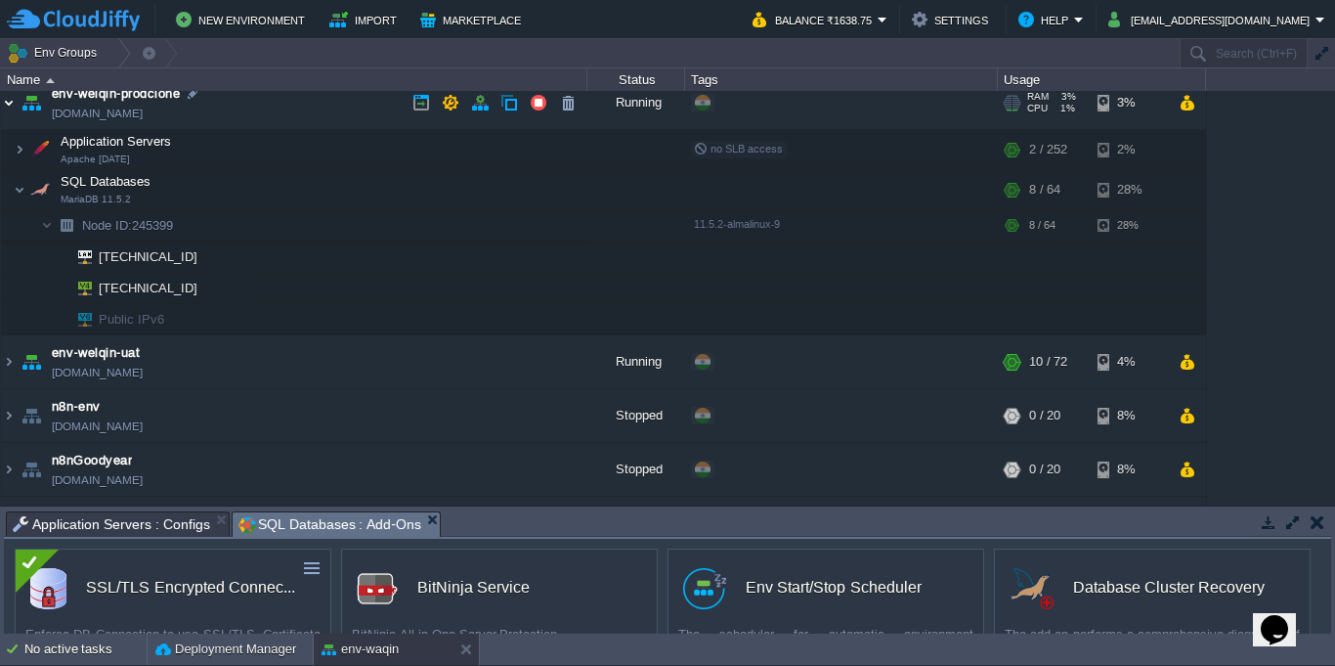
click at [5, 109] on img at bounding box center [9, 102] width 16 height 53
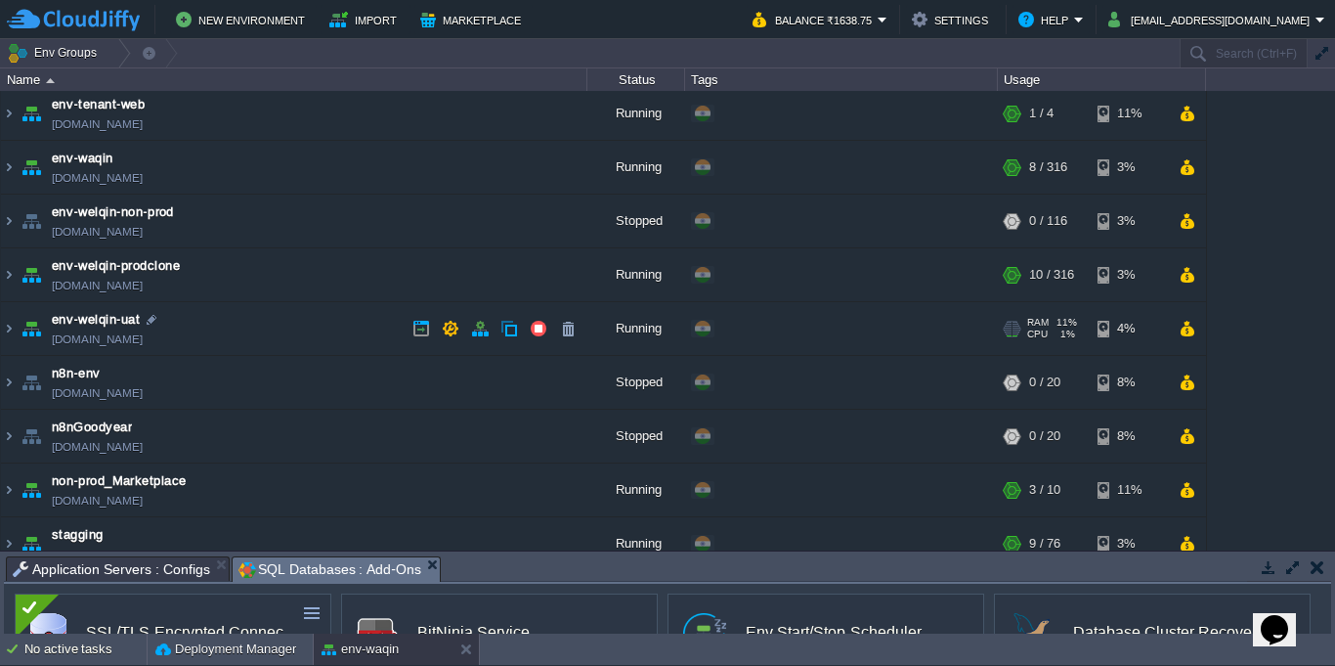
scroll to position [0, 0]
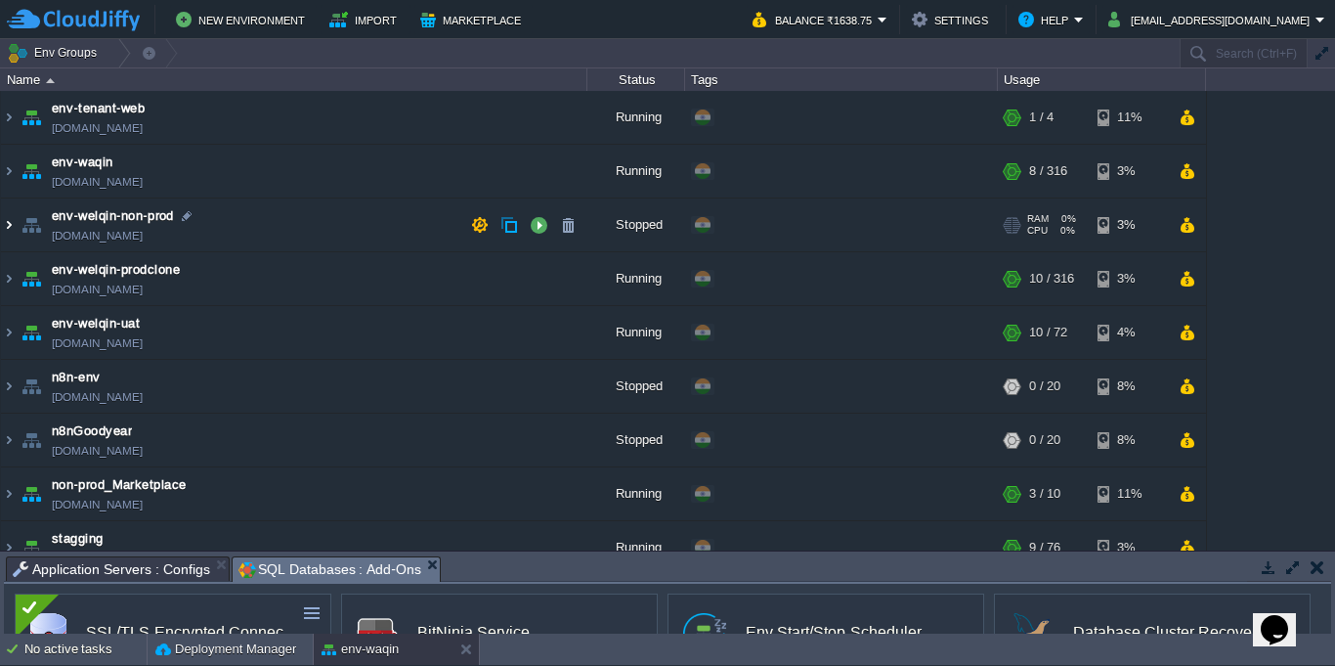
click at [11, 235] on img at bounding box center [9, 224] width 16 height 53
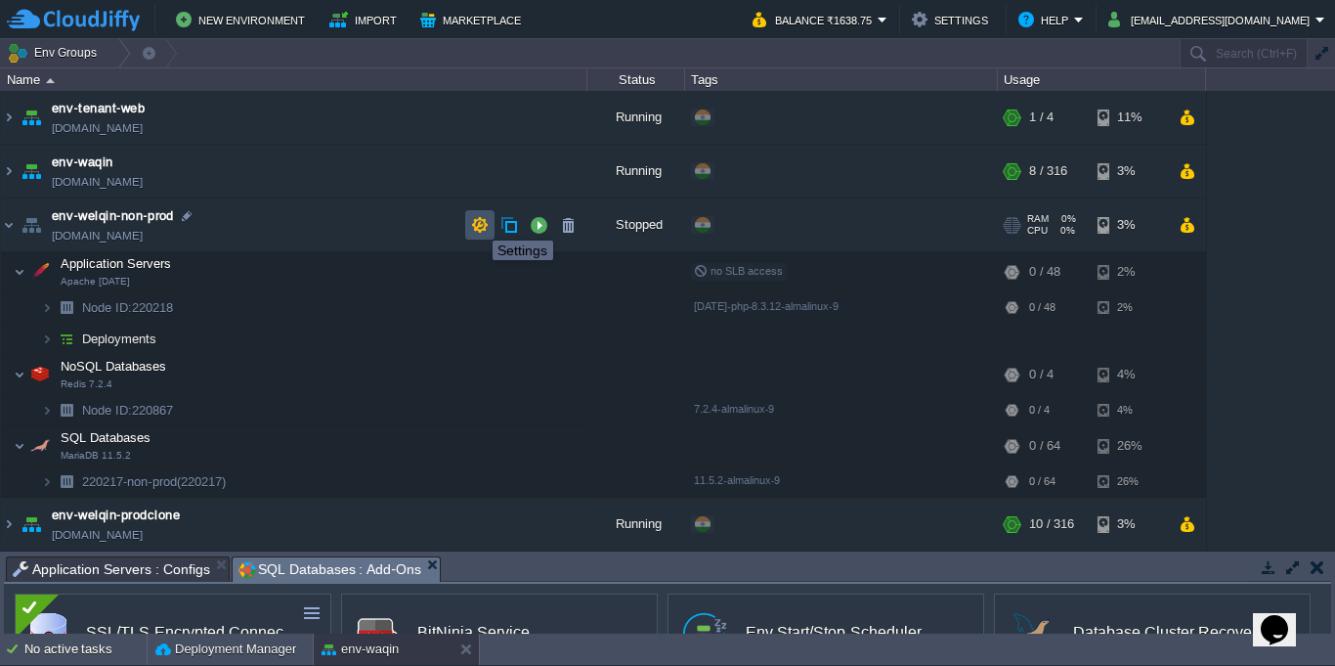
click at [478, 223] on button "button" at bounding box center [480, 225] width 18 height 18
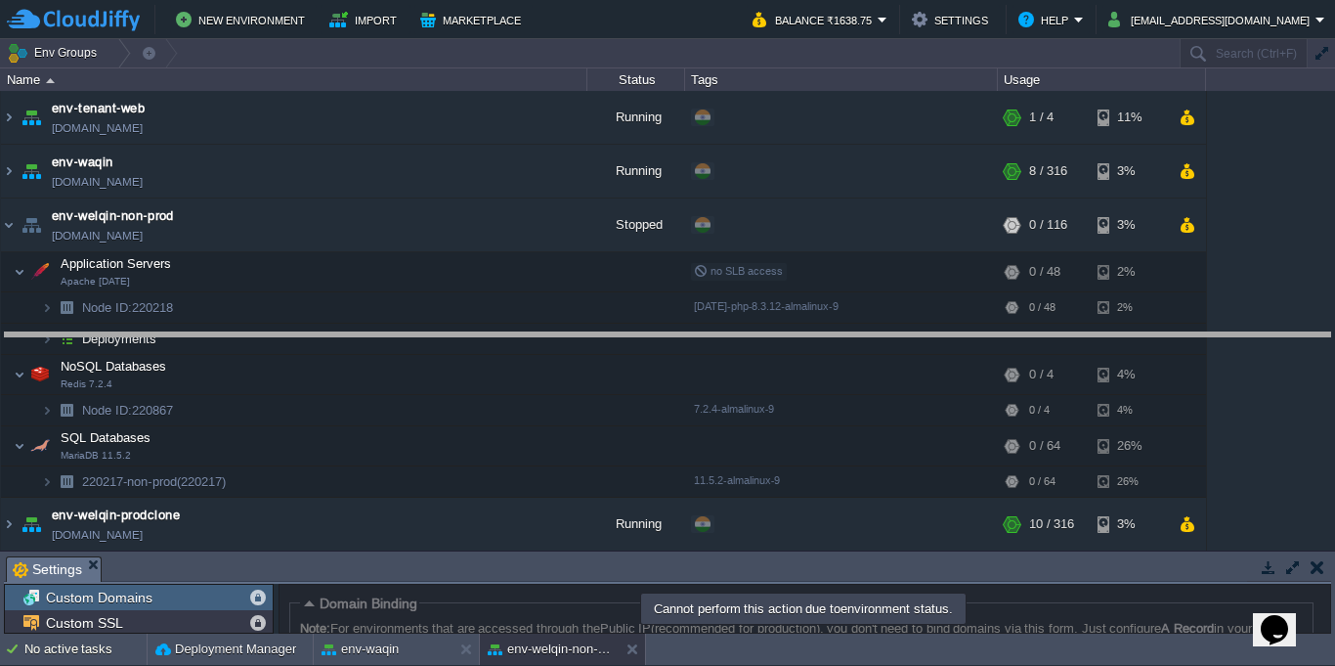
drag, startPoint x: 803, startPoint y: 574, endPoint x: 790, endPoint y: 350, distance: 224.2
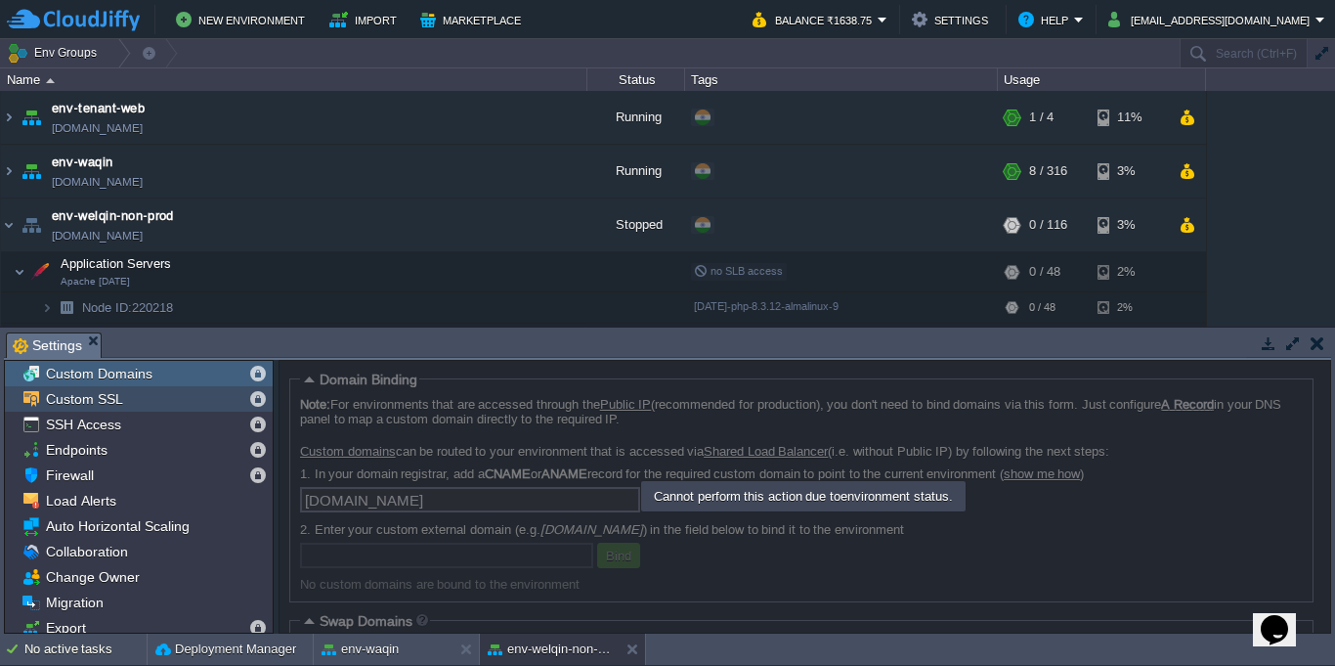
click at [139, 400] on div "Custom SSL" at bounding box center [139, 398] width 268 height 25
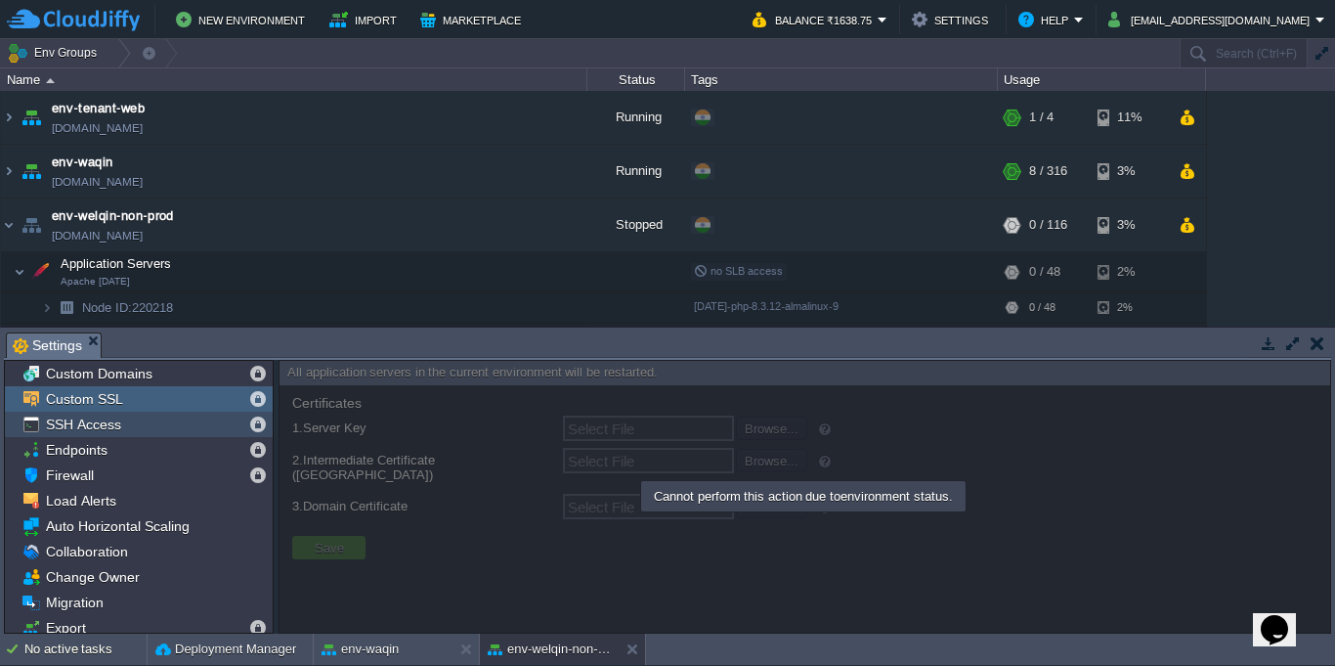
click at [139, 425] on div "SSH Access" at bounding box center [139, 423] width 268 height 25
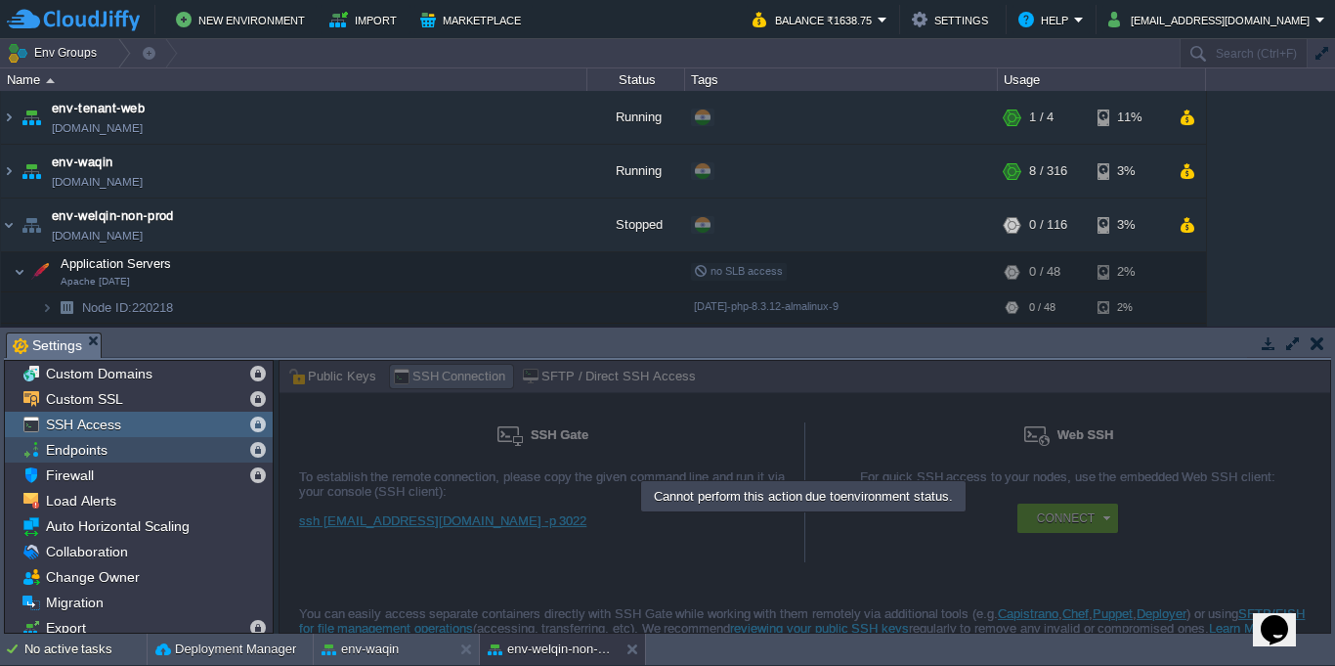
click at [138, 453] on div "Endpoints" at bounding box center [139, 449] width 268 height 25
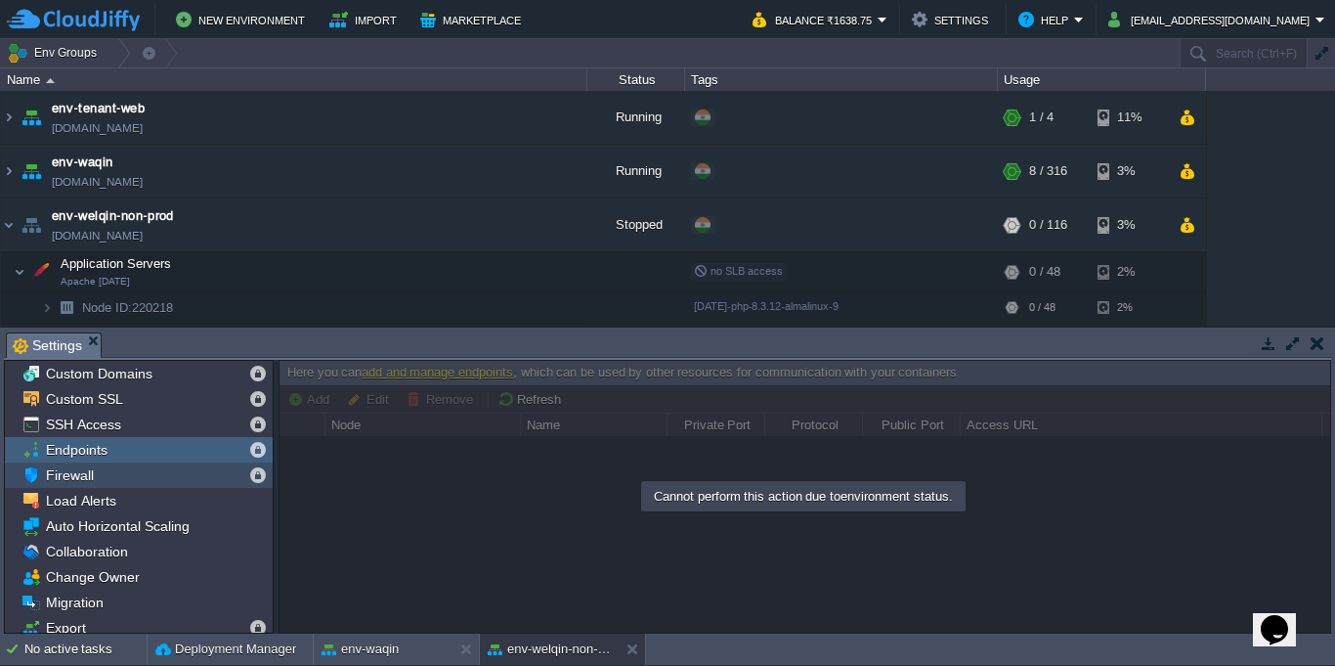
click at [135, 484] on div "Firewall" at bounding box center [139, 474] width 268 height 25
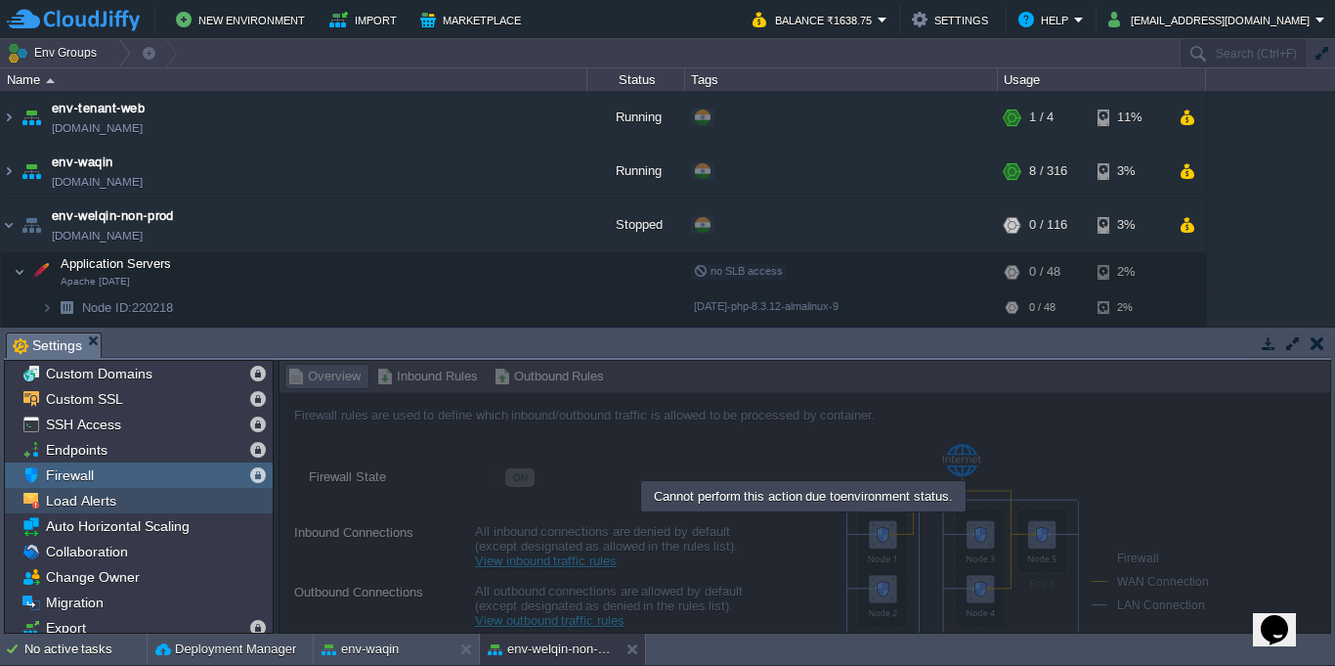
click at [133, 505] on div "Load Alerts" at bounding box center [139, 500] width 268 height 25
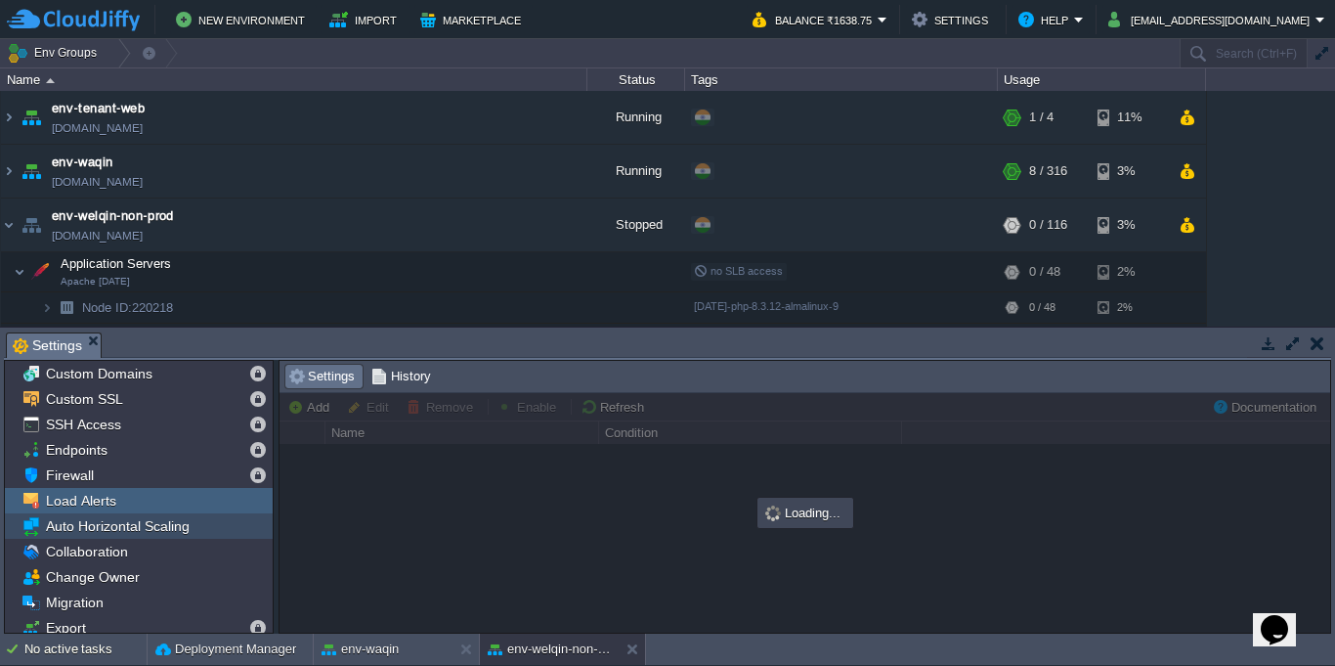
click at [133, 530] on span "Auto Horizontal Scaling" at bounding box center [117, 526] width 151 height 18
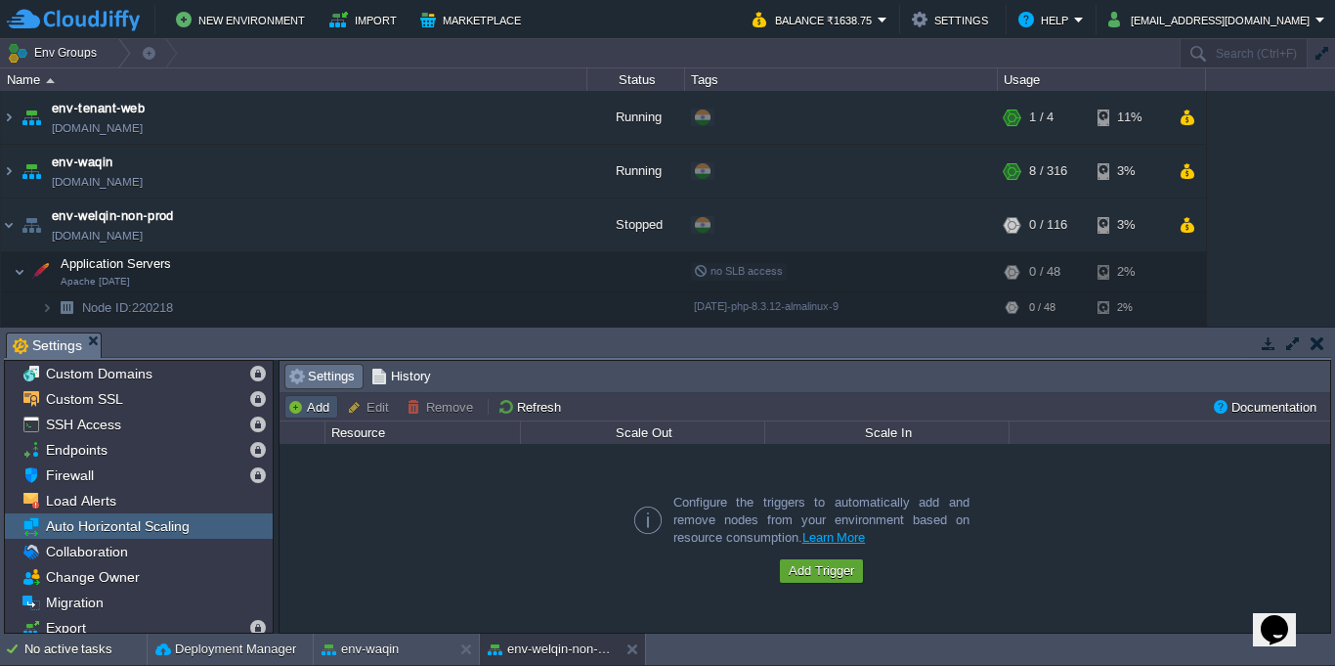
click at [316, 411] on button "Add" at bounding box center [311, 407] width 48 height 18
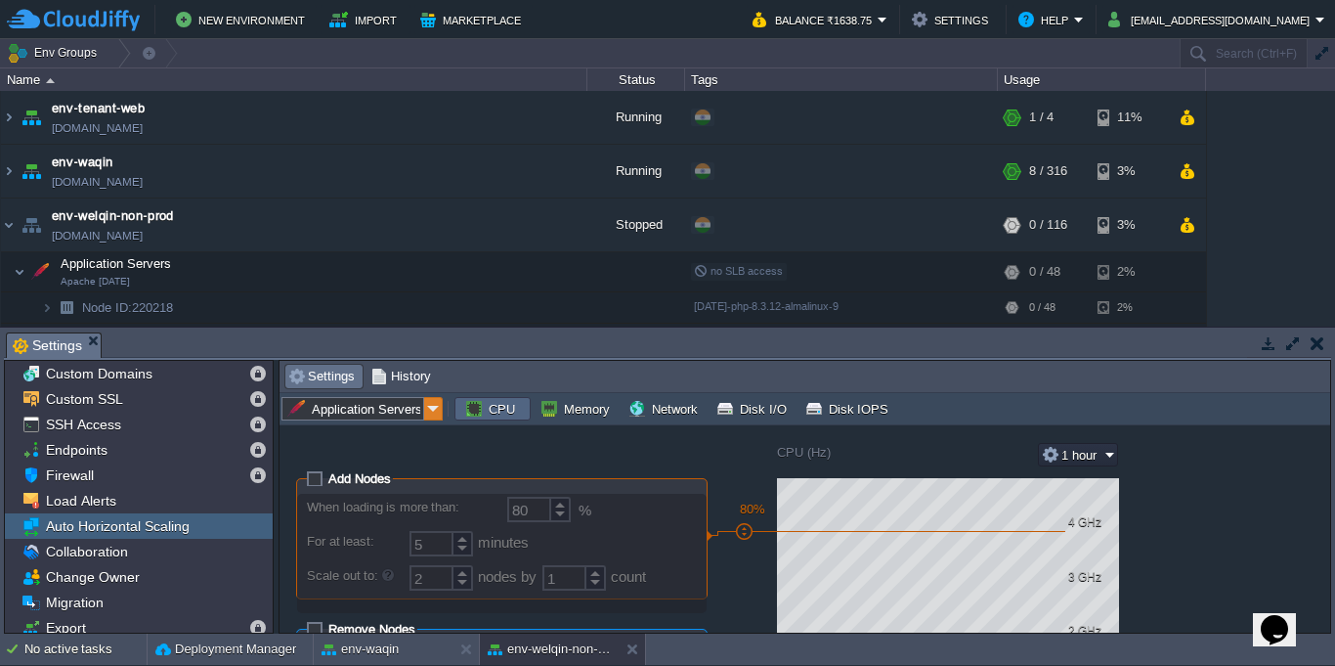
click at [424, 408] on img at bounding box center [433, 408] width 19 height 23
click at [1316, 344] on button "button" at bounding box center [1318, 343] width 14 height 18
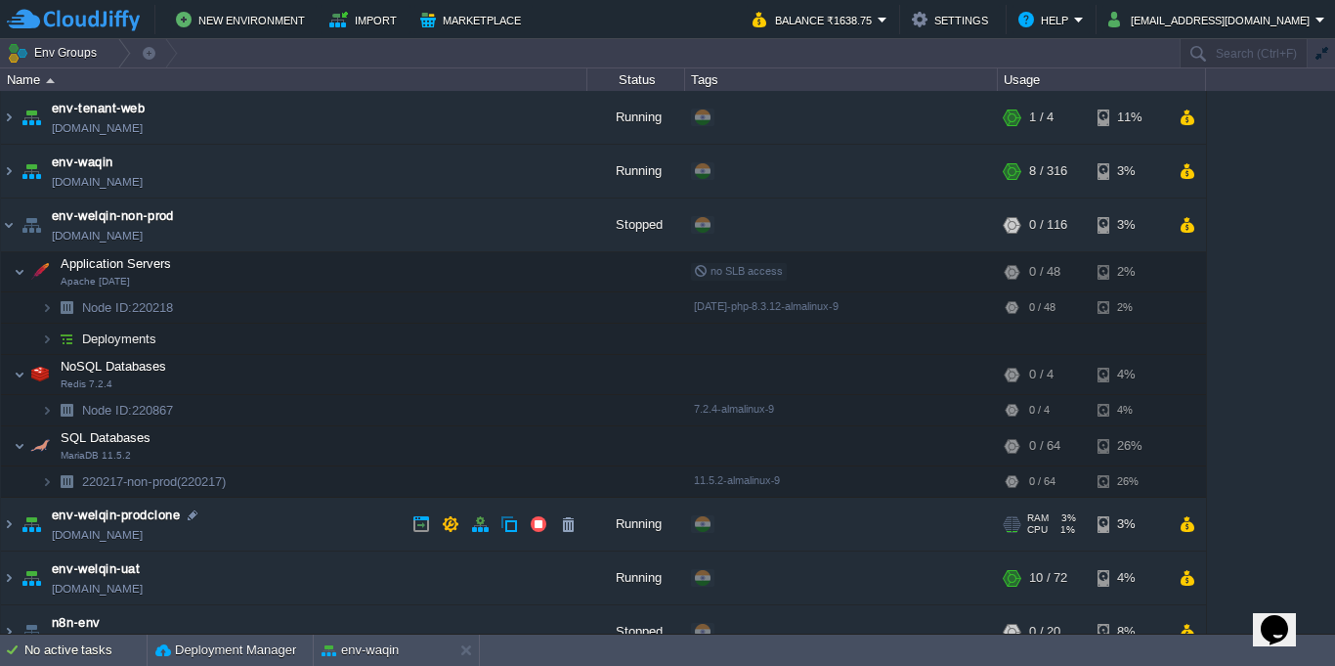
click at [18, 522] on img at bounding box center [31, 523] width 27 height 53
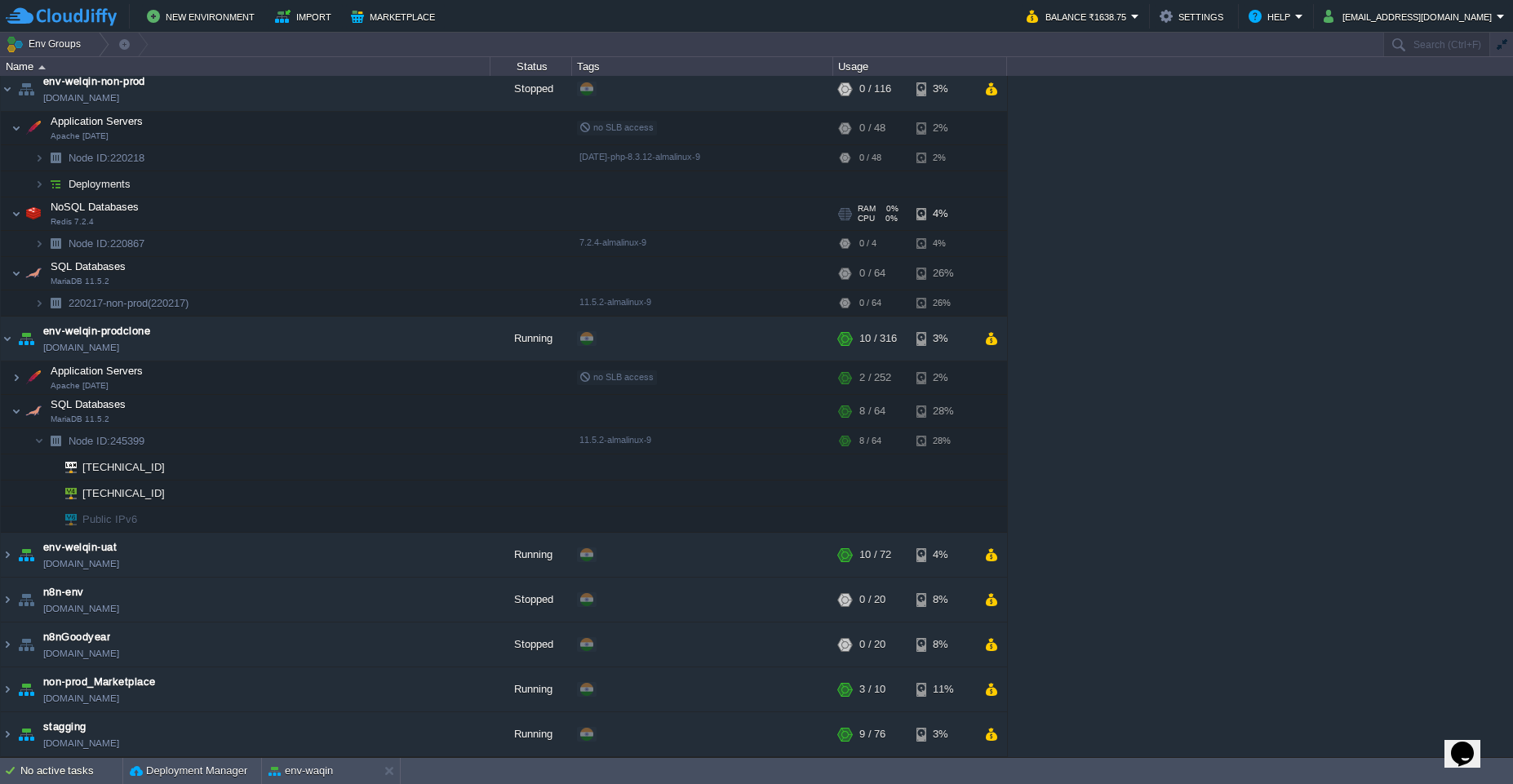
scroll to position [99, 0]
click at [5, 341] on img at bounding box center [8, 338] width 13 height 44
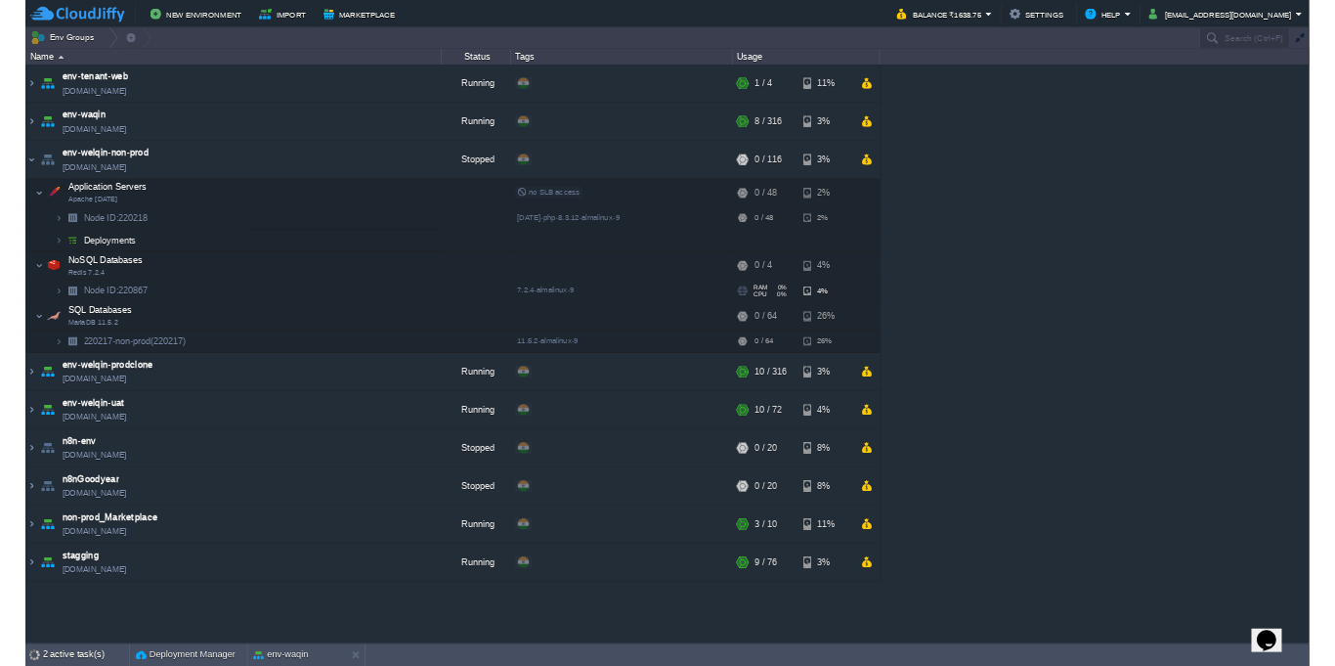
scroll to position [0, 0]
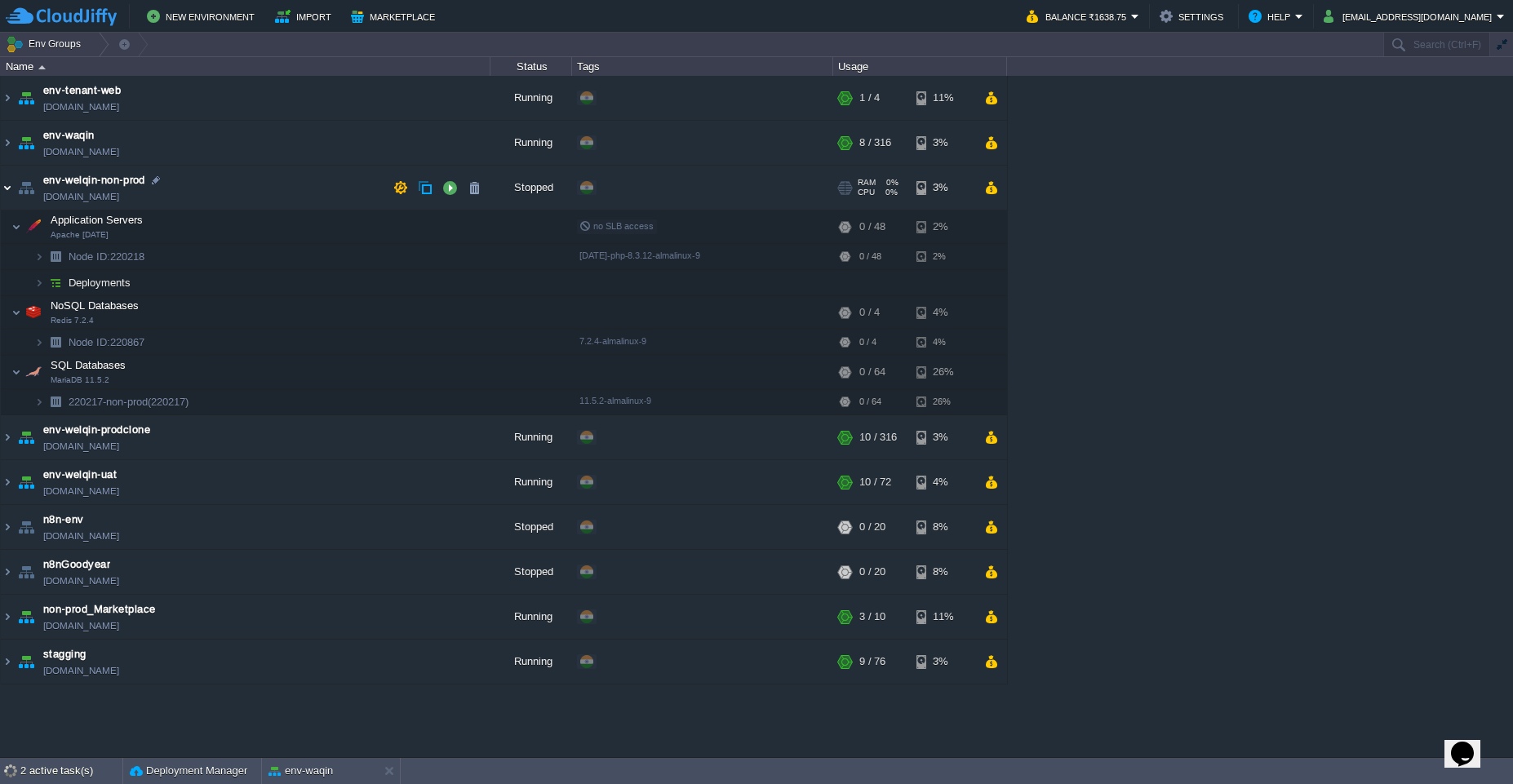
click at [8, 195] on img at bounding box center [8, 187] width 13 height 44
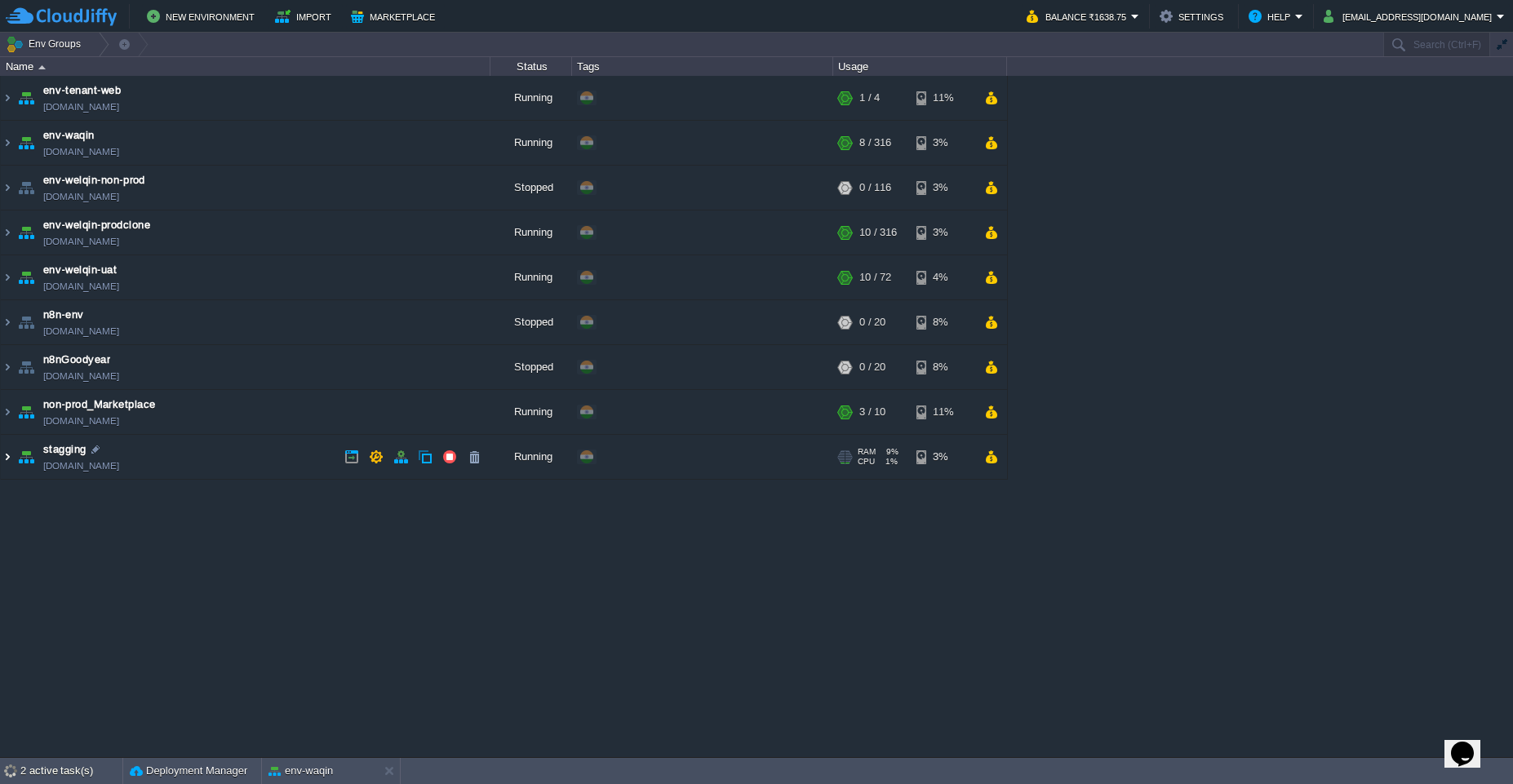
click at [3, 458] on img at bounding box center [8, 457] width 13 height 44
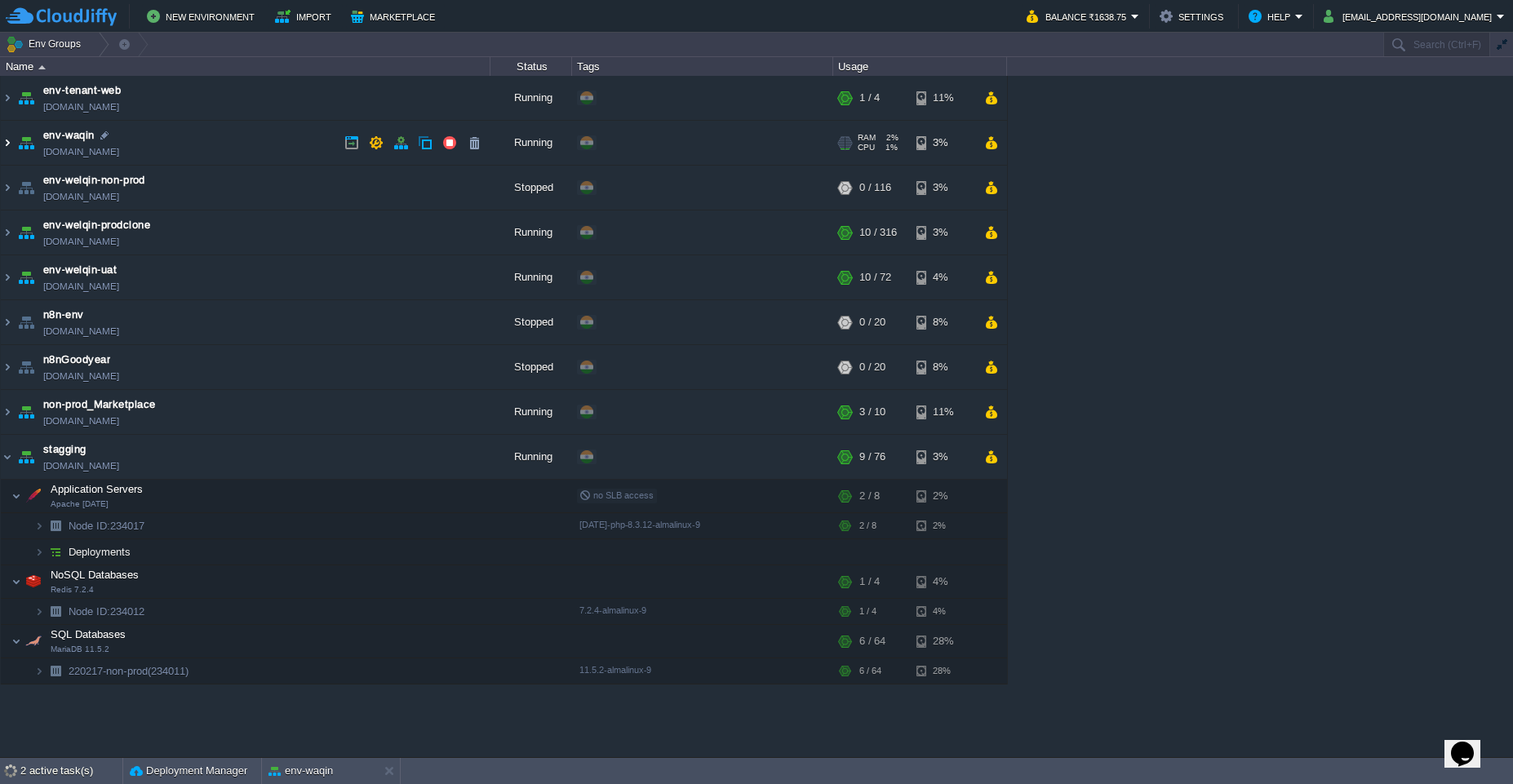
click at [13, 151] on img at bounding box center [8, 143] width 13 height 44
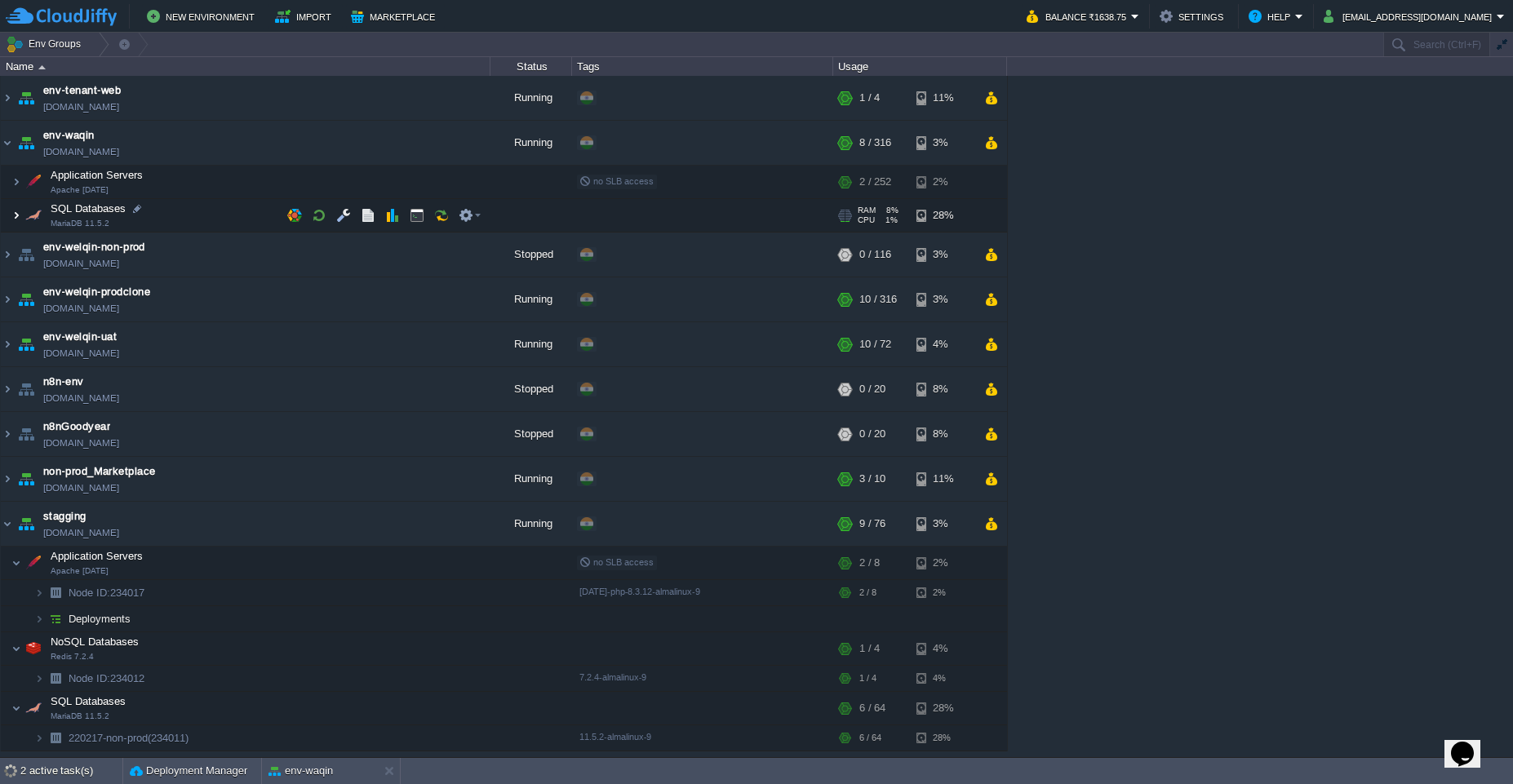
click at [12, 220] on img at bounding box center [17, 215] width 10 height 33
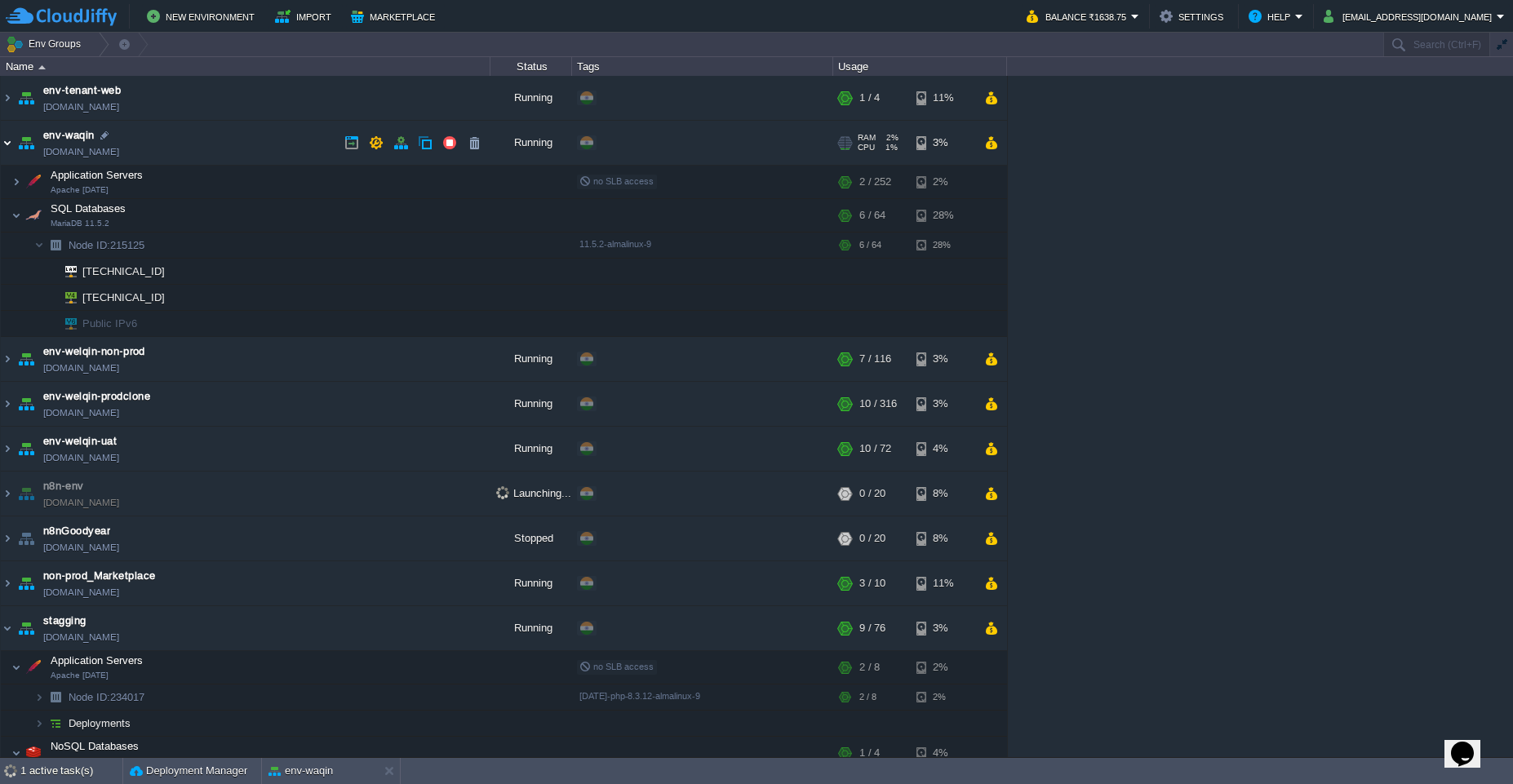
click at [8, 139] on img at bounding box center [8, 143] width 13 height 44
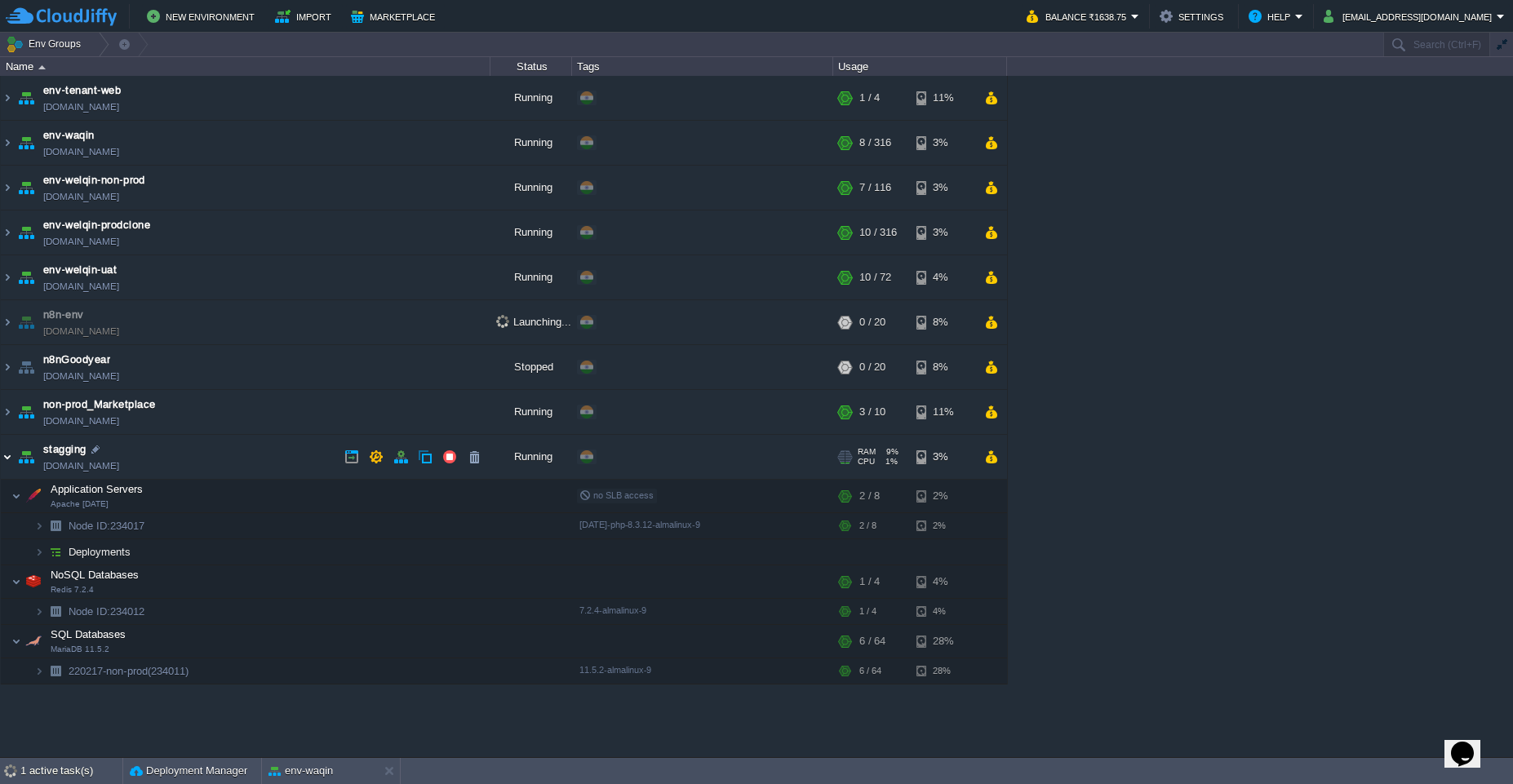
click at [13, 457] on img at bounding box center [8, 457] width 13 height 44
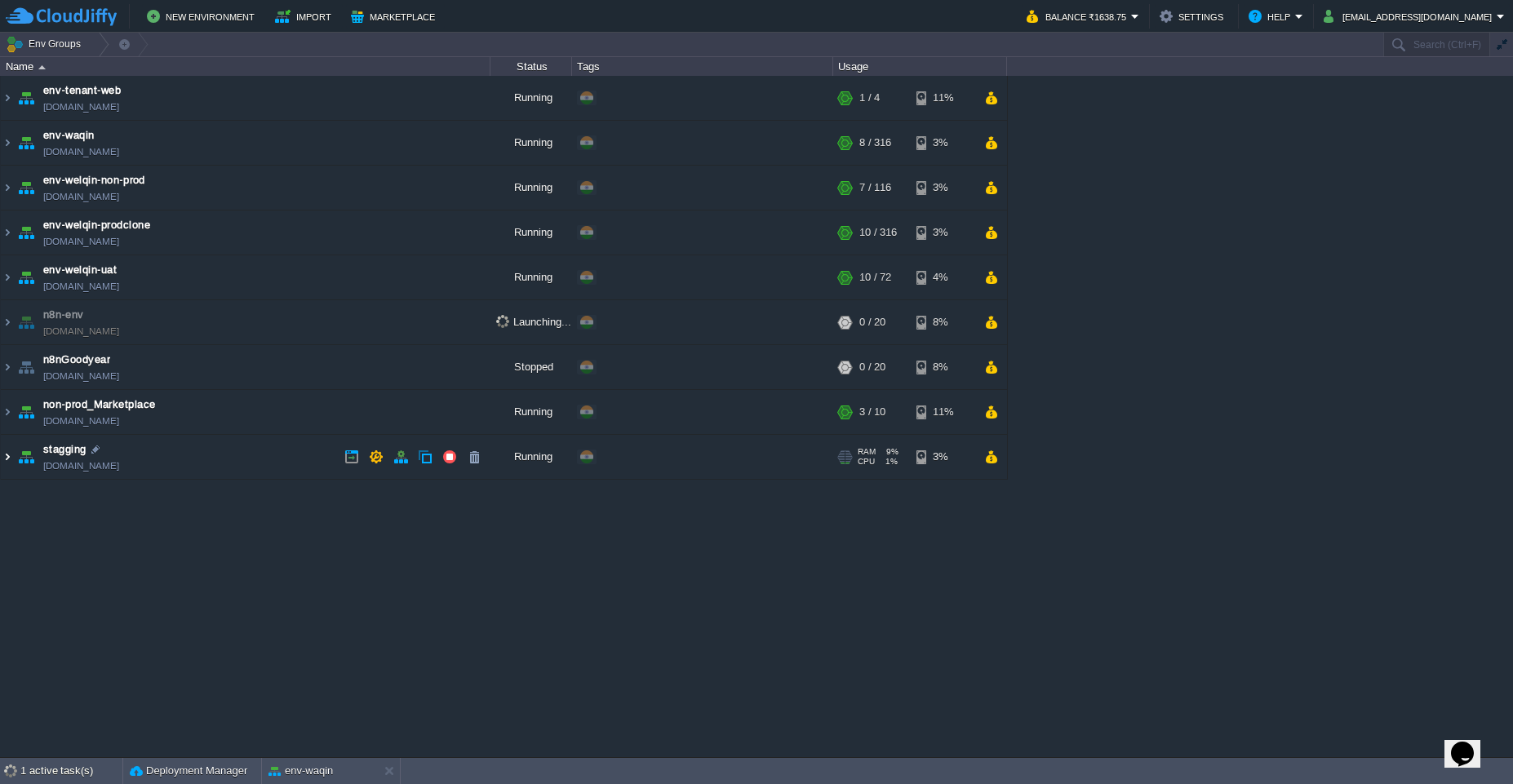
click at [13, 457] on img at bounding box center [8, 457] width 13 height 44
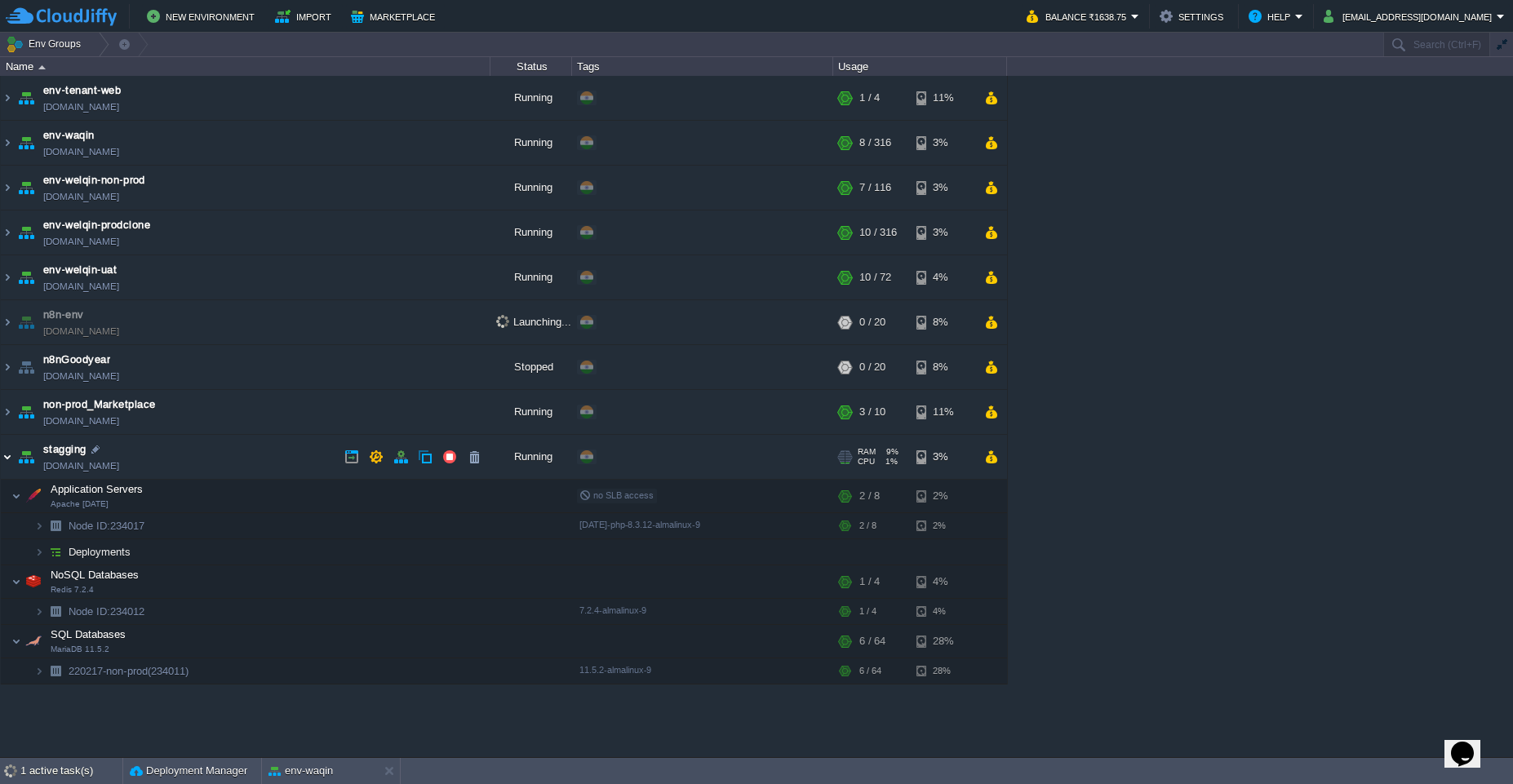
click at [13, 457] on img at bounding box center [8, 457] width 13 height 44
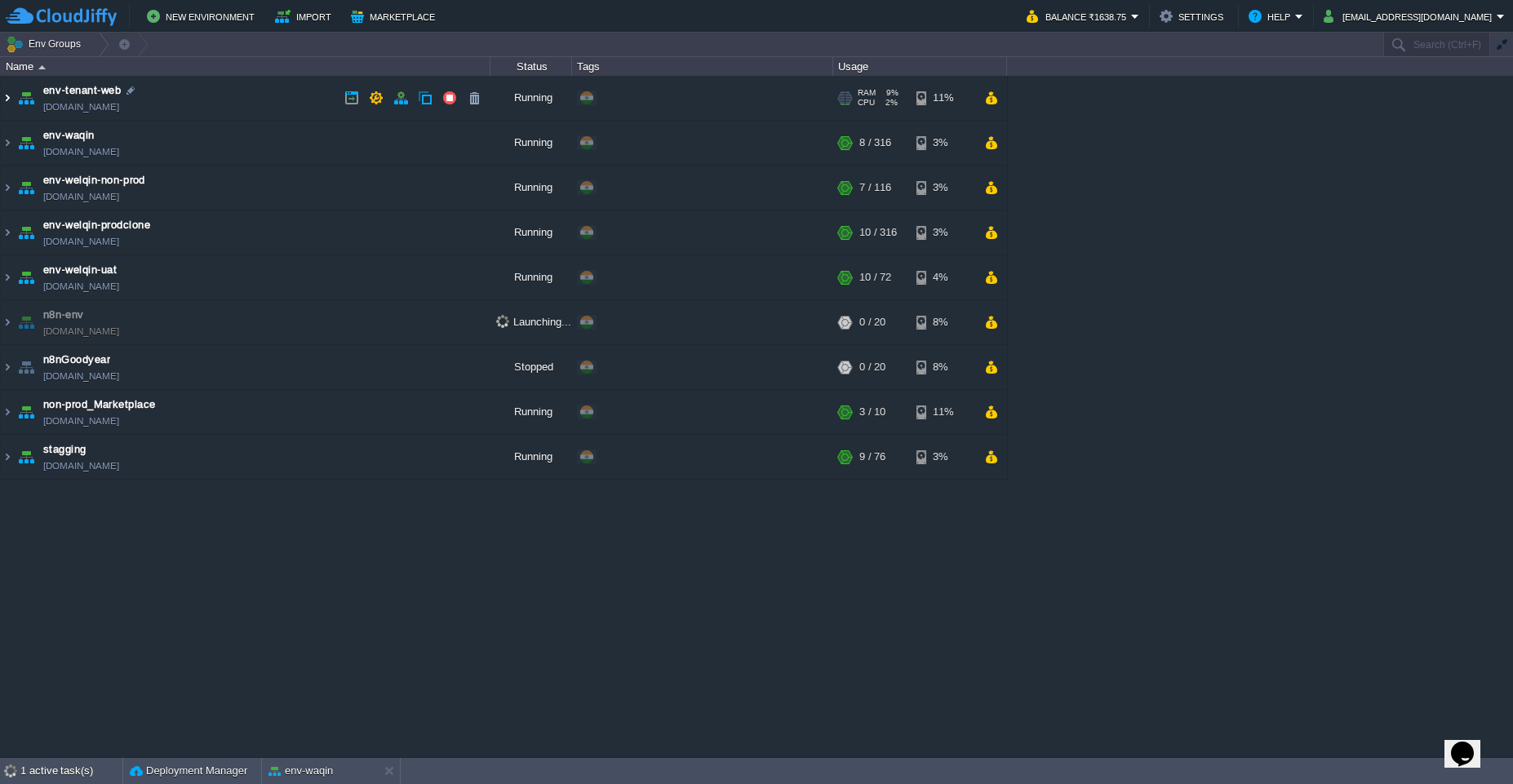
click at [8, 102] on img at bounding box center [8, 98] width 13 height 44
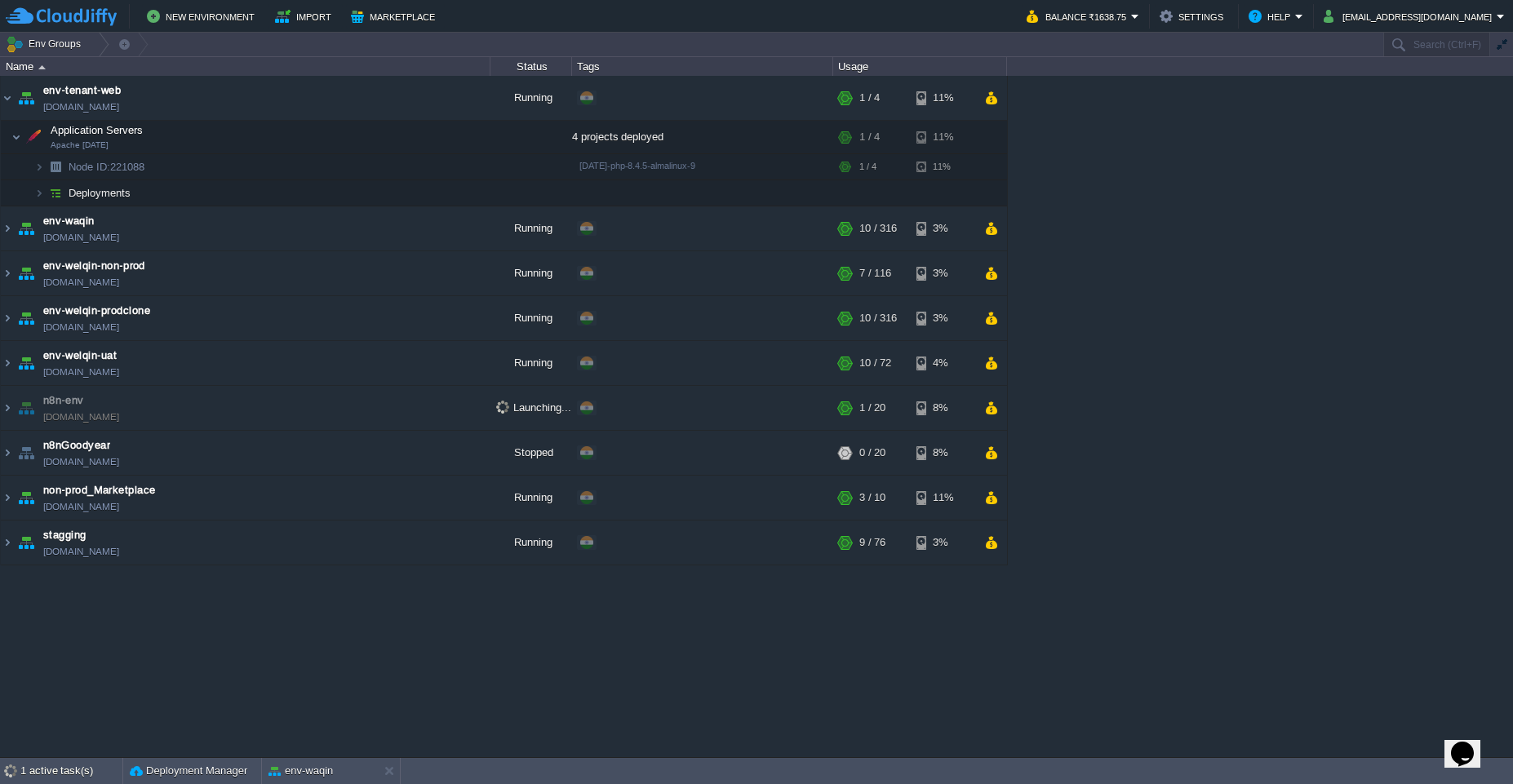
click at [571, 22] on td "New Environment Import Marketplace" at bounding box center [507, 16] width 1002 height 24
click at [8, 239] on img at bounding box center [8, 228] width 13 height 44
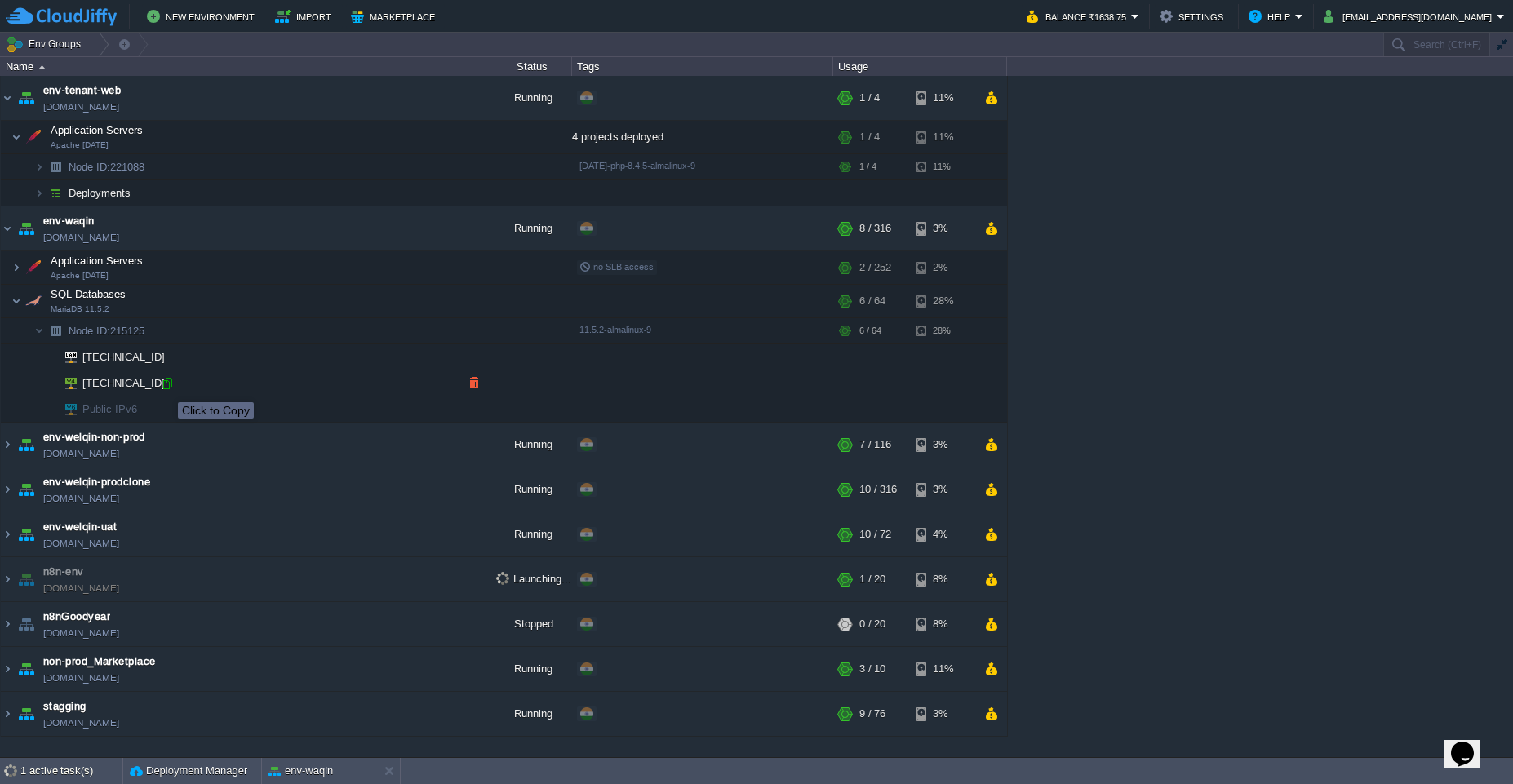
click at [165, 387] on div at bounding box center [168, 384] width 15 height 15
type input "[TECHNICAL_ID]"
click at [5, 98] on img at bounding box center [8, 98] width 13 height 44
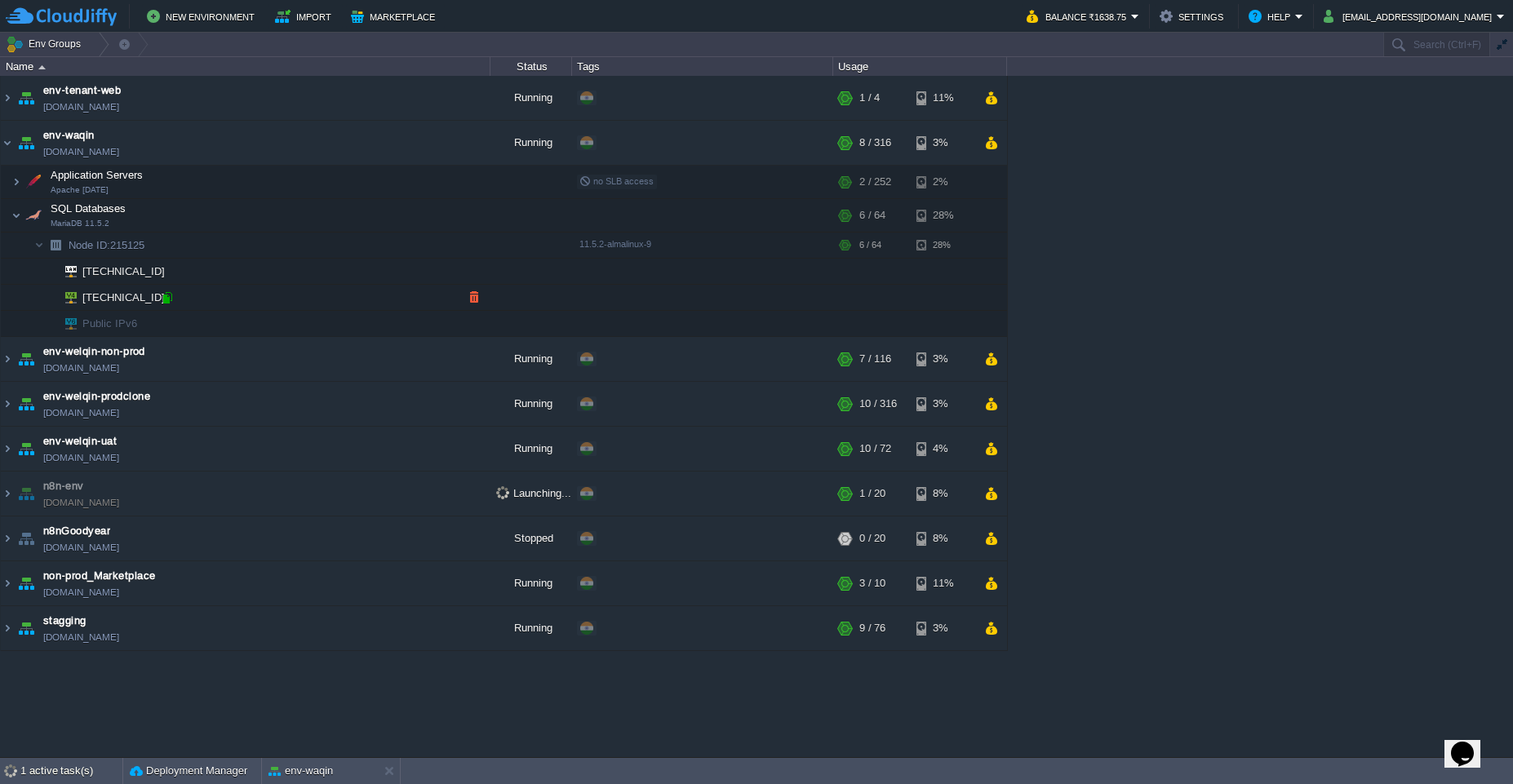
click at [161, 301] on div at bounding box center [168, 298] width 15 height 15
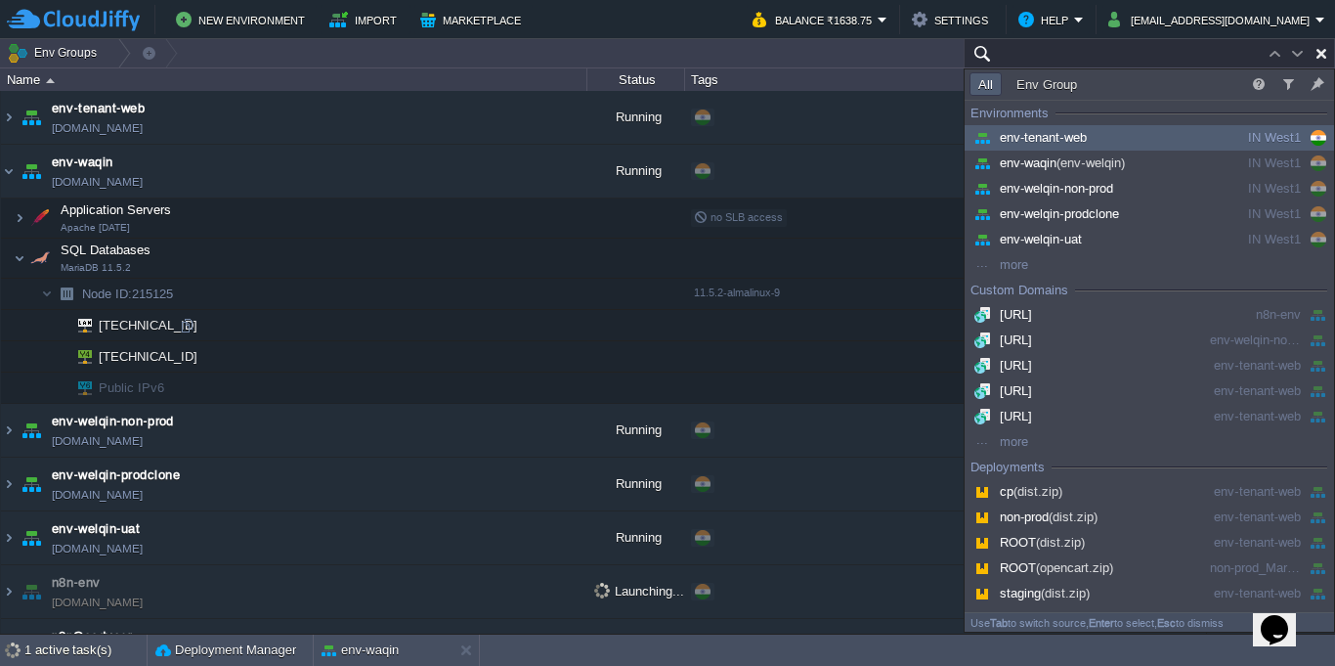
paste input "Predis\Connection\ConnectionException: Connection timed out [tcp://node223920-e…"
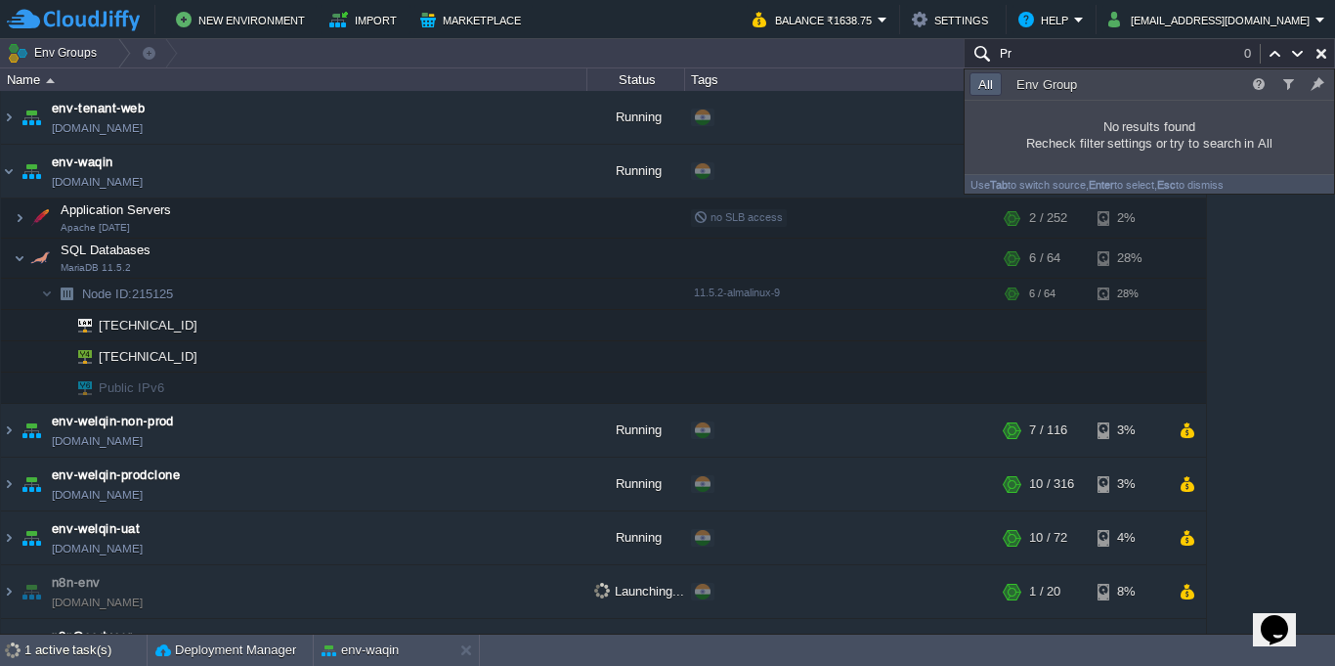
type input "P"
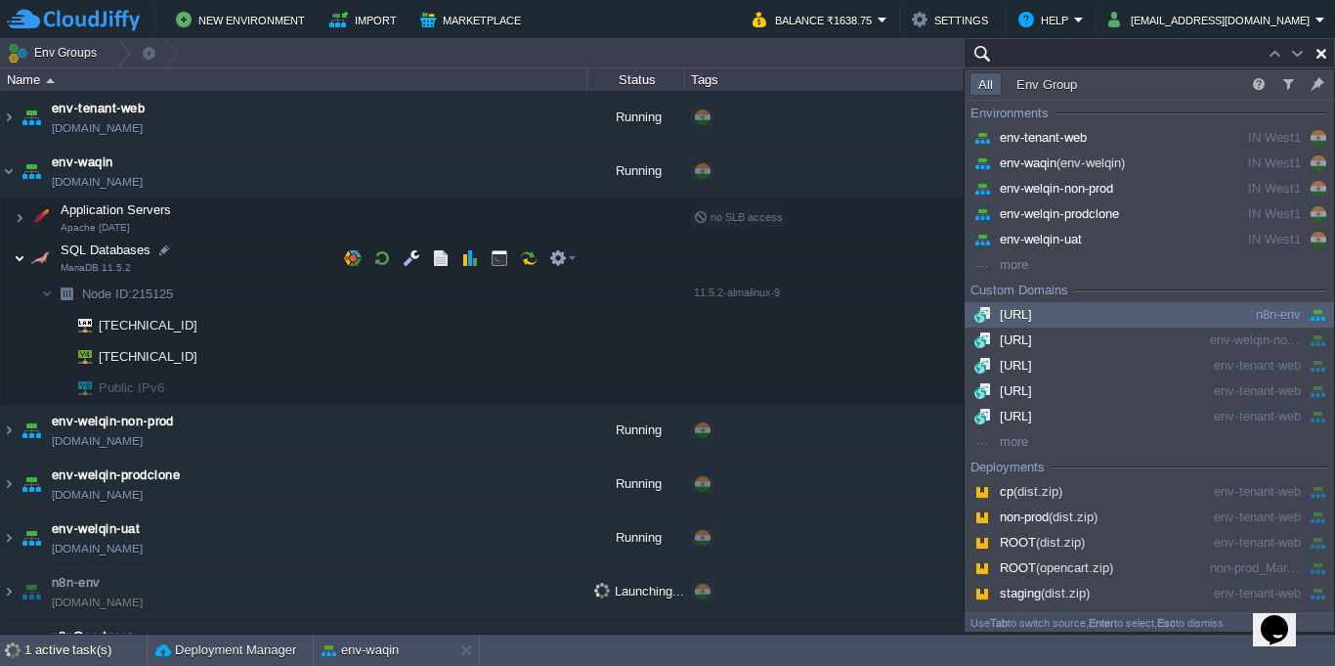
type input "Search (Ctrl+F)"
click at [14, 261] on img at bounding box center [20, 257] width 12 height 39
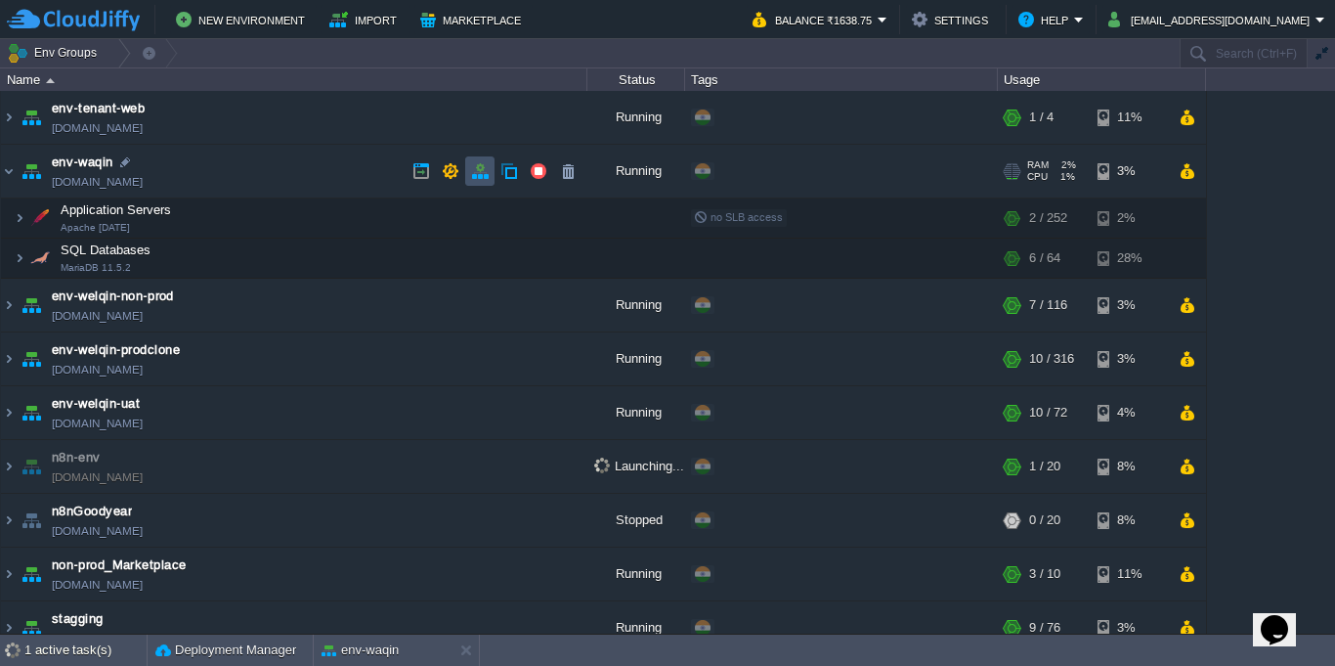
click at [475, 169] on button "button" at bounding box center [480, 171] width 18 height 18
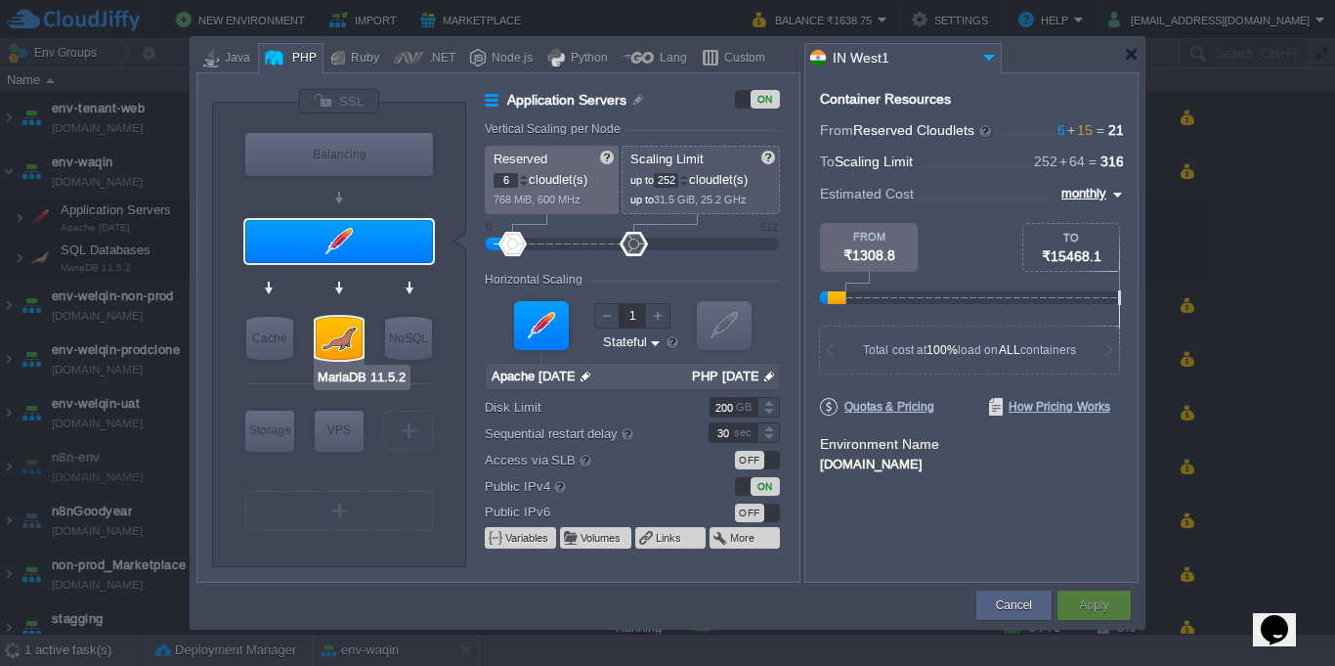
type input "Redis 7.2.4"
click at [404, 324] on div "NoSQL" at bounding box center [408, 338] width 47 height 43
type input "NoSQL Databases"
type input "1"
type input "4"
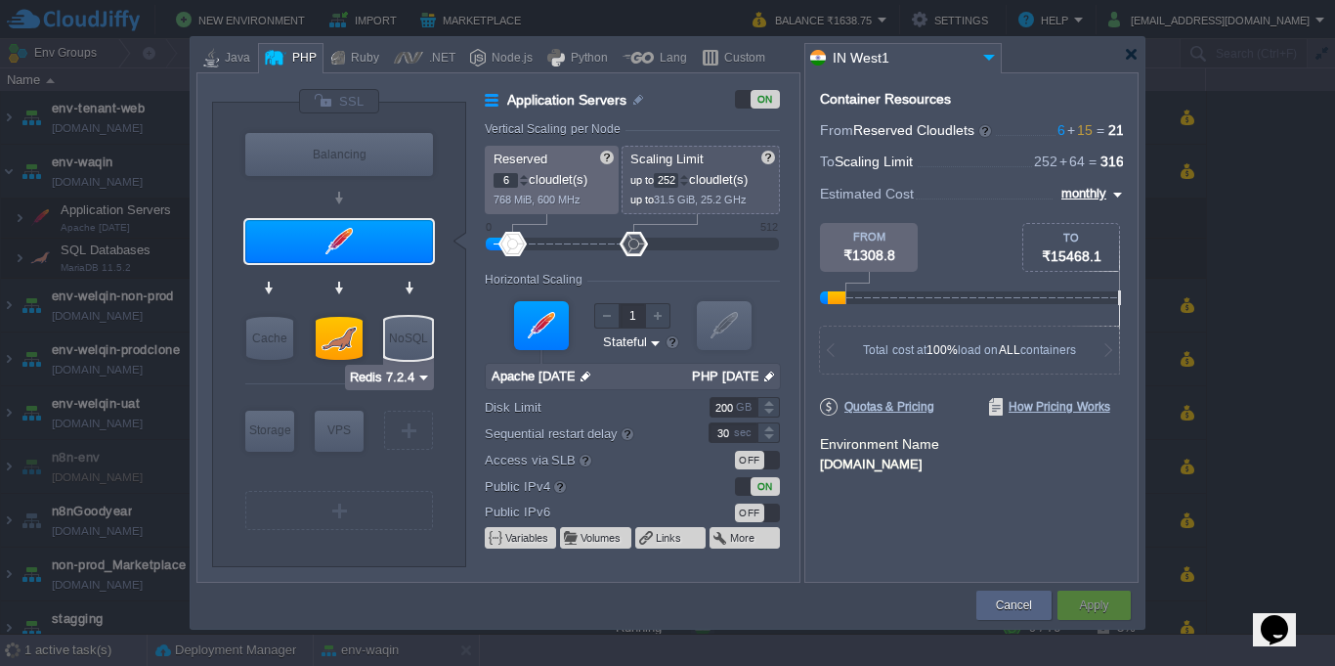
type input "Redis 7.2.4"
type input "7.2.4-almalinux-9"
type input "Stateless"
type input "20"
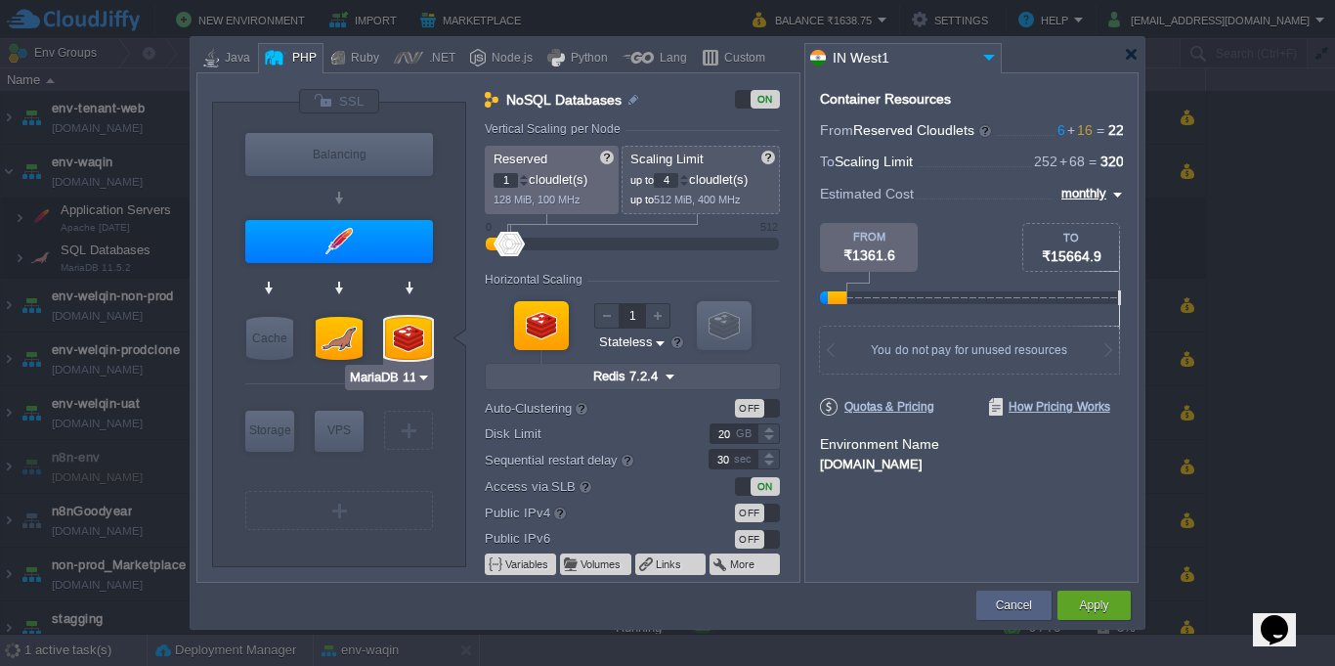
type input "Redis 7.2.4"
click at [418, 342] on div at bounding box center [408, 338] width 47 height 43
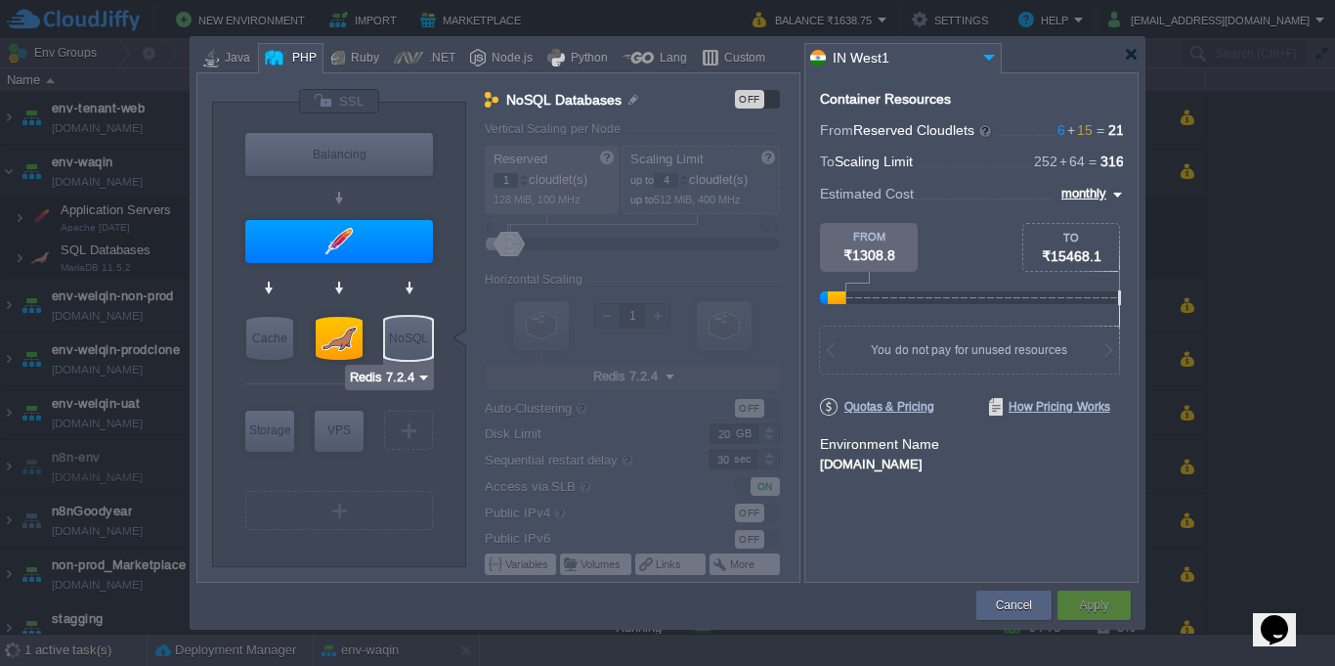
click at [418, 342] on div "NoSQL" at bounding box center [408, 338] width 47 height 43
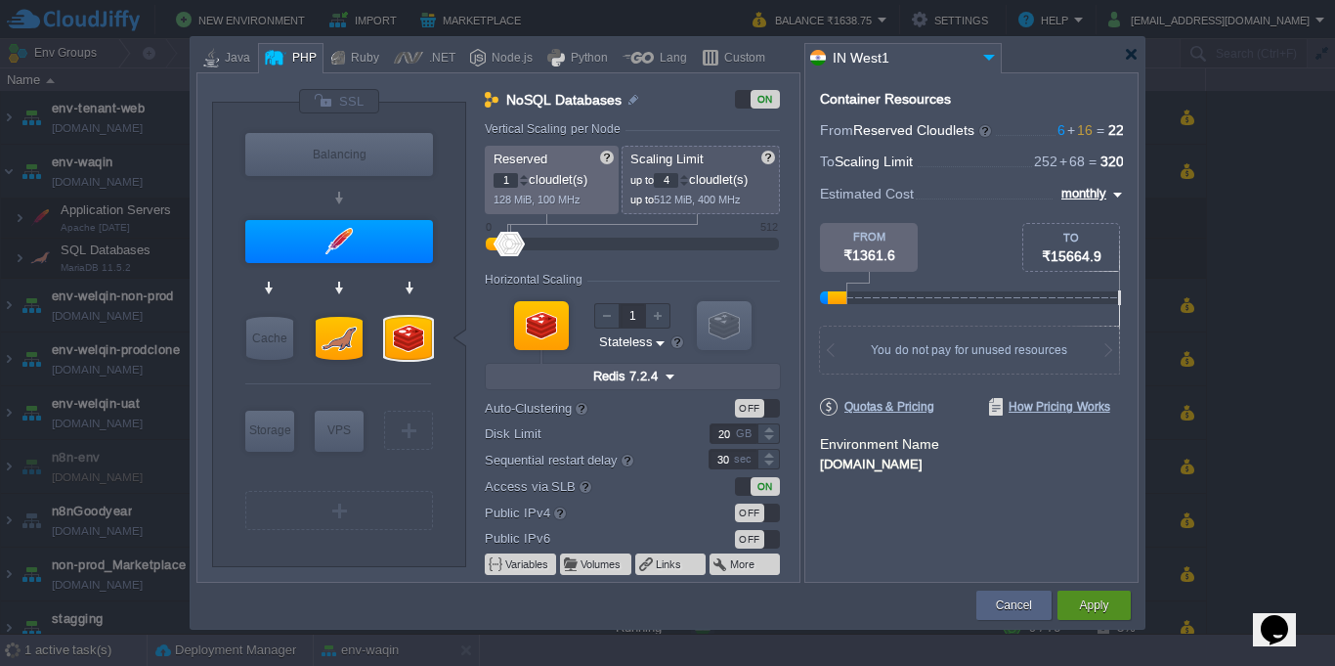
click at [1080, 607] on button "Apply" at bounding box center [1093, 605] width 29 height 20
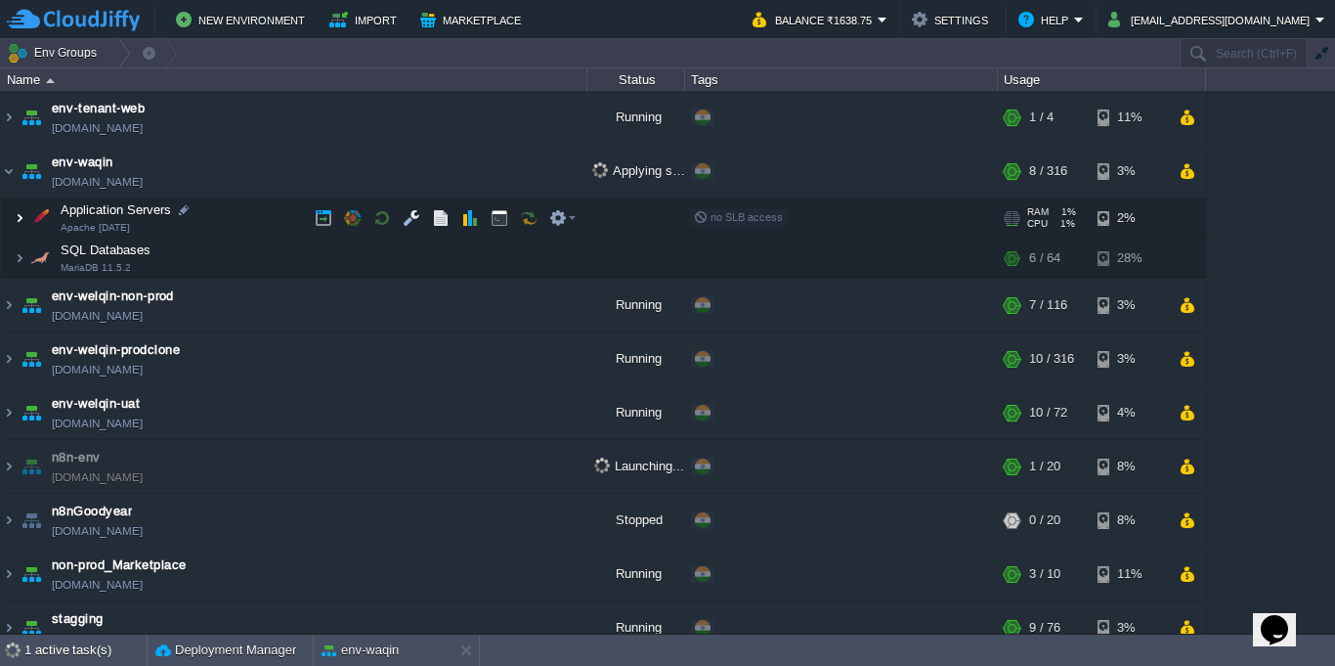
click at [19, 222] on img at bounding box center [20, 217] width 12 height 39
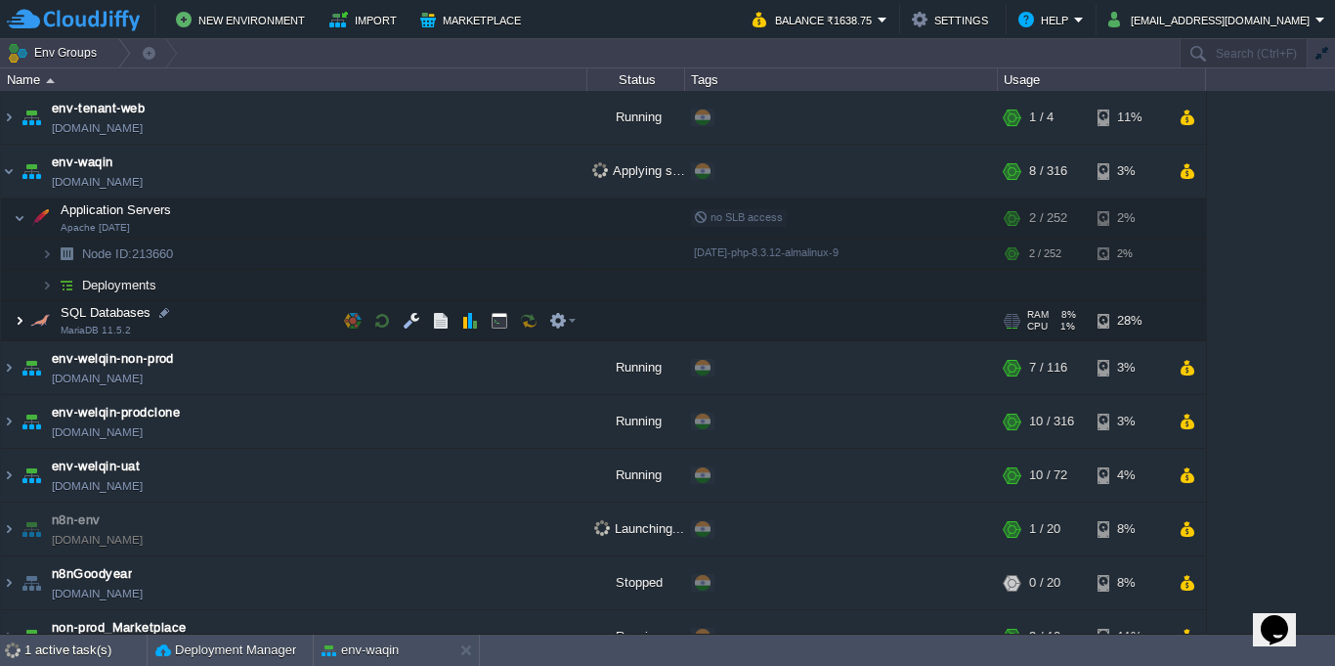
click at [24, 324] on img at bounding box center [20, 320] width 12 height 39
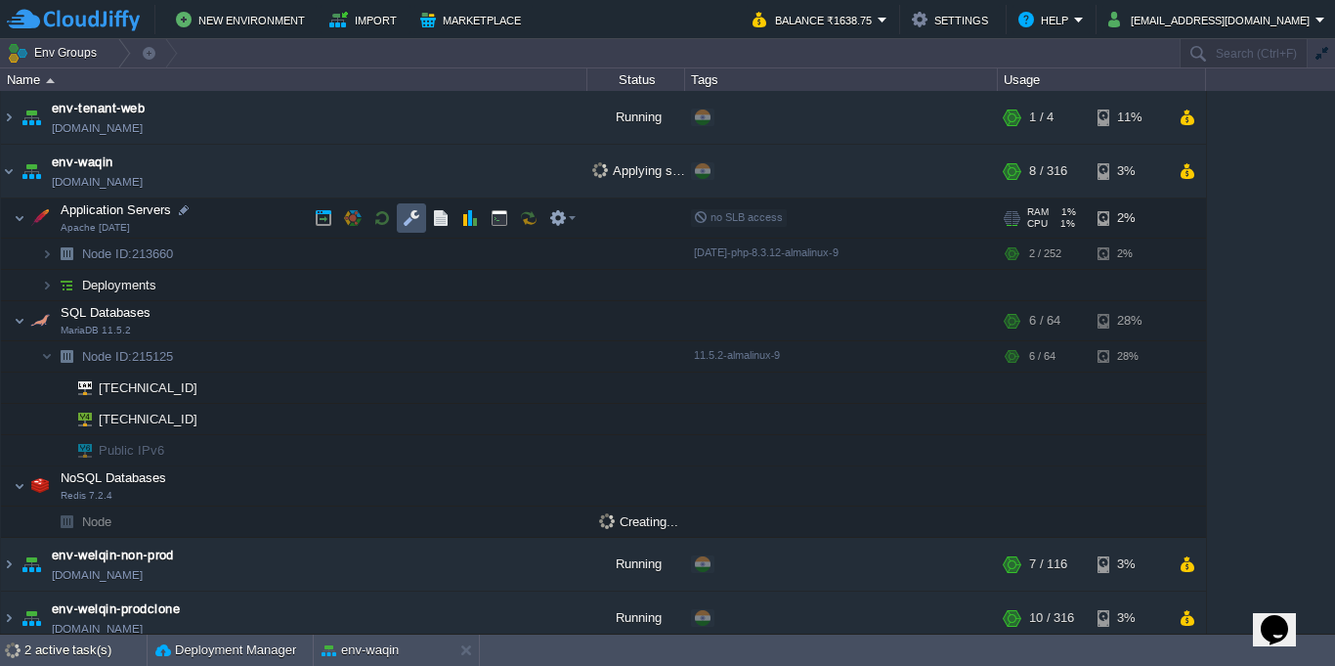
click at [407, 218] on button "button" at bounding box center [412, 218] width 18 height 18
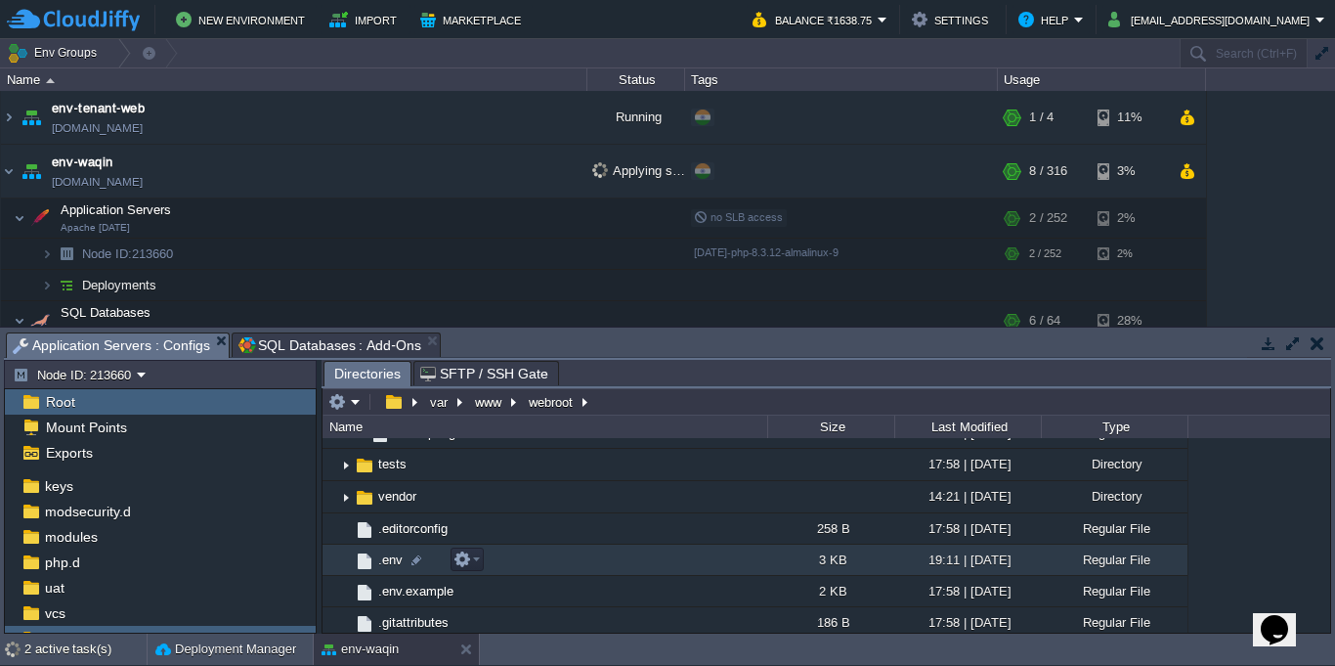
scroll to position [880, 0]
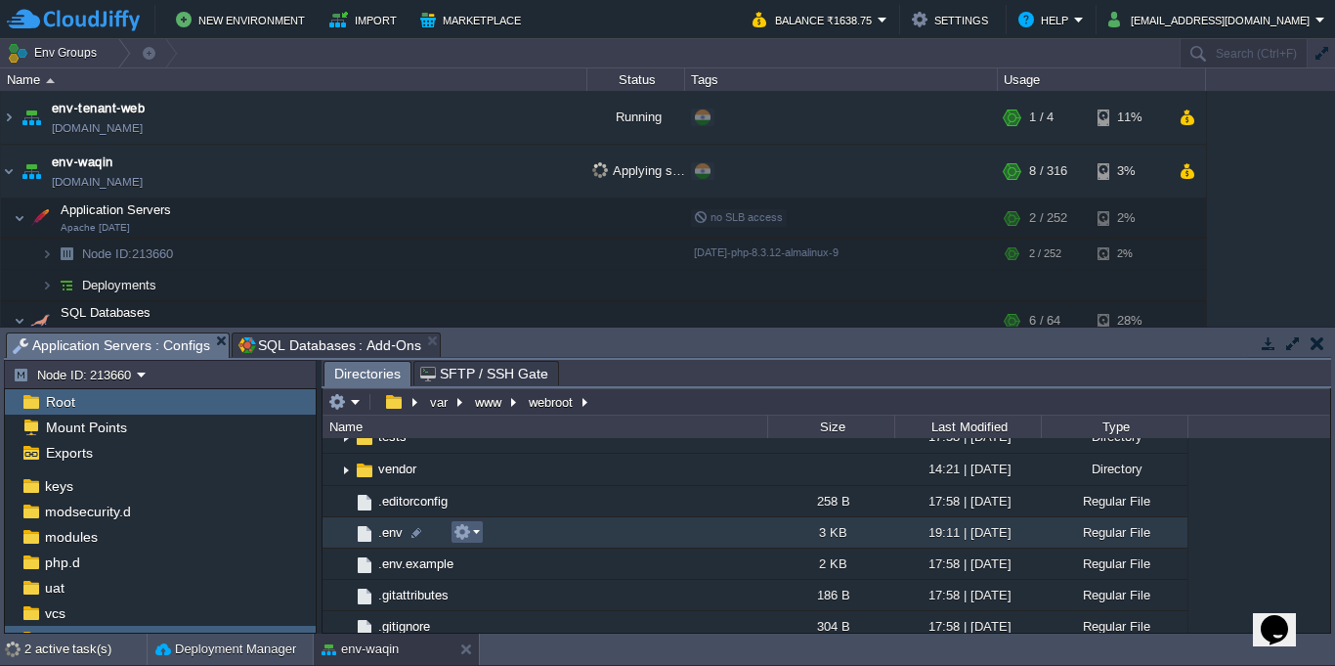
click at [464, 542] on td at bounding box center [467, 531] width 33 height 23
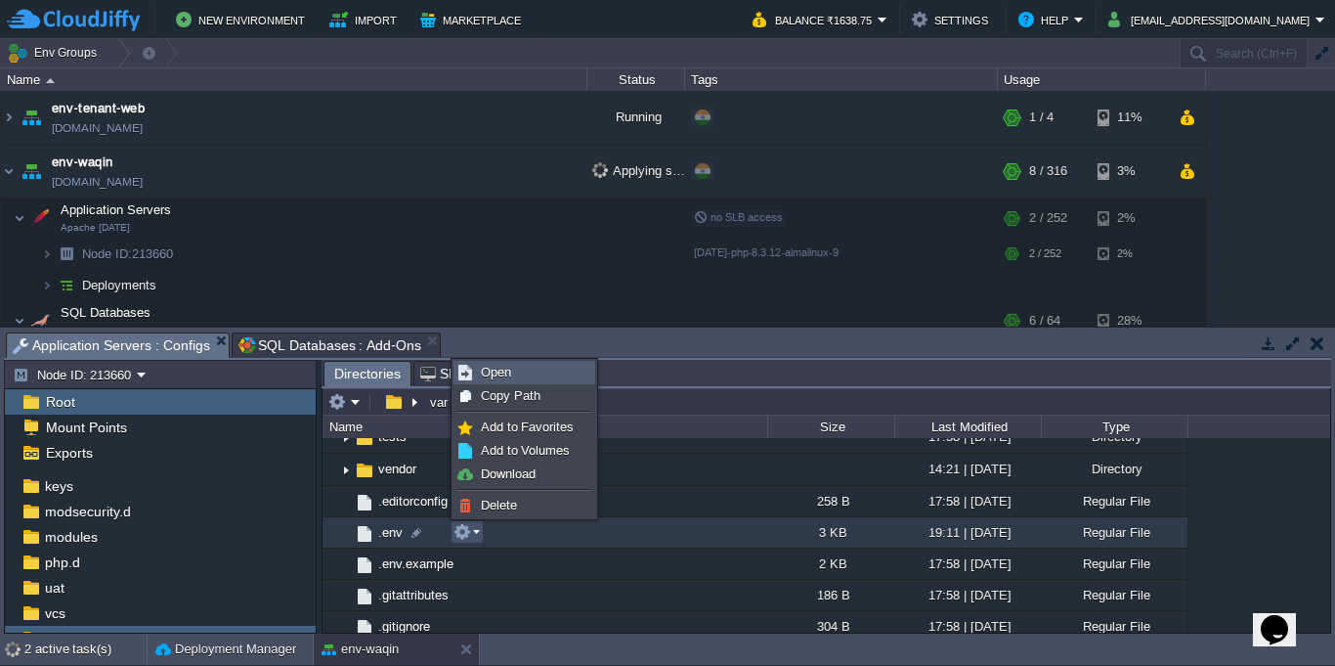
click at [499, 378] on span "Open" at bounding box center [496, 372] width 30 height 15
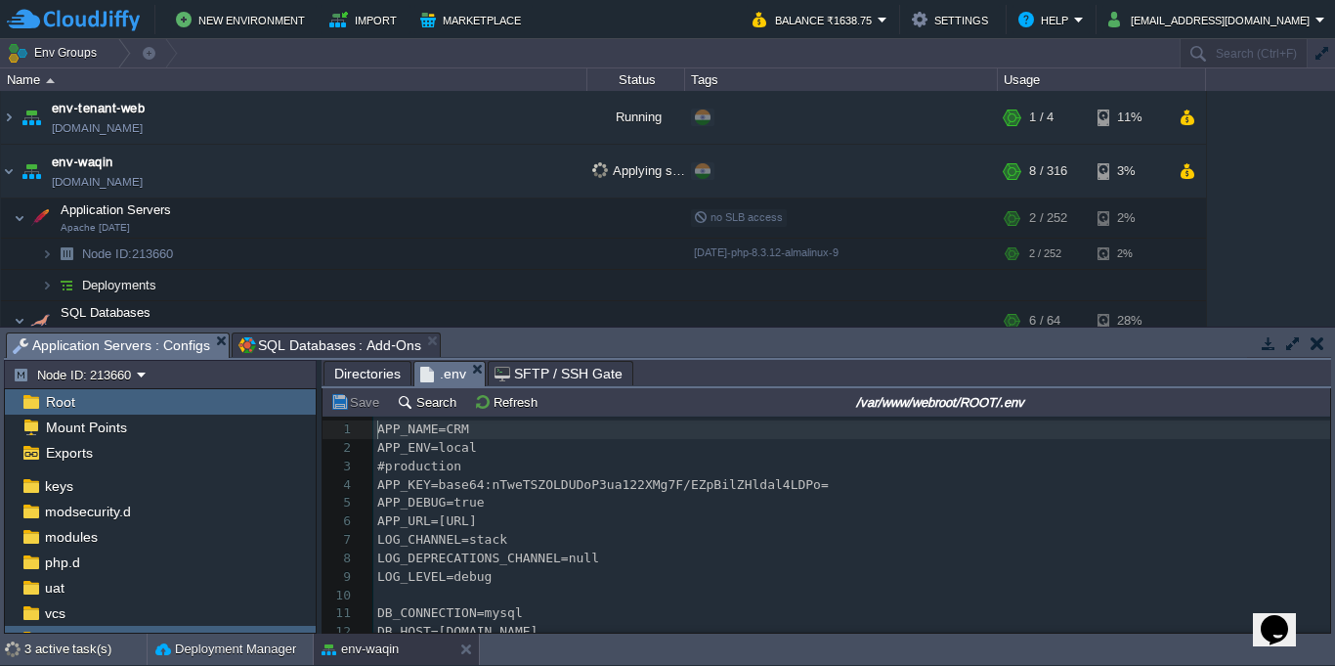
scroll to position [7, 0]
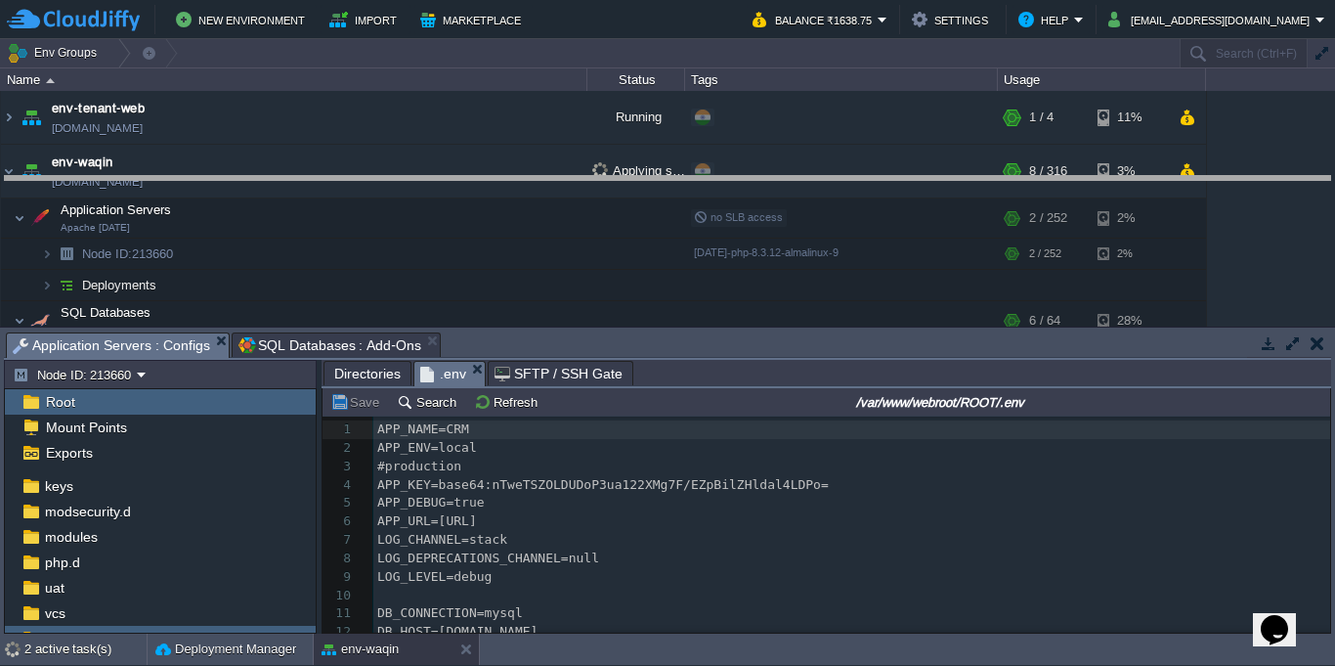
drag, startPoint x: 1059, startPoint y: 352, endPoint x: 1059, endPoint y: 313, distance: 39.1
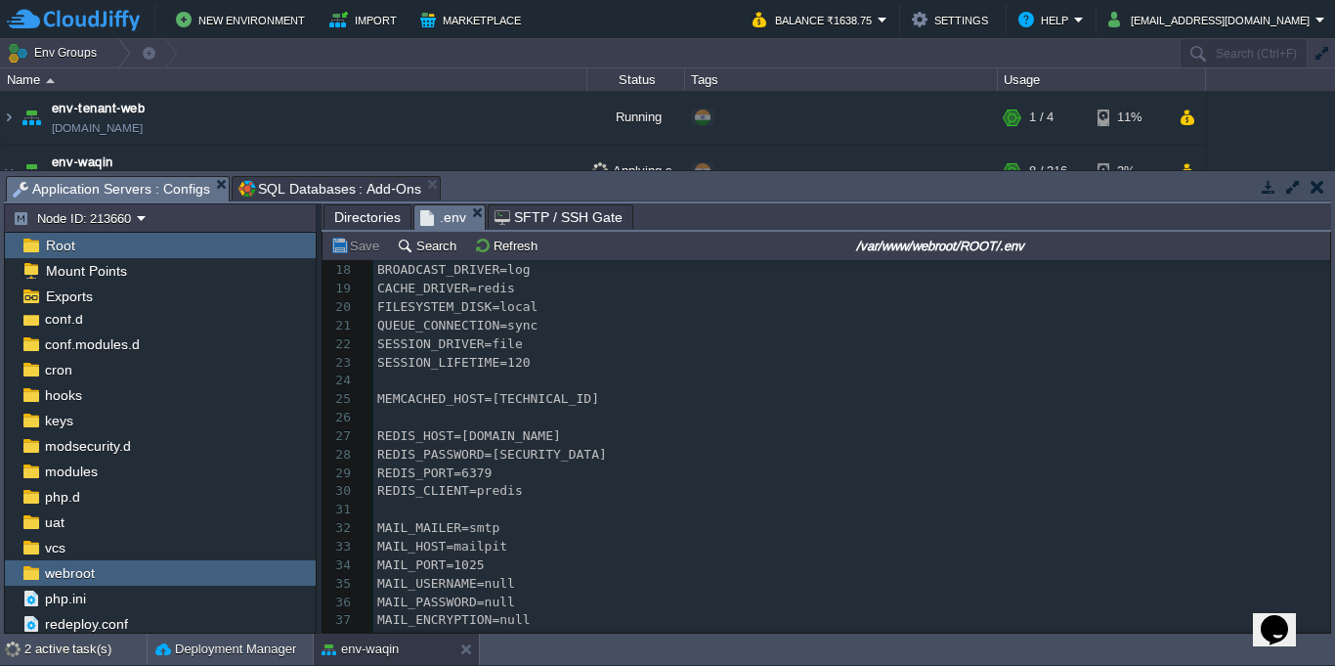
scroll to position [352, 0]
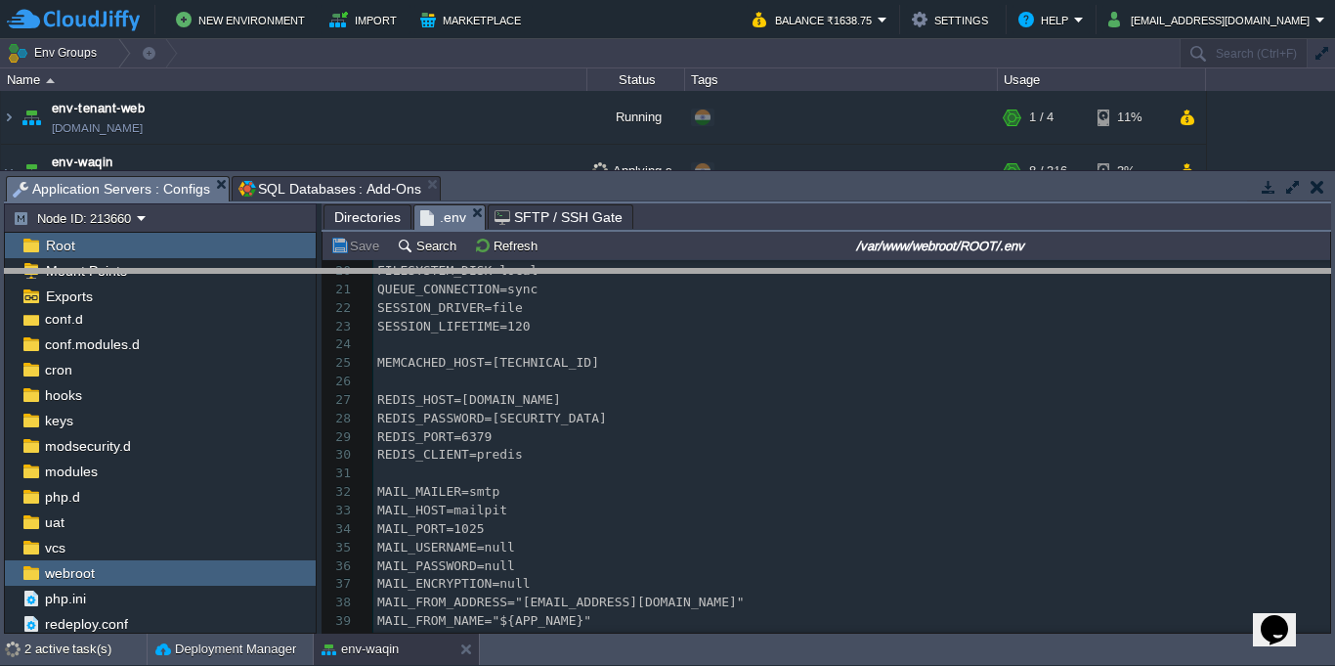
drag, startPoint x: 796, startPoint y: 191, endPoint x: 797, endPoint y: 396, distance: 205.2
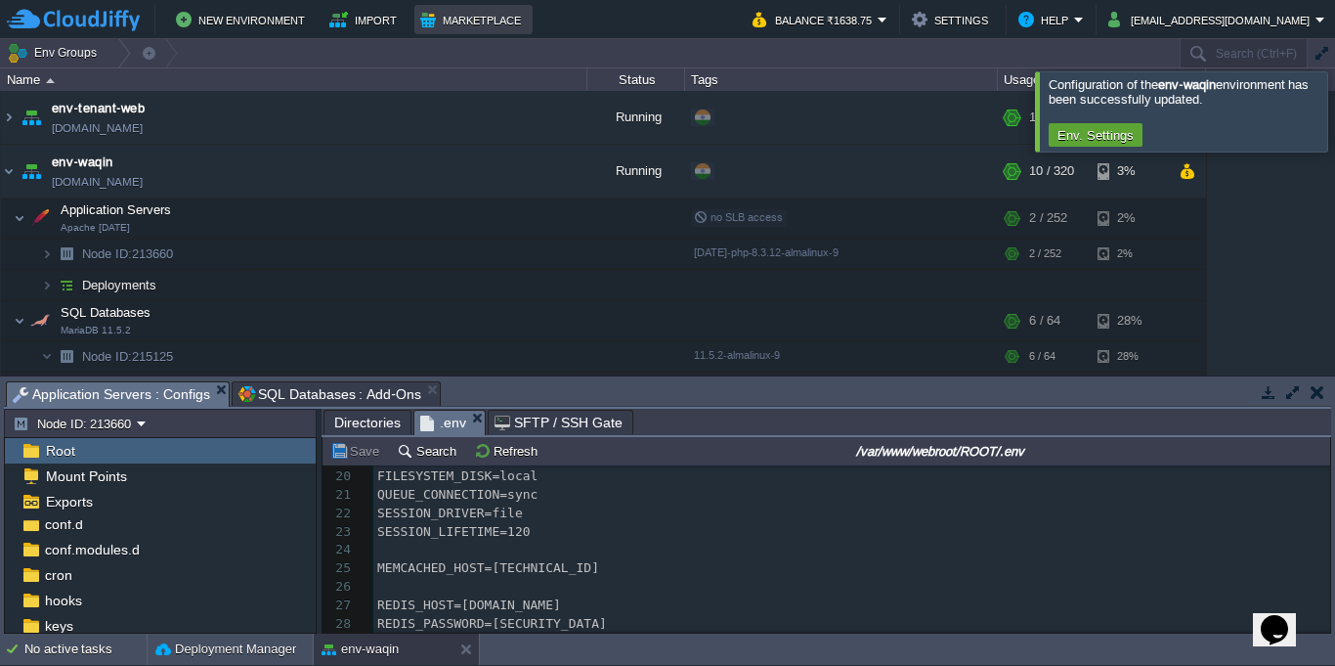
scroll to position [154, 0]
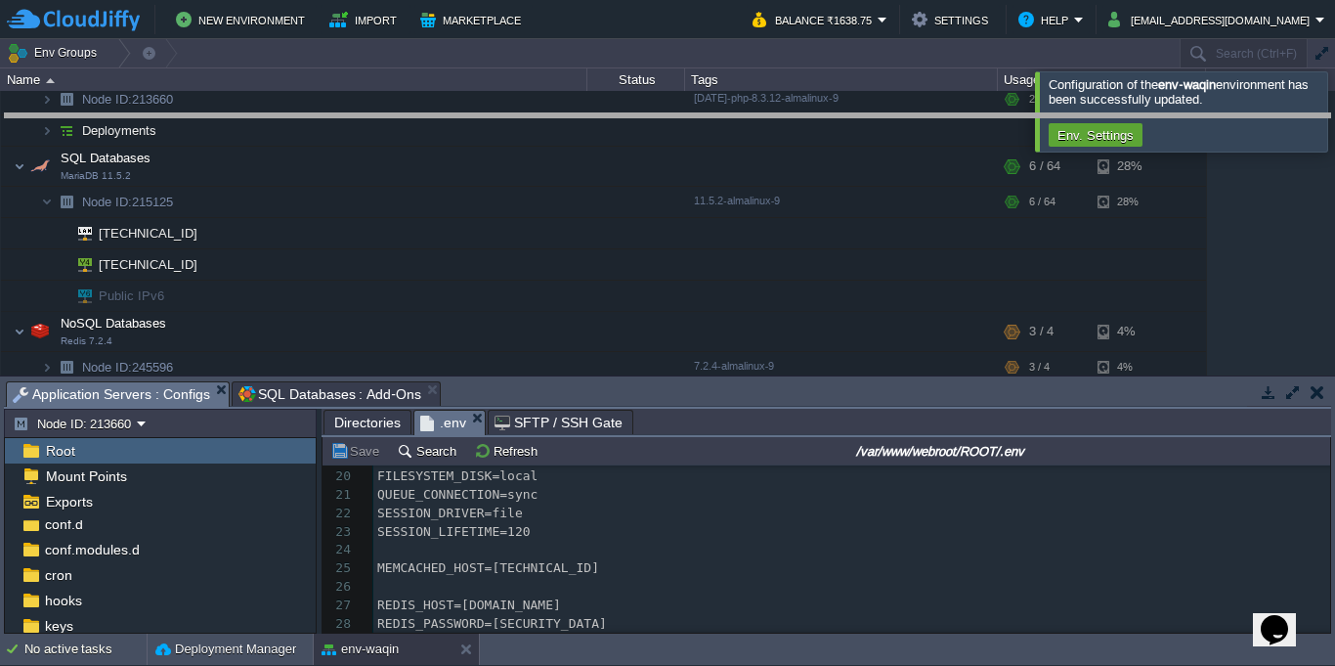
drag, startPoint x: 753, startPoint y: 405, endPoint x: 718, endPoint y: 137, distance: 270.0
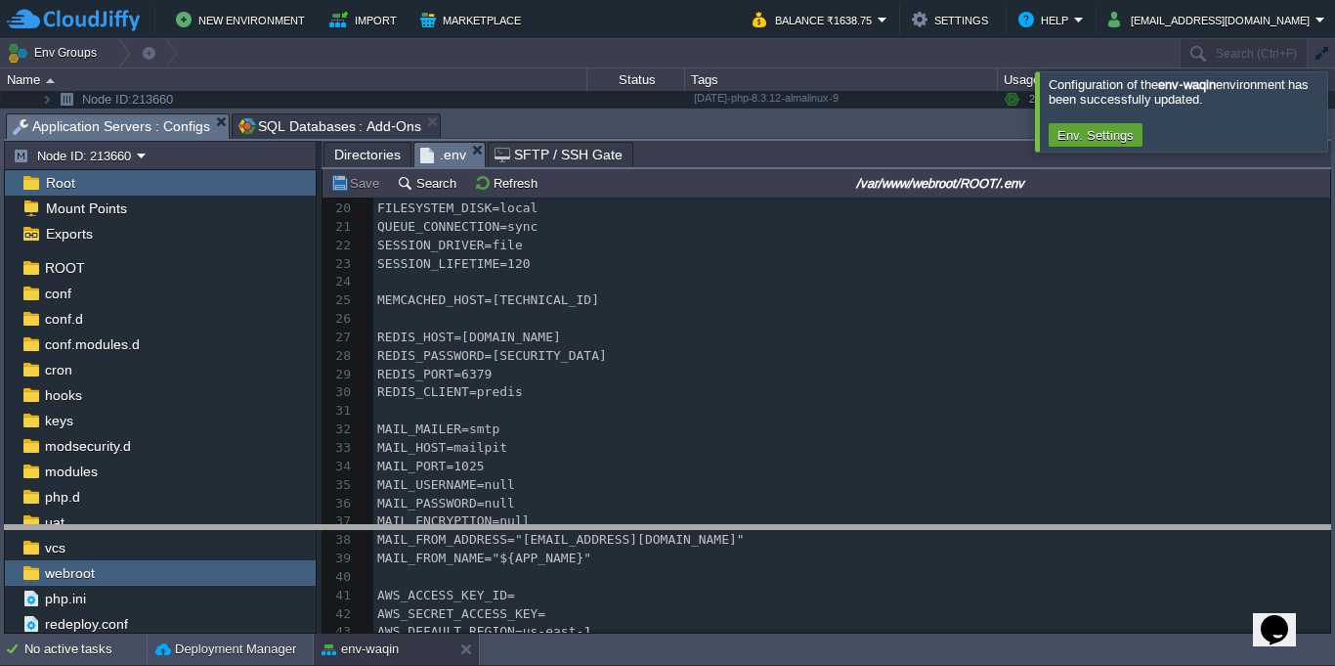
drag, startPoint x: 801, startPoint y: 128, endPoint x: 867, endPoint y: 539, distance: 416.6
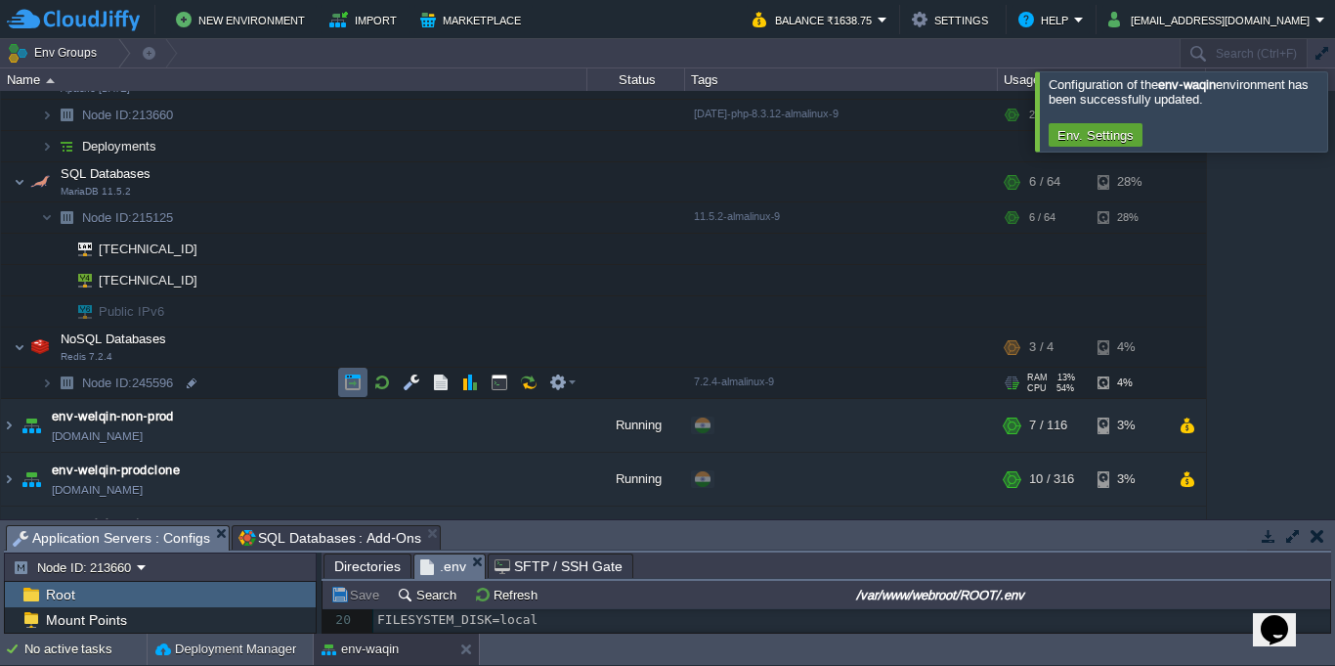
scroll to position [176, 0]
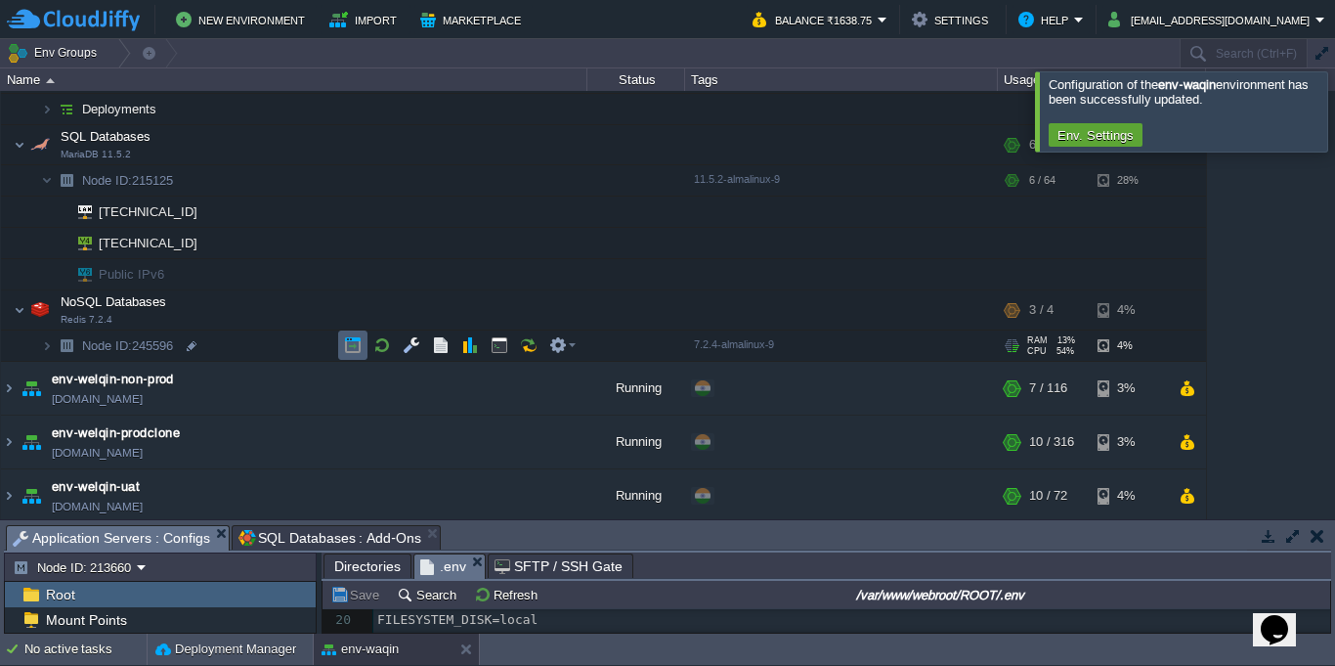
click at [359, 353] on button "button" at bounding box center [353, 345] width 18 height 18
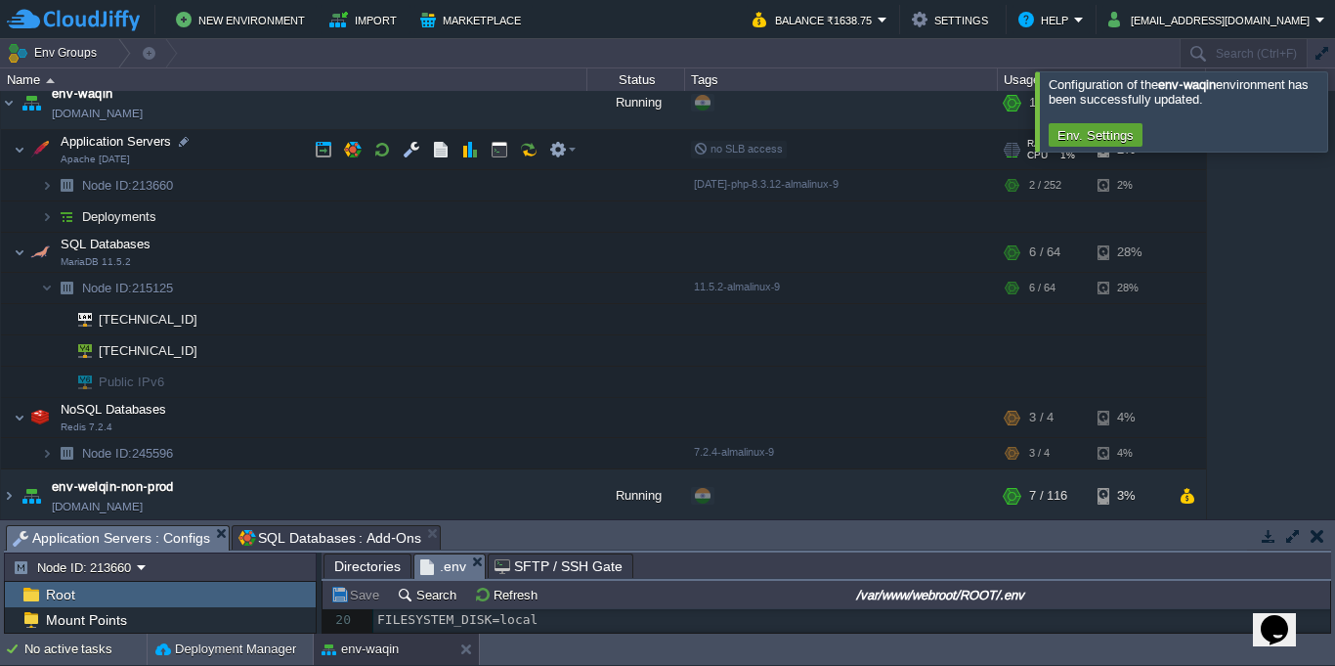
scroll to position [0, 0]
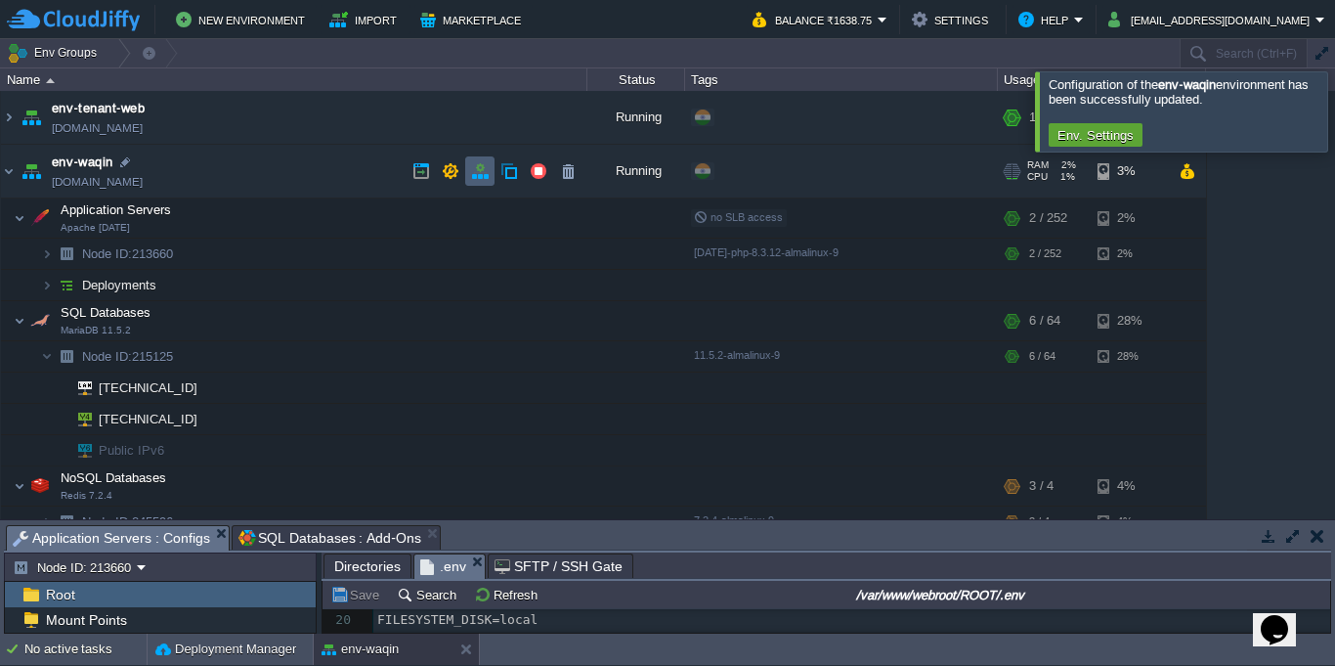
click at [481, 172] on button "button" at bounding box center [480, 171] width 18 height 18
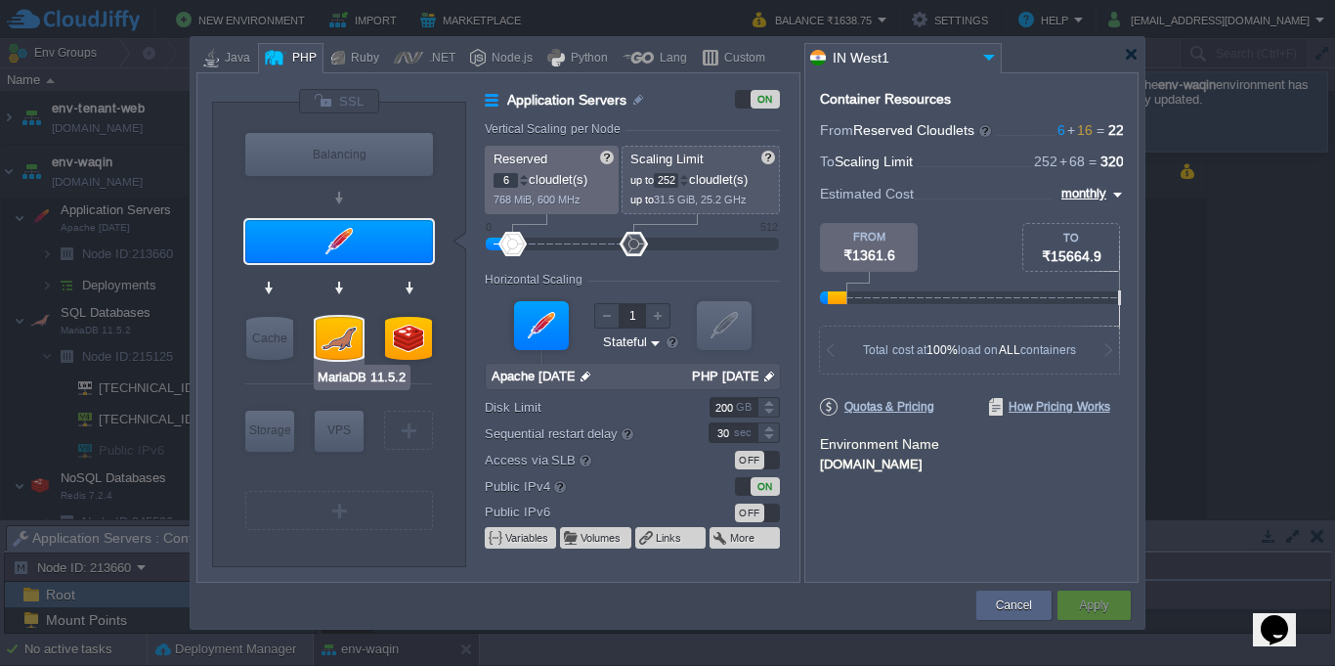
type input "Redis 7.2.4"
click at [409, 343] on div at bounding box center [408, 338] width 47 height 43
type input "NoSQL Databases"
type input "1"
type input "4"
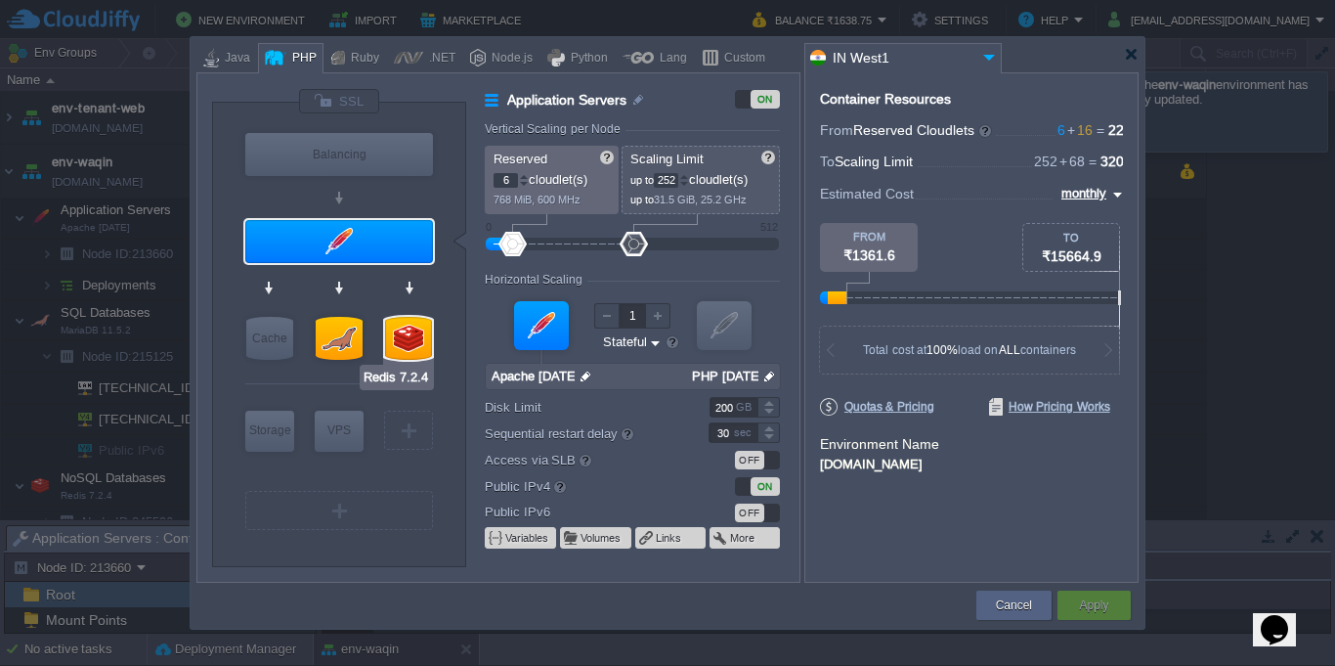
type input "Redis 7.2.4"
type input "null"
type input "7.2.4-almalinux-9"
type input "Stateless"
type input "20"
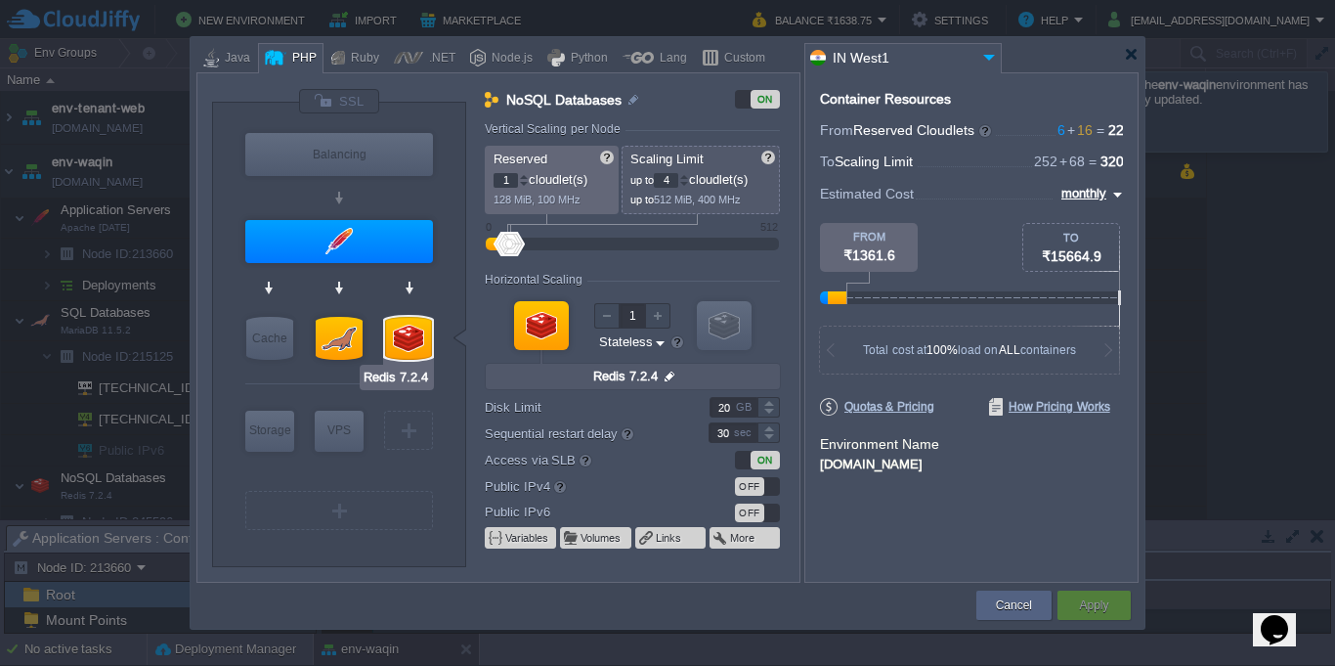
click at [410, 342] on div at bounding box center [408, 338] width 47 height 43
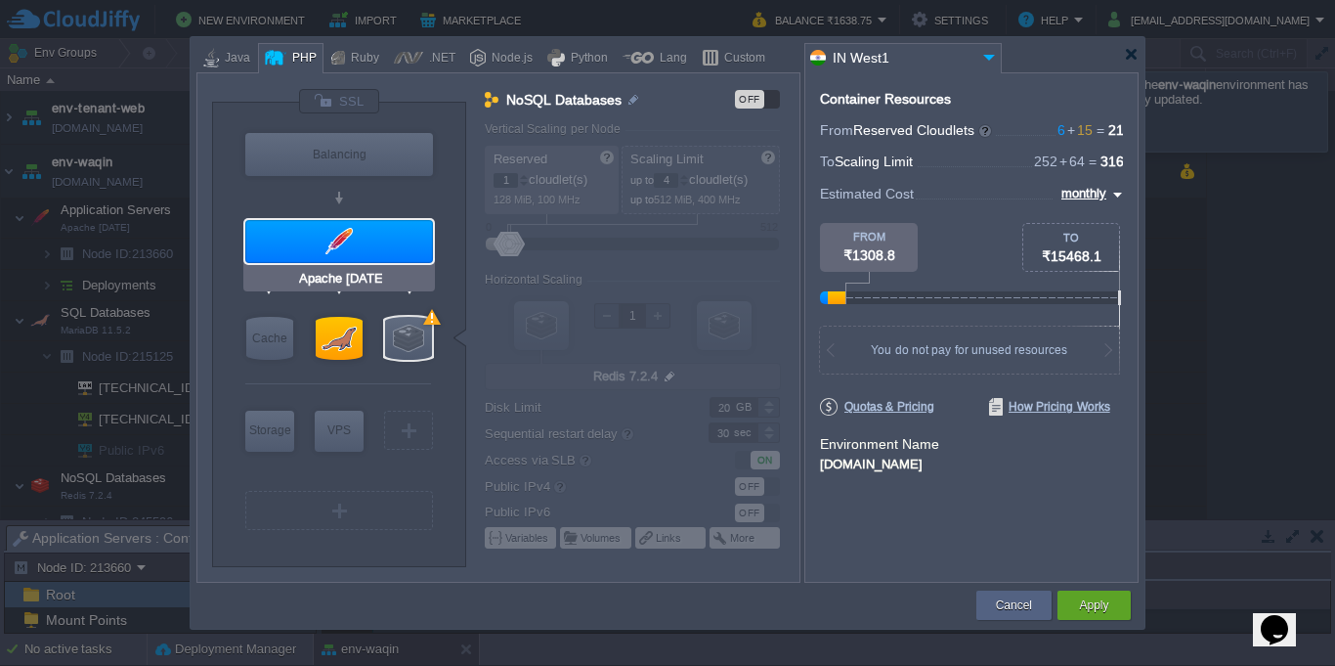
type input "NGINX 1.28.0"
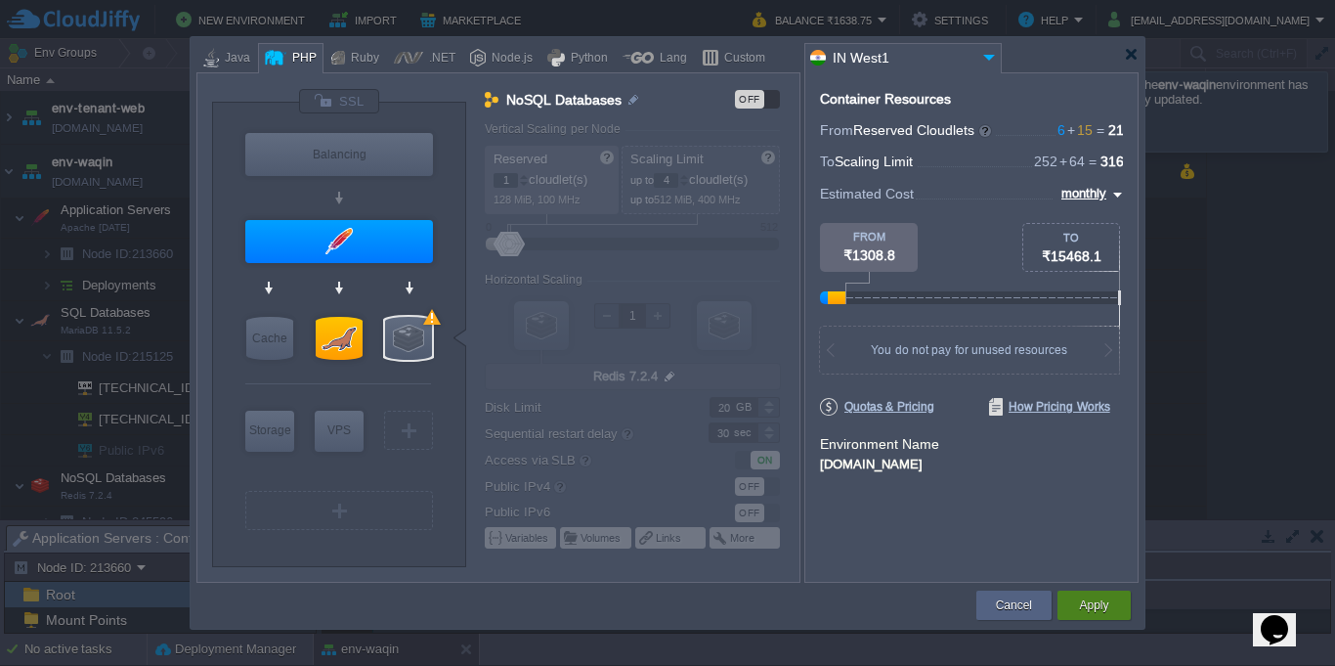
click at [1086, 601] on button "Apply" at bounding box center [1093, 605] width 29 height 20
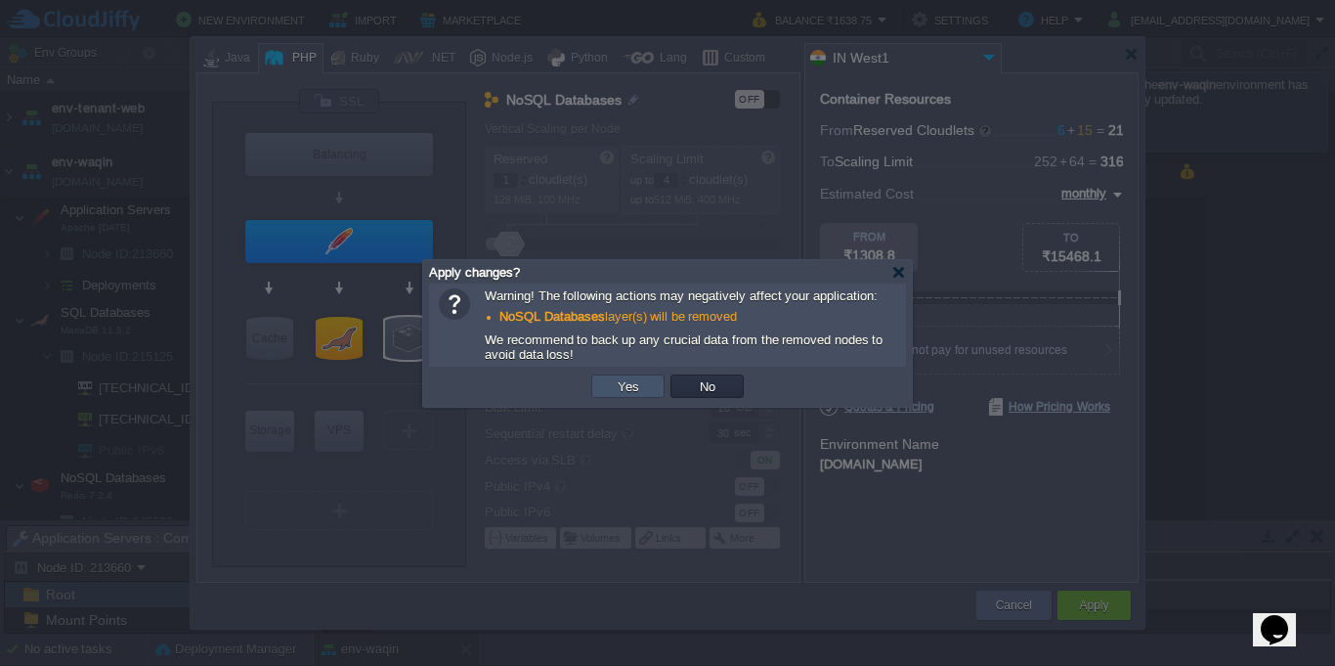
click at [625, 381] on button "Yes" at bounding box center [628, 386] width 33 height 18
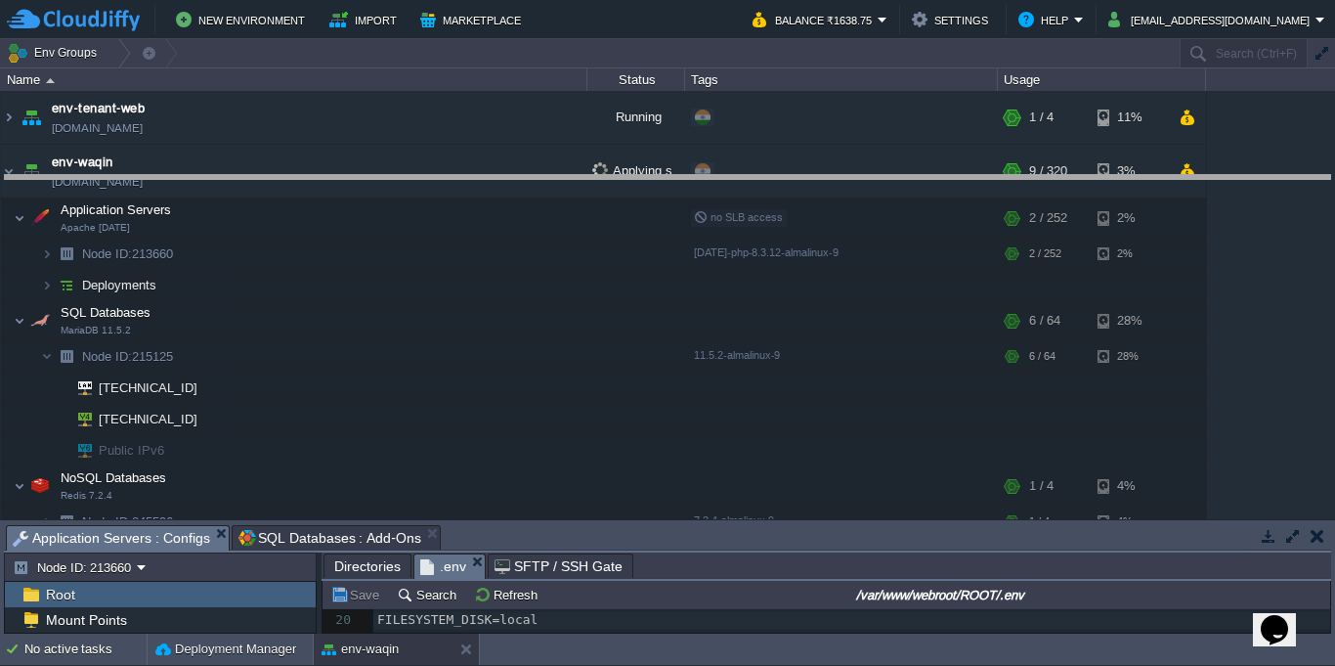
drag, startPoint x: 891, startPoint y: 547, endPoint x: 856, endPoint y: 197, distance: 351.6
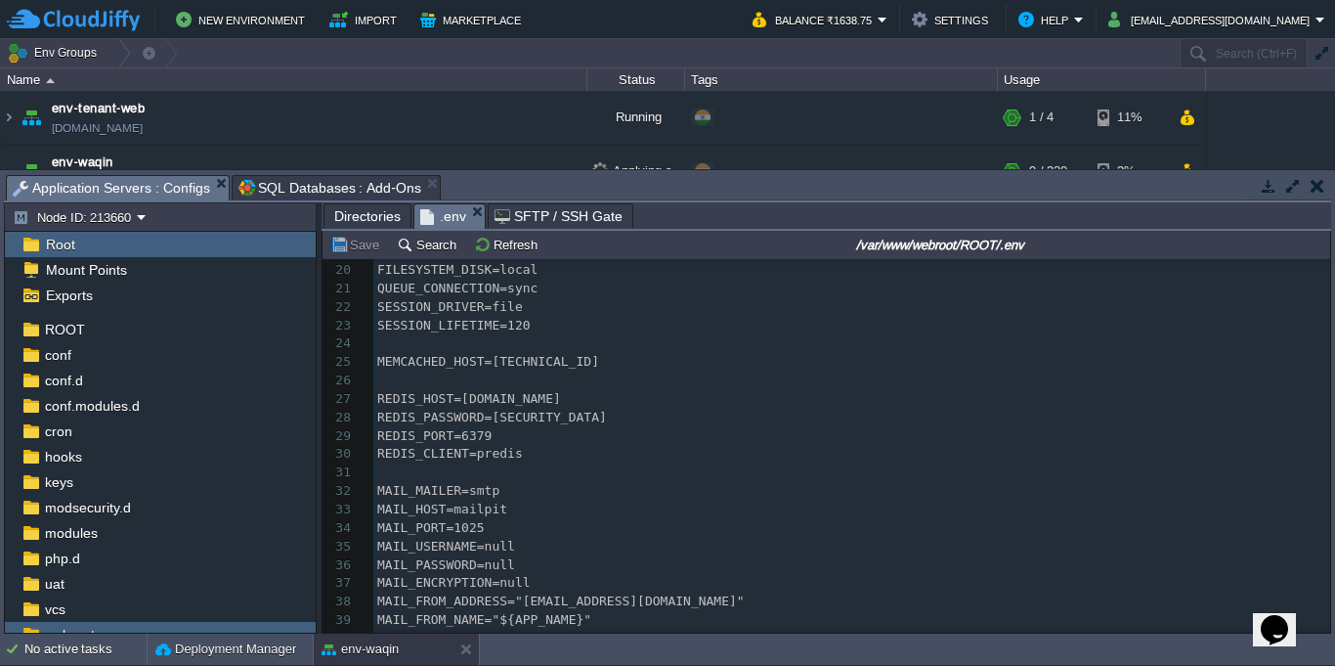
click at [554, 439] on pre "REDIS_PORT=6379" at bounding box center [851, 436] width 957 height 19
click at [548, 458] on pre "REDIS_CLIENT=predis" at bounding box center [851, 454] width 957 height 19
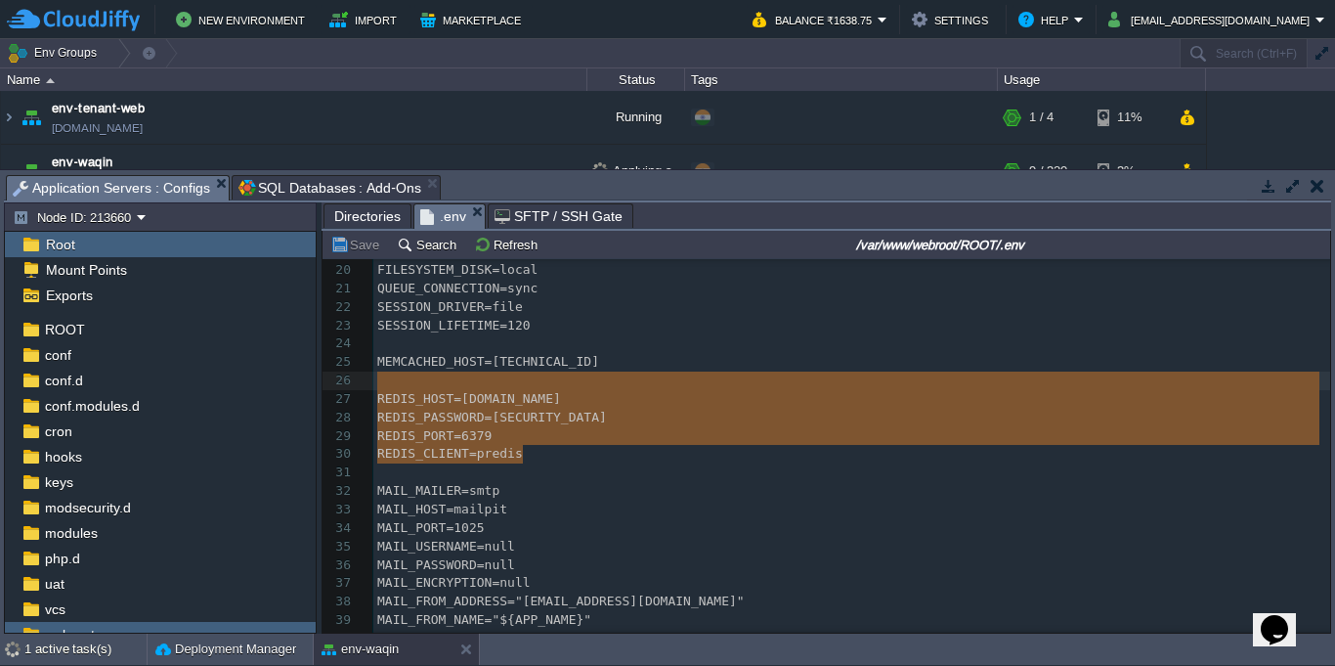
type textarea "REDIS_HOST=node223920-env-welqin.cloudjiffy.net REDIS_PASSWORD=AKEogf13212 REDI…"
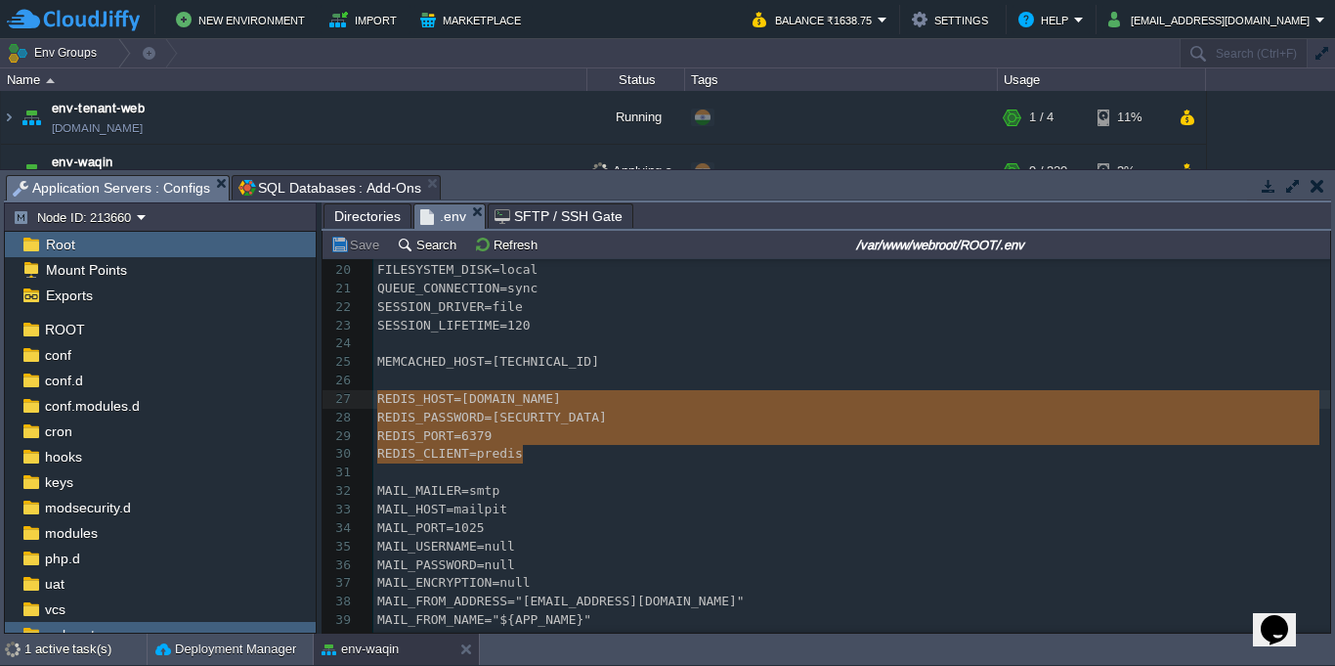
drag, startPoint x: 557, startPoint y: 454, endPoint x: 329, endPoint y: 390, distance: 236.7
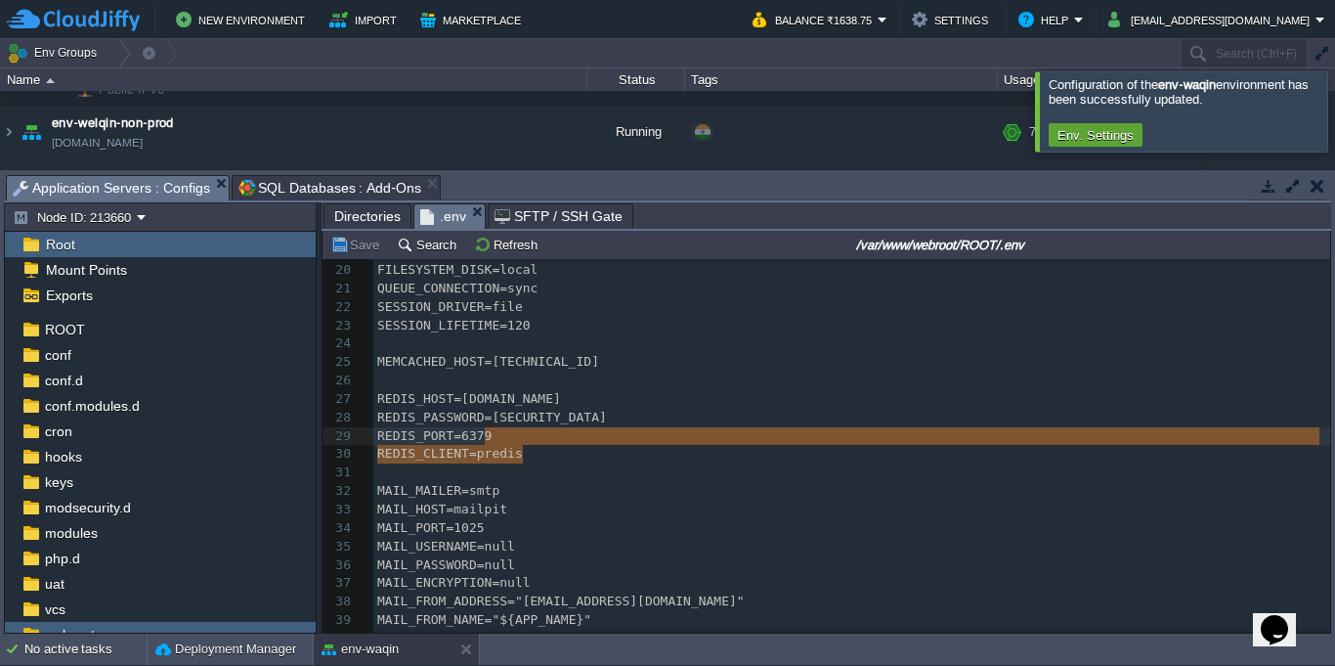
type textarea "REDIS_HOST=node223920-env-welqin.cloudjiffy.net REDIS_PASSWORD=AKEogf13212 REDI…"
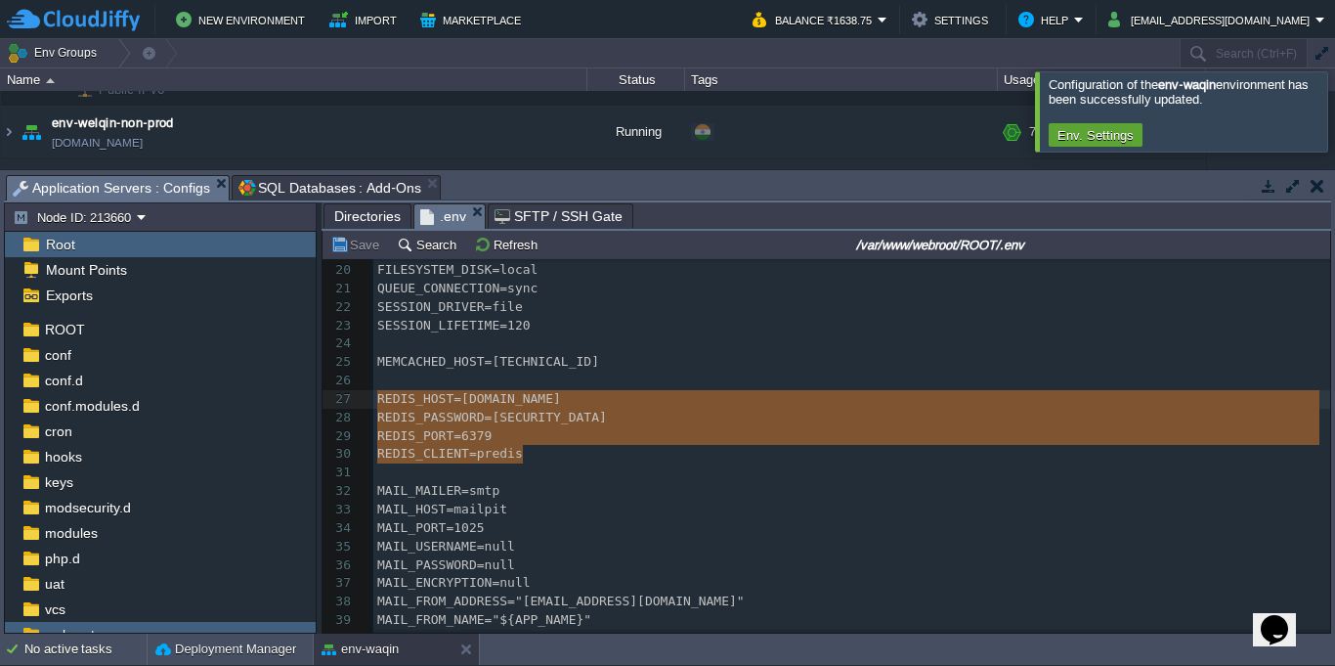
drag, startPoint x: 534, startPoint y: 455, endPoint x: 452, endPoint y: 423, distance: 88.2
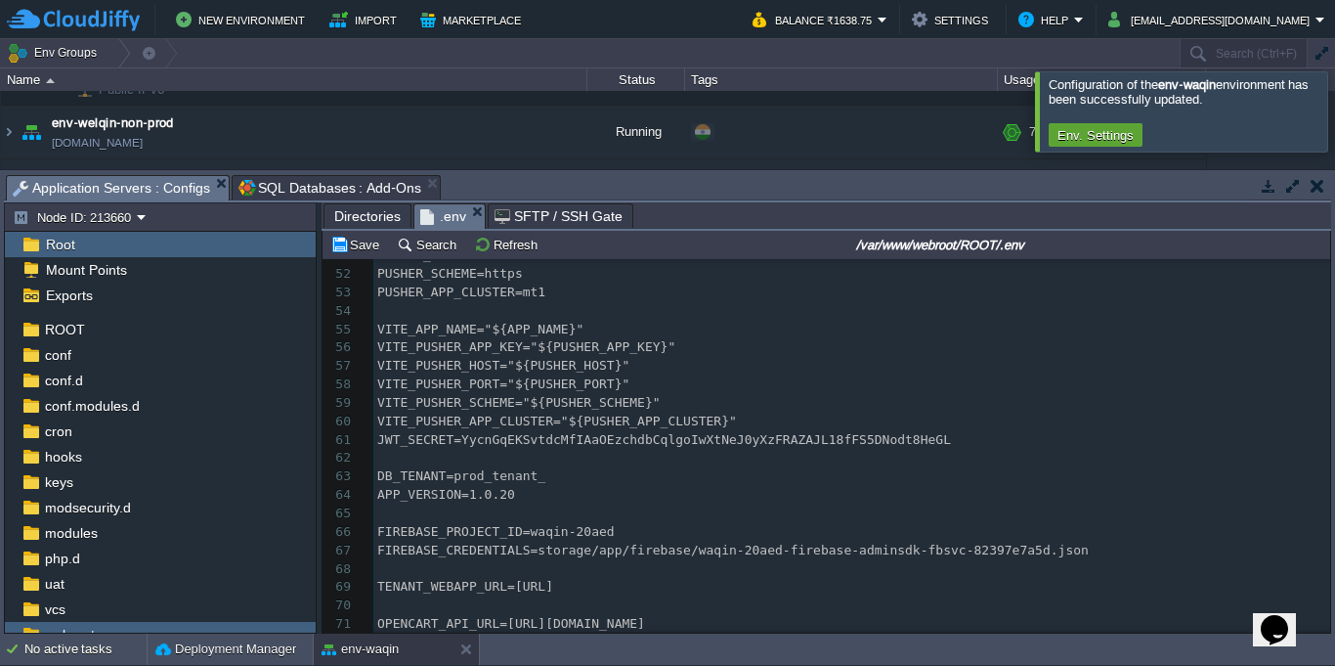
scroll to position [880, 0]
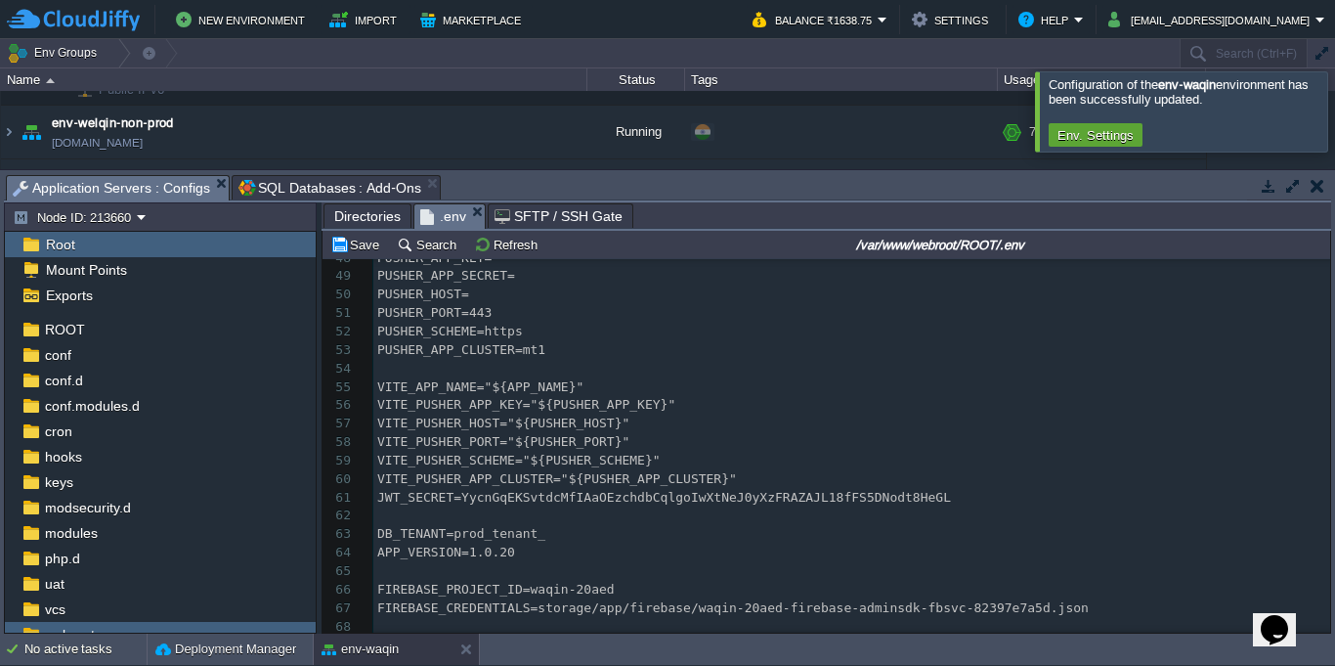
click at [970, 404] on pre "VITE_PUSHER_APP_KEY="${PUSHER_APP_KEY}"" at bounding box center [851, 405] width 957 height 19
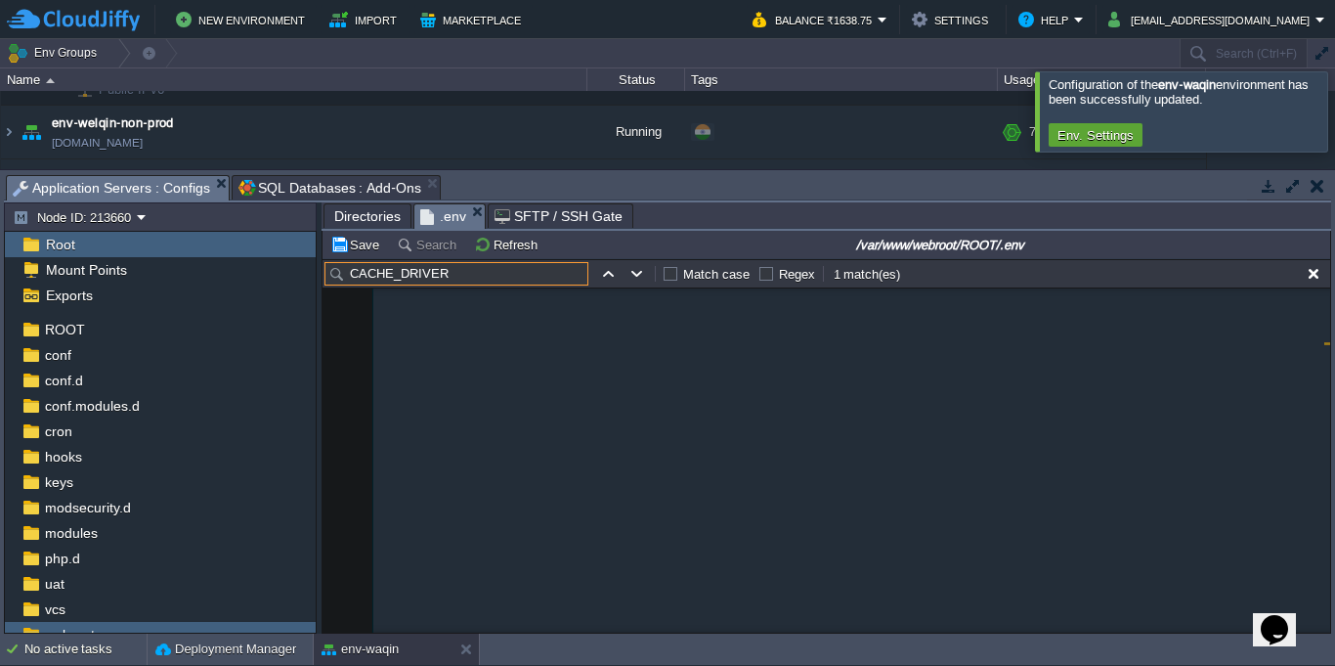
scroll to position [280, 0]
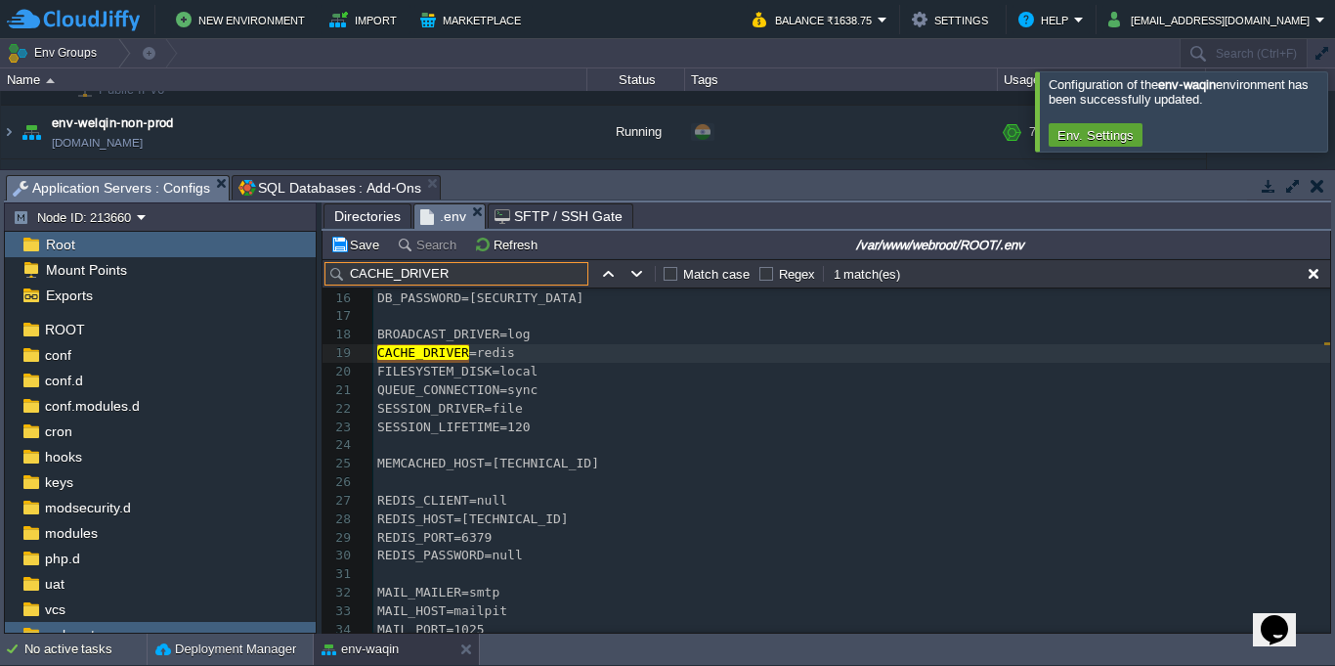
type input "CACHE_DRIVER"
type textarea "redis"
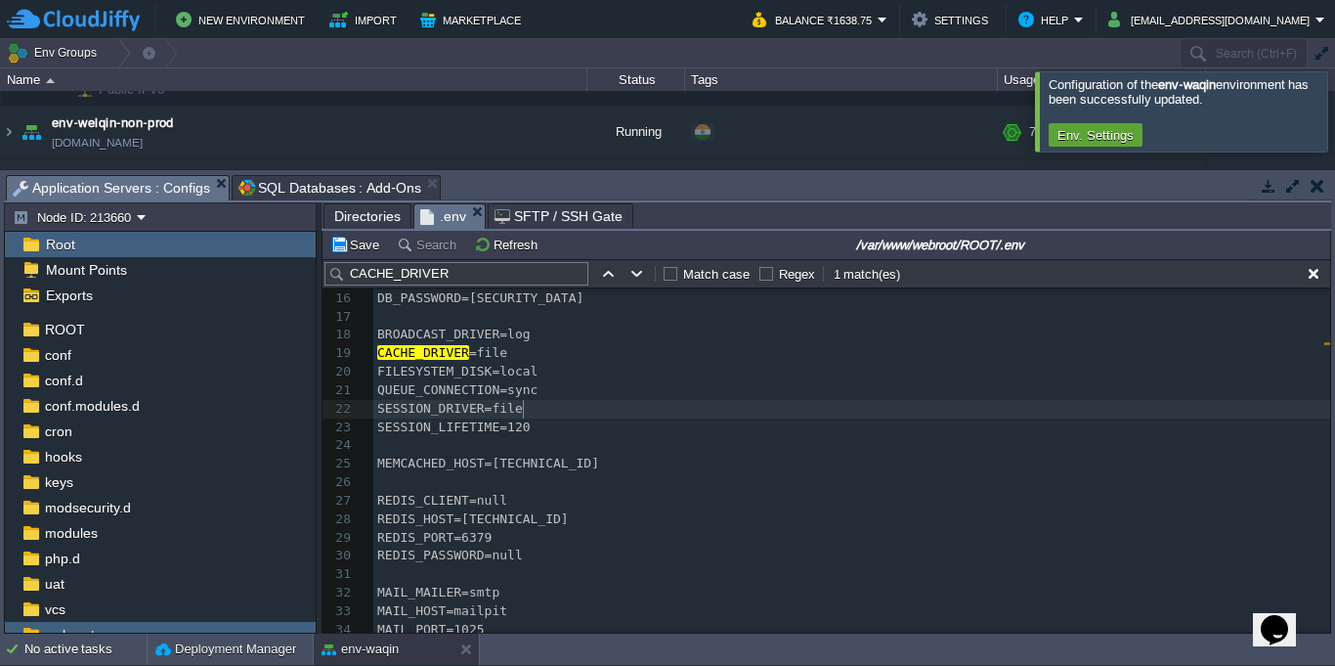
click at [520, 413] on span "SESSION_DRIVER=file" at bounding box center [450, 408] width 146 height 15
type textarea "file"
click at [525, 390] on div "xxxxxxxxxx 5 APP_DEBUG=true 6 APP_URL=https://waqin.ai/ 7 LOG_CHANNEL=stack 8 L…" at bounding box center [851, 454] width 957 height 737
type textarea "sync"
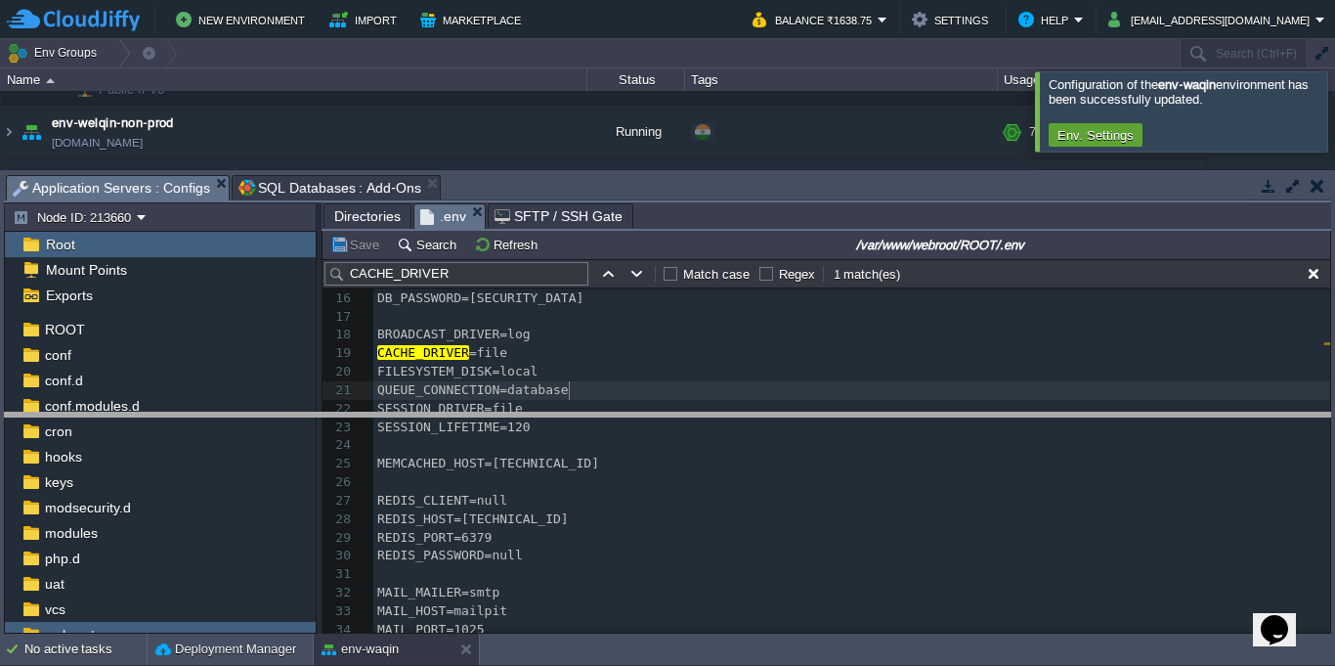
drag, startPoint x: 722, startPoint y: 200, endPoint x: 738, endPoint y: 449, distance: 248.7
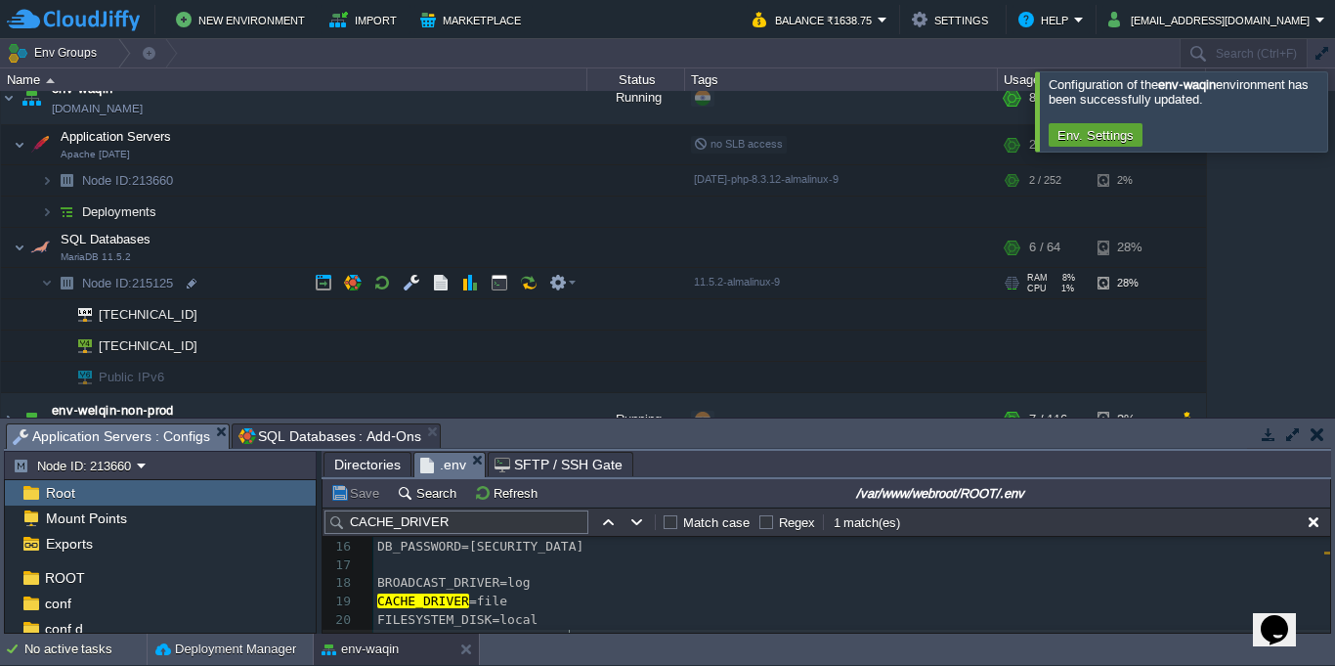
scroll to position [0, 0]
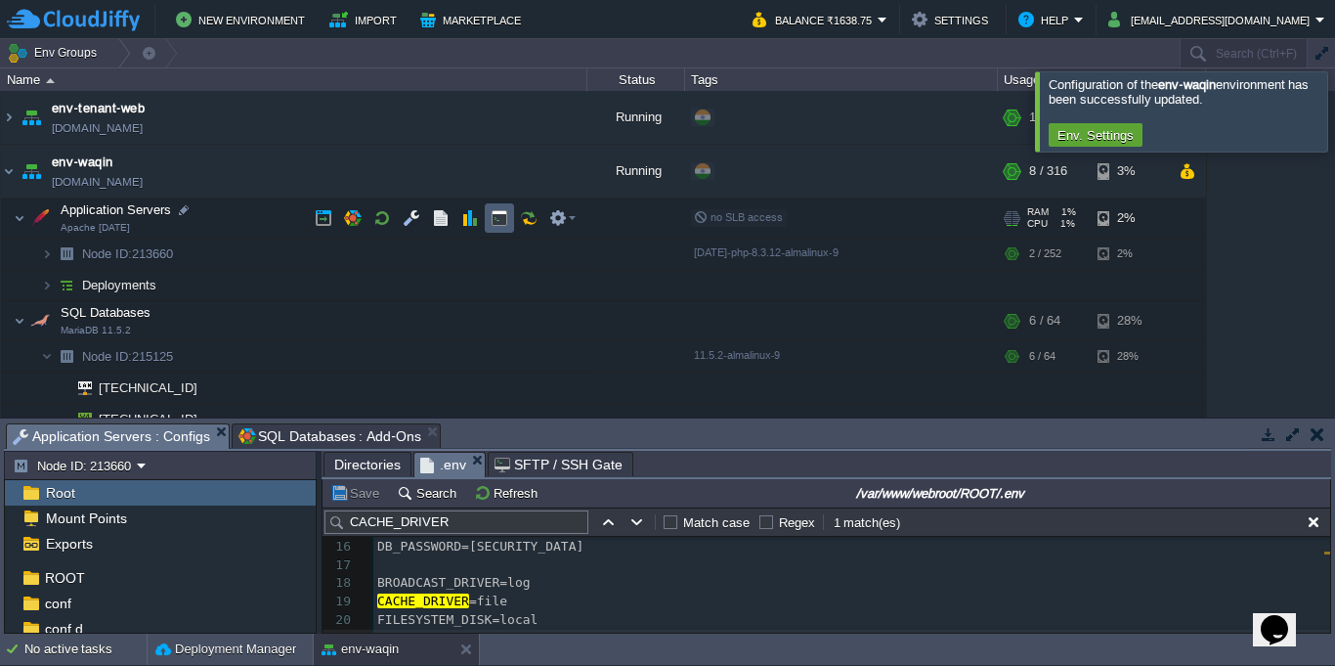
click at [504, 219] on button "button" at bounding box center [500, 218] width 18 height 18
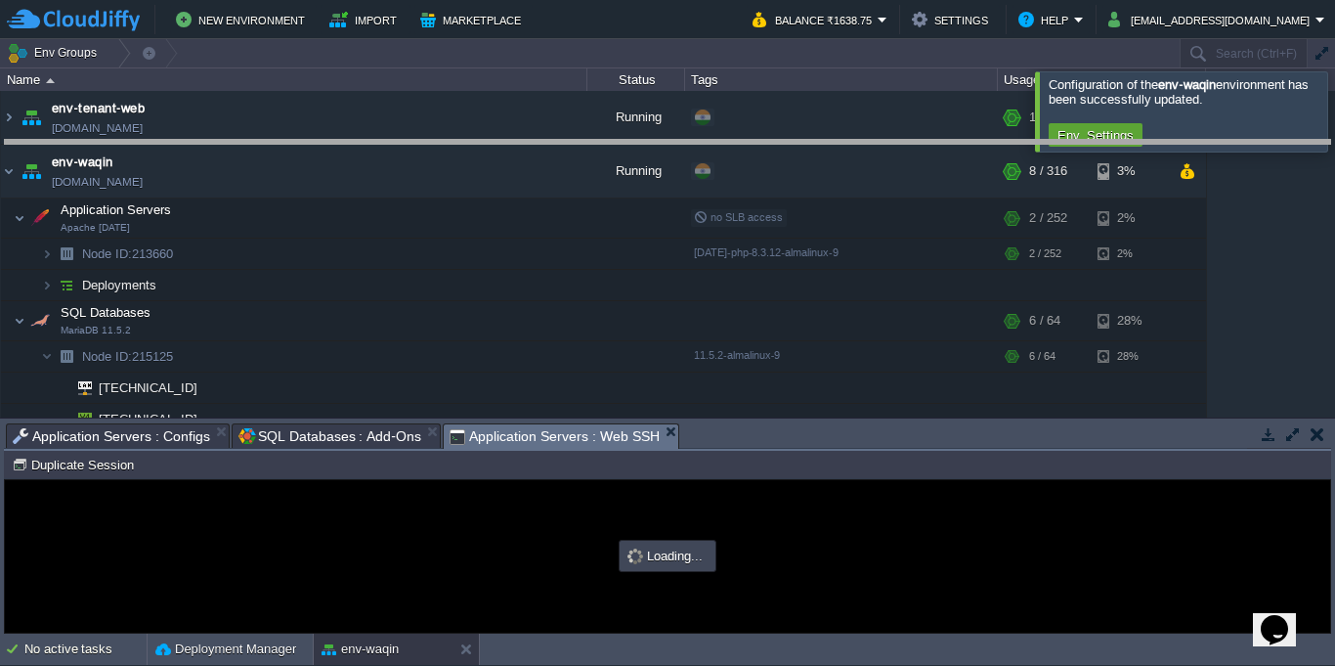
drag, startPoint x: 808, startPoint y: 438, endPoint x: 798, endPoint y: 138, distance: 300.2
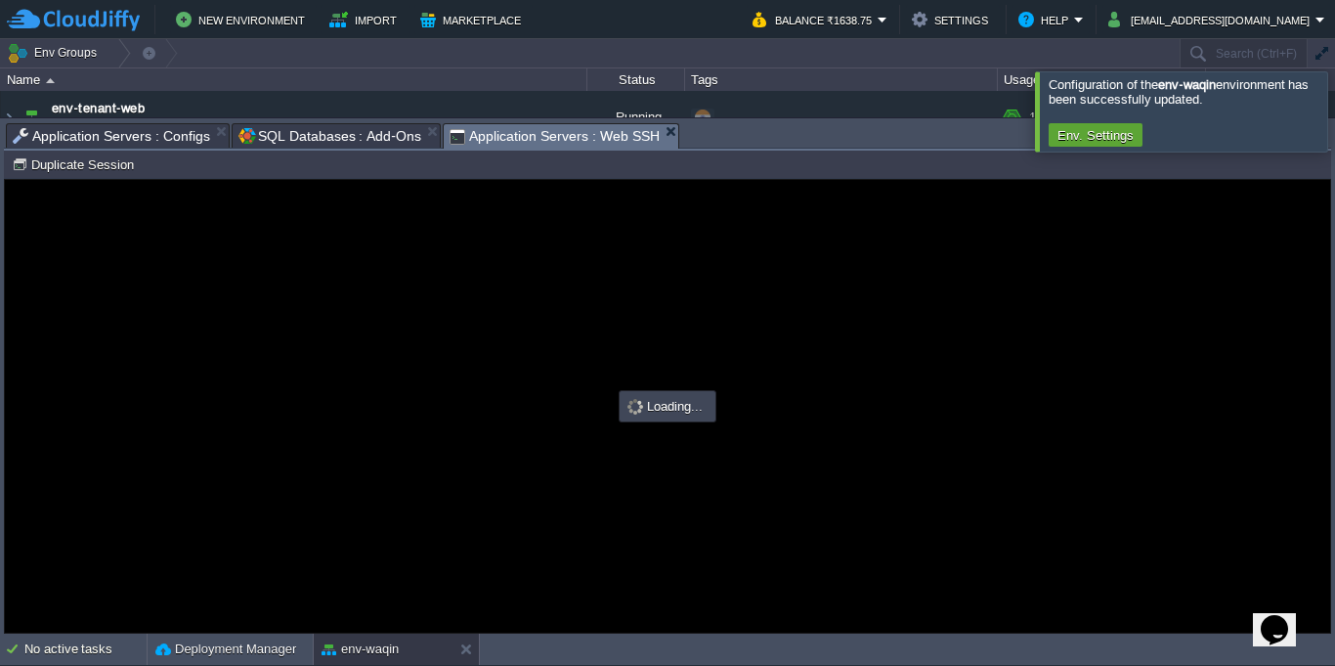
type input "#000000"
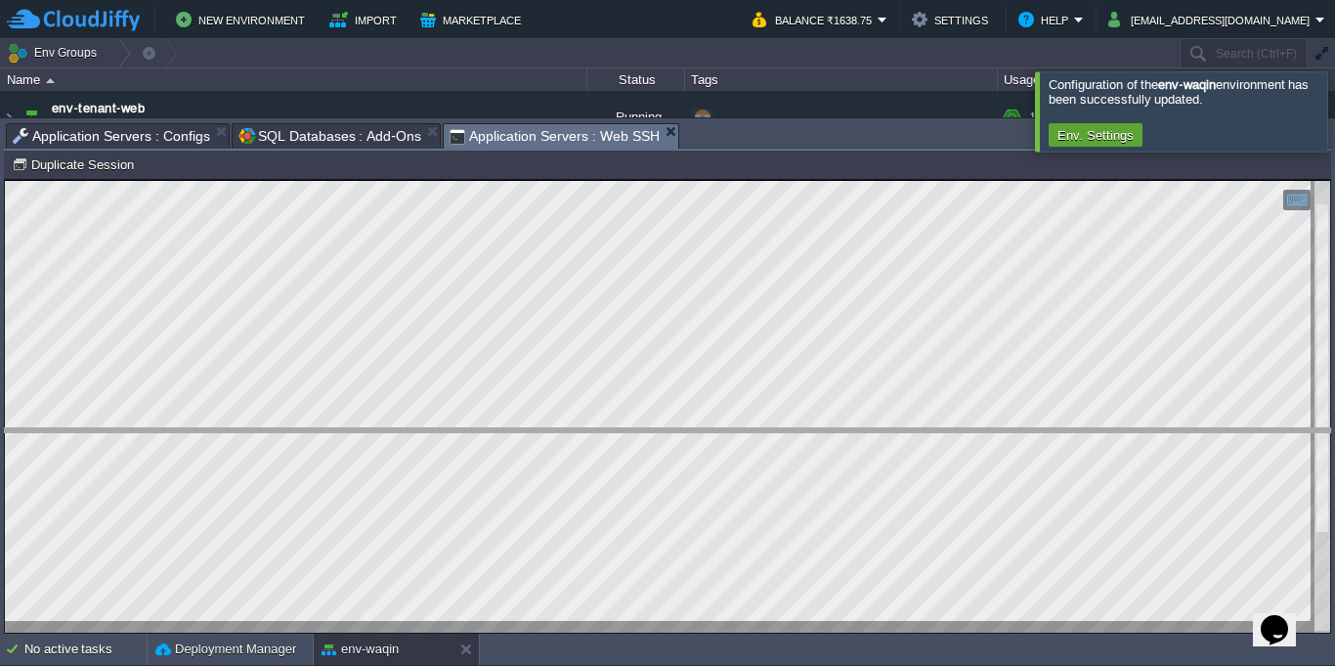
drag, startPoint x: 727, startPoint y: 133, endPoint x: 734, endPoint y: 160, distance: 28.2
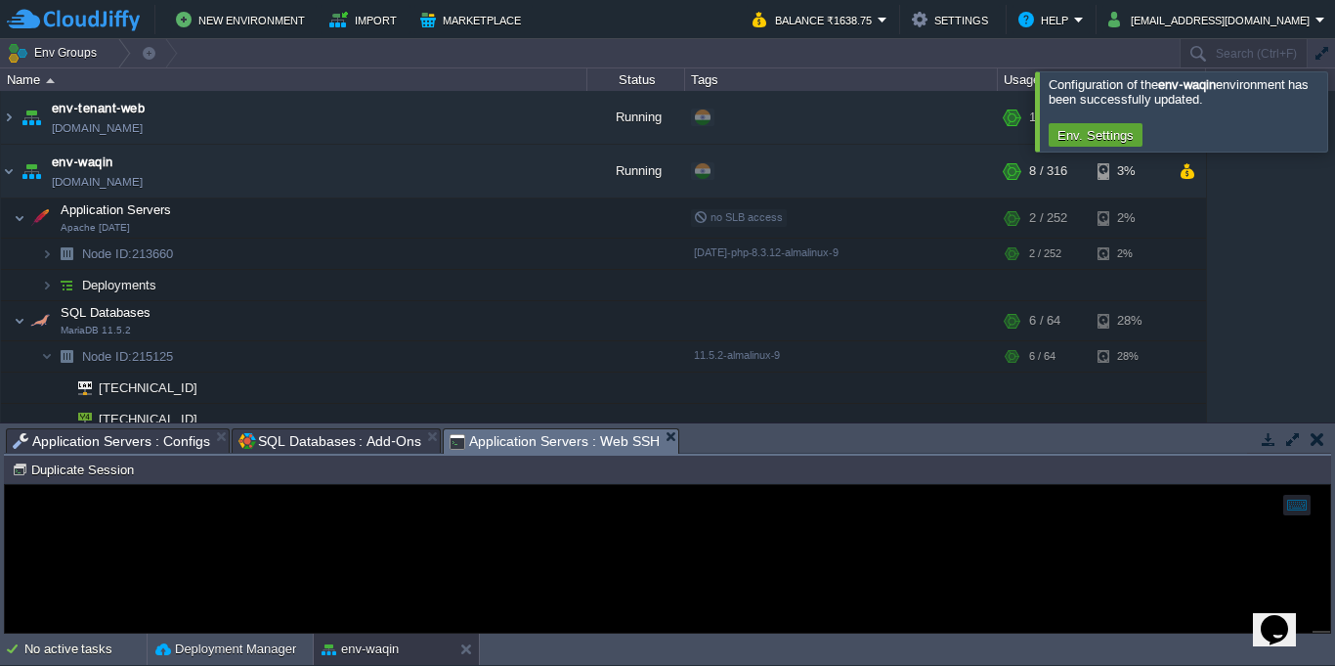
click at [134, 442] on span "Application Servers : Configs" at bounding box center [111, 440] width 197 height 23
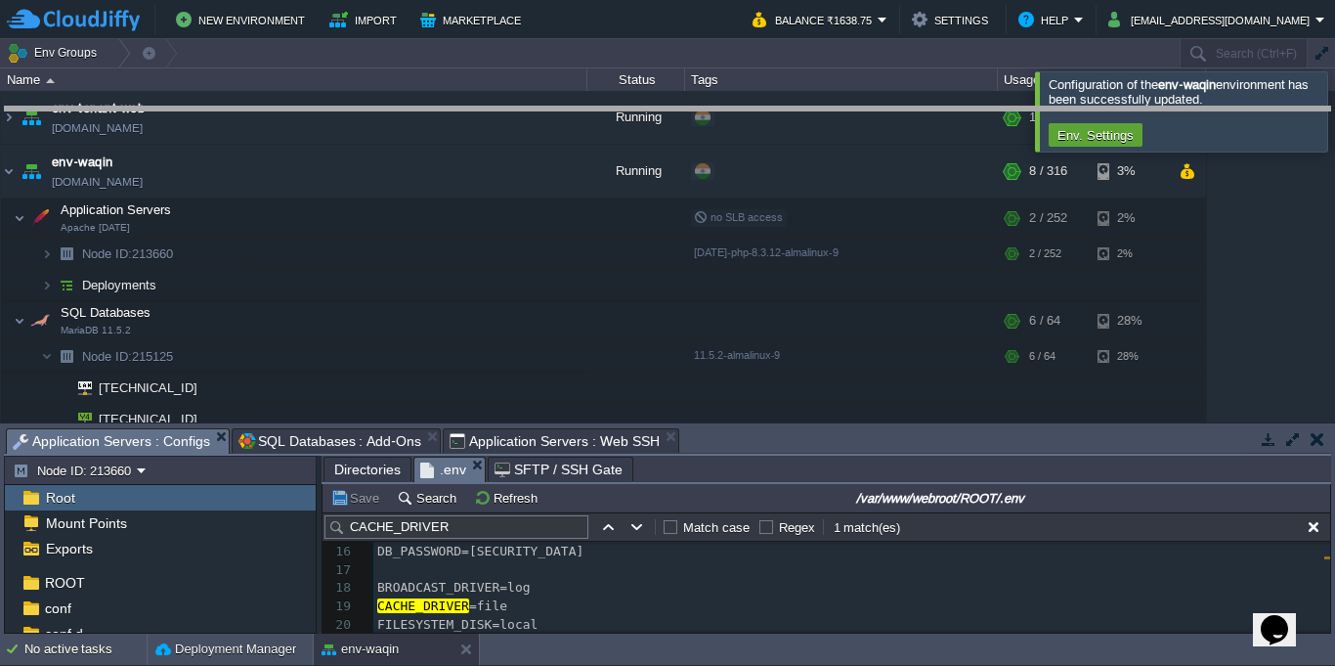
drag, startPoint x: 856, startPoint y: 439, endPoint x: 838, endPoint y: 98, distance: 341.6
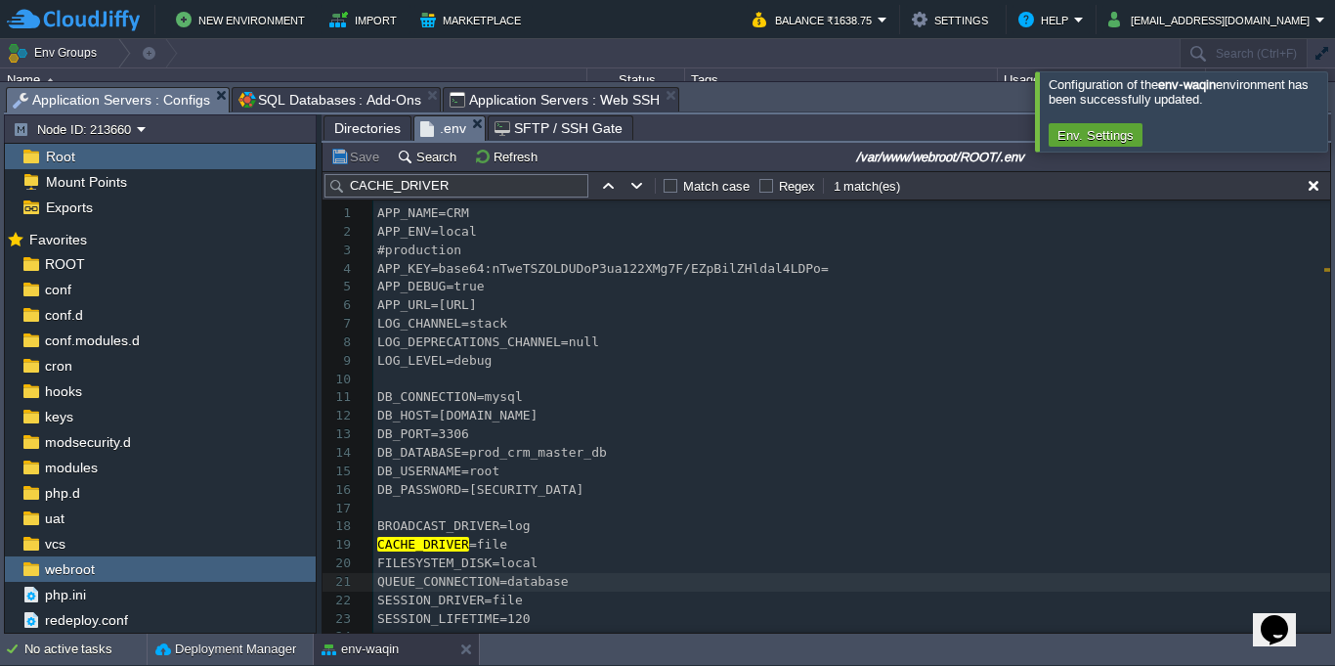
click at [358, 136] on span "Directories" at bounding box center [367, 127] width 66 height 23
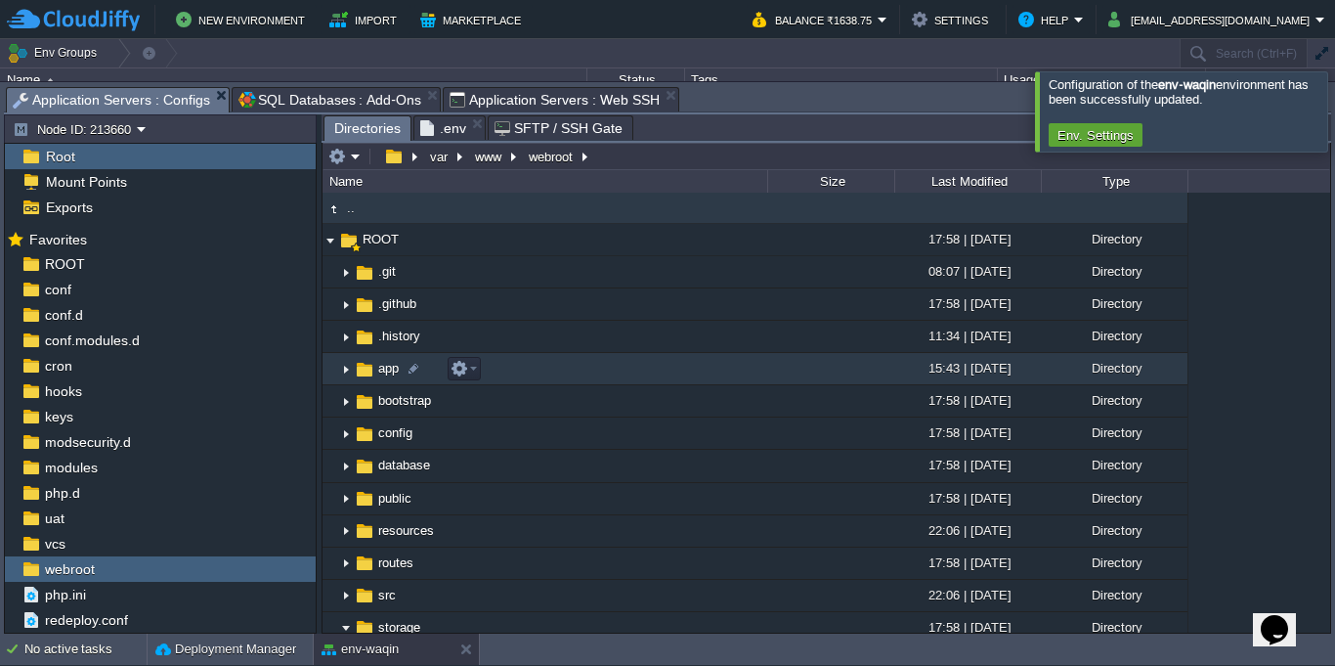
click at [345, 375] on img at bounding box center [346, 369] width 16 height 30
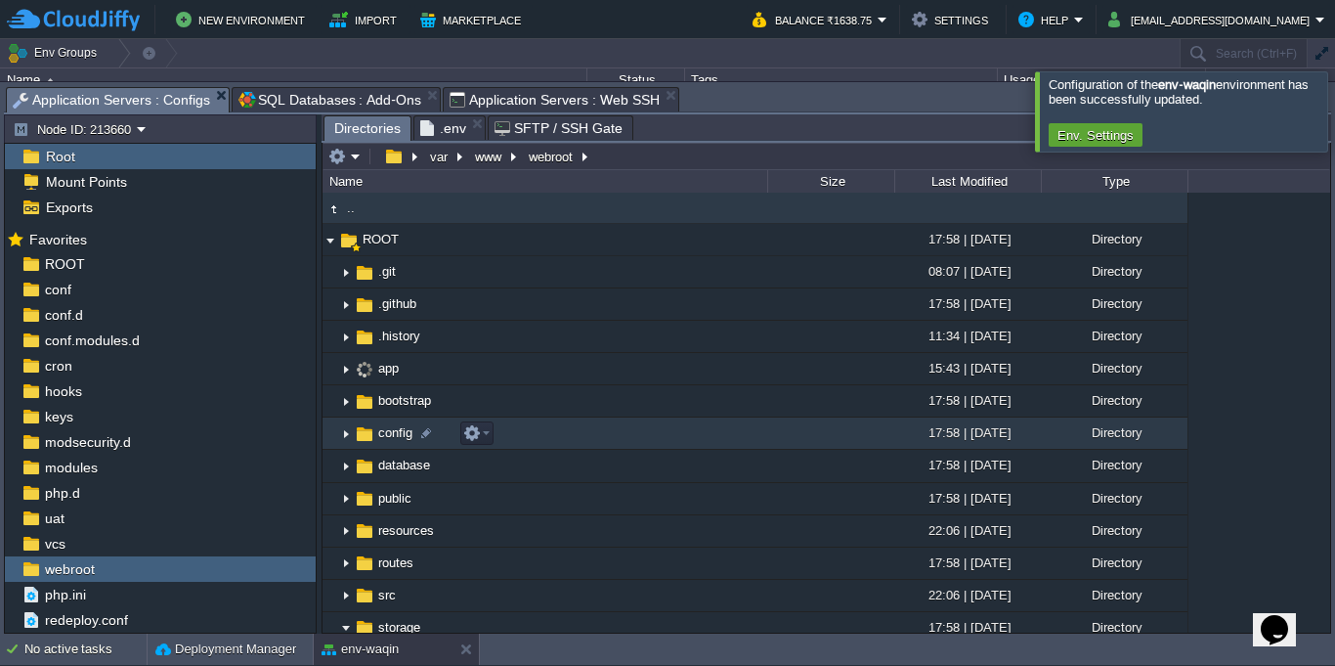
click at [338, 419] on img at bounding box center [346, 433] width 16 height 30
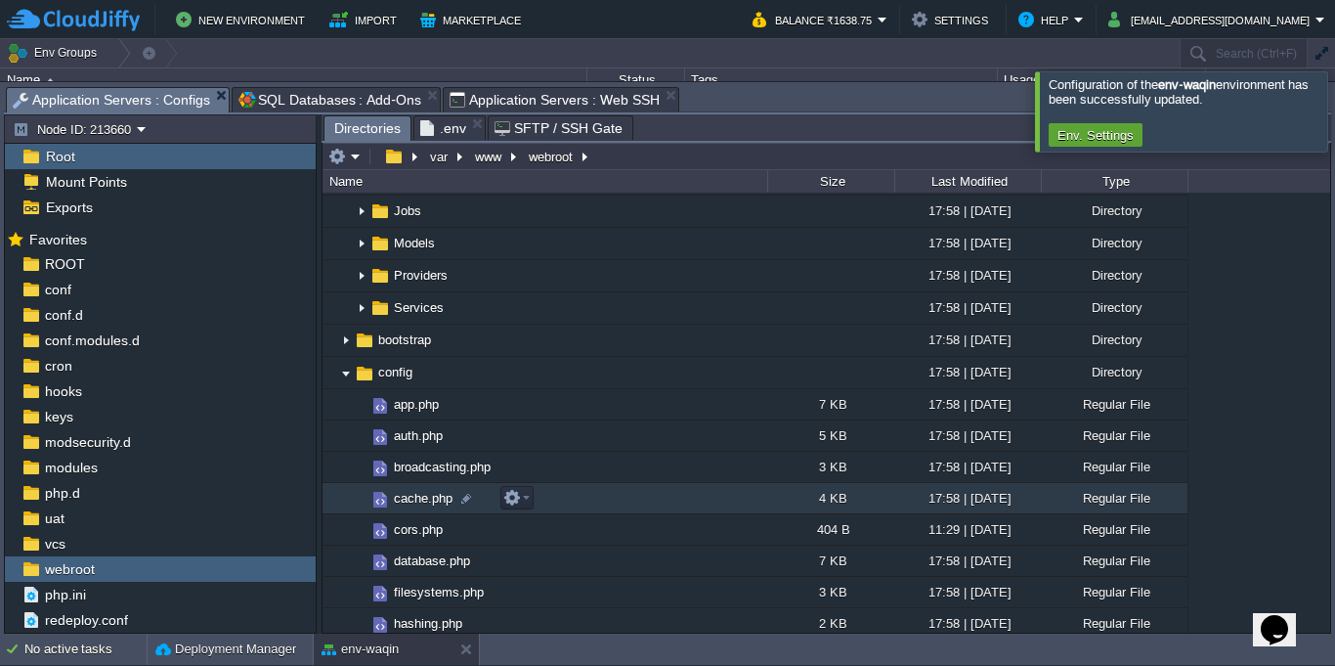
scroll to position [528, 0]
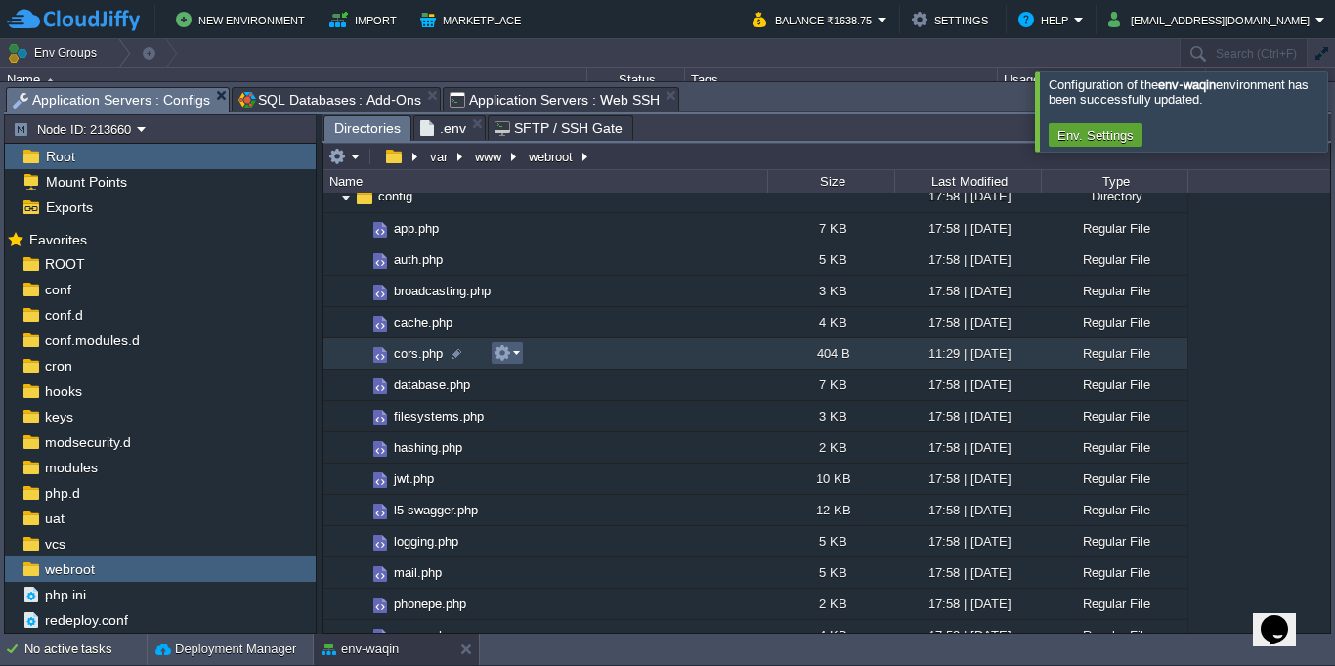
click at [503, 357] on button "button" at bounding box center [503, 353] width 18 height 18
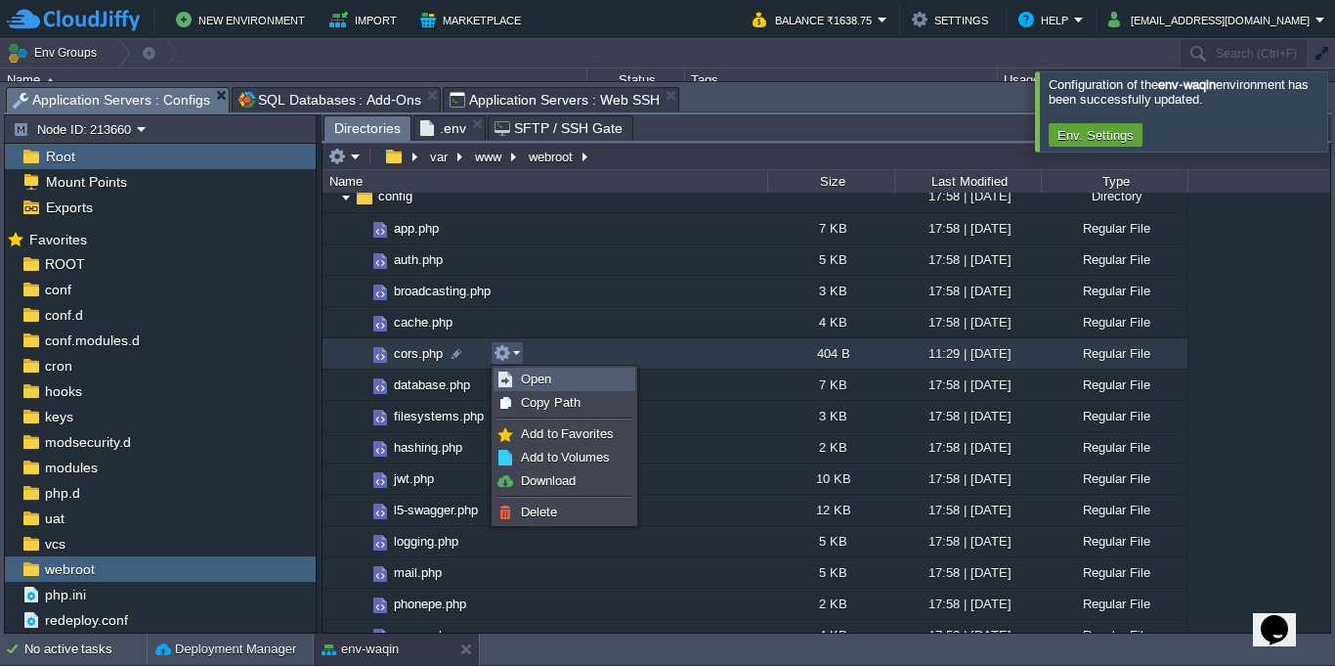
click at [558, 386] on link "Open" at bounding box center [565, 379] width 140 height 22
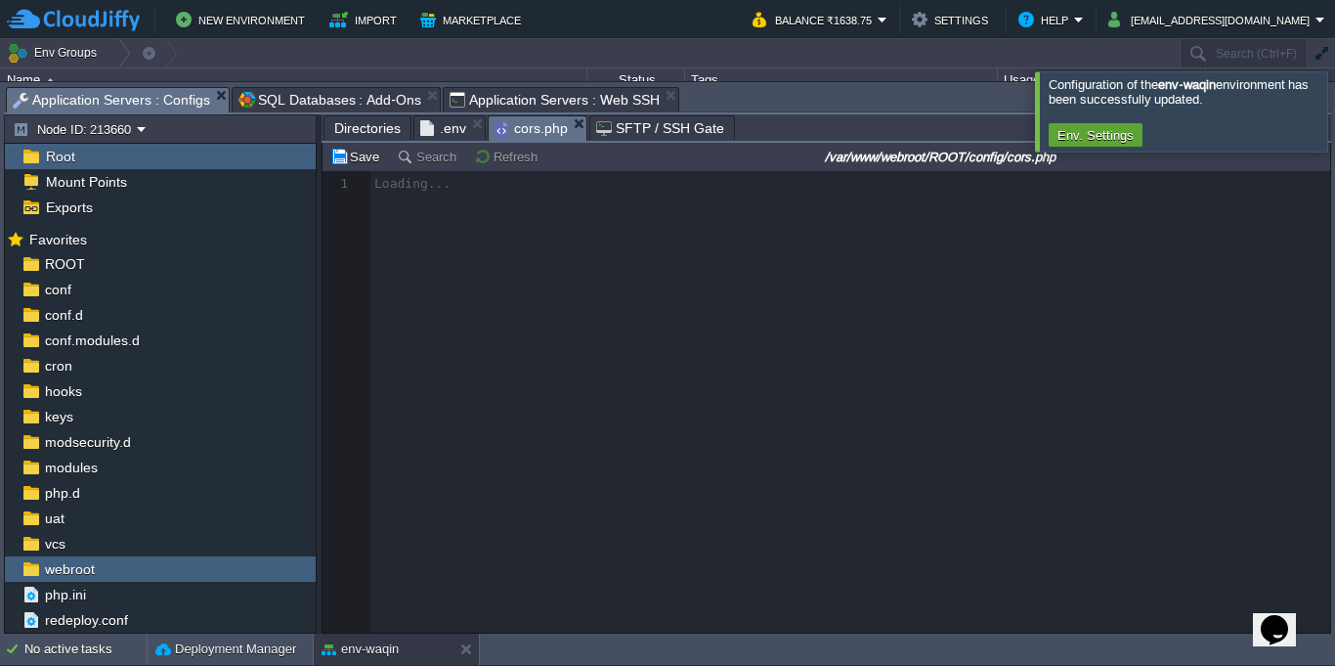
click at [1334, 127] on div at bounding box center [1358, 110] width 0 height 79
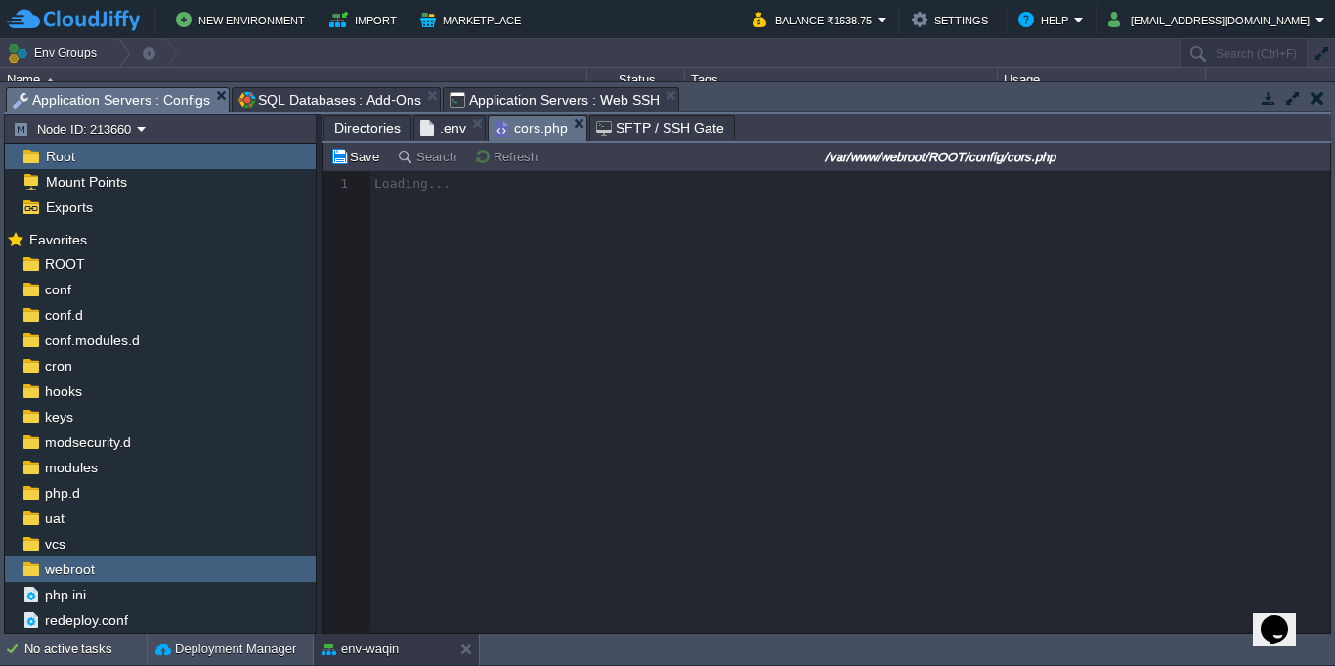
scroll to position [7, 0]
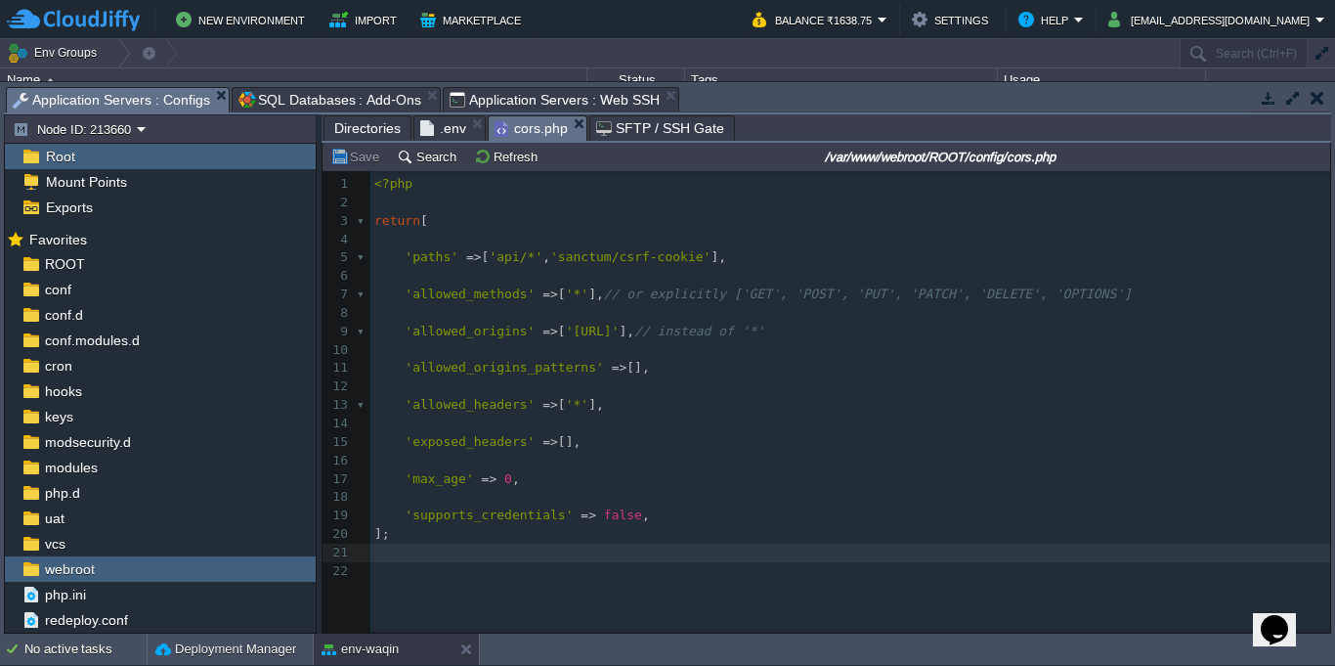
click at [437, 551] on pre "​" at bounding box center [853, 552] width 967 height 19
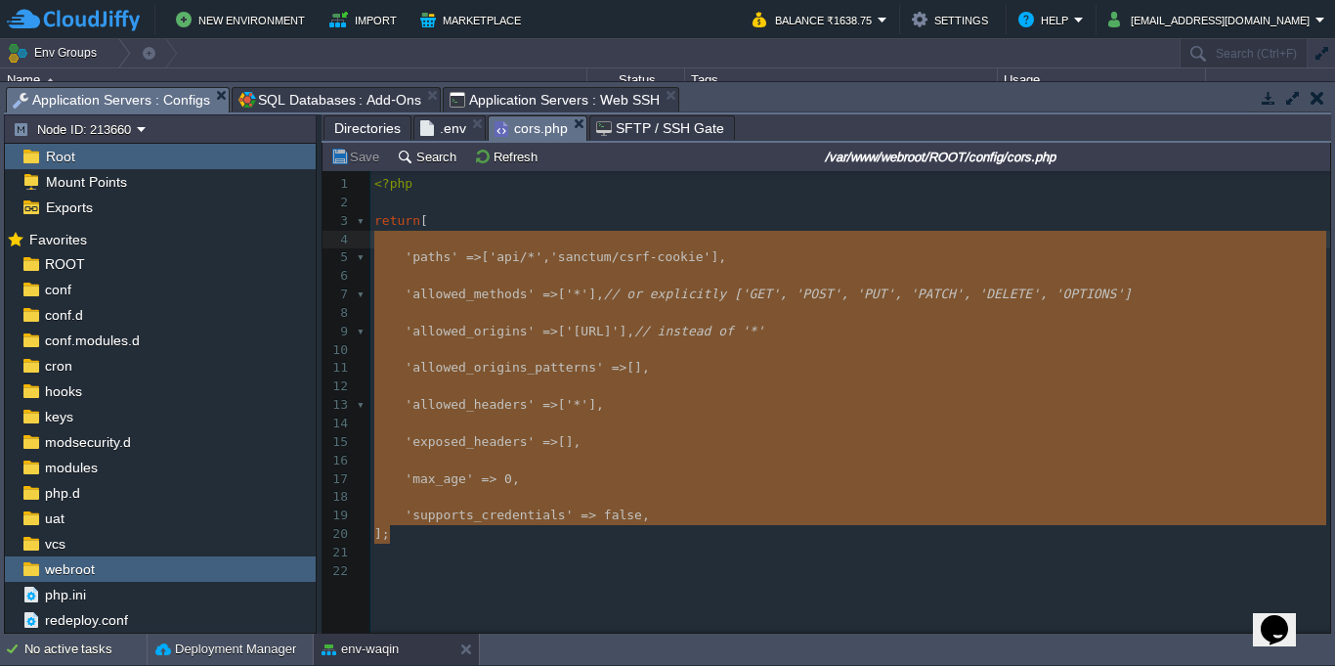
type textarea "return [ 'paths' => ['api/*', 'sanctum/csrf-cookie'], 'allowed_methods' => ['*'…"
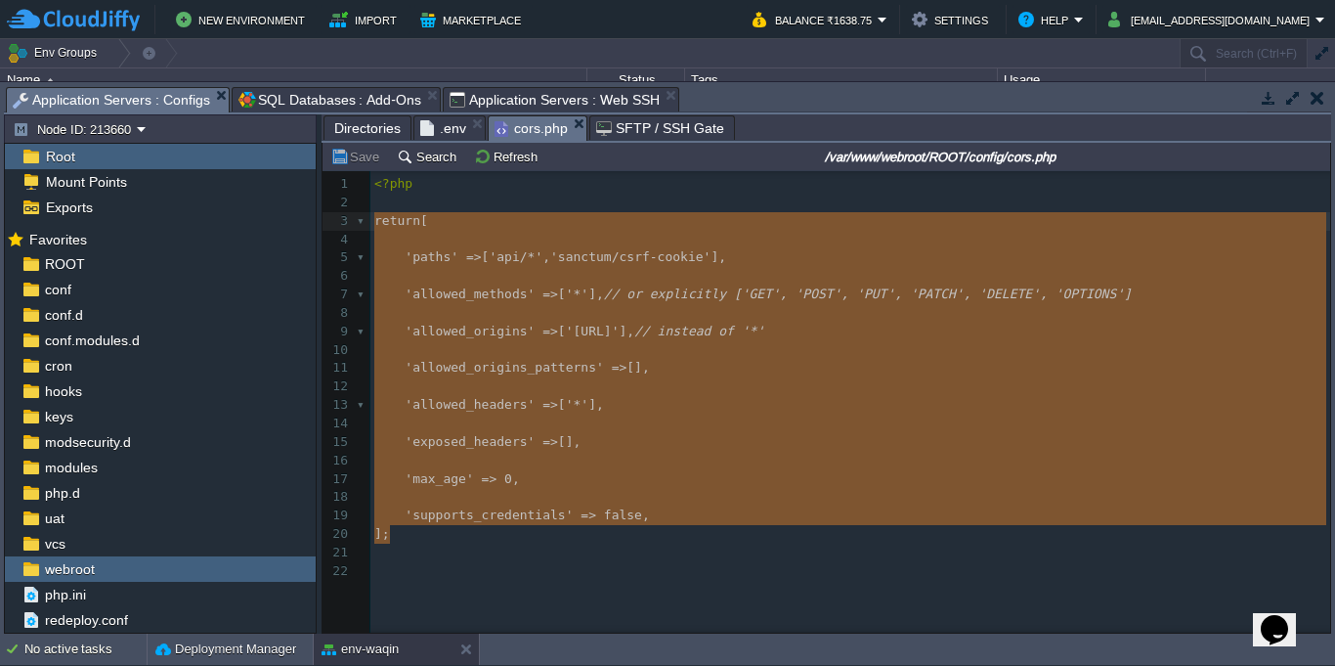
drag, startPoint x: 425, startPoint y: 534, endPoint x: 356, endPoint y: 228, distance: 313.7
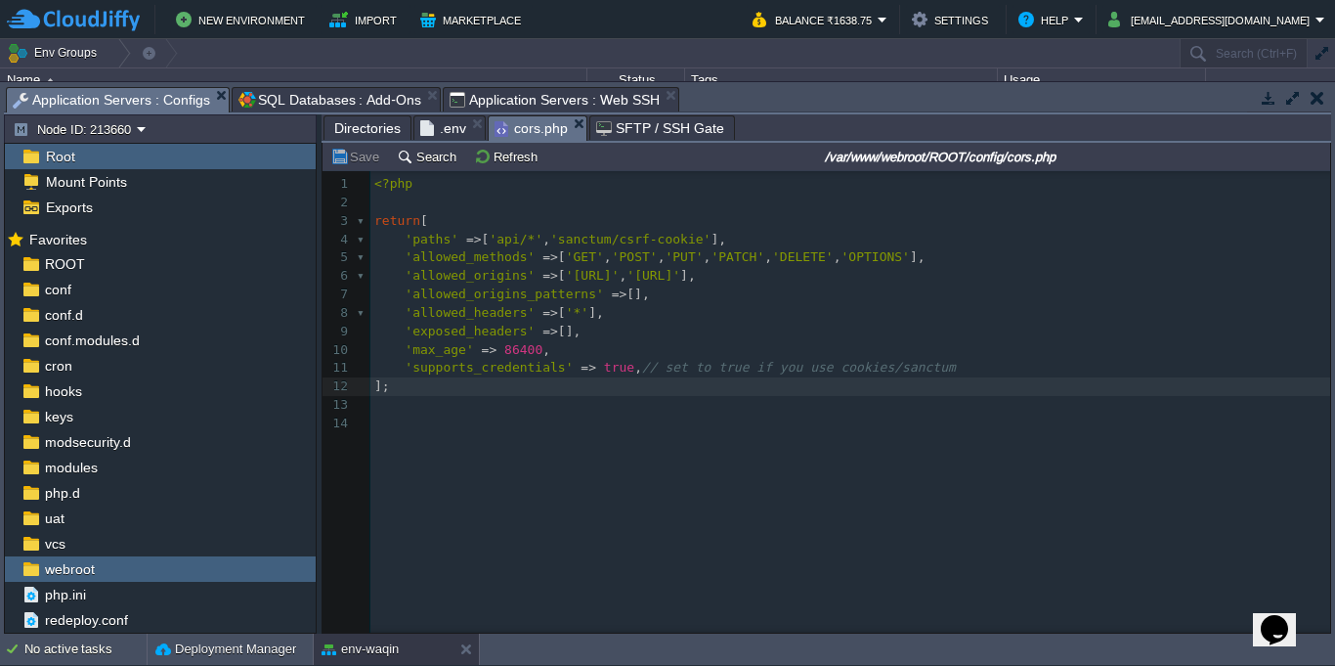
click at [759, 435] on div "xxxxxxxxxx 1 <?php 2 ​ 3 return [ 4 'paths' => [ 'api/*' , 'sanctum/csrf-cookie…" at bounding box center [853, 304] width 967 height 266
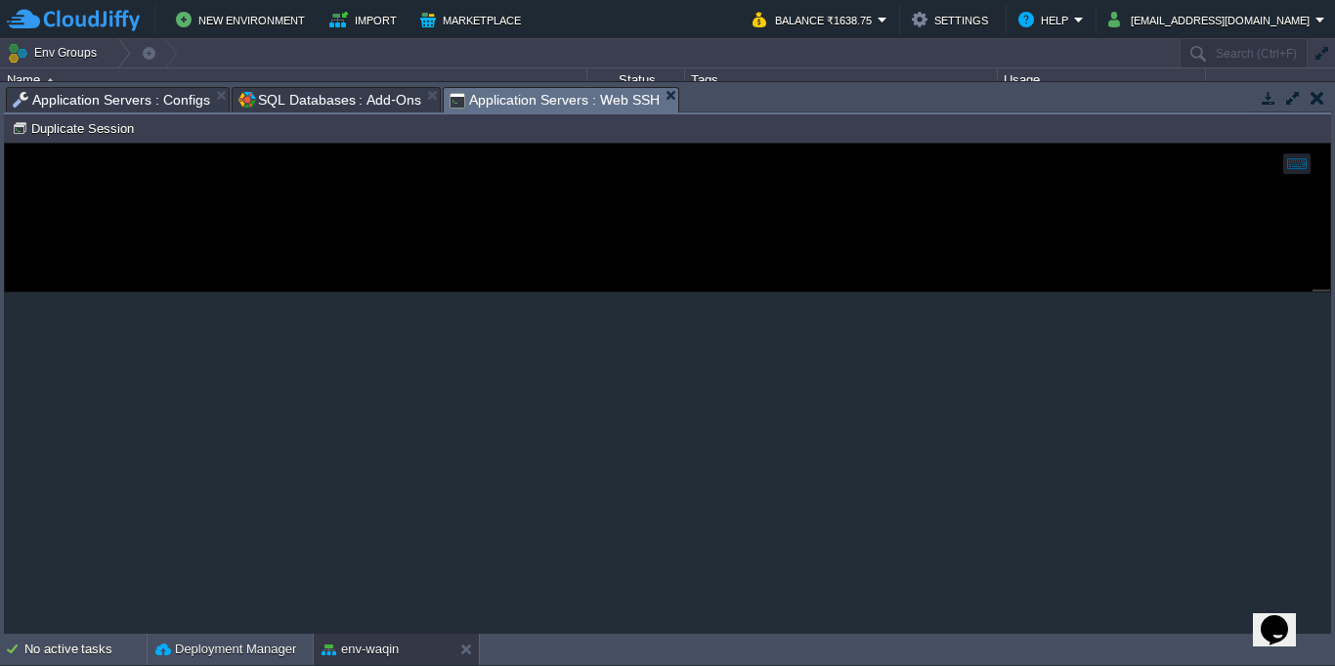
click at [521, 102] on span "Application Servers : Web SSH" at bounding box center [555, 100] width 210 height 24
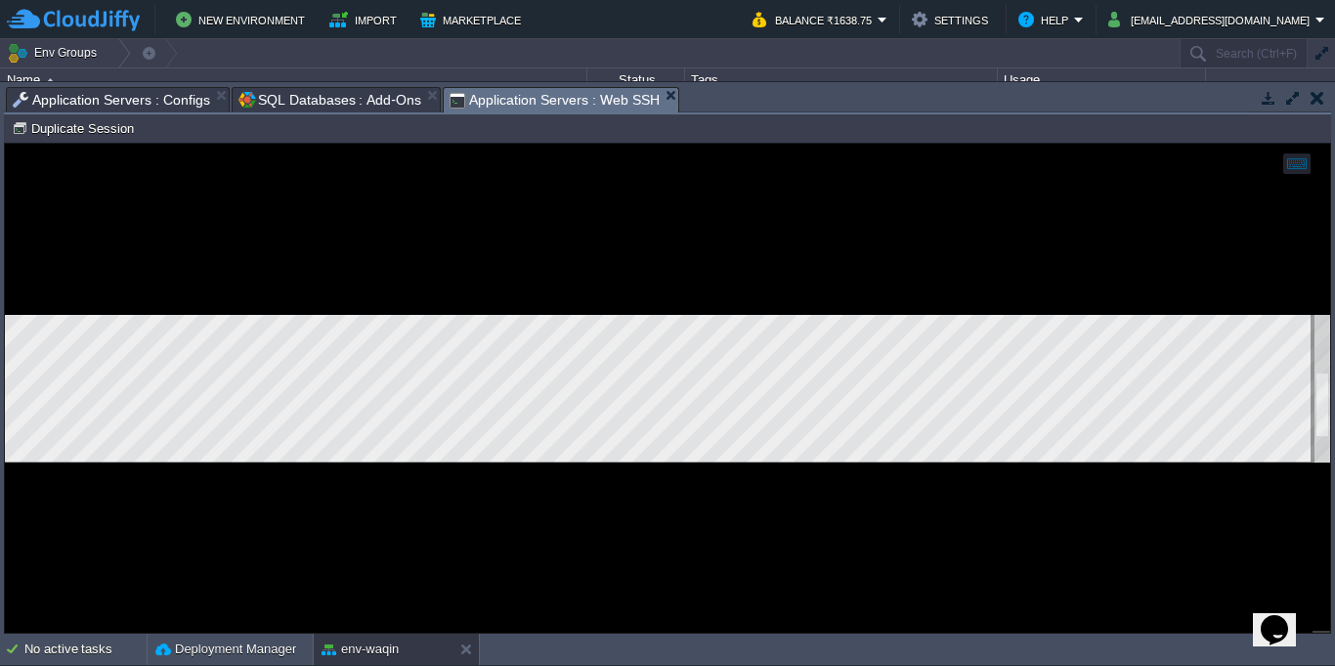
click at [651, 508] on div at bounding box center [667, 388] width 1325 height 489
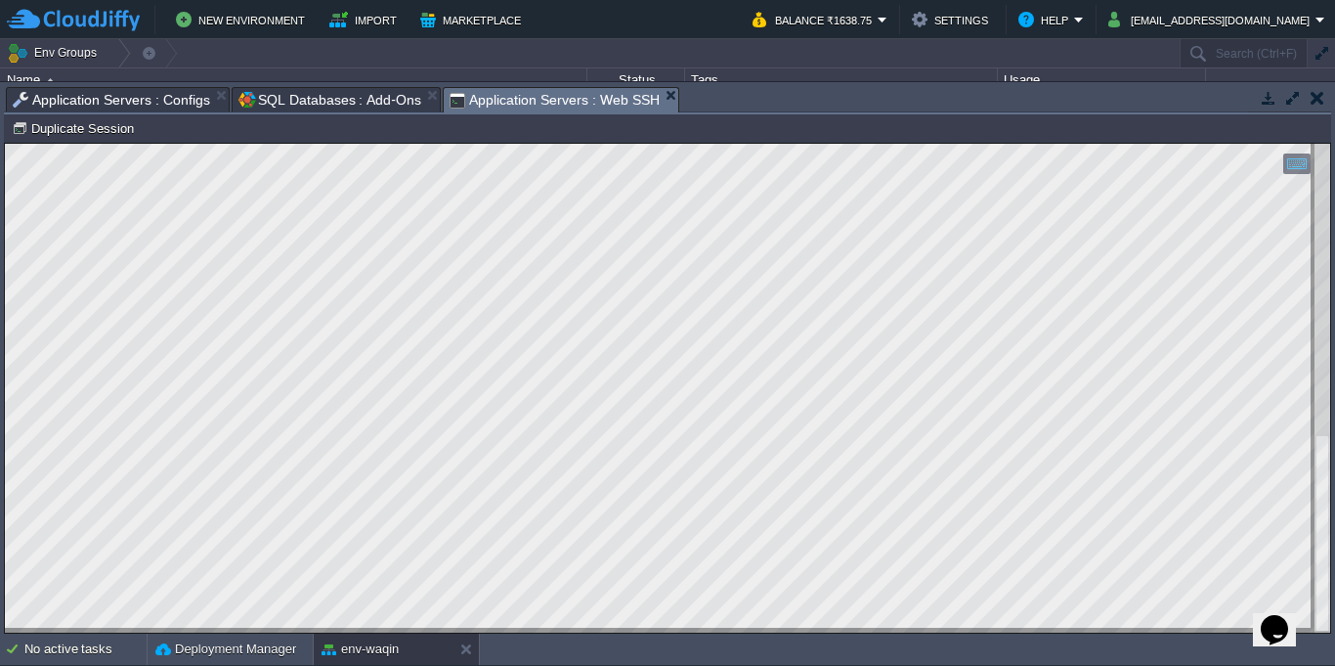
type textarea "curl -i -X OPTIONS 'https://waqin.ai/api/boutique/updateDesignAreasByItemId/10'…"
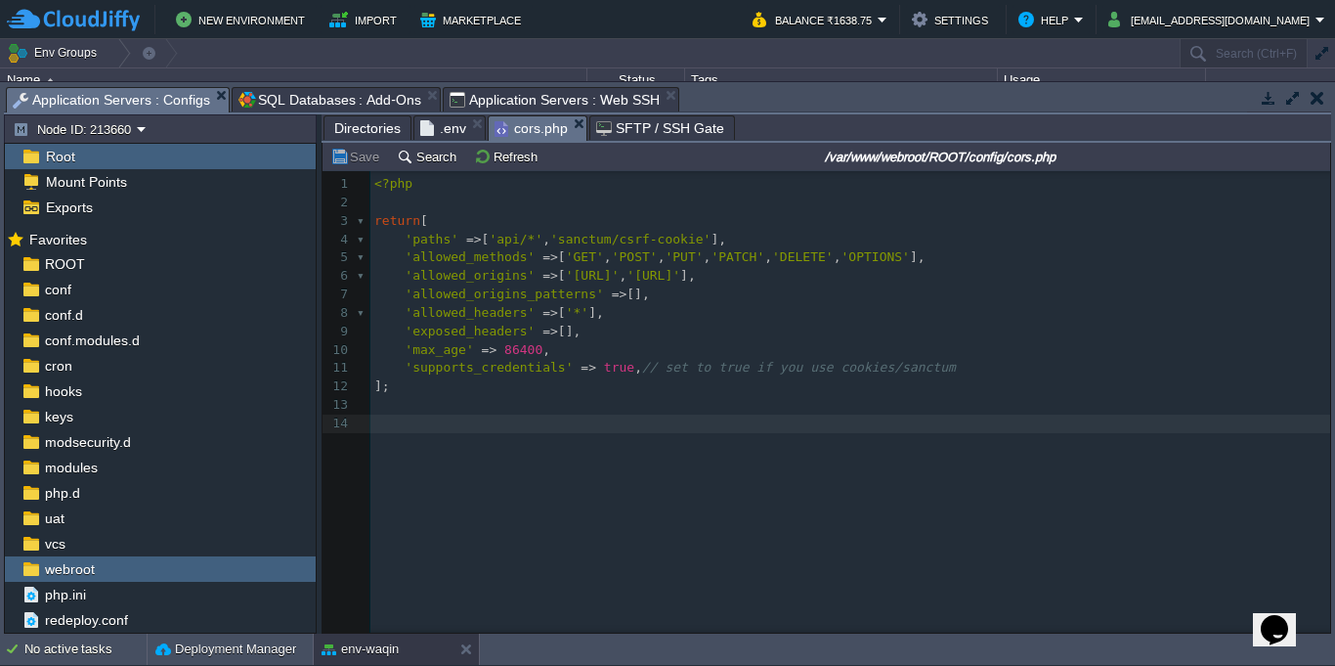
click at [141, 104] on span "Application Servers : Configs" at bounding box center [111, 100] width 197 height 24
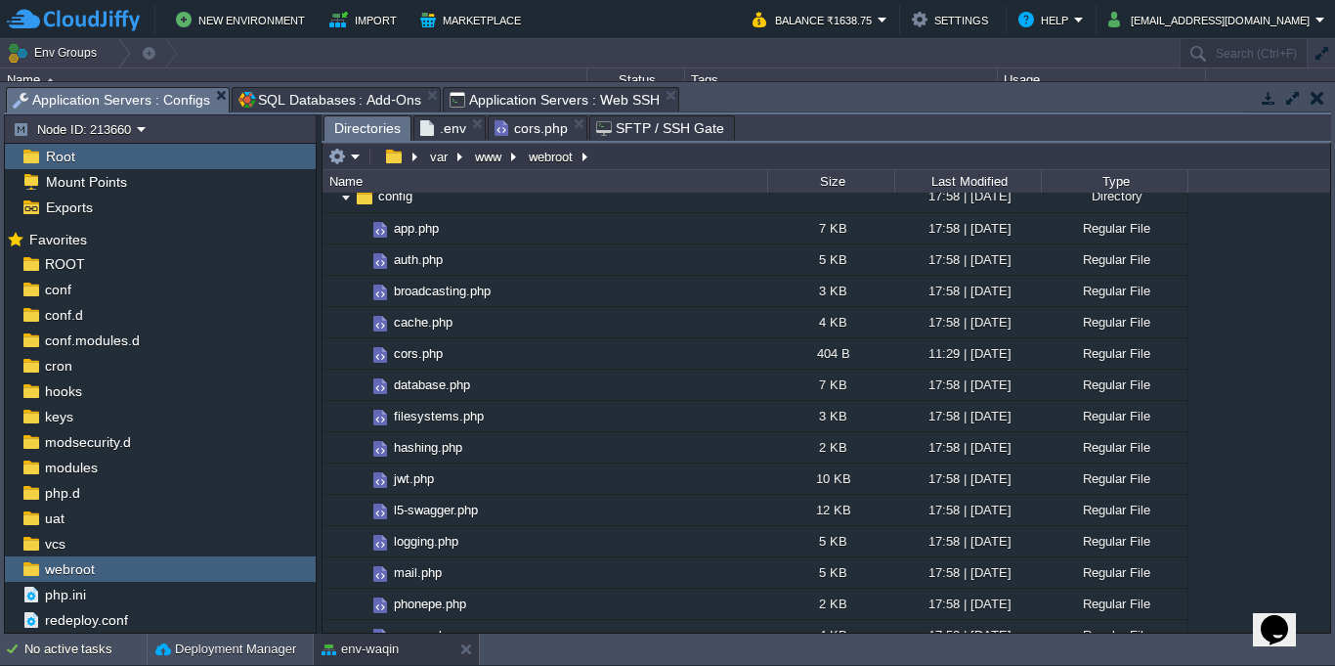
click at [375, 132] on span "Directories" at bounding box center [367, 128] width 66 height 24
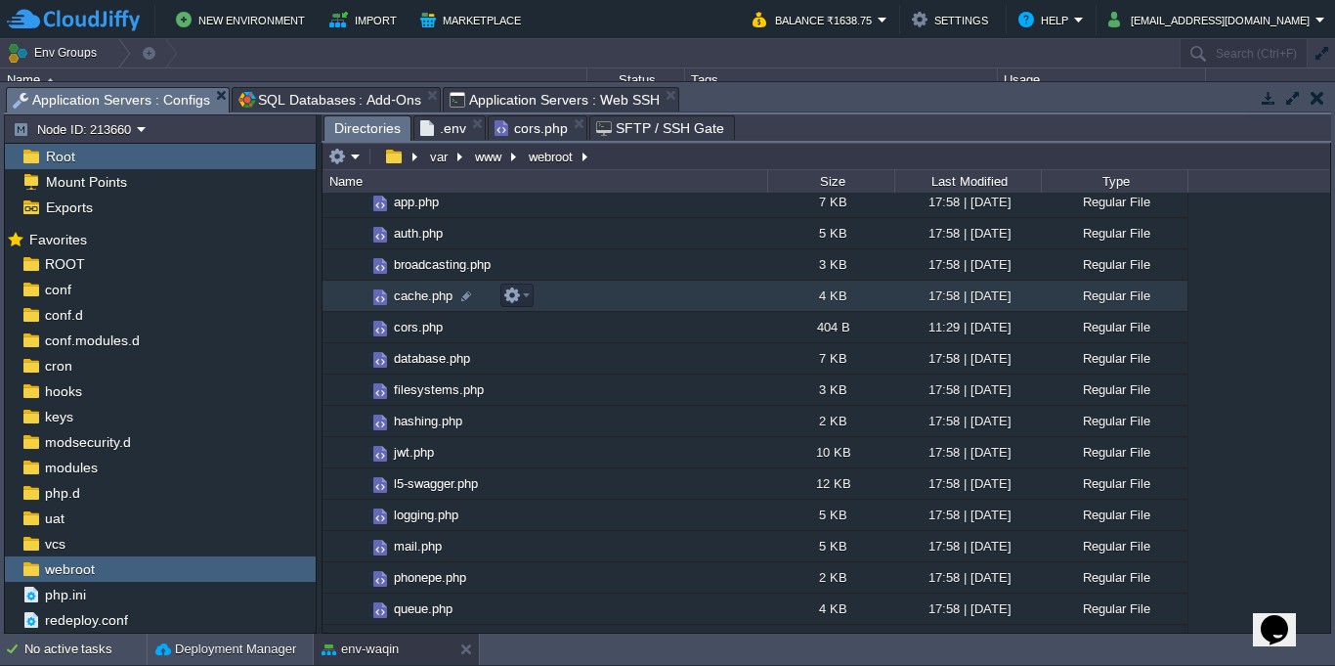
scroll to position [352, 0]
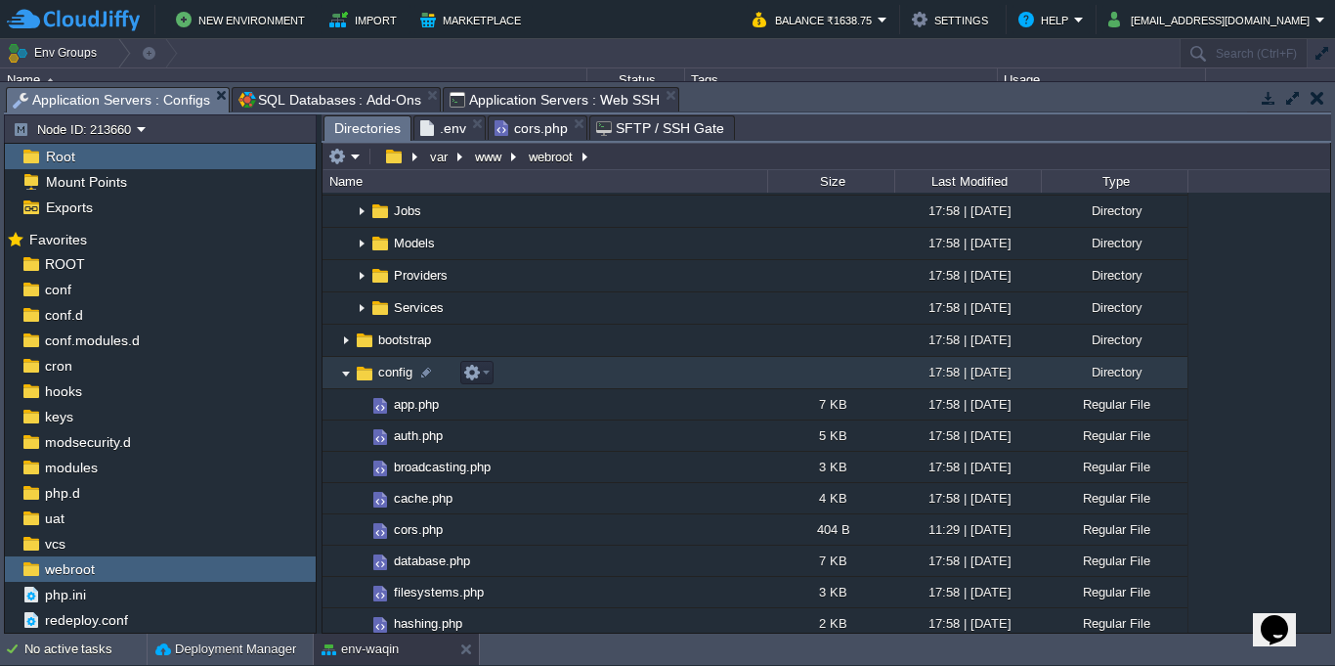
click at [346, 370] on img at bounding box center [346, 373] width 16 height 30
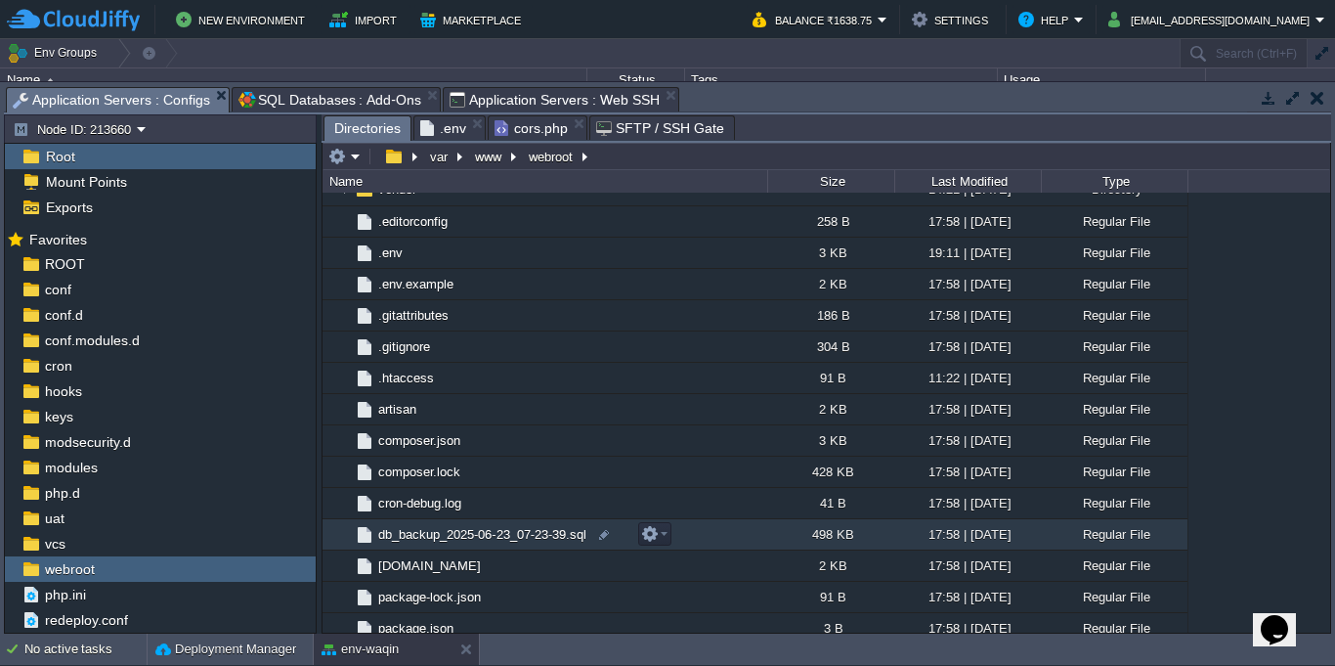
scroll to position [1231, 0]
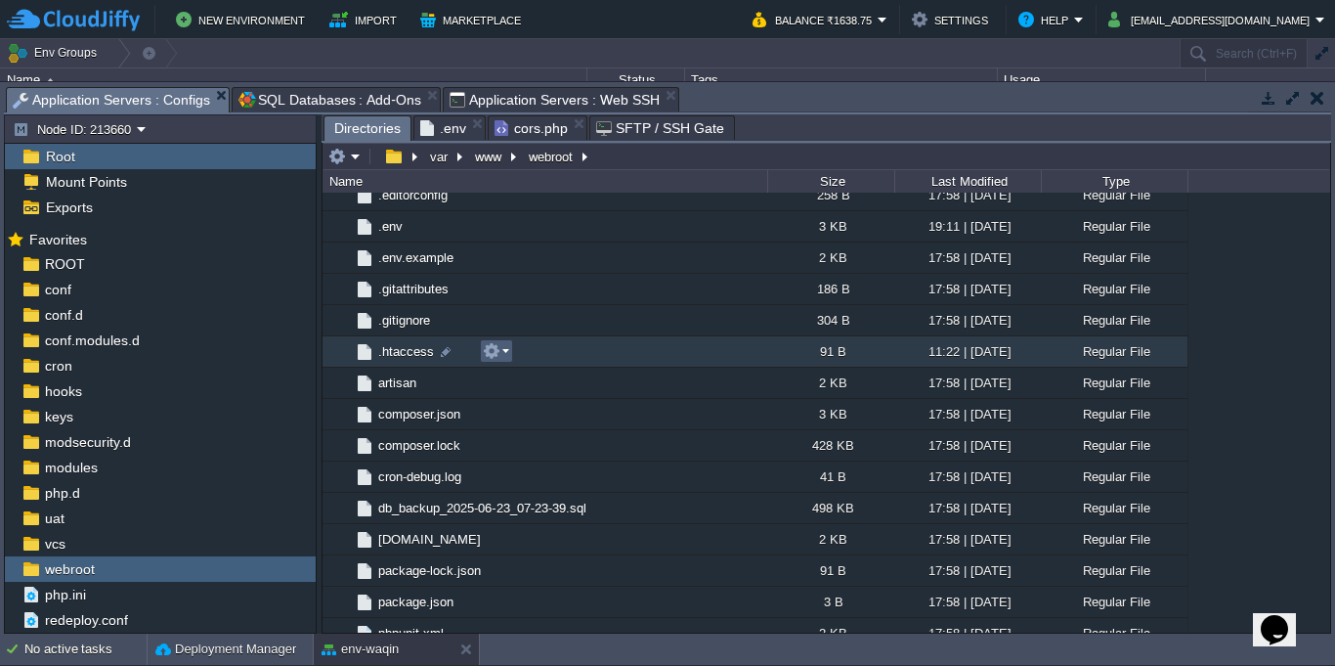
click at [501, 351] on em at bounding box center [496, 351] width 26 height 18
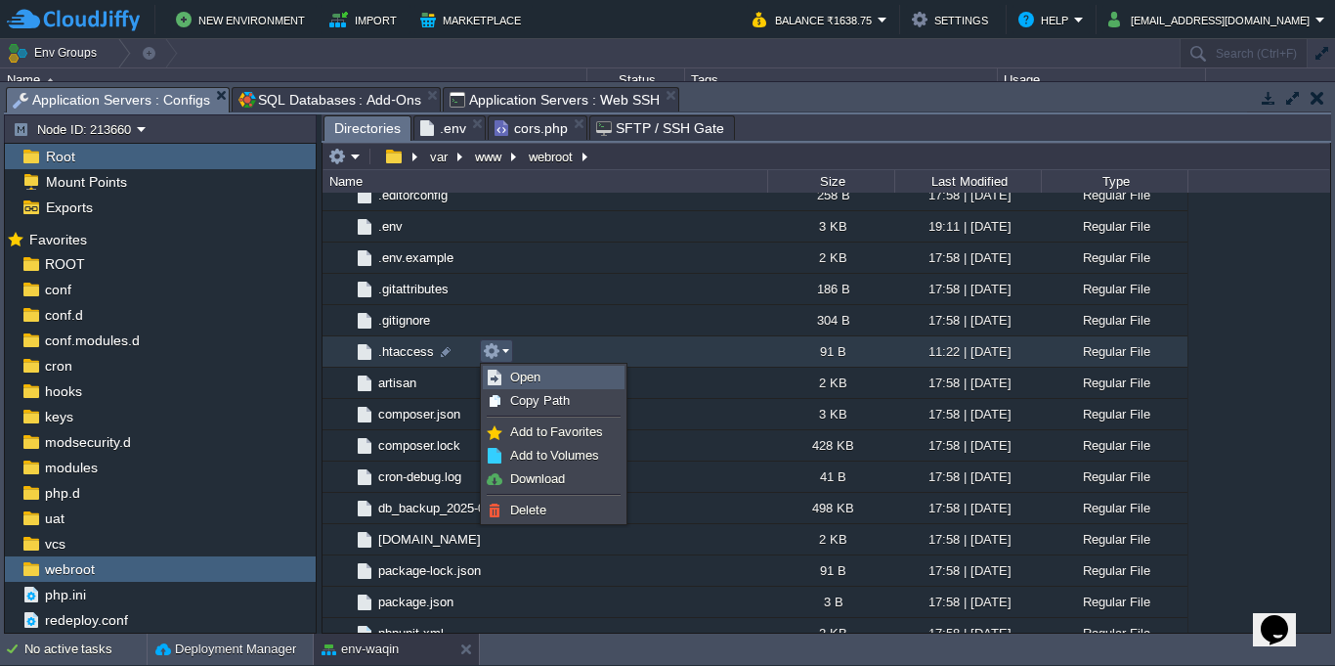
click at [532, 383] on span "Open" at bounding box center [525, 376] width 30 height 15
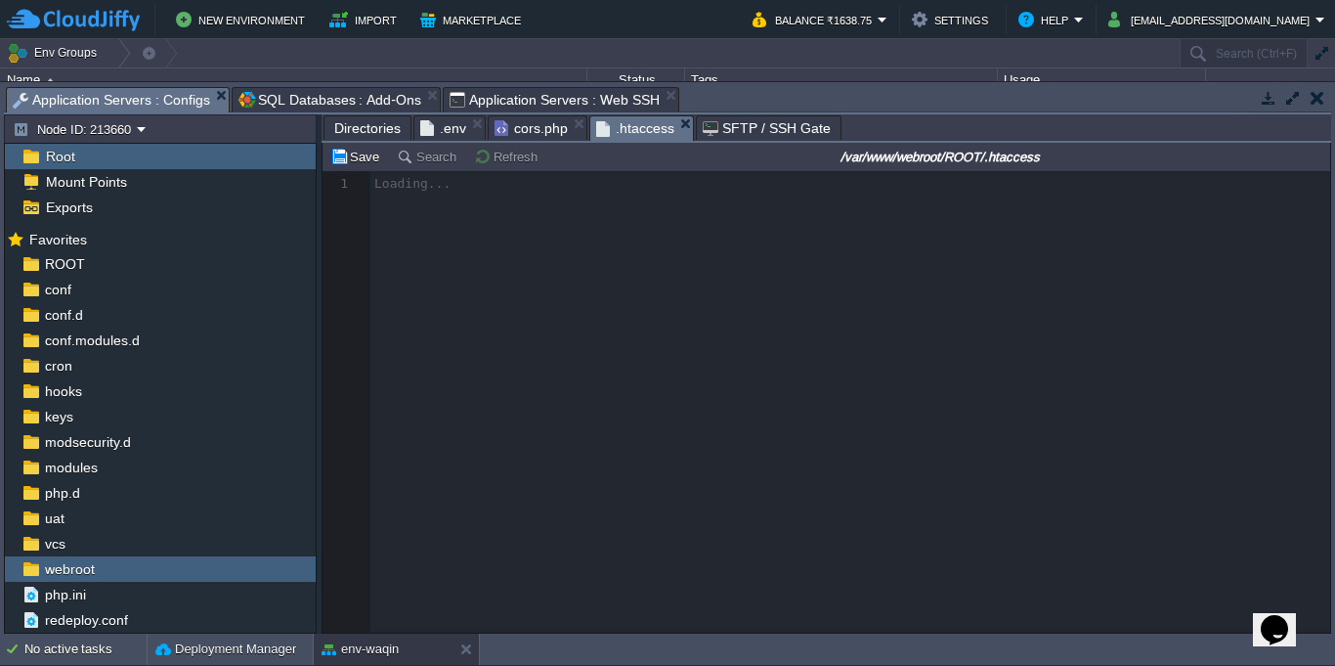
scroll to position [7, 0]
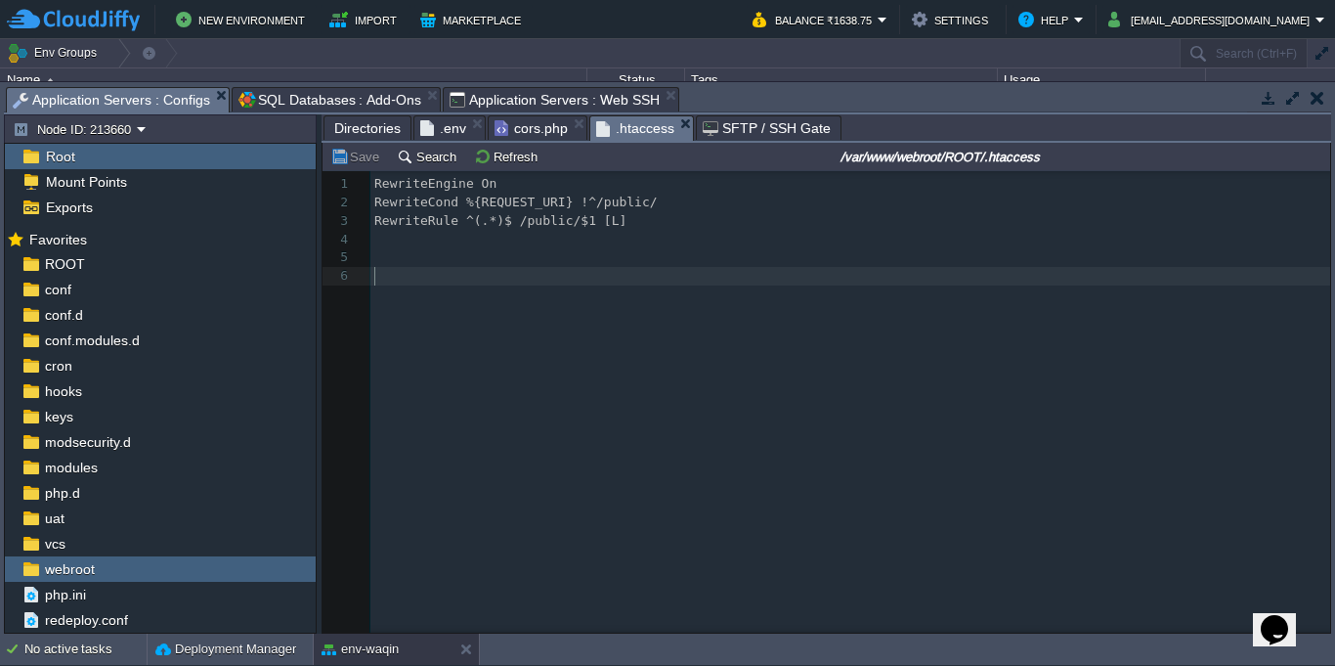
click at [668, 326] on div "6 1 RewriteEngine On 2 RewriteCond %{REQUEST_URI} !^/public/ 3 RewriteRule ^(.*…" at bounding box center [841, 416] width 1037 height 491
type textarea "RewriteEngine On RewriteCond %{REQUEST_URI} !^/public/ RewriteRule ^(.*)$ /publ…"
click at [616, 375] on div "x 1 RewriteEngine On 2 RewriteCond %{REQUEST_URI} !^/public/ 3 RewriteRule ^(.*…" at bounding box center [841, 416] width 1037 height 491
type textarea "RewriteEngine On RewriteCond %{REQUEST_URI} !^/public/ RewriteRule ^(.*)$ /publ…"
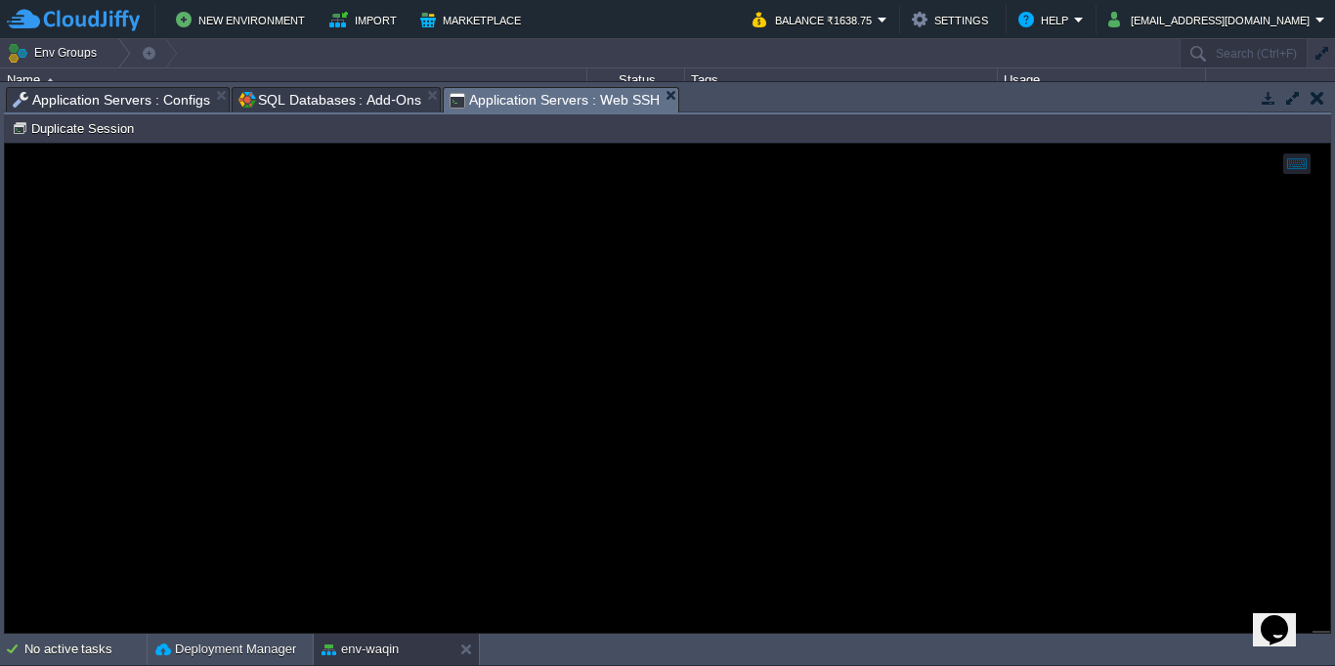
click at [504, 90] on span "Application Servers : Web SSH" at bounding box center [555, 100] width 210 height 24
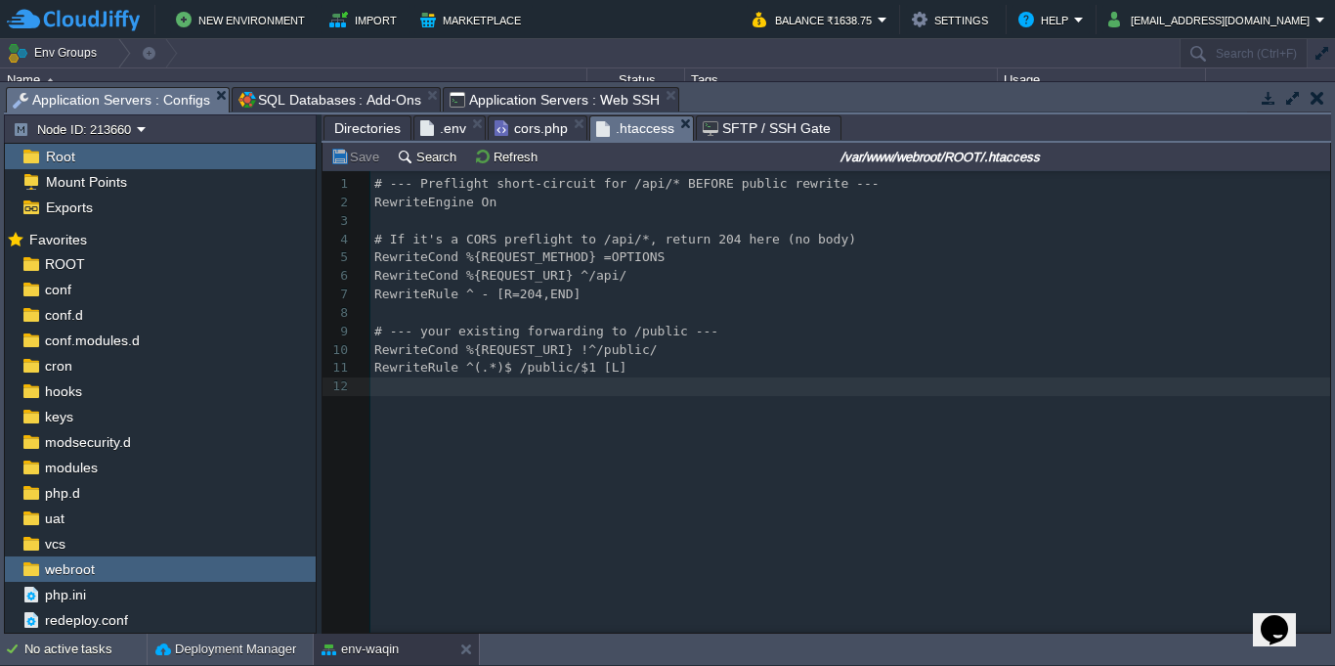
click at [181, 96] on span "Application Servers : Configs" at bounding box center [111, 100] width 197 height 24
click at [355, 131] on span "Directories" at bounding box center [367, 127] width 66 height 23
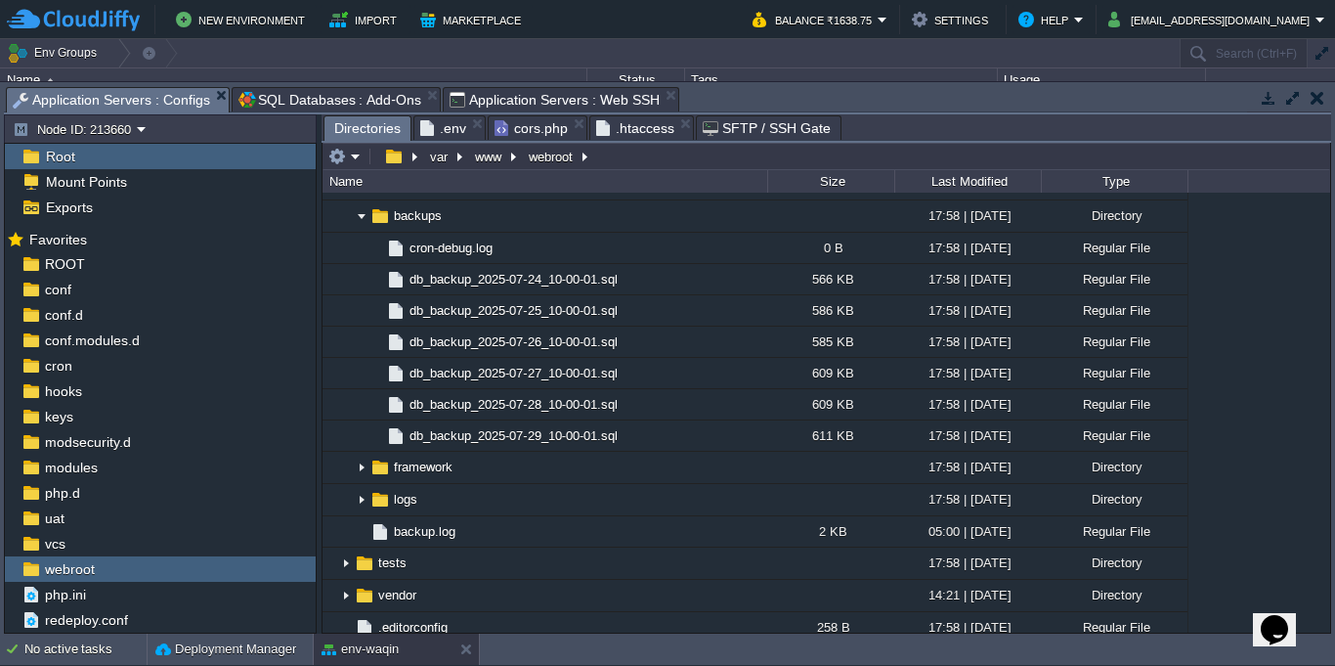
scroll to position [528, 0]
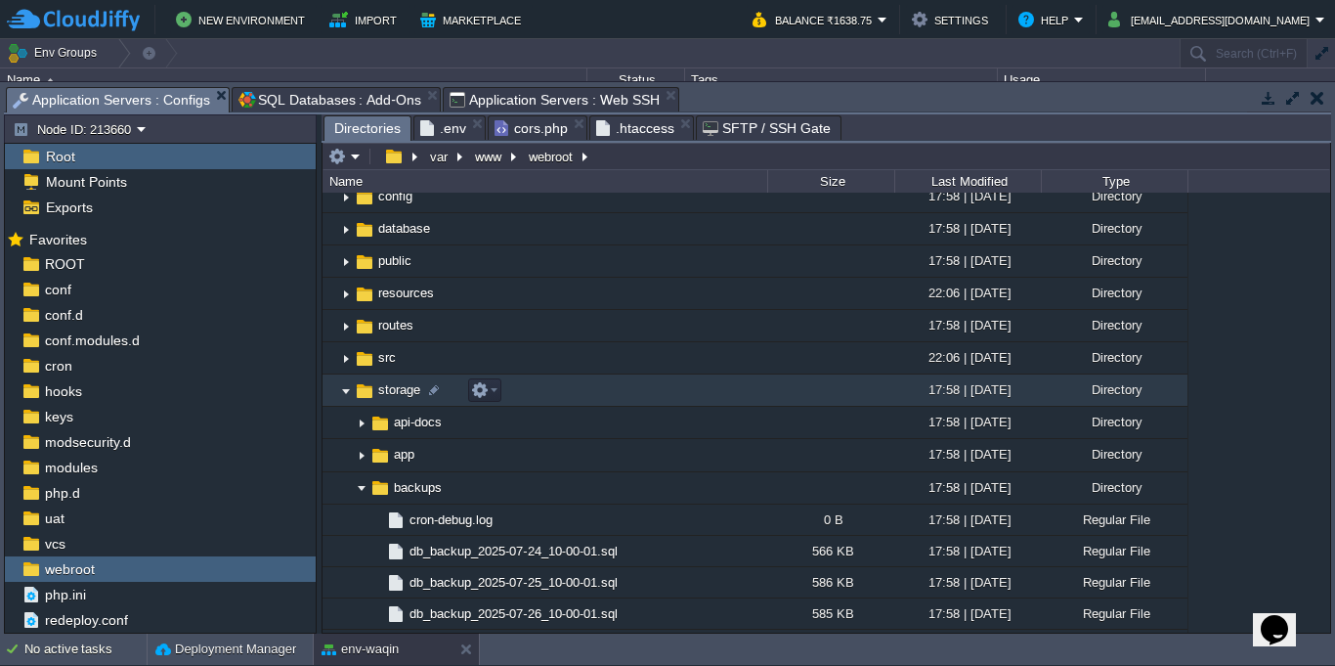
click at [346, 395] on img at bounding box center [346, 390] width 16 height 30
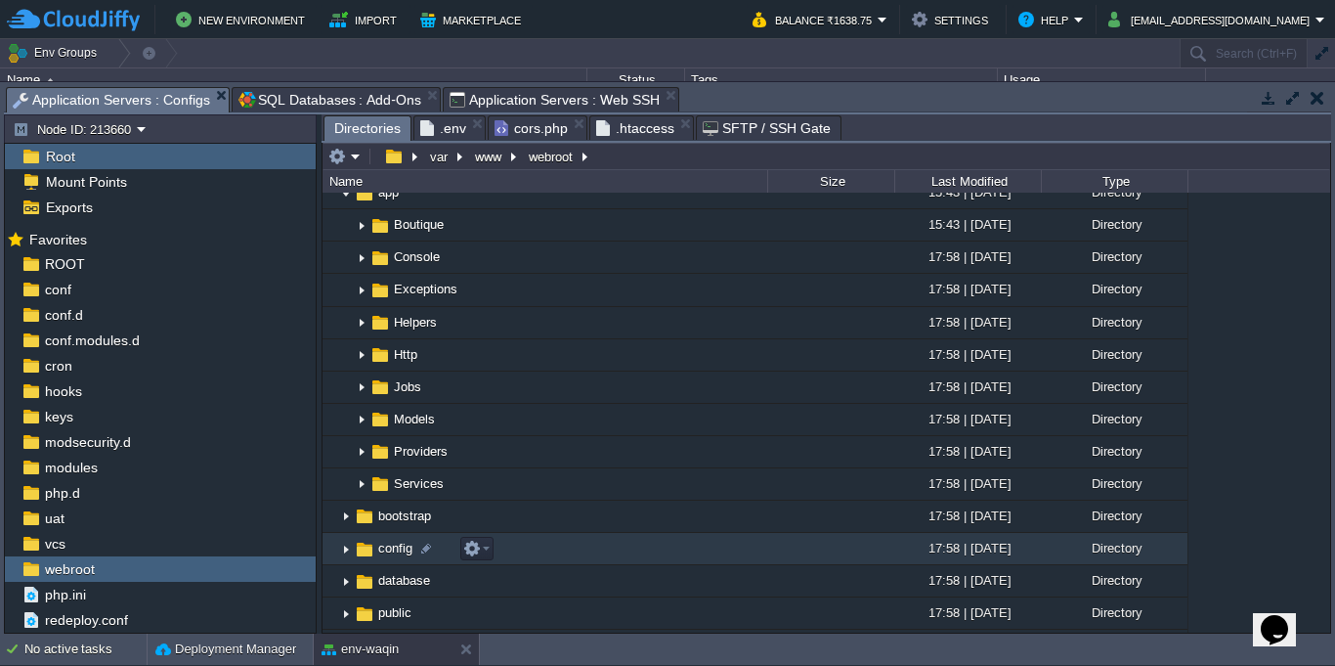
scroll to position [352, 0]
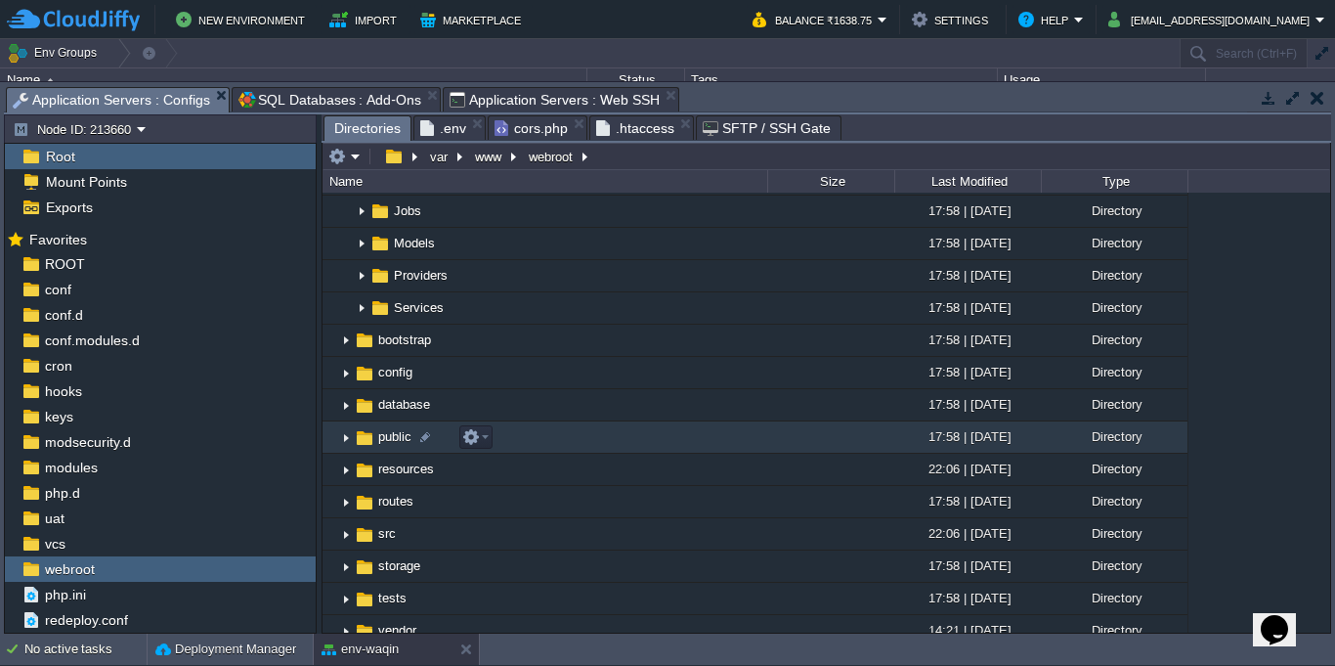
click at [340, 438] on img at bounding box center [346, 437] width 16 height 30
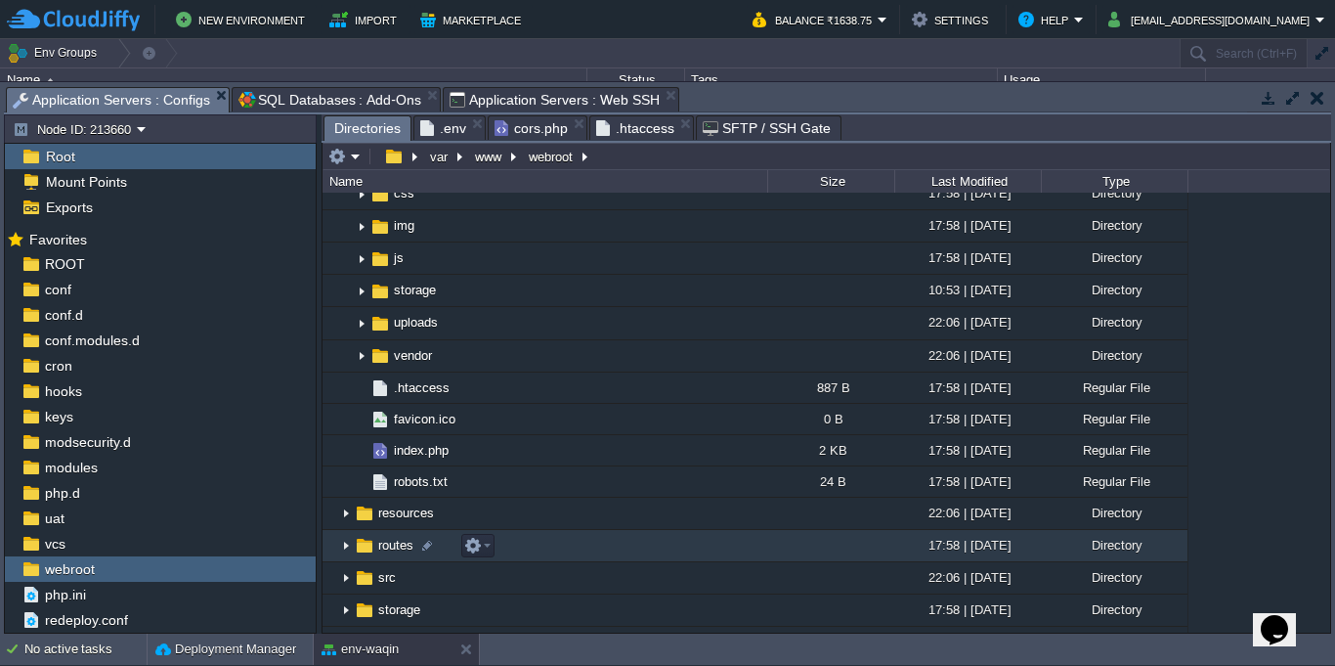
scroll to position [704, 0]
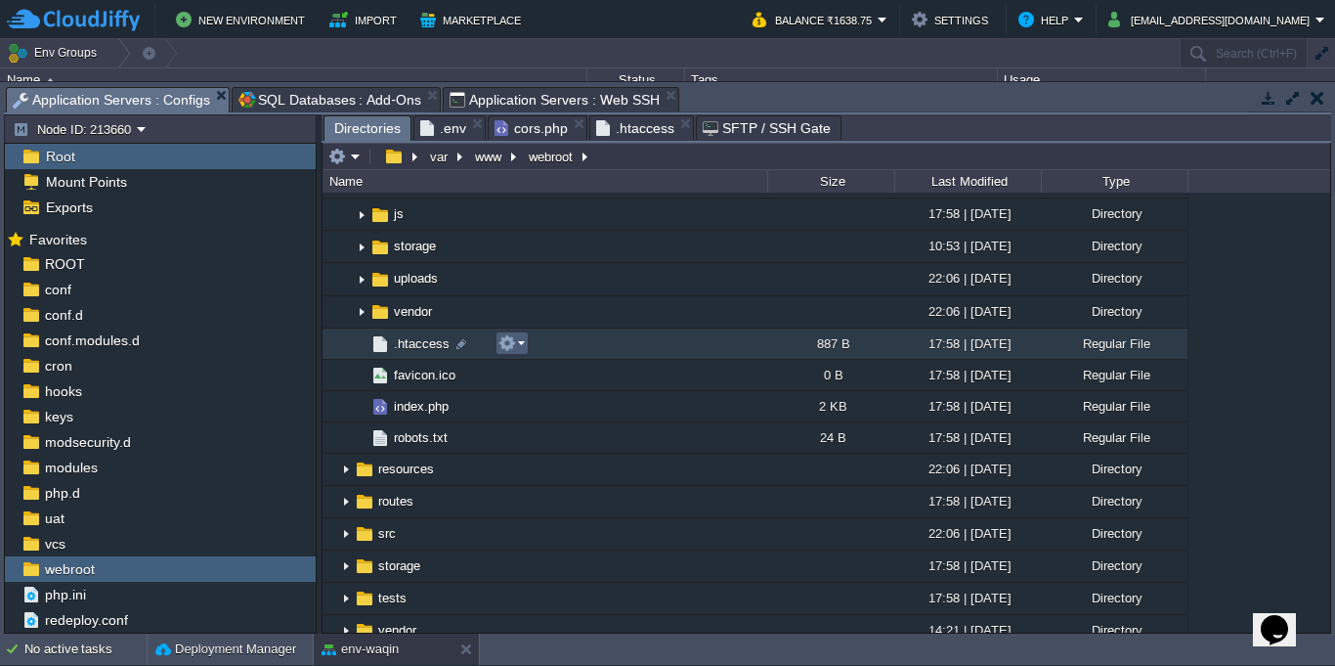
click at [524, 347] on em at bounding box center [511, 343] width 26 height 18
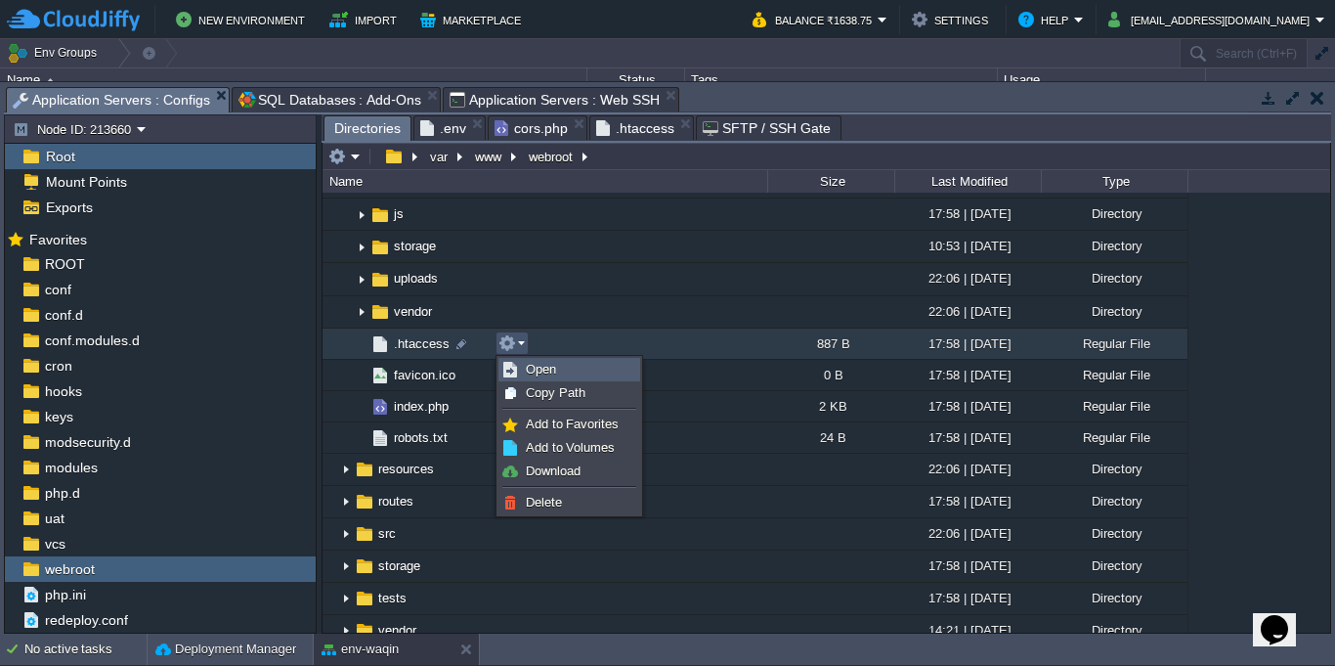
click at [532, 368] on span "Open" at bounding box center [541, 369] width 30 height 15
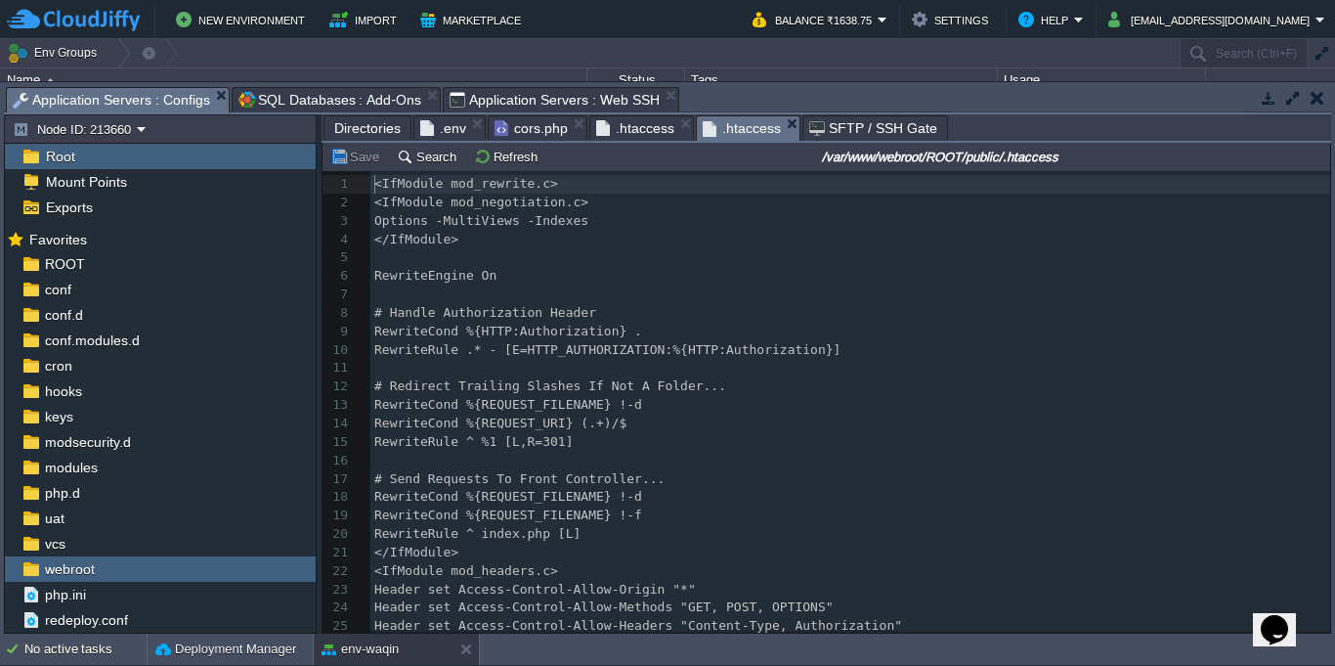
scroll to position [7, 0]
click at [808, 492] on pre "RewriteCond %{REQUEST_FILENAME} !-d" at bounding box center [850, 497] width 960 height 19
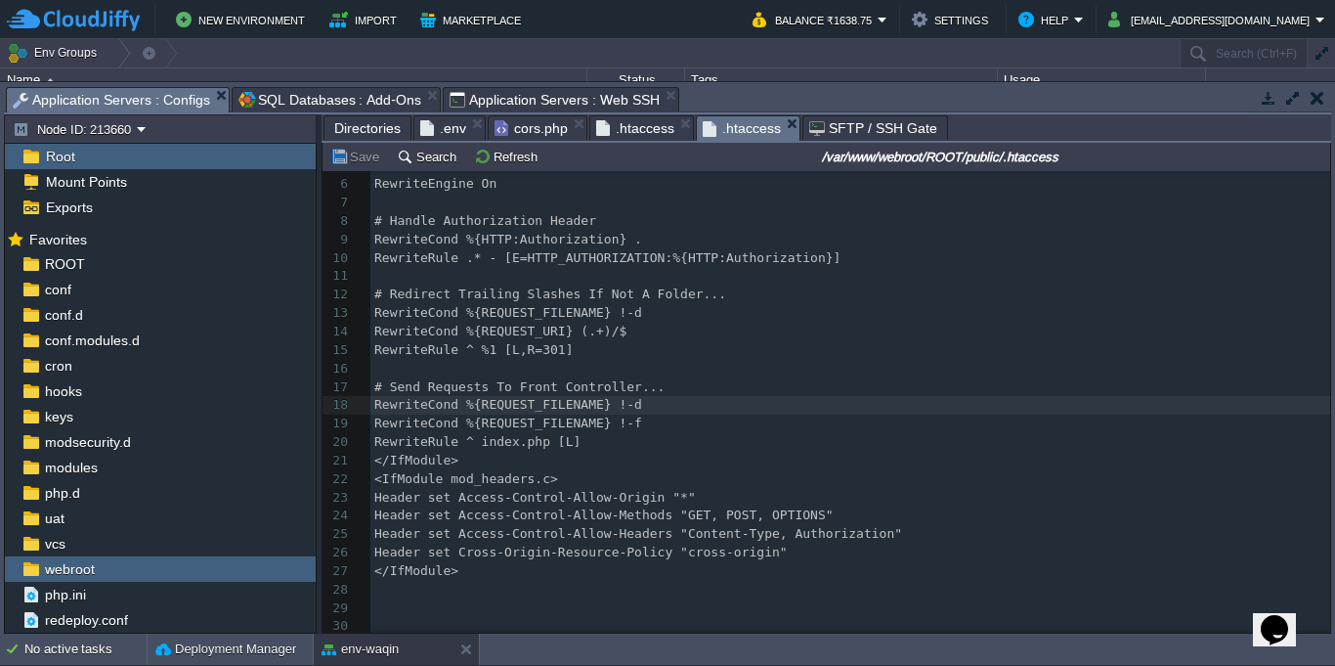
scroll to position [1, 0]
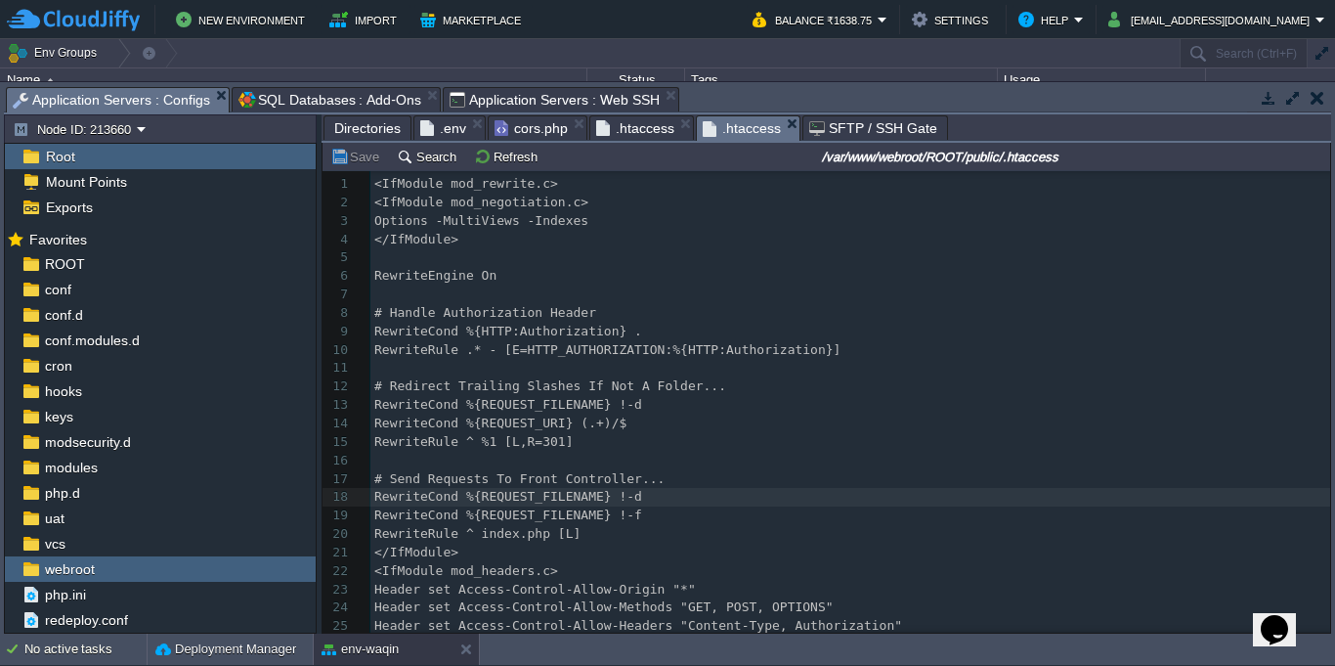
click at [1054, 478] on pre "# Send Requests To Front Controller..." at bounding box center [850, 479] width 960 height 19
type textarea "<IfModule mod_rewrite.c> <IfModule mod_negotiation.c> Options -MultiViews -Inde…"
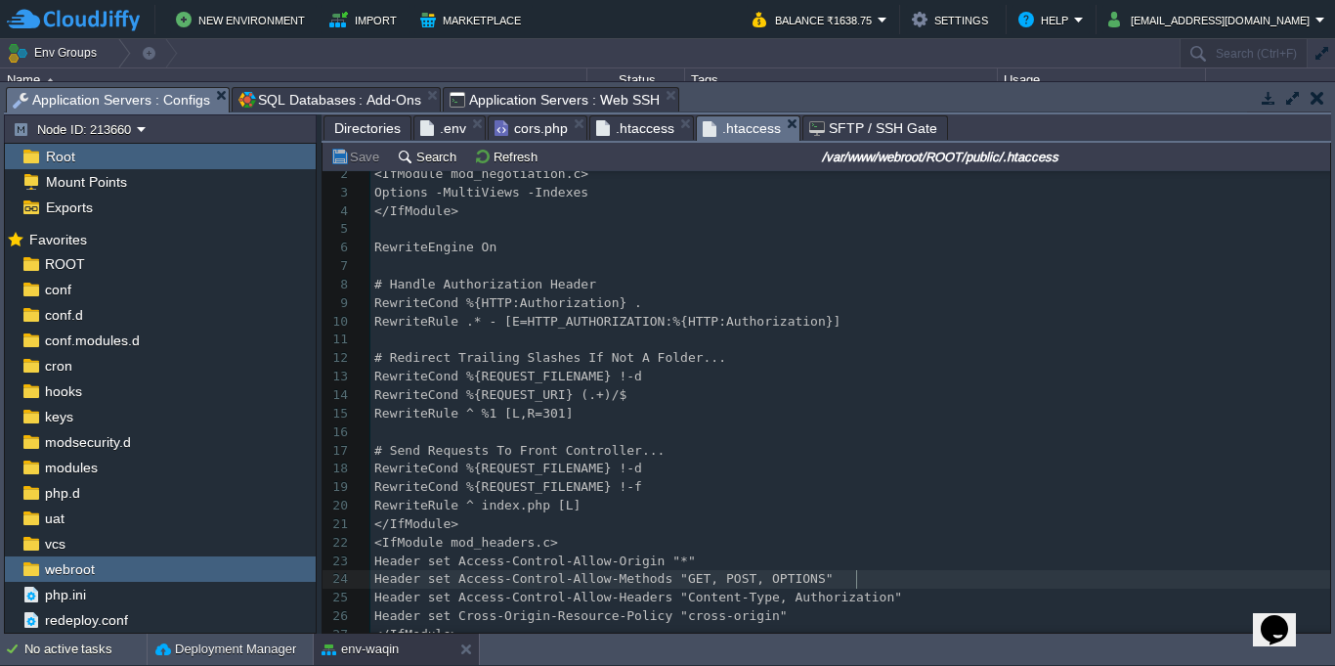
scroll to position [0, 0]
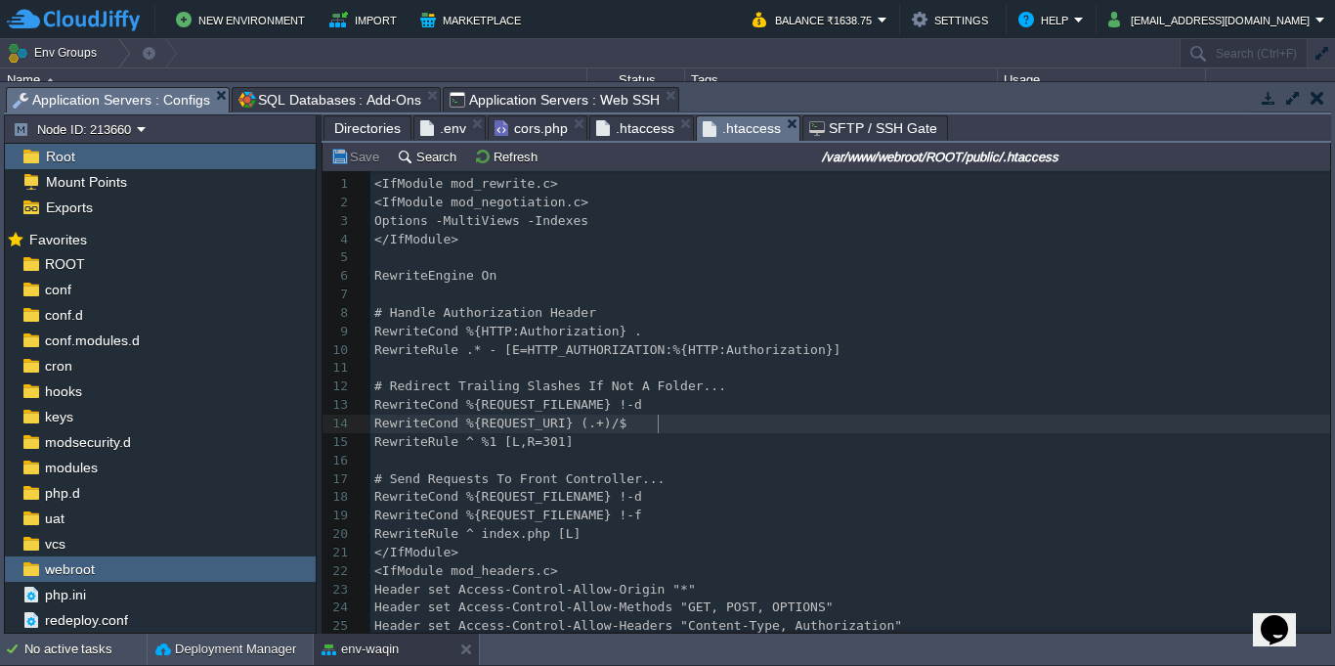
click at [728, 428] on pre "RewriteCond %{REQUEST_URI} (.+)/$" at bounding box center [850, 423] width 960 height 19
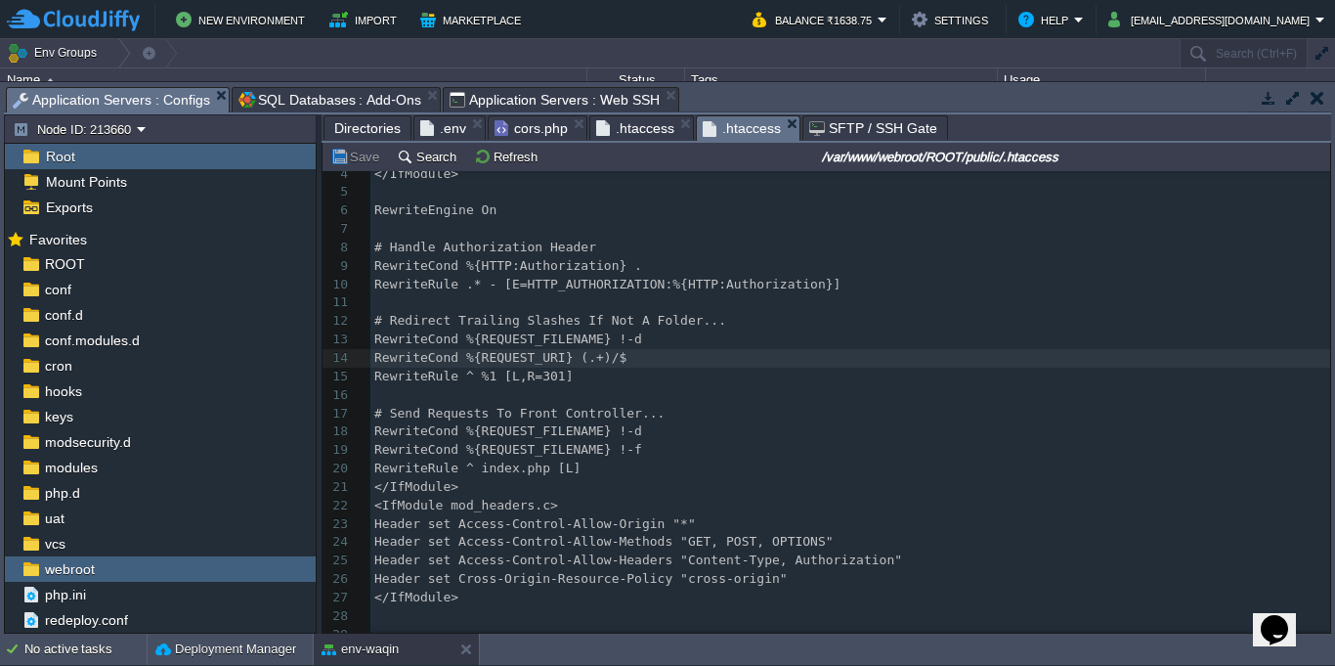
scroll to position [98, 0]
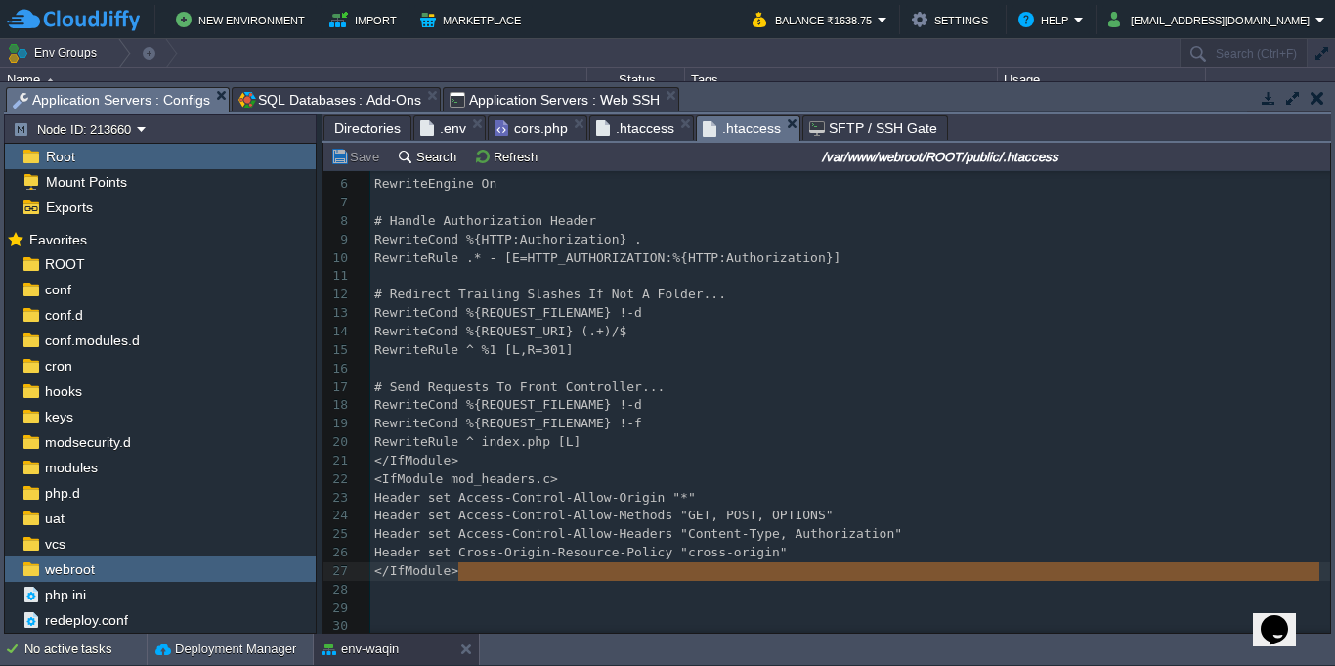
type textarea "<IfModule mod_headers.c> Header set Access-Control-Allow-Origin "*" Header set …"
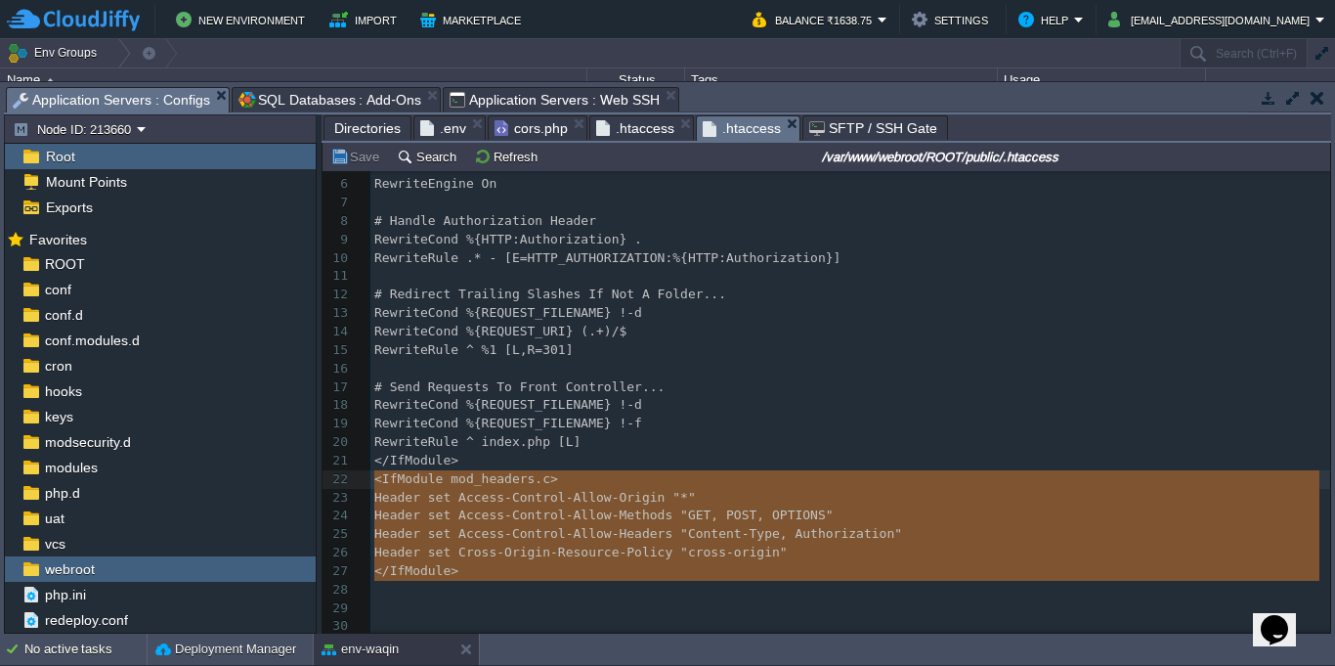
drag, startPoint x: 483, startPoint y: 576, endPoint x: 394, endPoint y: 512, distance: 109.3
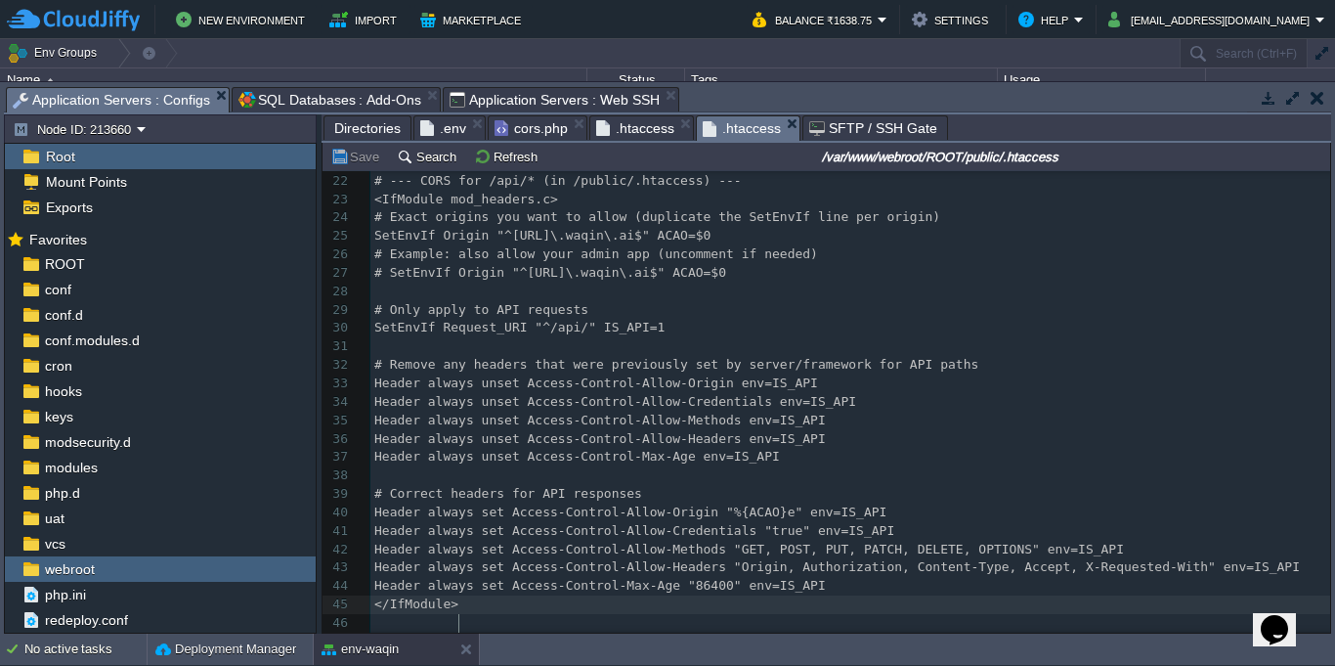
click at [624, 460] on span "Header always unset Access-Control-Max-Age env=IS_API" at bounding box center [577, 456] width 406 height 15
click at [641, 132] on span ".htaccess" at bounding box center [635, 127] width 78 height 23
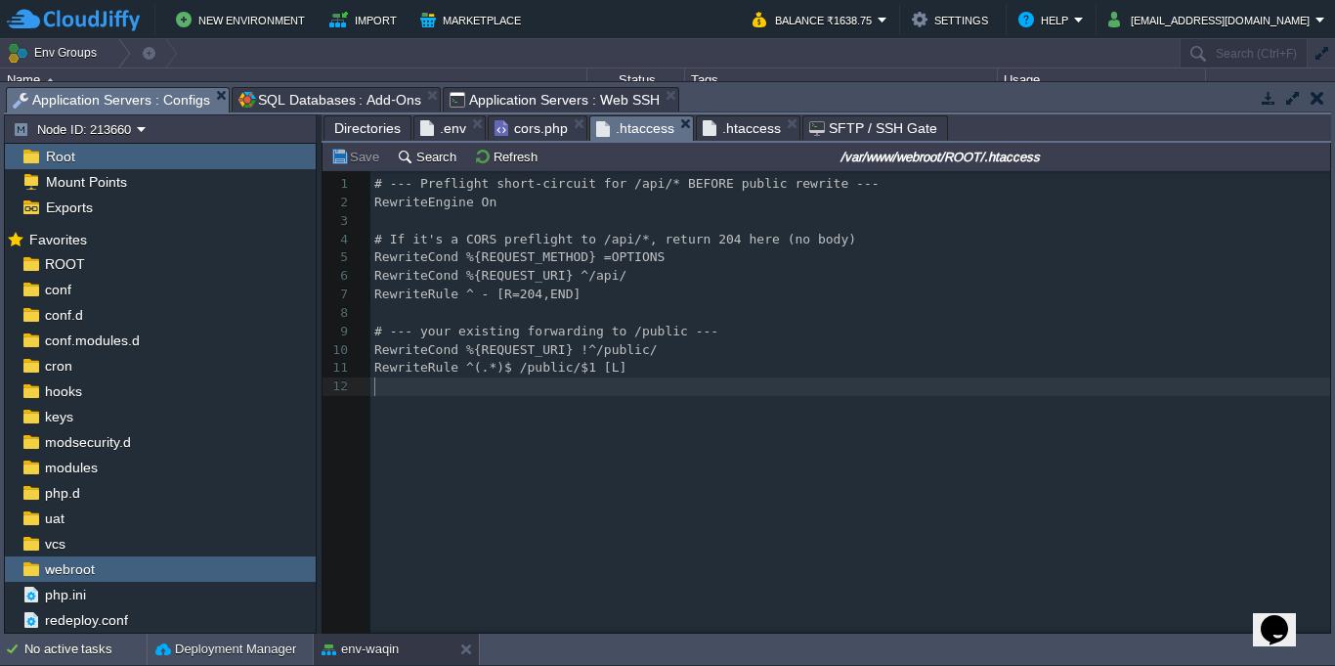
click at [701, 396] on div "xxxxxxxxxx 12 1 # --- Preflight short-circuit for /api/* BEFORE public rewrite …" at bounding box center [853, 285] width 967 height 229
type textarea "RewriteEngine On RewriteCond %{REQUEST_URI} !^/public/ RewriteRule ^(.*)$ /publ…"
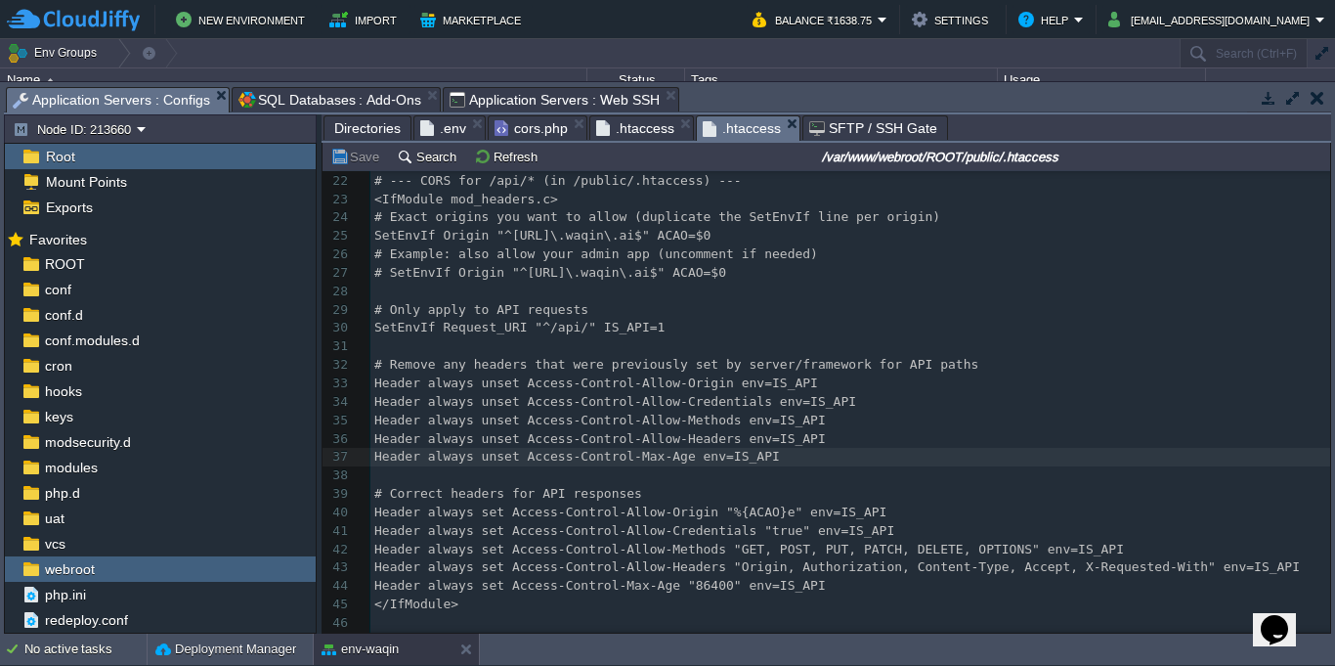
click at [753, 123] on span ".htaccess" at bounding box center [742, 128] width 78 height 24
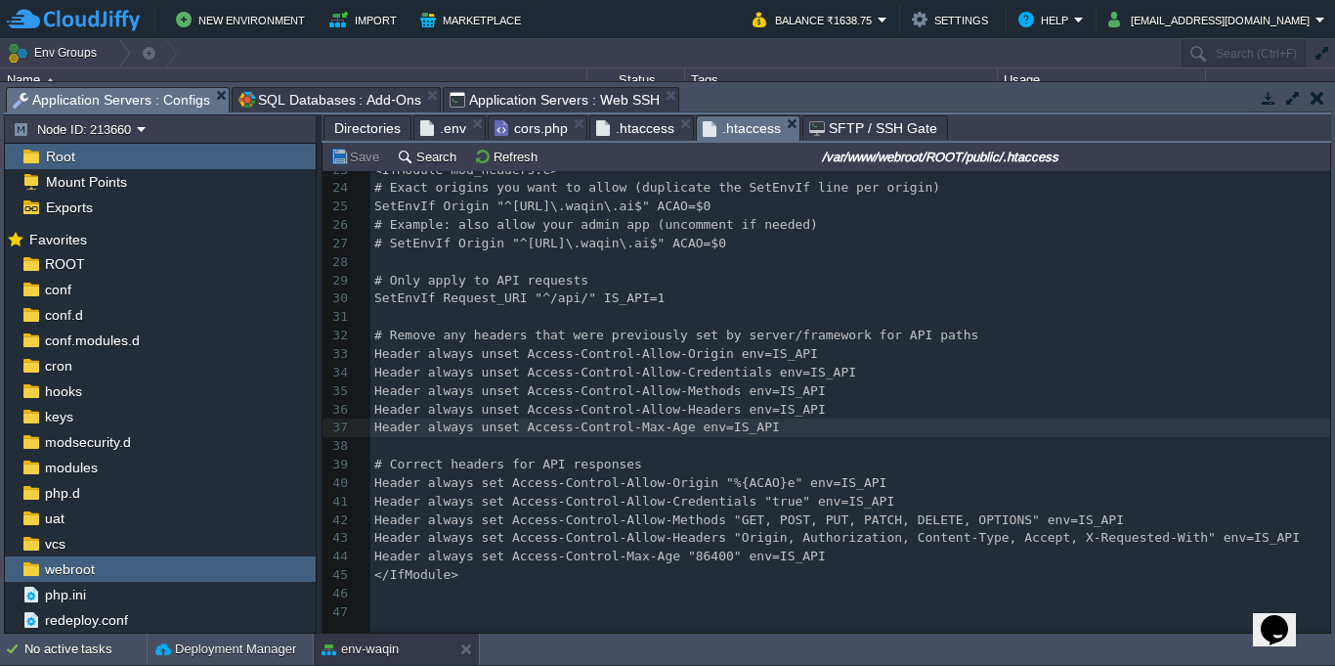
scroll to position [430, 0]
click at [535, 581] on pre "</IfModule>" at bounding box center [850, 571] width 960 height 19
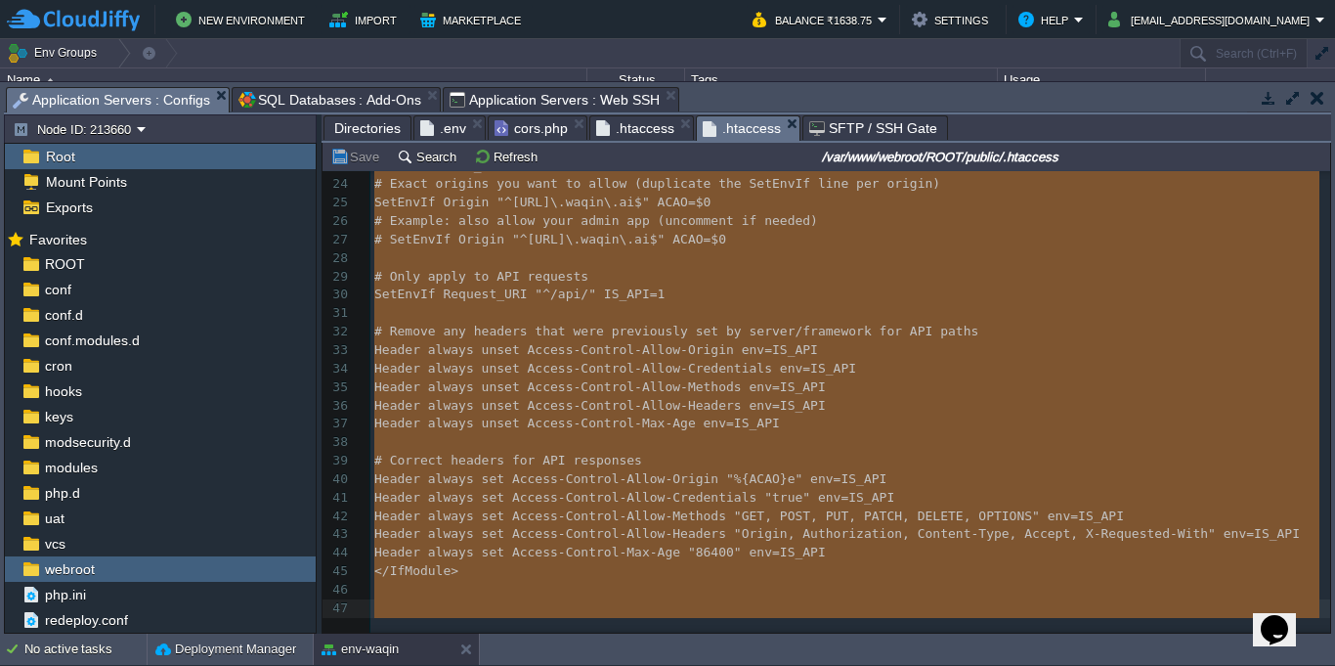
type textarea "<IfModule mod_rewrite.c> <IfModule mod_negotiation.c> Options -MultiViews -Inde…"
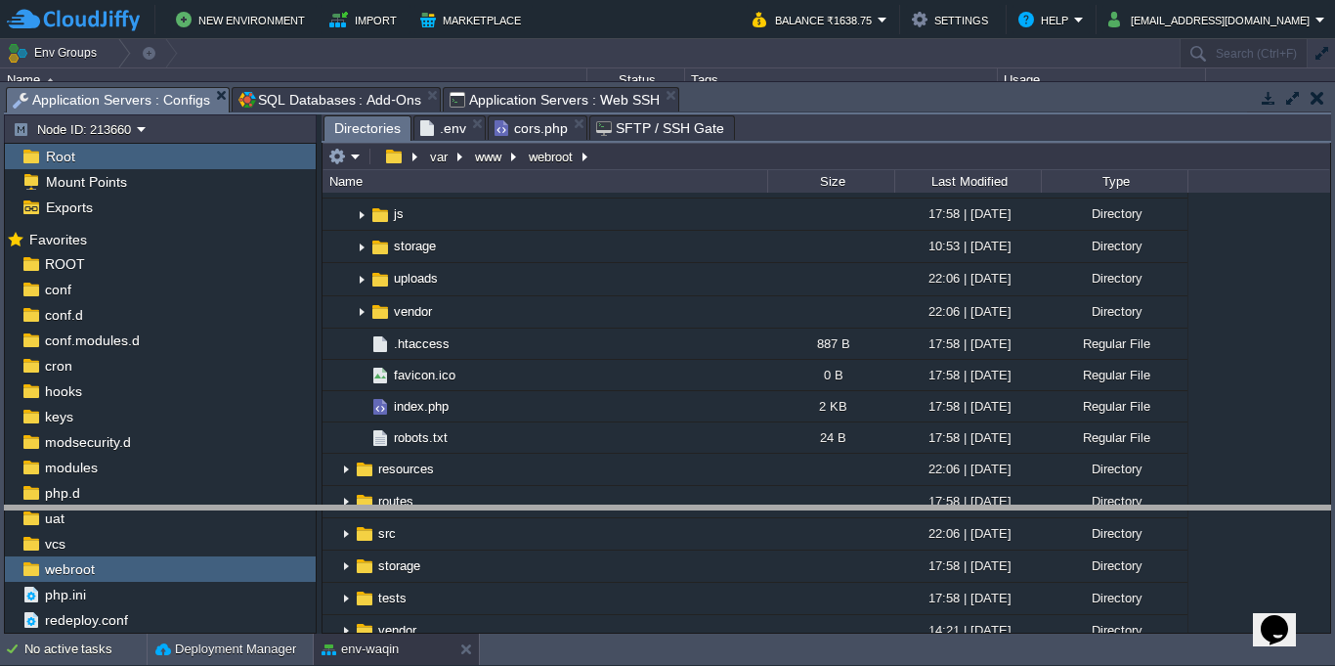
drag, startPoint x: 825, startPoint y: 106, endPoint x: 815, endPoint y: 524, distance: 418.4
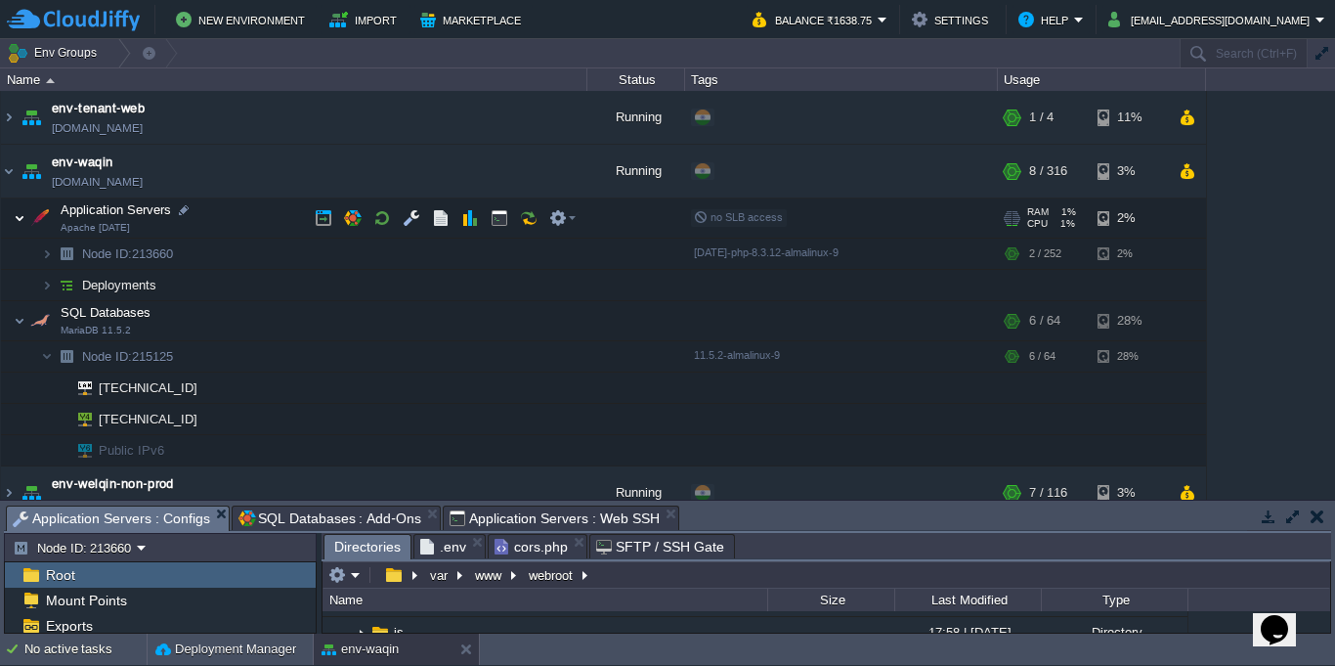
click at [14, 221] on img at bounding box center [20, 217] width 12 height 39
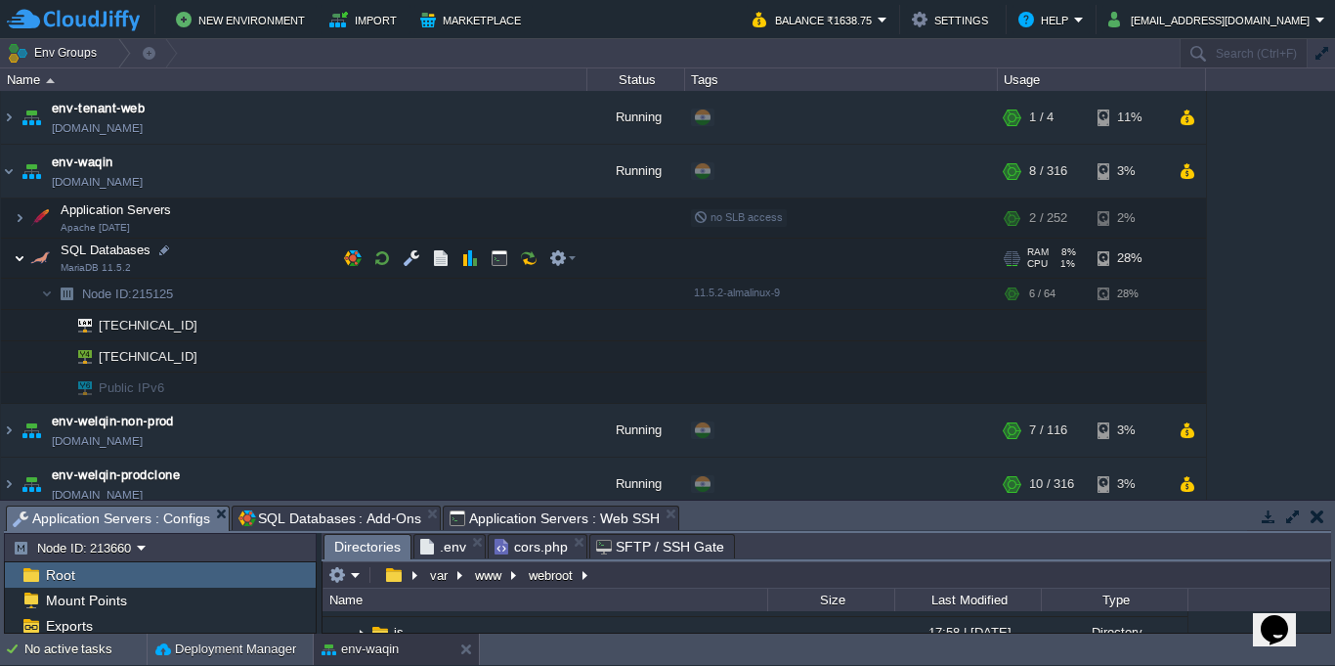
click at [20, 261] on img at bounding box center [20, 257] width 12 height 39
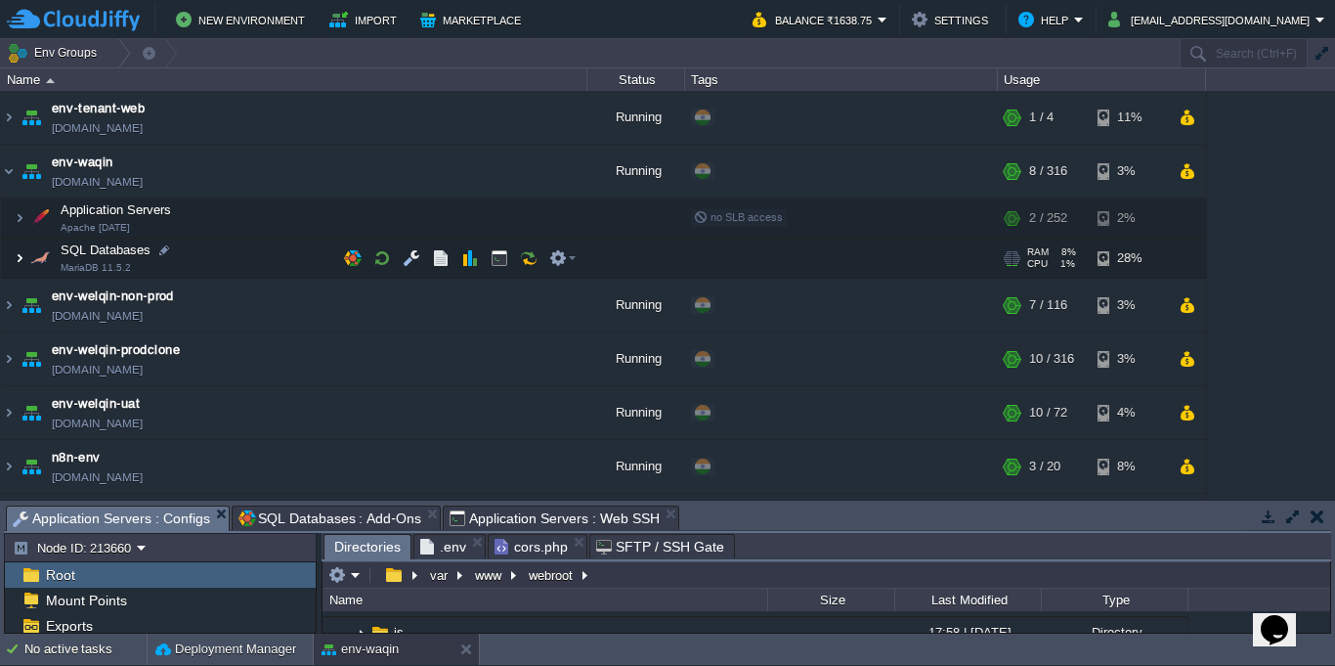
click at [19, 271] on img at bounding box center [20, 257] width 12 height 39
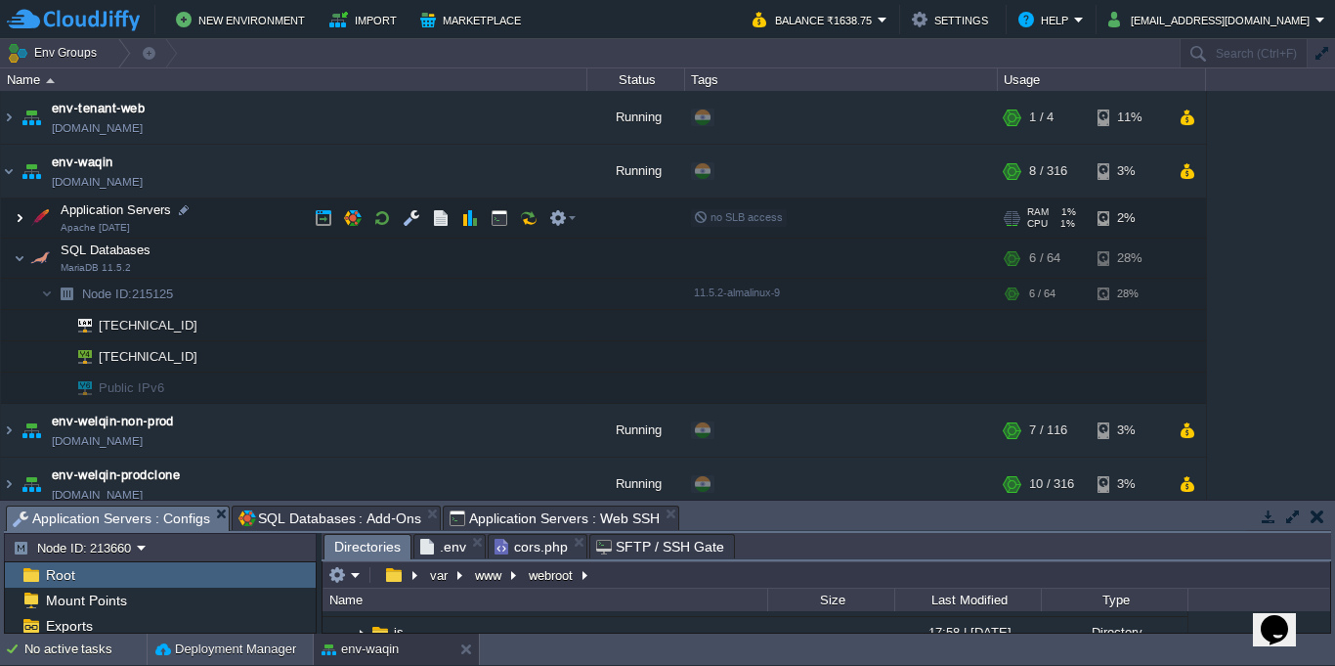
click at [19, 214] on img at bounding box center [20, 217] width 12 height 39
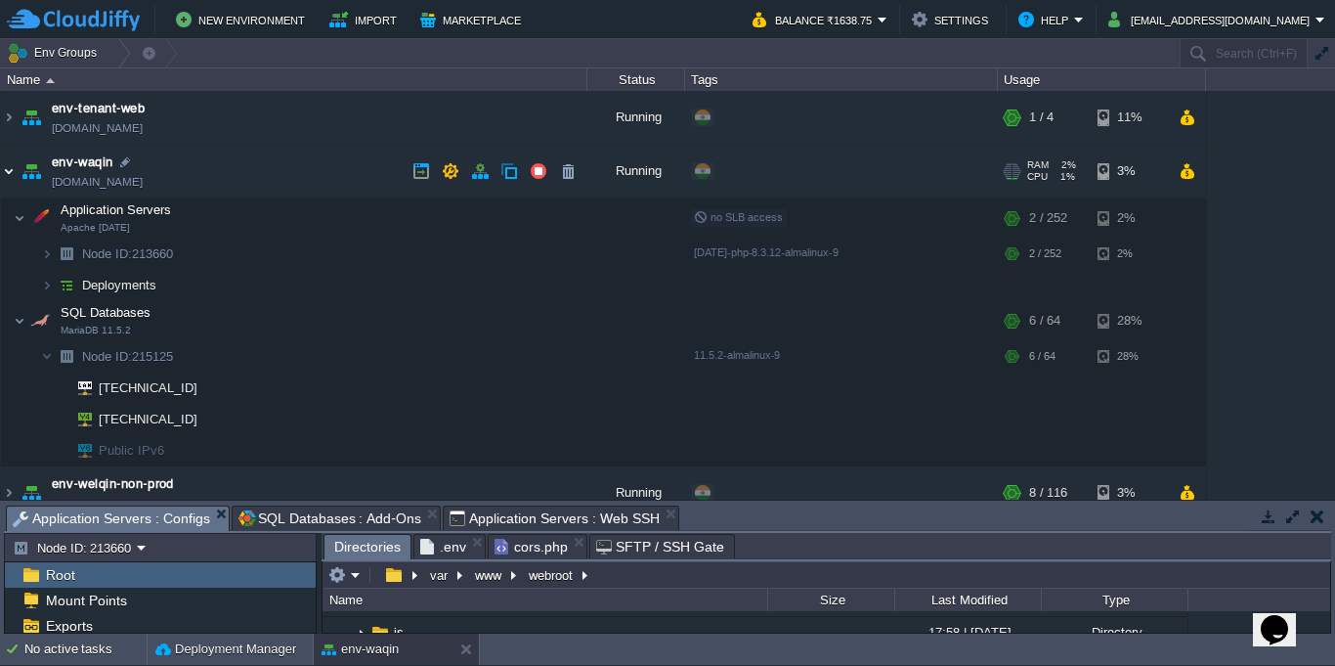
click at [8, 177] on img at bounding box center [9, 171] width 16 height 53
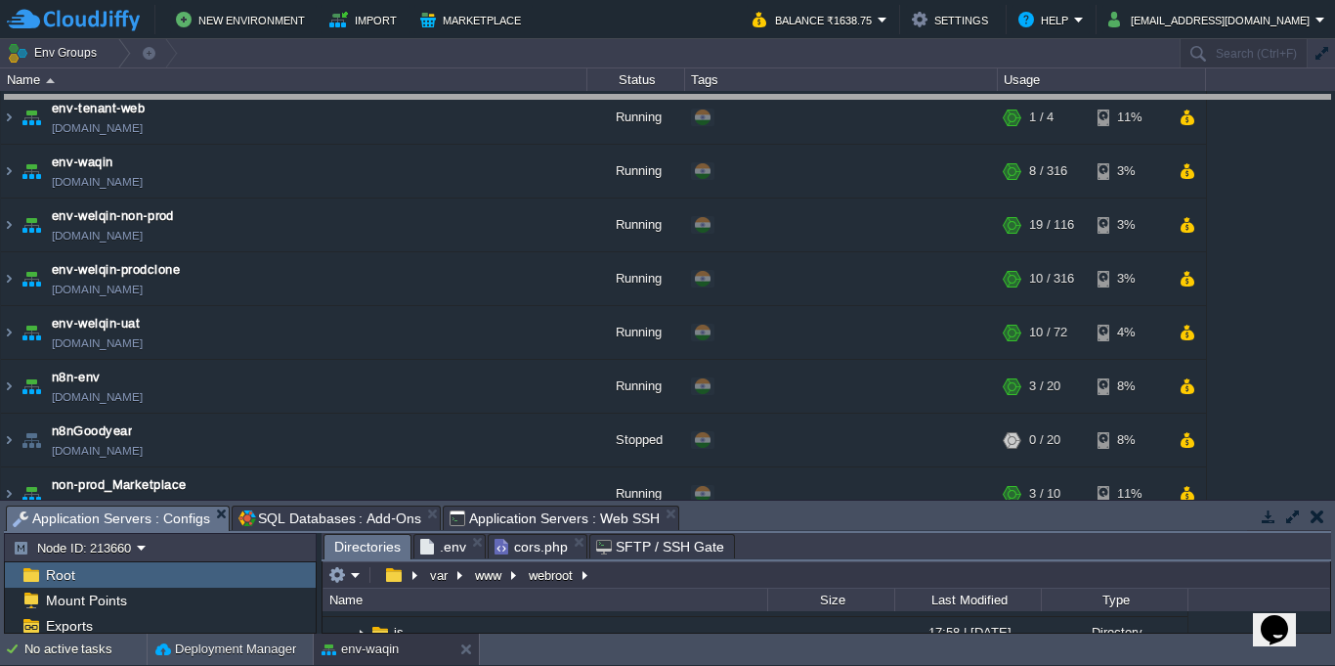
drag, startPoint x: 867, startPoint y: 516, endPoint x: 842, endPoint y: 111, distance: 405.3
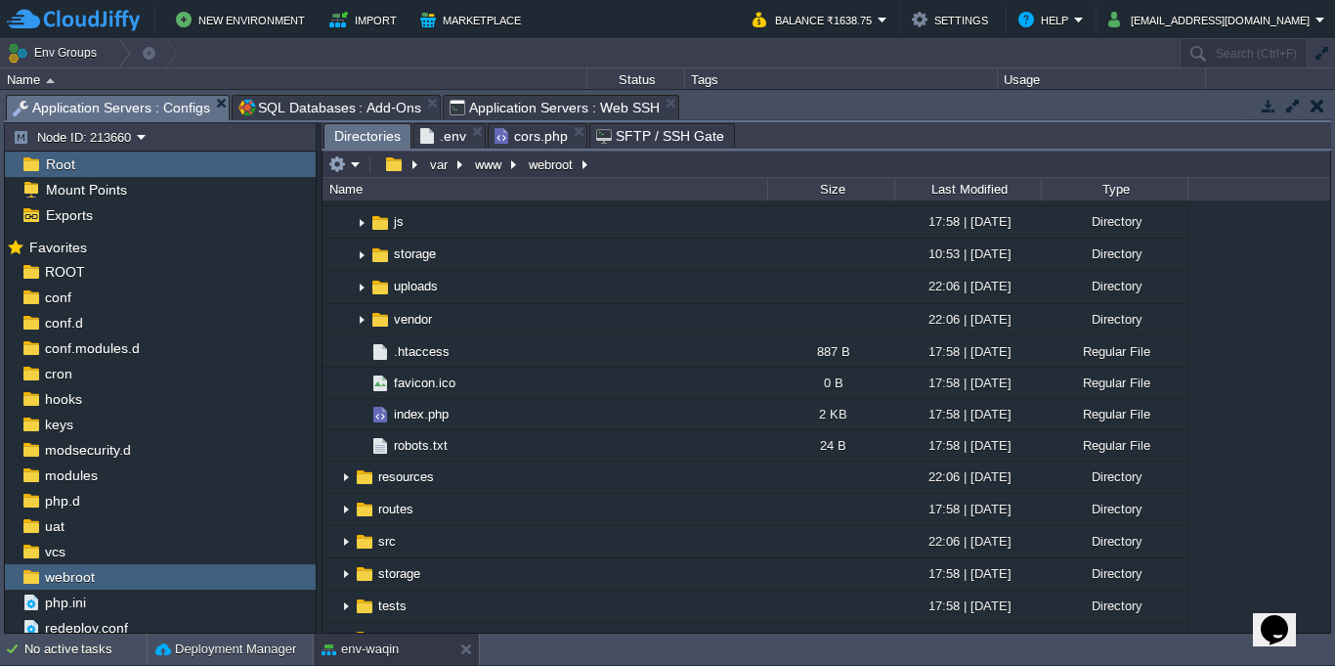
click at [449, 134] on span ".env" at bounding box center [443, 135] width 46 height 23
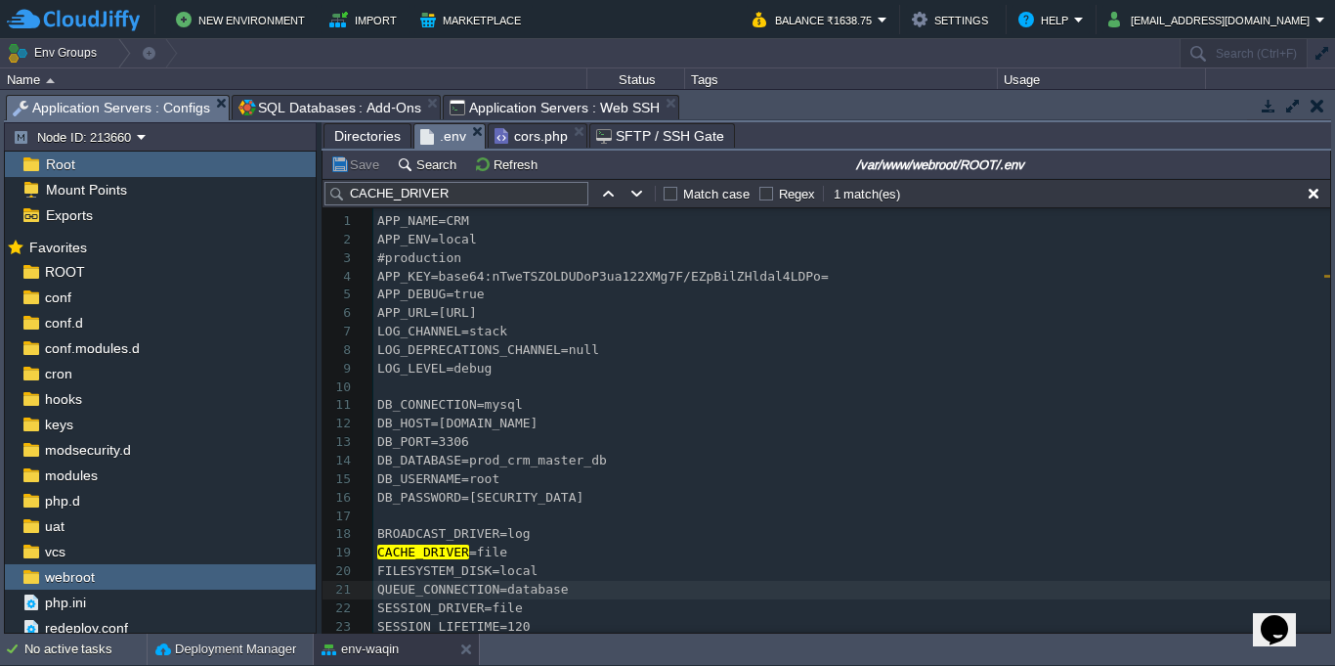
click at [524, 144] on span "cors.php" at bounding box center [531, 135] width 73 height 23
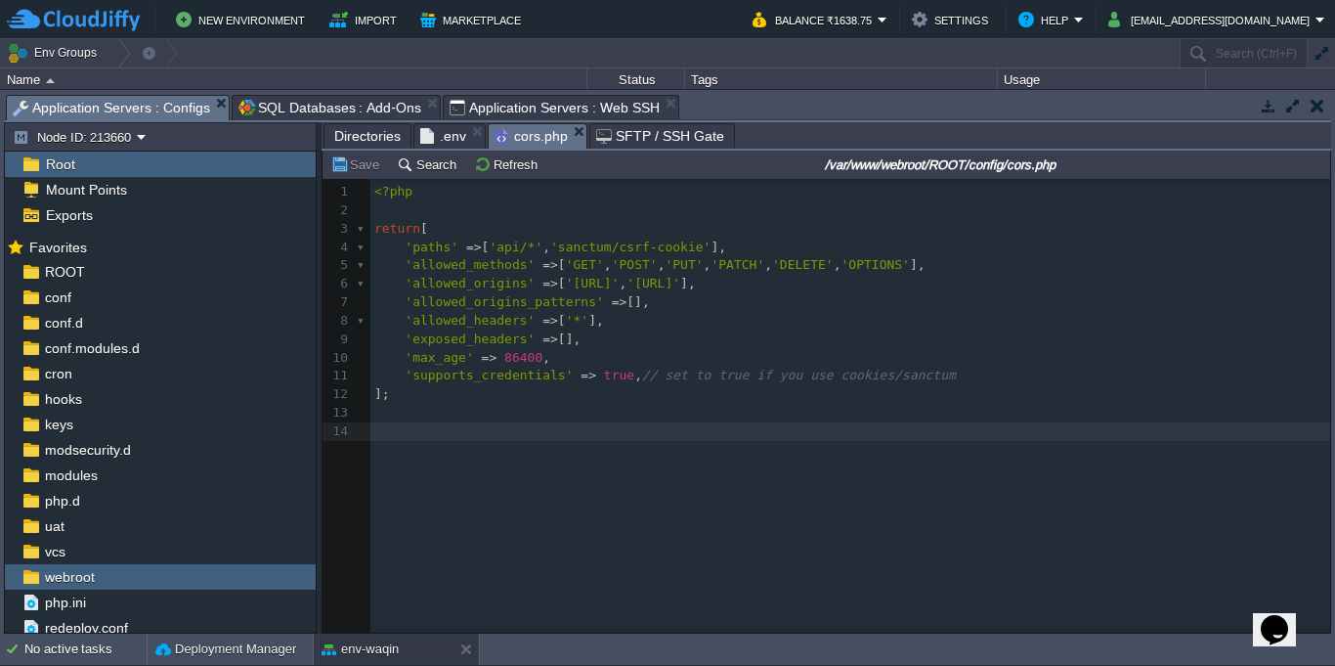
click at [587, 405] on pre "​" at bounding box center [853, 413] width 967 height 19
type textarea "<?php return [ 'paths' => ['api/*', 'sanctum/csrf-cookie'], 'allowed_methods' =…"
click at [639, 504] on div "xxxxxxxxxx 1 <?php 2 ​ 3 return [ 4 'paths' => [ 'api/*' , 'sanctum/csrf-cookie…" at bounding box center [841, 420] width 1037 height 483
click at [581, 282] on div "xxxxxxxxxx 1 <?php 2 ​ 3 return [ 4 'paths' => [ 'api/*' , 'sanctum/csrf-cookie…" at bounding box center [853, 312] width 967 height 258
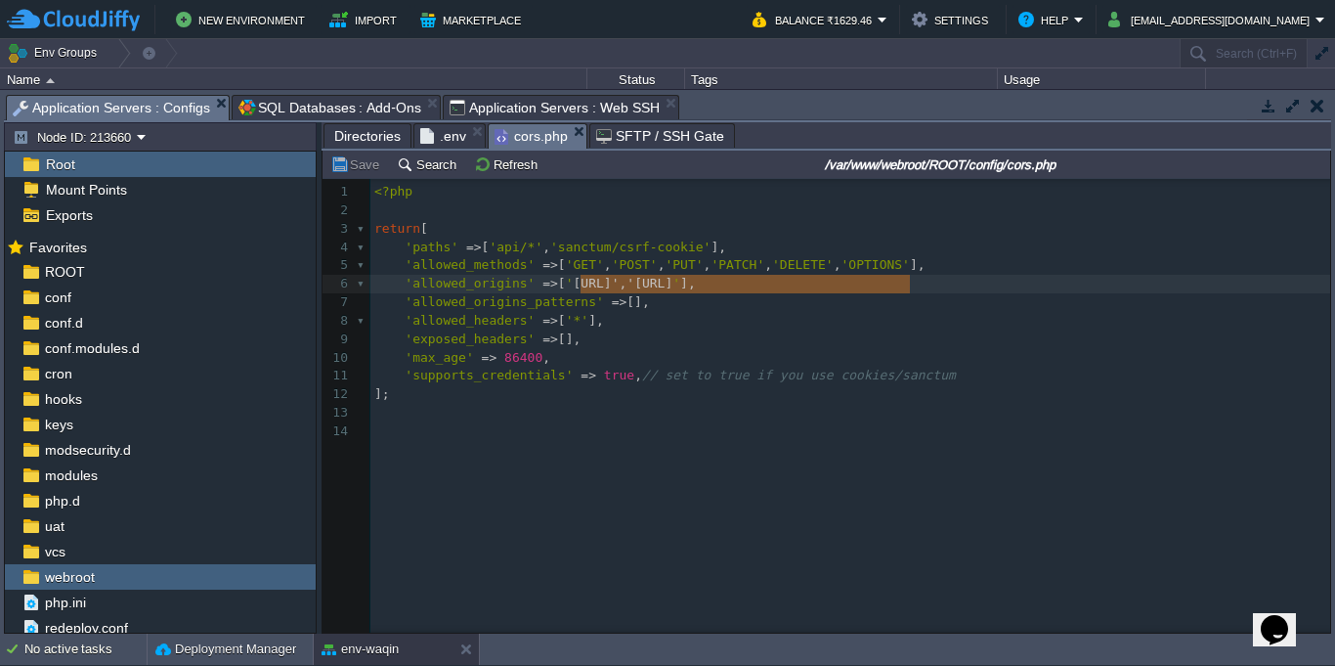
drag, startPoint x: 581, startPoint y: 285, endPoint x: 909, endPoint y: 278, distance: 327.5
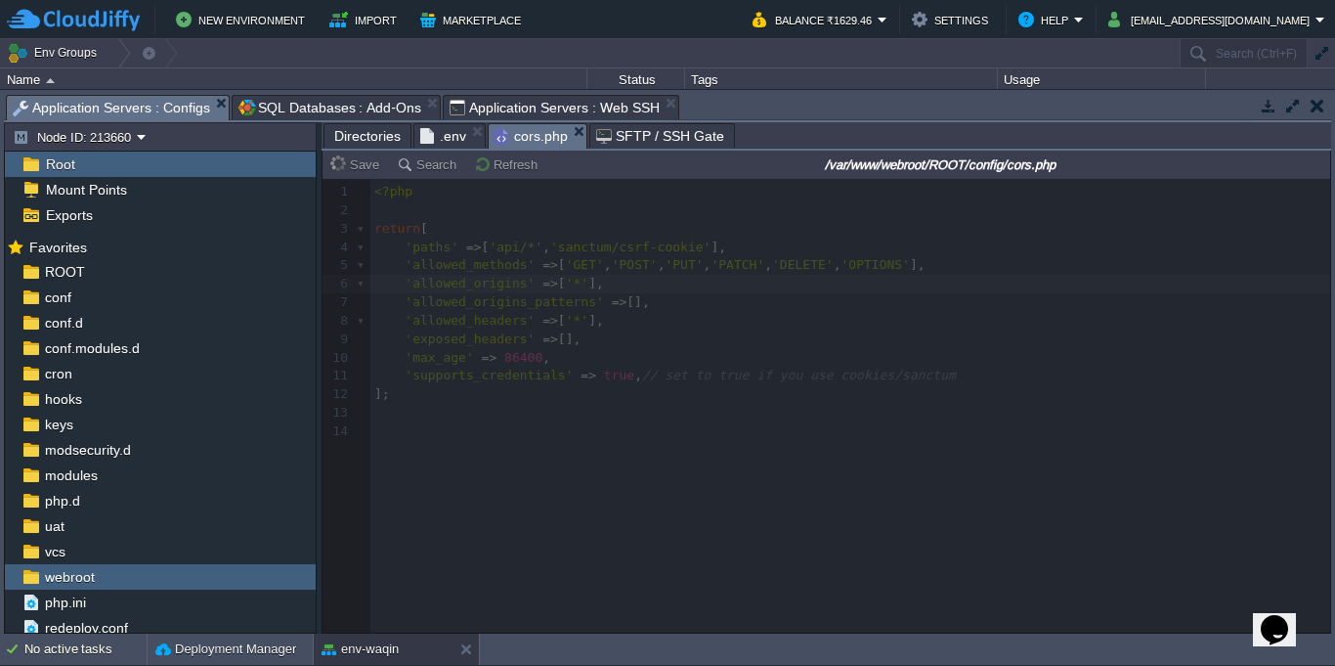
type textarea "*"
click at [622, 41] on td "Env Groups" at bounding box center [580, 53] width 1161 height 28
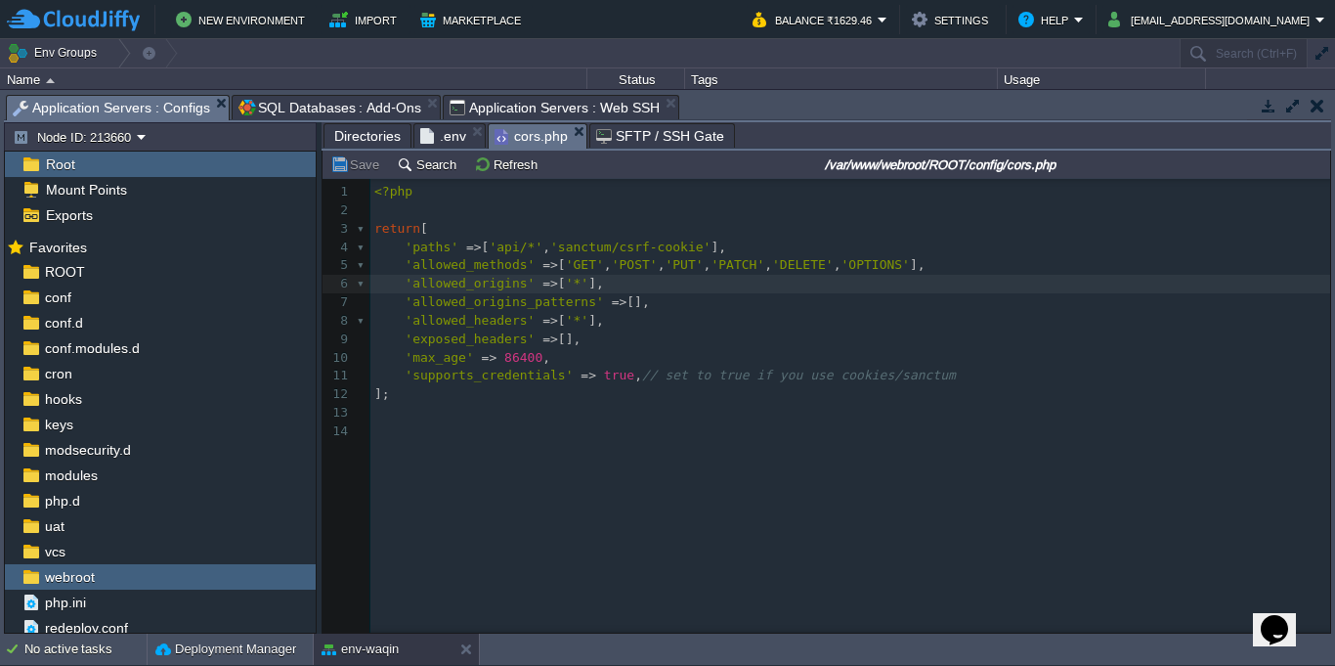
click at [568, 351] on pre "'max_age' => 86400 ," at bounding box center [853, 358] width 967 height 19
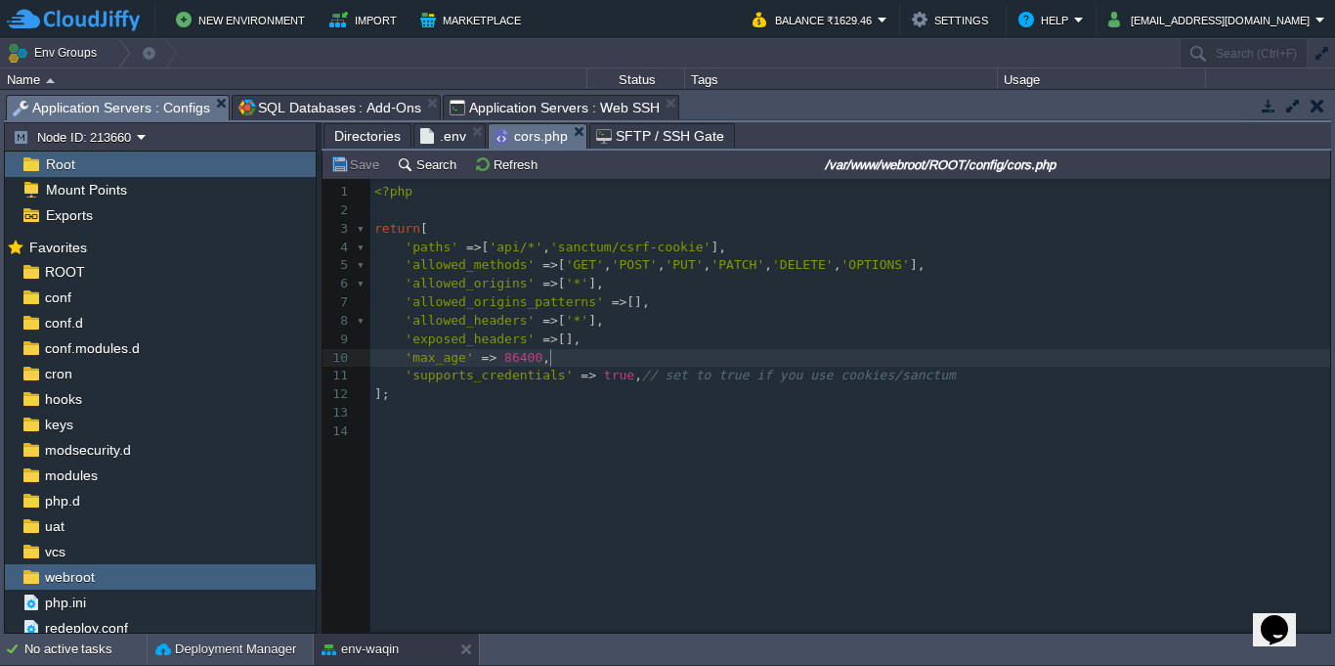
scroll to position [7, 0]
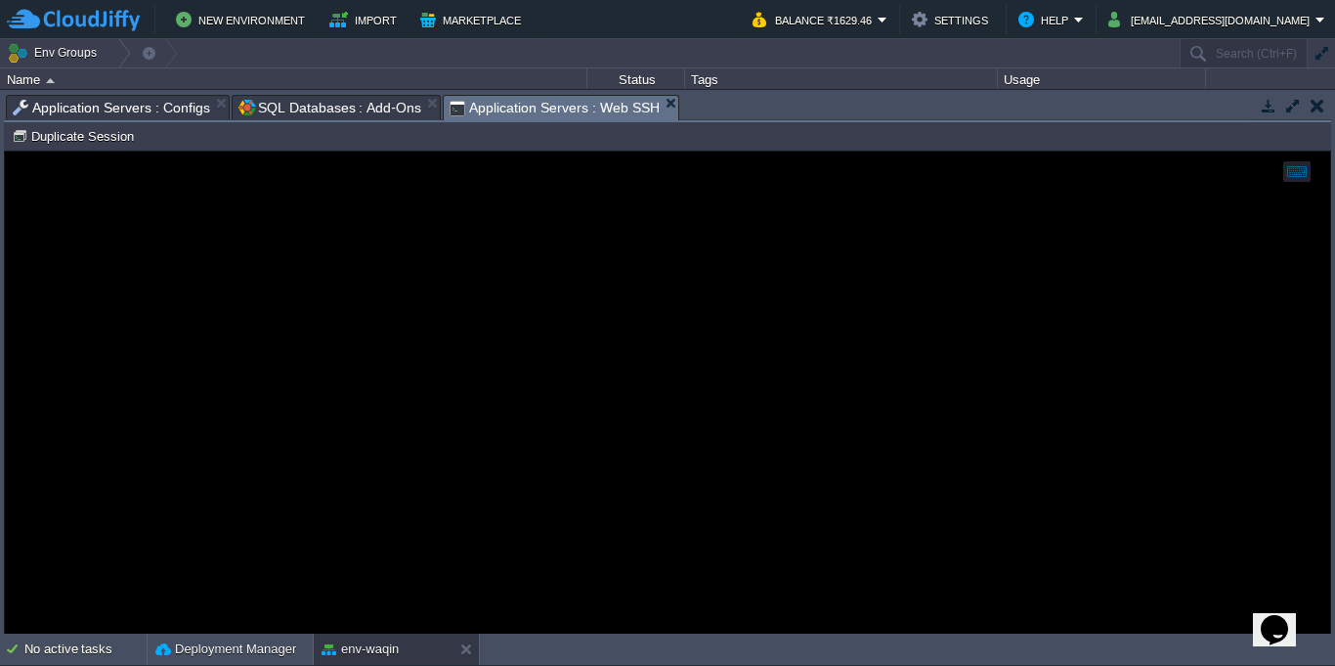
click at [664, 110] on em "Application Servers : Web SSH" at bounding box center [564, 108] width 229 height 24
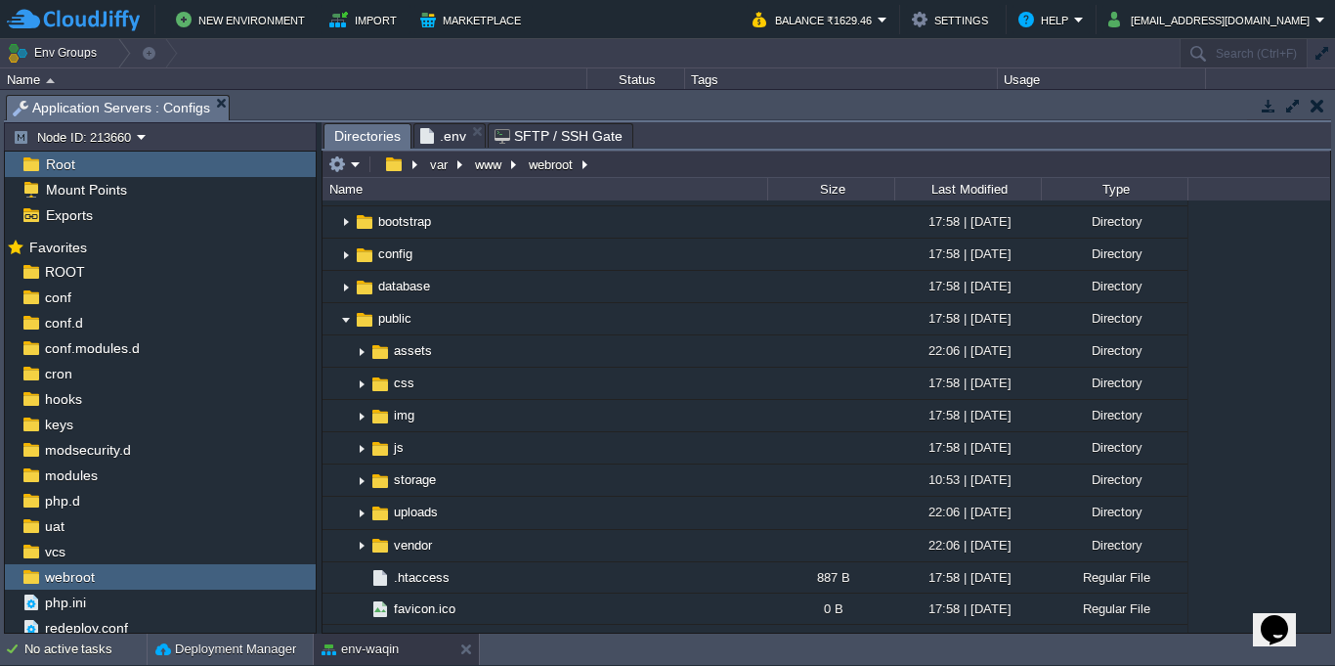
scroll to position [0, 0]
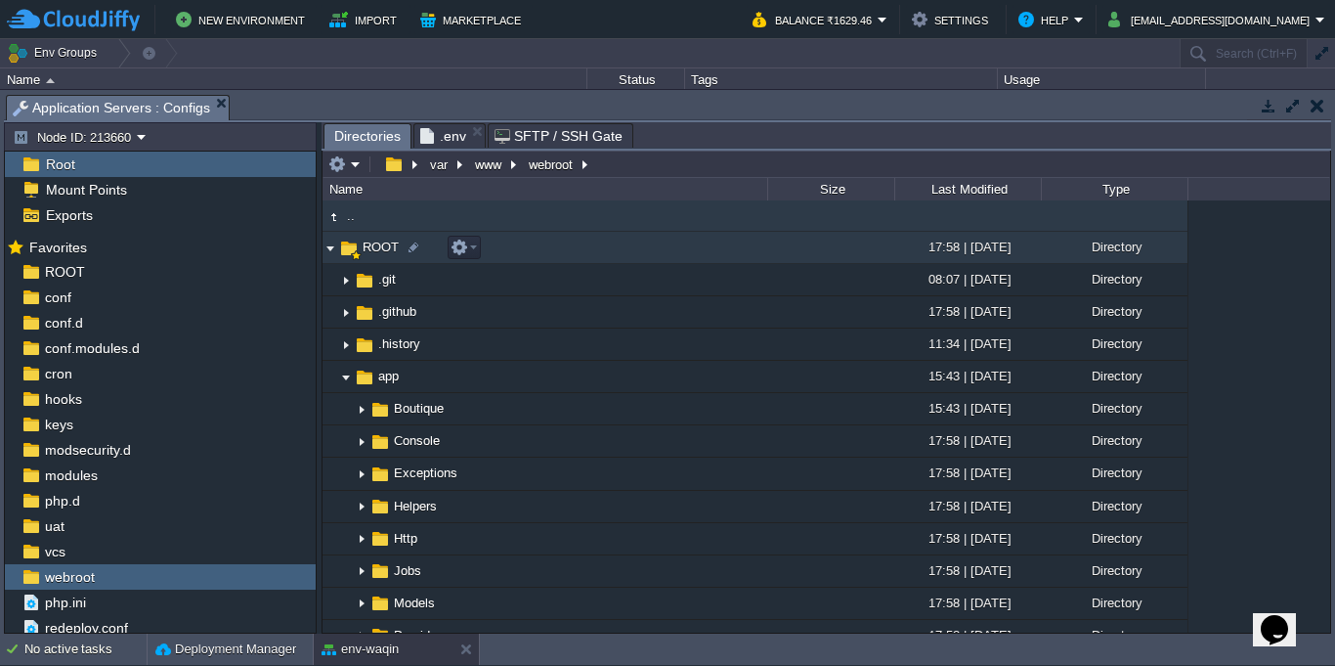
click at [326, 248] on img at bounding box center [331, 248] width 16 height 30
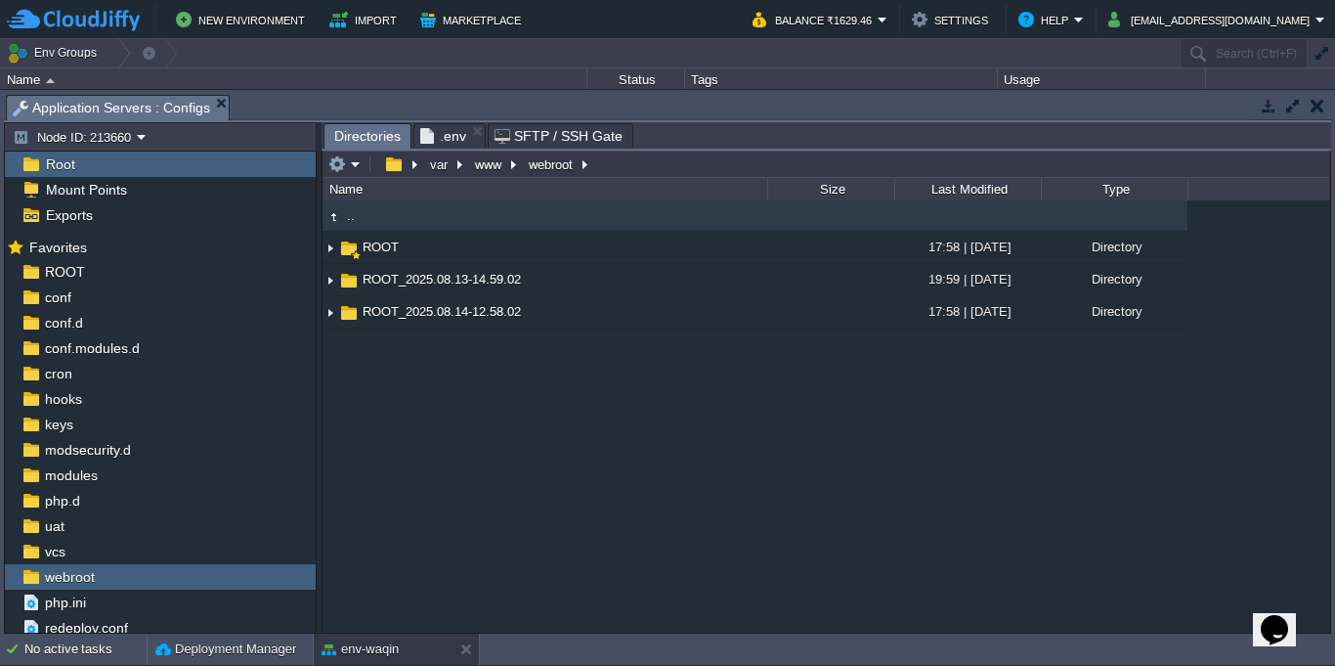
click at [440, 135] on span ".env" at bounding box center [443, 135] width 46 height 23
click at [1317, 113] on button "button" at bounding box center [1318, 106] width 14 height 18
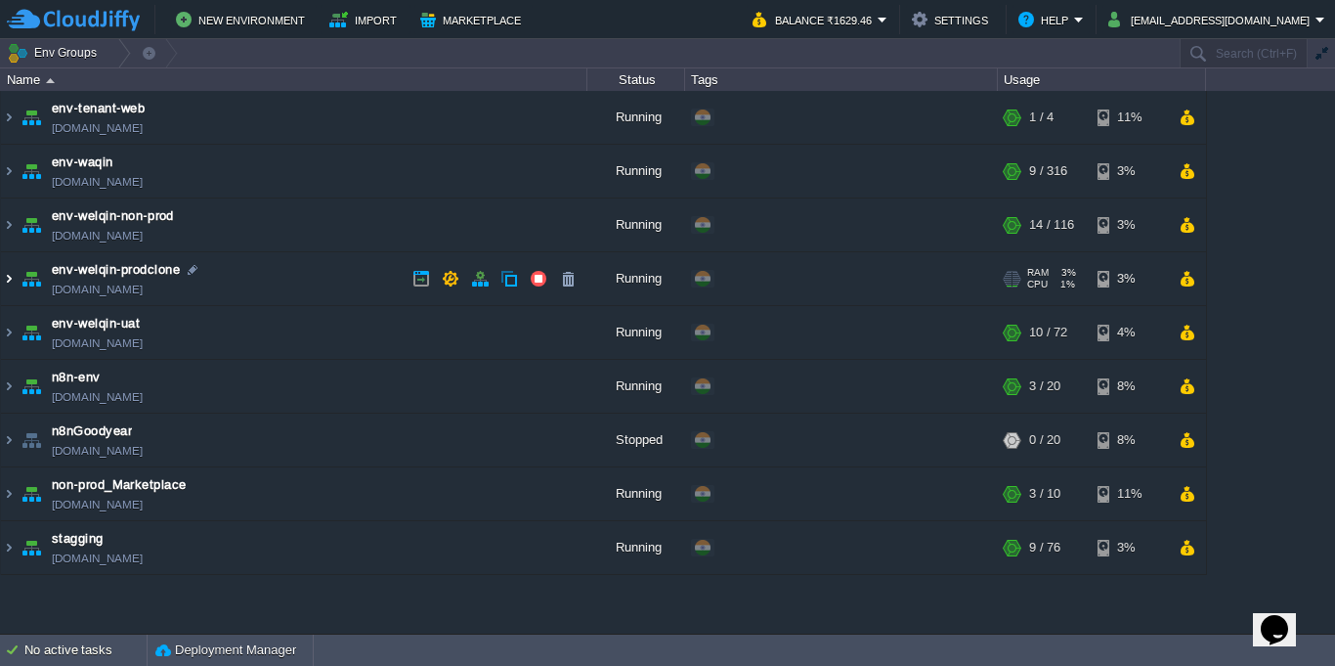
click at [11, 278] on img at bounding box center [9, 278] width 16 height 53
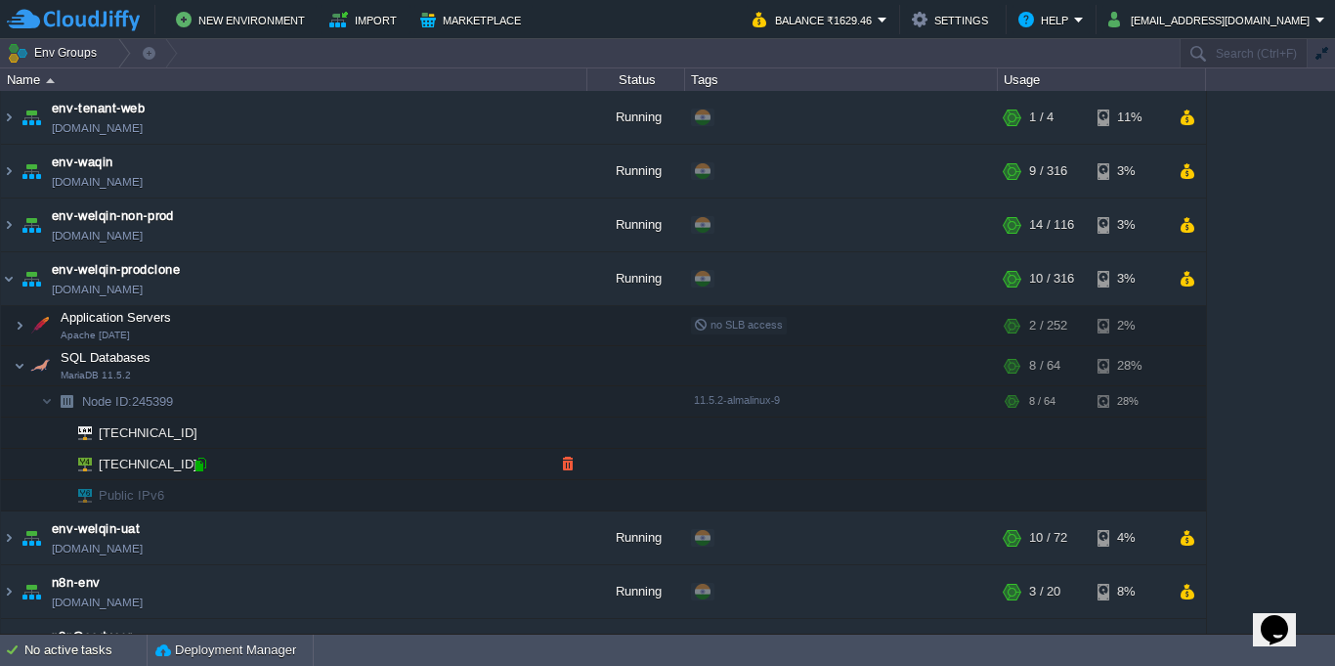
click at [202, 468] on div at bounding box center [201, 464] width 18 height 18
click at [2, 282] on img at bounding box center [9, 278] width 16 height 53
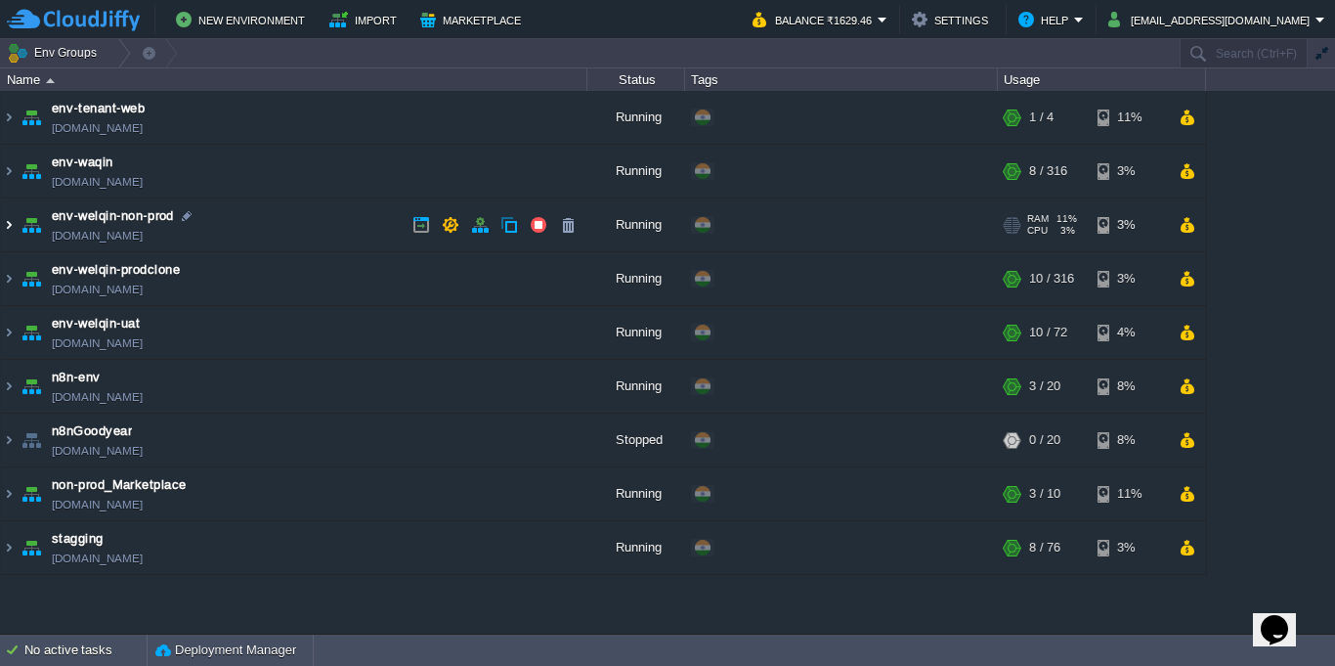
click at [10, 220] on img at bounding box center [9, 224] width 16 height 53
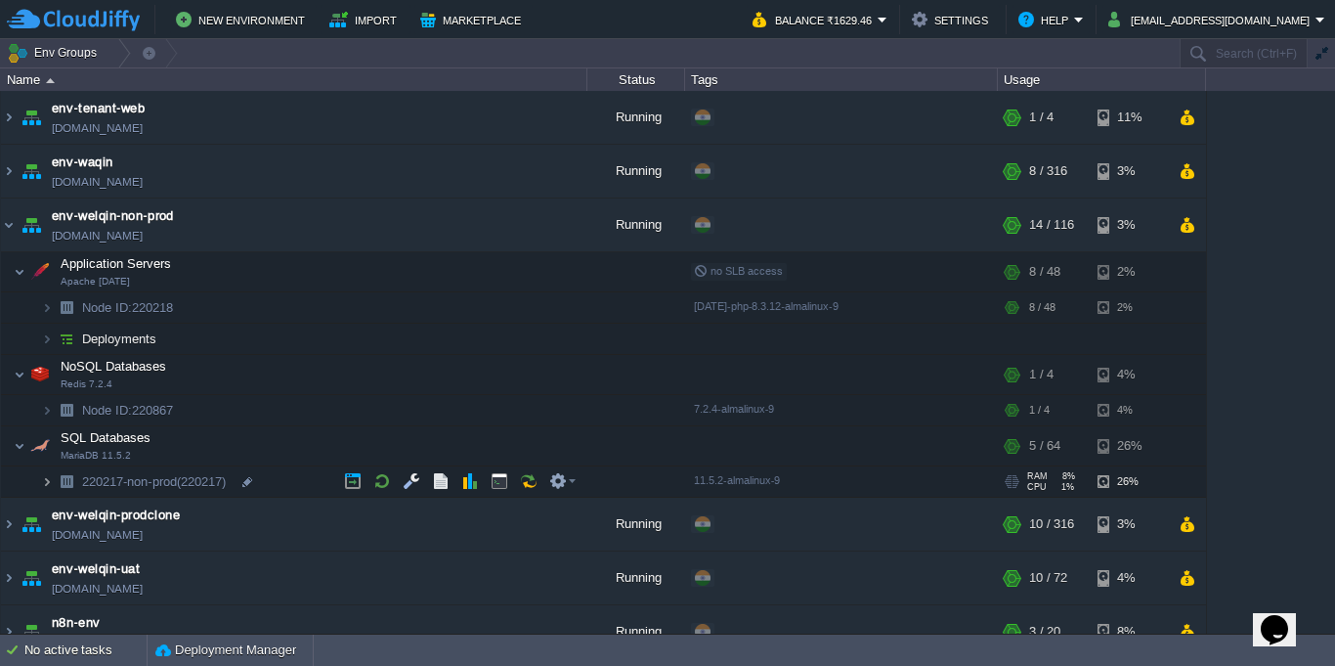
click at [49, 488] on img at bounding box center [47, 481] width 12 height 30
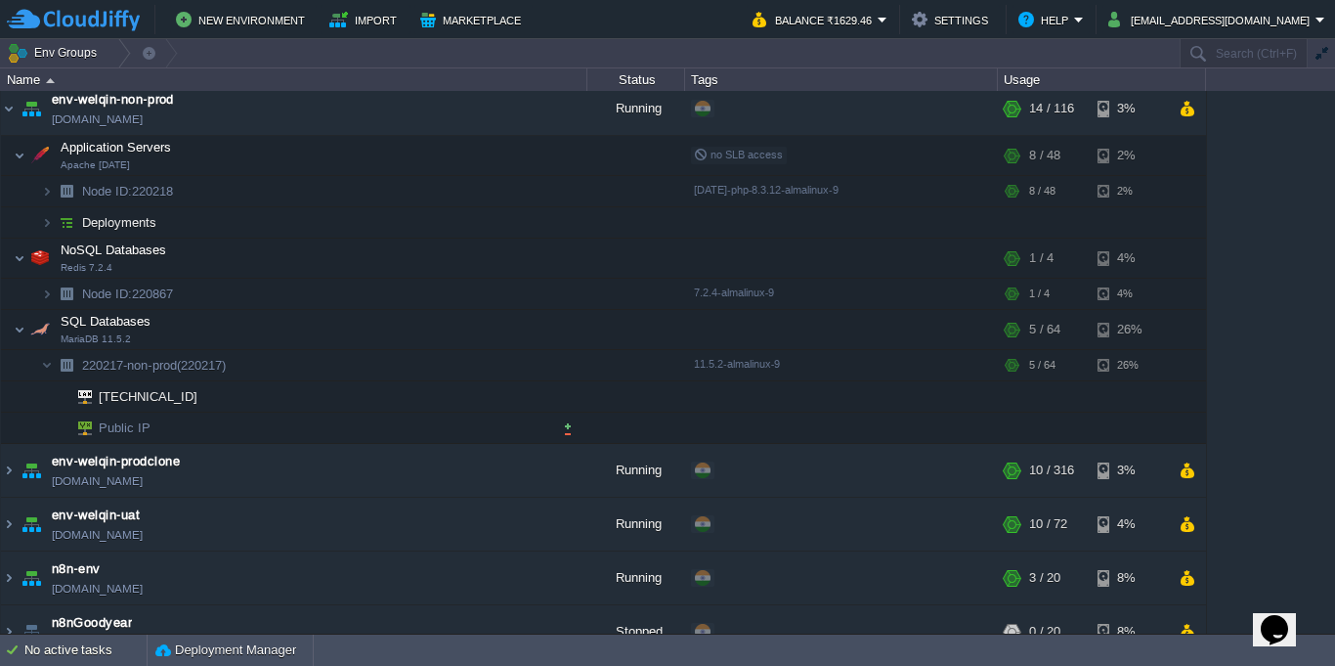
scroll to position [176, 0]
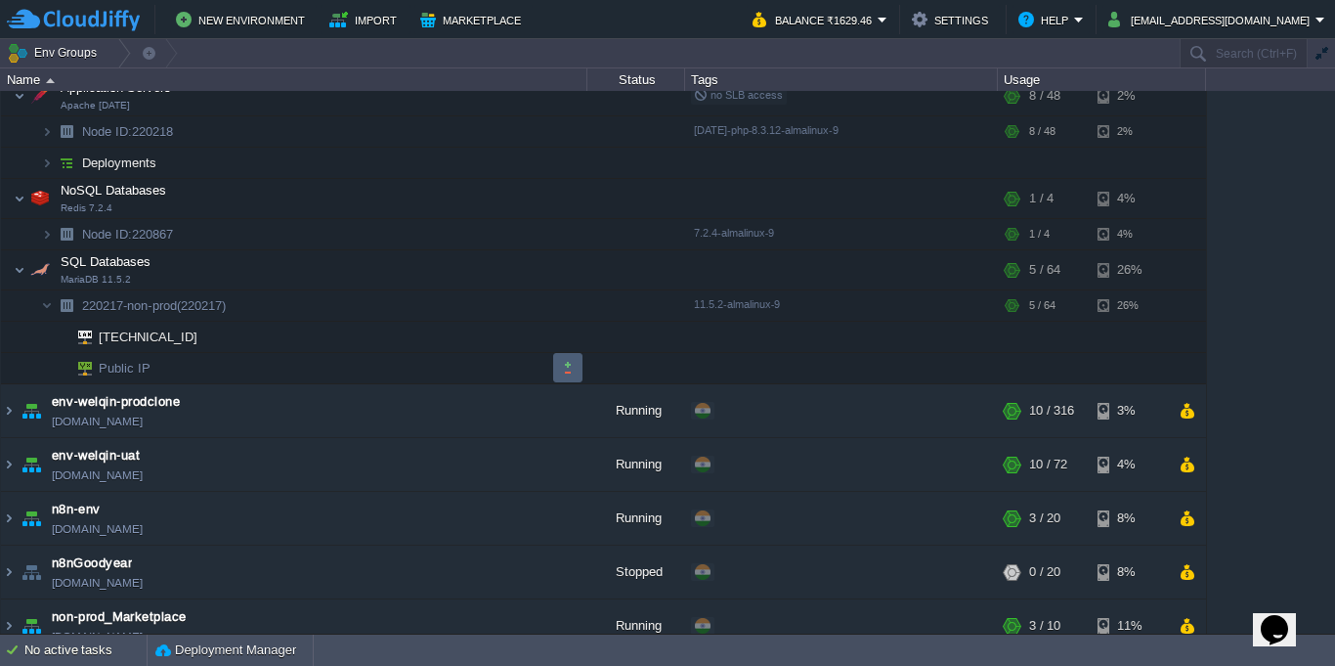
click at [561, 368] on button "button" at bounding box center [568, 368] width 18 height 18
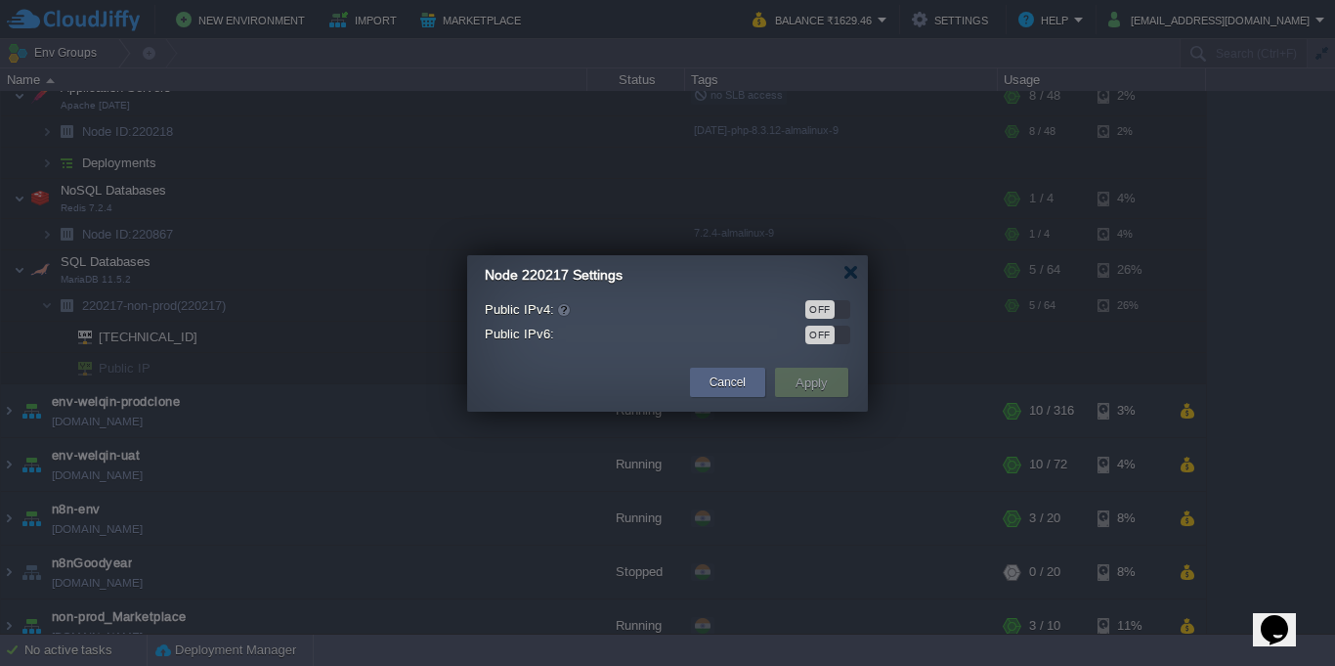
click at [835, 315] on div "OFF" at bounding box center [827, 309] width 45 height 19
click at [814, 383] on button "Apply" at bounding box center [812, 381] width 44 height 23
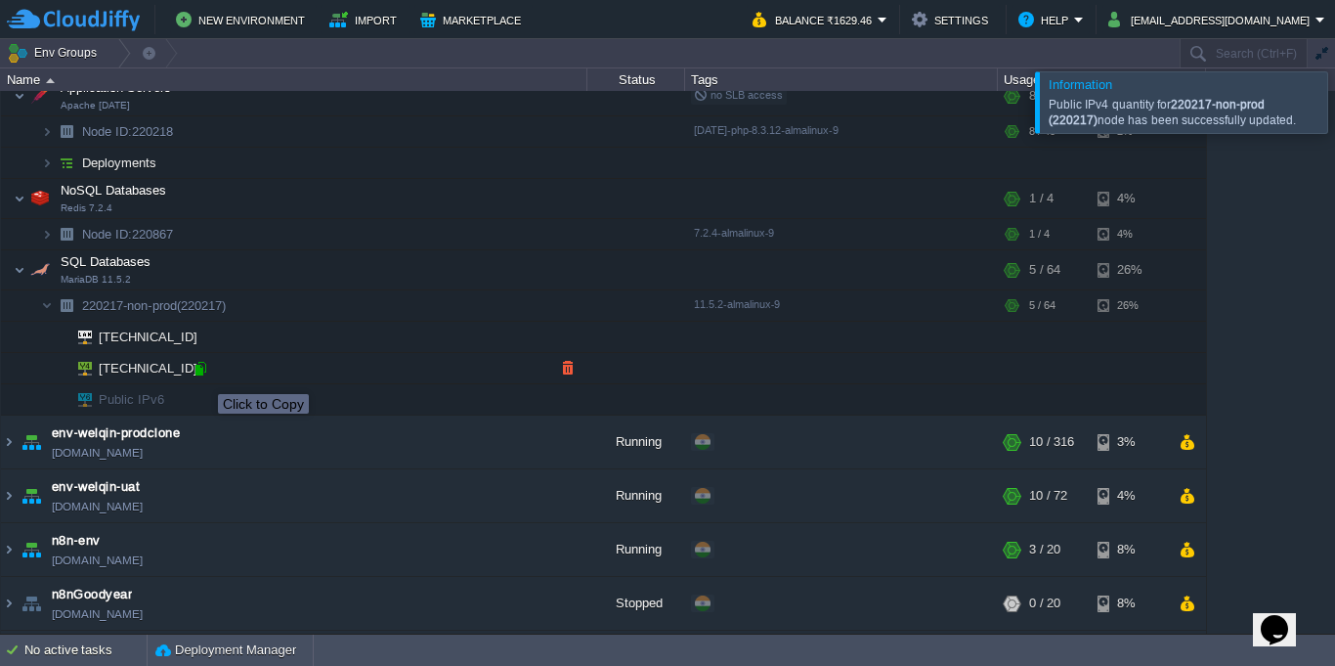
click at [203, 376] on div at bounding box center [201, 369] width 18 height 18
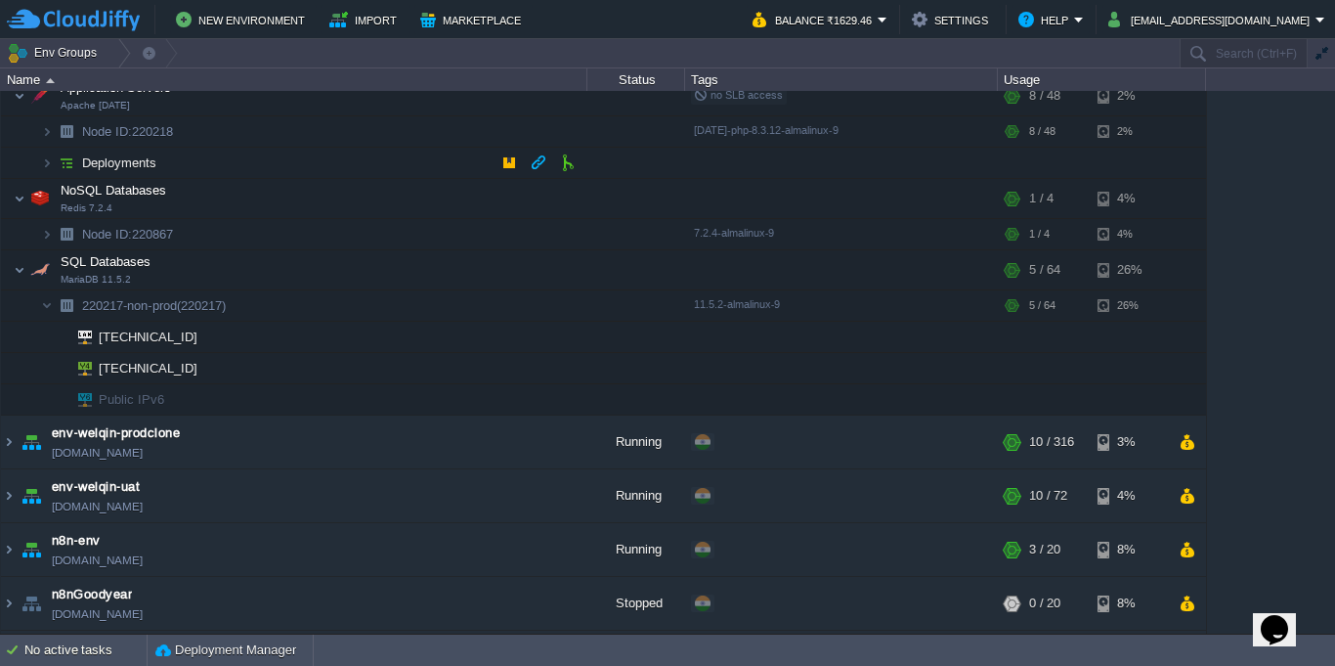
scroll to position [0, 0]
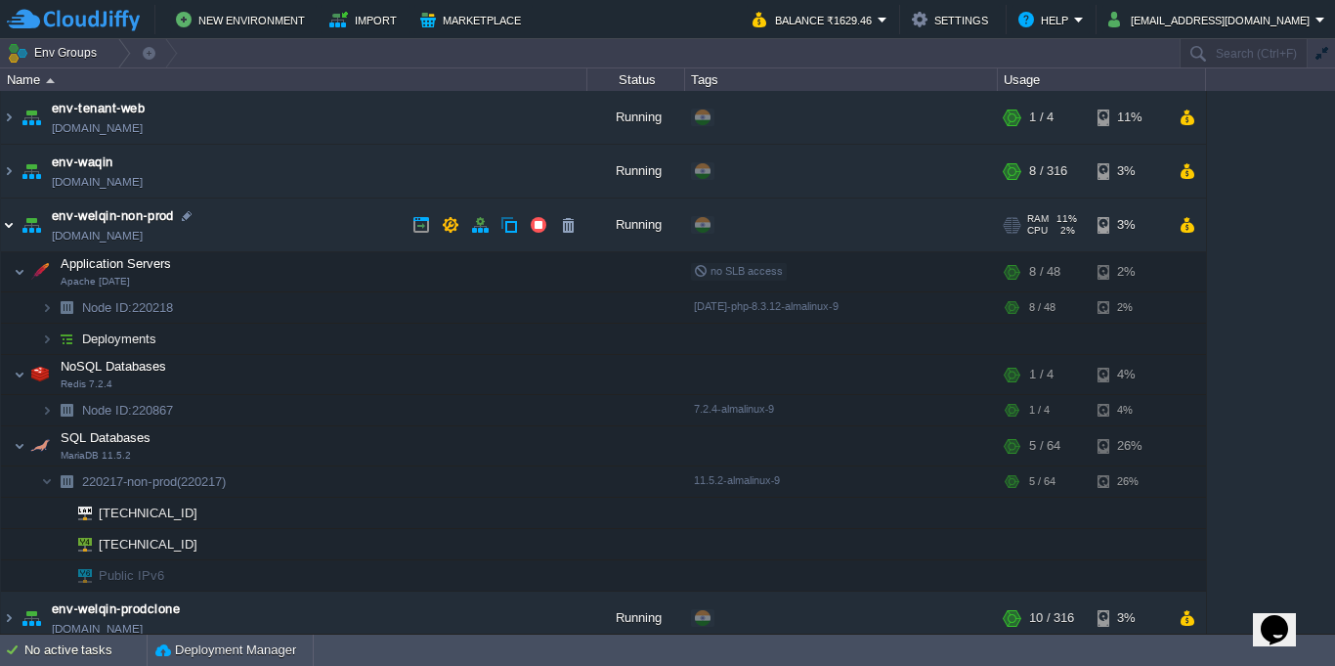
click at [9, 228] on img at bounding box center [9, 224] width 16 height 53
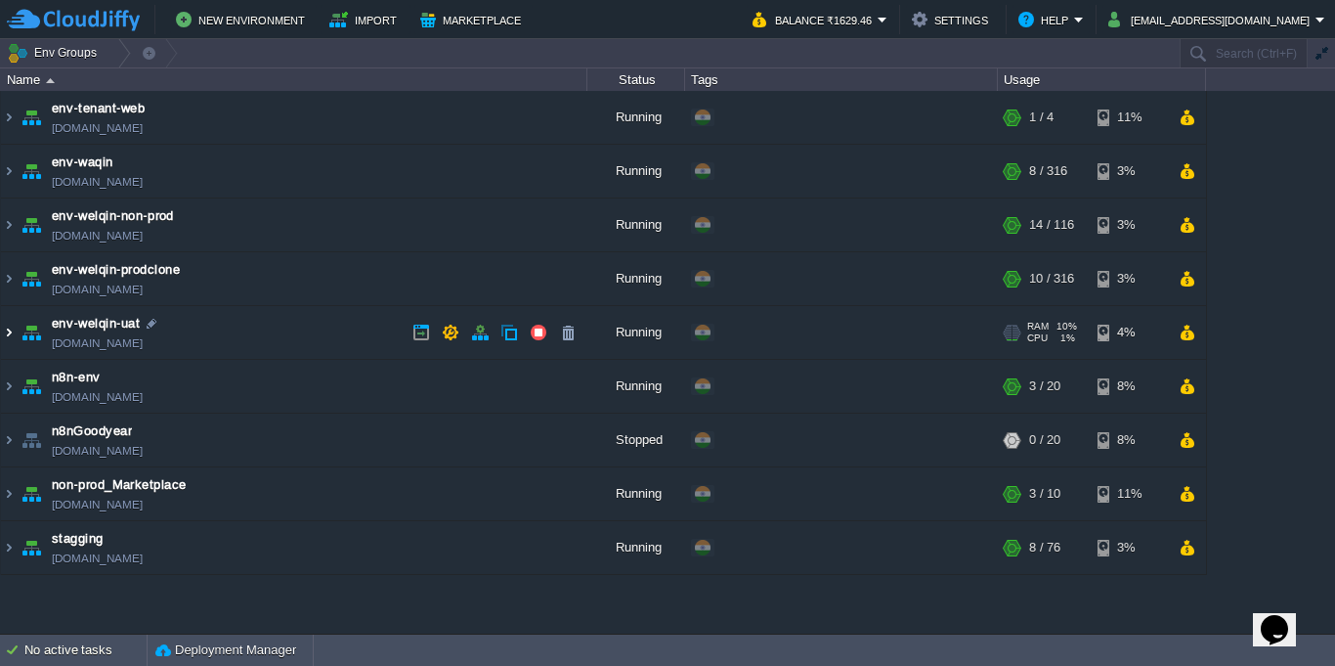
click at [4, 336] on img at bounding box center [9, 332] width 16 height 53
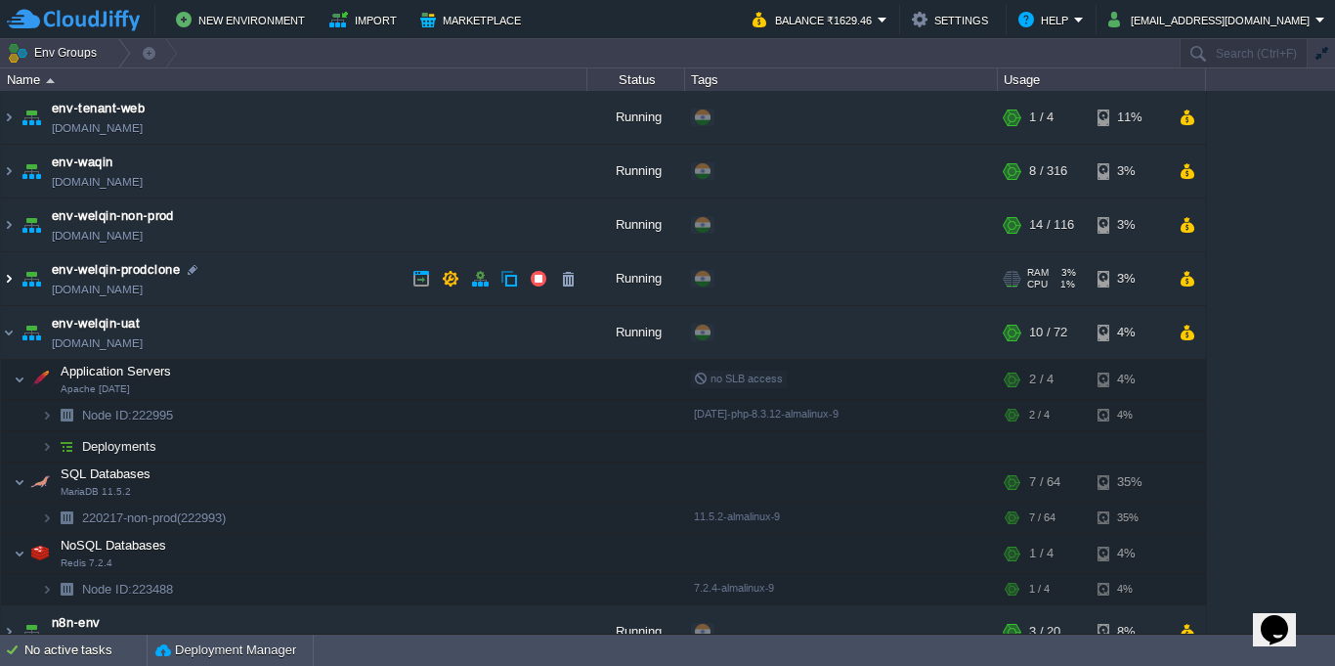
click at [5, 281] on img at bounding box center [9, 278] width 16 height 53
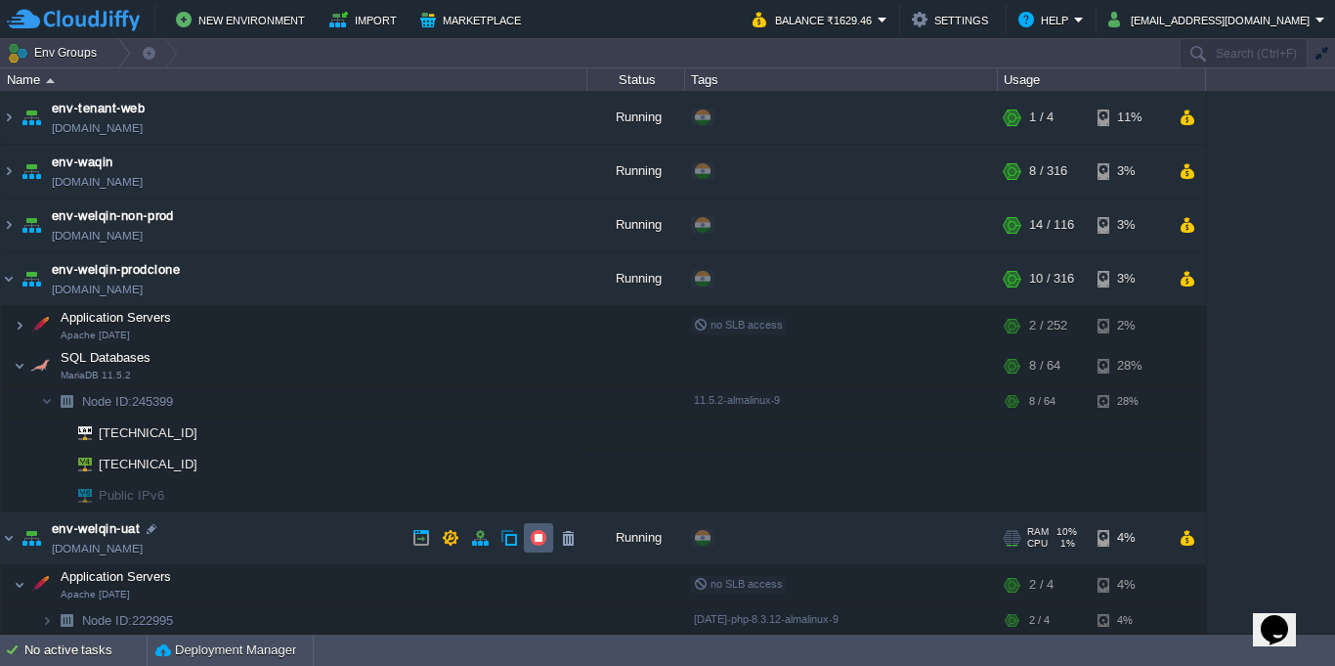
click at [539, 548] on td at bounding box center [538, 537] width 29 height 29
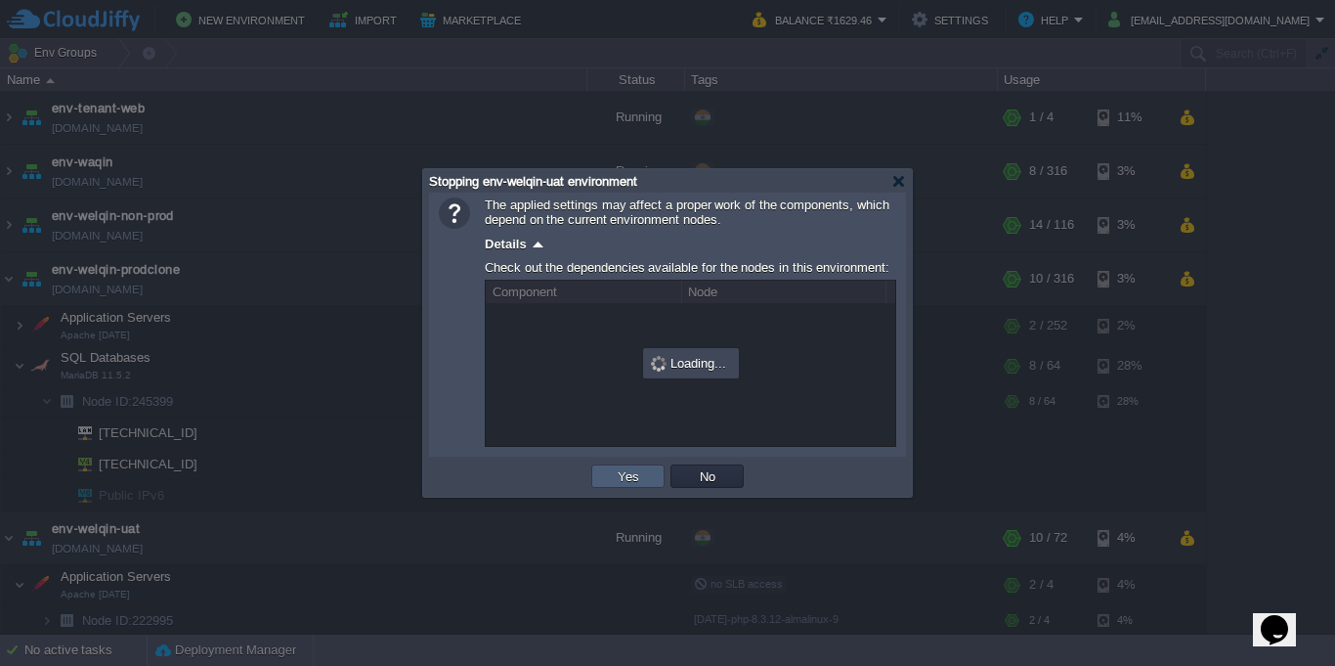
click at [649, 472] on td "Yes" at bounding box center [627, 475] width 73 height 23
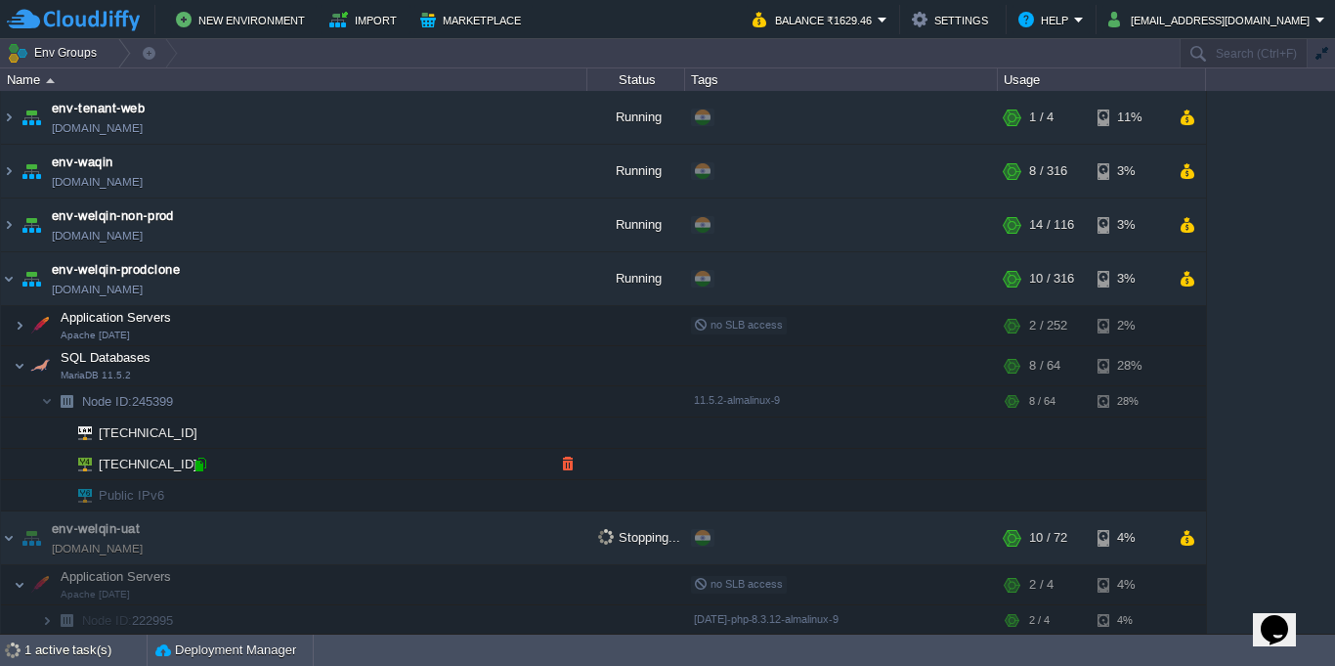
click at [194, 464] on div at bounding box center [201, 464] width 18 height 18
type input "[TECHNICAL_ID]"
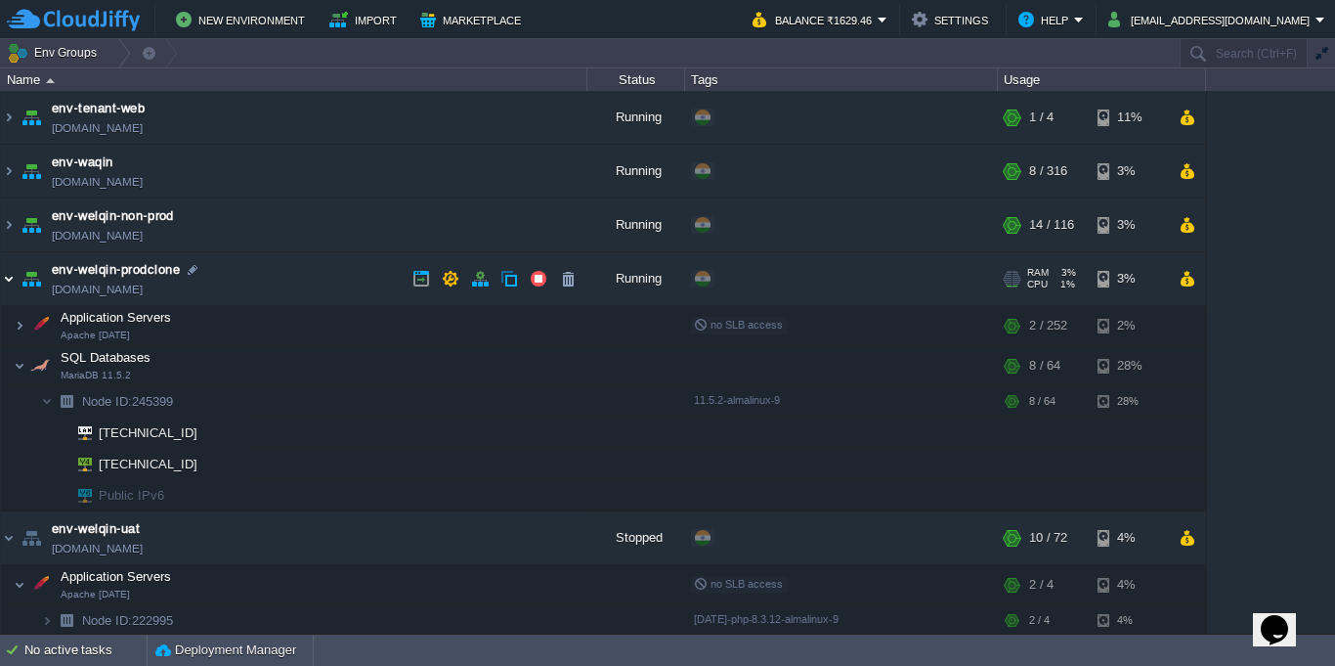
click at [6, 282] on img at bounding box center [9, 278] width 16 height 53
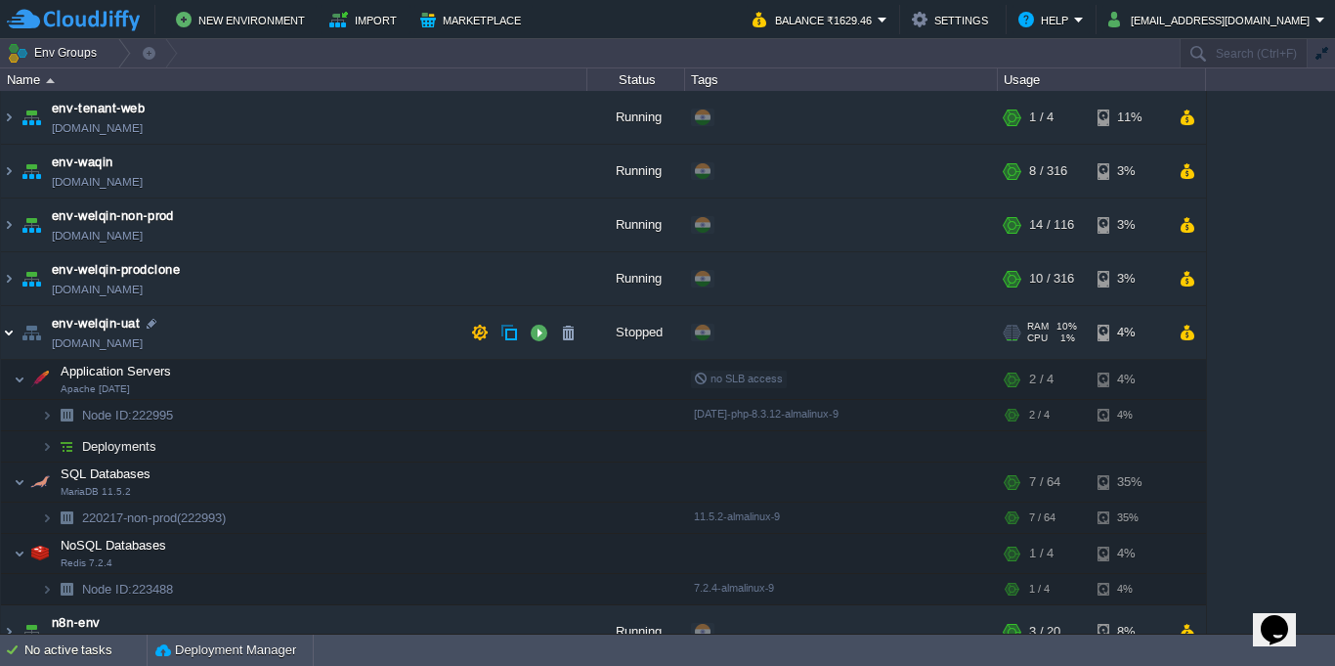
click at [5, 335] on img at bounding box center [9, 332] width 16 height 53
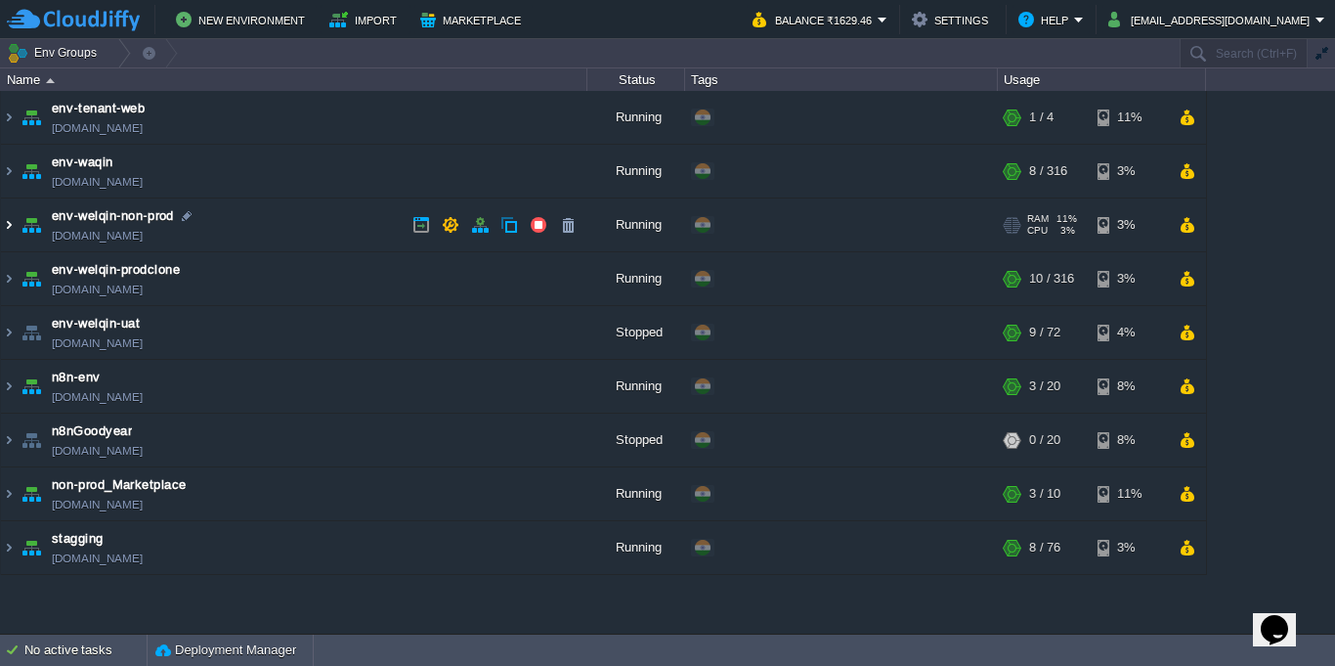
click at [13, 237] on img at bounding box center [9, 224] width 16 height 53
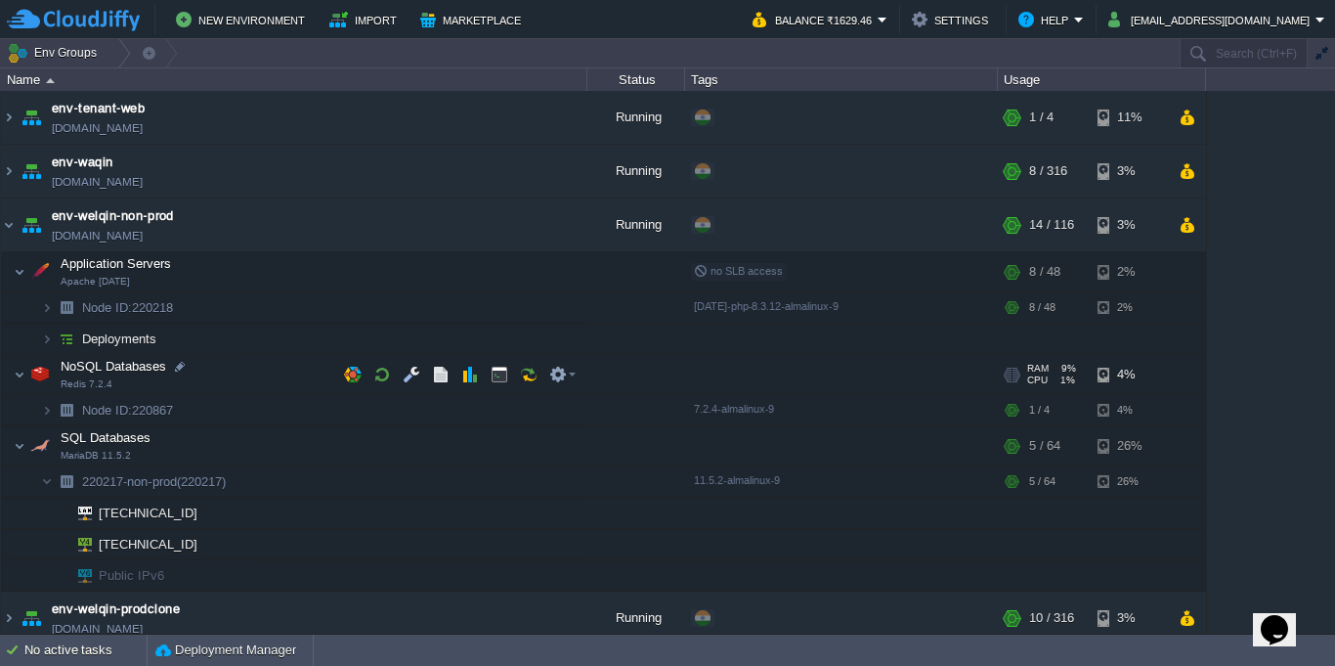
click at [11, 378] on span at bounding box center [7, 373] width 13 height 15
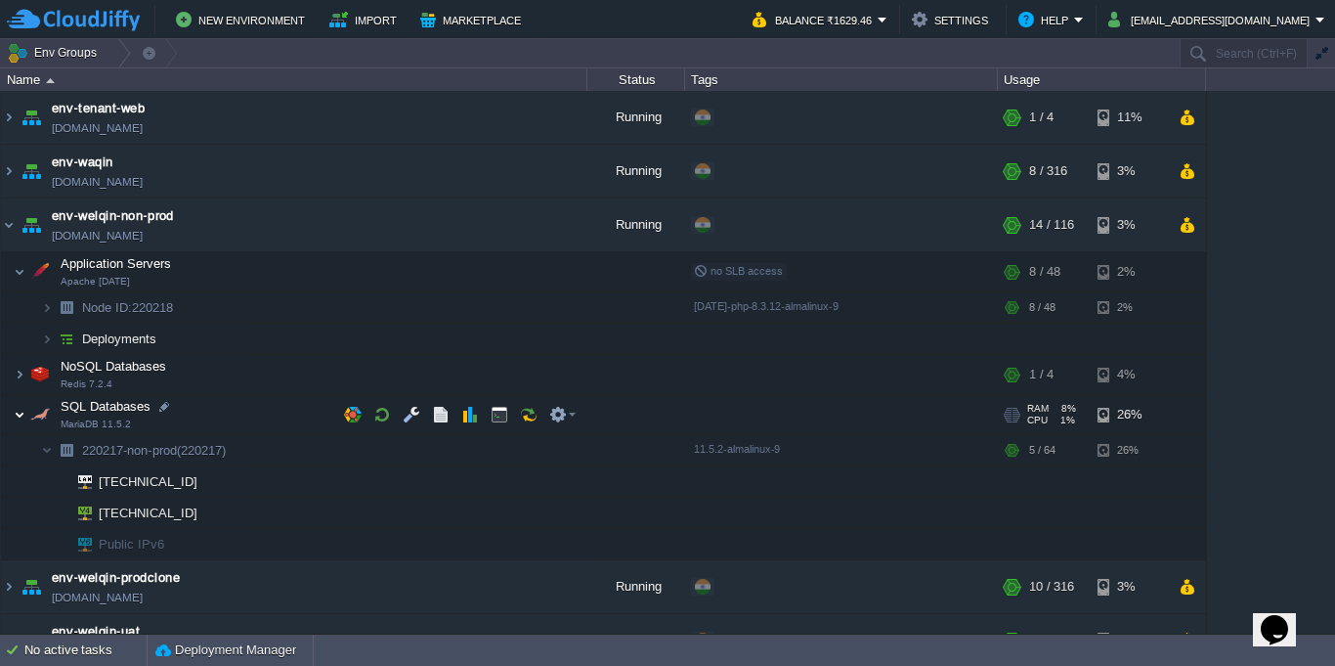
click at [17, 422] on img at bounding box center [20, 414] width 12 height 39
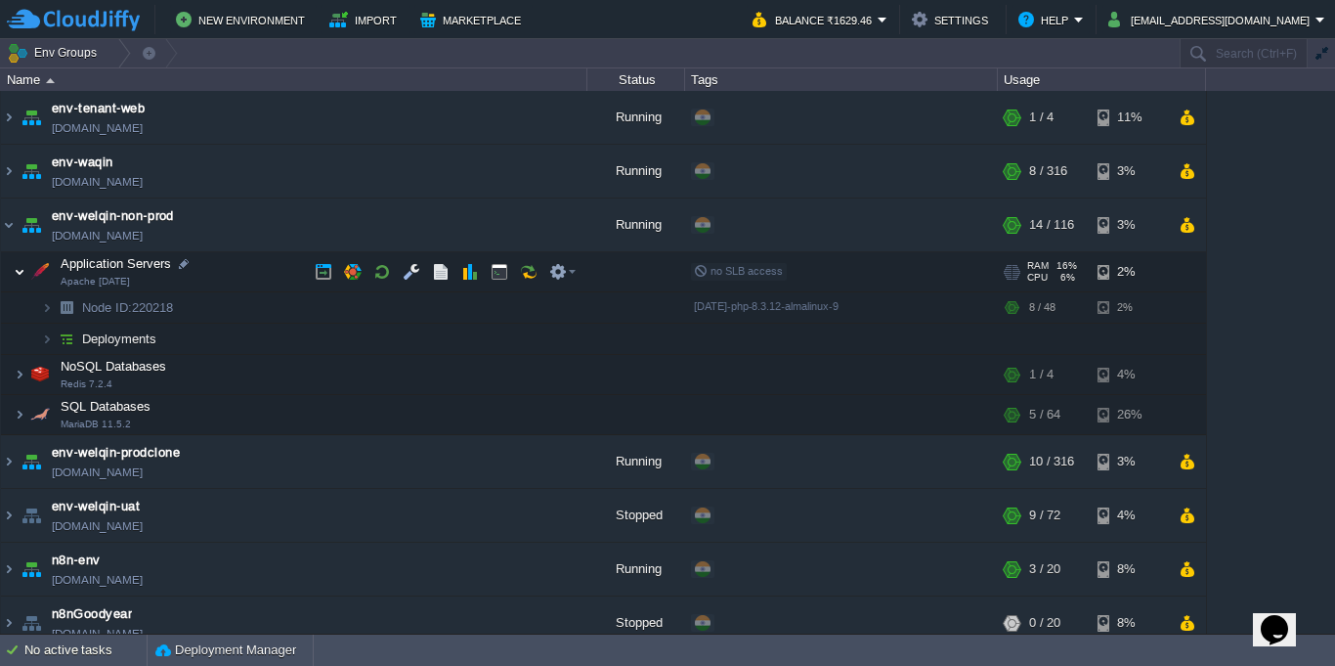
click at [19, 281] on img at bounding box center [20, 271] width 12 height 39
